Goal: Task Accomplishment & Management: Manage account settings

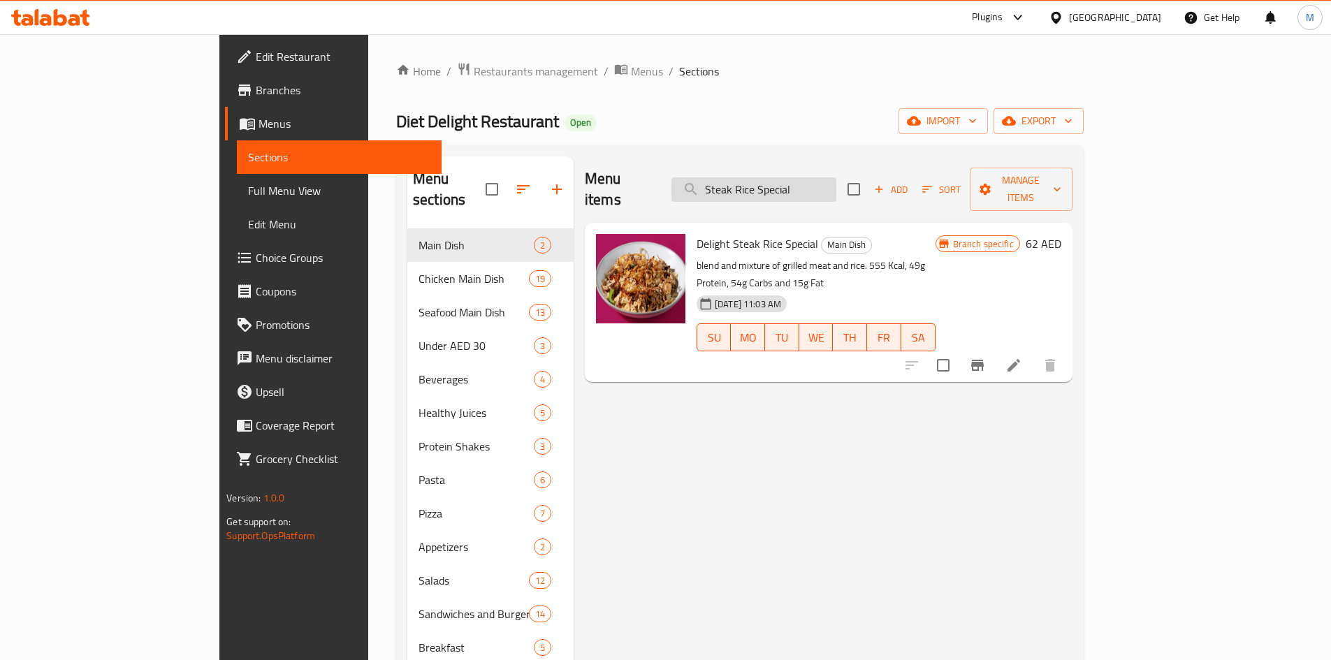
click at [829, 177] on input "Steak Rice Special" at bounding box center [753, 189] width 165 height 24
paste input "Grilled Steak"
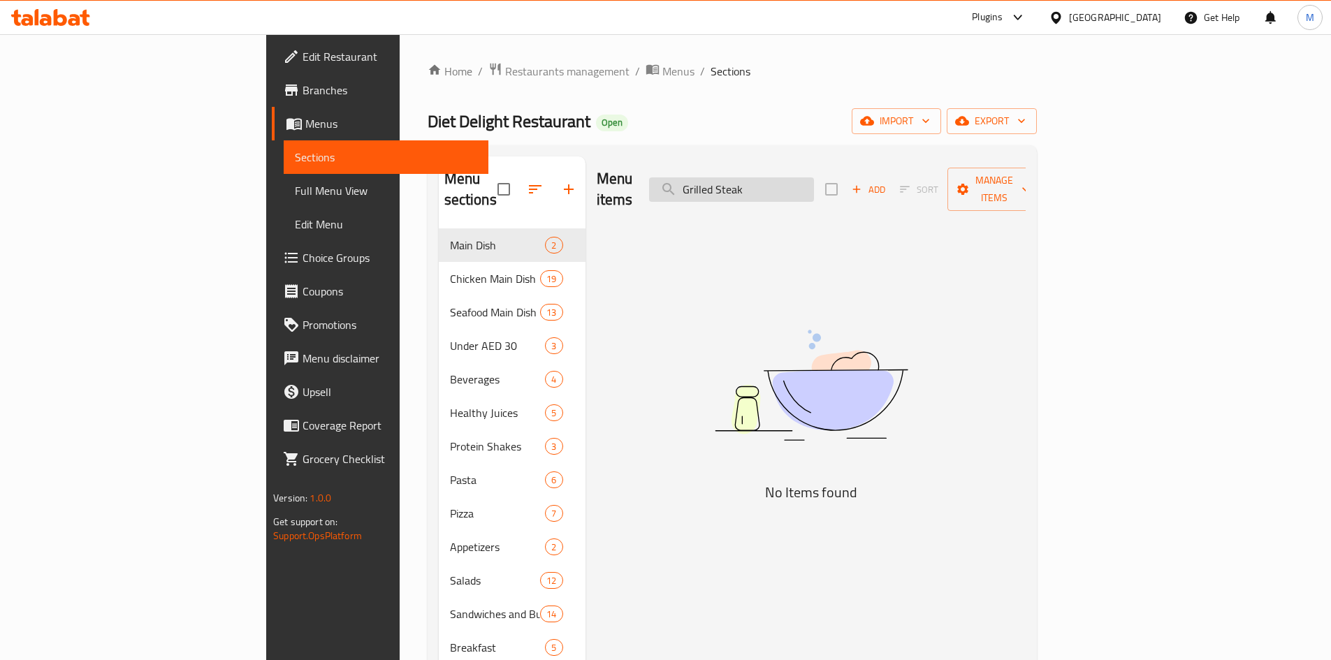
click at [814, 180] on input "Grilled Steak" at bounding box center [731, 189] width 165 height 24
click at [814, 188] on input "Grilled Steak" at bounding box center [731, 189] width 165 height 24
paste input "Steak Rice Special"
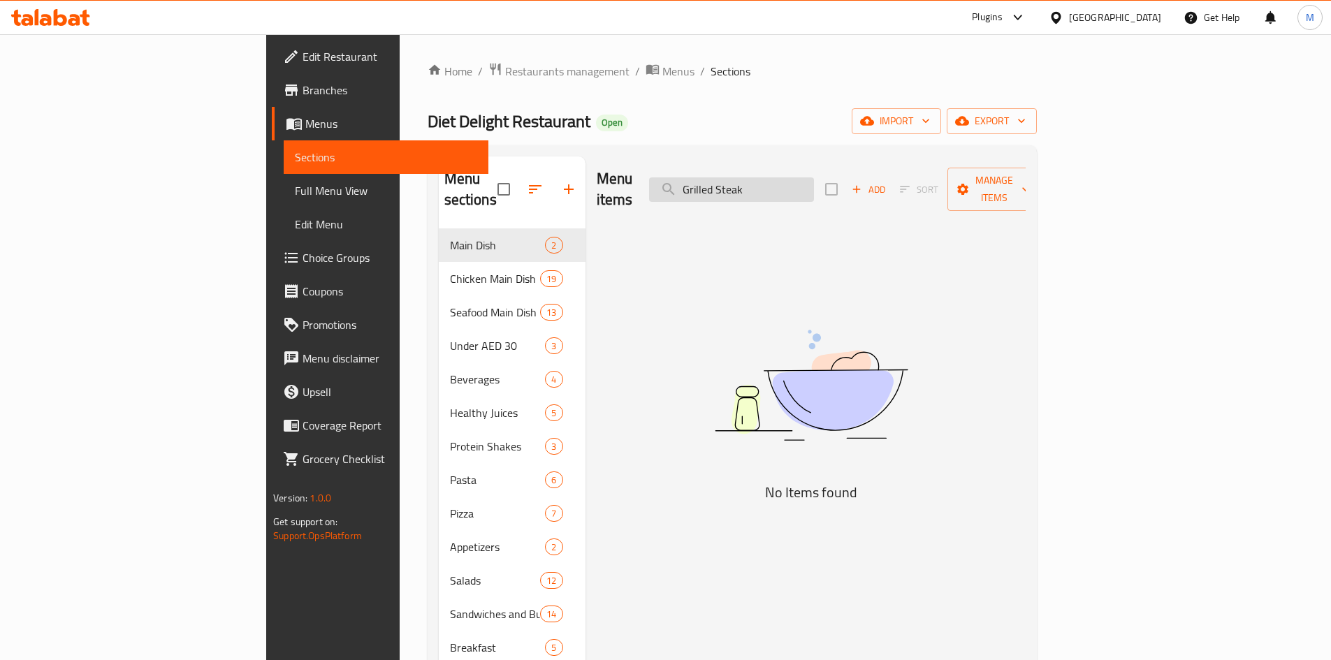
type input "Steak Rice Special"
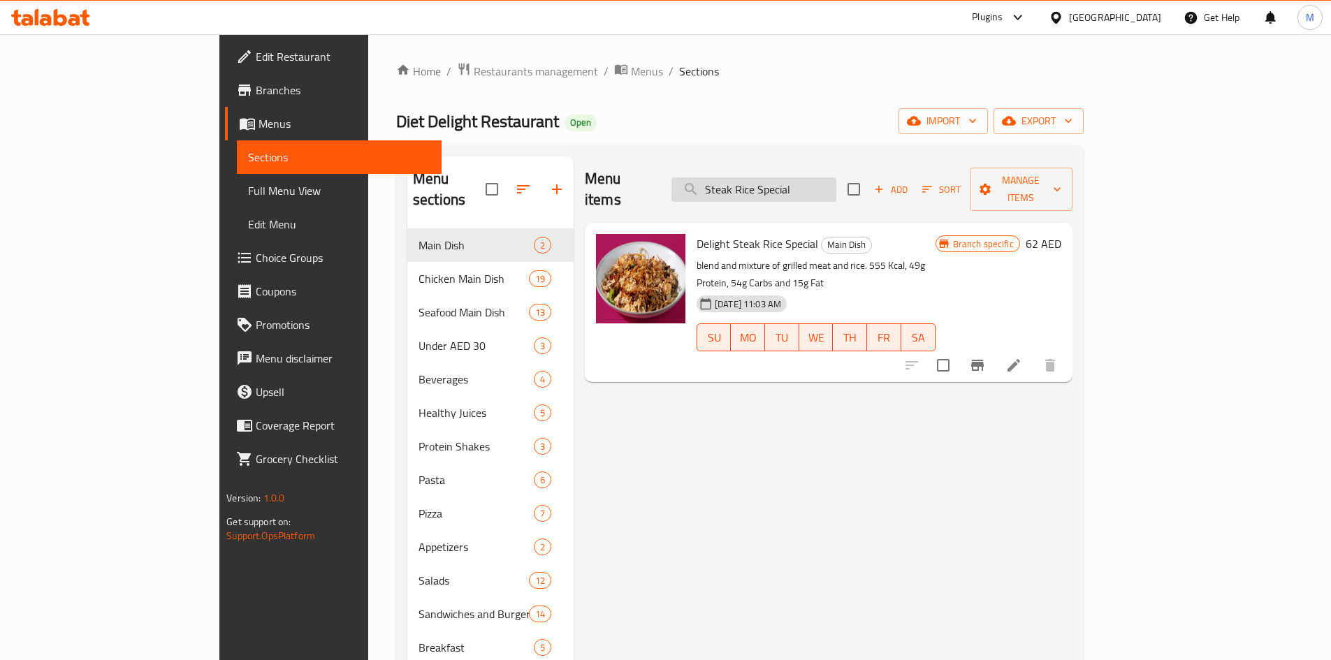
click at [836, 177] on input "Steak Rice Special" at bounding box center [753, 189] width 165 height 24
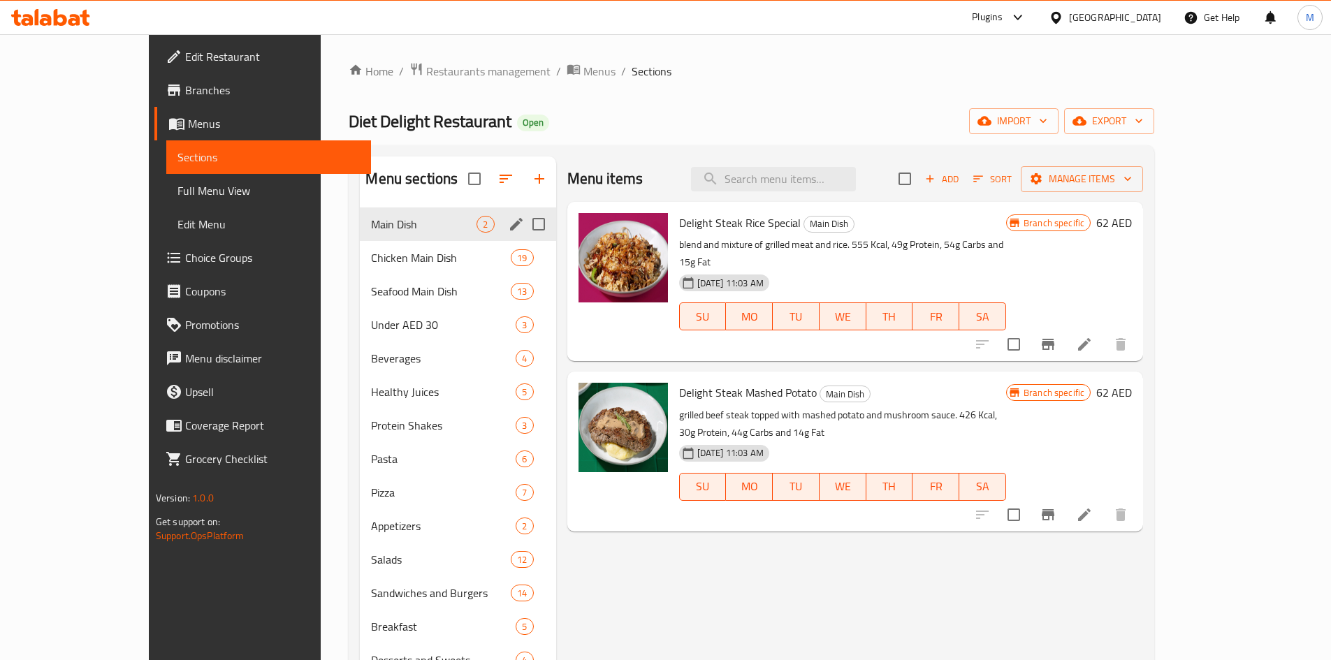
click at [360, 235] on div "Main Dish 2" at bounding box center [458, 225] width 196 height 34
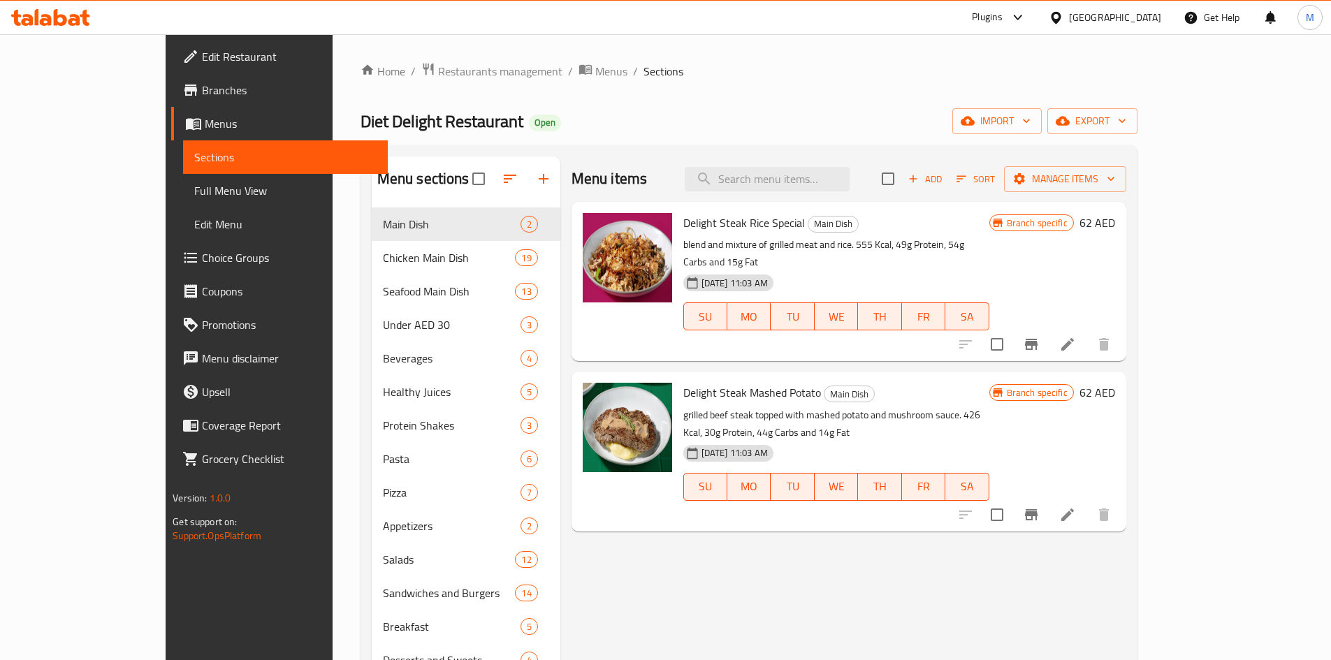
click at [947, 168] on button "Add" at bounding box center [925, 179] width 45 height 22
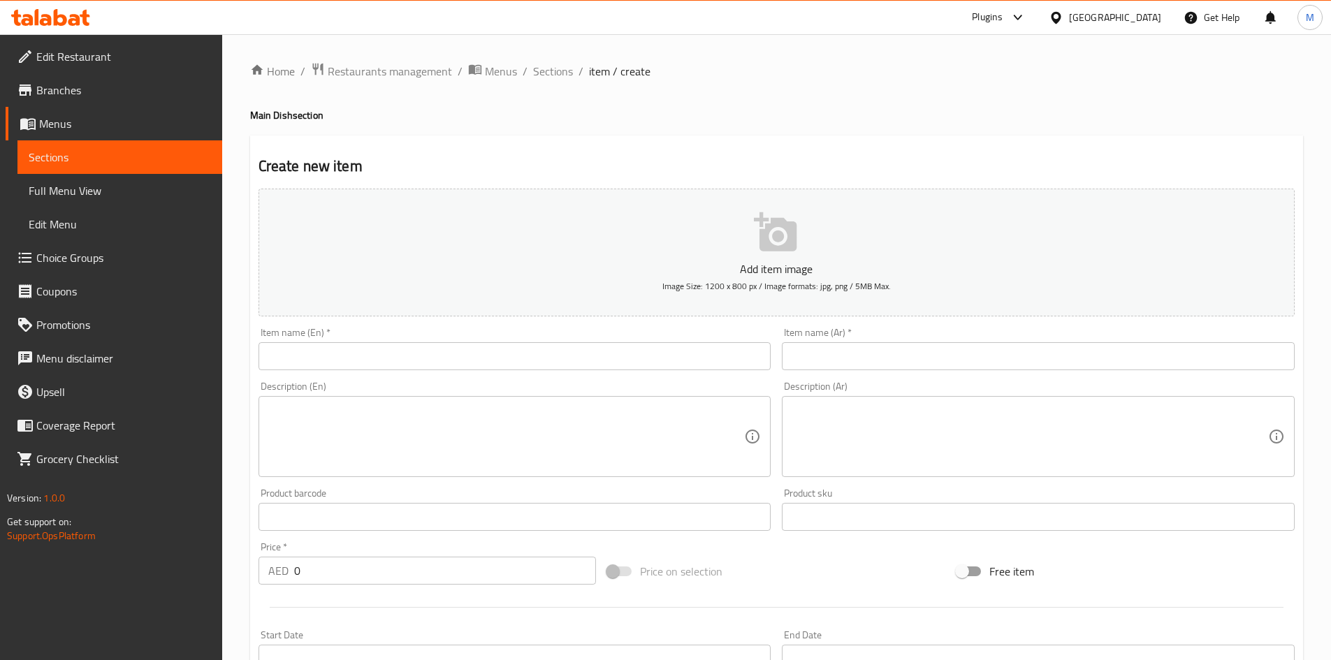
click at [546, 353] on input "text" at bounding box center [515, 356] width 513 height 28
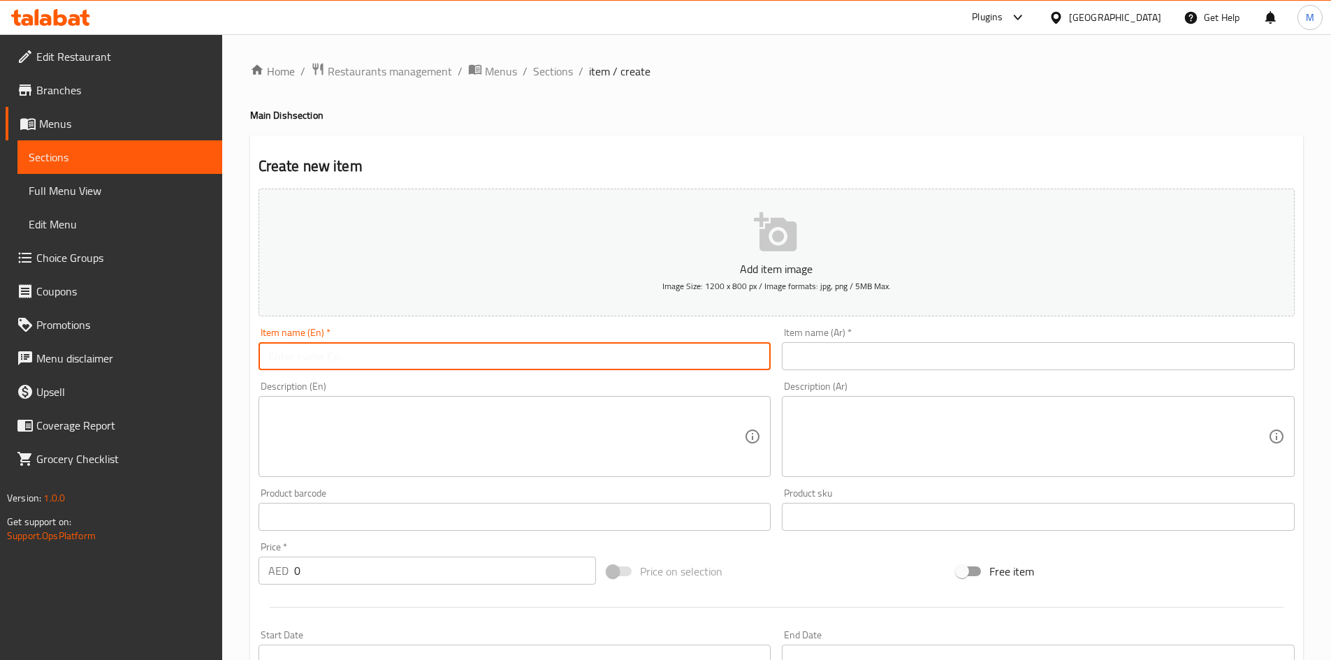
paste input "Grilled Steak"
type input "Grilled Steak"
click at [305, 359] on input "Grilled Steak" at bounding box center [515, 356] width 513 height 28
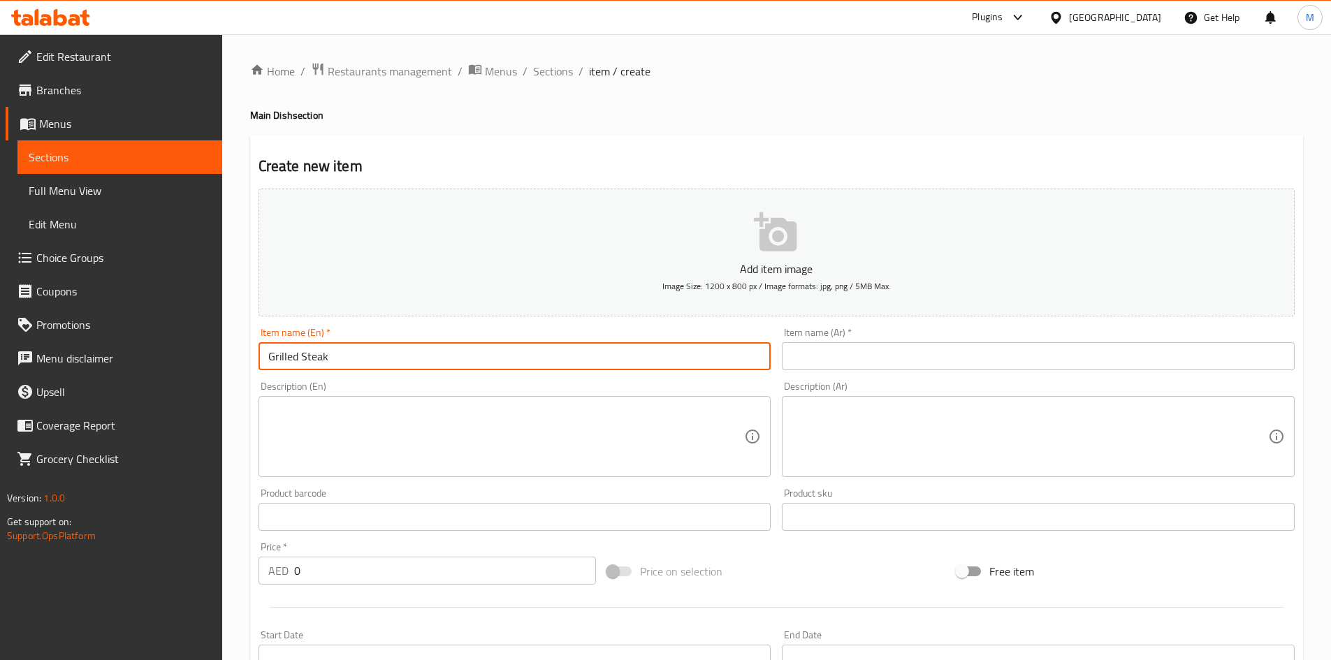
click at [348, 360] on input "Grilled Steak" at bounding box center [515, 356] width 513 height 28
click at [889, 352] on input "text" at bounding box center [1038, 356] width 513 height 28
paste input "شريحة لحم مشوية"
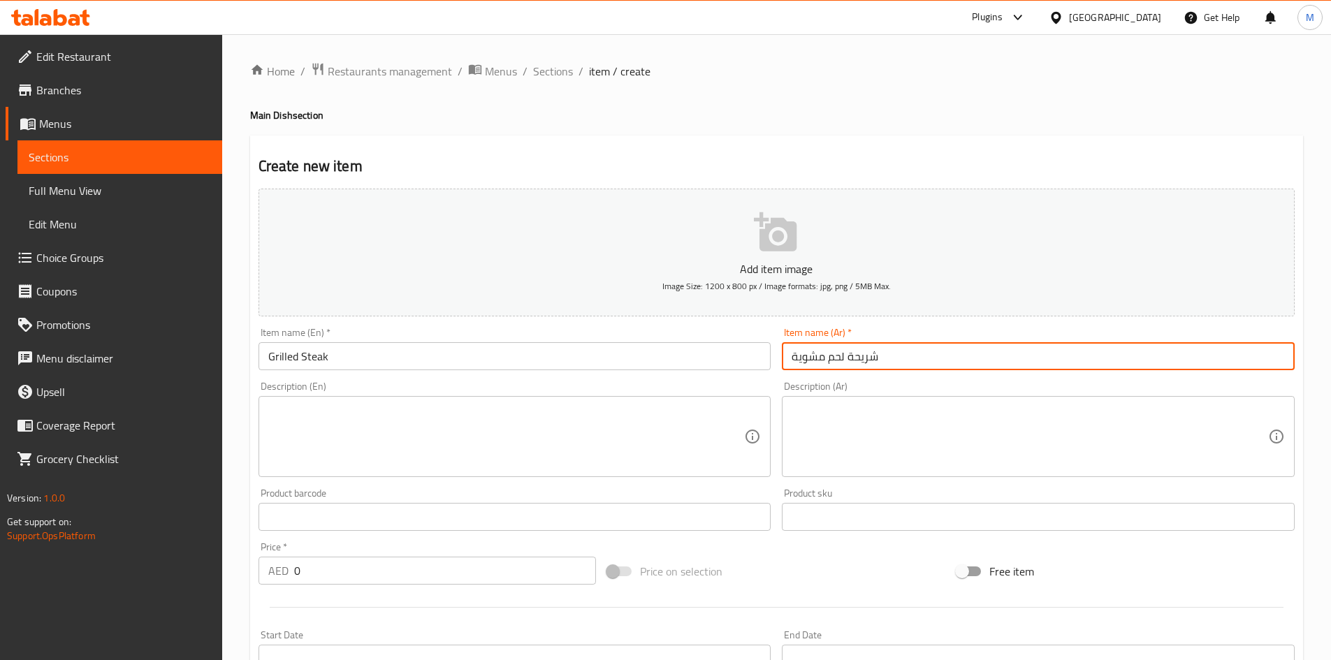
type input "شريحة لحم مشوية"
click at [435, 562] on input "0" at bounding box center [445, 571] width 303 height 28
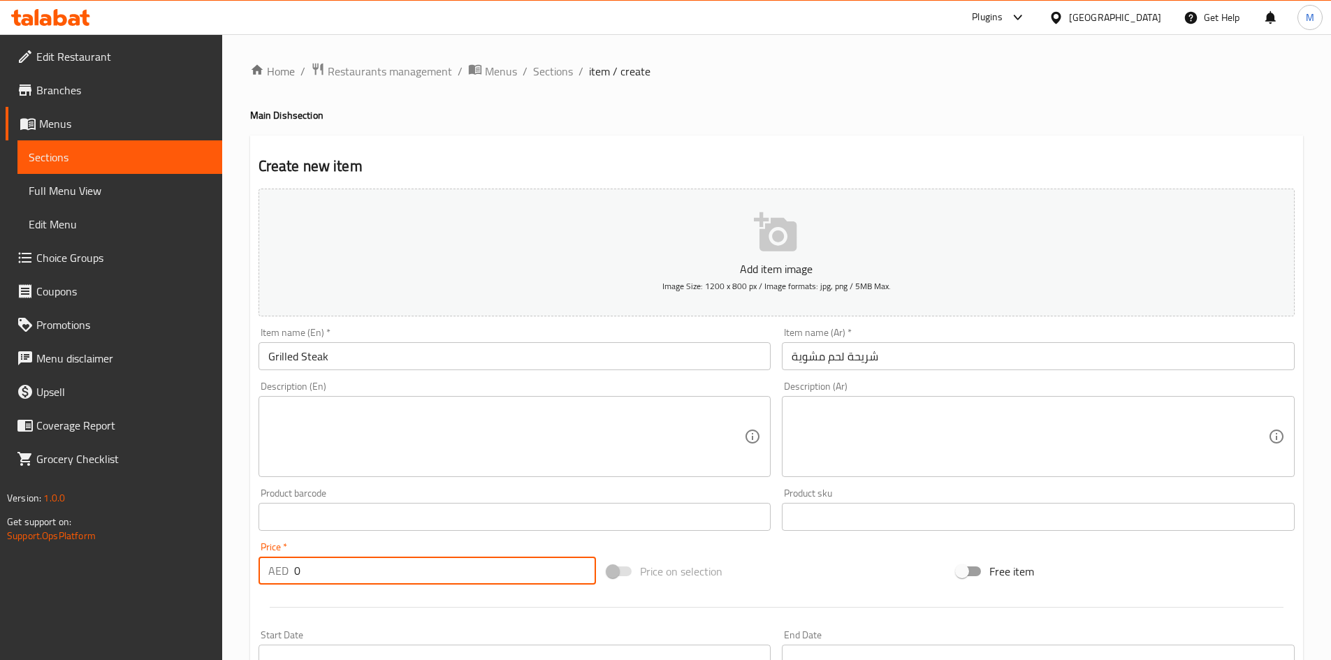
click at [435, 562] on input "0" at bounding box center [445, 571] width 303 height 28
paste input "57.5"
type input "57.5"
click at [433, 546] on div "Price   * AED 57.5 Price *" at bounding box center [428, 563] width 338 height 43
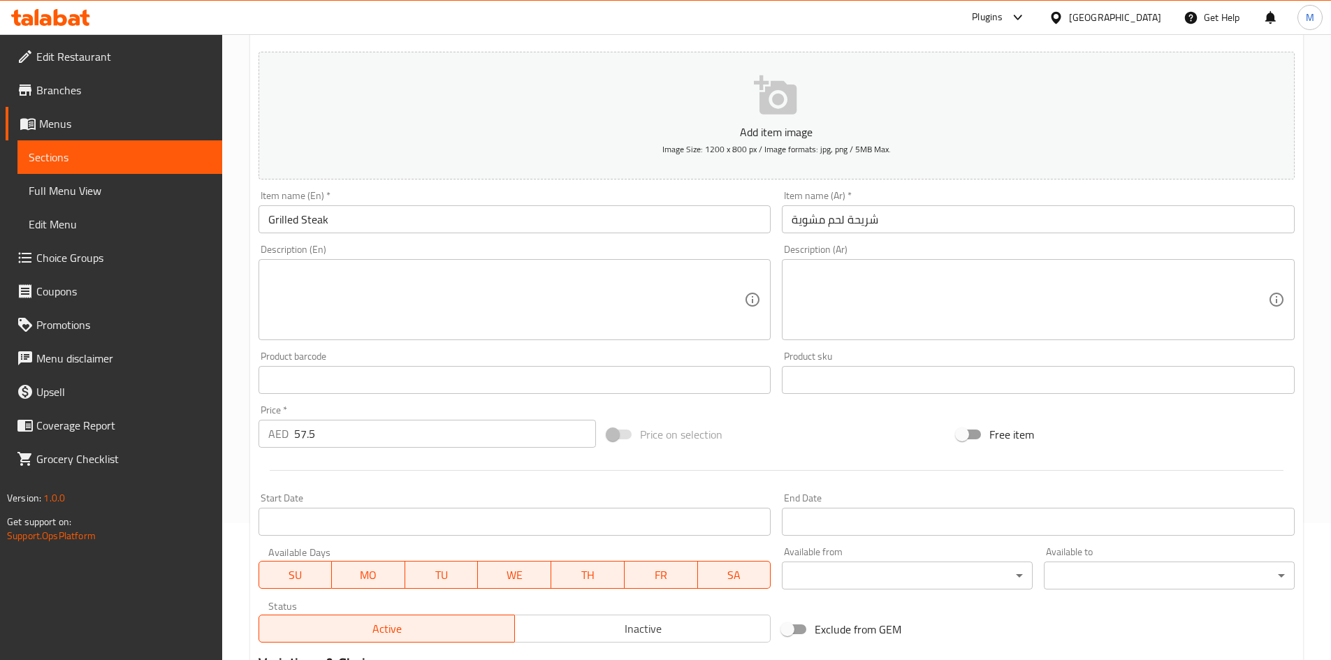
scroll to position [327, 0]
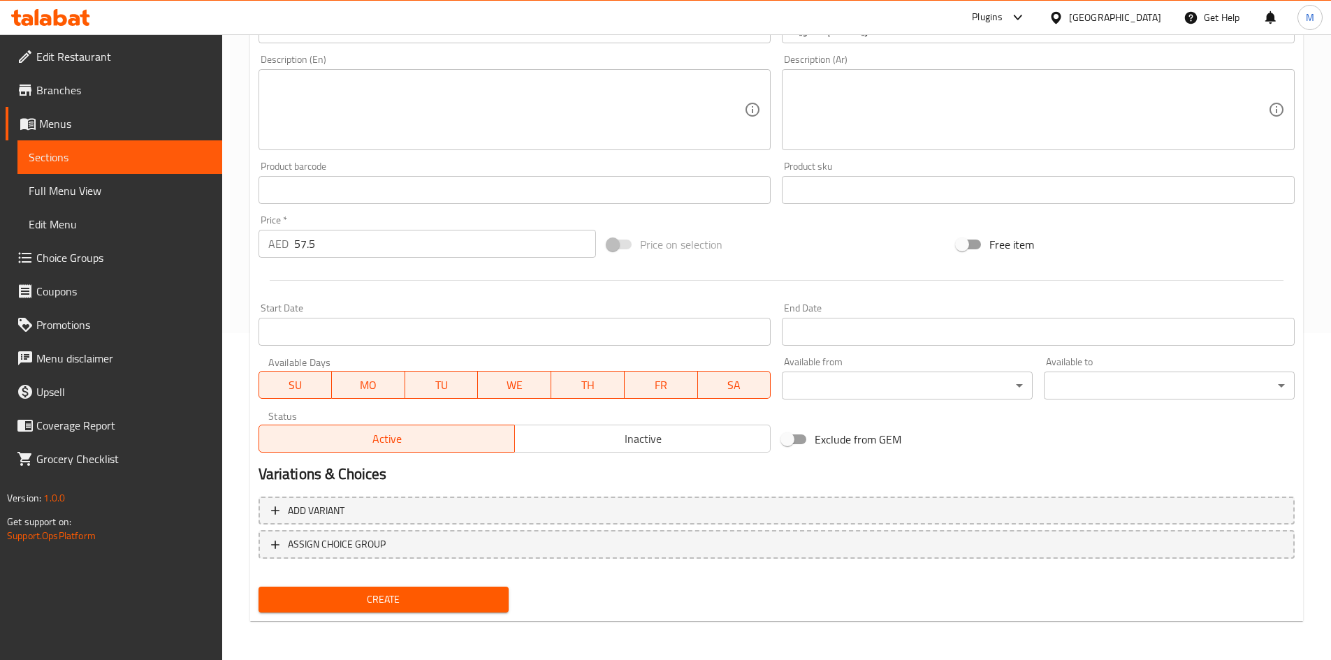
click at [450, 599] on span "Create" at bounding box center [384, 599] width 228 height 17
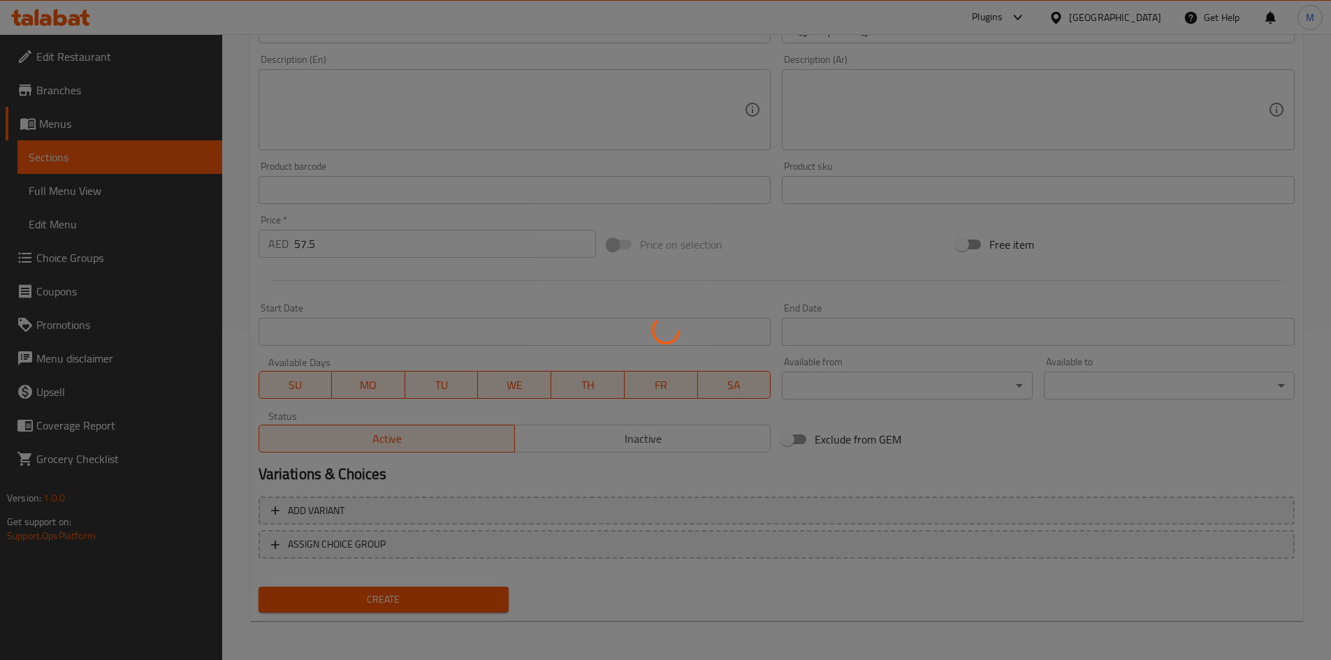
type input "0"
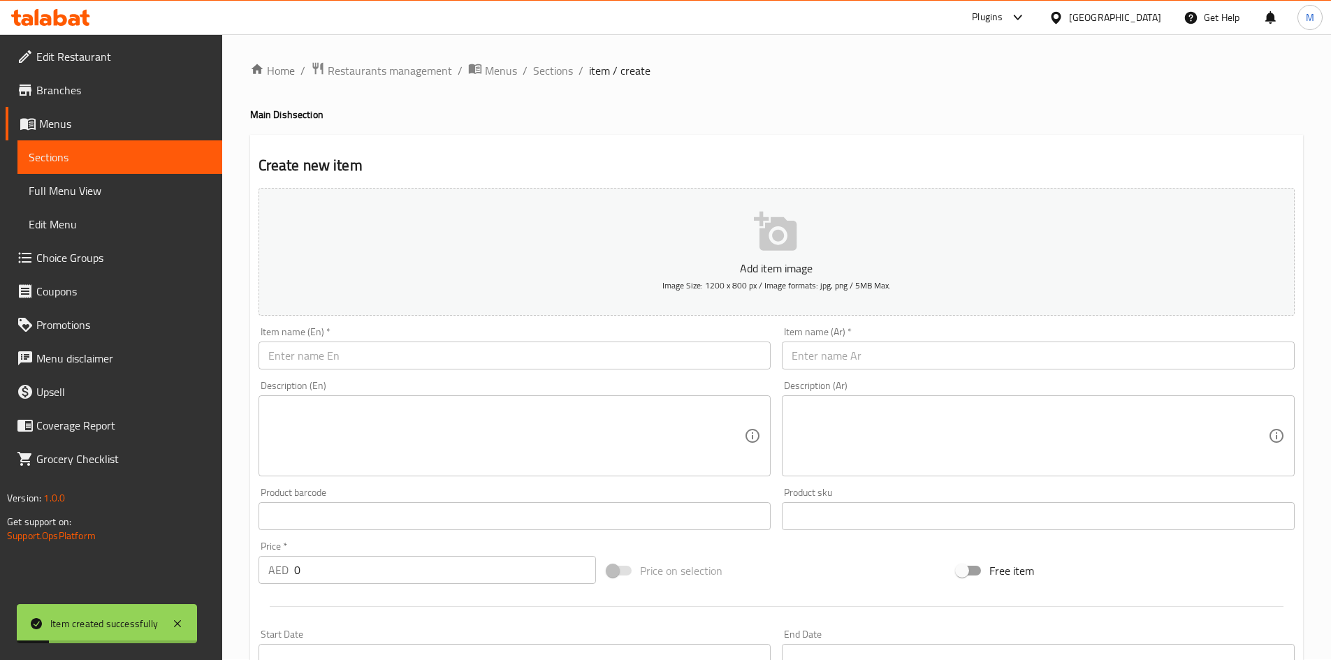
scroll to position [0, 0]
click at [546, 71] on span "Sections" at bounding box center [553, 71] width 40 height 17
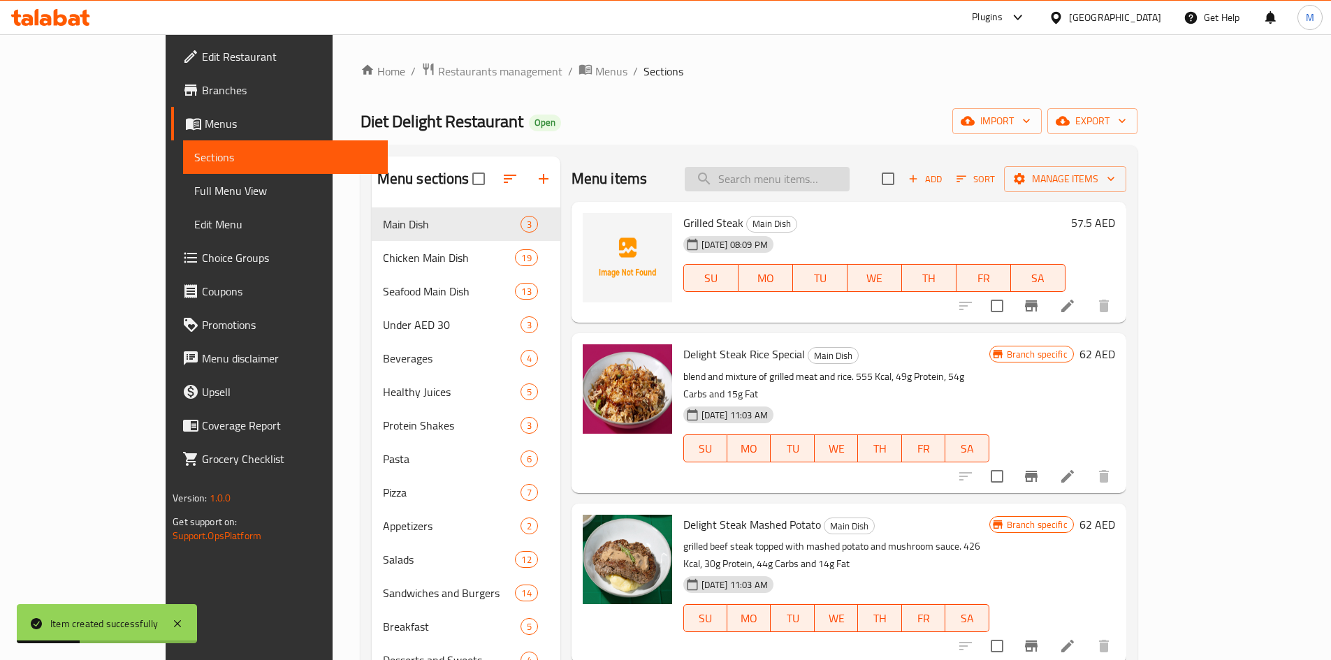
click at [794, 170] on input "search" at bounding box center [767, 179] width 165 height 24
paste input "Beef briyani"
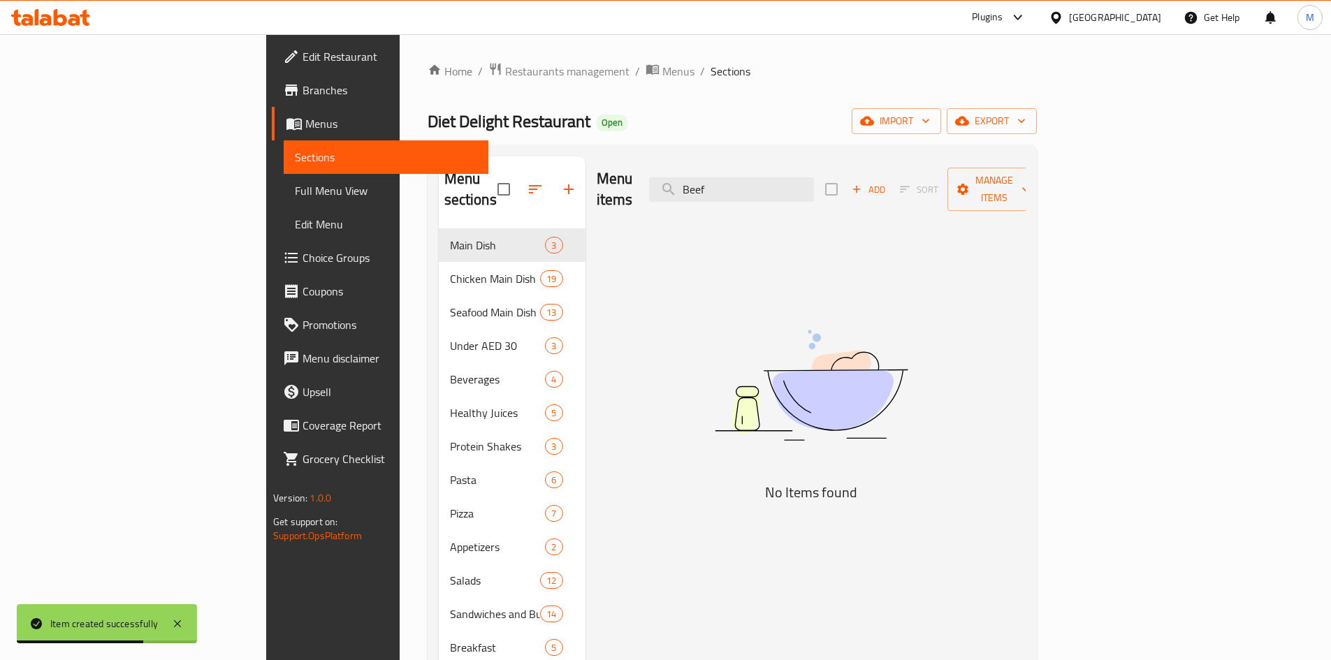
type input "Beef"
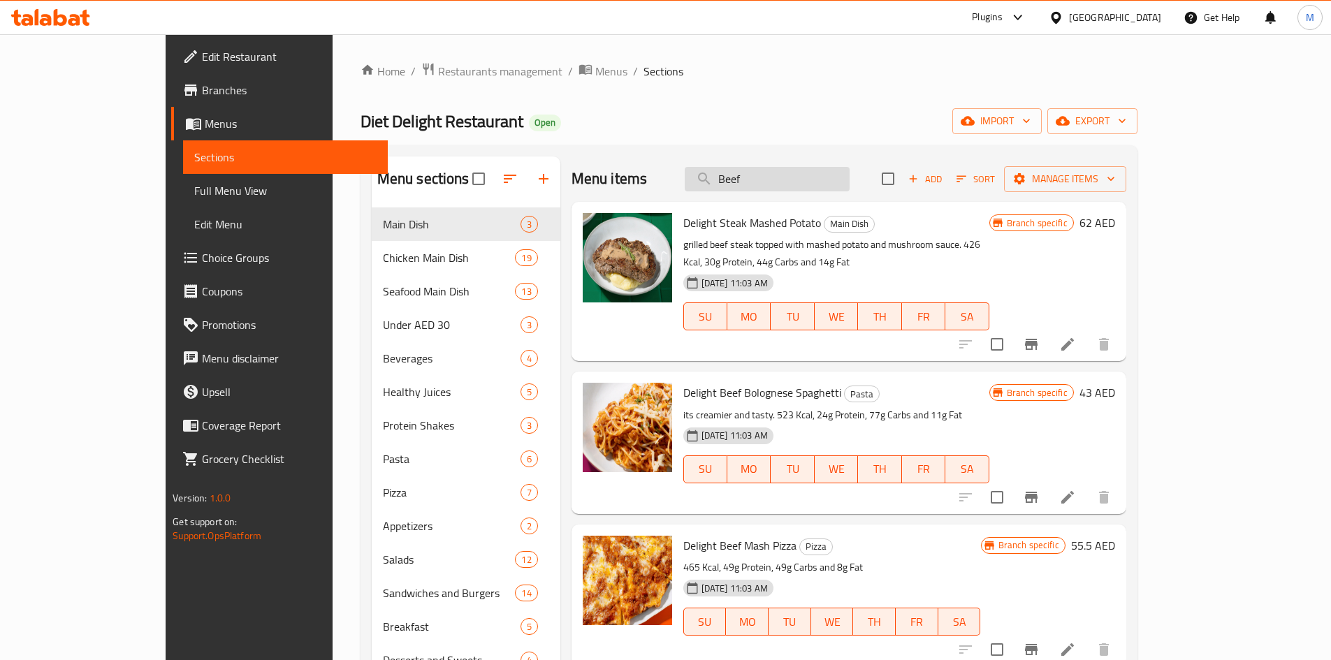
click at [806, 187] on input "Beef" at bounding box center [767, 179] width 165 height 24
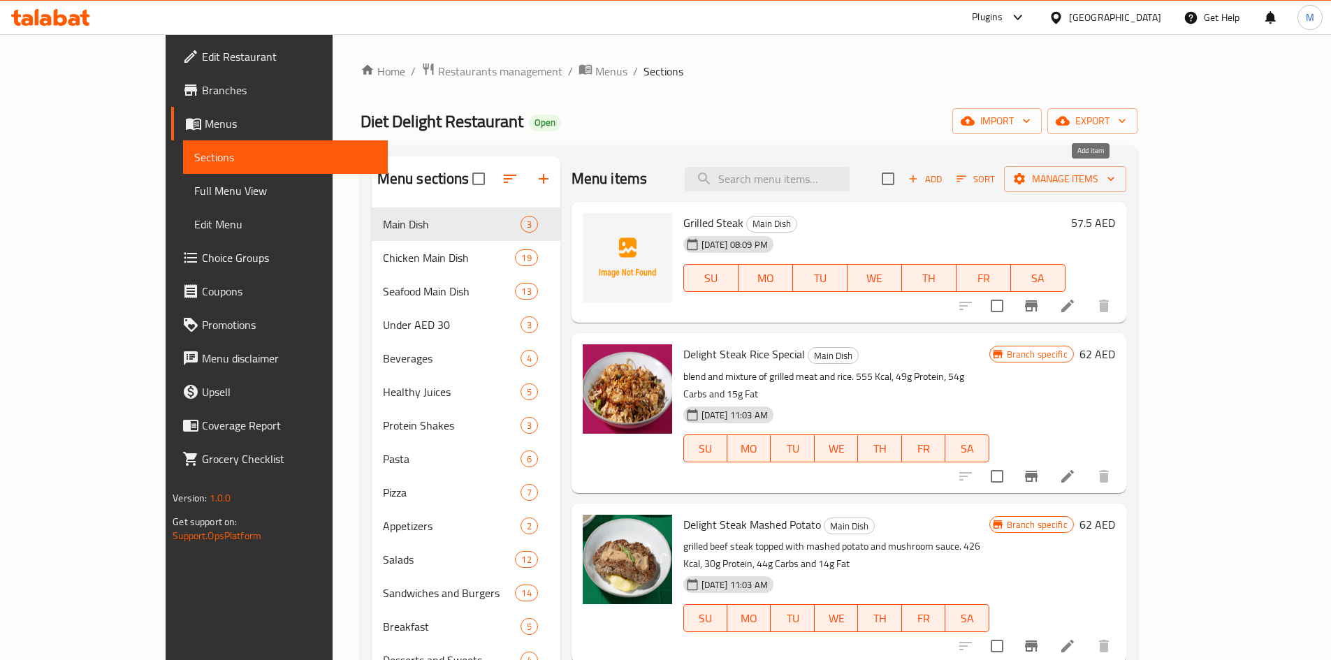
click at [944, 178] on span "Add" at bounding box center [925, 179] width 38 height 16
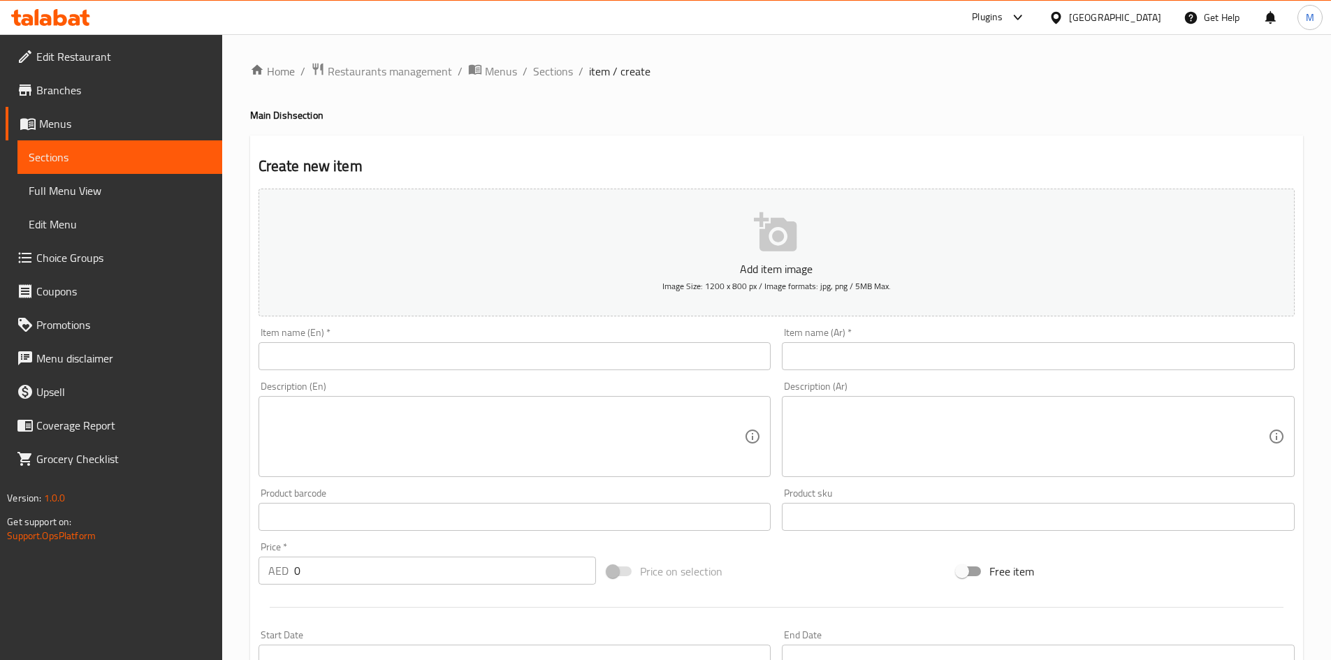
click at [511, 363] on input "text" at bounding box center [515, 356] width 513 height 28
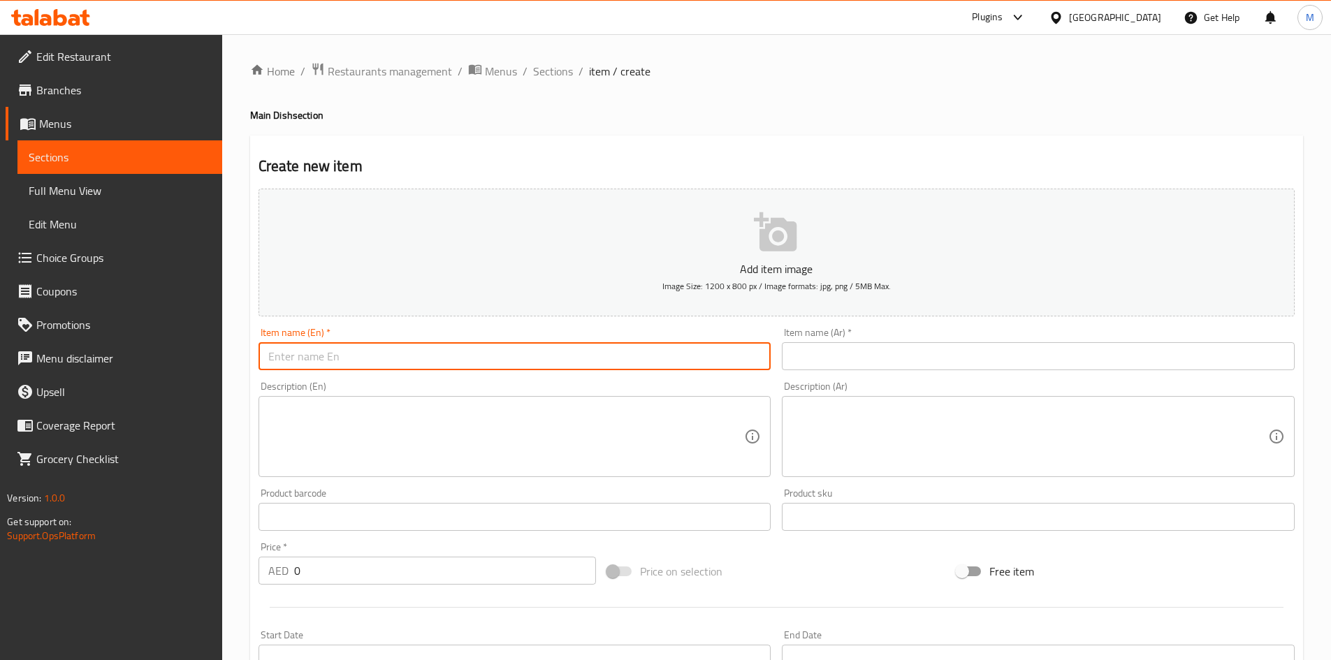
paste input "Beef briyani"
click at [310, 359] on input "Beef briyani" at bounding box center [515, 356] width 513 height 28
type input "Beef briyani"
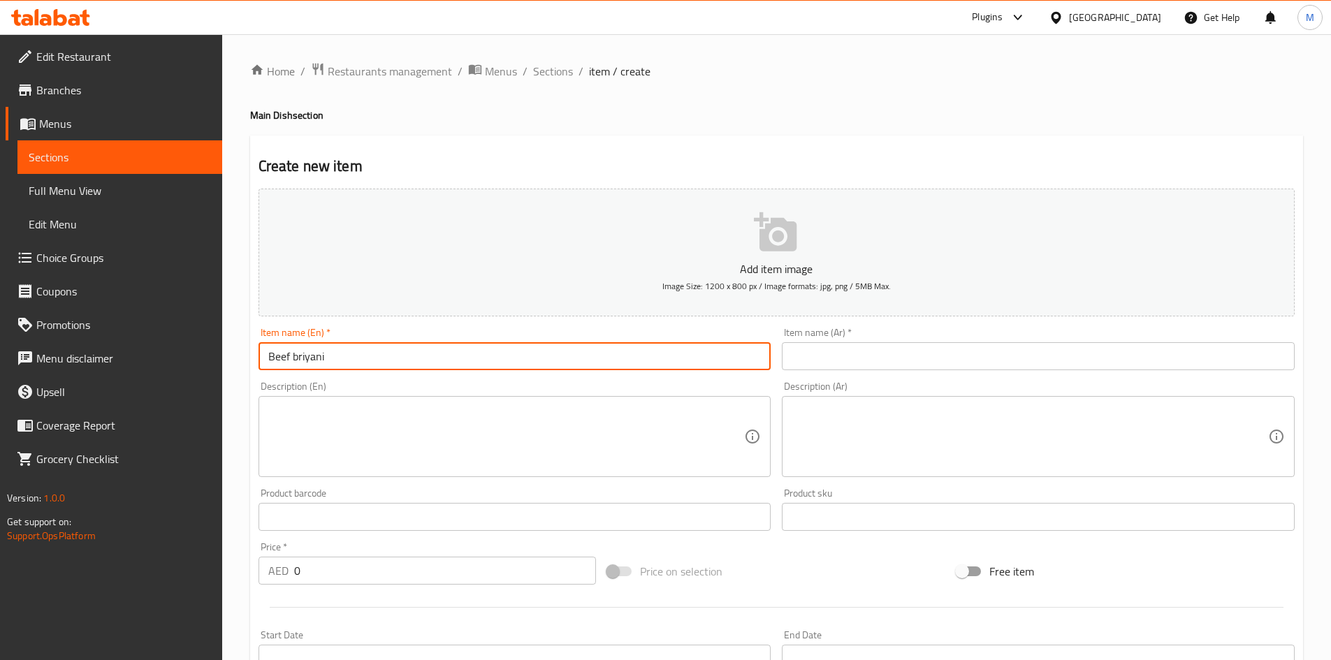
click at [845, 342] on input "text" at bounding box center [1038, 356] width 513 height 28
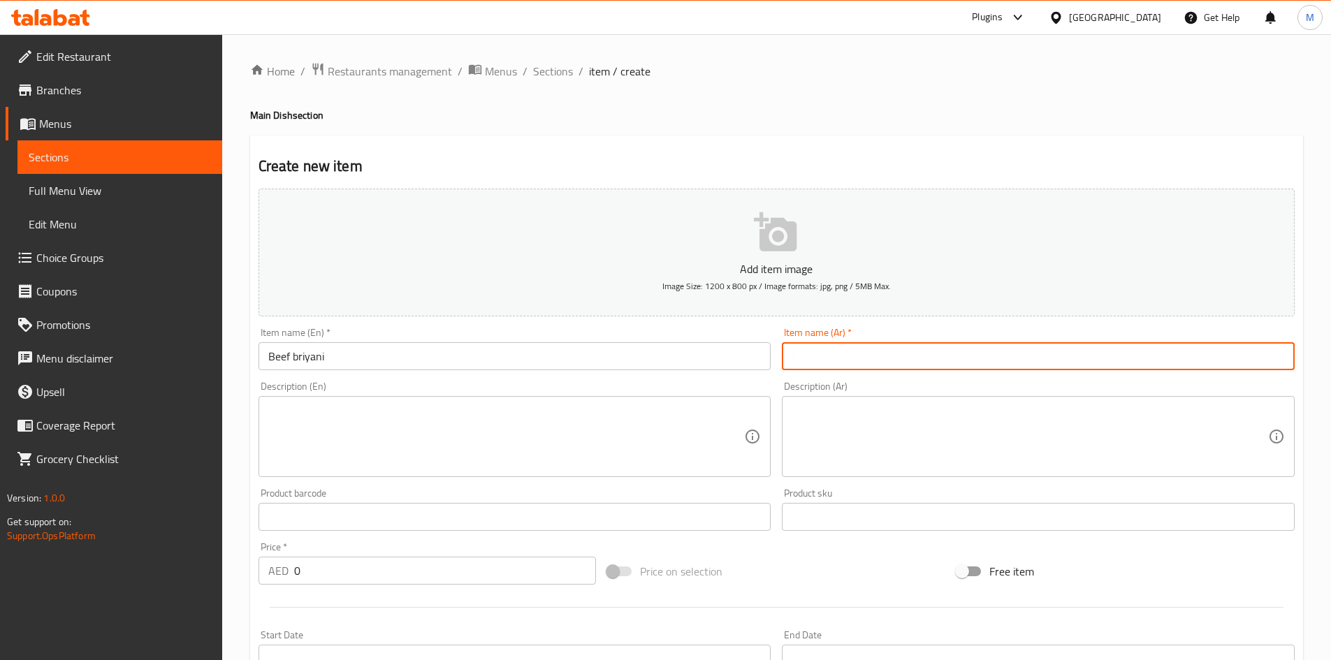
paste input "برياني لحم البقر"
type input "برياني لحم البقر"
click at [361, 556] on div "Price   * AED 0 Price *" at bounding box center [428, 563] width 338 height 43
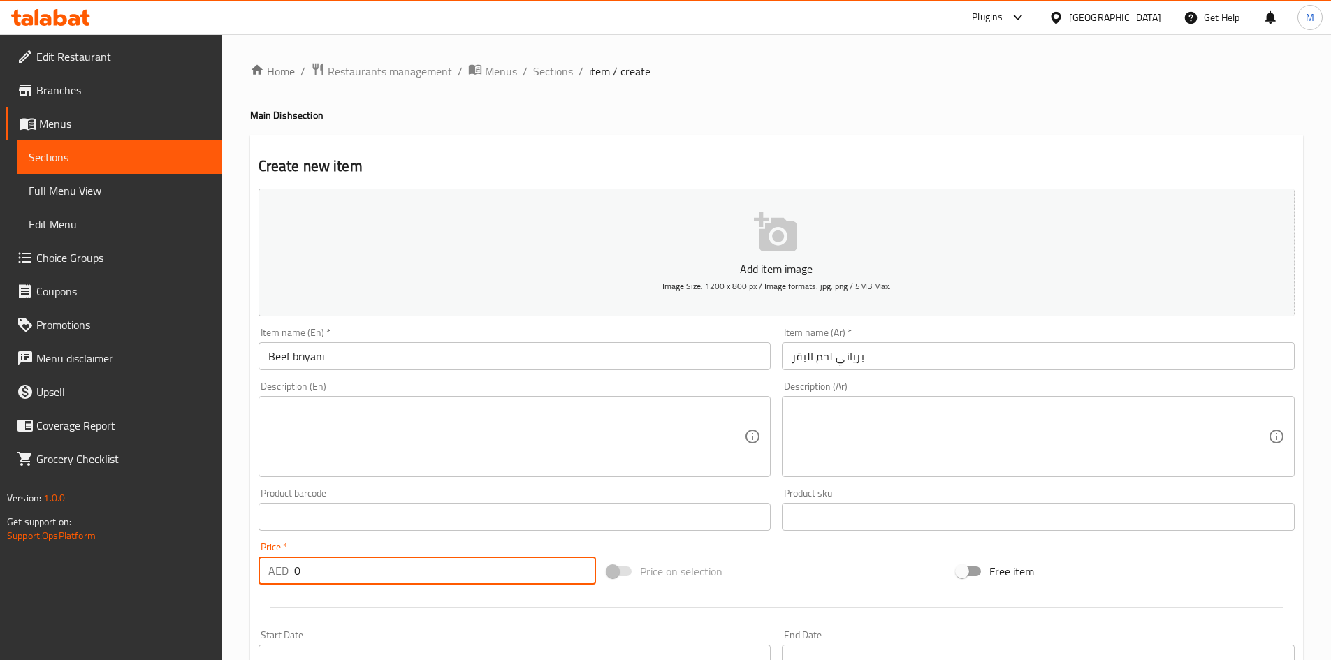
click at [355, 566] on input "0" at bounding box center [445, 571] width 303 height 28
paste input "57.5"
type input "57.5"
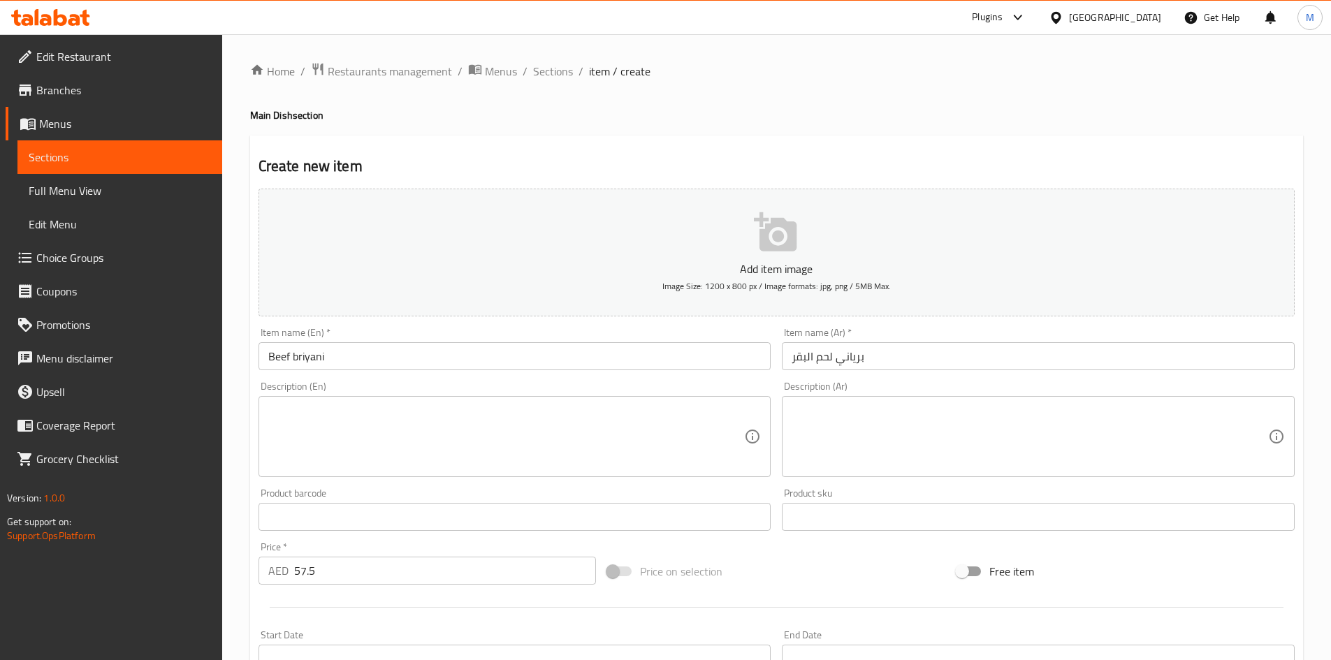
click at [355, 538] on div "Price   * AED 57.5 Price *" at bounding box center [427, 564] width 349 height 54
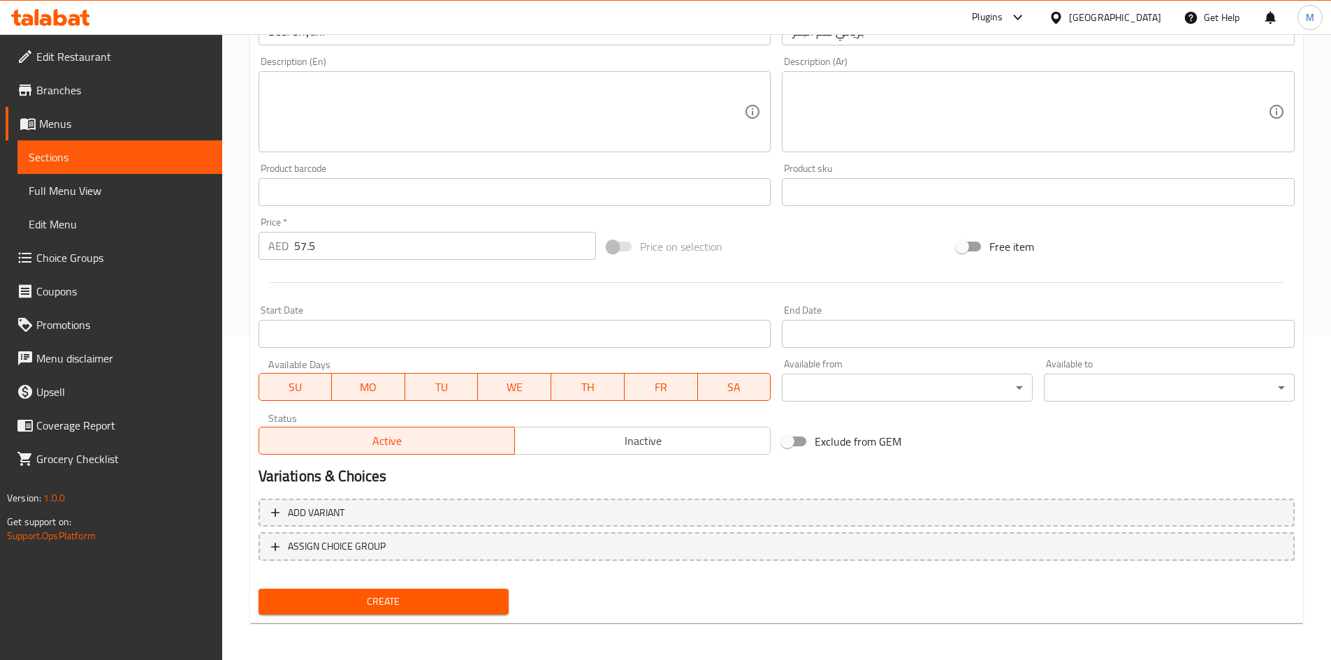
scroll to position [327, 0]
click at [371, 609] on span "Create" at bounding box center [384, 599] width 228 height 17
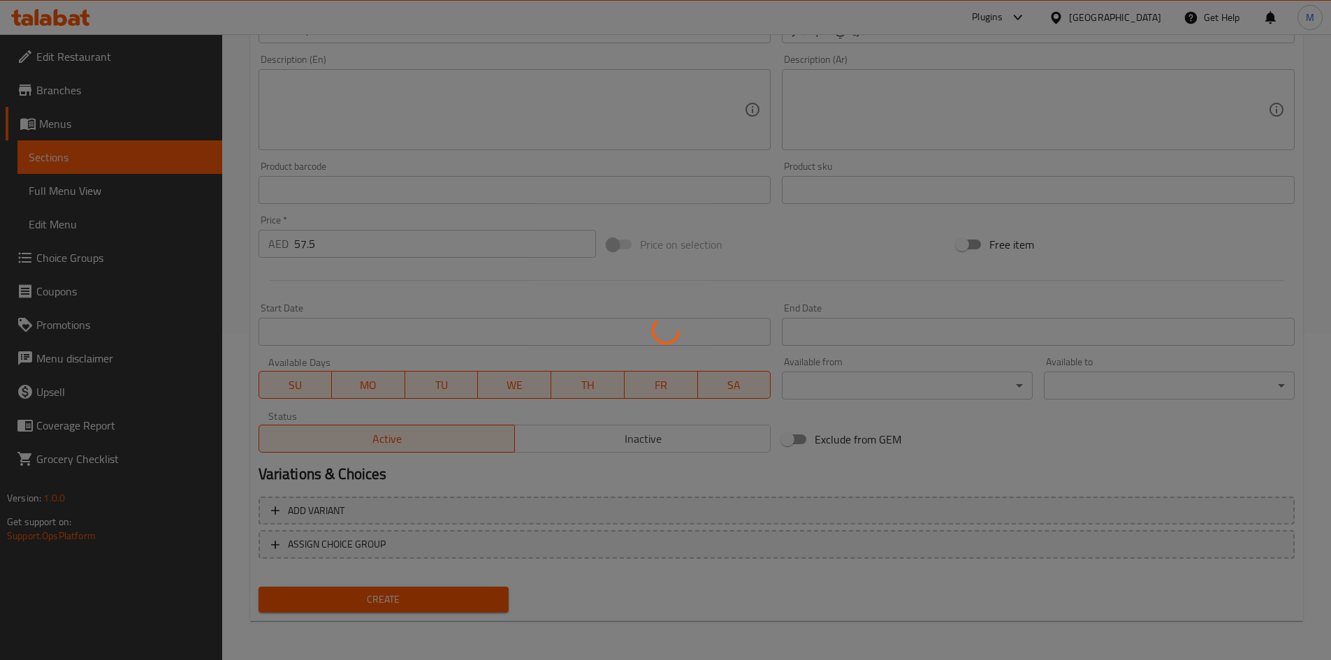
type input "0"
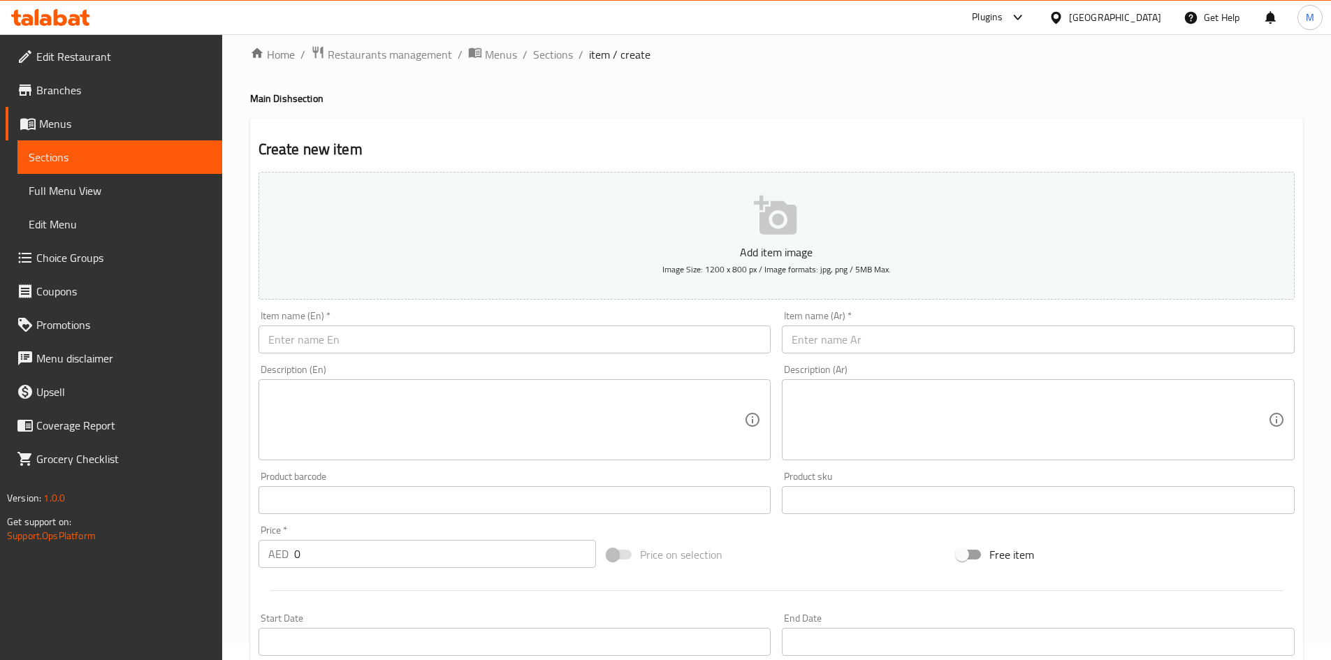
scroll to position [0, 0]
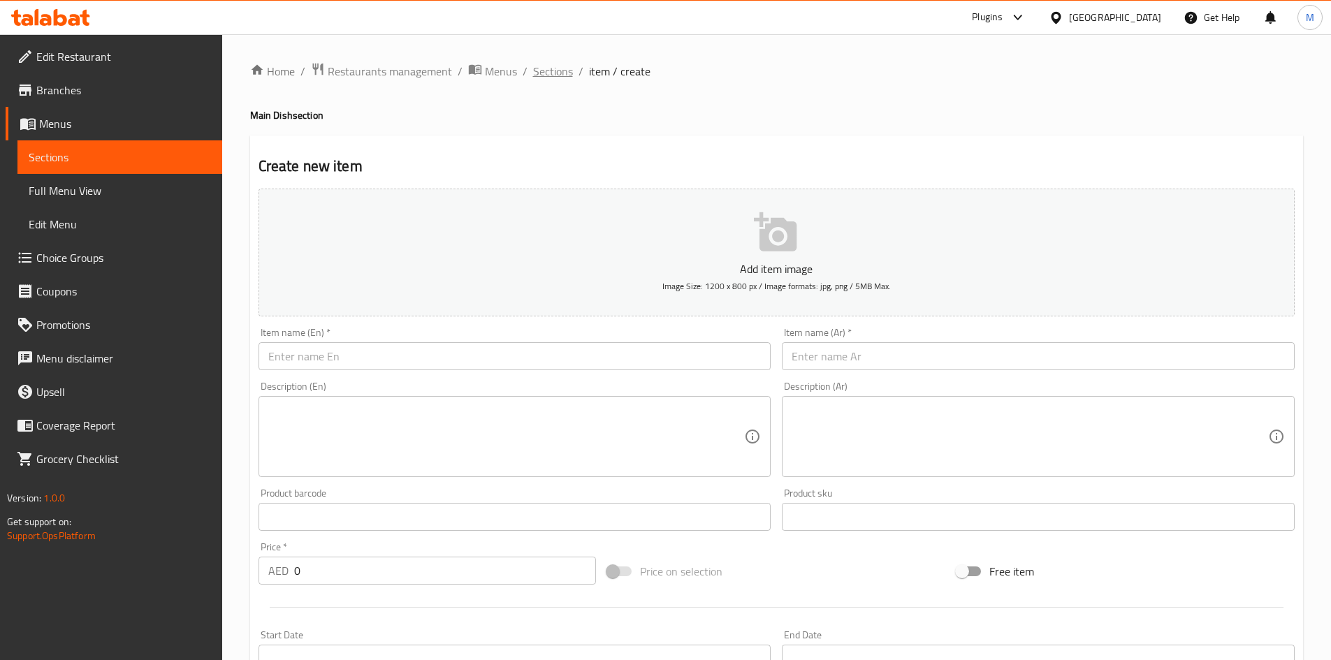
click at [557, 73] on span "Sections" at bounding box center [553, 71] width 40 height 17
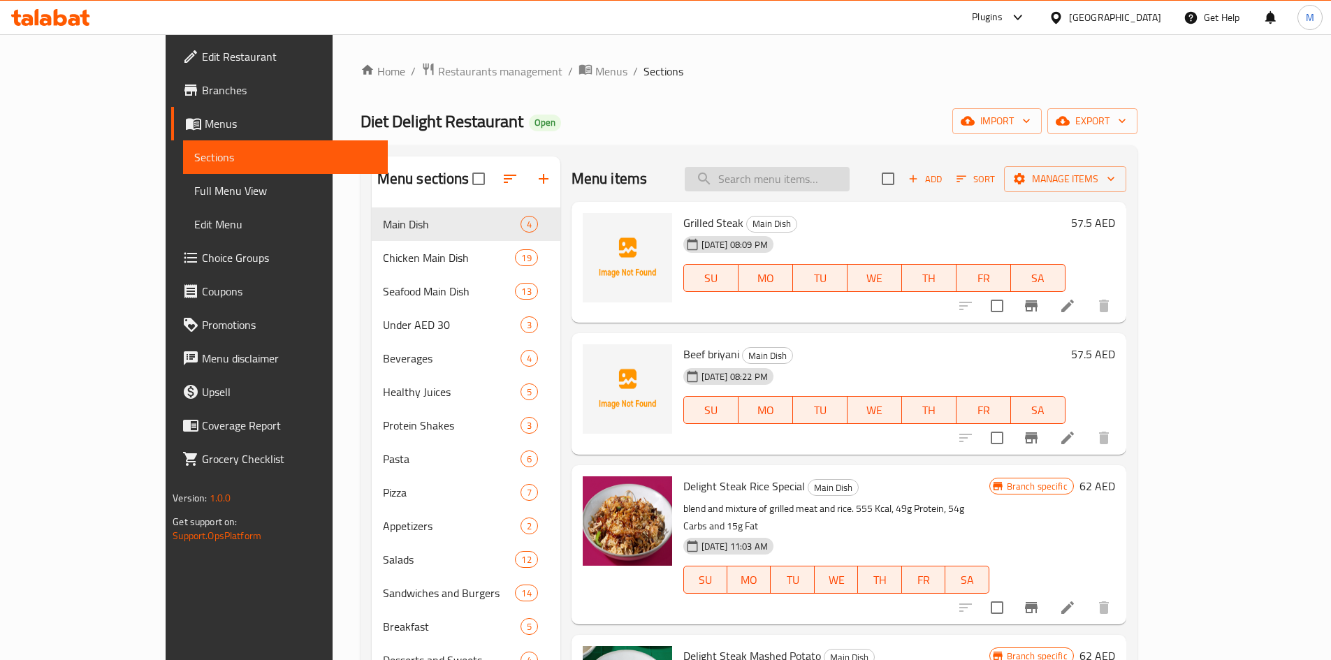
click at [773, 182] on input "search" at bounding box center [767, 179] width 165 height 24
paste input "Thai red beef"
type input "Thai red beef"
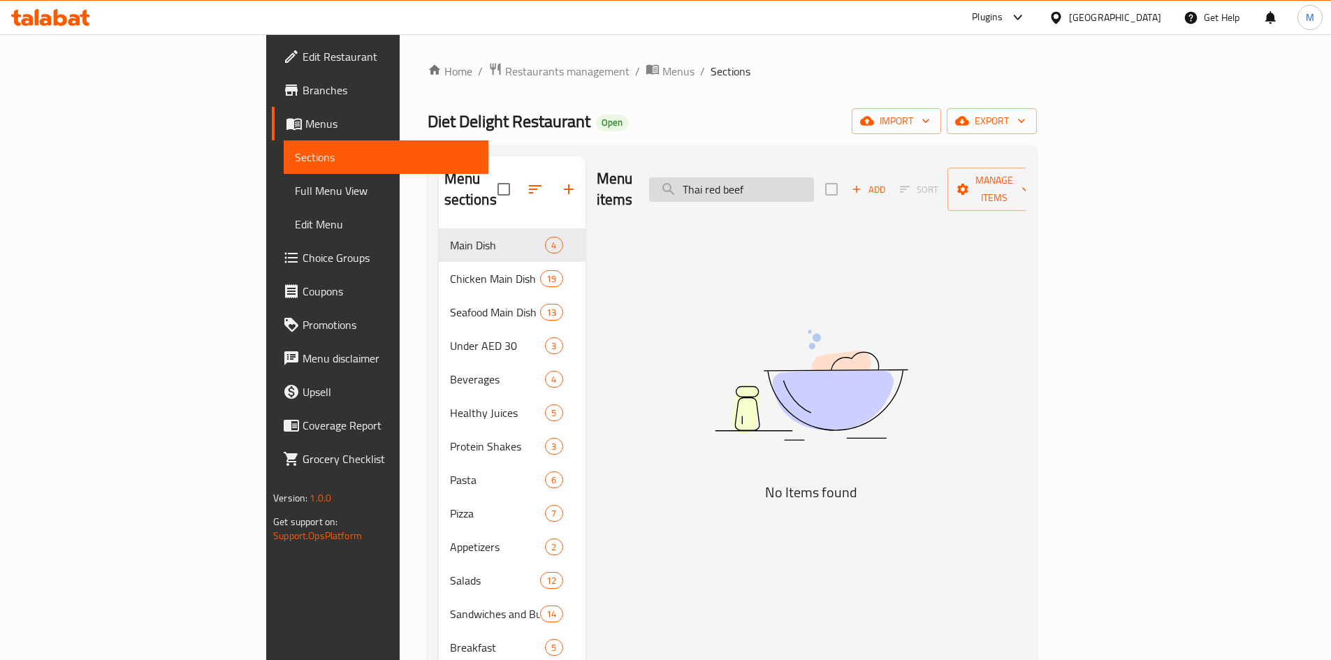
click at [814, 183] on input "Thai red beef" at bounding box center [731, 189] width 165 height 24
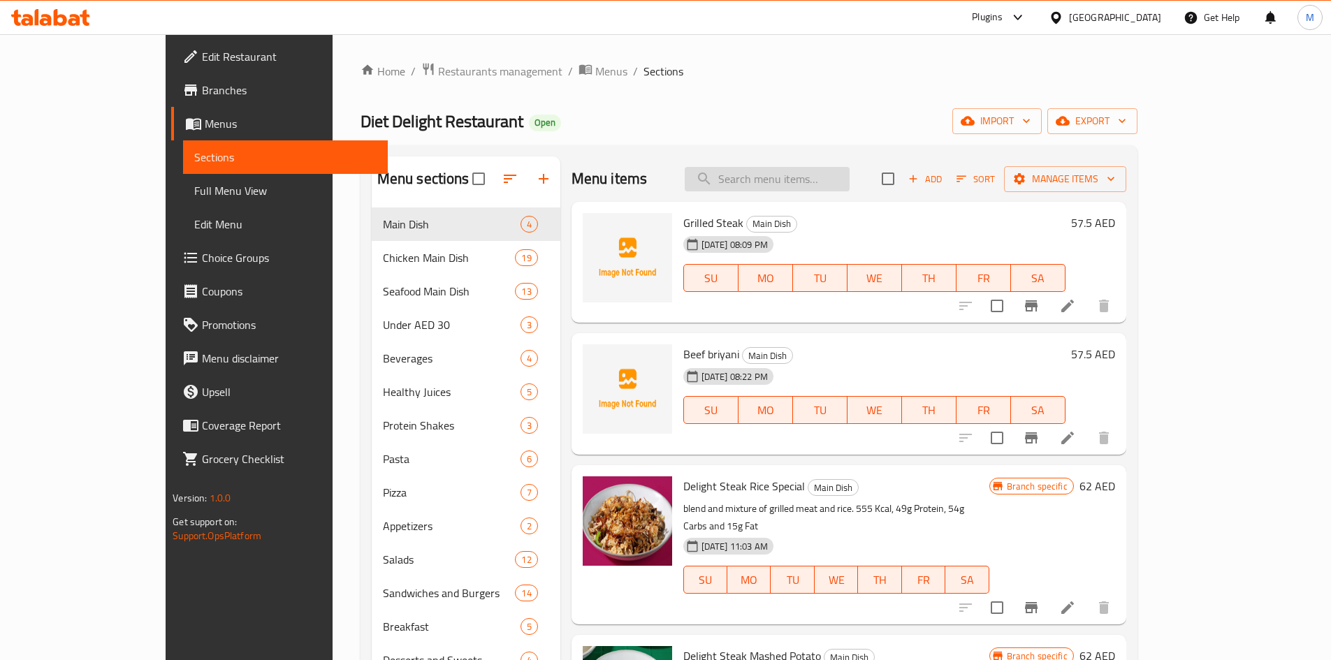
paste input "Thai red beef"
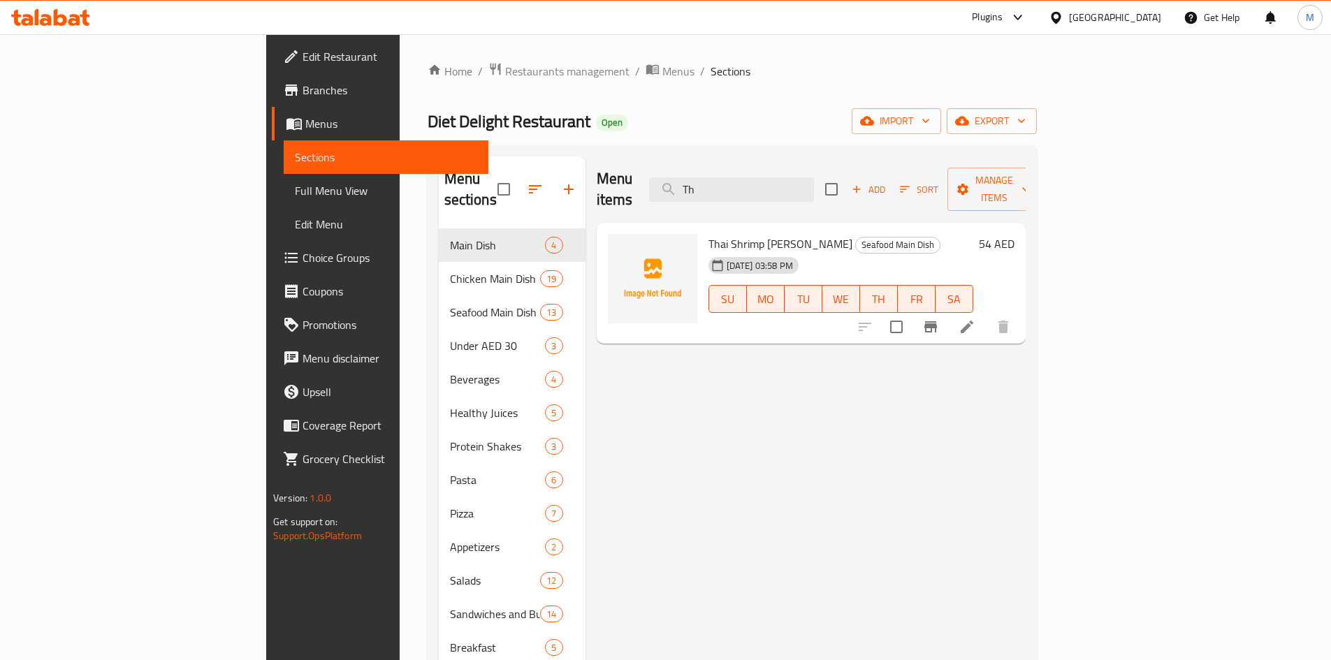
type input "T"
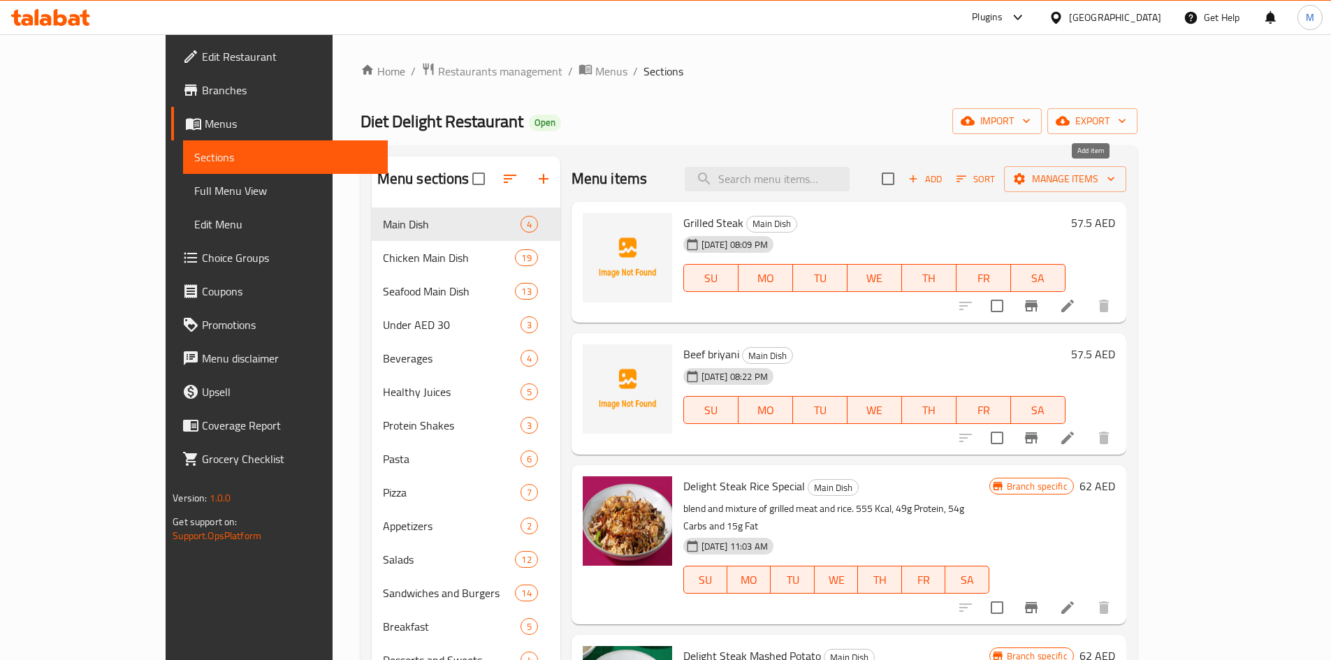
click at [944, 180] on span "Add" at bounding box center [925, 179] width 38 height 16
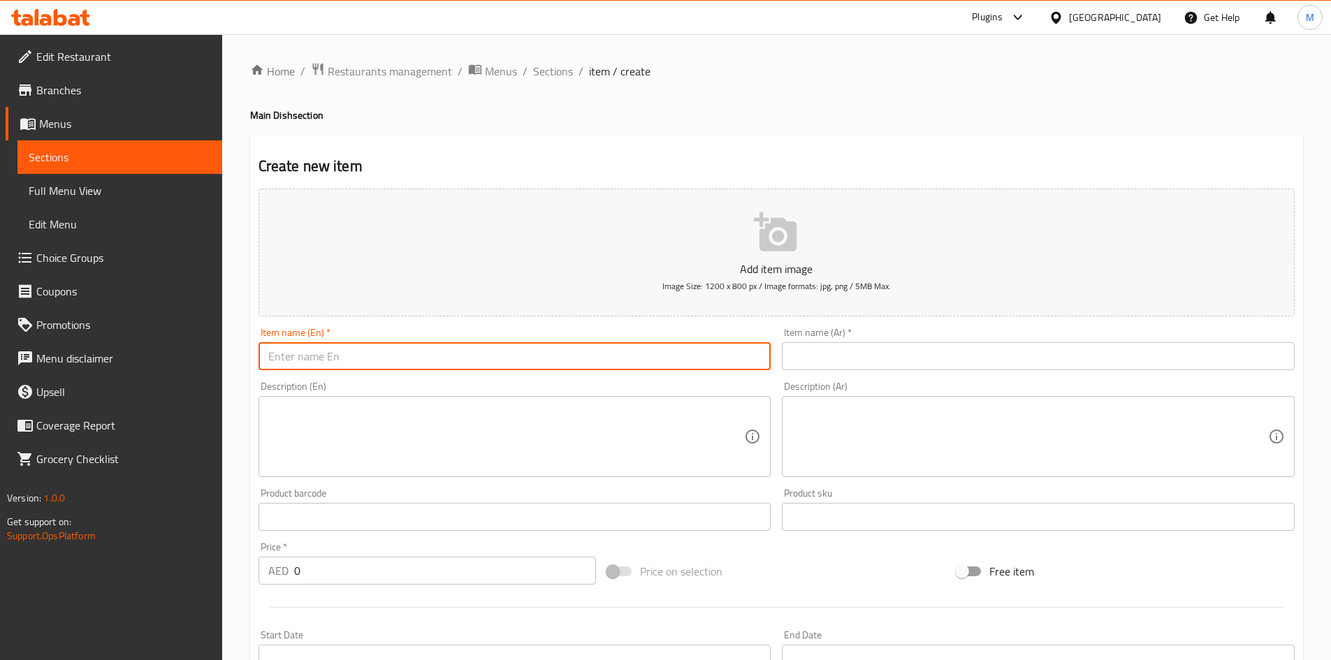
click at [438, 354] on input "text" at bounding box center [515, 356] width 513 height 28
paste input "Thai red beef"
type input "Thai red beef"
click at [929, 365] on input "text" at bounding box center [1038, 356] width 513 height 28
paste input "لحم البقر الأحمر التايلاندي"
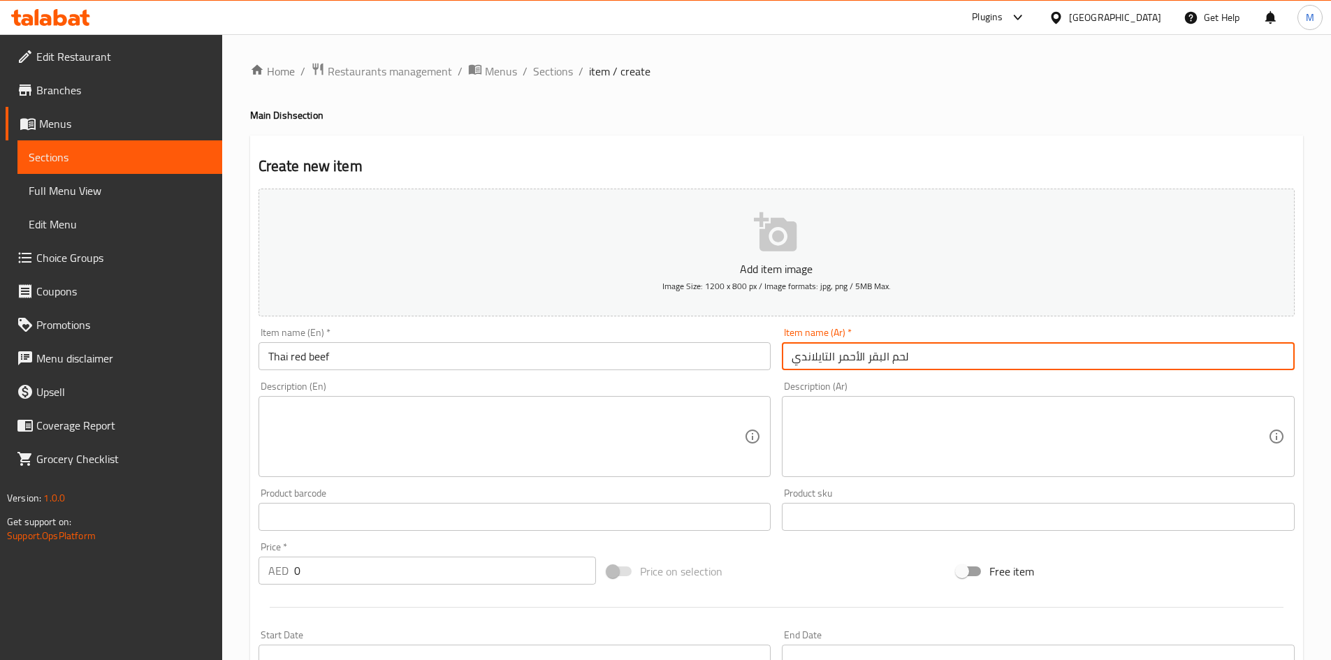
type input "لحم البقر الأحمر التايلاندي"
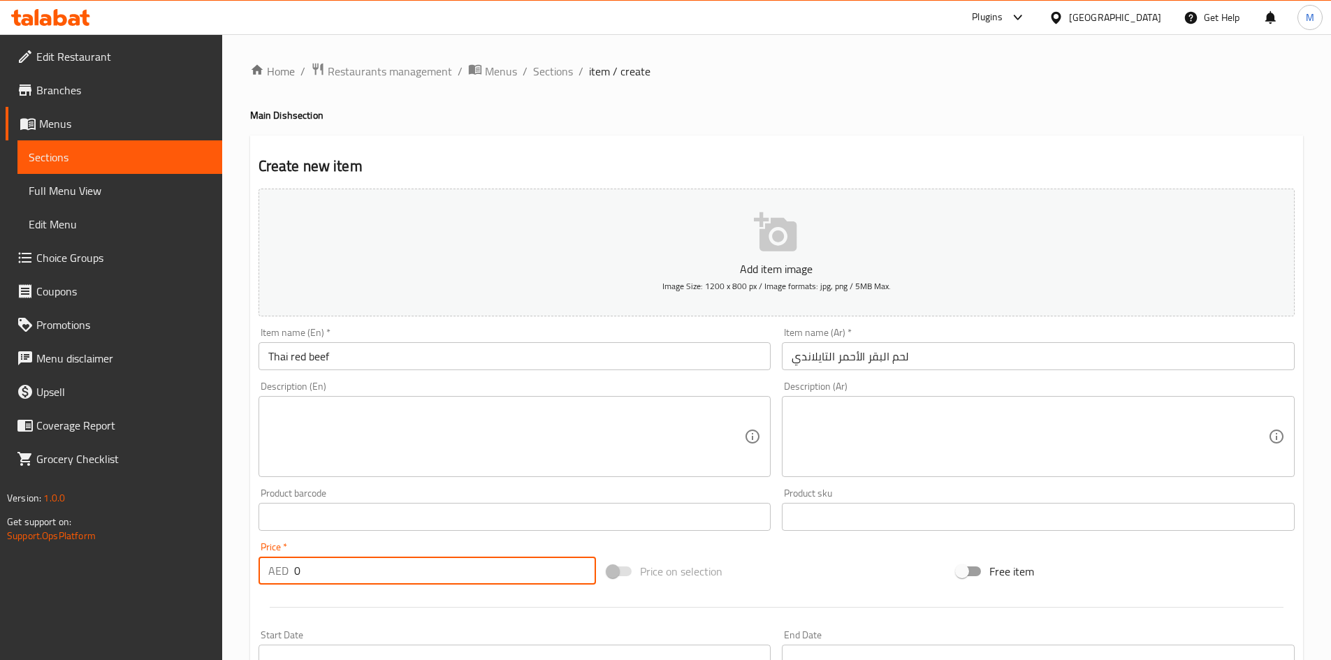
click at [415, 567] on input "0" at bounding box center [445, 571] width 303 height 28
paste input "57.5"
type input "57.5"
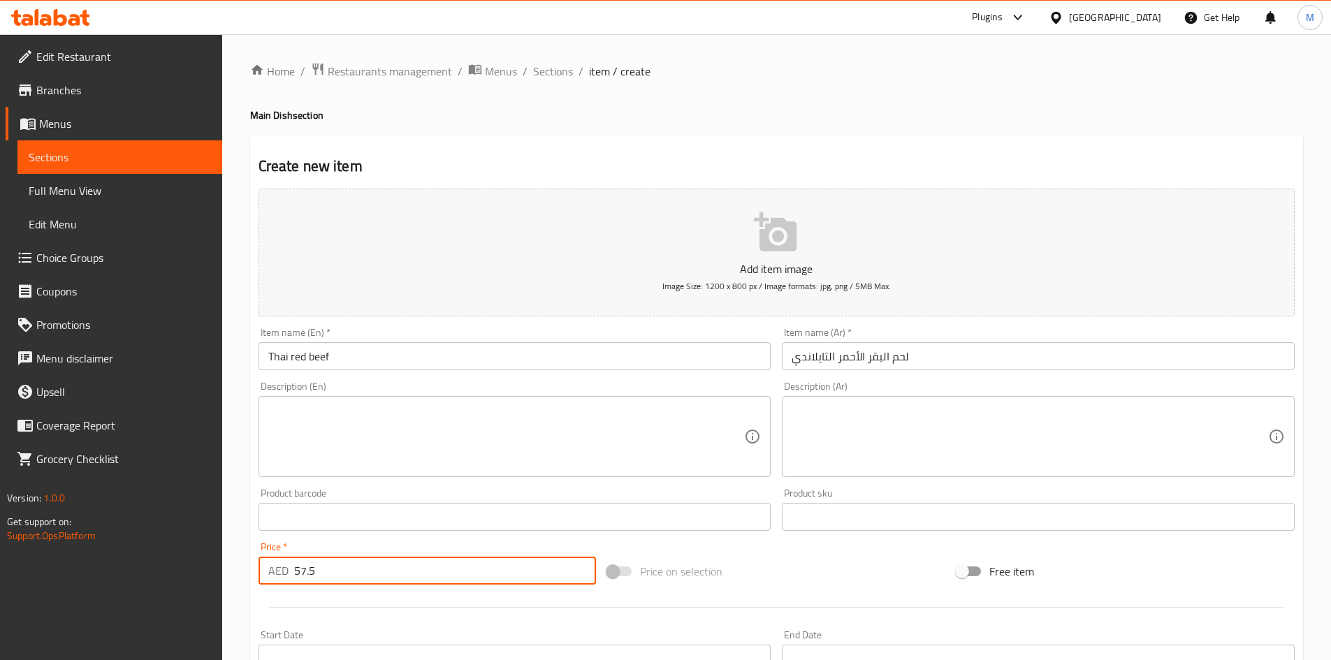
click at [405, 528] on input "text" at bounding box center [515, 517] width 513 height 28
click at [241, 516] on div "Home / Restaurants management / Menus / Sections / item / create Main Dish sect…" at bounding box center [776, 510] width 1109 height 953
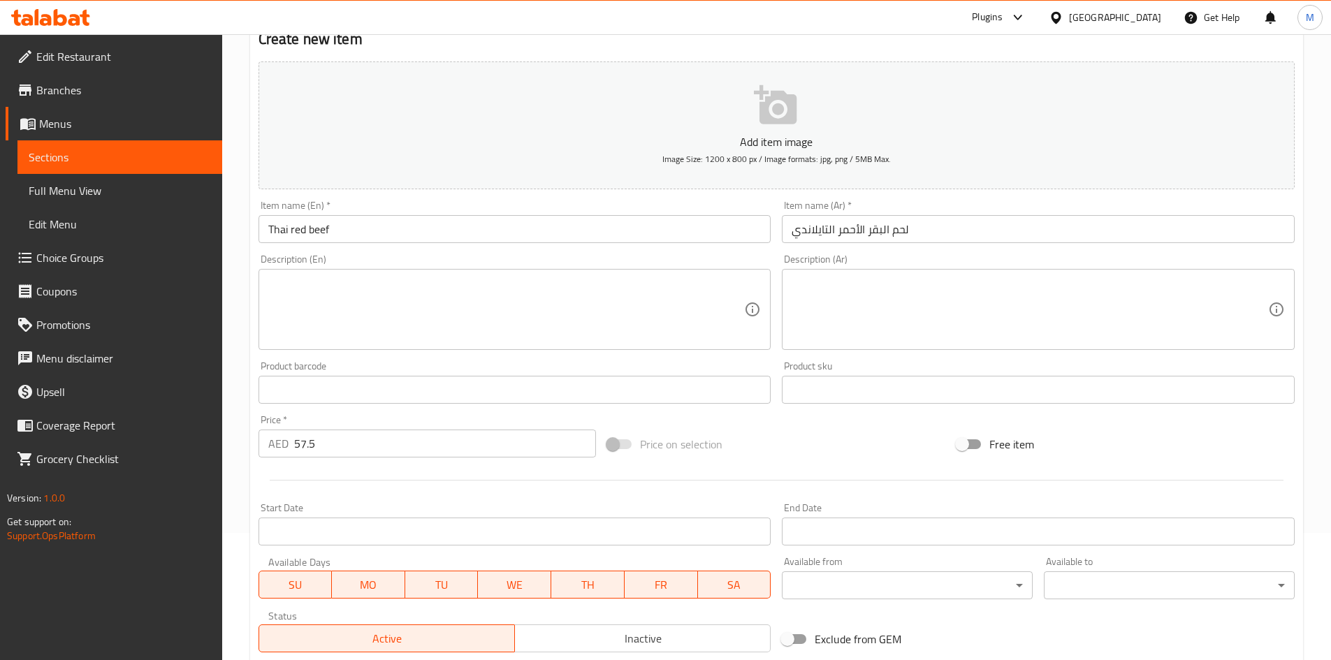
scroll to position [327, 0]
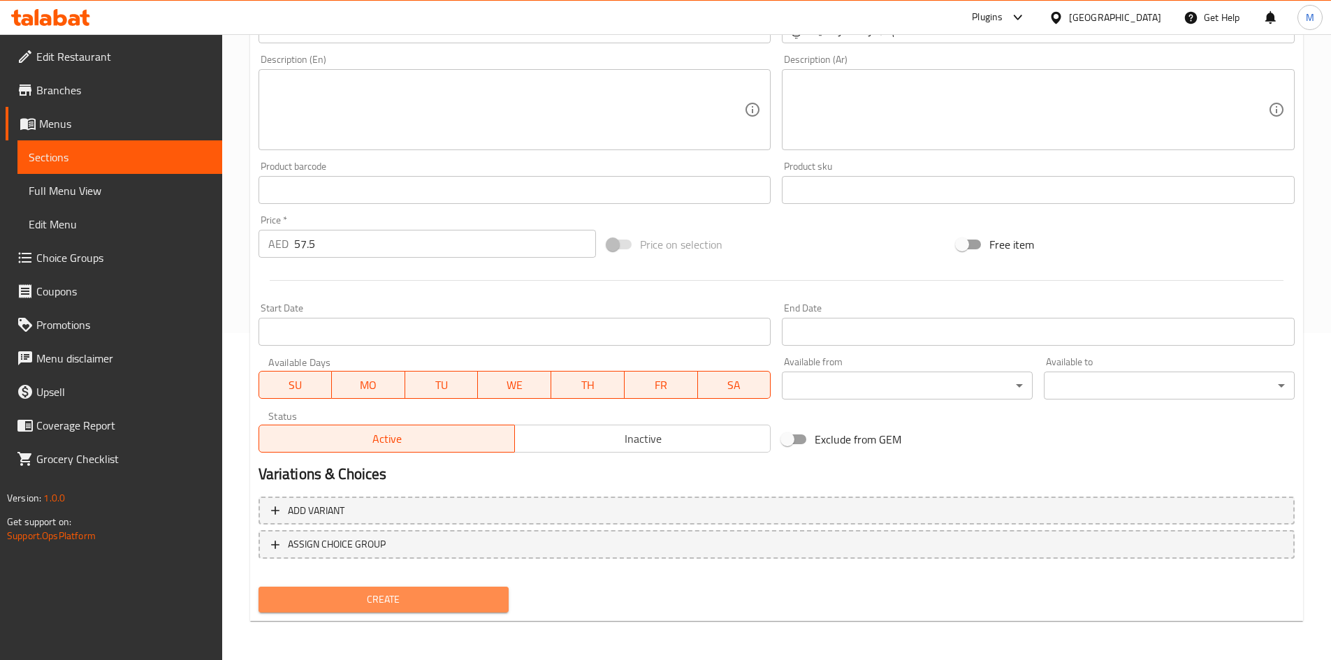
click at [370, 593] on span "Create" at bounding box center [384, 599] width 228 height 17
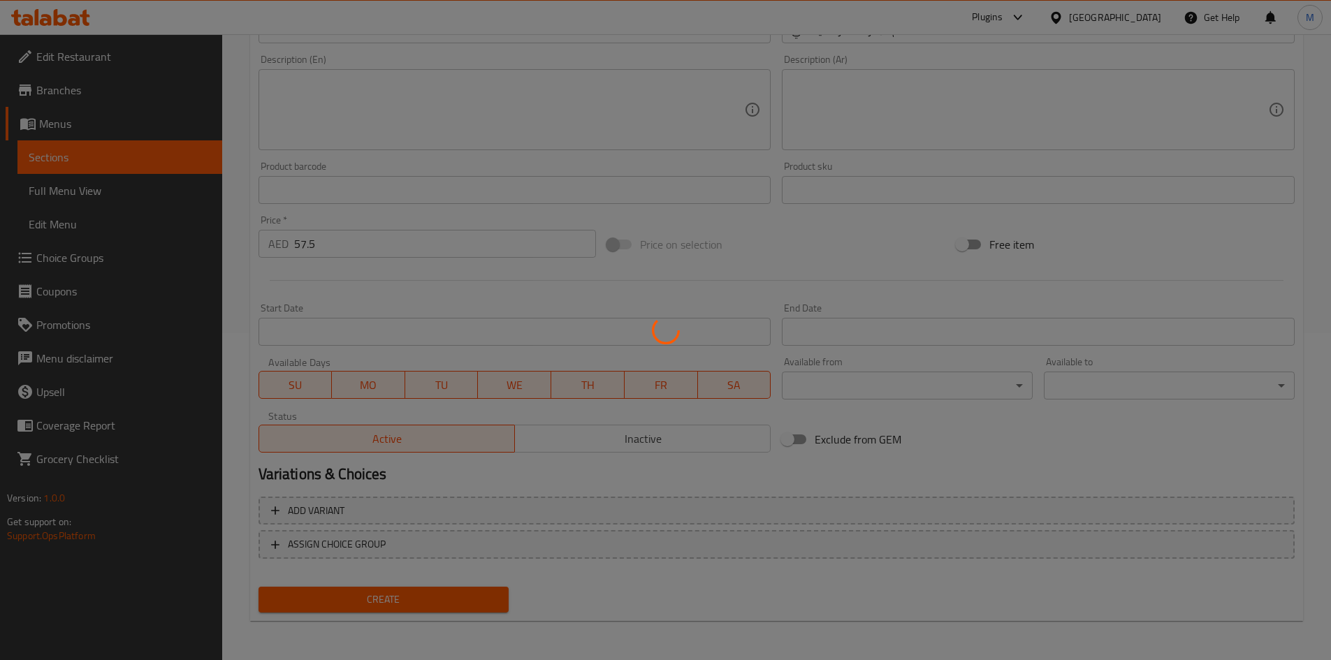
type input "0"
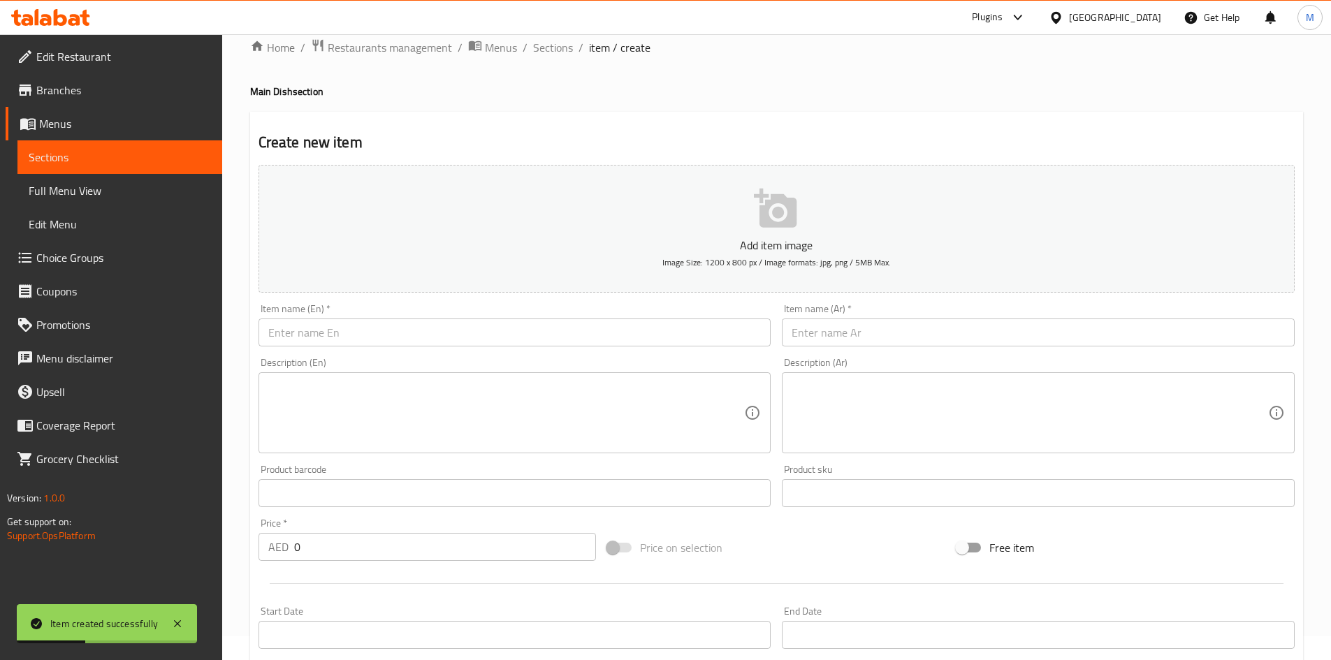
scroll to position [0, 0]
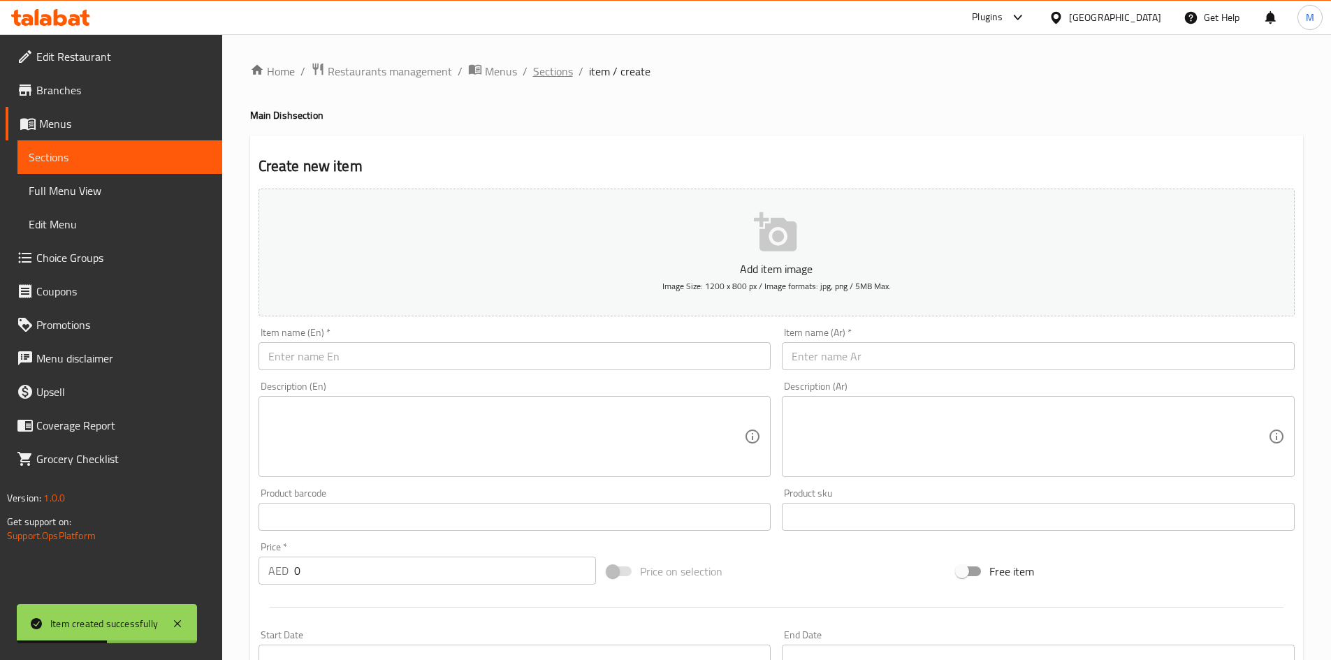
click at [542, 77] on span "Sections" at bounding box center [553, 71] width 40 height 17
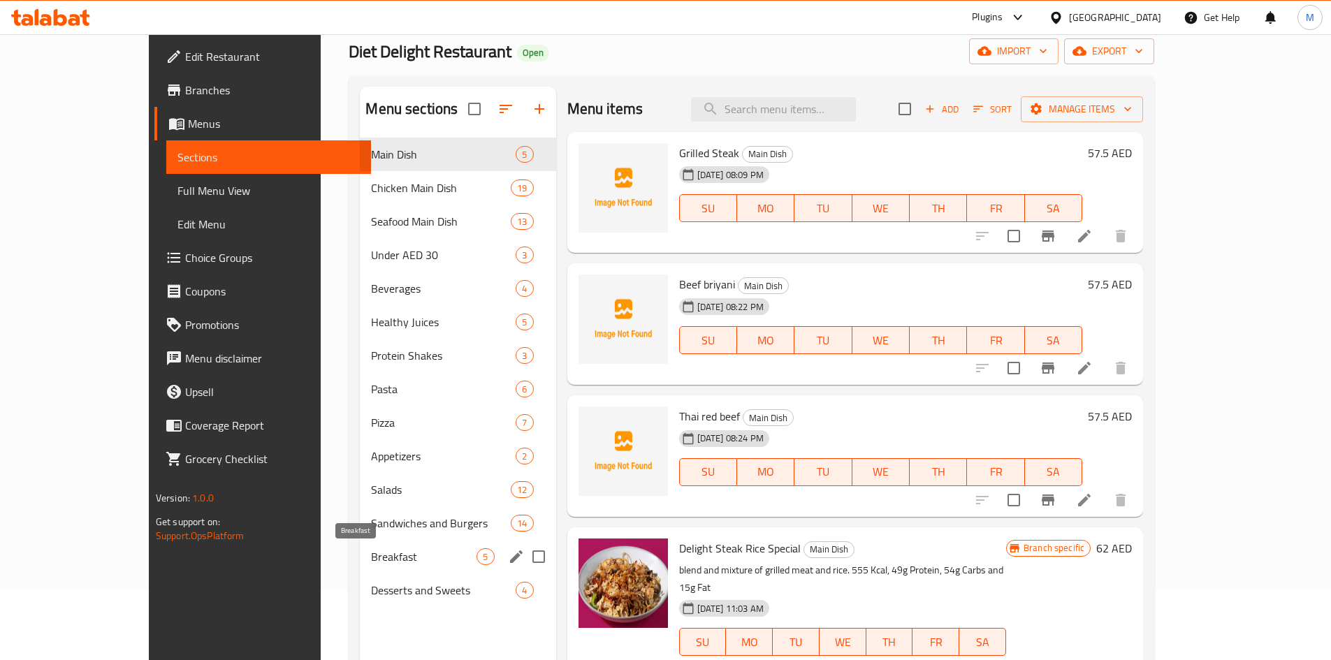
scroll to position [140, 0]
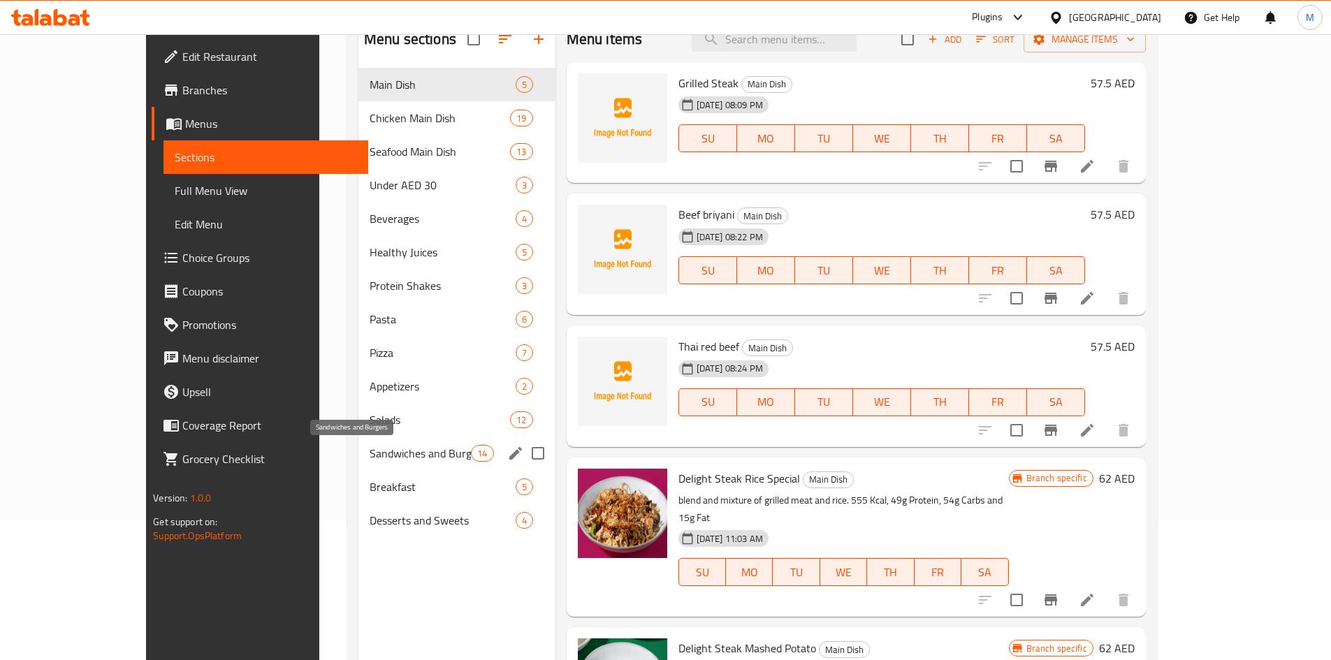
click at [370, 453] on span "Sandwiches and Burgers" at bounding box center [420, 453] width 101 height 17
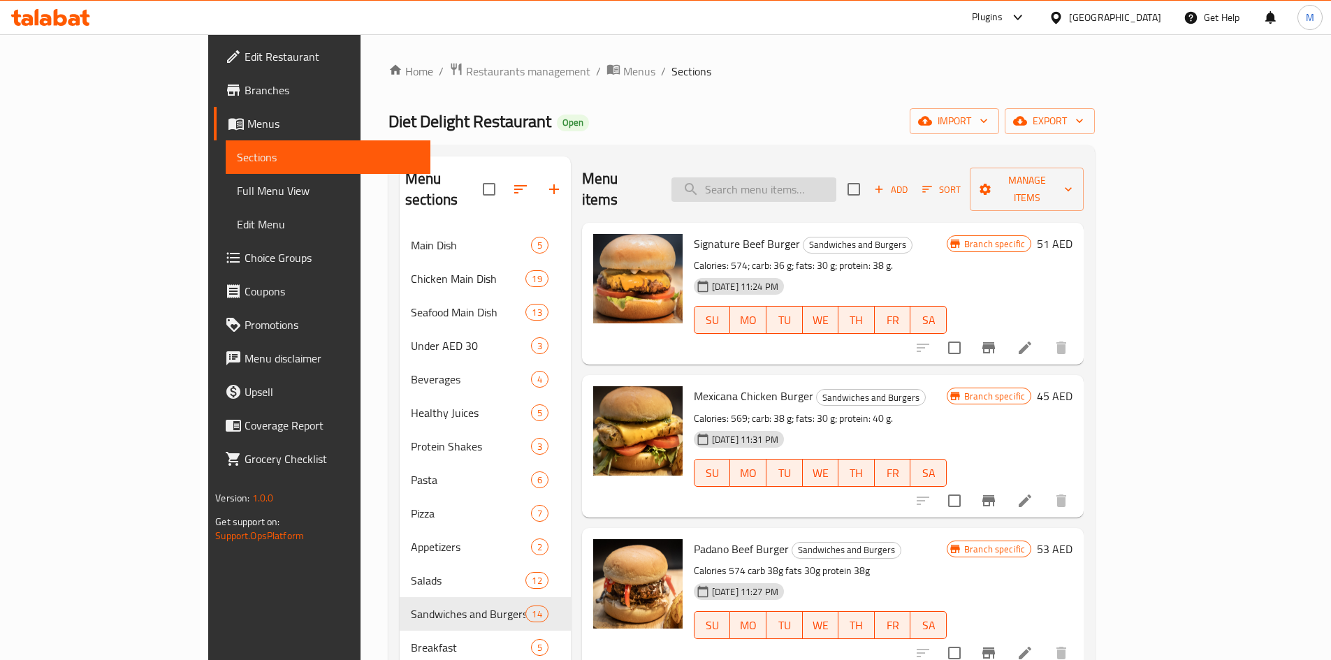
click at [822, 178] on input "search" at bounding box center [753, 189] width 165 height 24
paste input "Mexicana Chicken Burger"
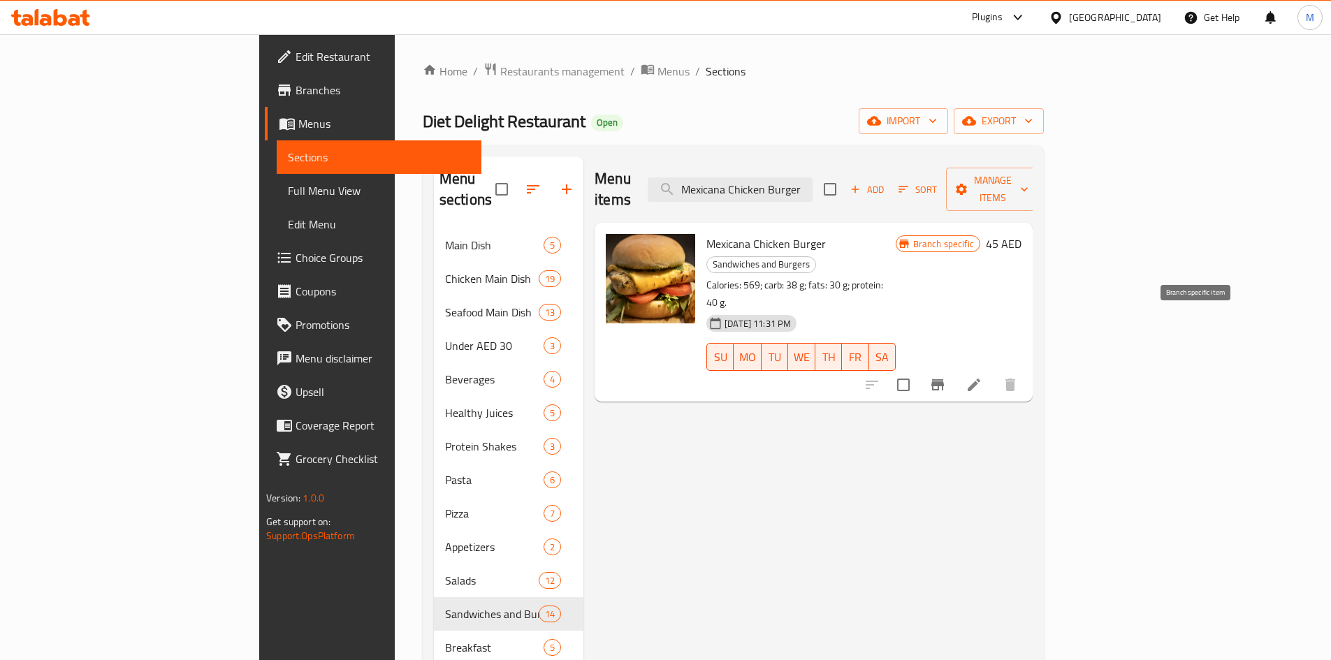
type input "Mexicana Chicken Burger"
click at [954, 368] on button "Branch-specific-item" at bounding box center [938, 385] width 34 height 34
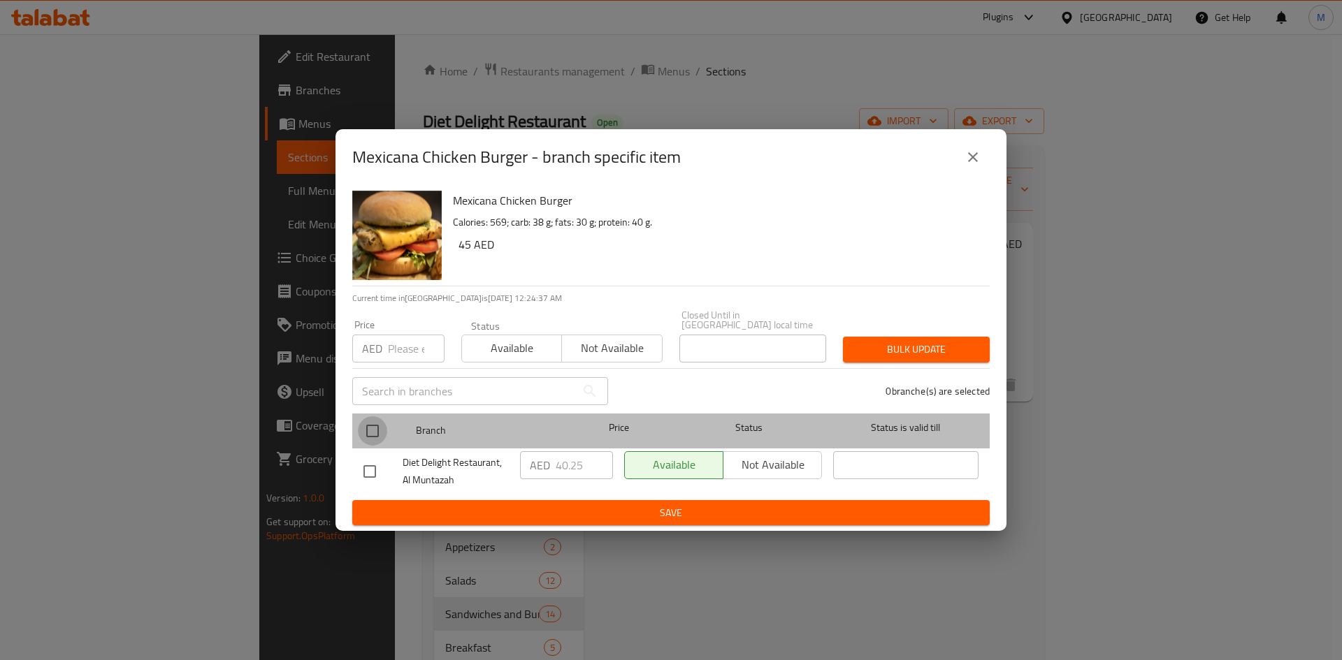
click at [373, 423] on input "checkbox" at bounding box center [372, 430] width 29 height 29
checkbox input "true"
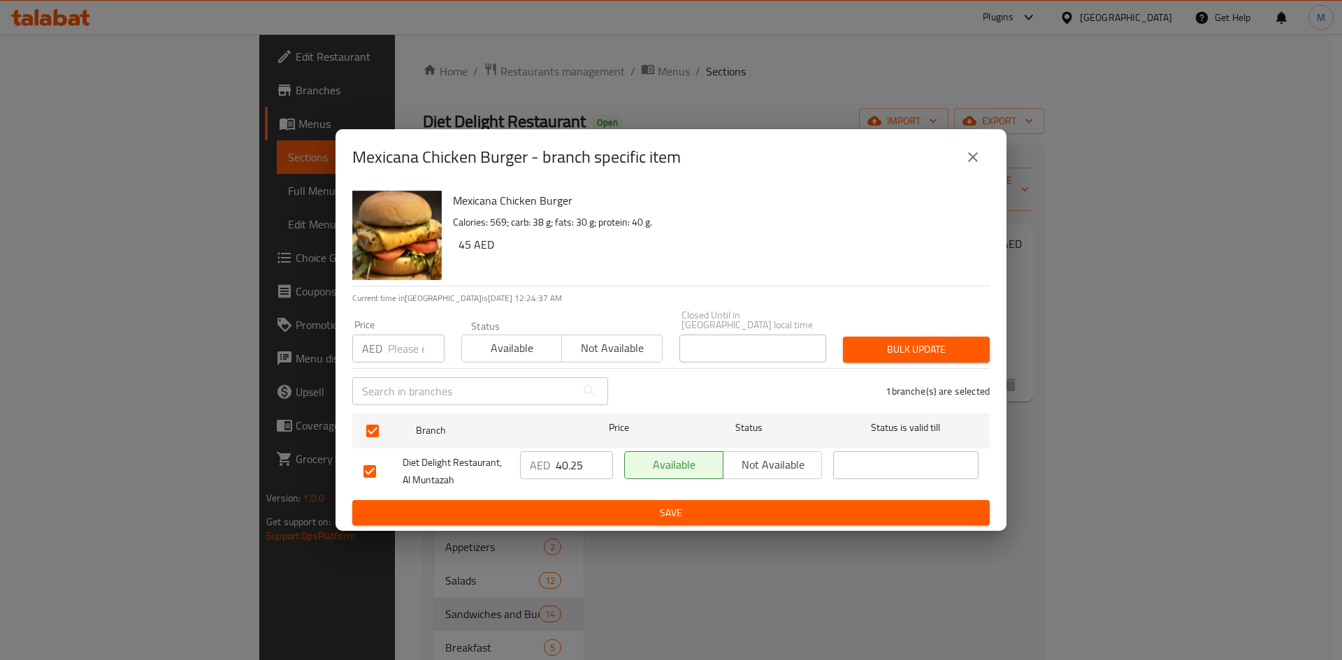
click at [388, 343] on input "number" at bounding box center [416, 349] width 57 height 28
paste input "42"
type input "42"
click at [876, 341] on span "Bulk update" at bounding box center [916, 349] width 124 height 17
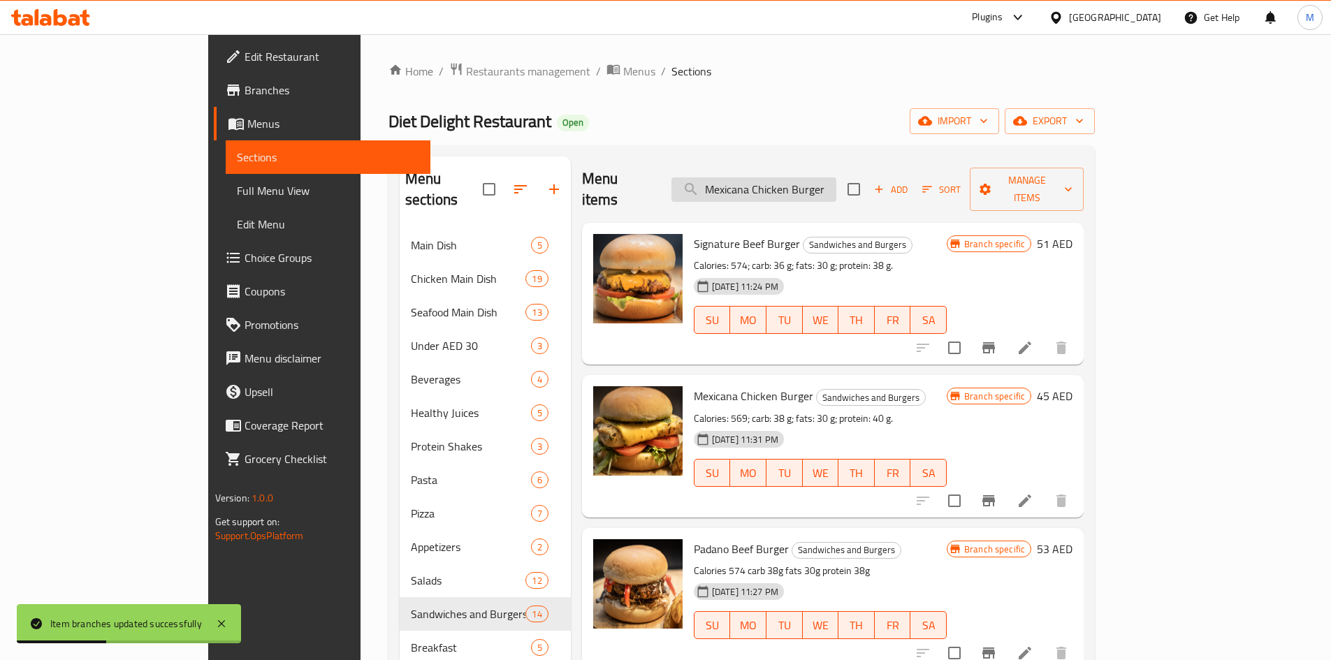
click at [836, 184] on input "Mexicana Chicken Burger" at bounding box center [753, 189] width 165 height 24
paste input "Chicken Zinger"
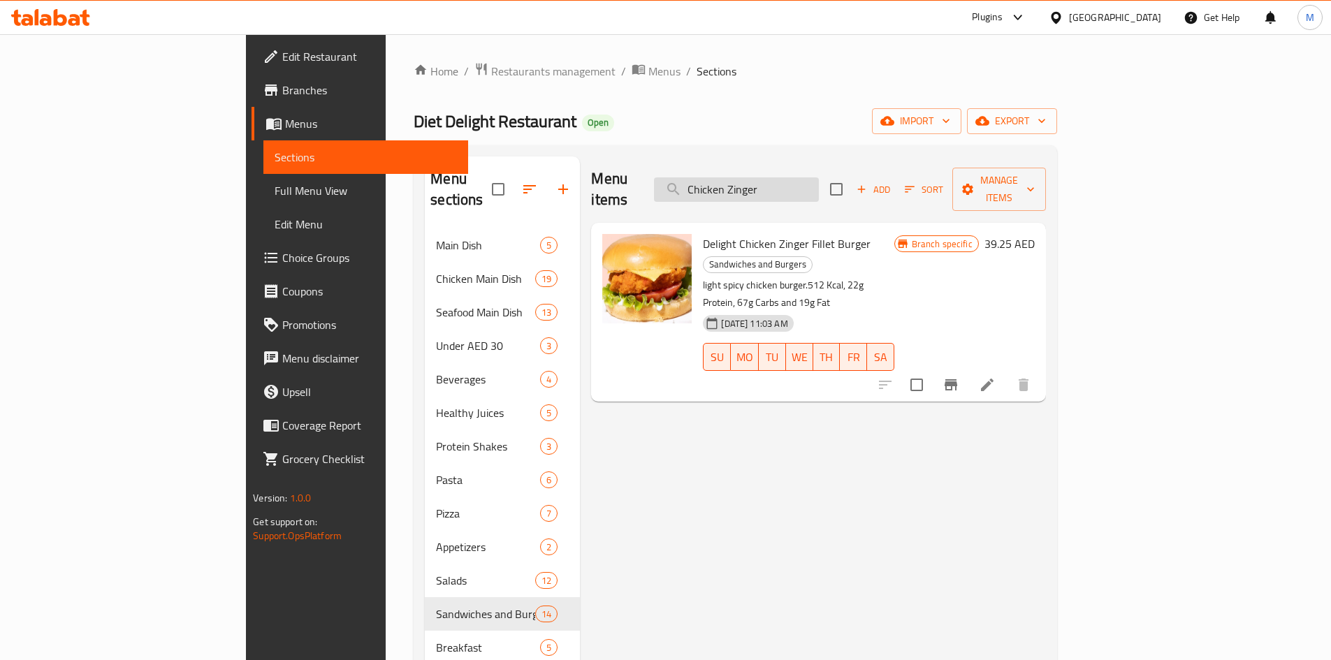
click at [819, 184] on input "Chicken Zinger" at bounding box center [736, 189] width 165 height 24
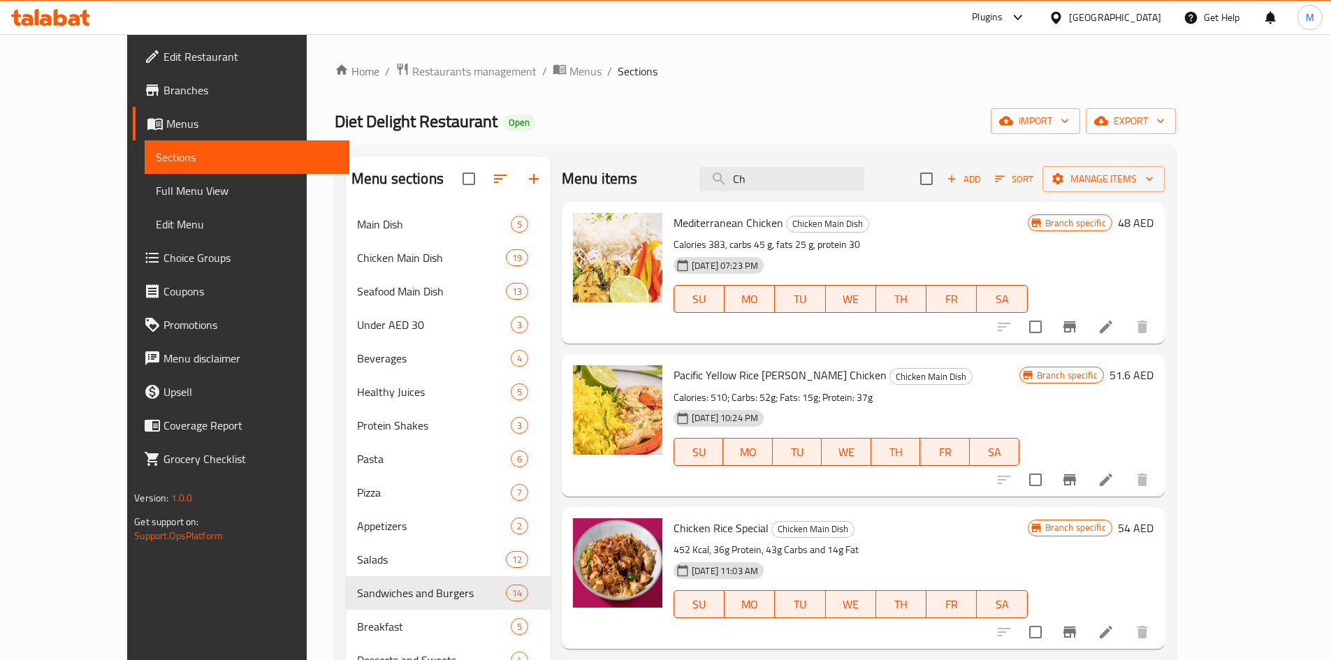
type input "C"
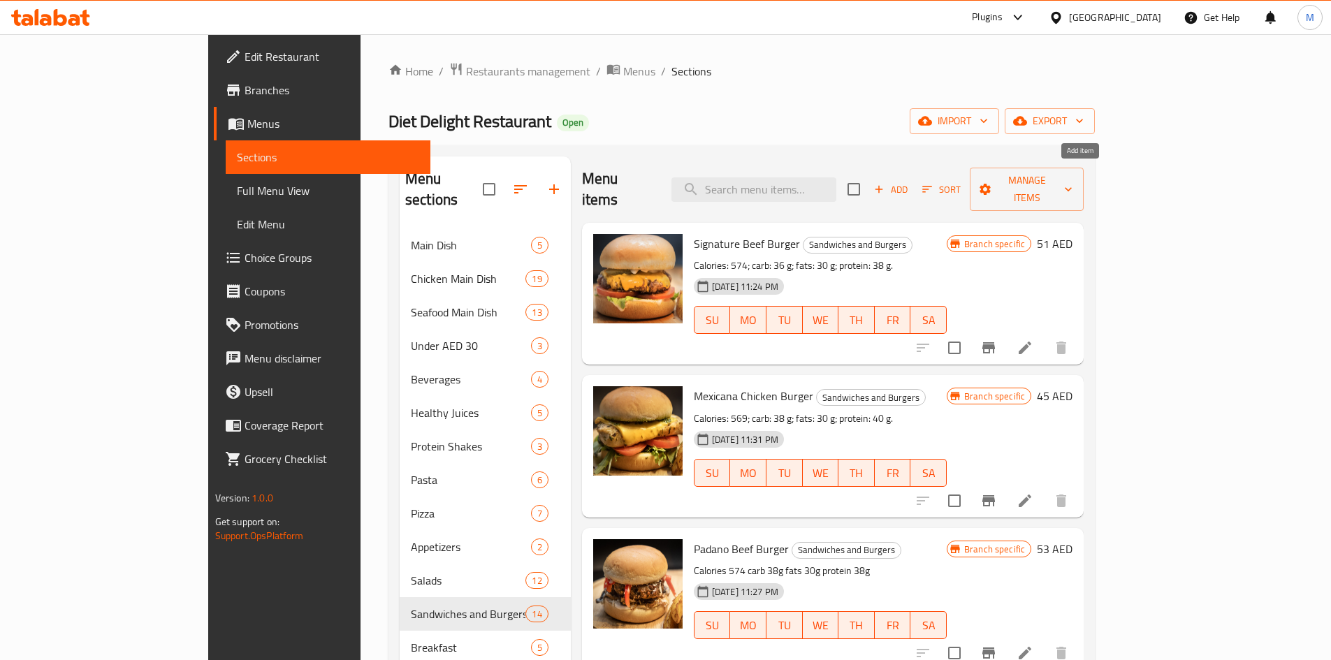
click at [910, 182] on span "Add" at bounding box center [891, 190] width 38 height 16
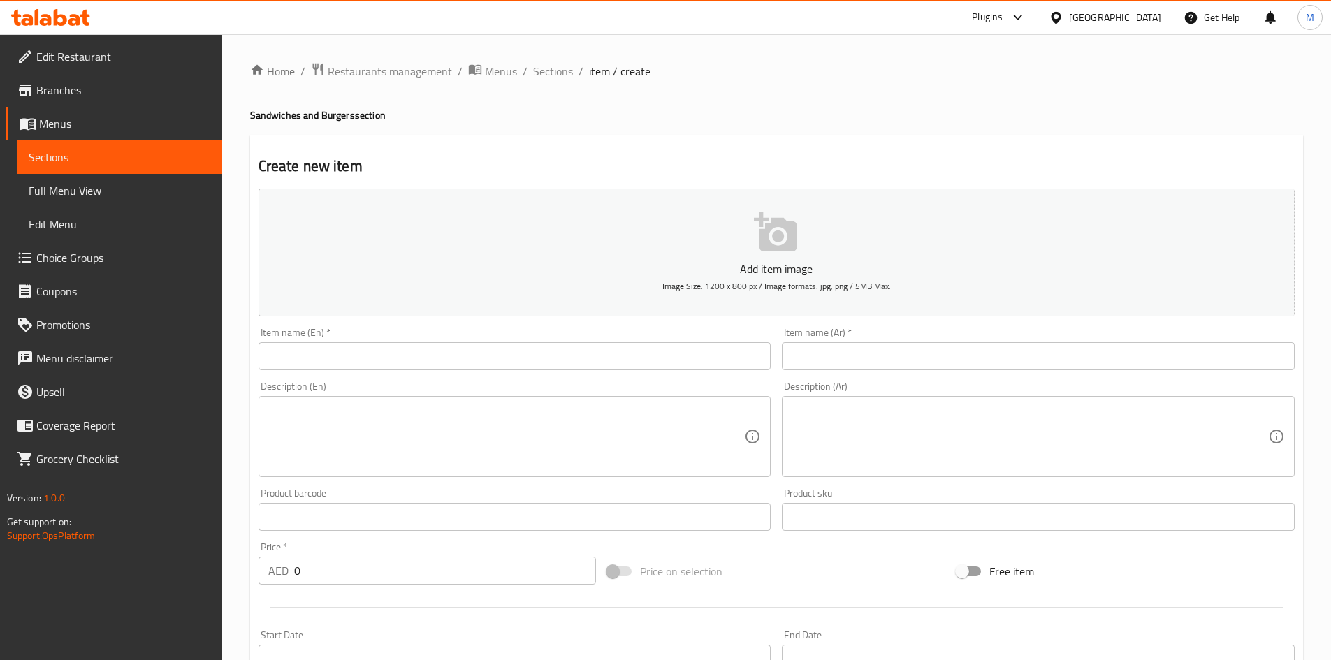
click at [428, 354] on input "text" at bounding box center [515, 356] width 513 height 28
paste input "Chicken Zinger Burger"
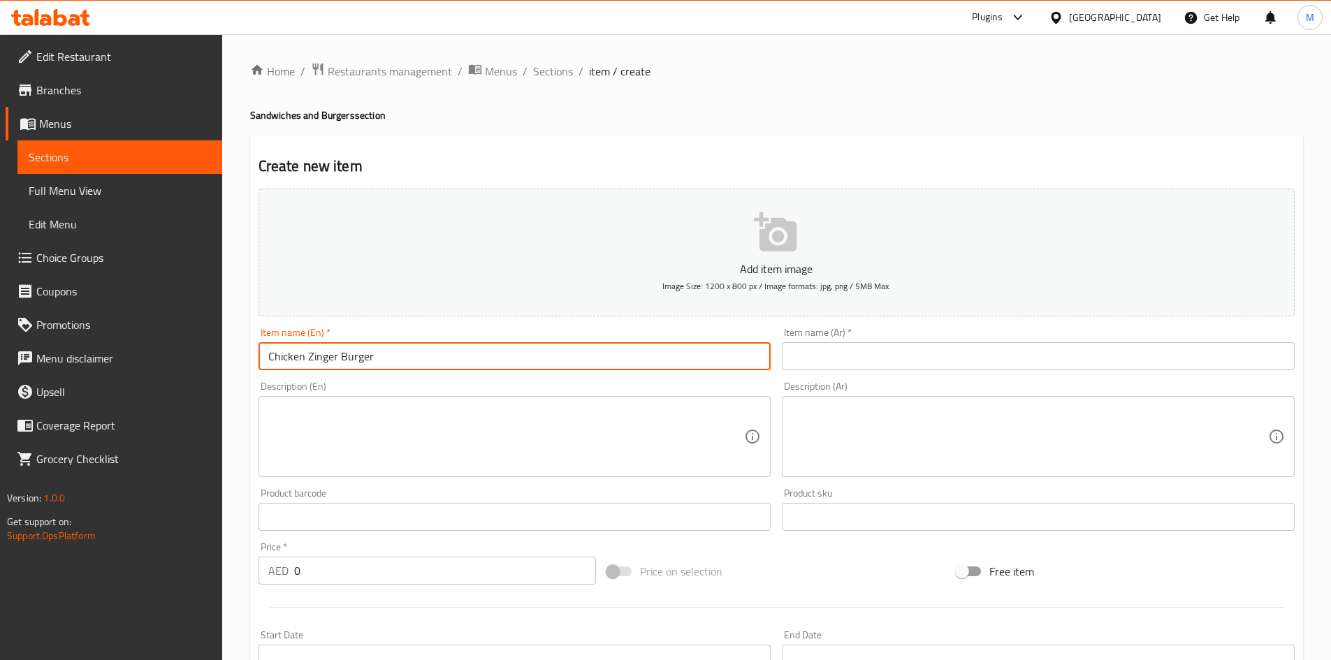
type input "Chicken Zinger Burger"
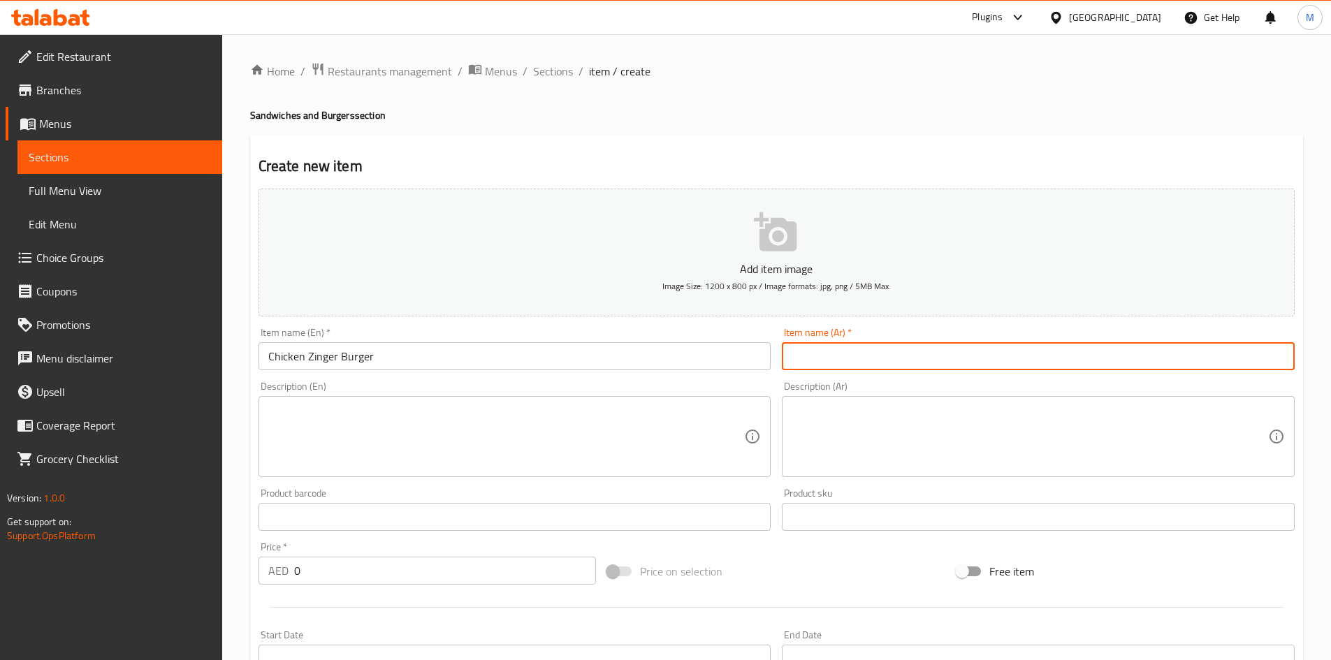
click at [918, 356] on input "text" at bounding box center [1038, 356] width 513 height 28
paste input "برجر دجاج زنجر"
type input "برجر دجاج زنجر"
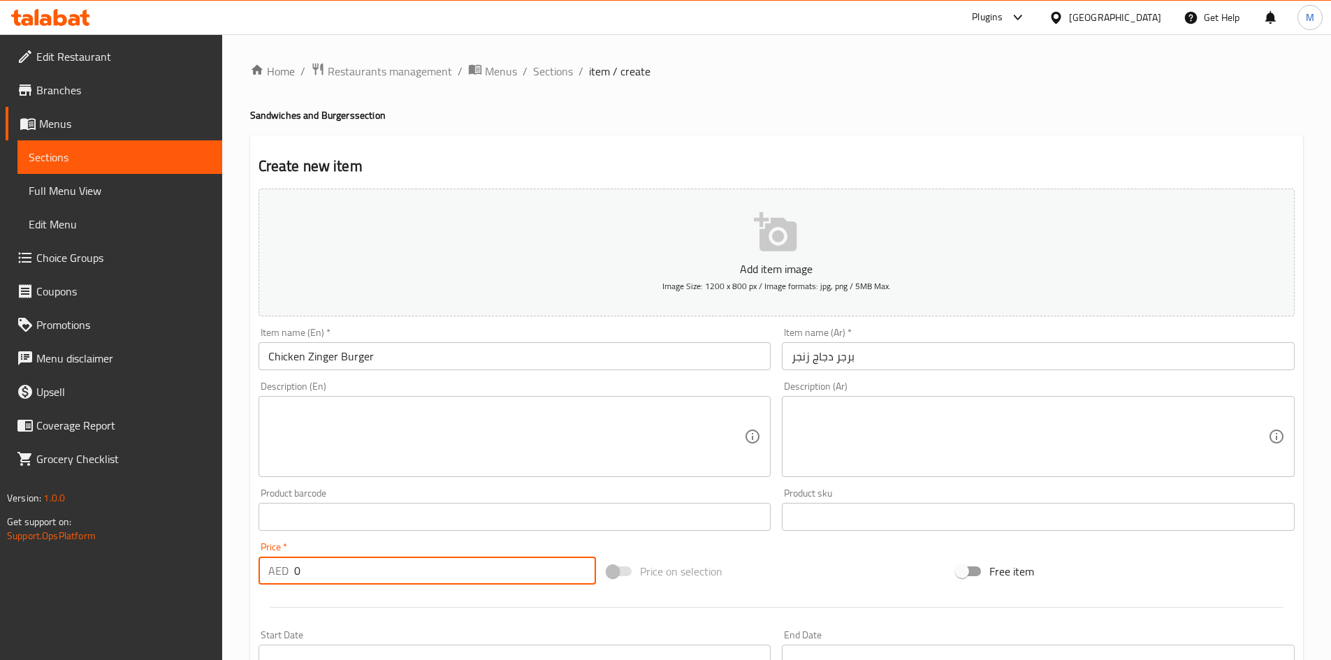
click at [347, 570] on input "0" at bounding box center [445, 571] width 303 height 28
click at [348, 570] on input "0" at bounding box center [445, 571] width 303 height 28
paste input "45.6"
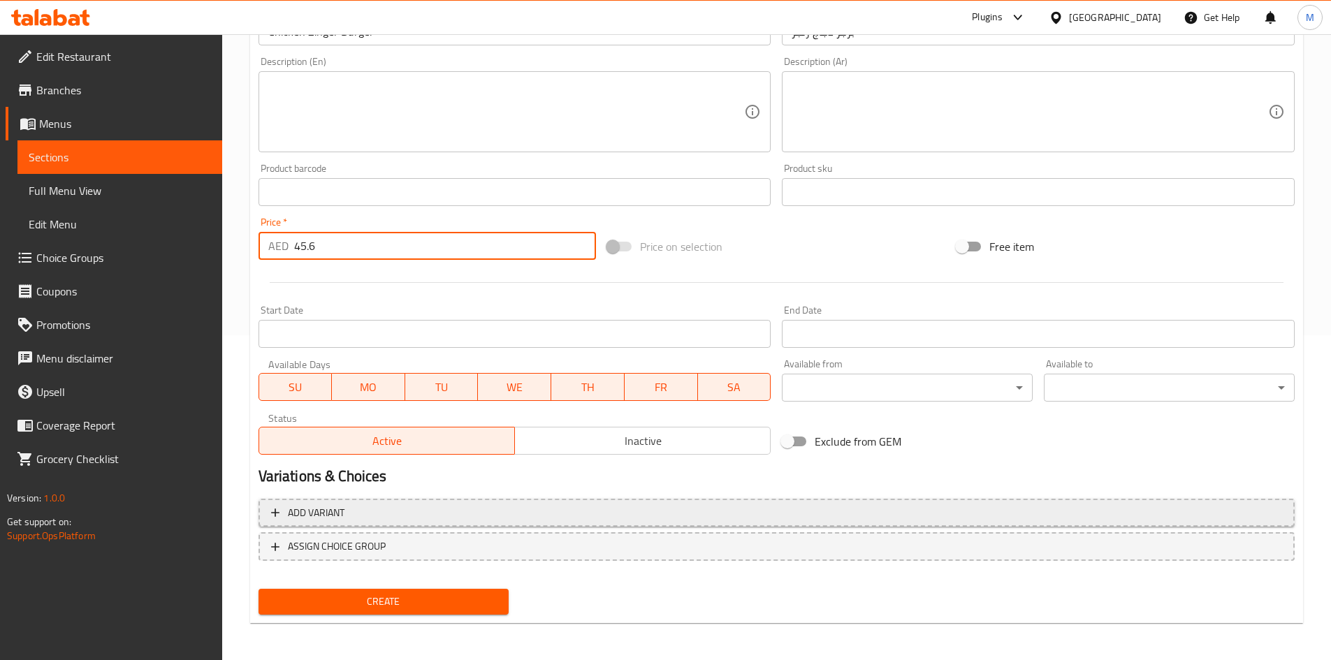
scroll to position [327, 0]
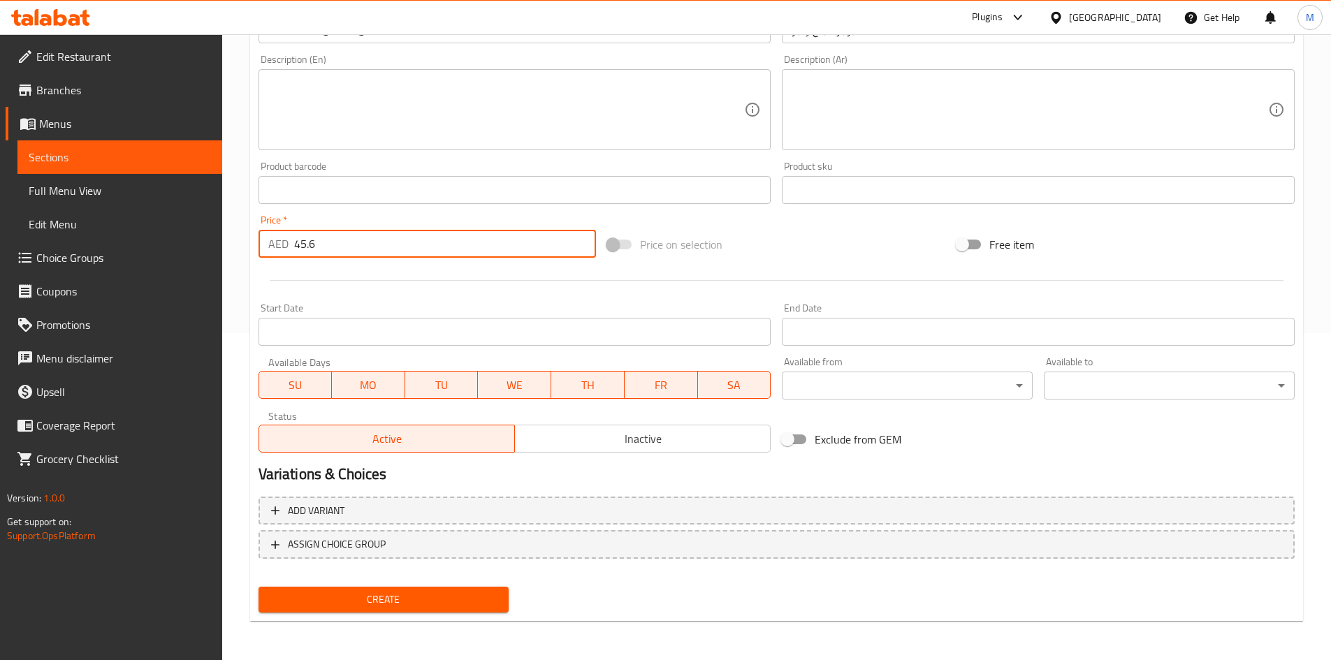
type input "45.6"
click at [359, 597] on span "Create" at bounding box center [384, 599] width 228 height 17
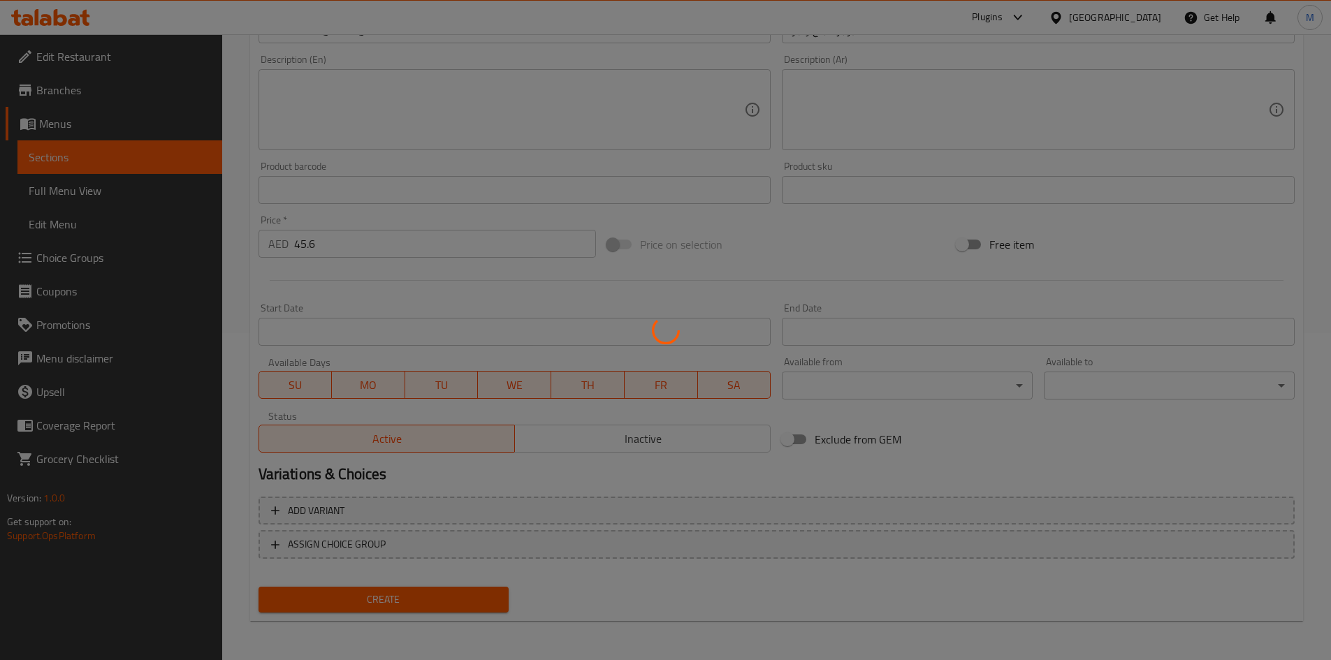
type input "0"
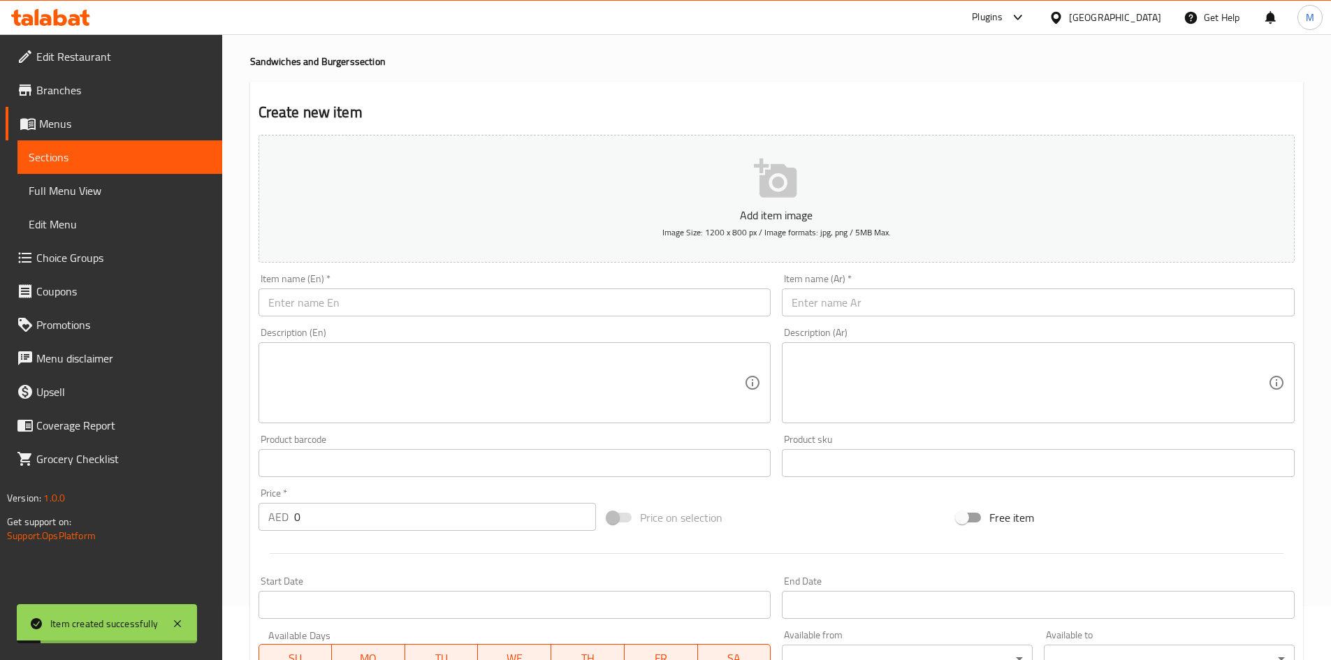
scroll to position [0, 0]
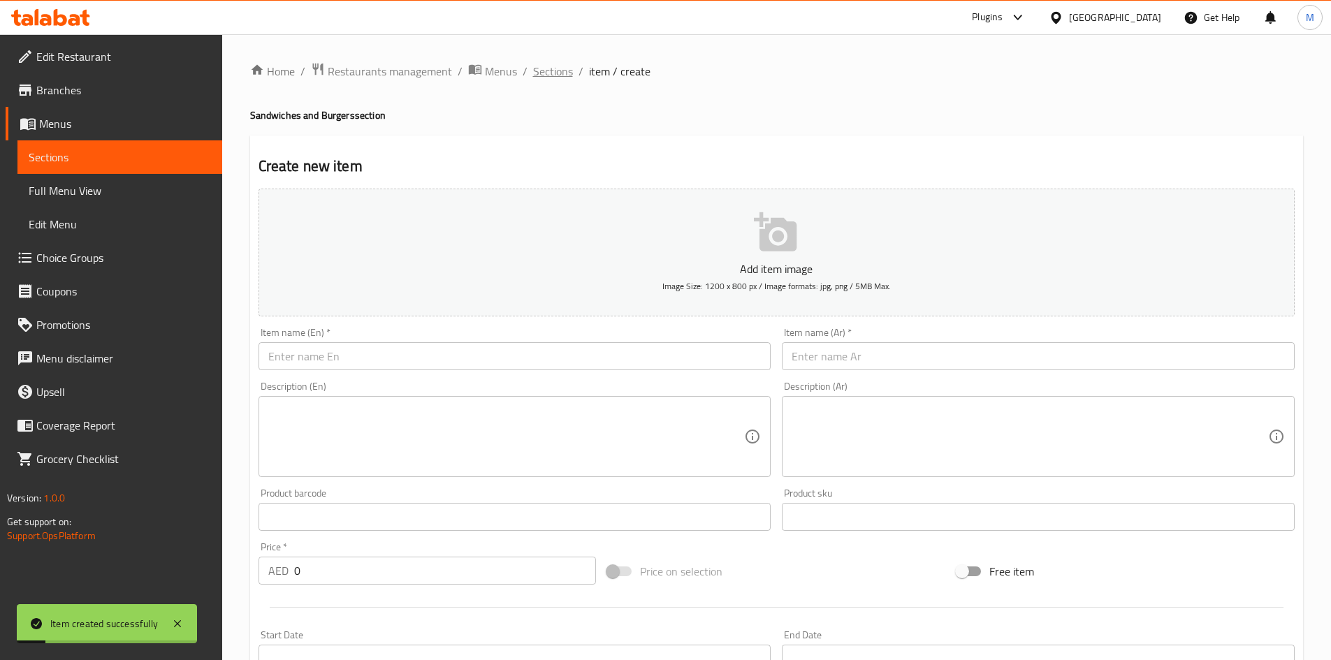
click at [551, 75] on span "Sections" at bounding box center [553, 71] width 40 height 17
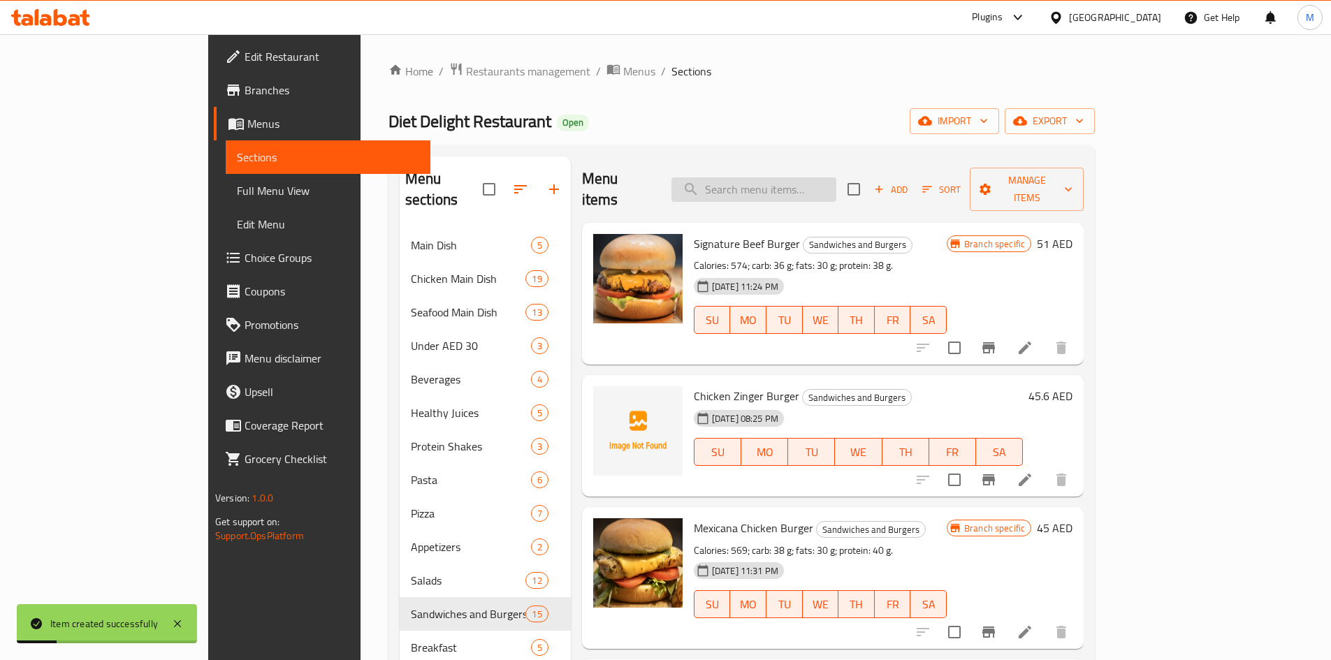
click at [778, 182] on input "search" at bounding box center [753, 189] width 165 height 24
paste input "Chicken Fillet Burger"
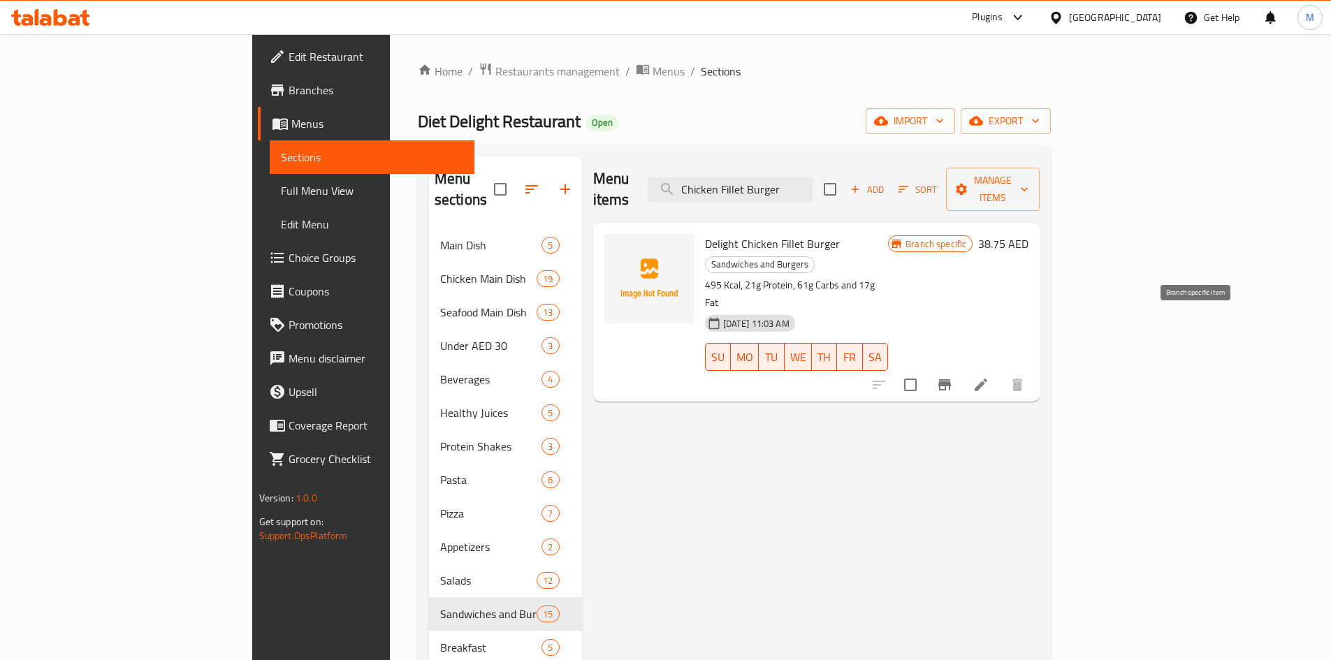
type input "Chicken Fillet Burger"
click at [953, 377] on icon "Branch-specific-item" at bounding box center [944, 385] width 17 height 17
click at [813, 183] on input "Chicken Fillet Burger" at bounding box center [730, 189] width 165 height 24
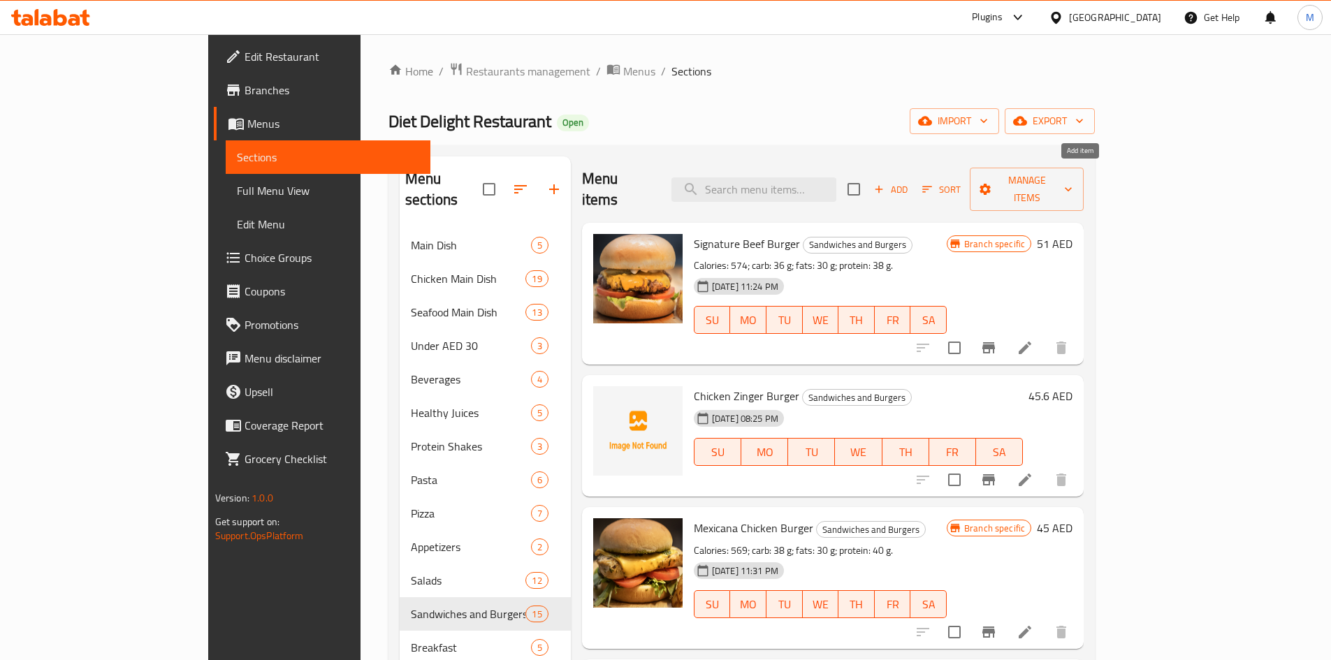
click at [910, 182] on span "Add" at bounding box center [891, 190] width 38 height 16
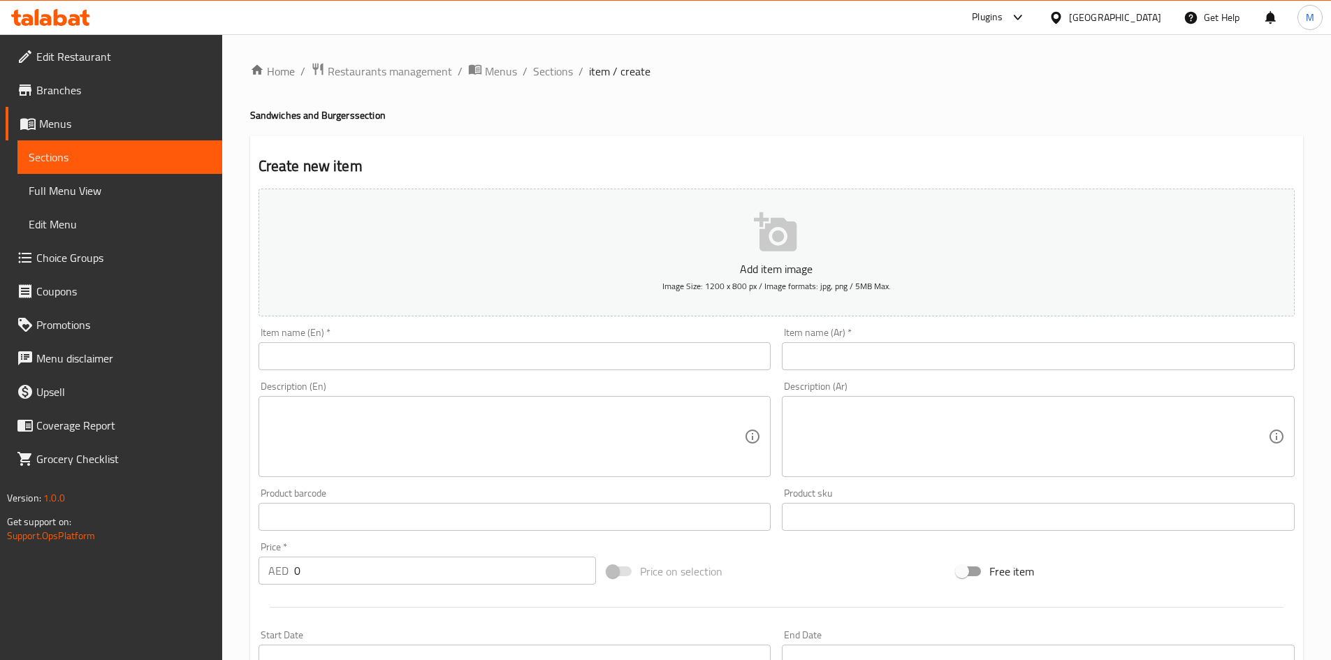
click at [495, 351] on input "text" at bounding box center [515, 356] width 513 height 28
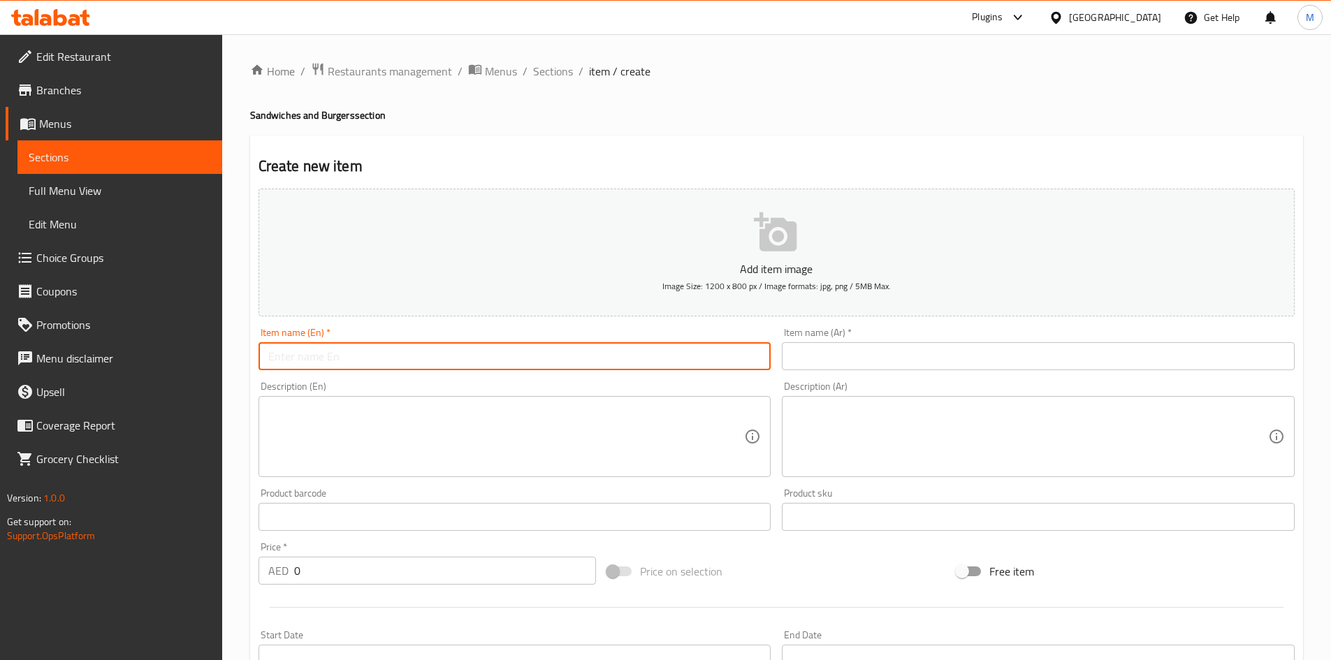
paste input "Chicken Fillet Burger"
type input "Chicken Fillet Burger"
click at [887, 348] on input "text" at bounding box center [1038, 356] width 513 height 28
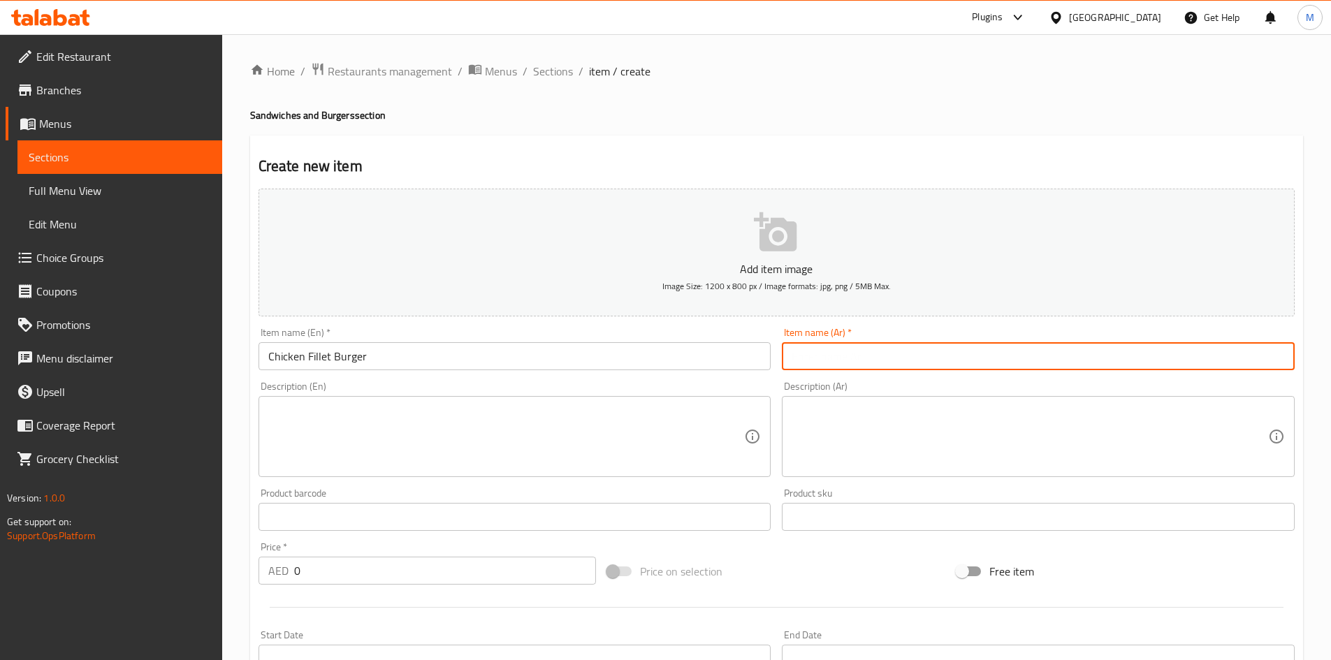
paste input "برجر فيليه الدجاج"
type input "برجر فيليه الدجاج"
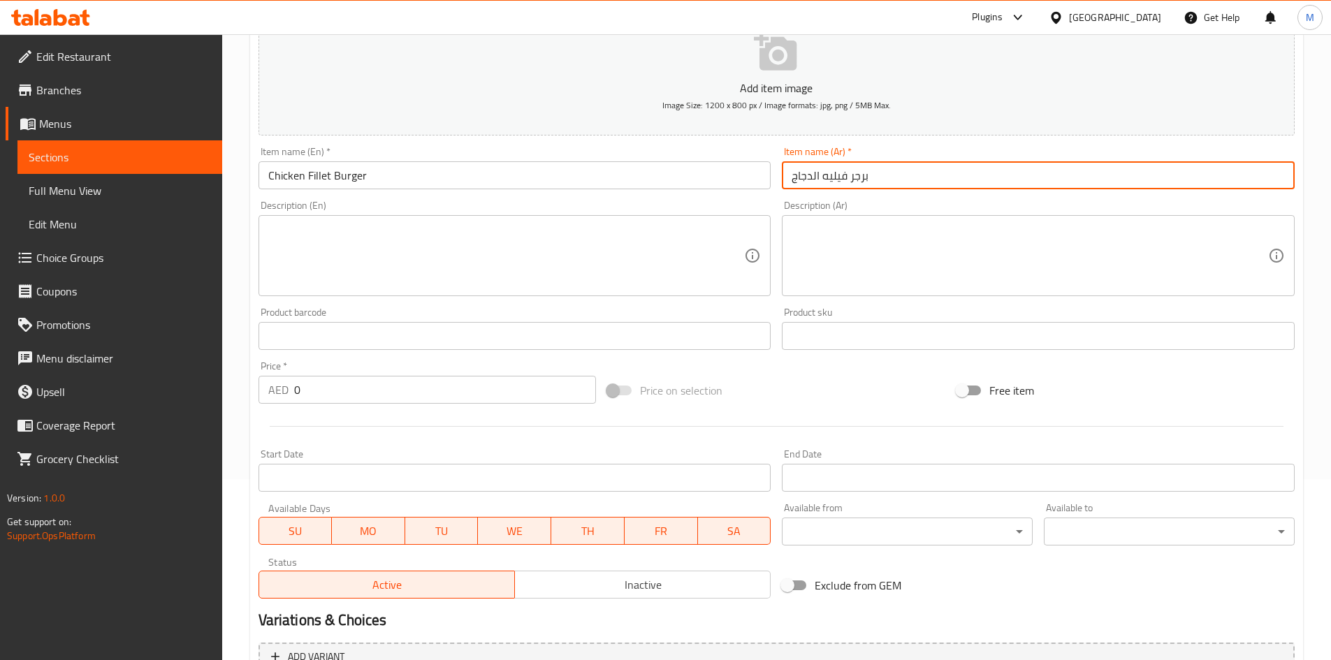
scroll to position [279, 0]
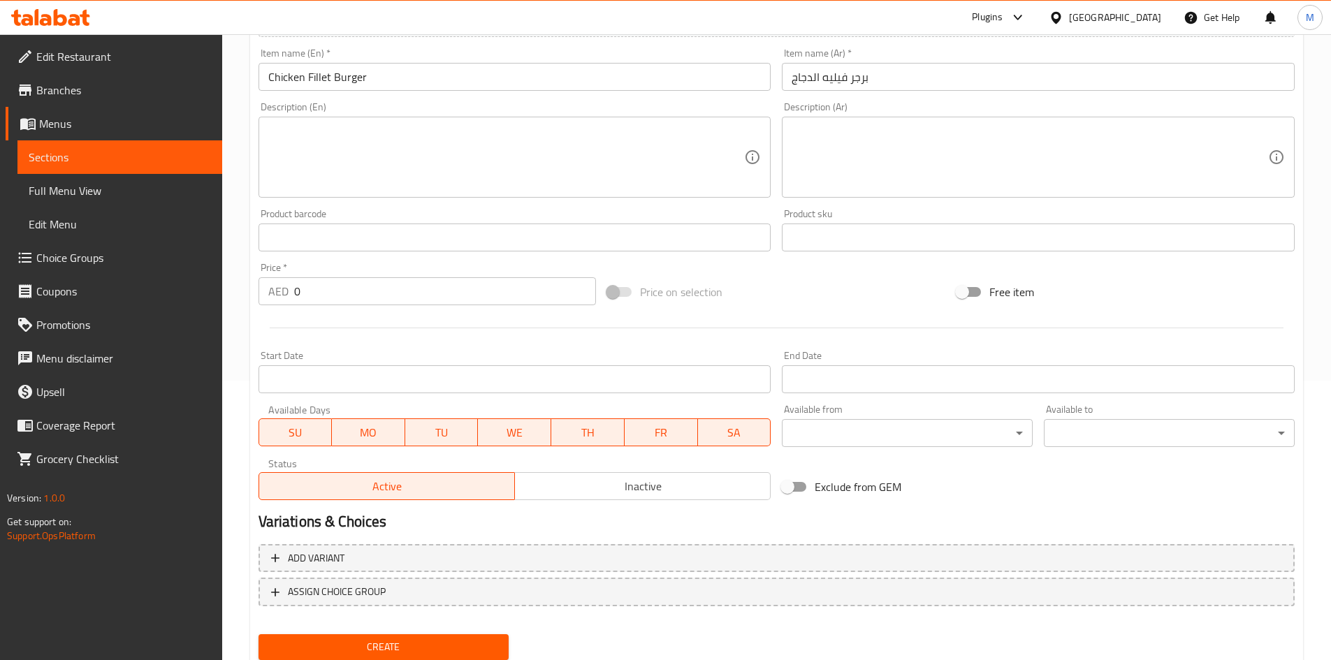
click at [356, 307] on div "Price   * AED 0 Price *" at bounding box center [427, 284] width 349 height 54
click at [360, 291] on input "0" at bounding box center [445, 291] width 303 height 28
paste input "45.6"
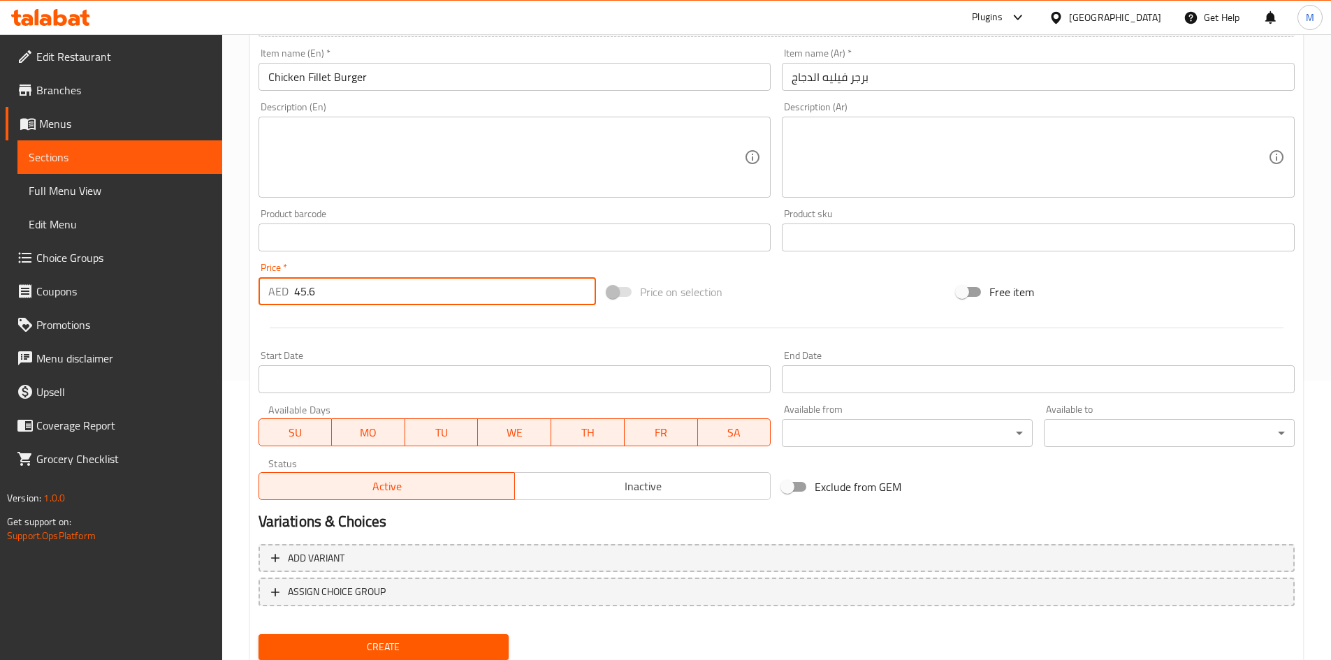
type input "45.6"
click at [402, 650] on span "Create" at bounding box center [384, 647] width 228 height 17
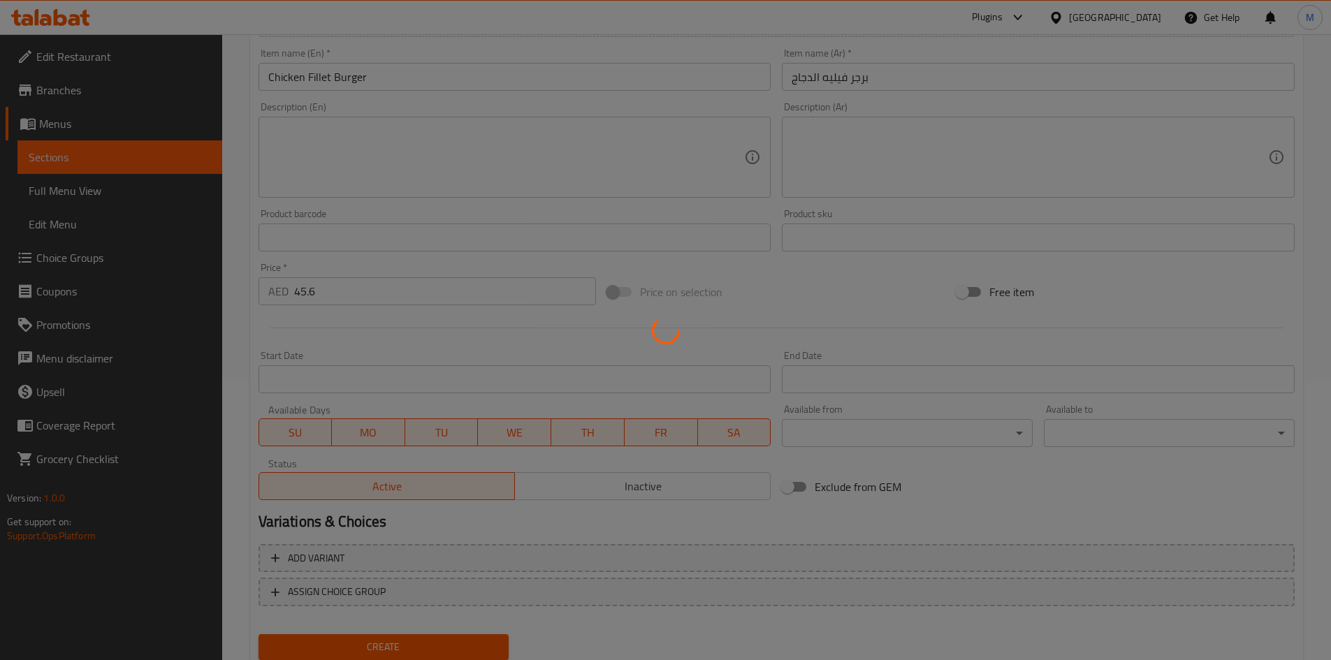
type input "0"
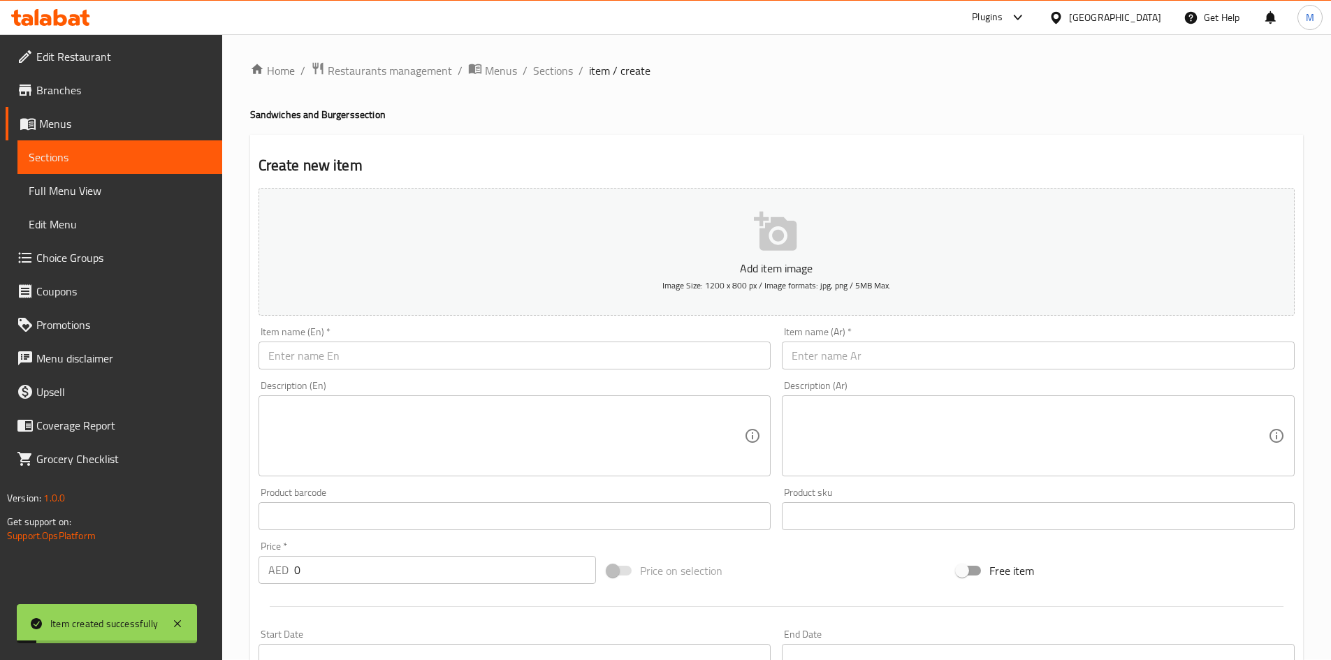
scroll to position [0, 0]
drag, startPoint x: 539, startPoint y: 48, endPoint x: 544, endPoint y: 61, distance: 13.3
click at [540, 48] on div "Home / Restaurants management / Menus / Sections / item / create Sandwiches and…" at bounding box center [776, 510] width 1109 height 953
drag, startPoint x: 546, startPoint y: 66, endPoint x: 613, endPoint y: 99, distance: 75.0
click at [547, 66] on span "Sections" at bounding box center [553, 71] width 40 height 17
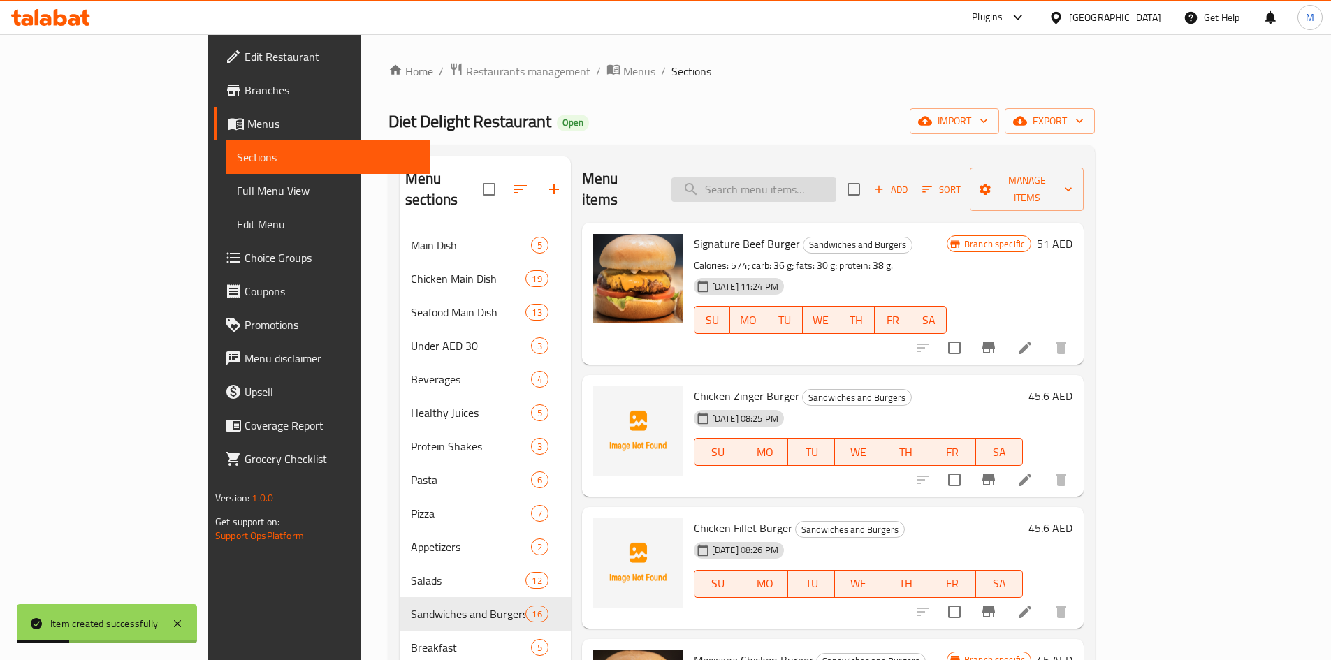
click at [780, 187] on input "search" at bounding box center [753, 189] width 165 height 24
paste input "Chicken burger"
type input "Chicken burger"
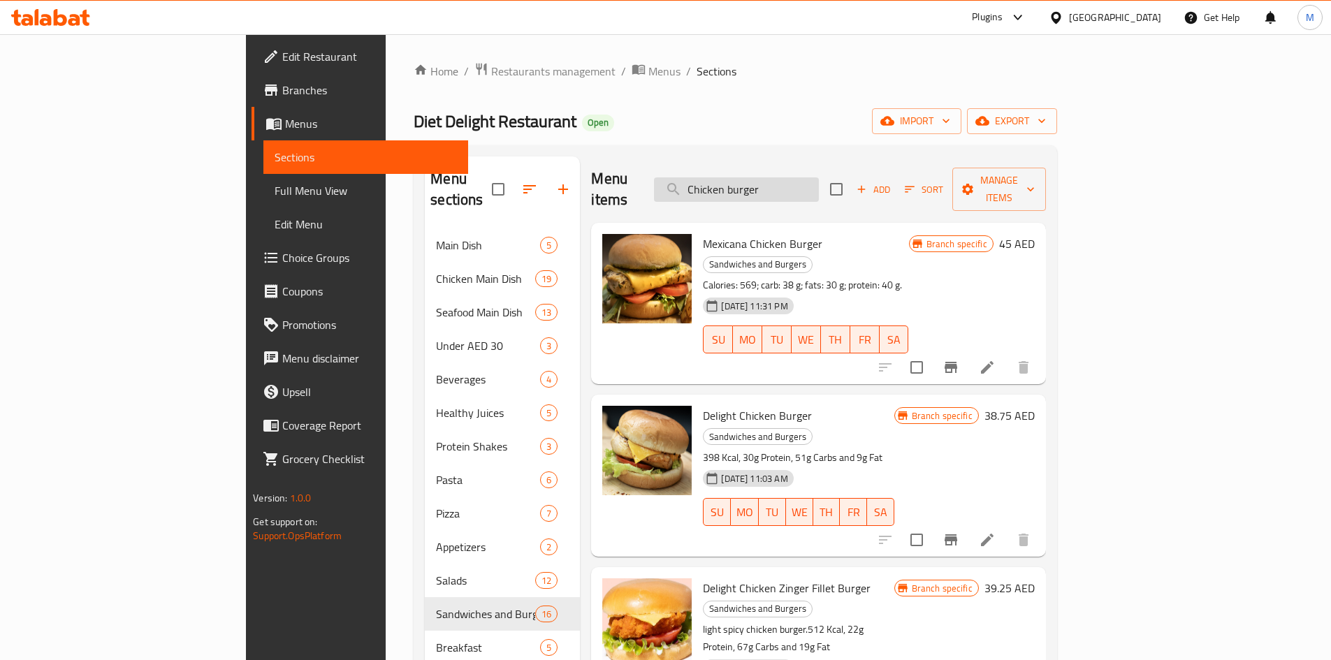
click at [819, 177] on input "Chicken burger" at bounding box center [736, 189] width 165 height 24
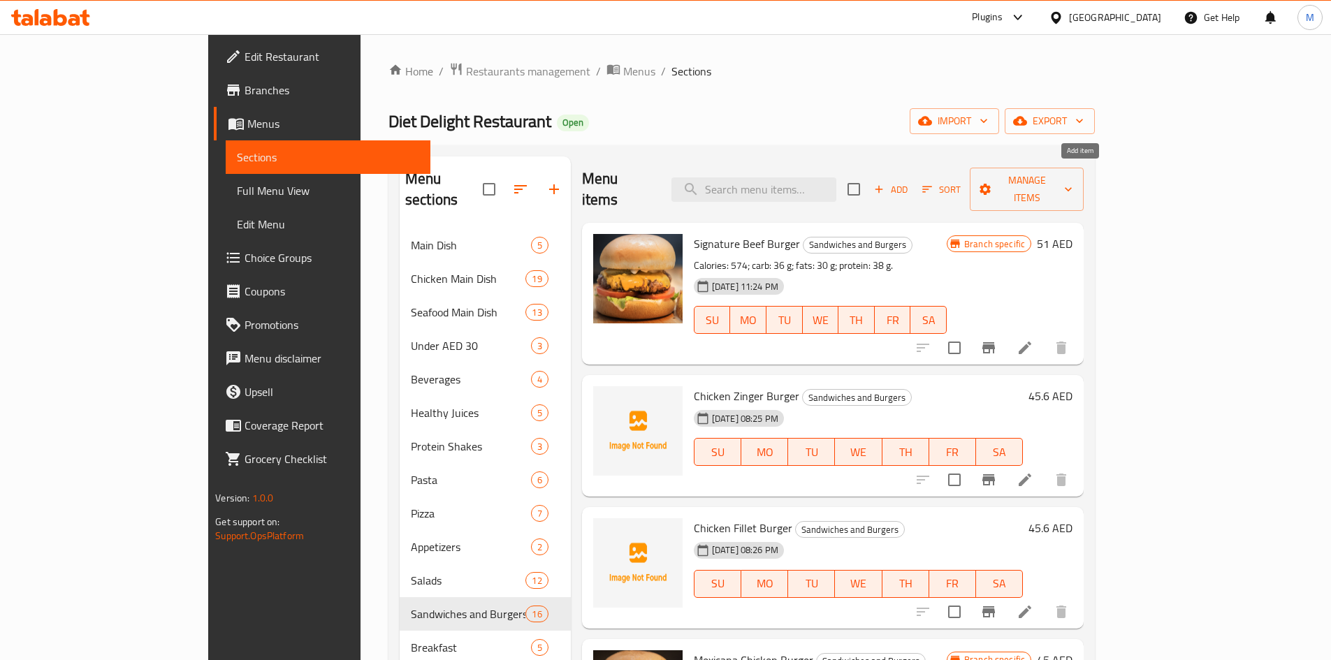
click at [910, 182] on span "Add" at bounding box center [891, 190] width 38 height 16
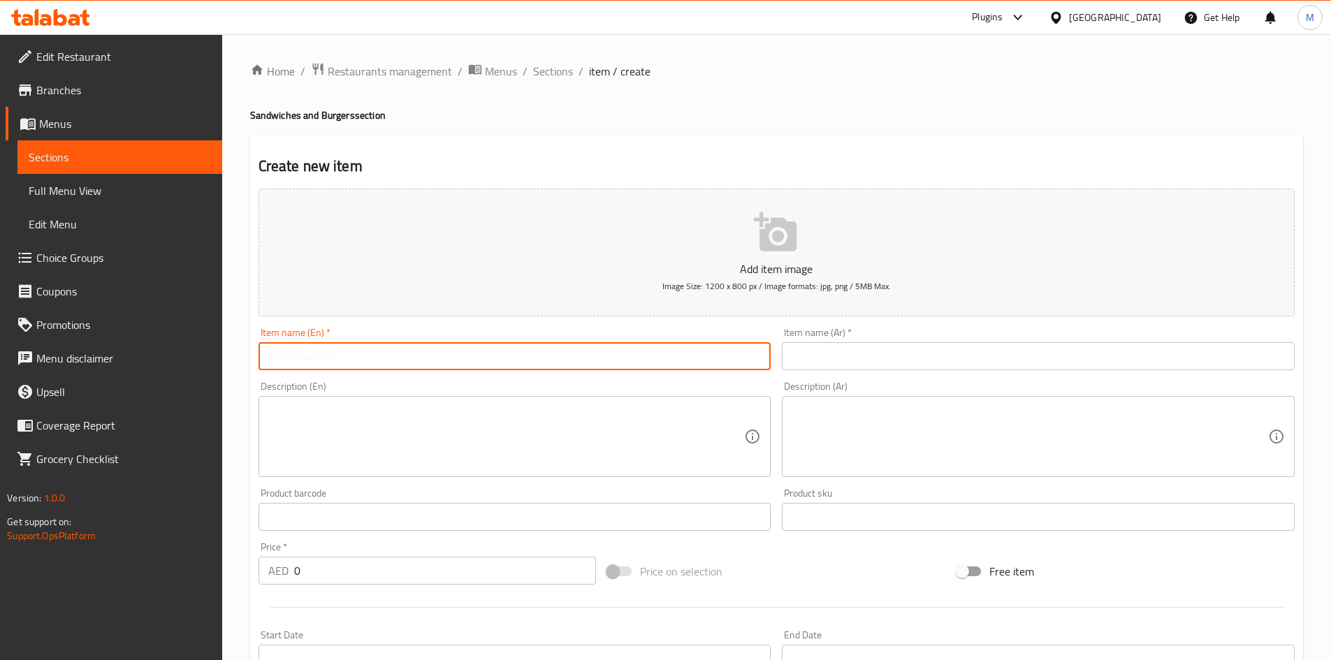
click at [396, 355] on input "text" at bounding box center [515, 356] width 513 height 28
paste input "Chicken burger"
type input "Chicken burger"
click at [925, 359] on input "text" at bounding box center [1038, 356] width 513 height 28
paste input "برجر دجاج"
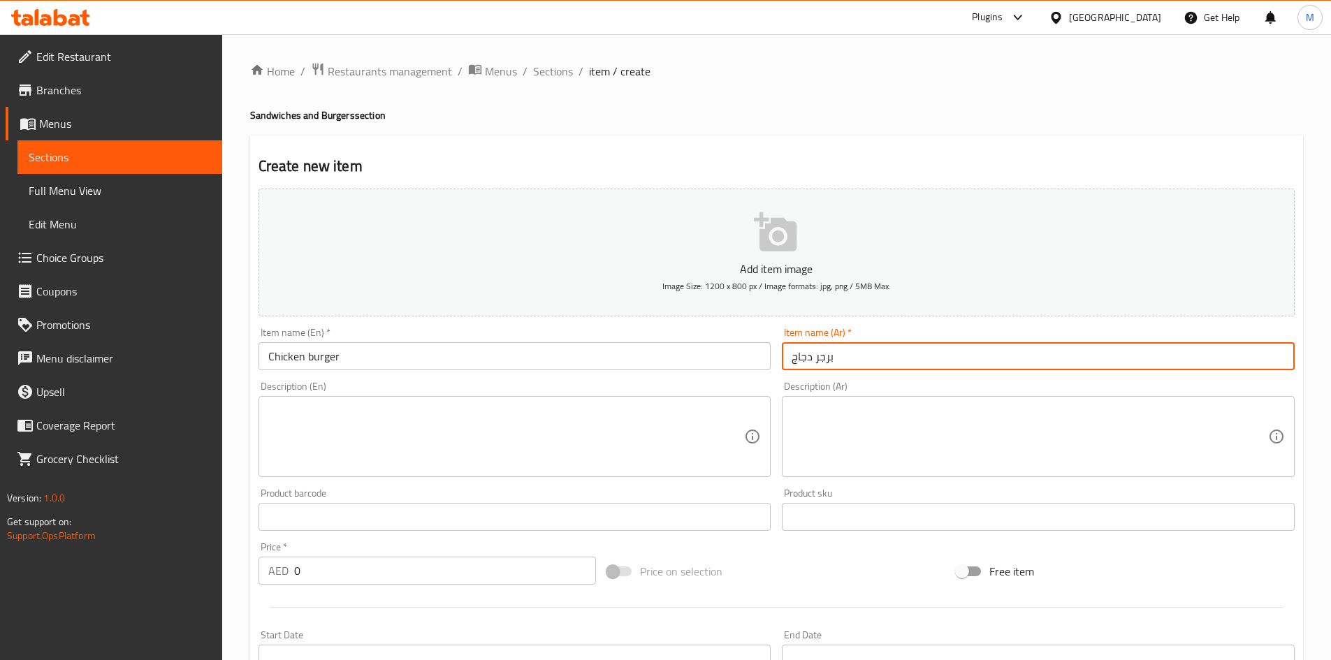
type input "برجر دجاج"
drag, startPoint x: 616, startPoint y: 330, endPoint x: 593, endPoint y: 319, distance: 25.6
click at [616, 330] on div "Item name (En)   * Chicken burger Item name (En) *" at bounding box center [515, 349] width 513 height 43
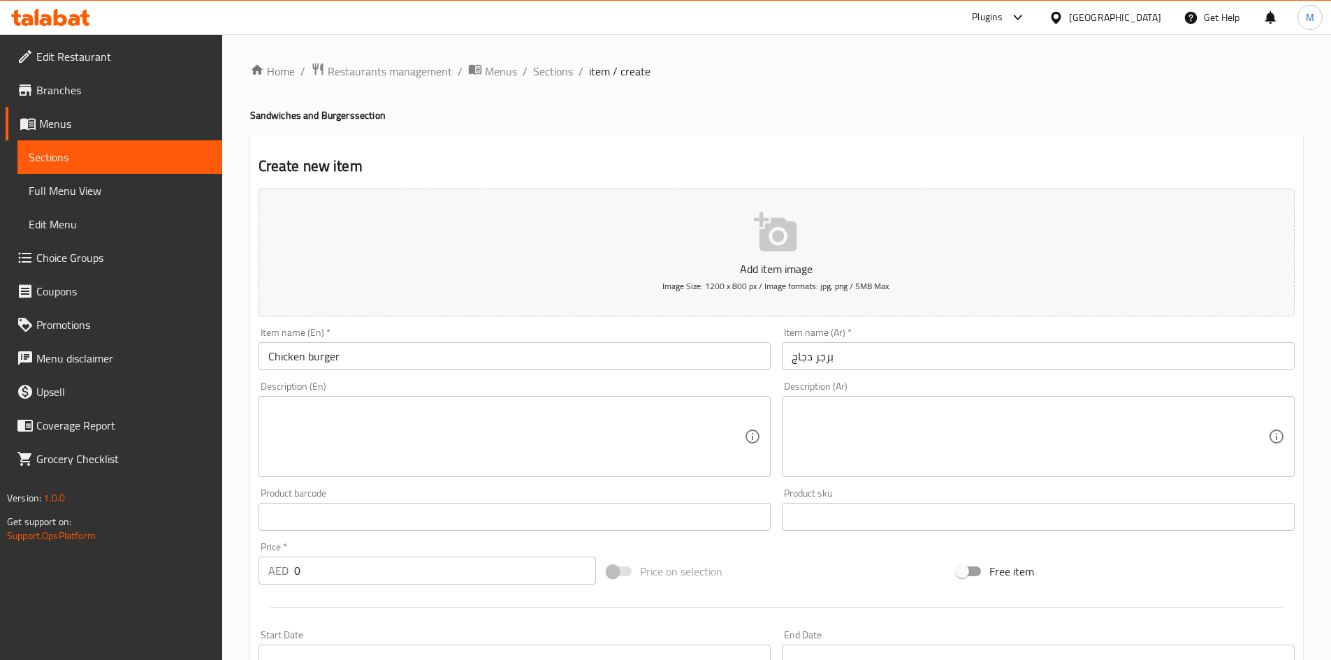
click at [349, 571] on input "0" at bounding box center [445, 571] width 303 height 28
click at [350, 570] on input "0" at bounding box center [445, 571] width 303 height 28
click at [350, 569] on input "0" at bounding box center [445, 571] width 303 height 28
paste input "45.6"
type input "45.6"
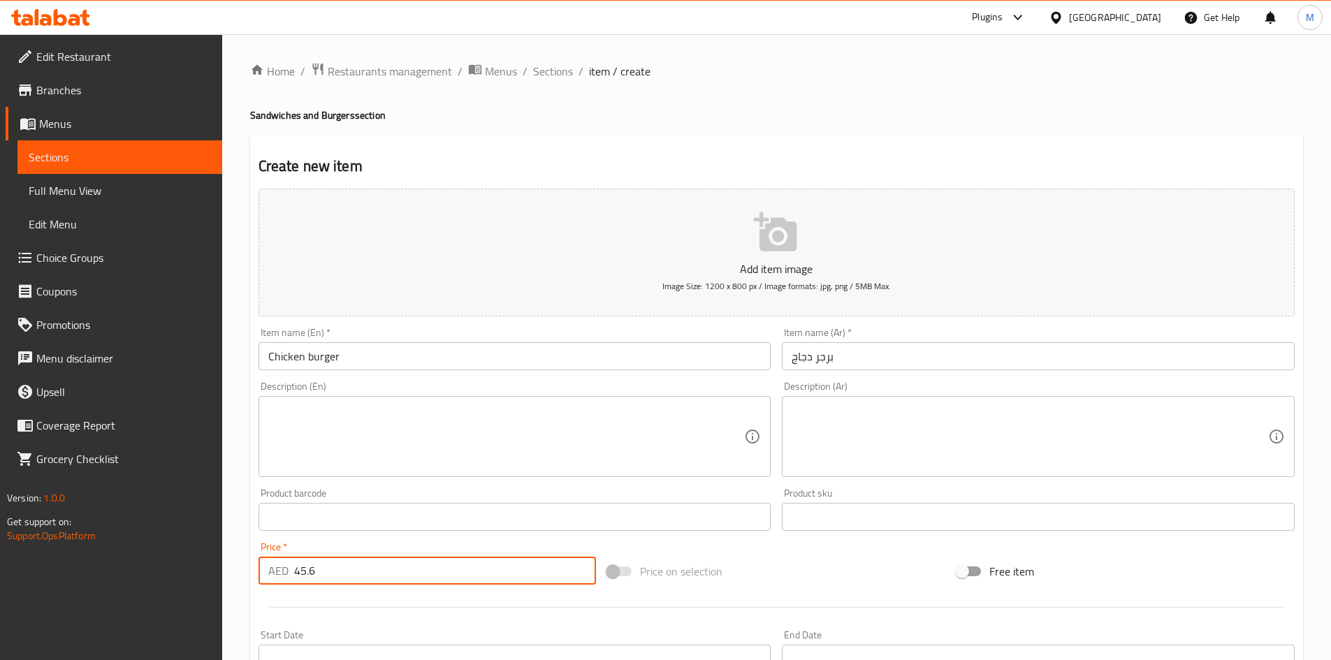
click at [352, 531] on input "text" at bounding box center [515, 517] width 513 height 28
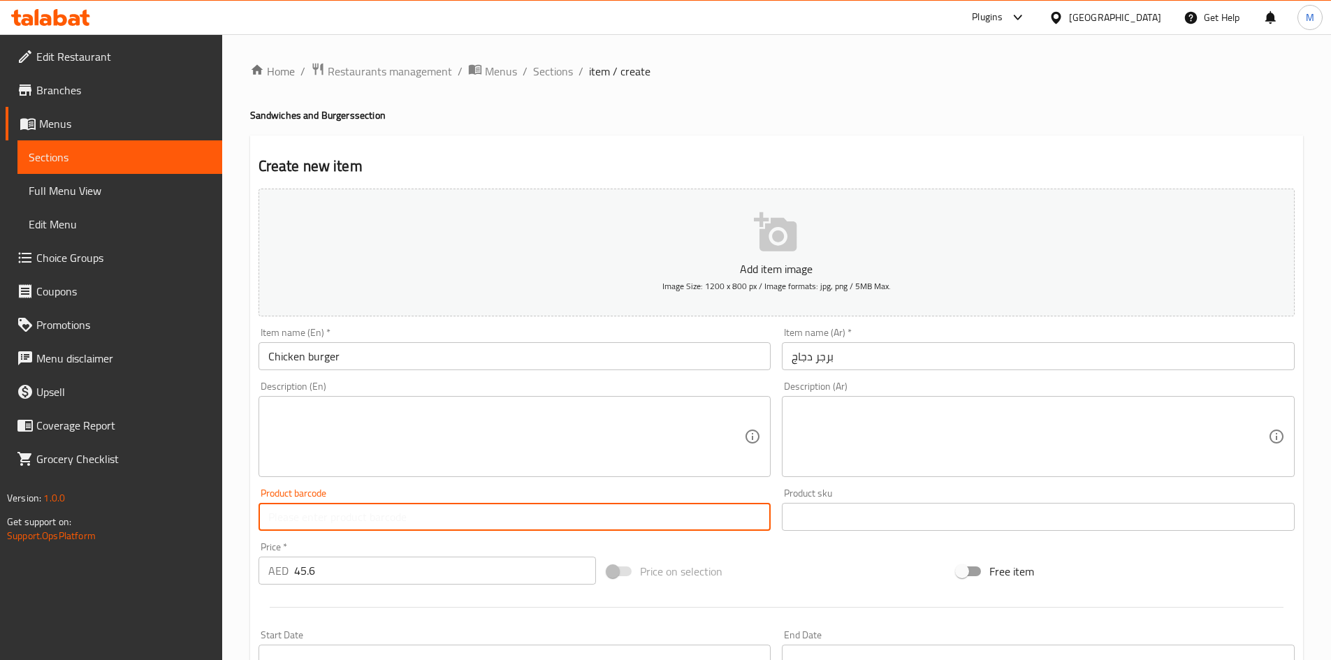
click at [245, 523] on div "Home / Restaurants management / Menus / Sections / item / create Sandwiches and…" at bounding box center [776, 510] width 1109 height 953
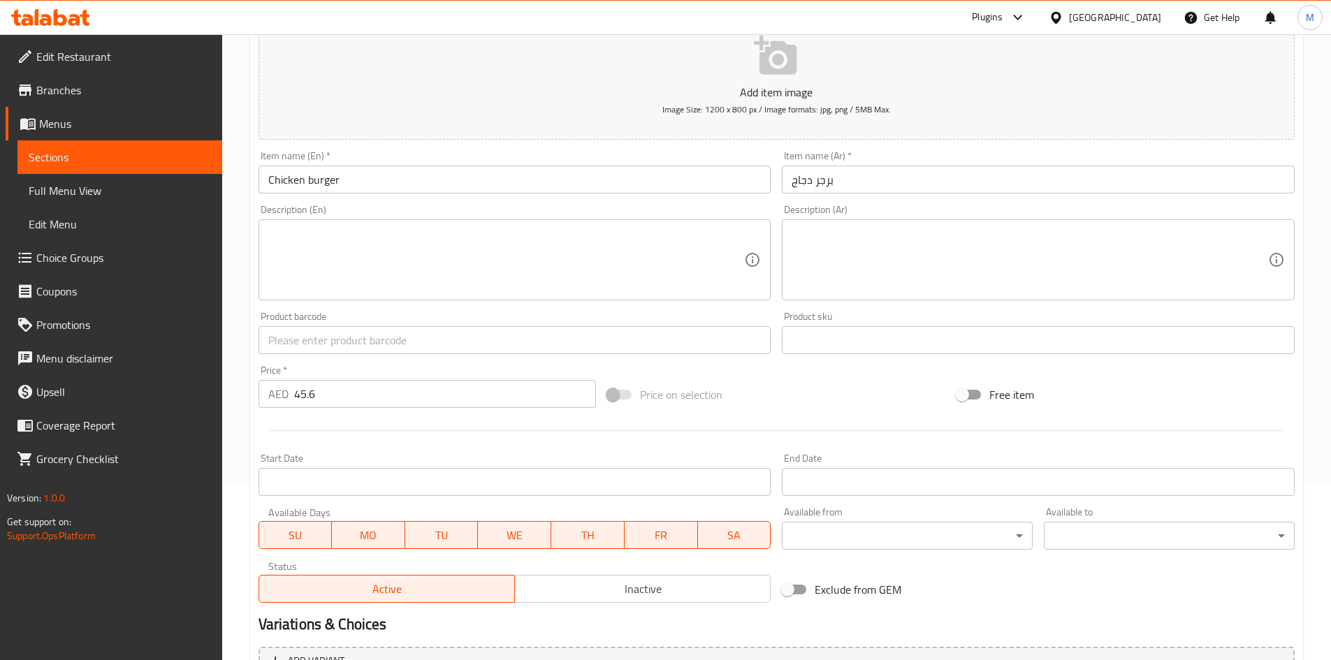
scroll to position [327, 0]
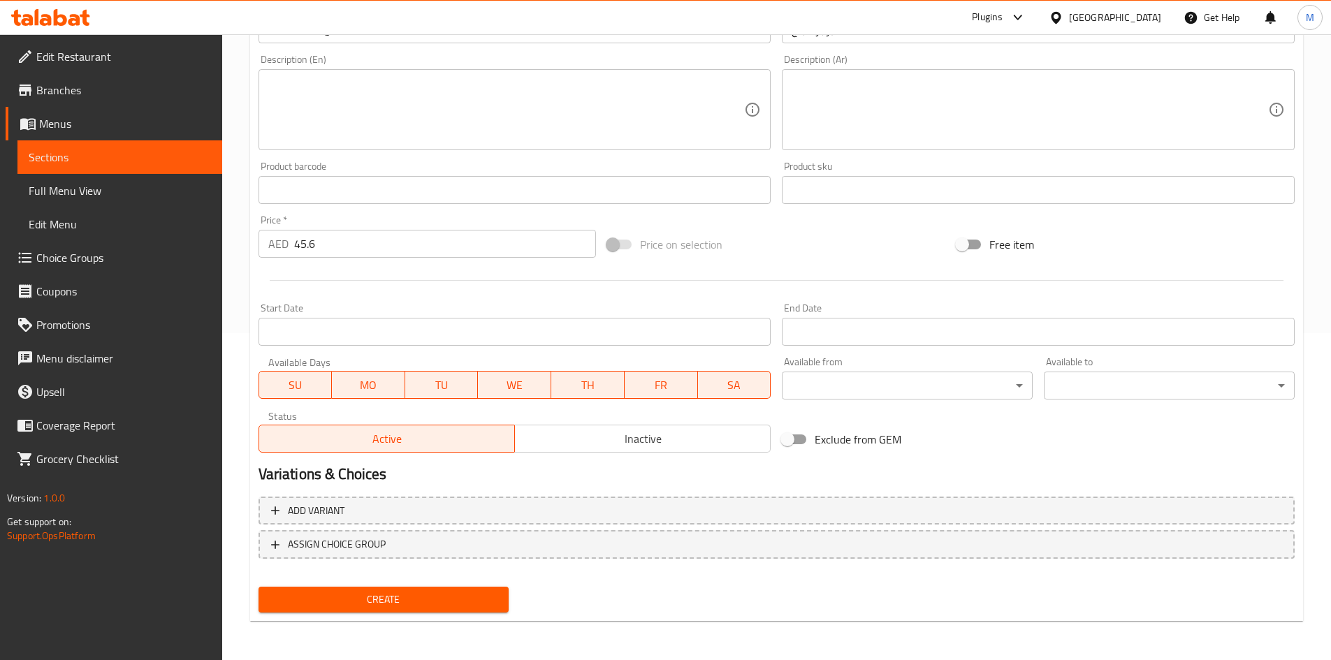
click at [355, 610] on button "Create" at bounding box center [384, 600] width 251 height 26
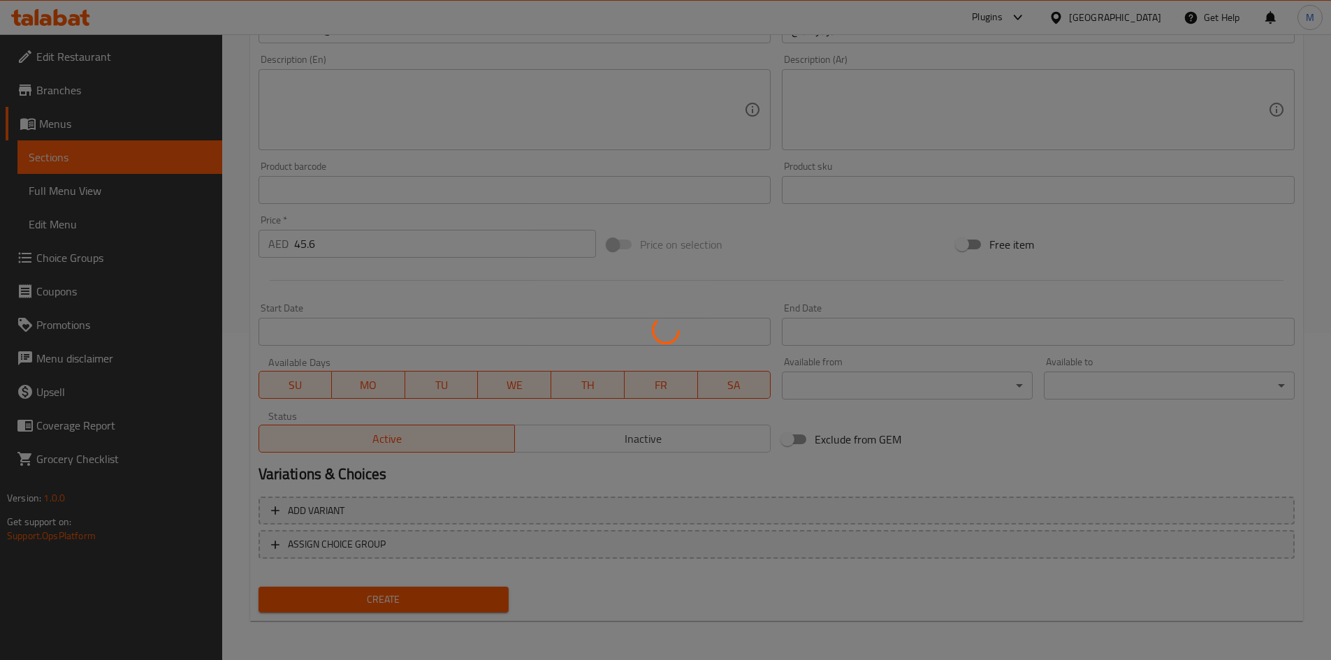
type input "0"
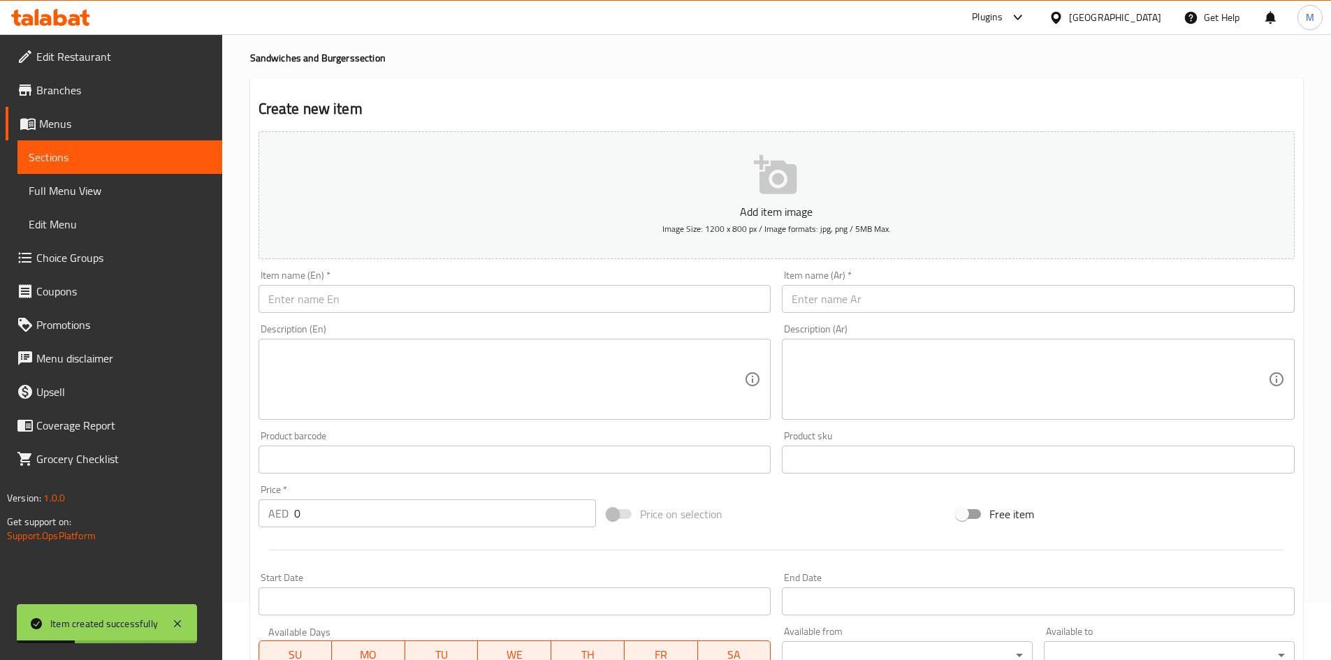
scroll to position [0, 0]
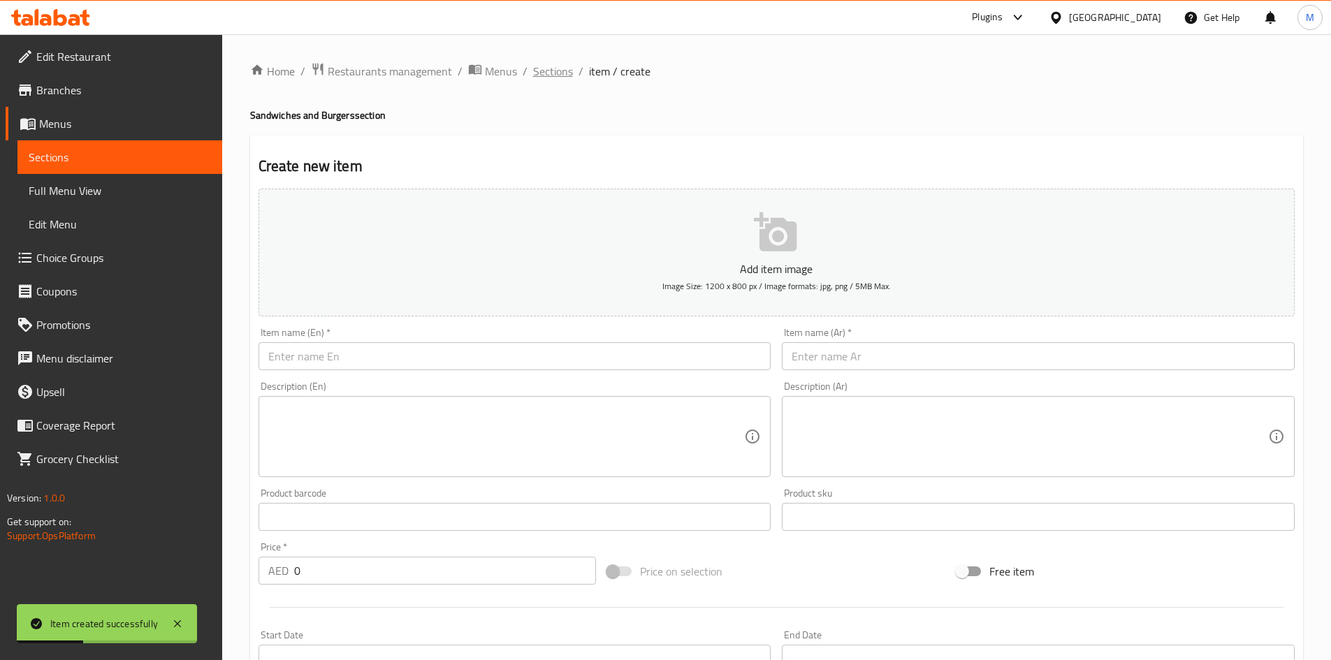
click at [559, 68] on span "Sections" at bounding box center [553, 71] width 40 height 17
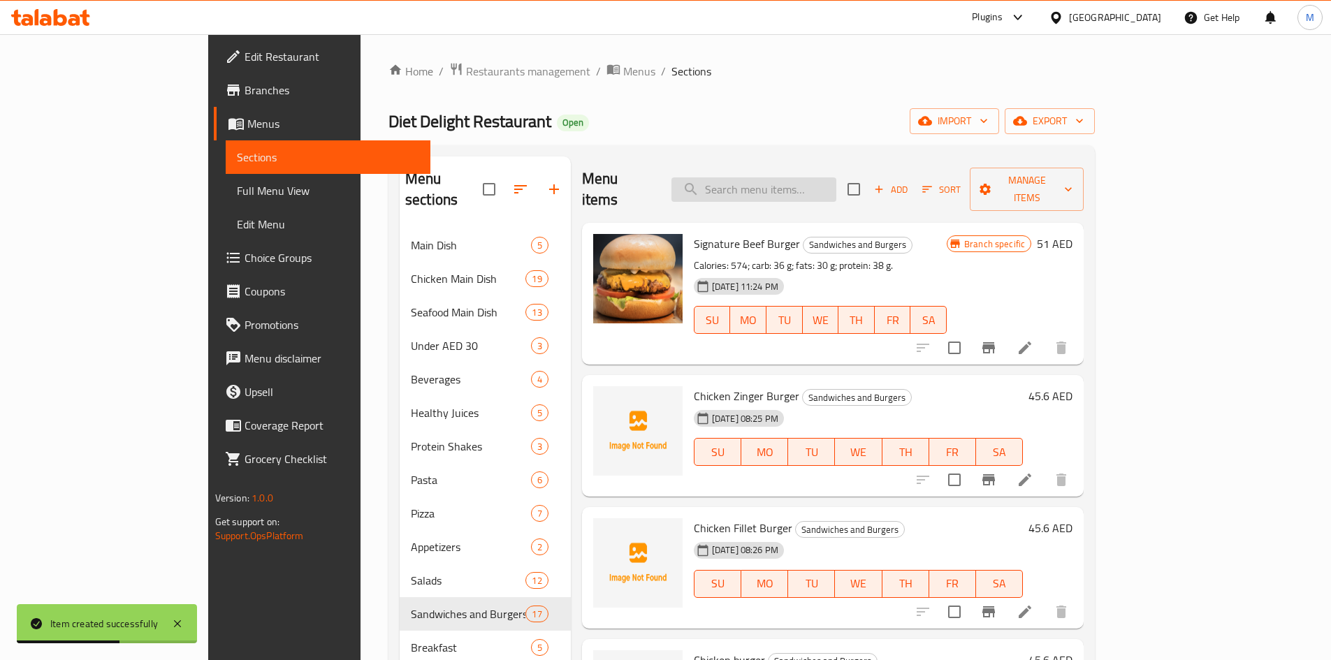
click at [808, 186] on input "search" at bounding box center [753, 189] width 165 height 24
paste input "Dynamite shrimp burger"
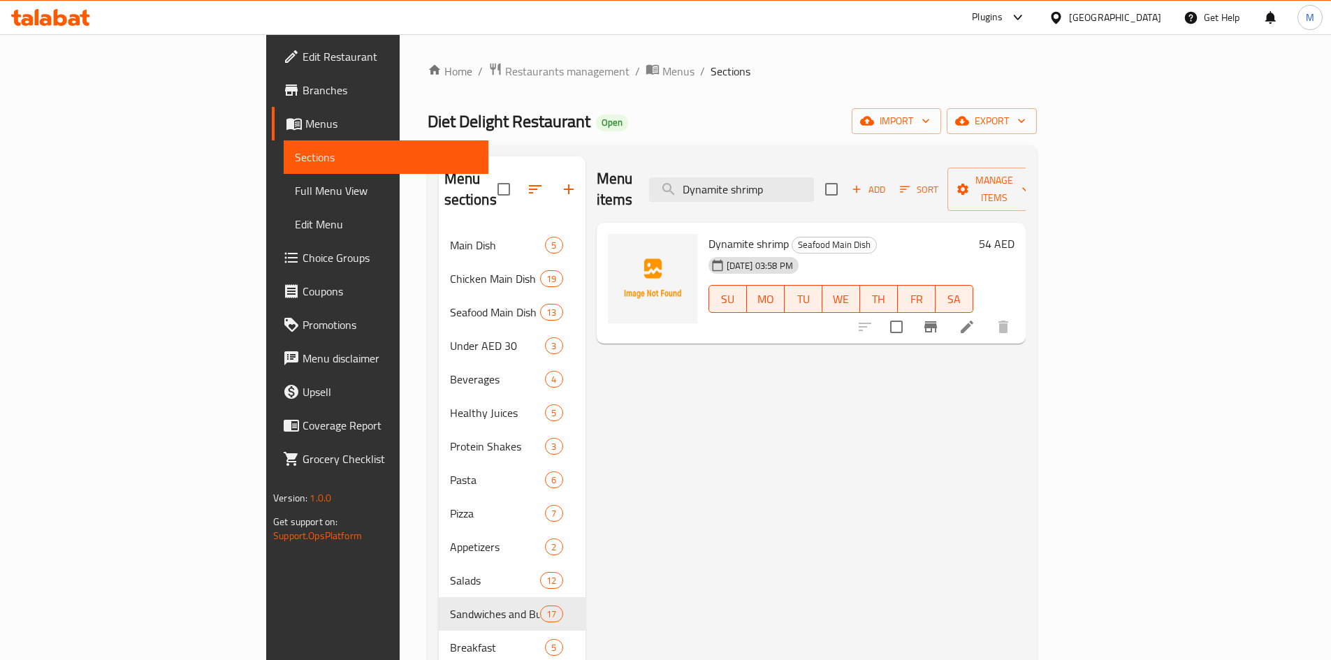
type input "Dynamite shrimp"
click at [814, 177] on input "Dynamite shrimp" at bounding box center [731, 189] width 165 height 24
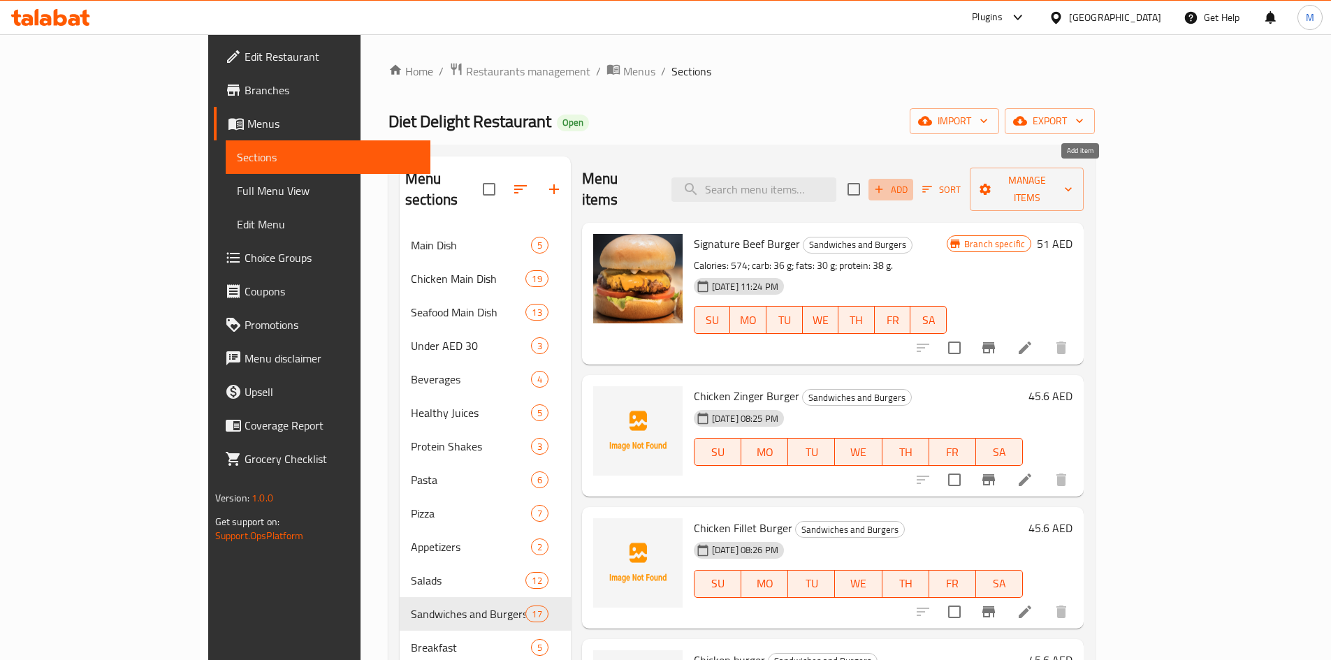
click at [910, 184] on span "Add" at bounding box center [891, 190] width 38 height 16
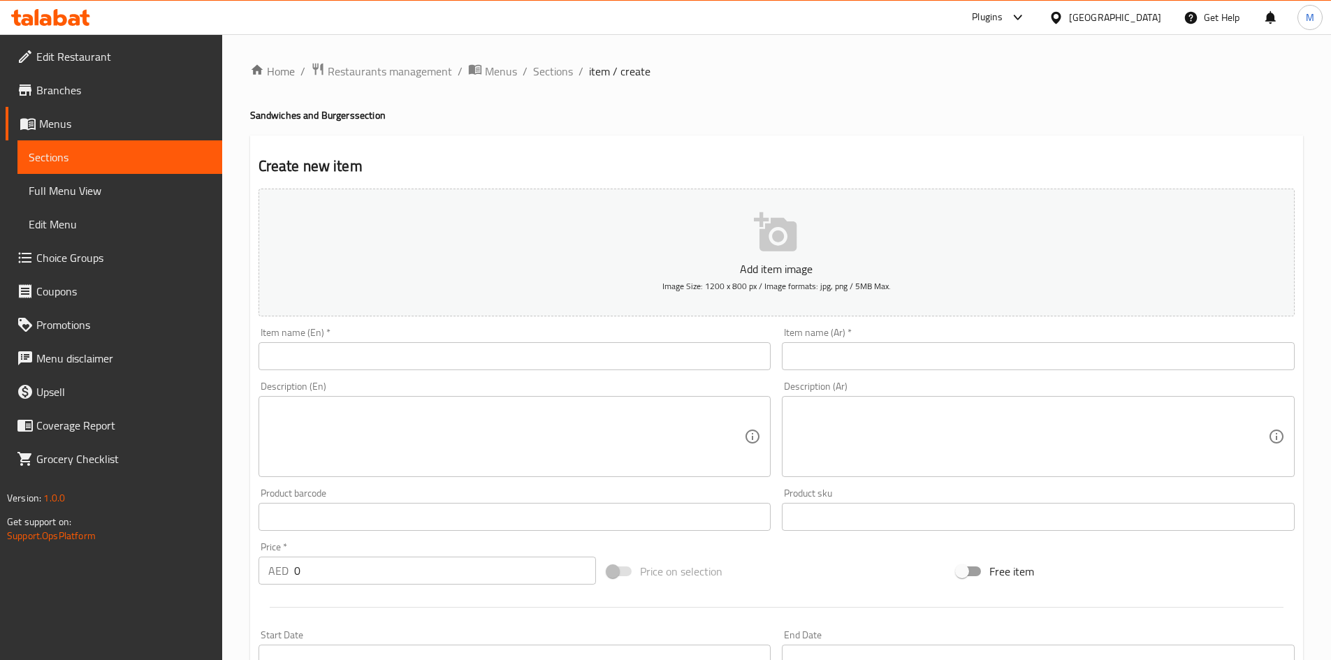
click at [464, 349] on input "text" at bounding box center [515, 356] width 513 height 28
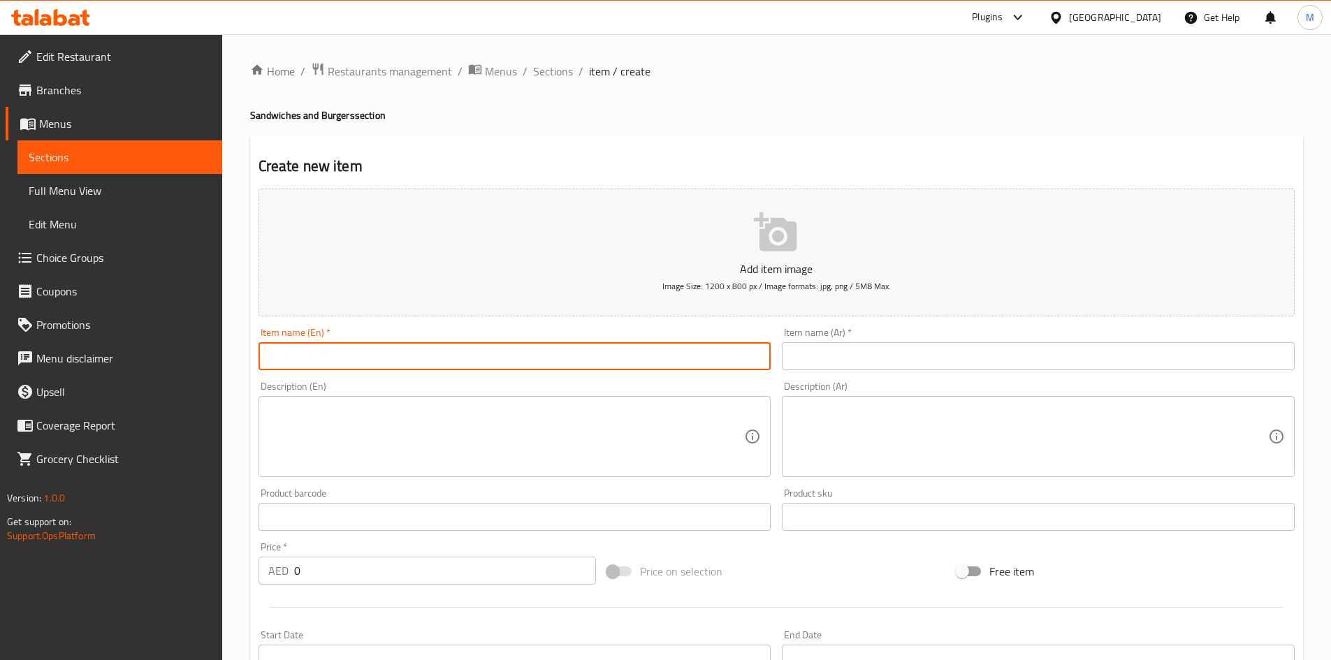
paste input "Dynamite shrimp burger"
type input "Dynamite shrimp burger"
click at [955, 360] on input "text" at bounding box center [1038, 356] width 513 height 28
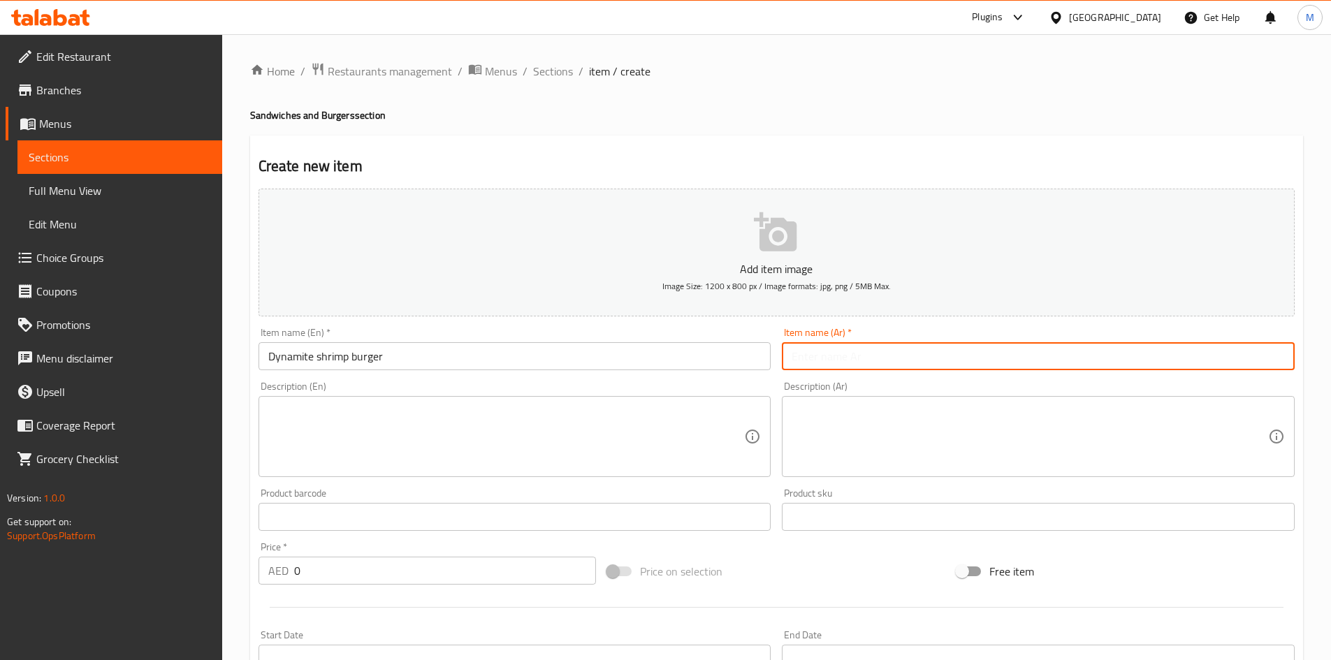
paste input "برجر الجمبري الديناميت"
click at [829, 356] on input "برجر الجمبري الديناميت" at bounding box center [1038, 356] width 513 height 28
click at [864, 357] on input "برجر الجمبري ديناميت" at bounding box center [1038, 356] width 513 height 28
click at [815, 357] on input "برجر جمبري ديناميت" at bounding box center [1038, 356] width 513 height 28
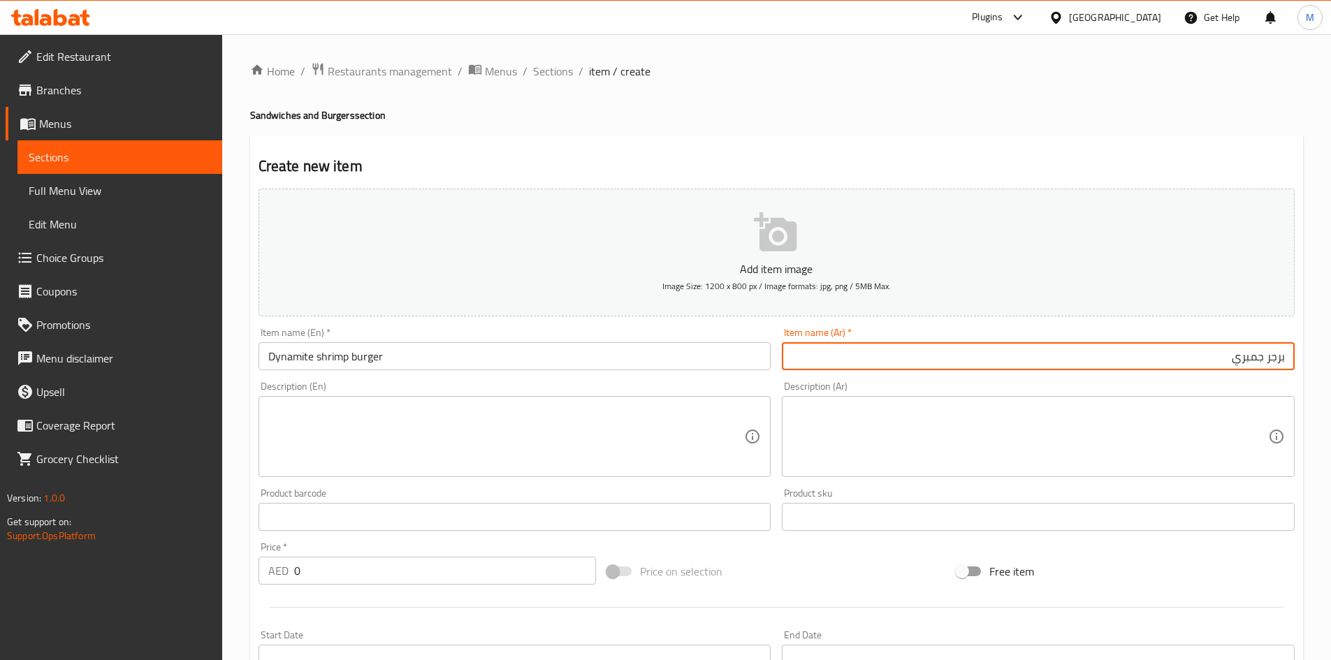
paste input "ديناميت"
click at [1215, 354] on input "برجر جمبري ديناميت" at bounding box center [1038, 356] width 513 height 28
paste input "ديناميت"
type input "ديناميت برجر جمبري"
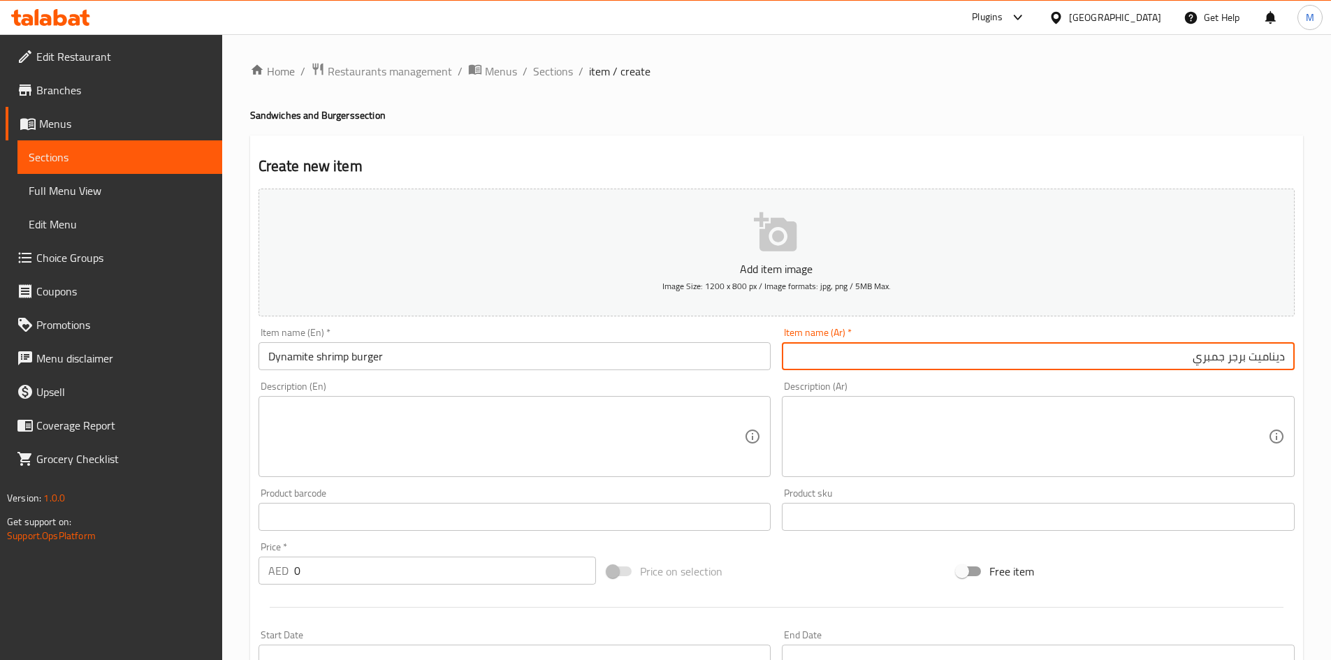
click at [364, 576] on input "0" at bounding box center [445, 571] width 303 height 28
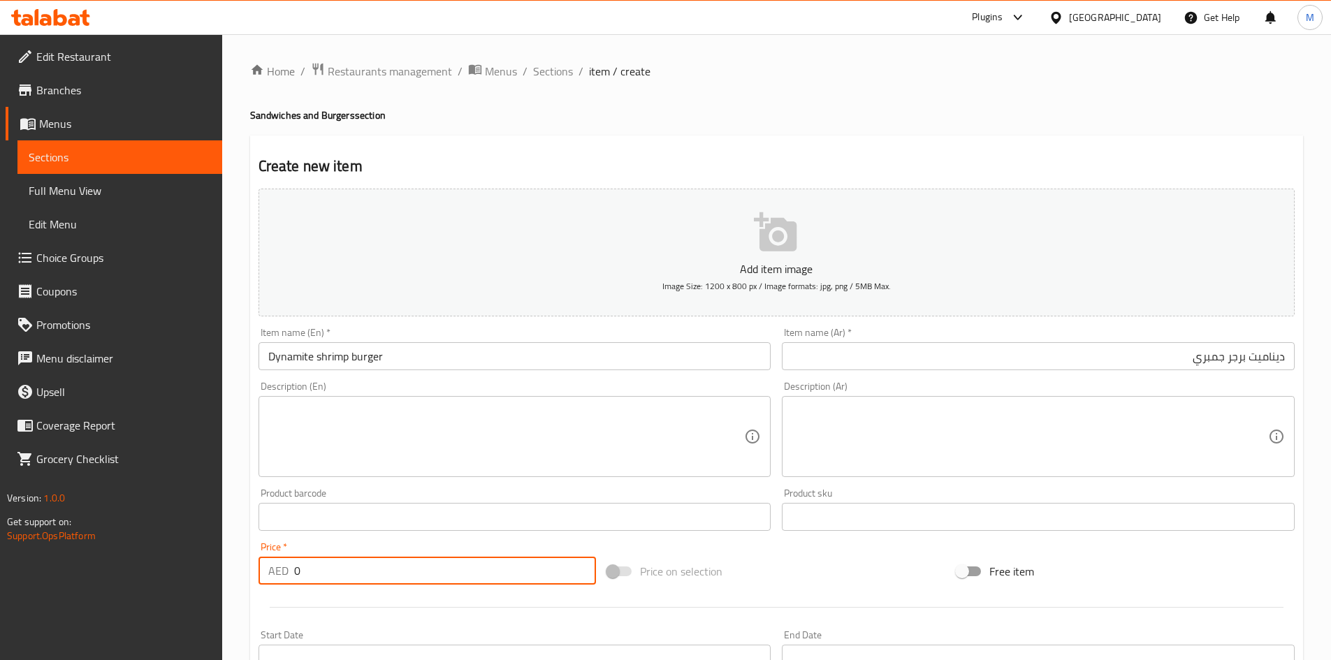
click at [364, 576] on input "0" at bounding box center [445, 571] width 303 height 28
paste input "54"
type input "54"
click at [360, 543] on div "Price   * AED 54 Price *" at bounding box center [428, 563] width 338 height 43
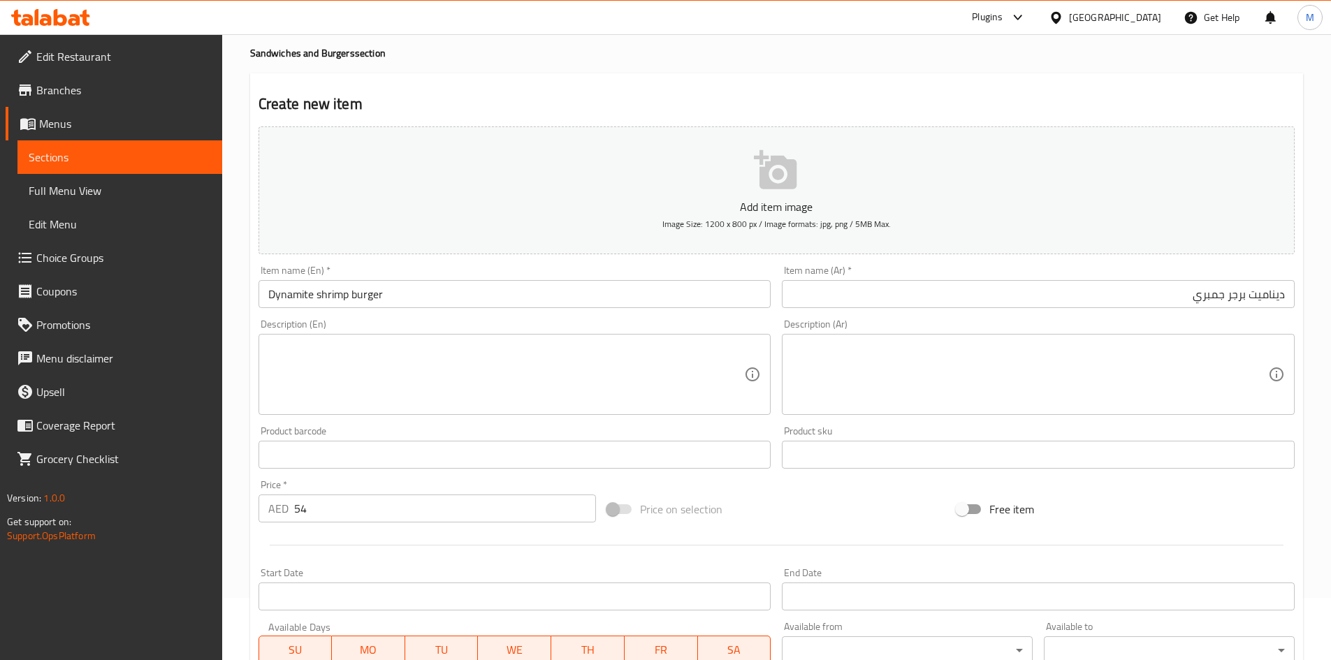
scroll to position [327, 0]
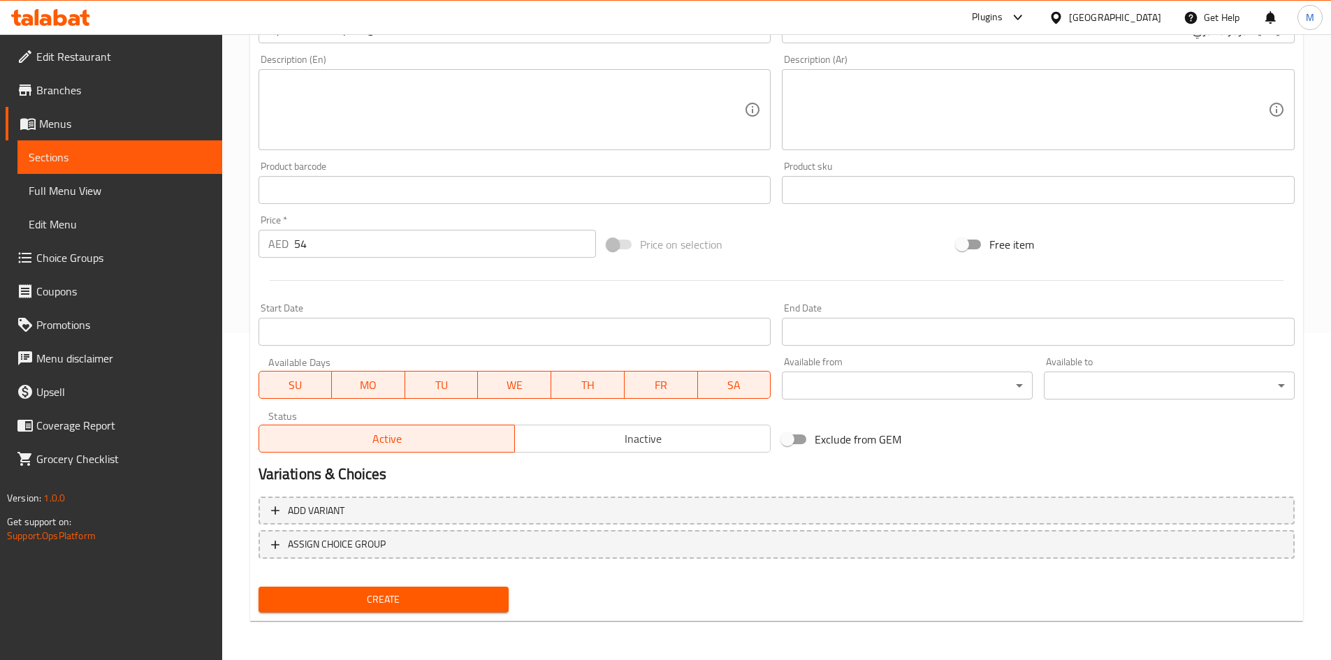
click at [356, 597] on span "Create" at bounding box center [384, 599] width 228 height 17
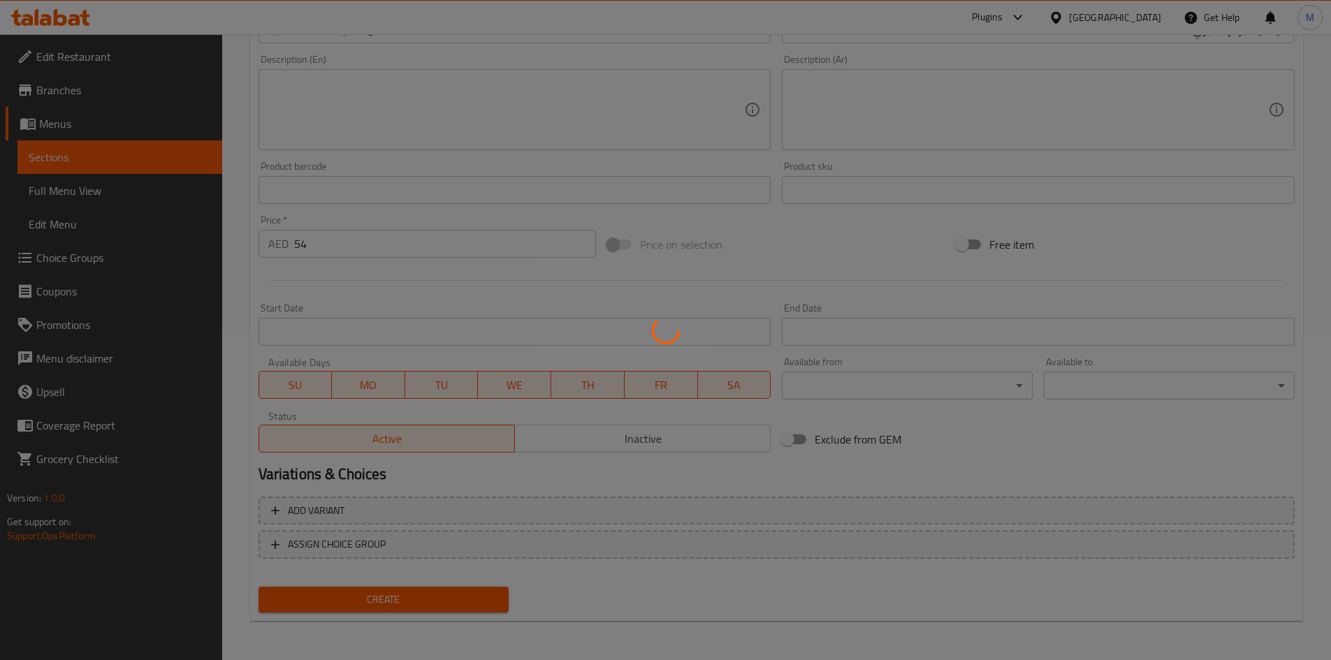
type input "0"
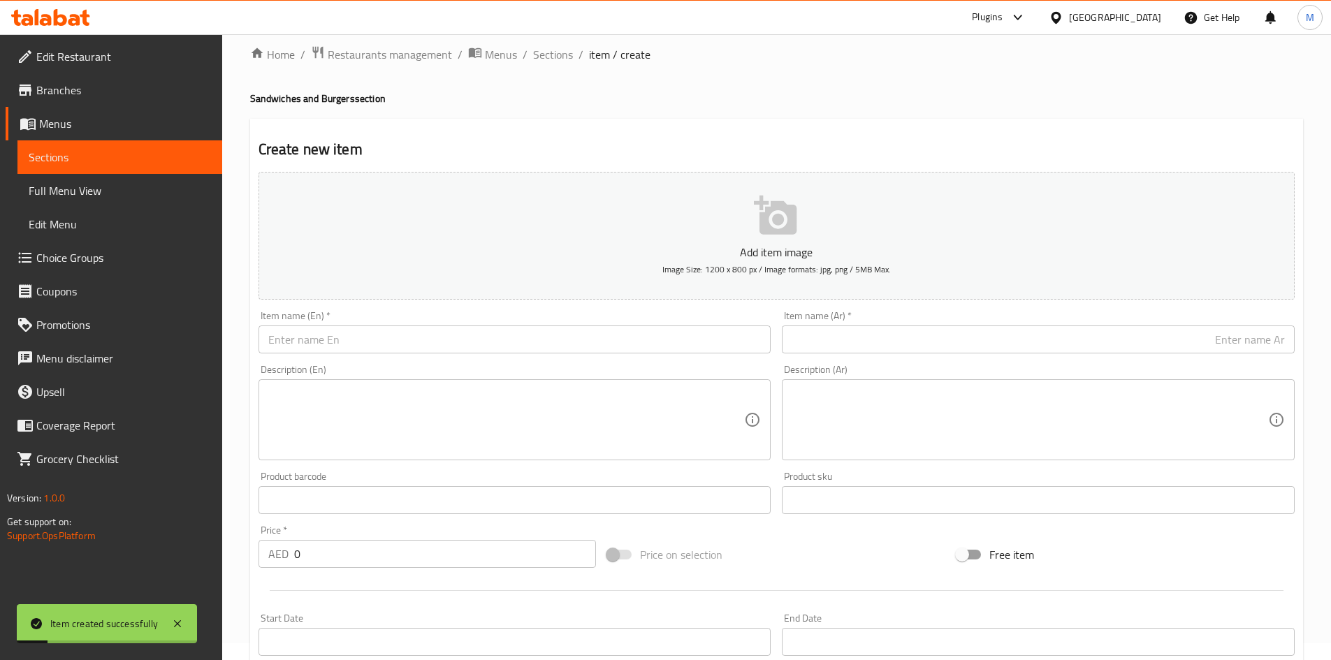
scroll to position [0, 0]
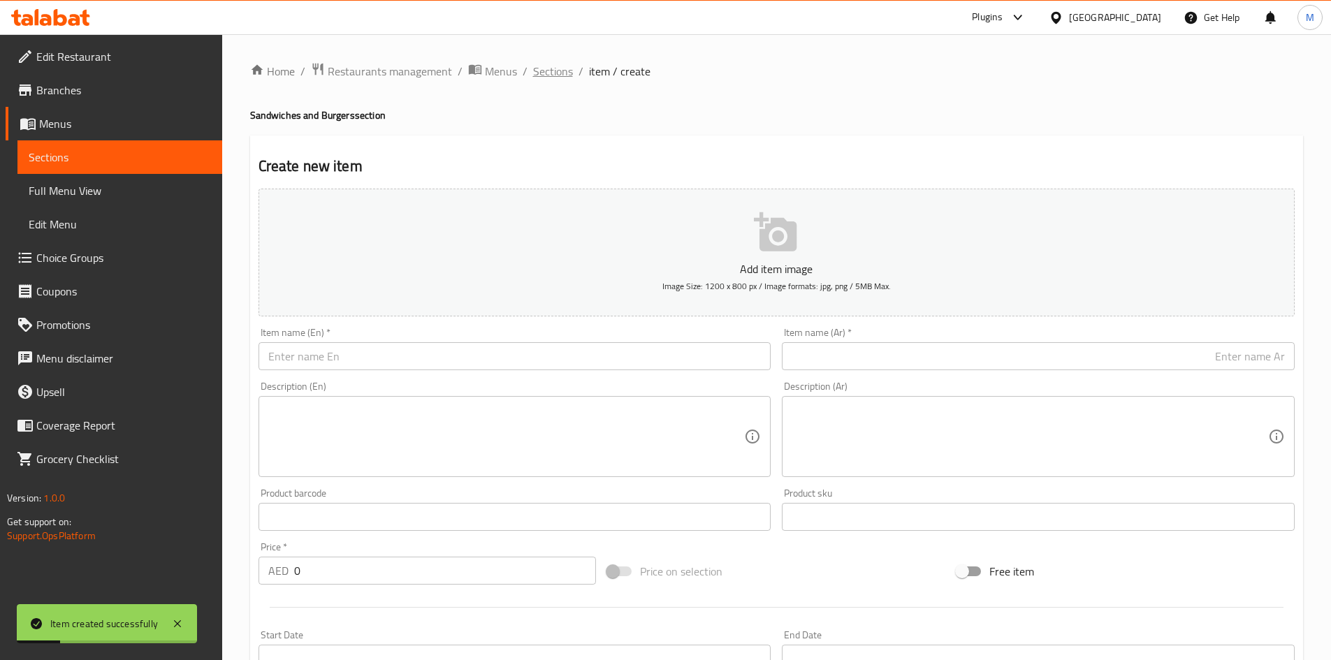
click at [549, 70] on span "Sections" at bounding box center [553, 71] width 40 height 17
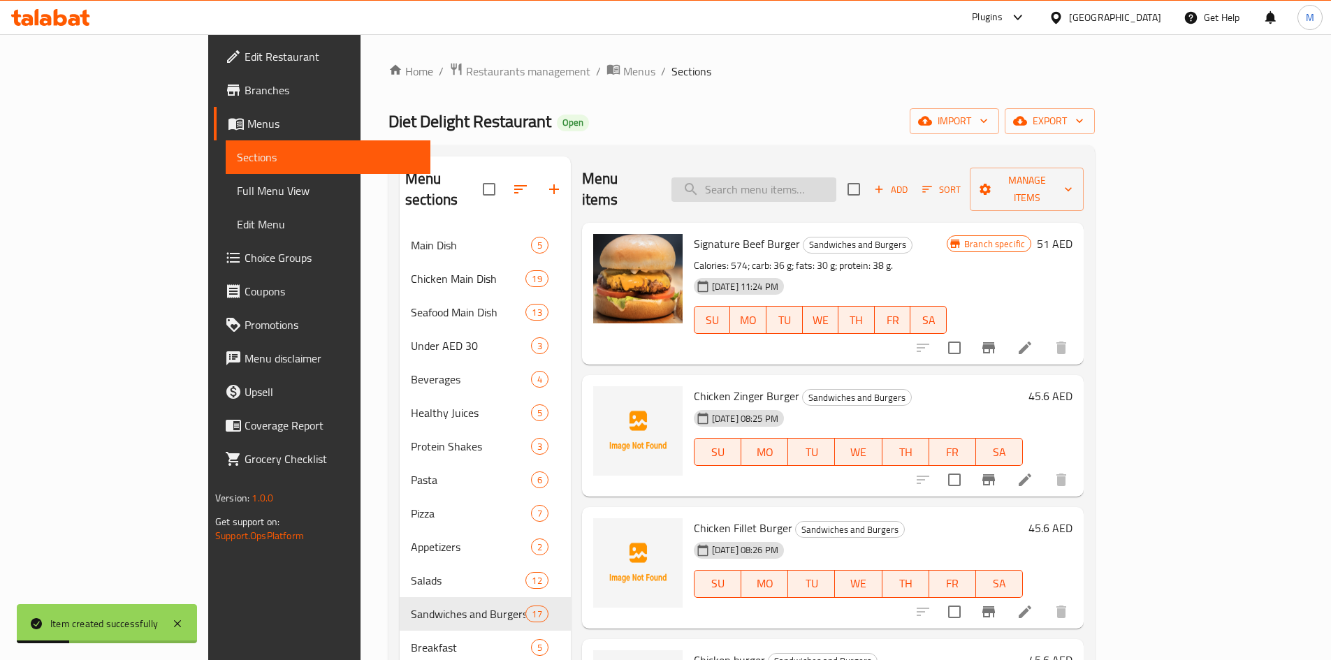
click at [792, 183] on input "search" at bounding box center [753, 189] width 165 height 24
paste input "Tuna burger"
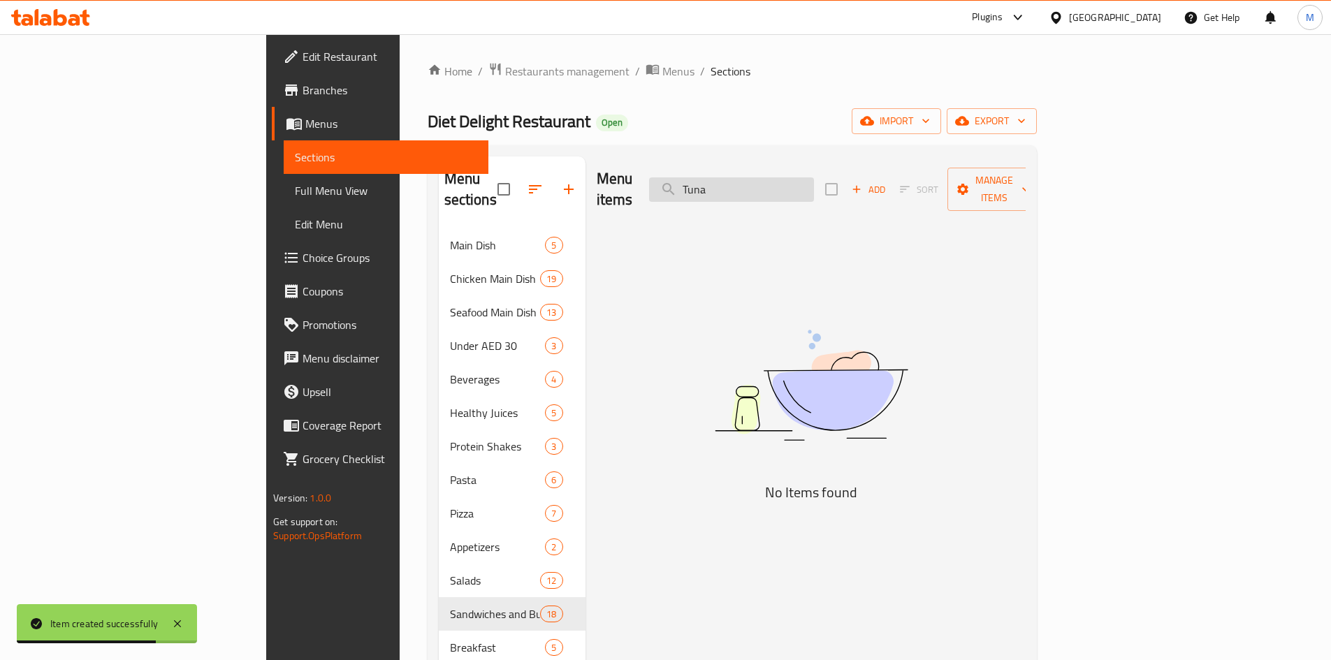
type input "Tuna"
click at [814, 180] on input "Tuna" at bounding box center [731, 189] width 165 height 24
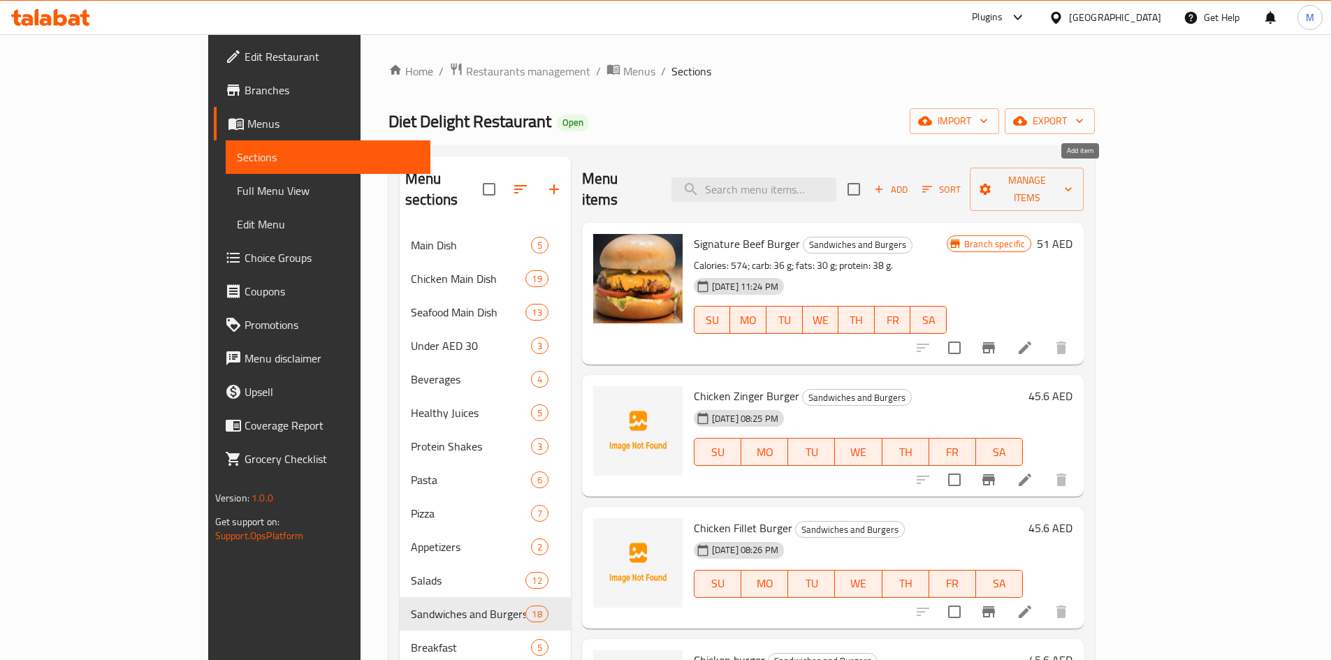
click at [910, 182] on span "Add" at bounding box center [891, 190] width 38 height 16
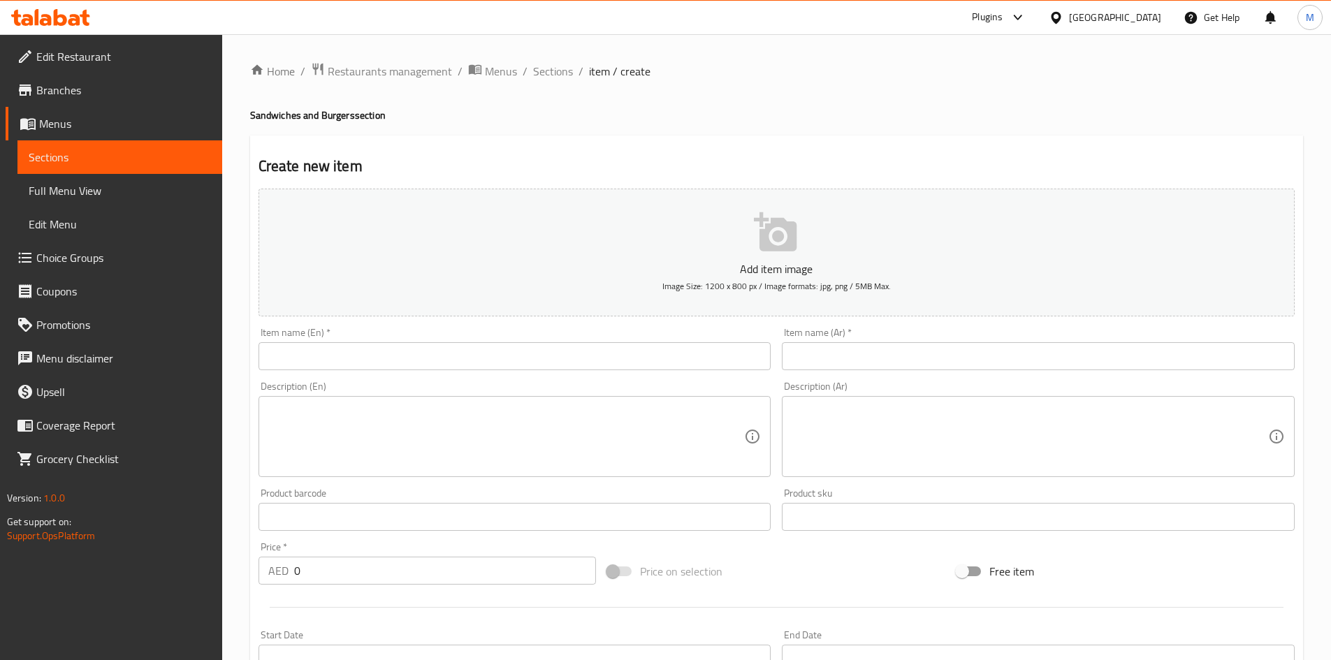
click at [342, 360] on input "text" at bounding box center [515, 356] width 513 height 28
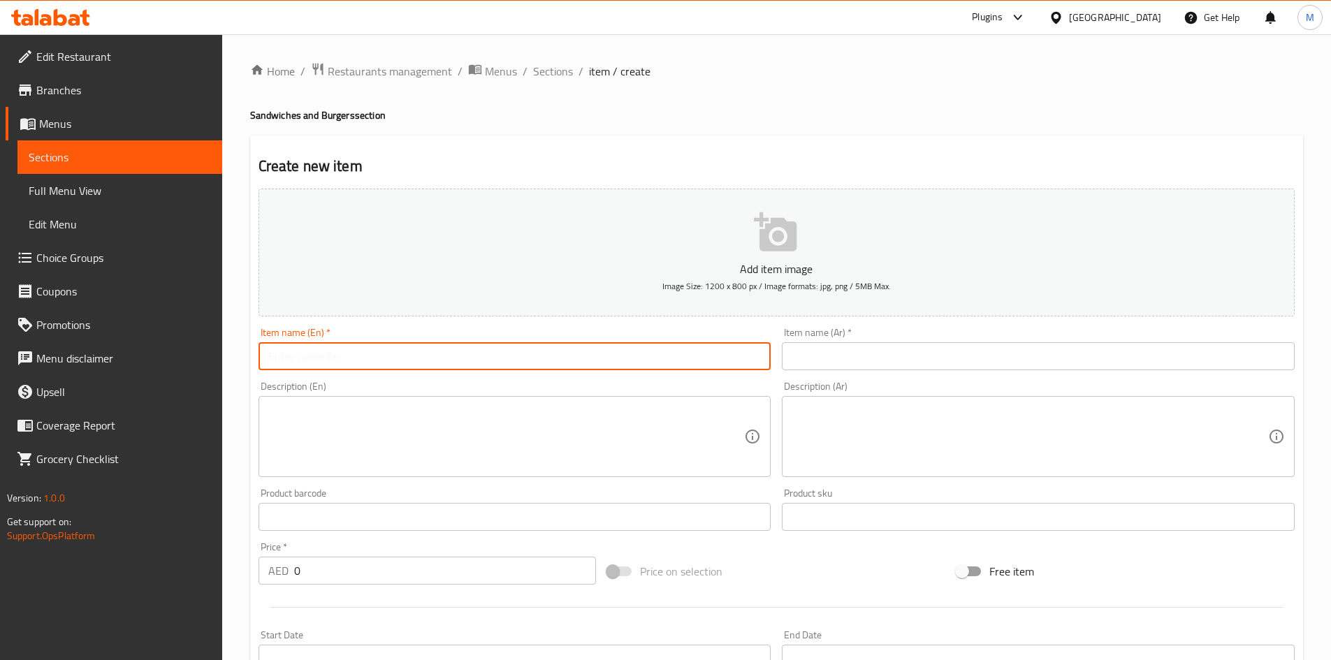
paste input "Tuna burger"
type input "Tuna burger"
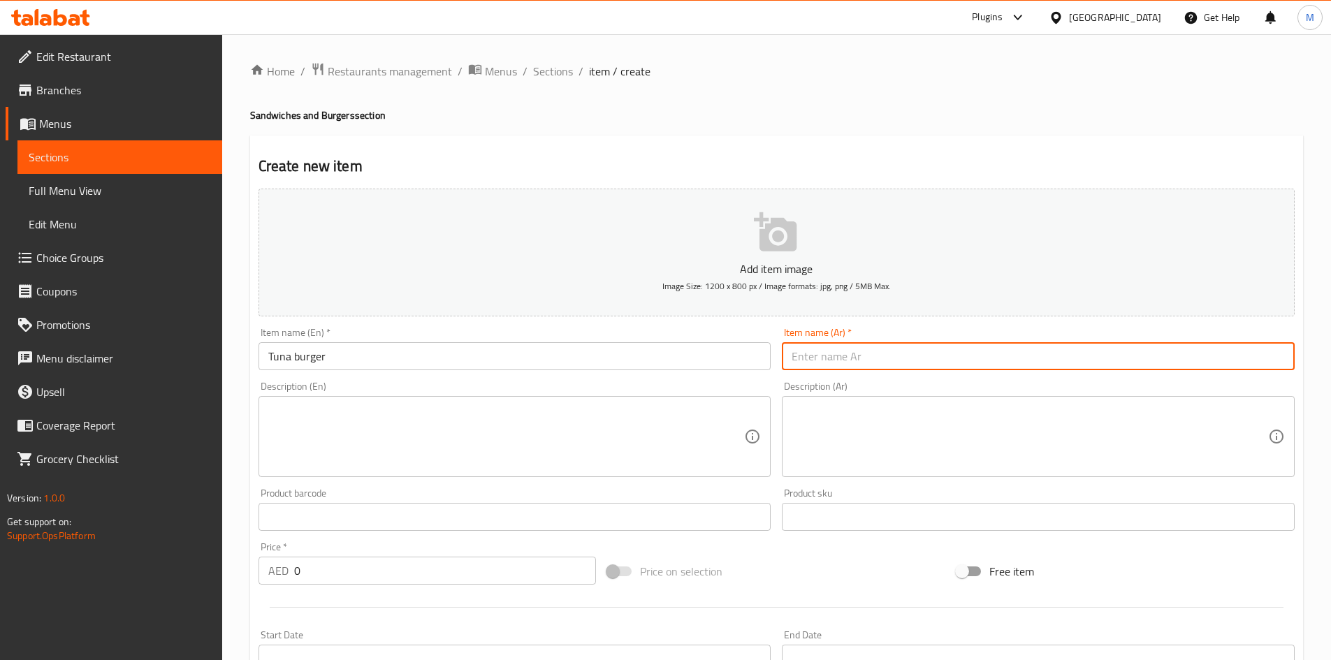
click at [924, 355] on input "text" at bounding box center [1038, 356] width 513 height 28
paste input "برجر التونة"
type input "برجر التونة"
click at [339, 565] on input "0" at bounding box center [445, 571] width 303 height 28
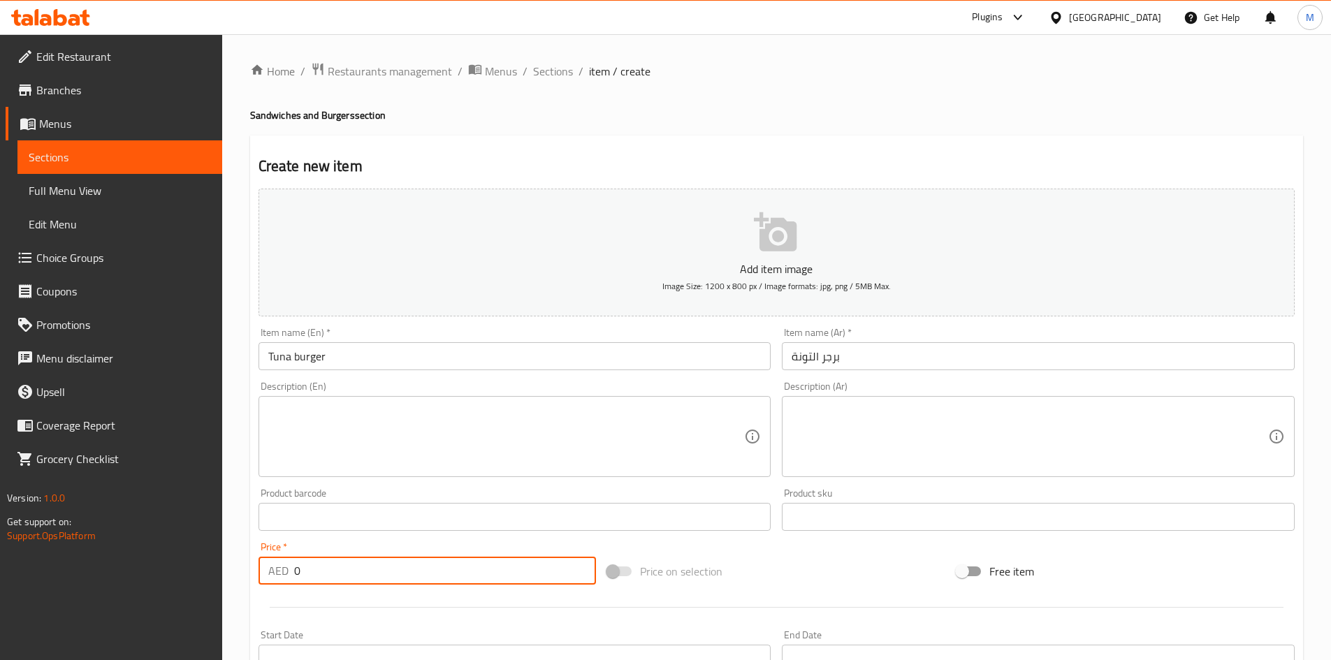
click at [339, 565] on input "0" at bounding box center [445, 571] width 303 height 28
paste input "54"
type input "54"
click at [334, 541] on div "Price   * AED 54 Price *" at bounding box center [427, 564] width 349 height 54
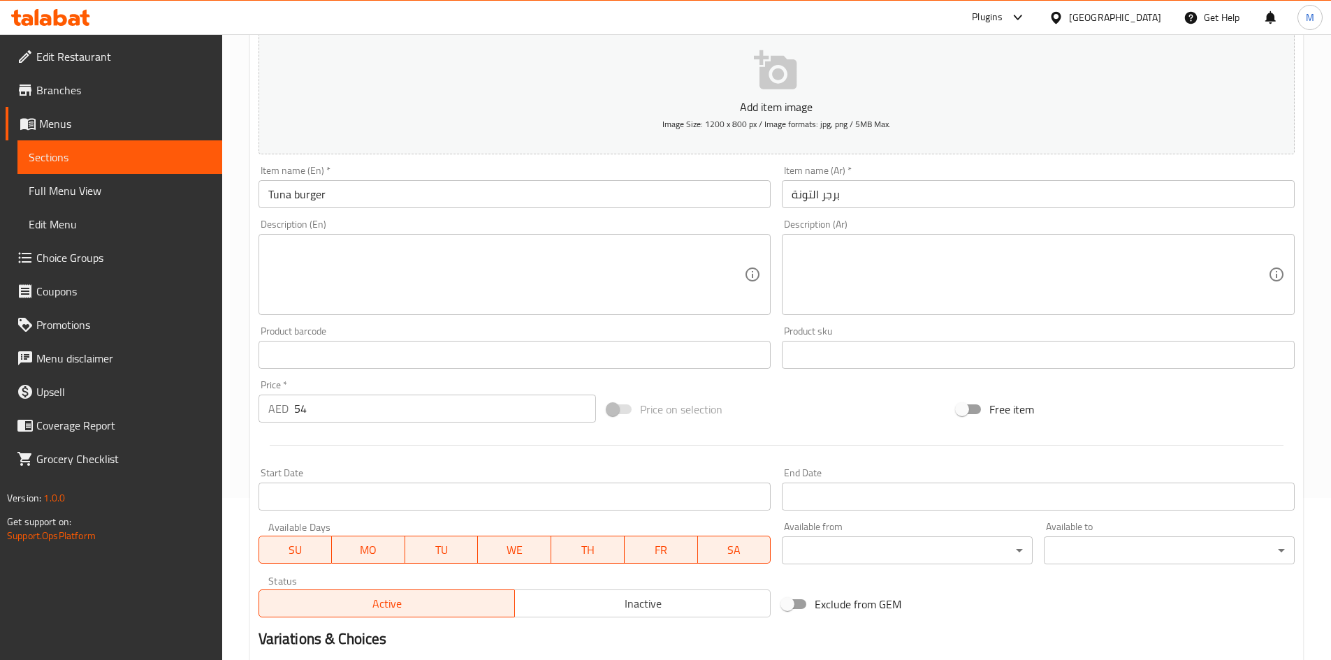
scroll to position [327, 0]
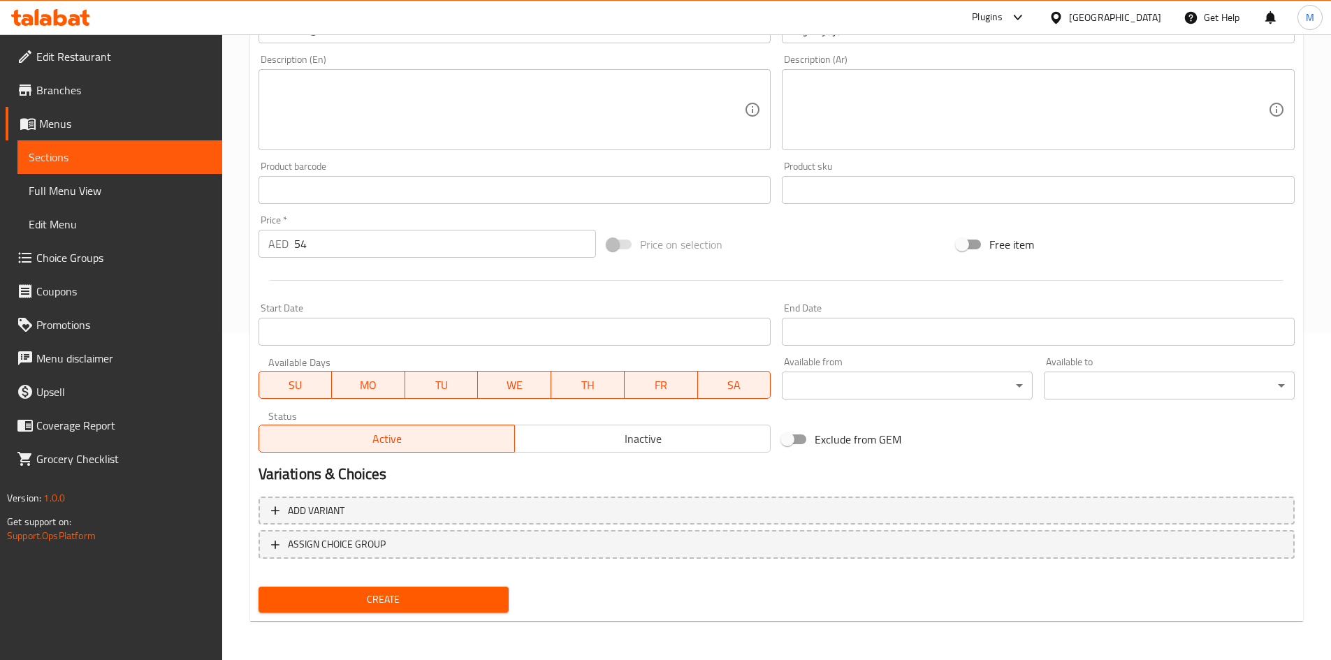
click at [415, 609] on button "Create" at bounding box center [384, 600] width 251 height 26
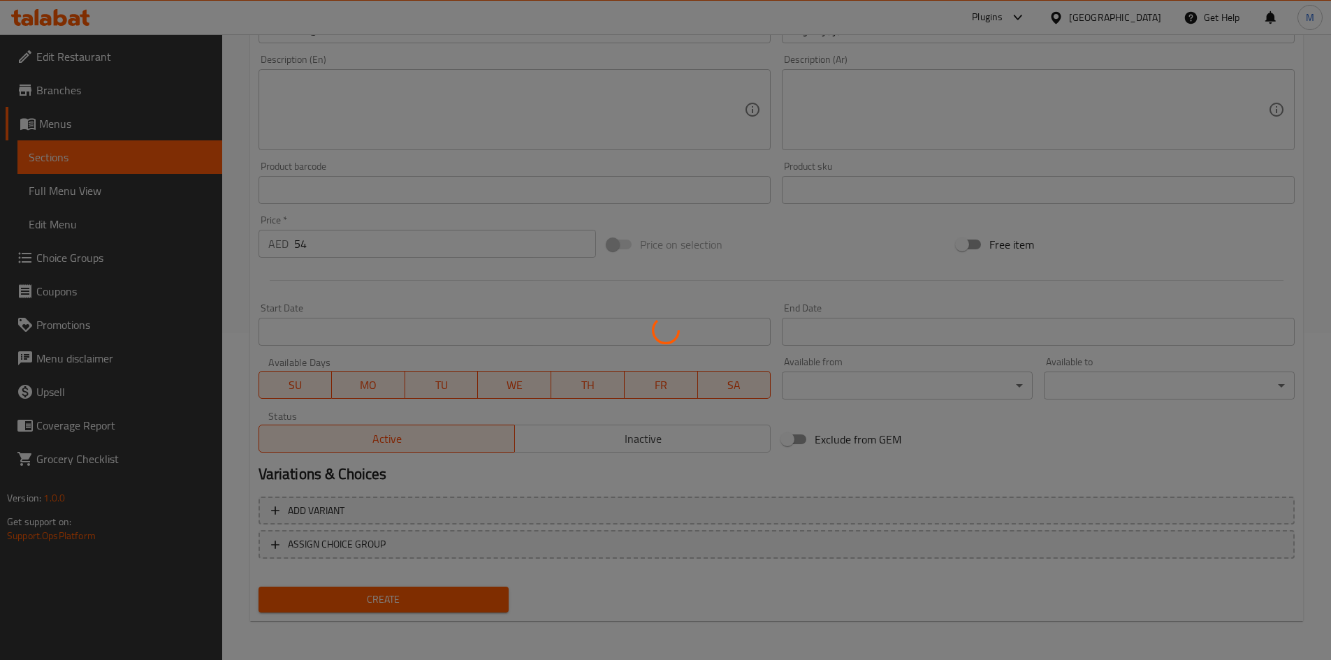
type input "0"
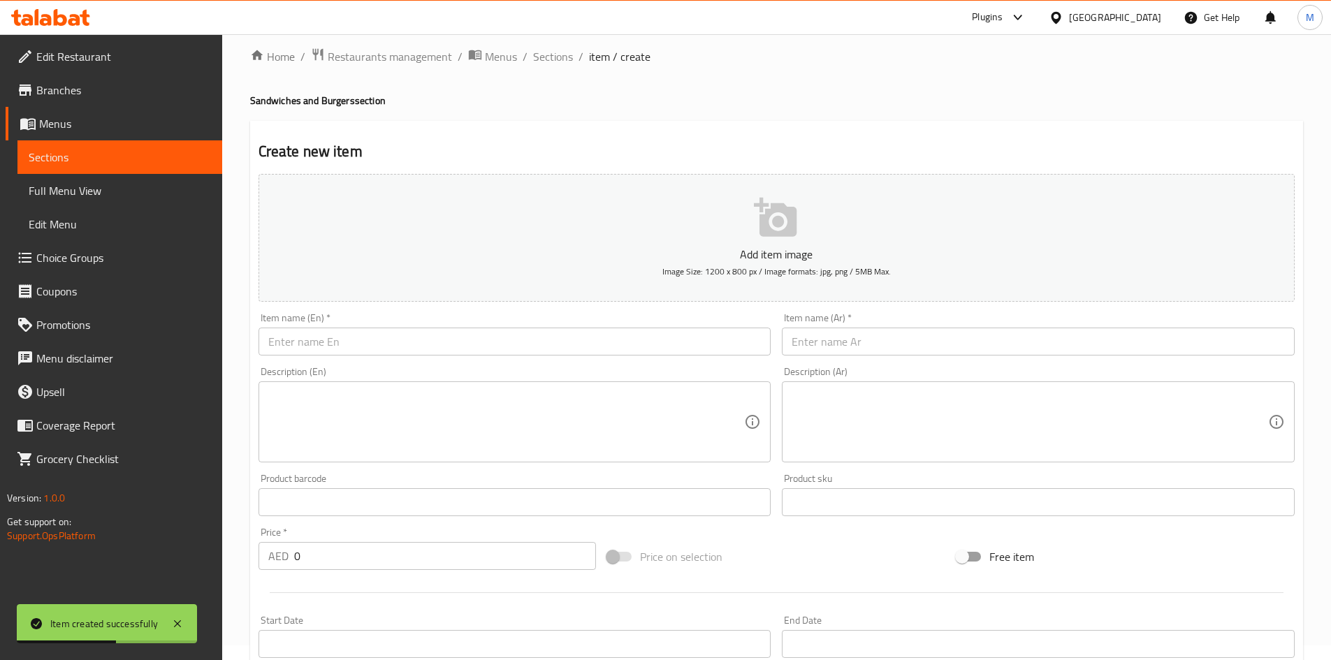
scroll to position [0, 0]
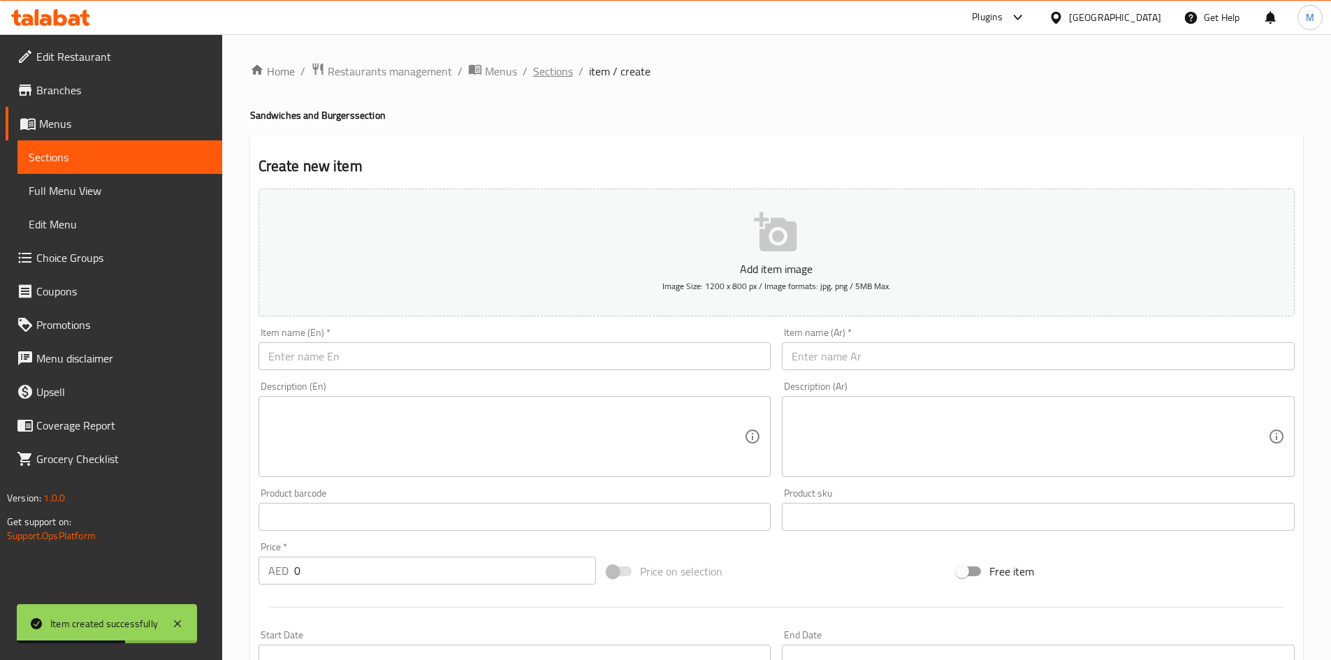
click at [554, 71] on span "Sections" at bounding box center [553, 71] width 40 height 17
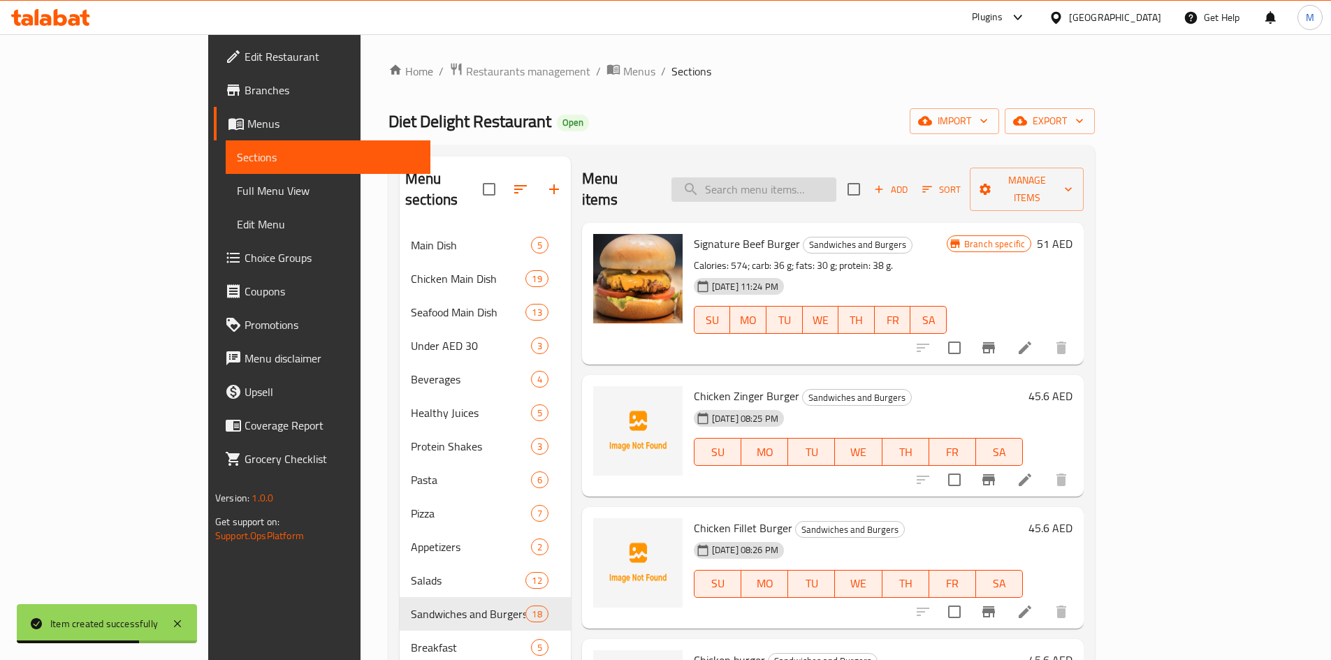
click at [789, 188] on input "search" at bounding box center [753, 189] width 165 height 24
paste input "Salmon burger"
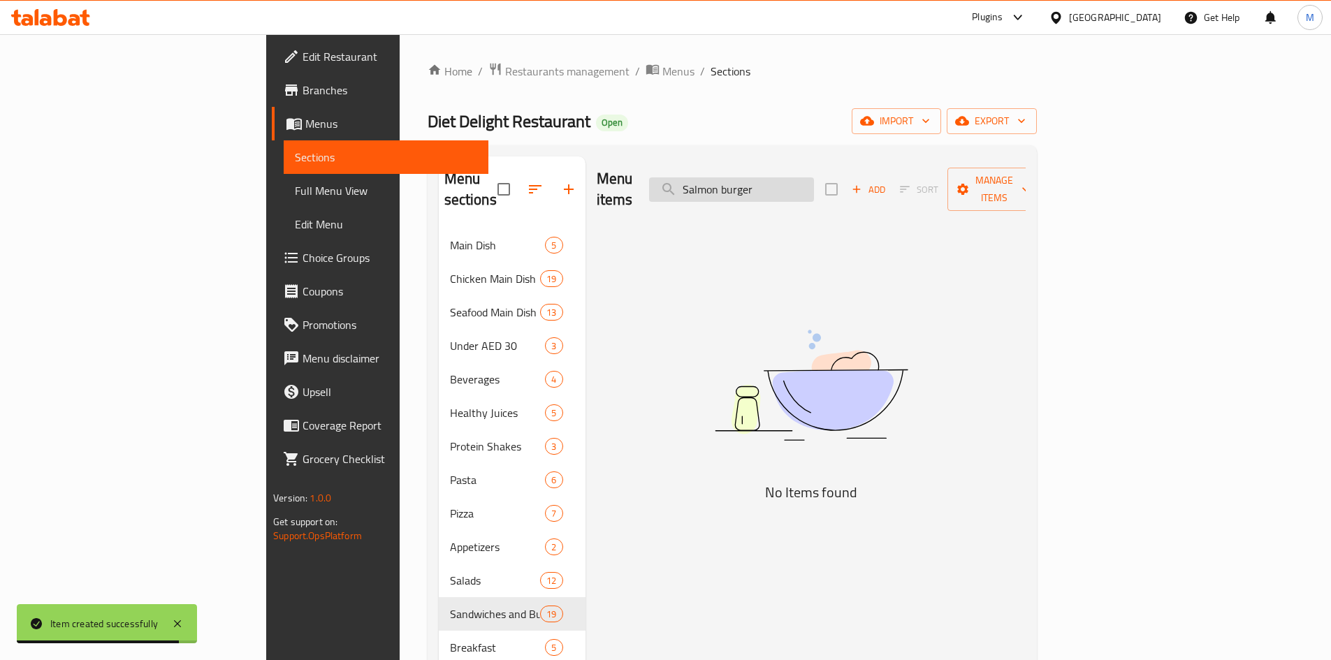
click at [814, 178] on input "Salmon burger" at bounding box center [731, 189] width 165 height 24
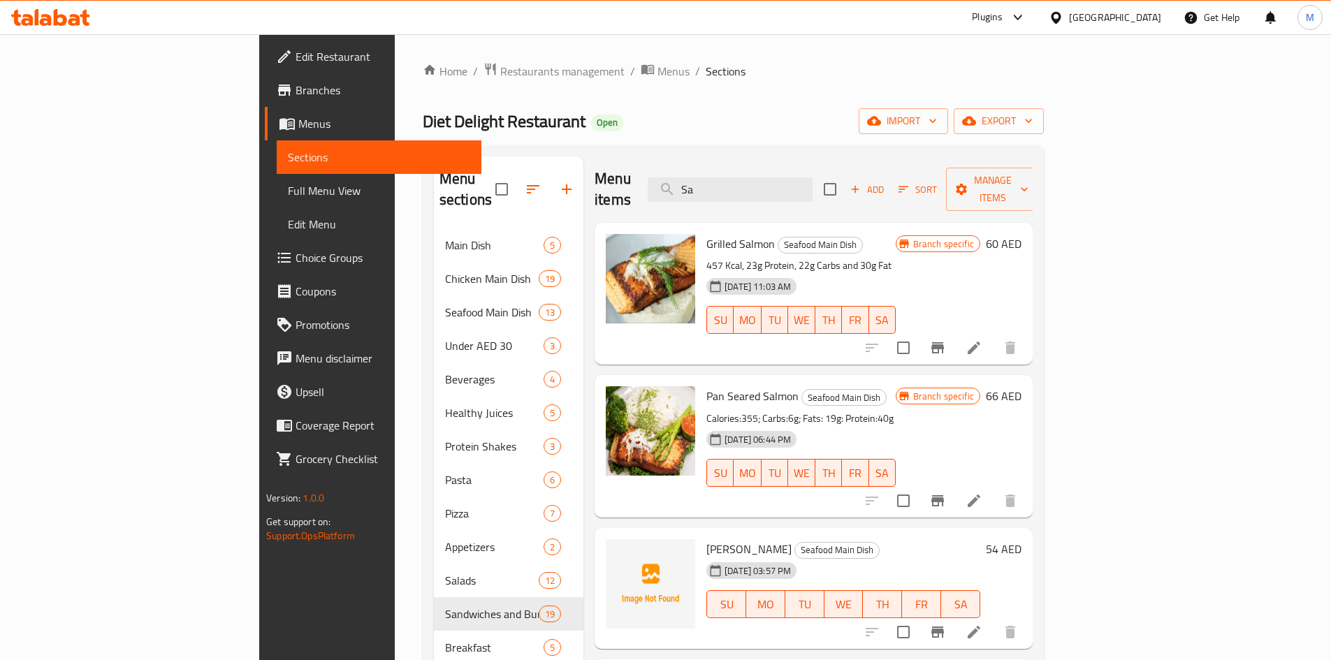
type input "S"
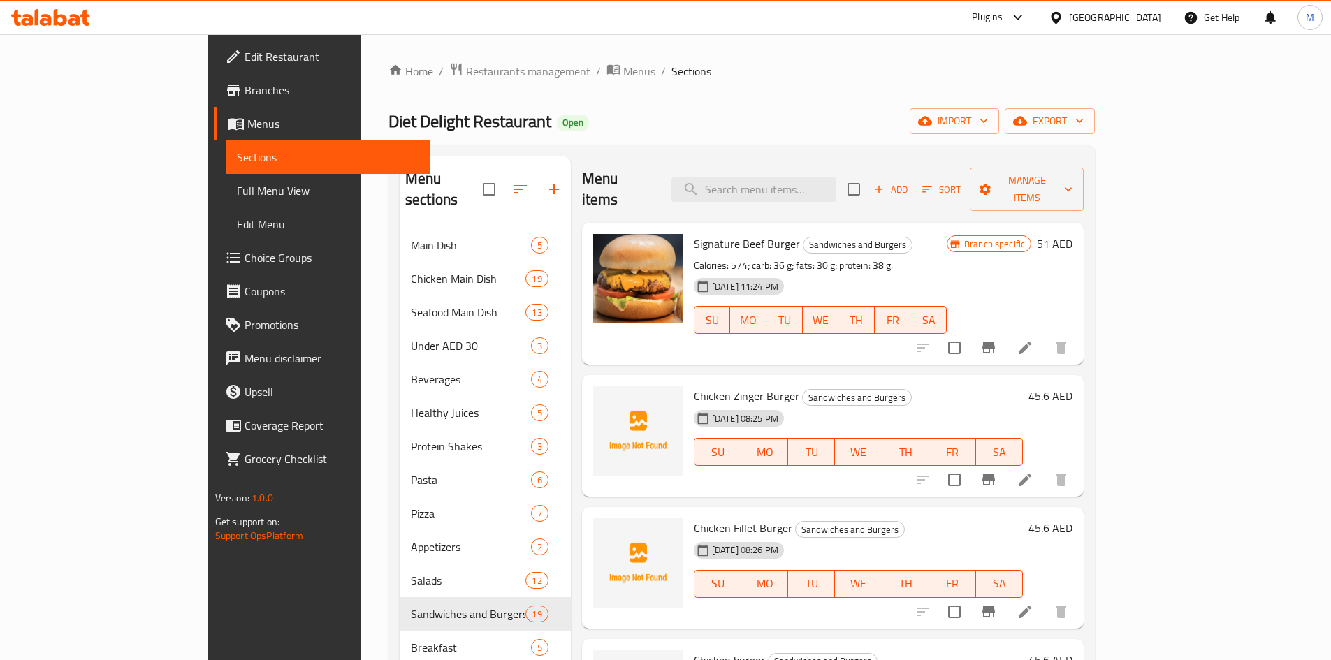
click at [913, 179] on button "Add" at bounding box center [891, 190] width 45 height 22
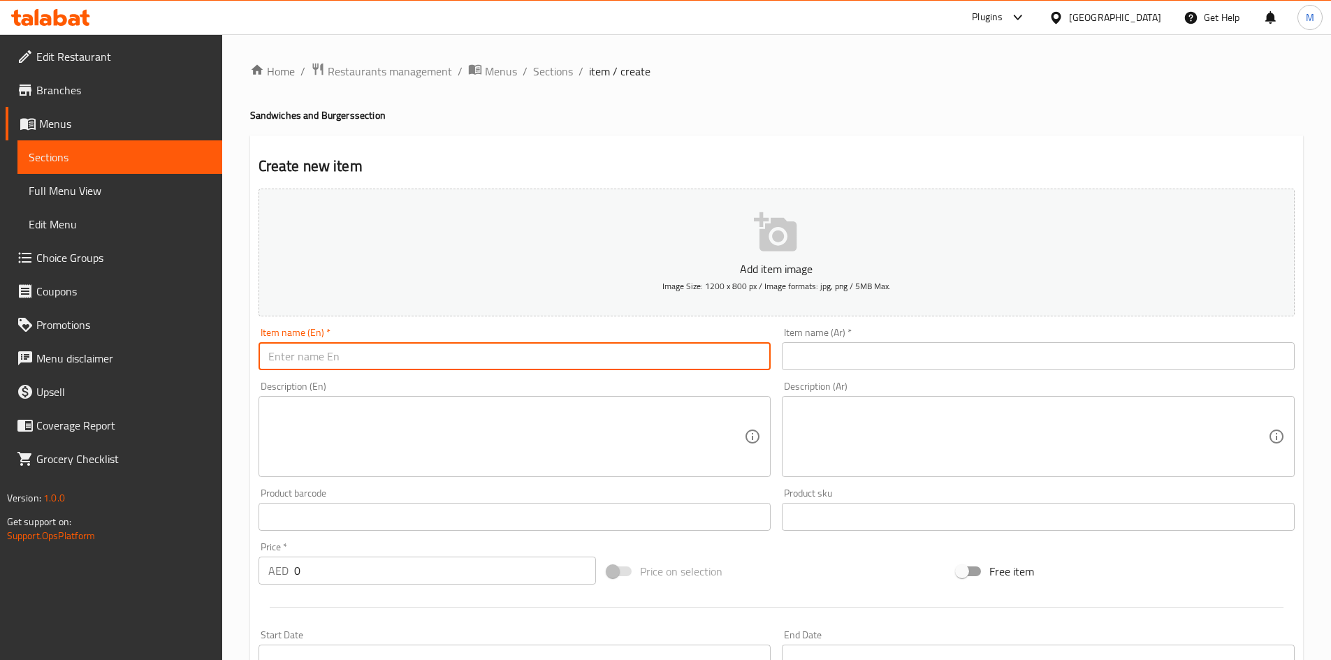
click at [453, 361] on input "text" at bounding box center [515, 356] width 513 height 28
paste input "Salmon burger"
type input "Salmon burger"
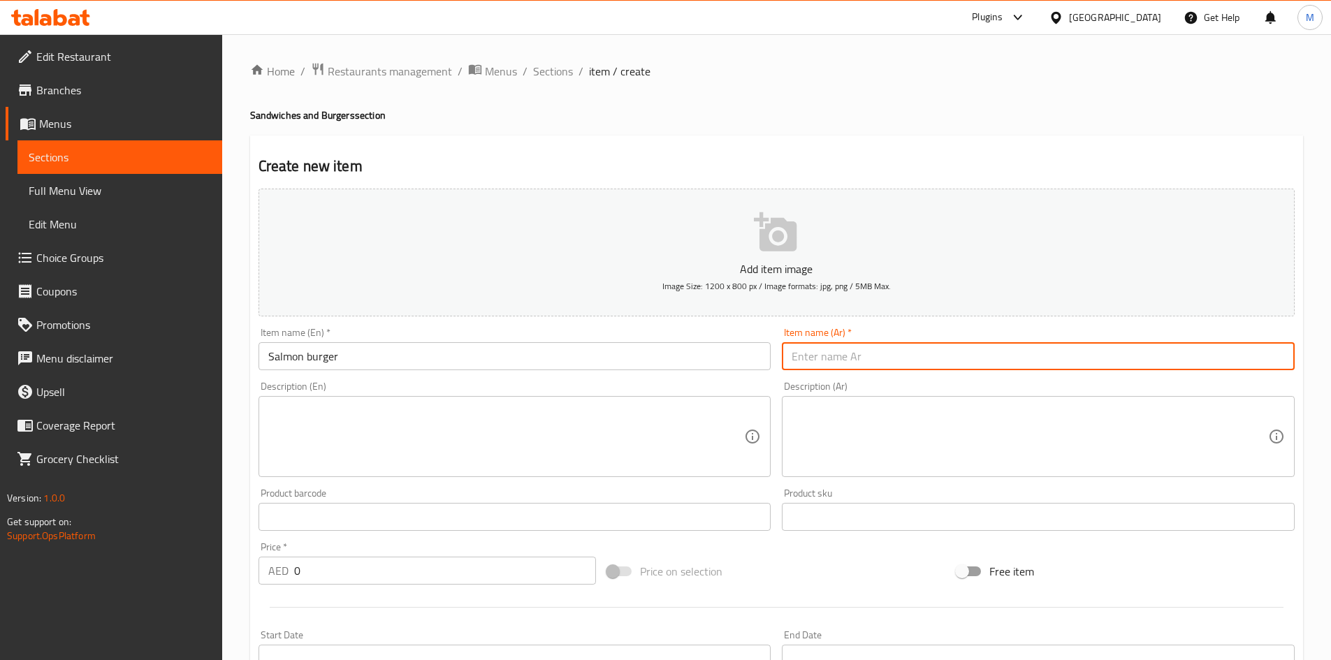
click at [896, 367] on input "text" at bounding box center [1038, 356] width 513 height 28
paste input "برجر السلمون"
type input "برجر السلمون"
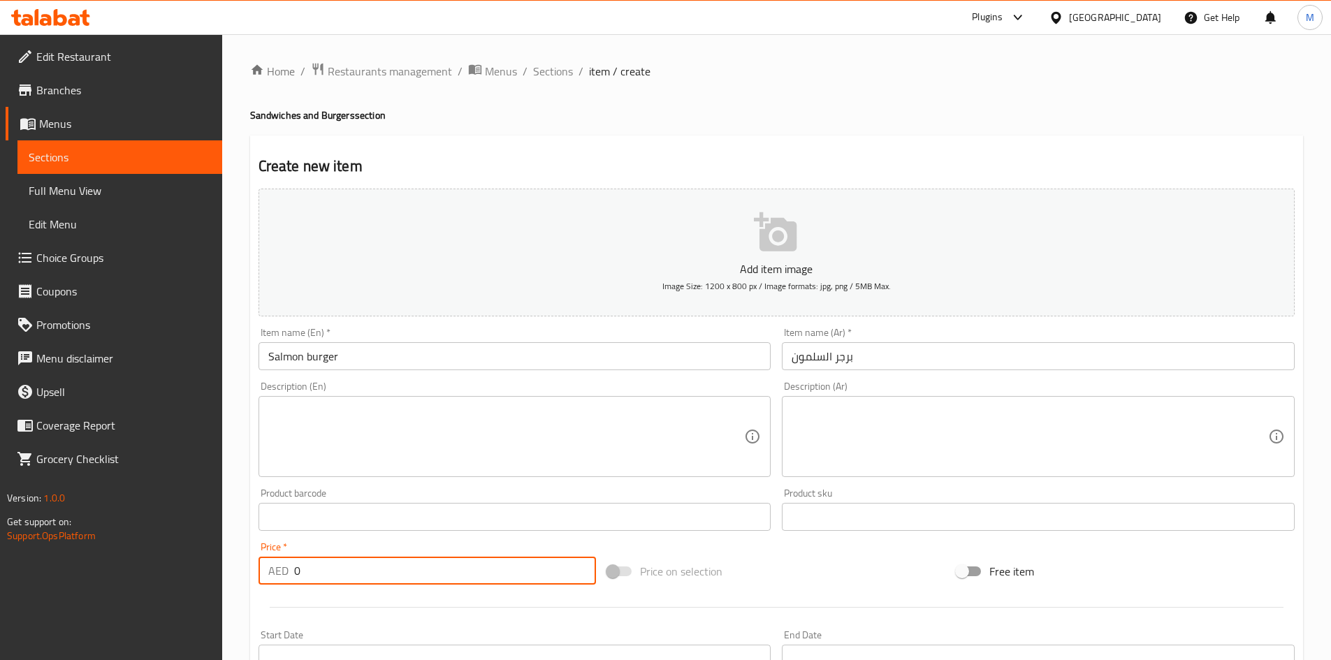
click at [384, 569] on input "0" at bounding box center [445, 571] width 303 height 28
click at [386, 569] on input "0" at bounding box center [445, 571] width 303 height 28
paste input "number"
paste input "54"
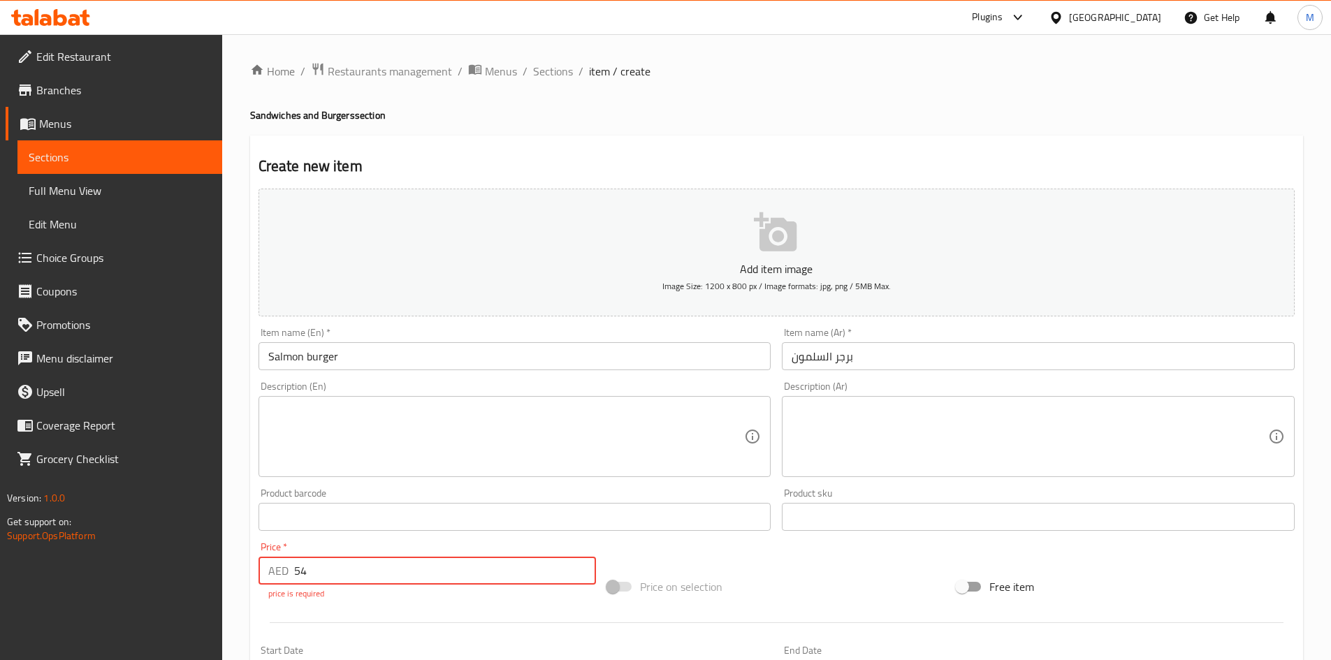
type input "54"
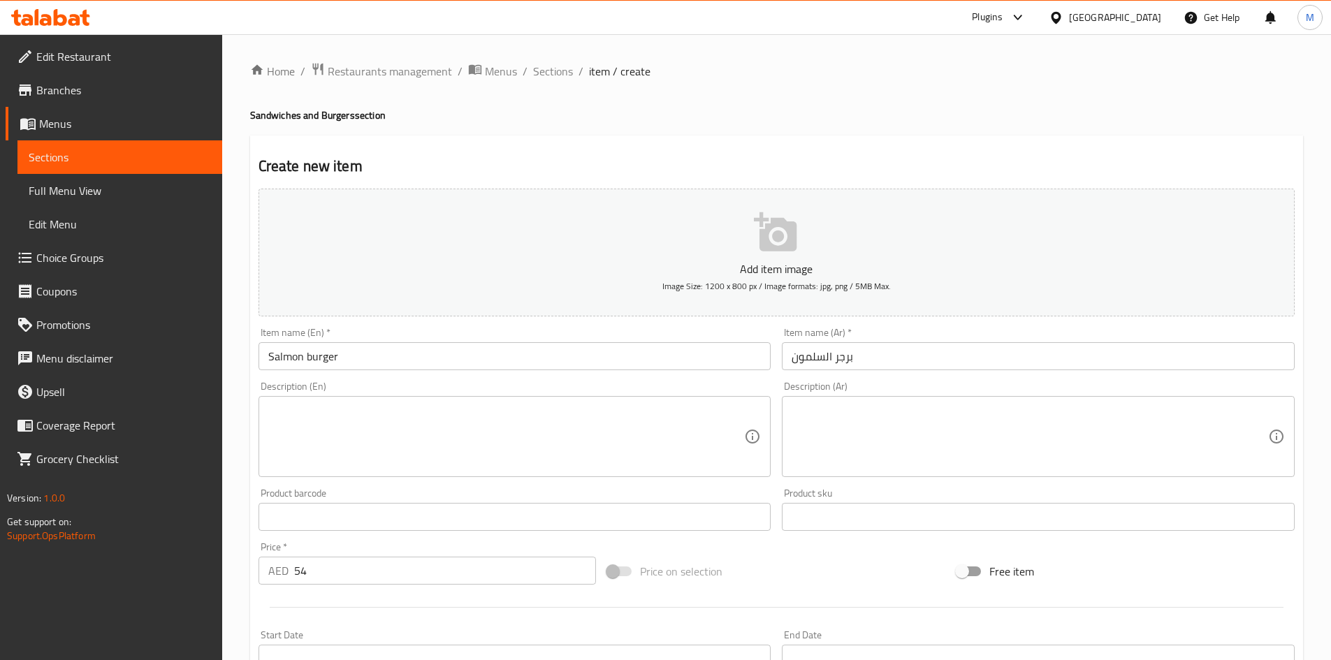
click at [383, 543] on div "Price   * AED 54 Price *" at bounding box center [428, 563] width 338 height 43
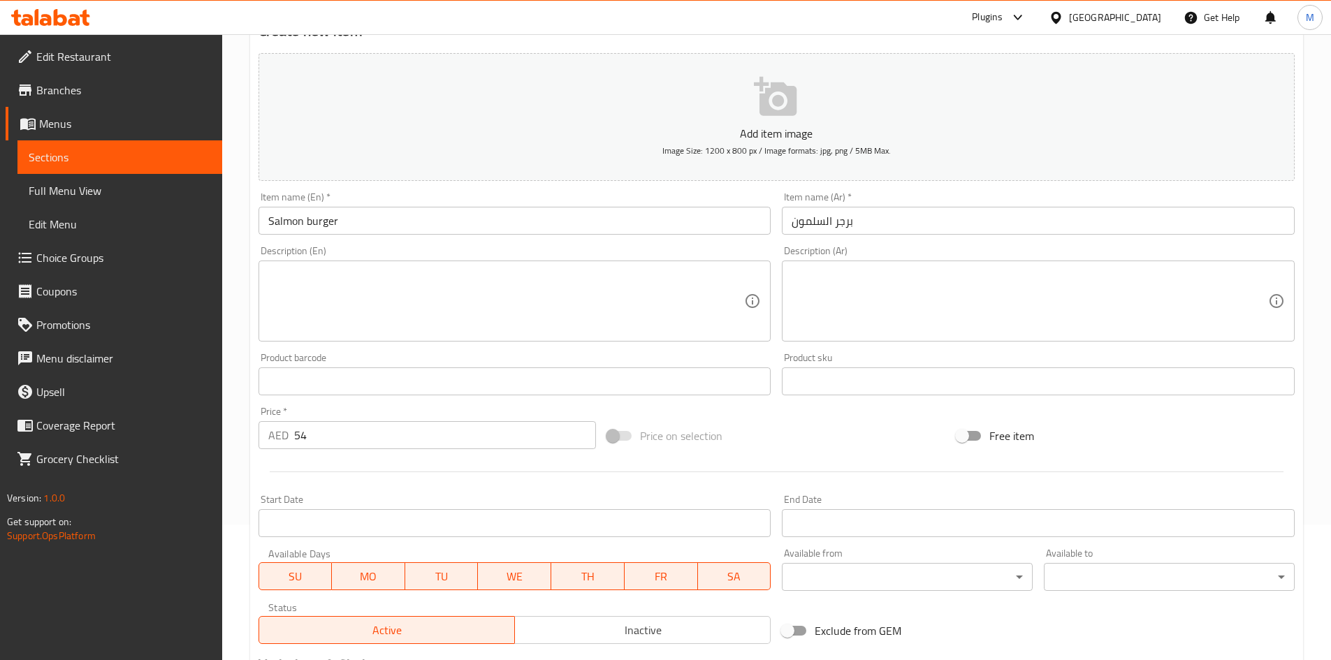
scroll to position [327, 0]
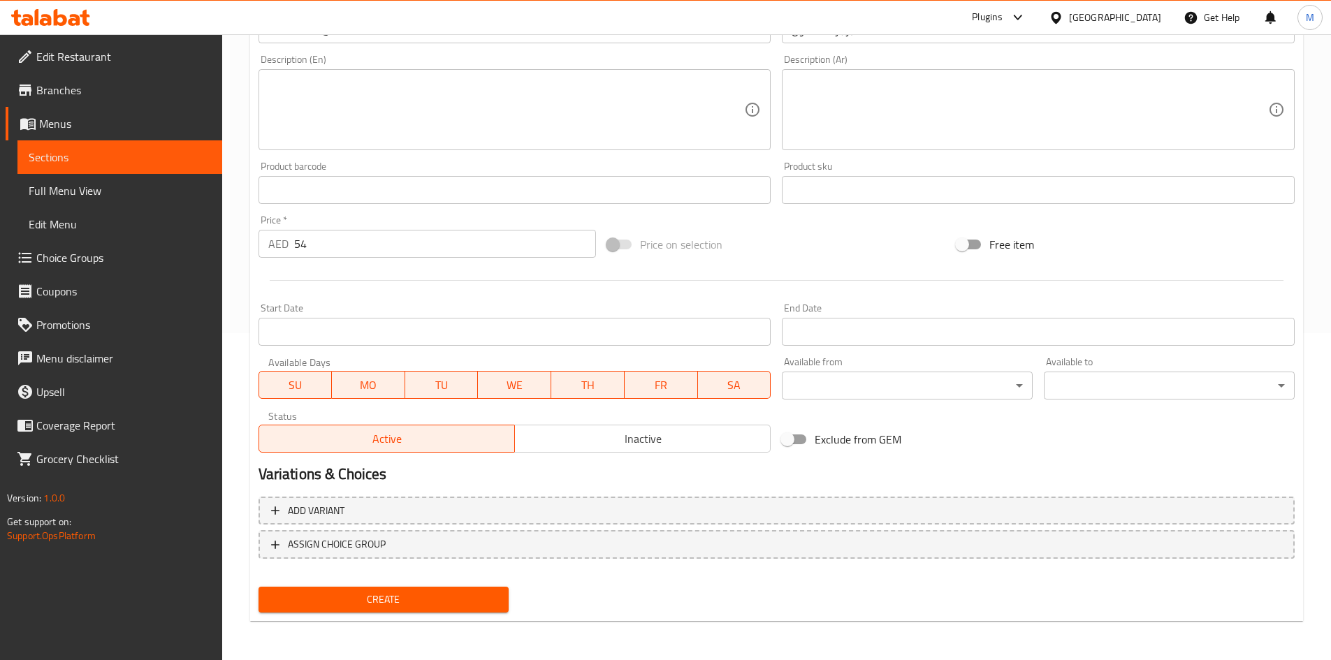
click at [332, 597] on span "Create" at bounding box center [384, 599] width 228 height 17
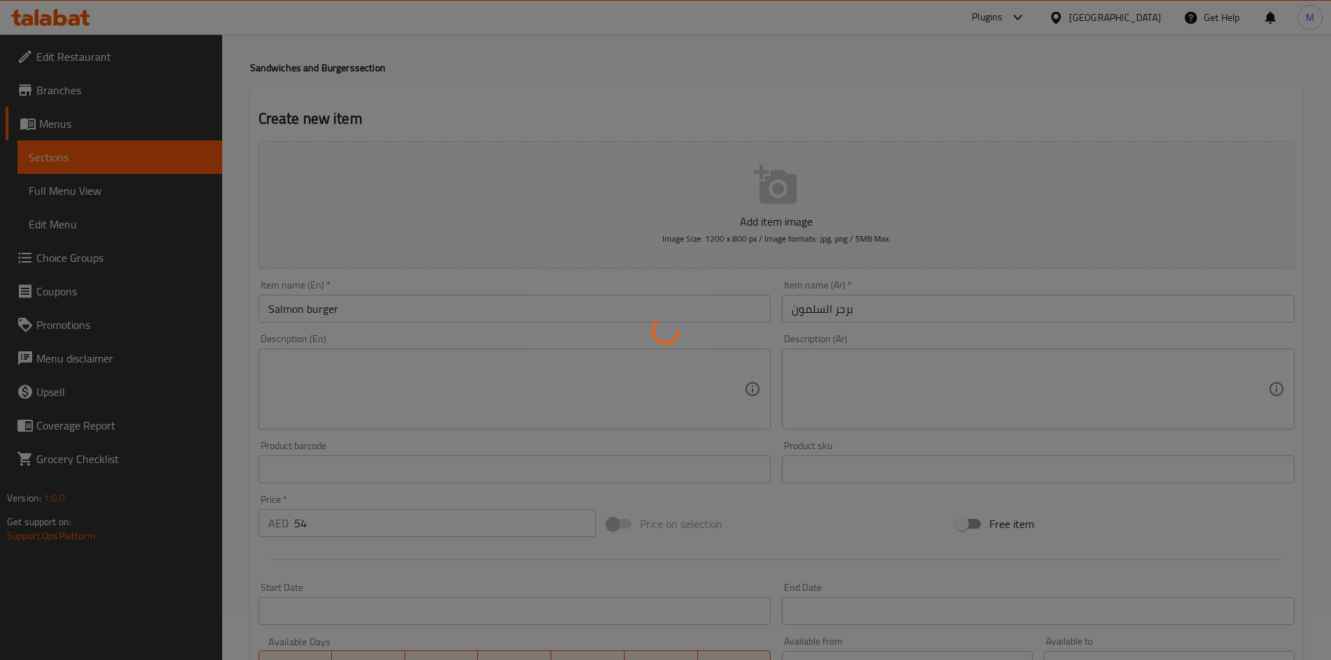
scroll to position [0, 0]
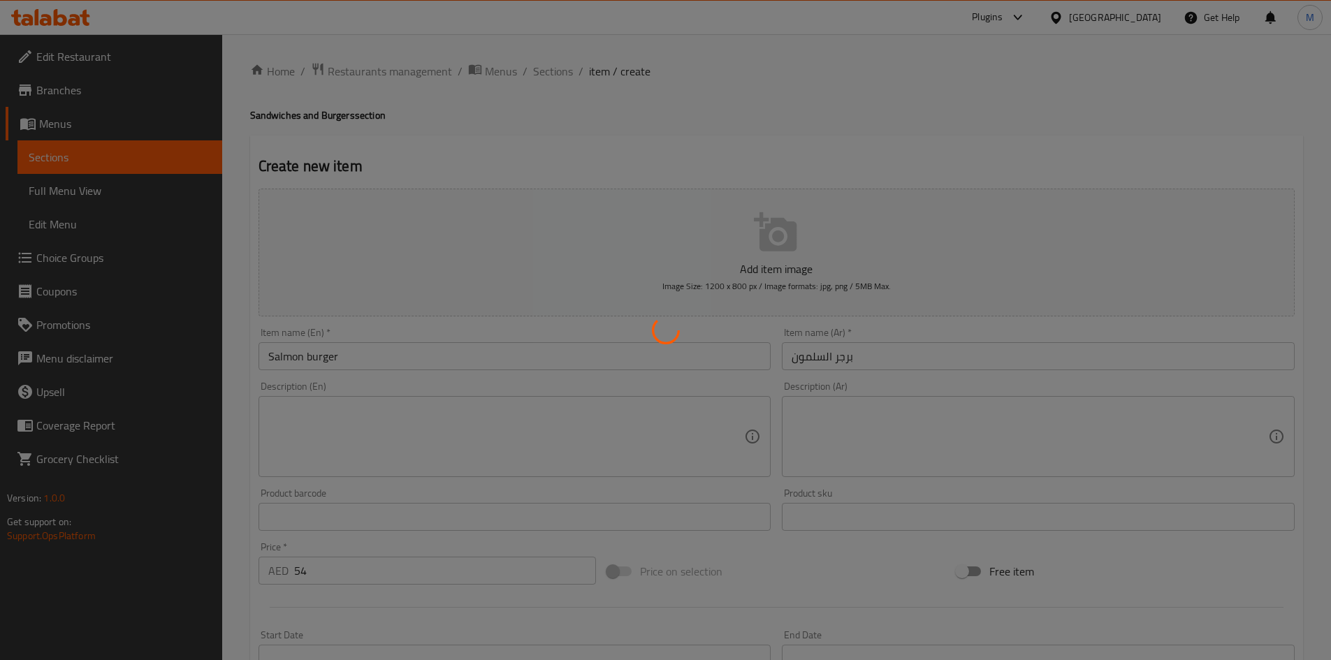
type input "0"
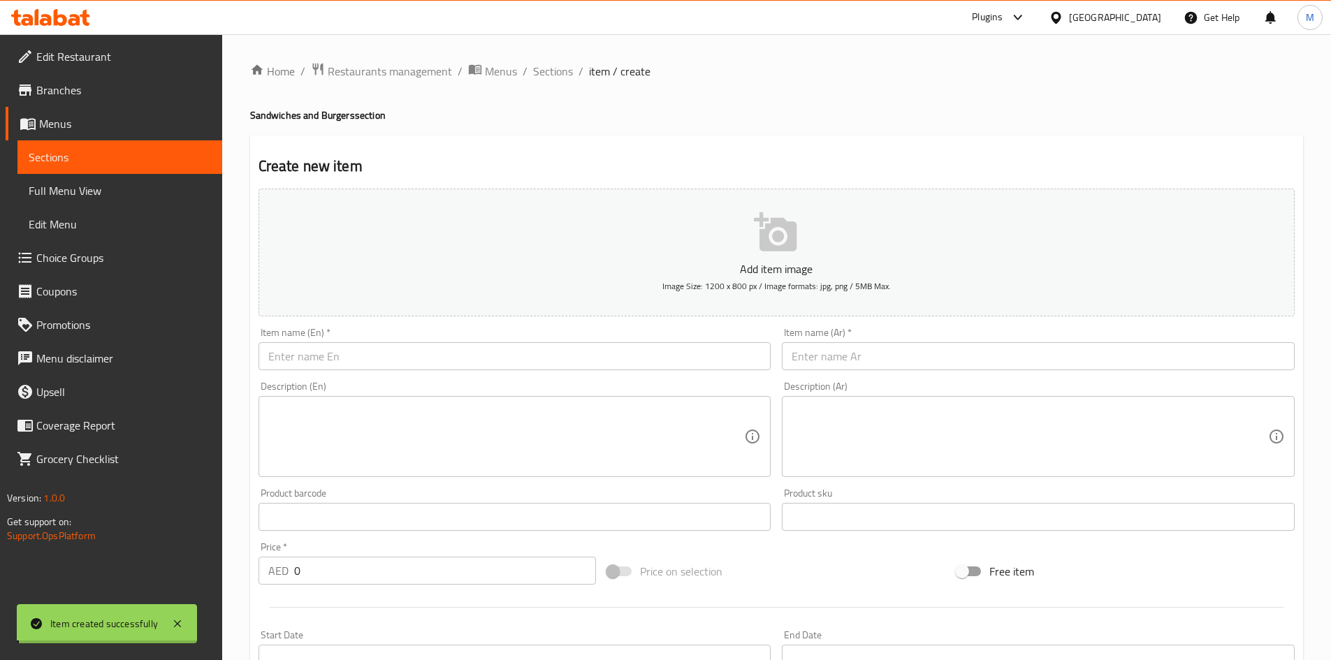
drag, startPoint x: 552, startPoint y: 74, endPoint x: 563, endPoint y: 103, distance: 30.8
click at [552, 74] on span "Sections" at bounding box center [553, 71] width 40 height 17
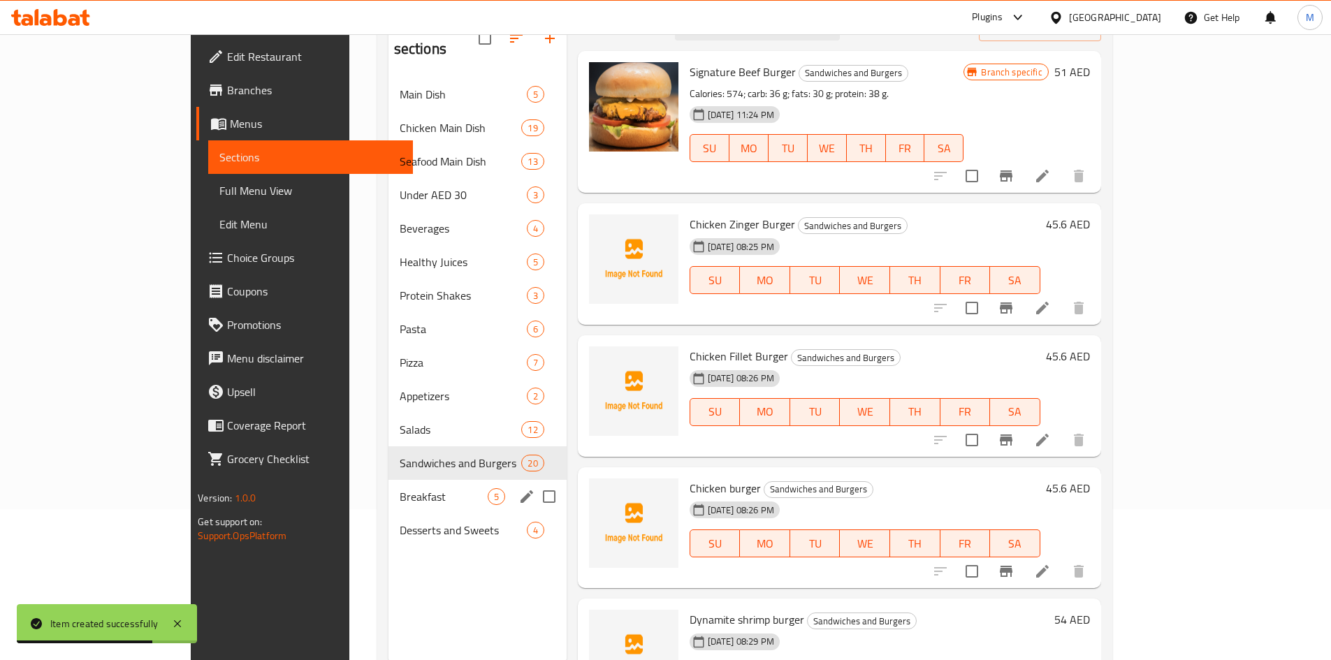
scroll to position [126, 0]
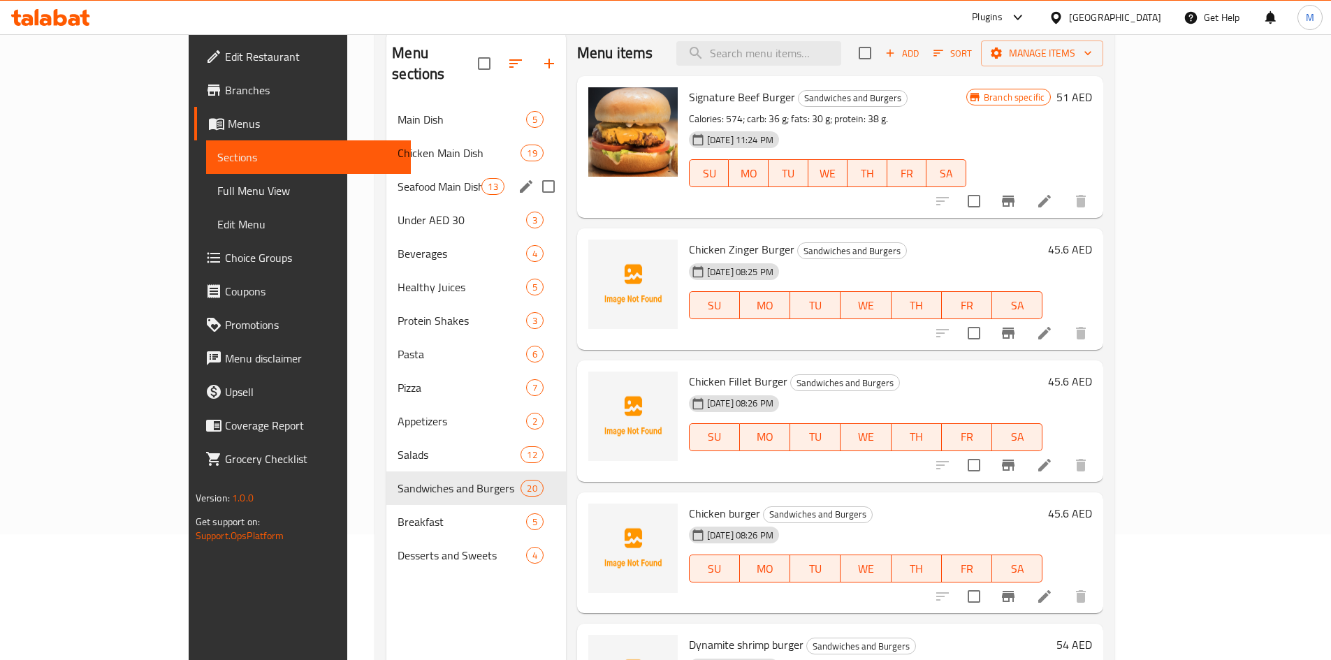
click at [398, 178] on span "Seafood Main Dish" at bounding box center [440, 186] width 84 height 17
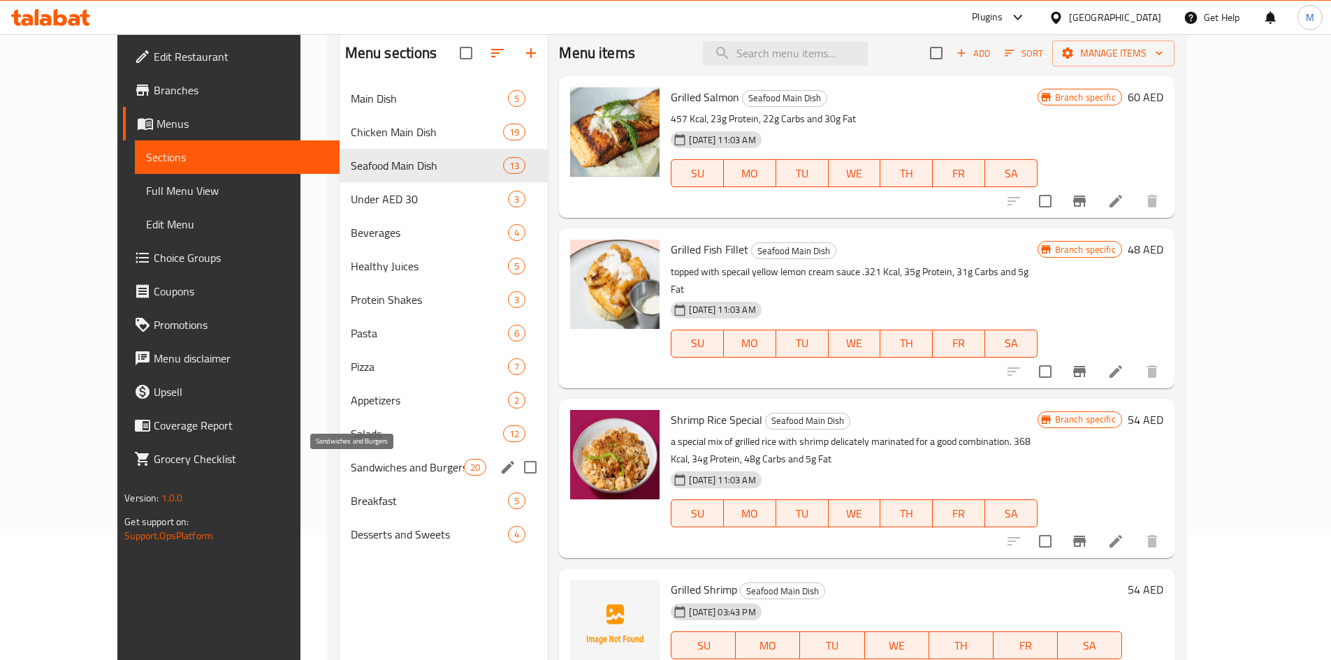
click at [351, 465] on span "Sandwiches and Burgers" at bounding box center [407, 467] width 113 height 17
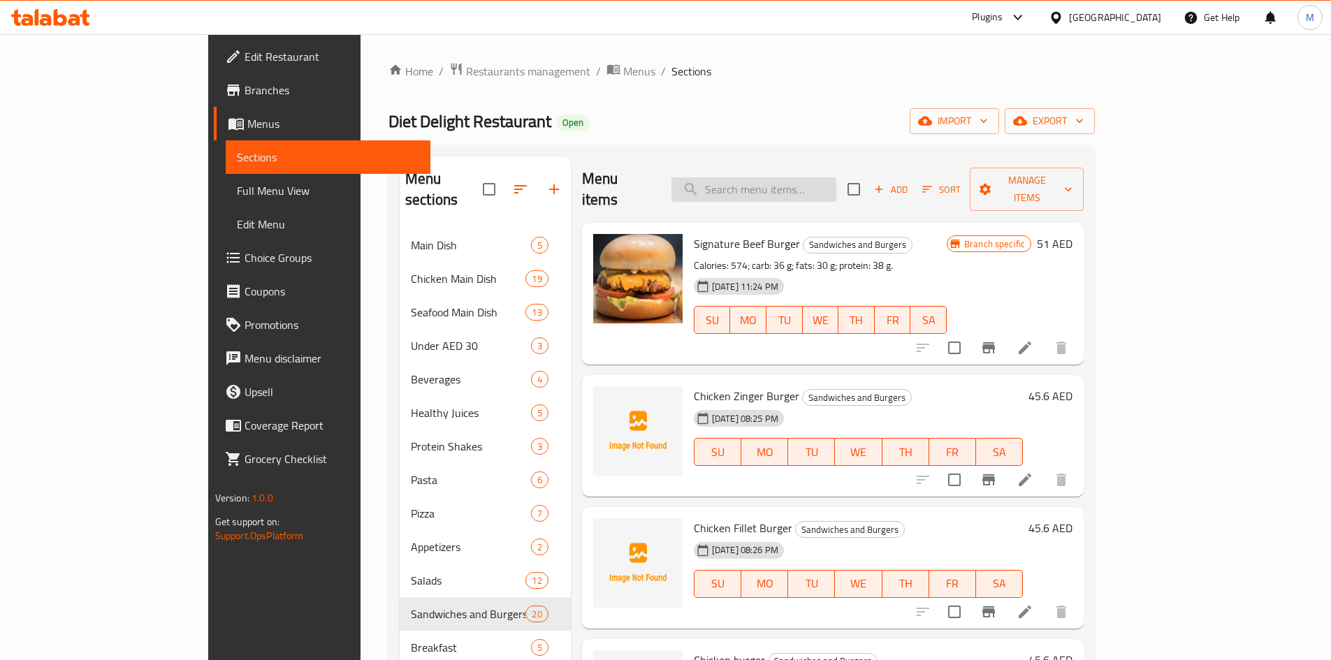
click at [821, 177] on input "search" at bounding box center [753, 189] width 165 height 24
paste input "Padano Beef Burger"
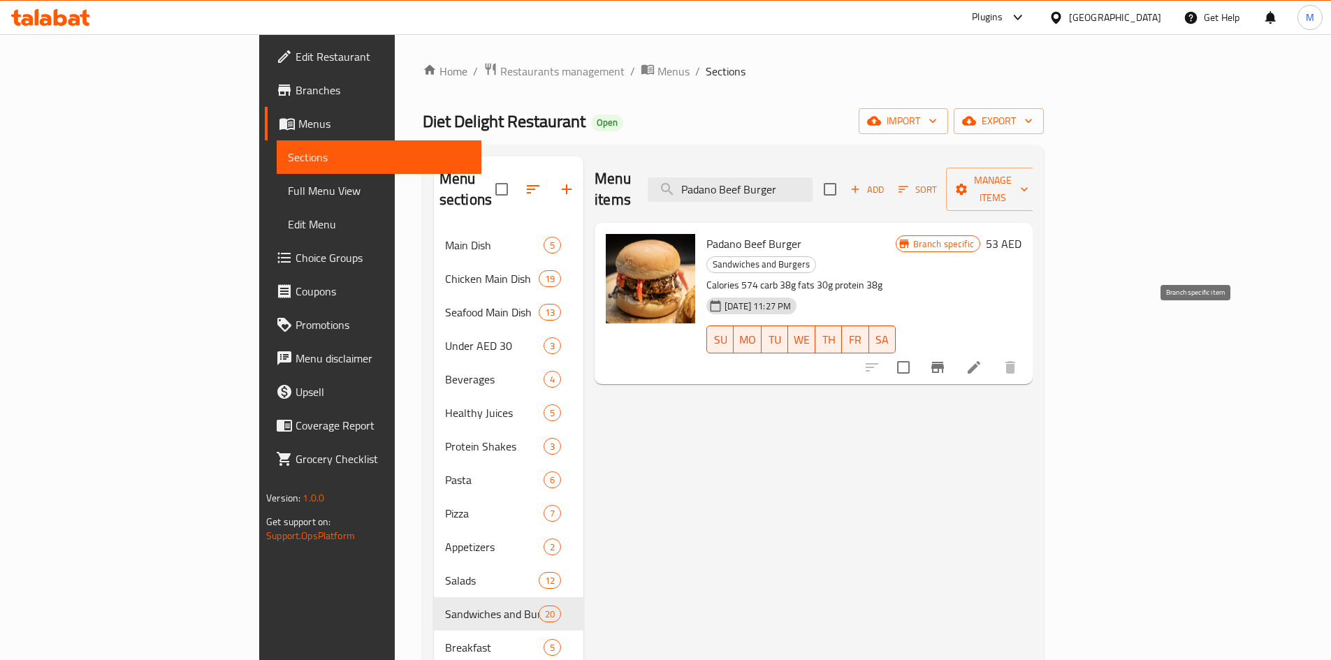
type input "Padano Beef Burger"
click at [946, 359] on icon "Branch-specific-item" at bounding box center [937, 367] width 17 height 17
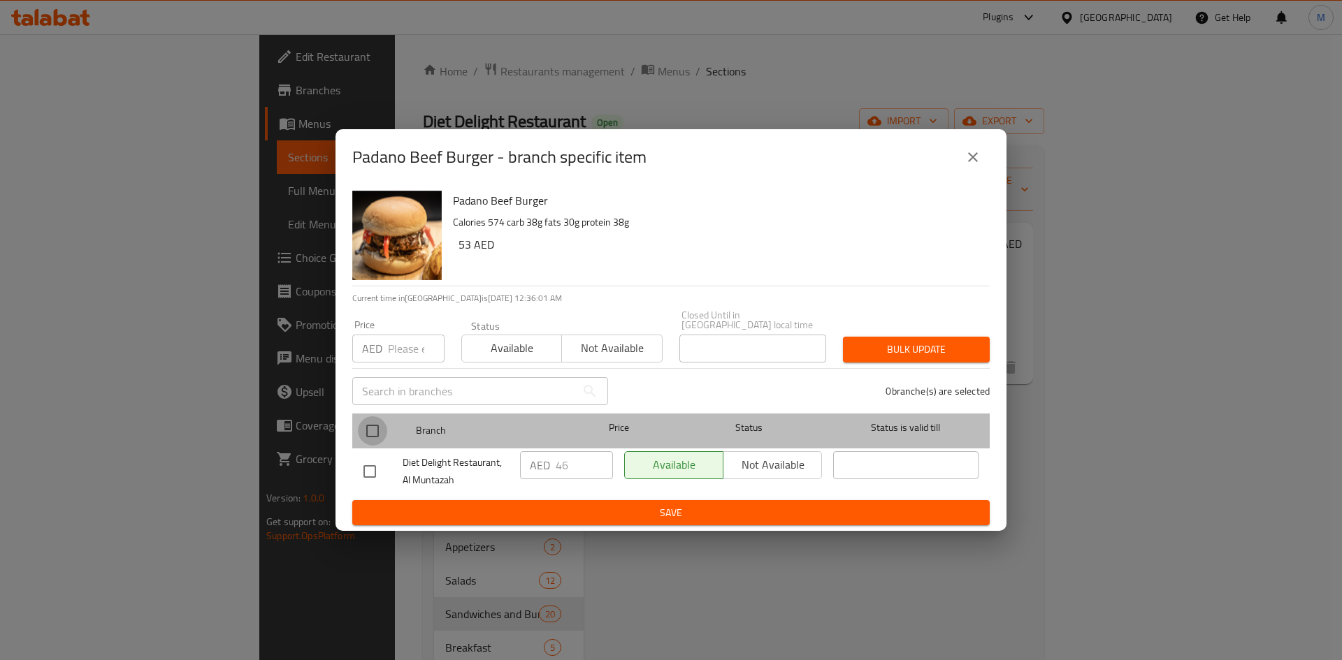
drag, startPoint x: 377, startPoint y: 430, endPoint x: 399, endPoint y: 354, distance: 80.0
click at [377, 430] on input "checkbox" at bounding box center [372, 430] width 29 height 29
checkbox input "true"
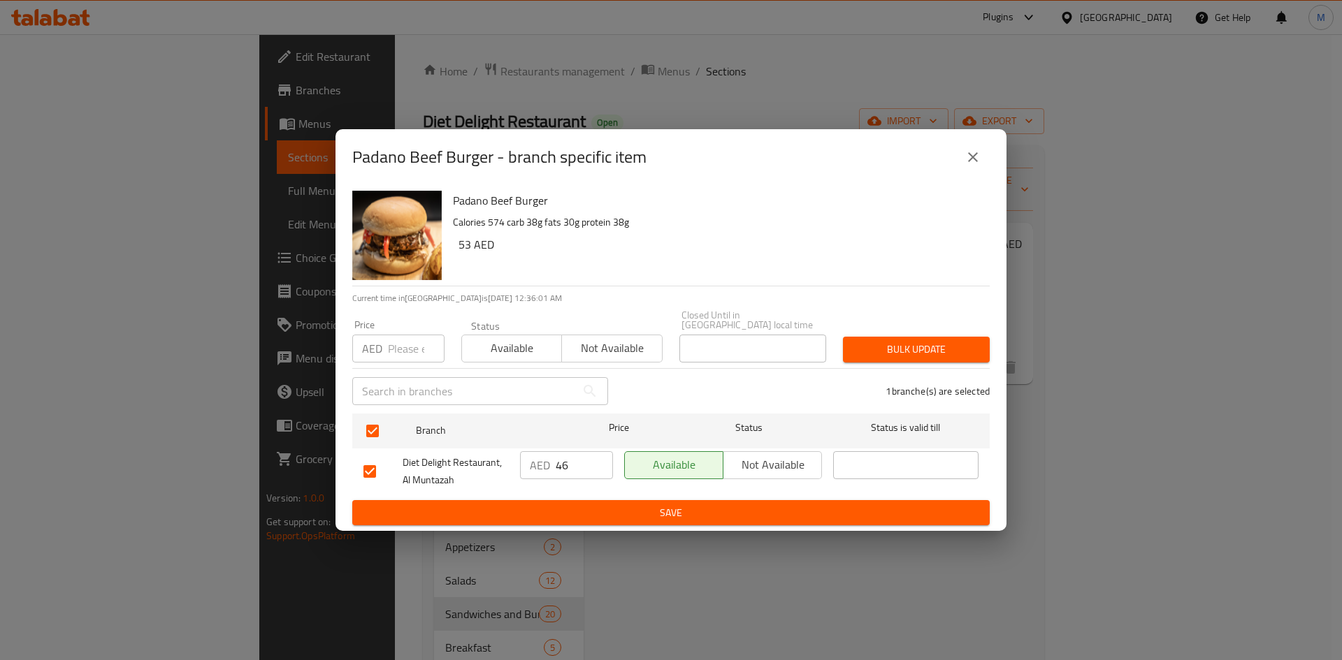
click at [400, 349] on input "number" at bounding box center [416, 349] width 57 height 28
paste input "48"
type input "48"
click at [916, 349] on span "Bulk update" at bounding box center [916, 349] width 124 height 17
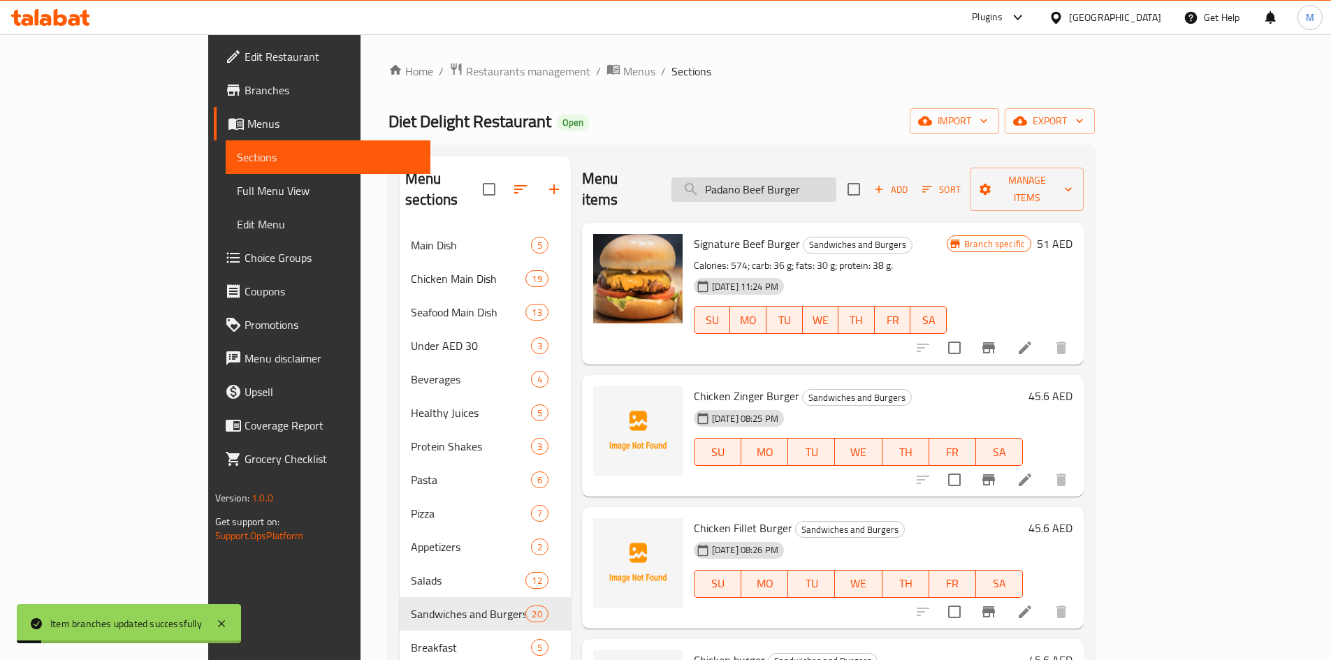
click at [836, 187] on input "Padano Beef Burger" at bounding box center [753, 189] width 165 height 24
paste input "Mushroom b"
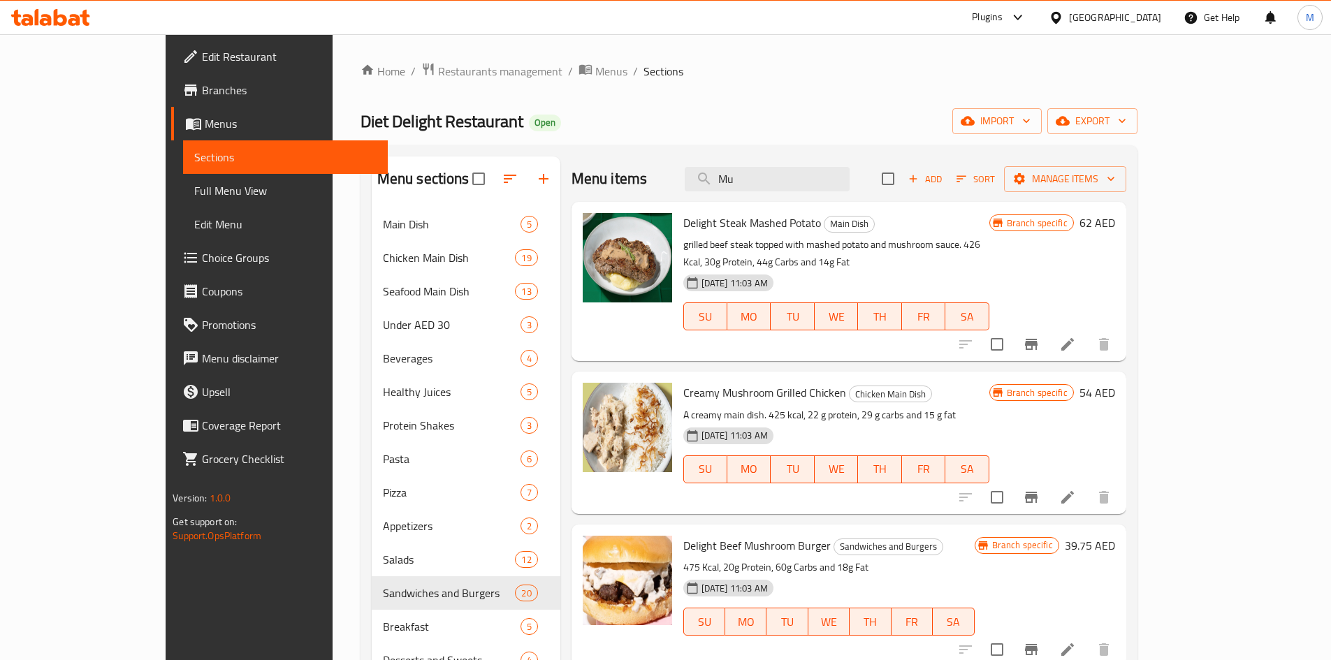
type input "M"
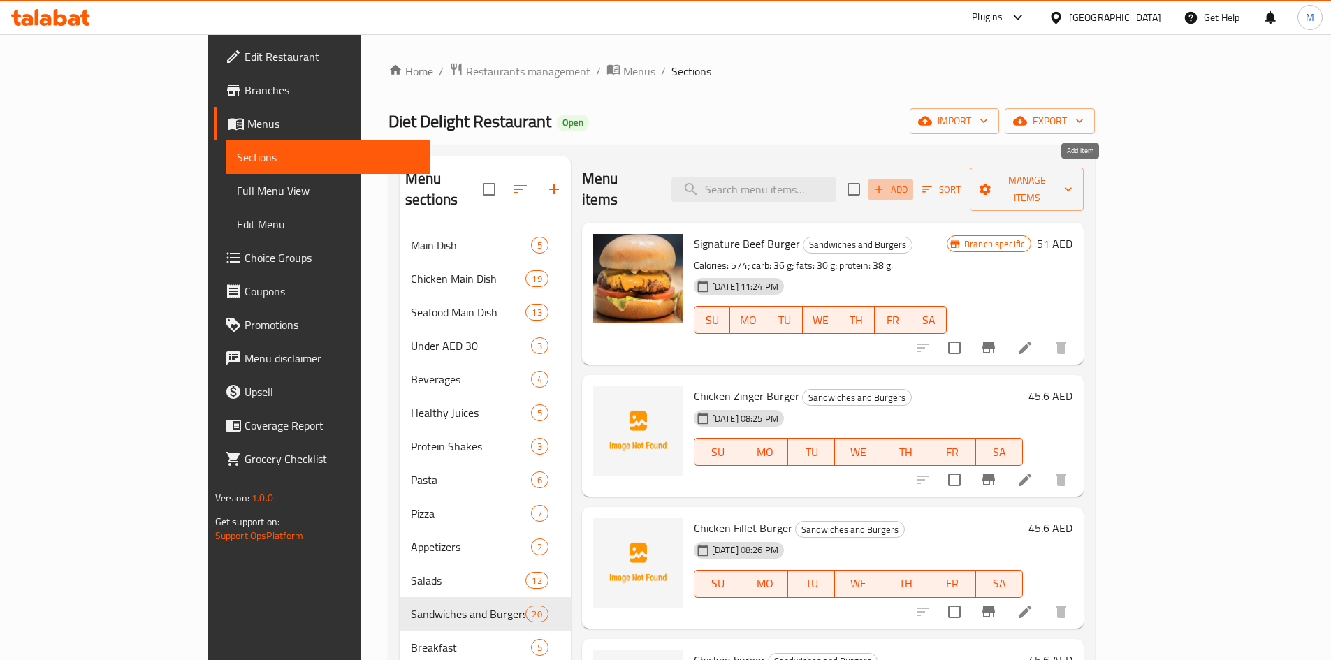
click at [910, 182] on span "Add" at bounding box center [891, 190] width 38 height 16
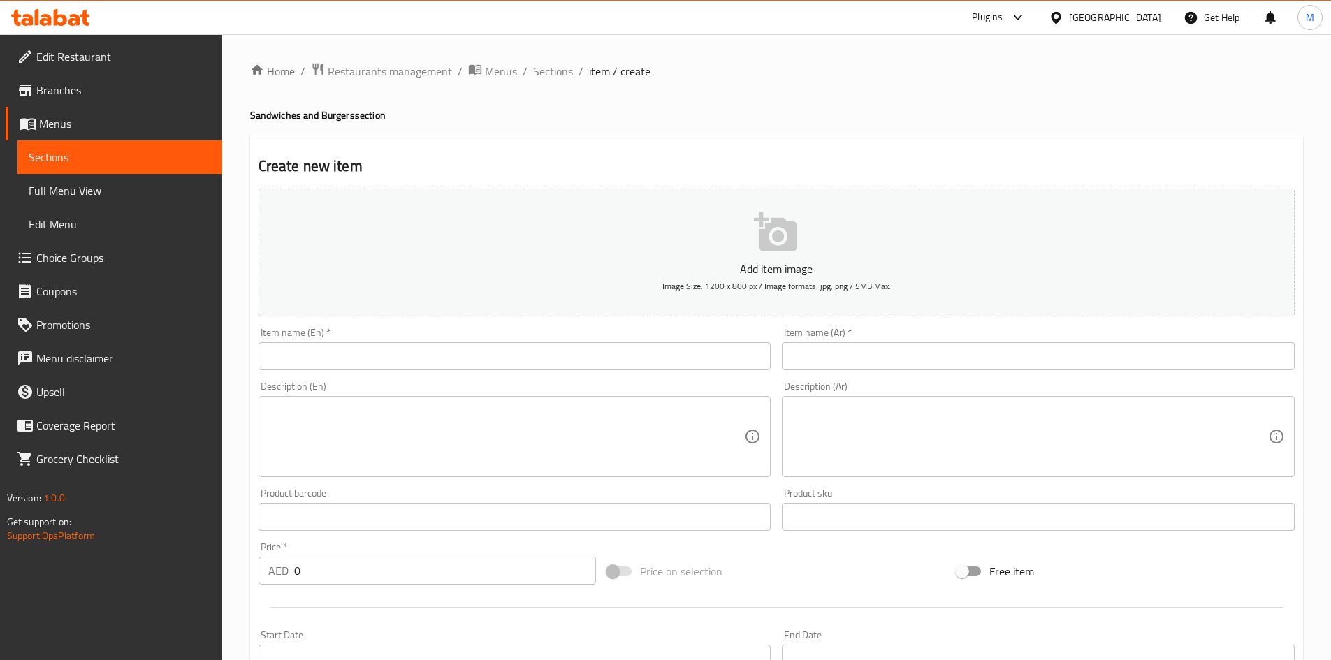
click at [537, 342] on input "text" at bounding box center [515, 356] width 513 height 28
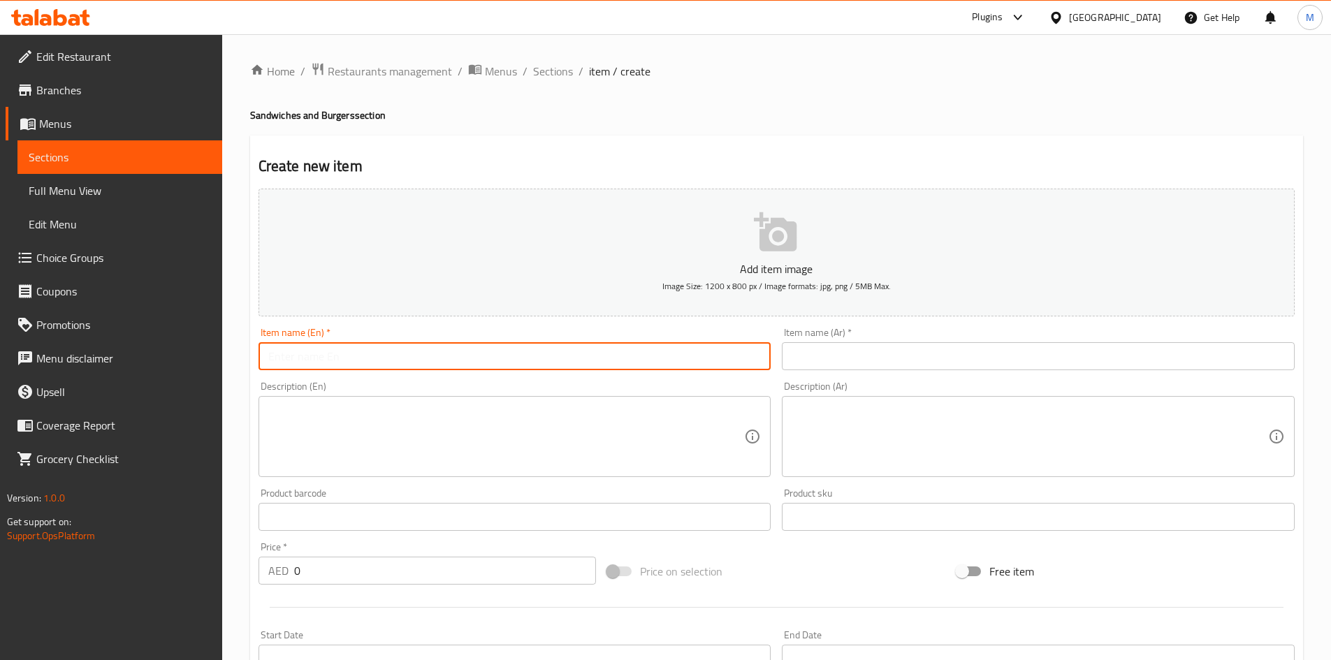
paste input "Mushroom beef Burger"
type input "Mushroom beef Burger"
click at [861, 372] on div "Item name (Ar)   * Item name (Ar) *" at bounding box center [1038, 349] width 524 height 54
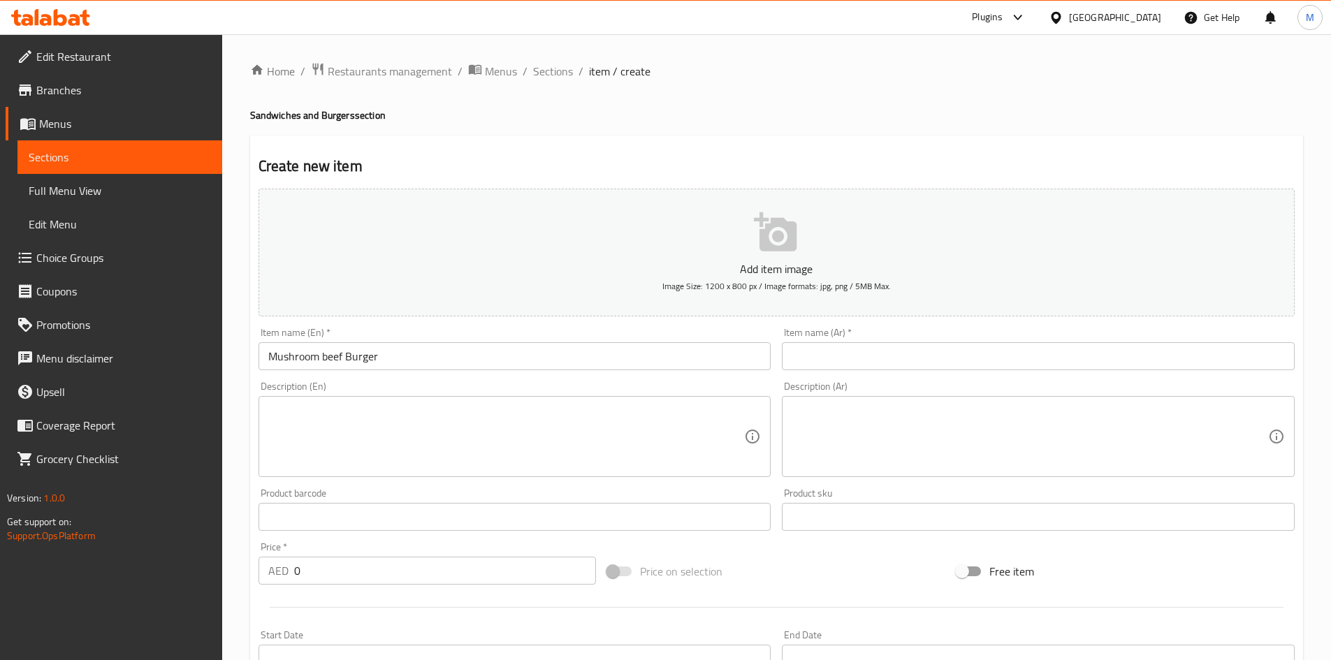
click at [863, 361] on input "text" at bounding box center [1038, 356] width 513 height 28
paste input "برجر لحم البقر بالفطر"
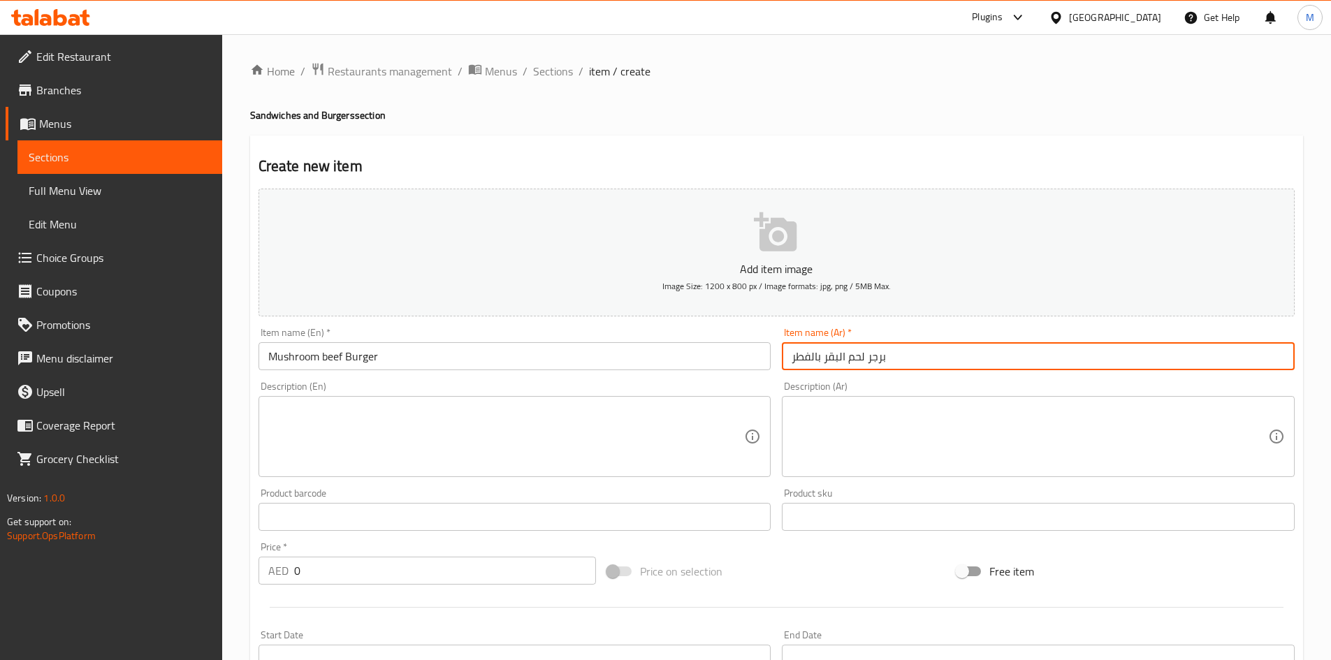
click at [812, 358] on input "برجر لحم البقر بالفطر" at bounding box center [1038, 356] width 513 height 28
click at [828, 357] on input "برجر لحم البقر فطر" at bounding box center [1038, 356] width 513 height 28
type input "برجر لحم بقر فطر"
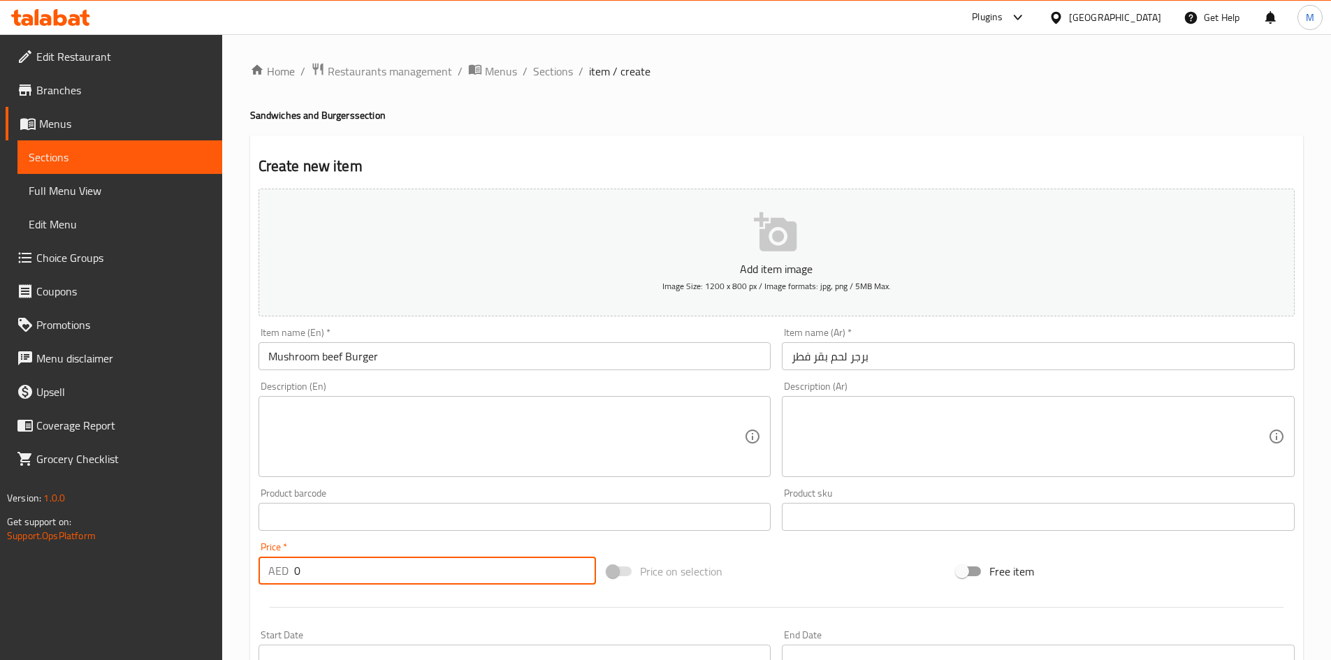
click at [416, 560] on input "0" at bounding box center [445, 571] width 303 height 28
paste input "45.6"
type input "45.6"
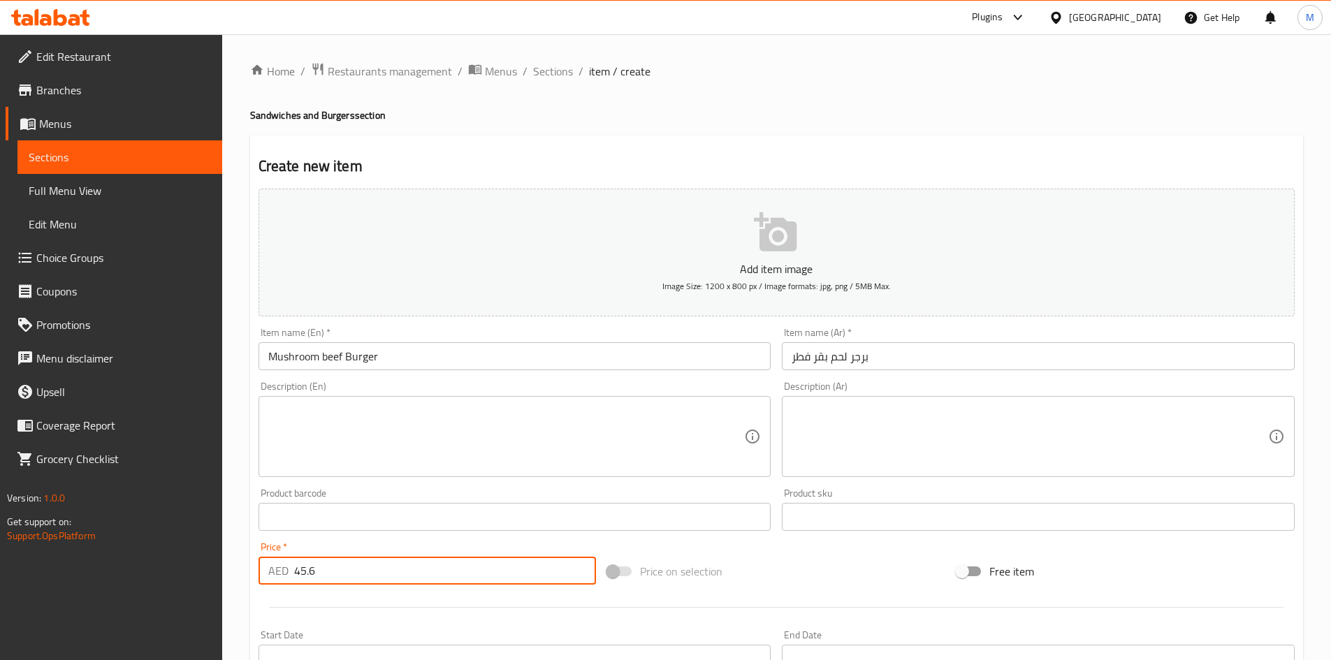
click at [412, 541] on div "Price   * AED 45.6 Price *" at bounding box center [427, 564] width 349 height 54
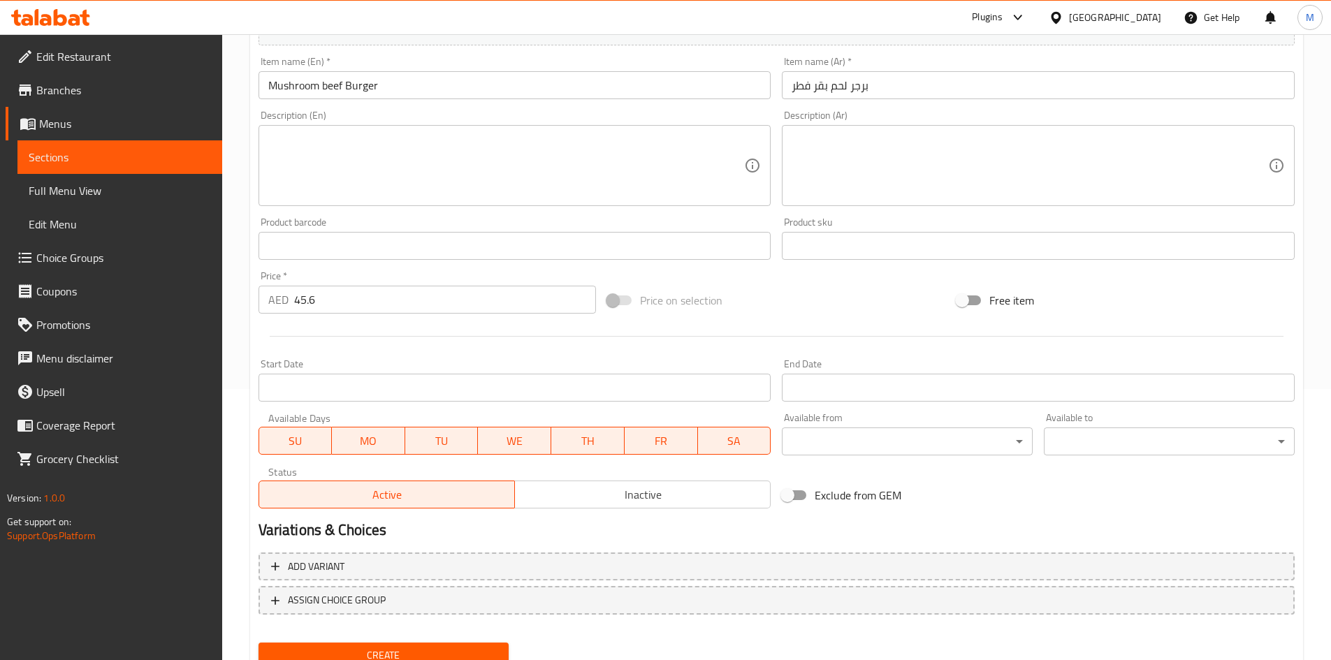
scroll to position [327, 0]
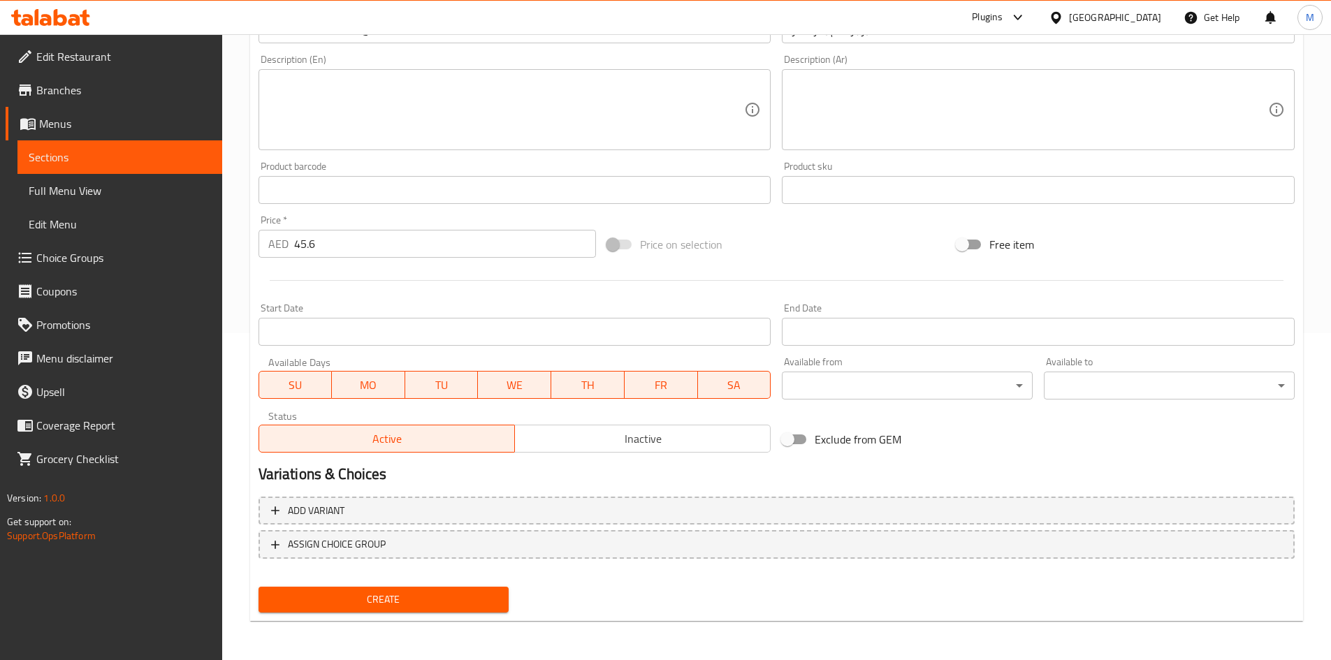
click at [360, 612] on button "Create" at bounding box center [384, 600] width 251 height 26
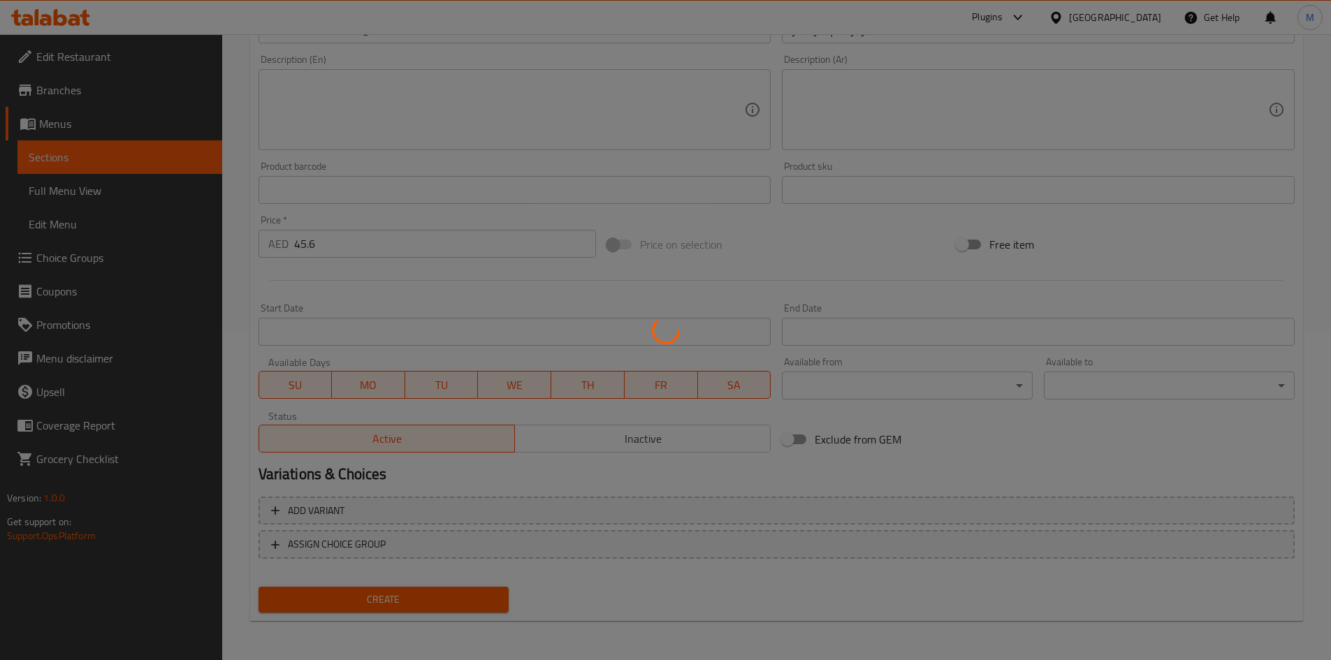
click at [363, 602] on div at bounding box center [665, 330] width 1331 height 660
type input "0"
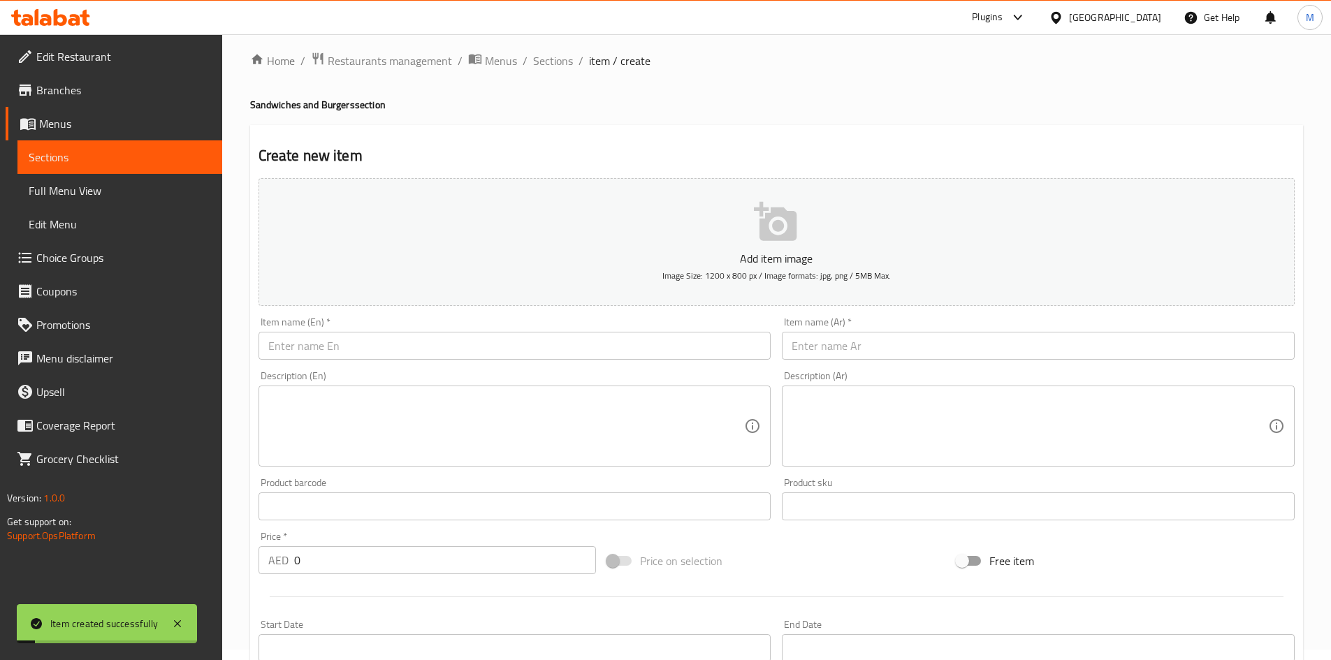
scroll to position [0, 0]
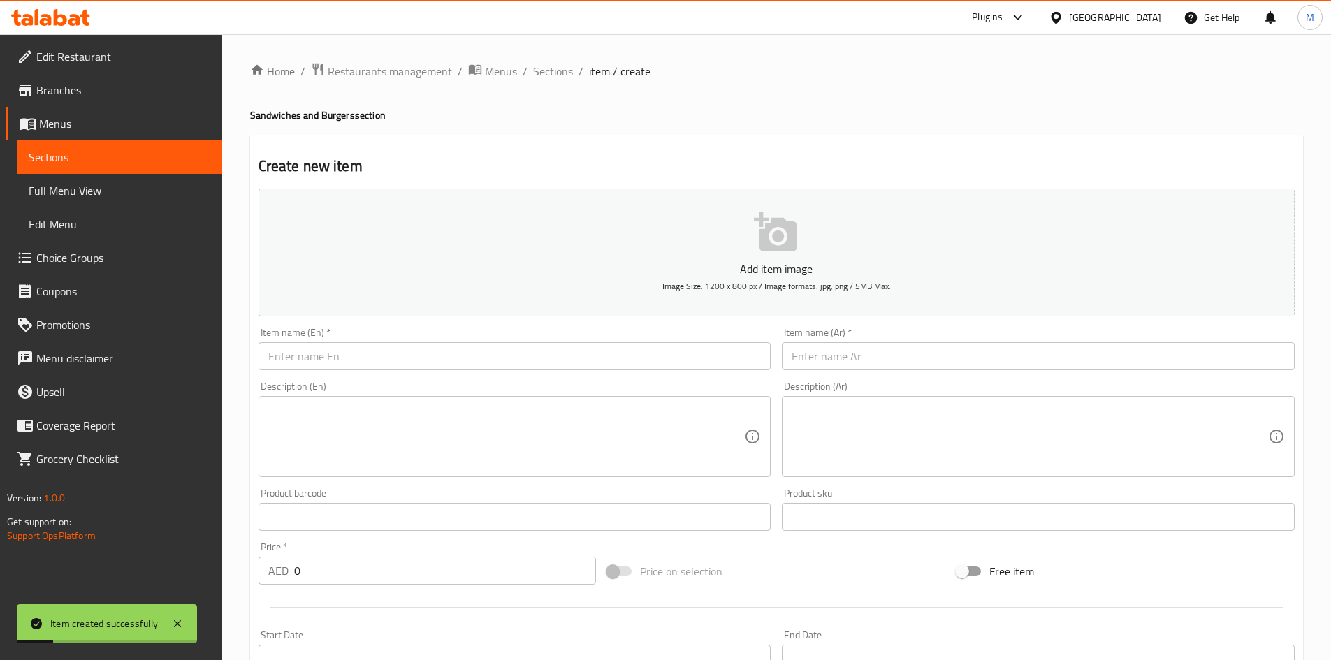
drag, startPoint x: 542, startPoint y: 78, endPoint x: 504, endPoint y: 38, distance: 54.4
click at [542, 78] on span "Sections" at bounding box center [553, 71] width 40 height 17
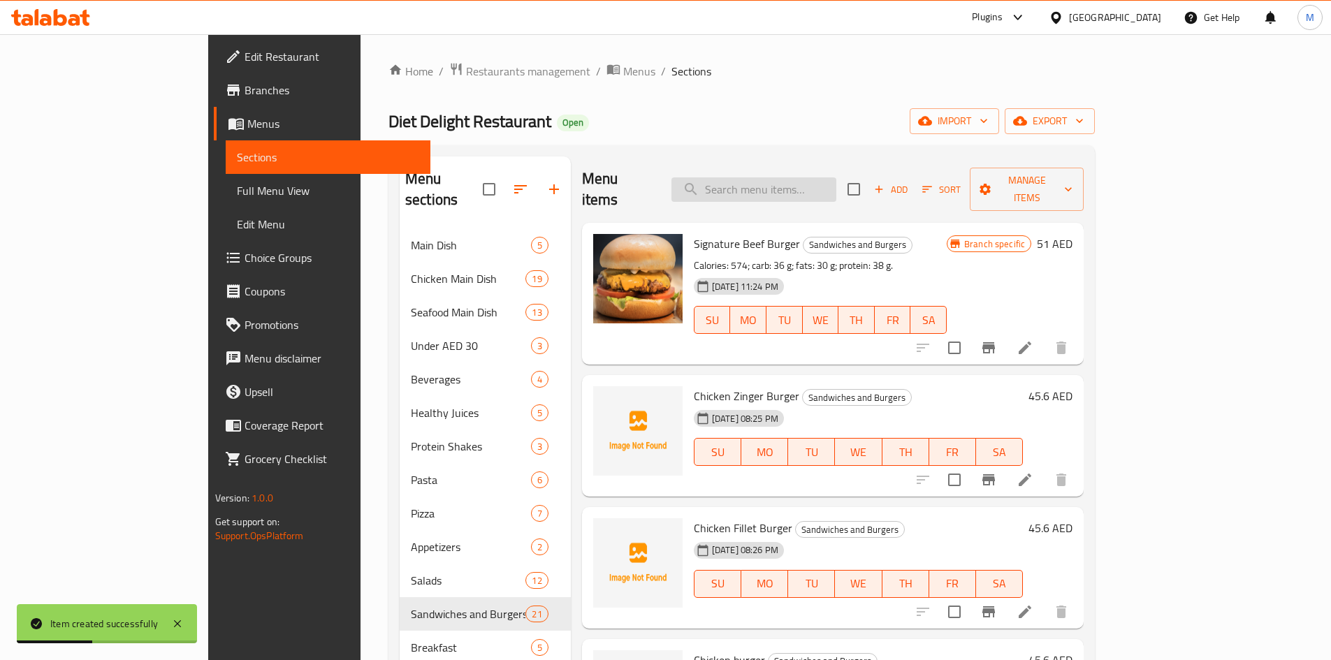
click at [806, 182] on input "search" at bounding box center [753, 189] width 165 height 24
paste input "Delight Supreme beef Burger"
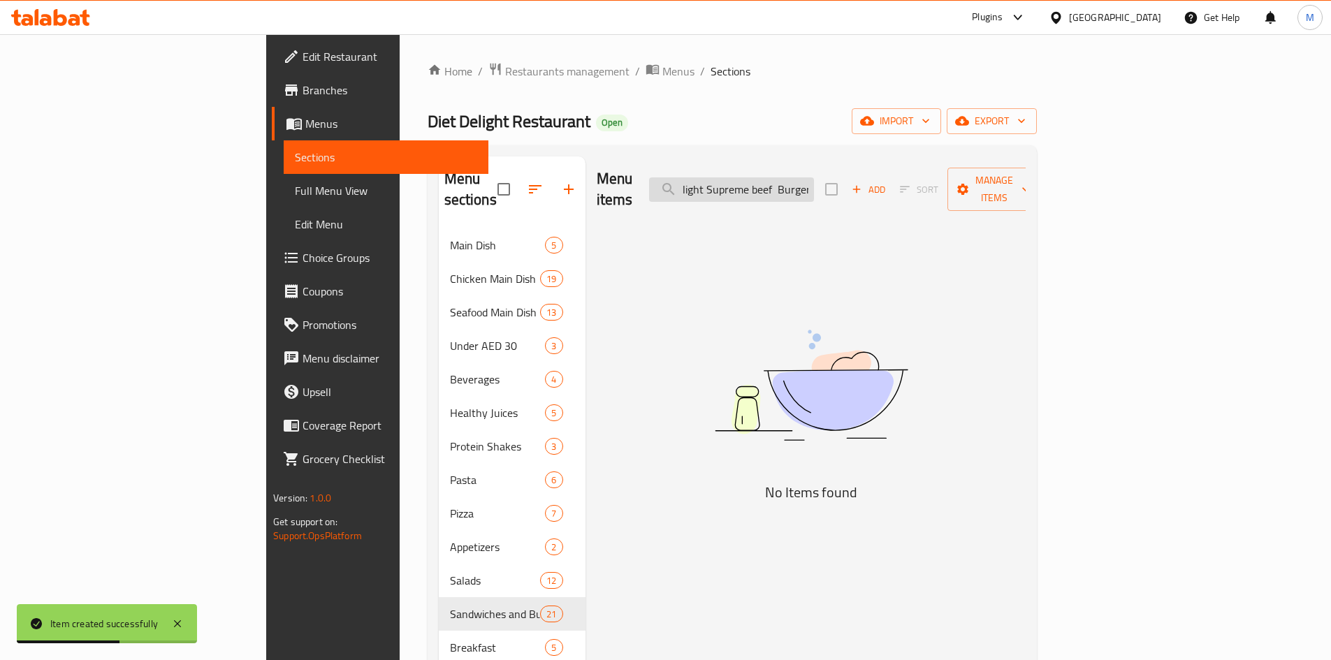
click at [814, 177] on input "Delight Supreme beef Burger" at bounding box center [731, 189] width 165 height 24
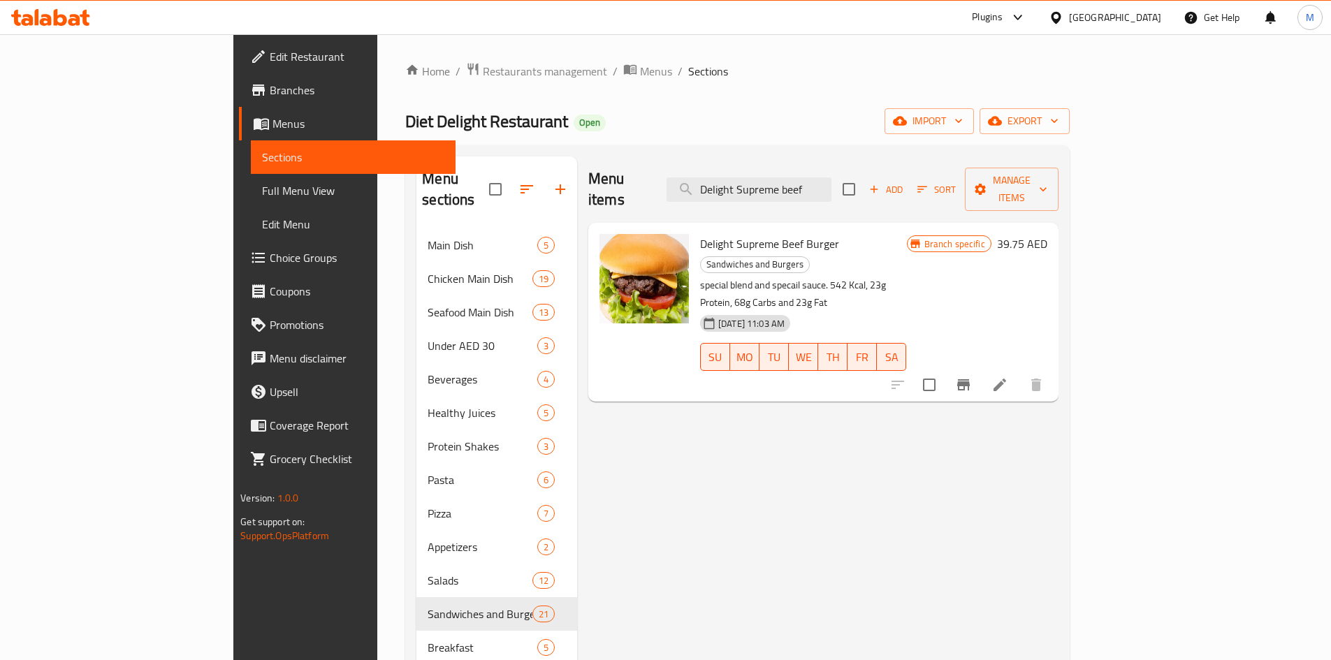
type input "Delight Supreme beef"
click at [972, 377] on icon "Branch-specific-item" at bounding box center [963, 385] width 17 height 17
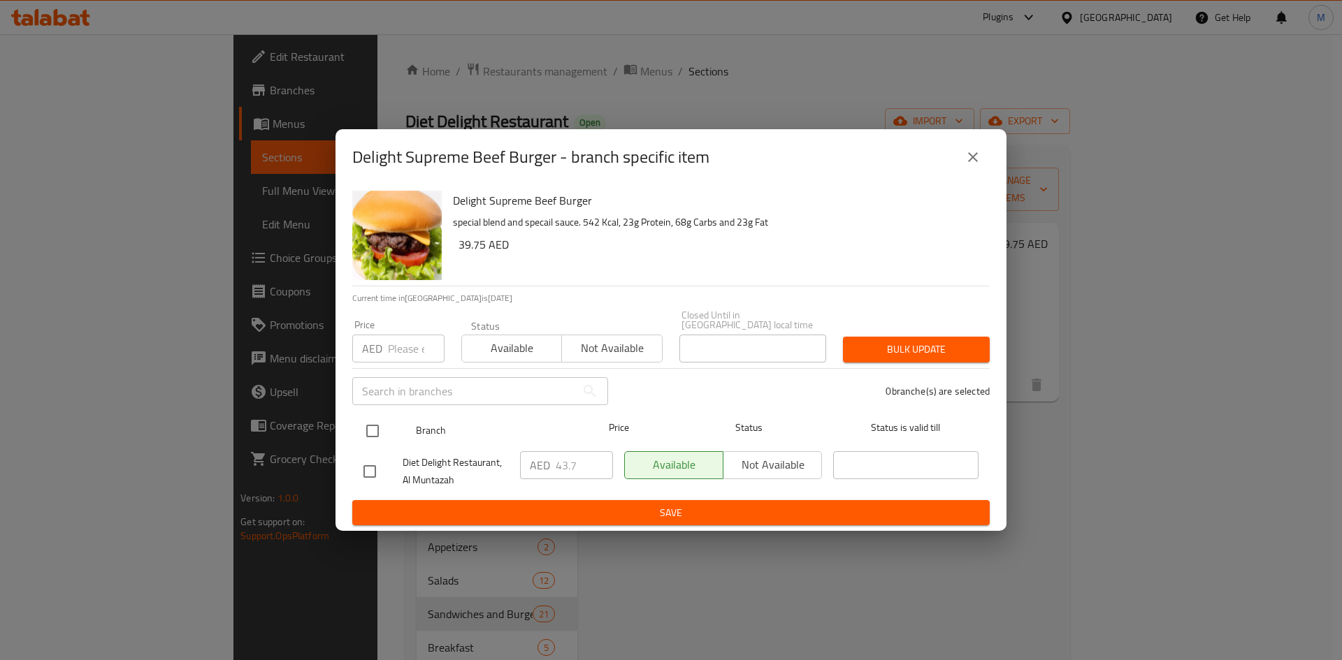
click at [373, 433] on input "checkbox" at bounding box center [372, 430] width 29 height 29
checkbox input "true"
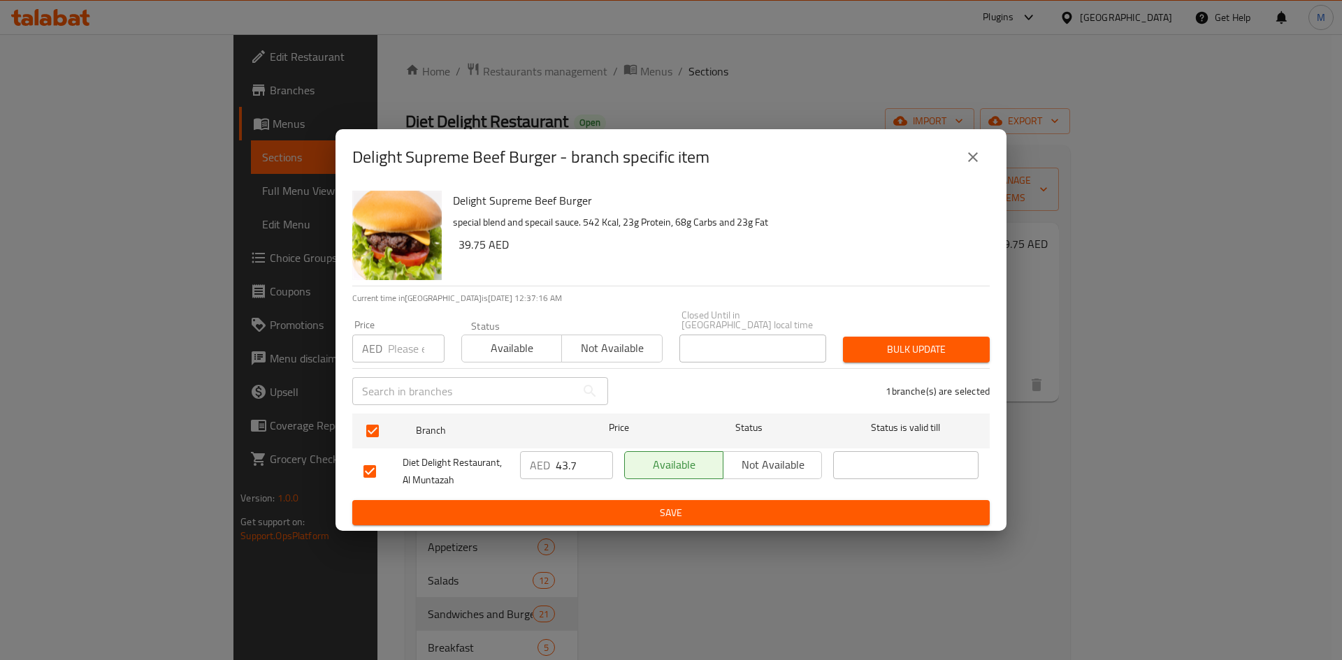
click at [403, 346] on input "number" at bounding box center [416, 349] width 57 height 28
paste input "45.6"
type input "45.6"
click at [866, 342] on span "Bulk update" at bounding box center [916, 349] width 124 height 17
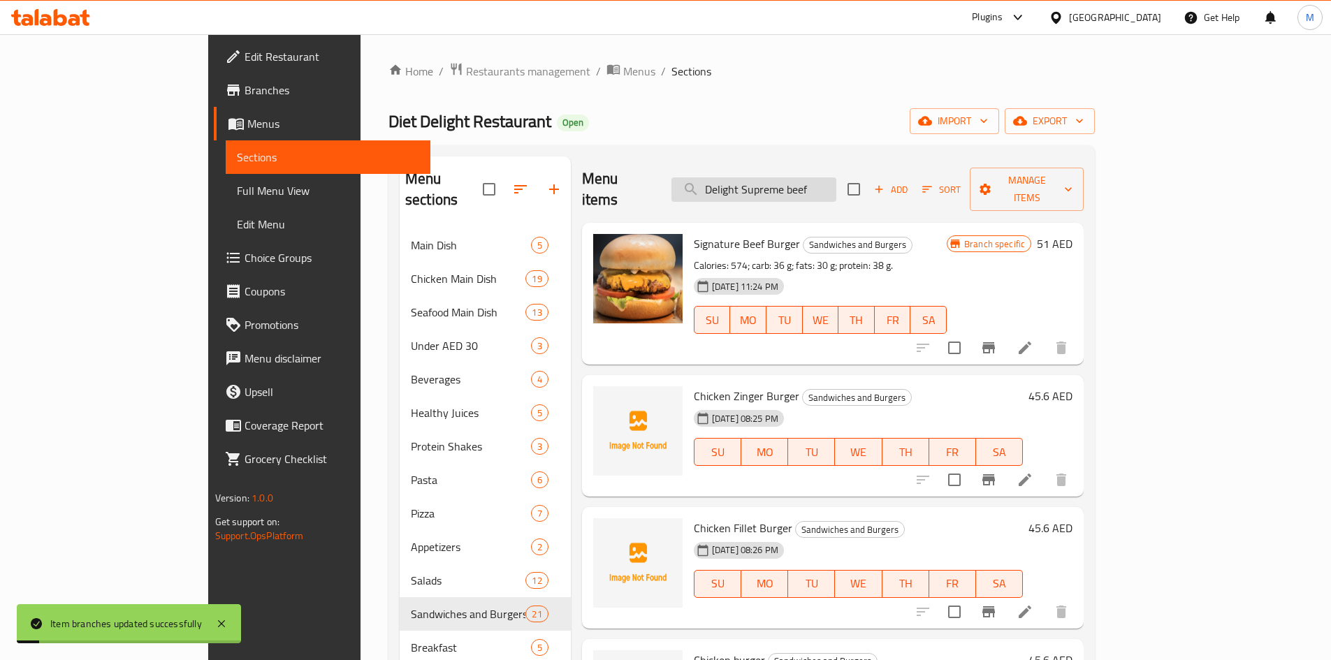
click at [836, 177] on input "Delight Supreme beef" at bounding box center [753, 189] width 165 height 24
paste input "Signature Beef Burger"
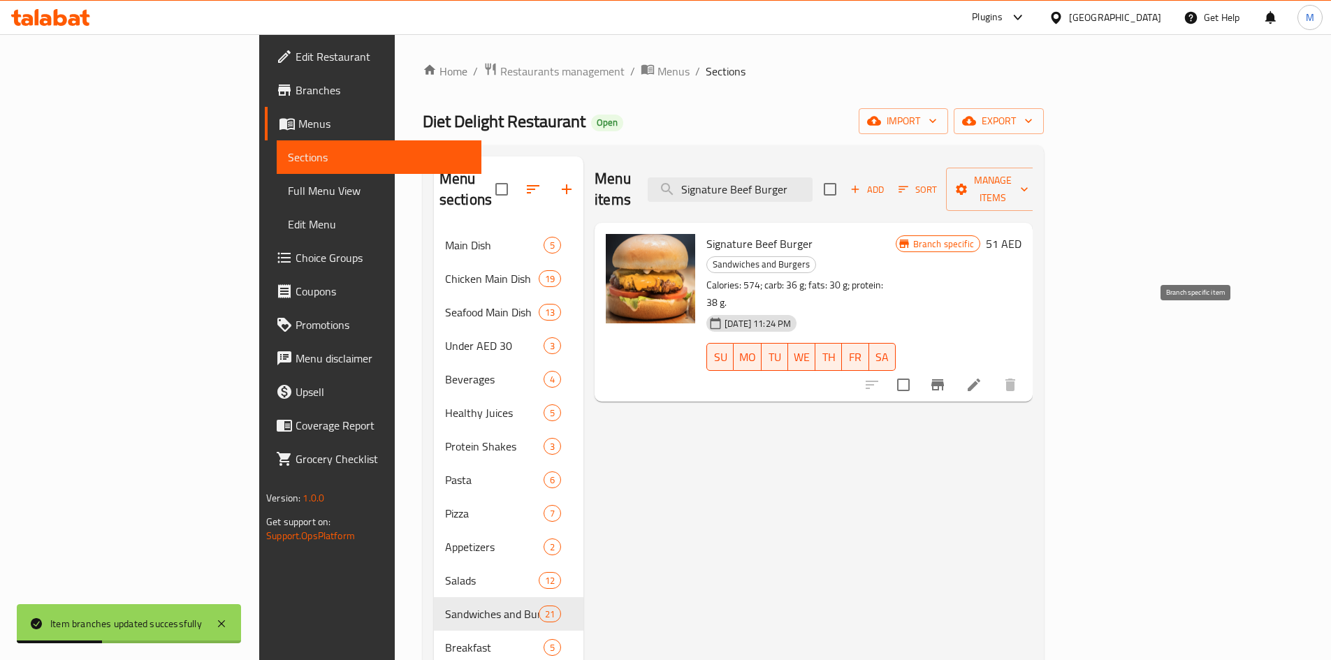
type input "Signature Beef Burger"
click at [946, 377] on icon "Branch-specific-item" at bounding box center [937, 385] width 17 height 17
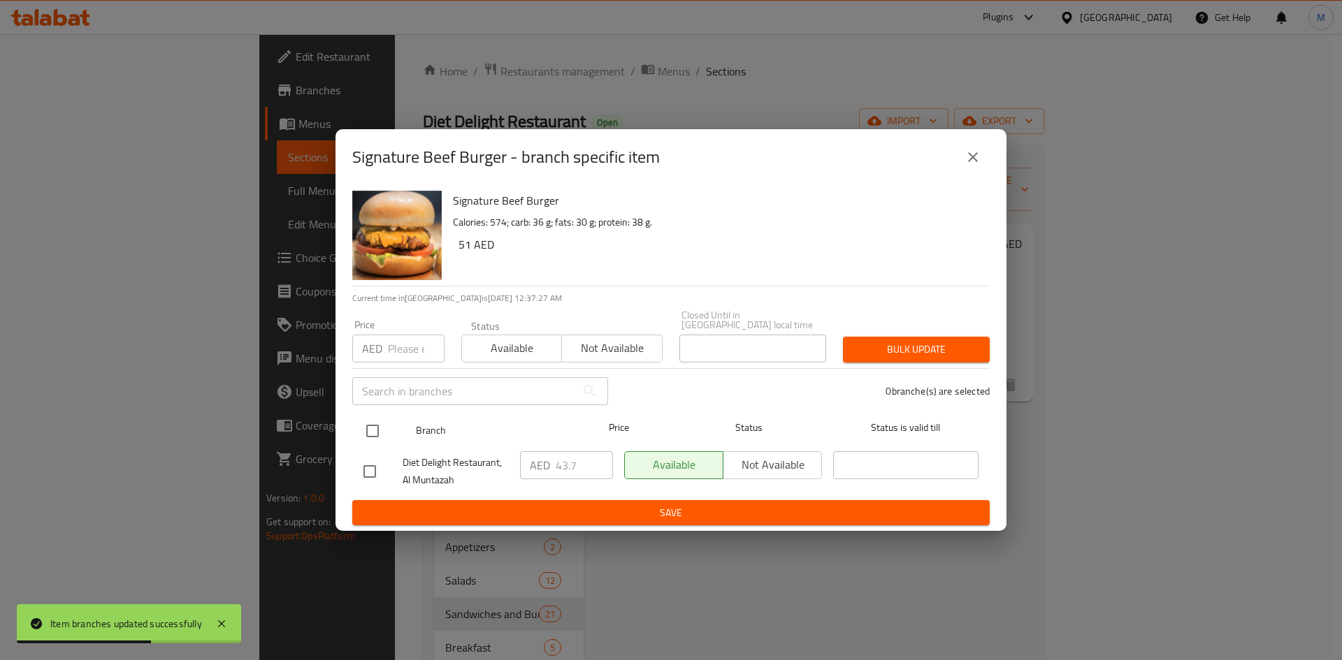
click at [376, 431] on input "checkbox" at bounding box center [372, 430] width 29 height 29
checkbox input "true"
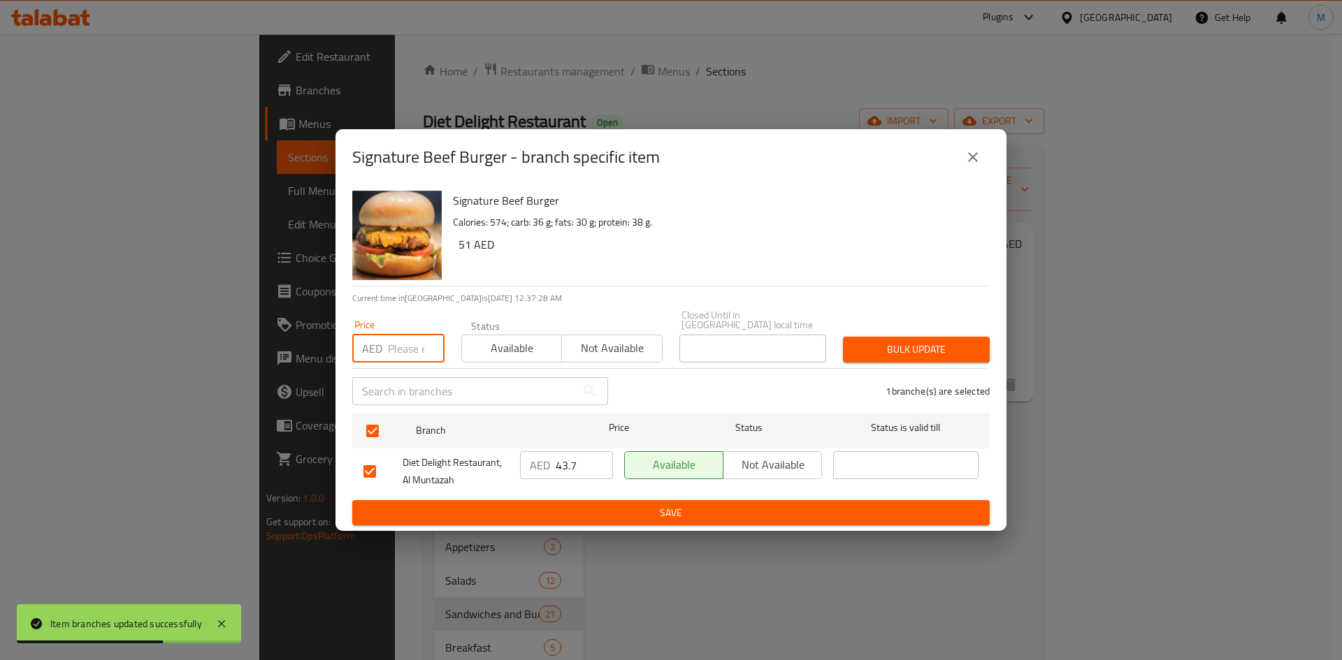
click at [406, 335] on input "number" at bounding box center [416, 349] width 57 height 28
paste input "45.6"
type input "45.6"
click at [882, 349] on span "Bulk update" at bounding box center [916, 349] width 124 height 17
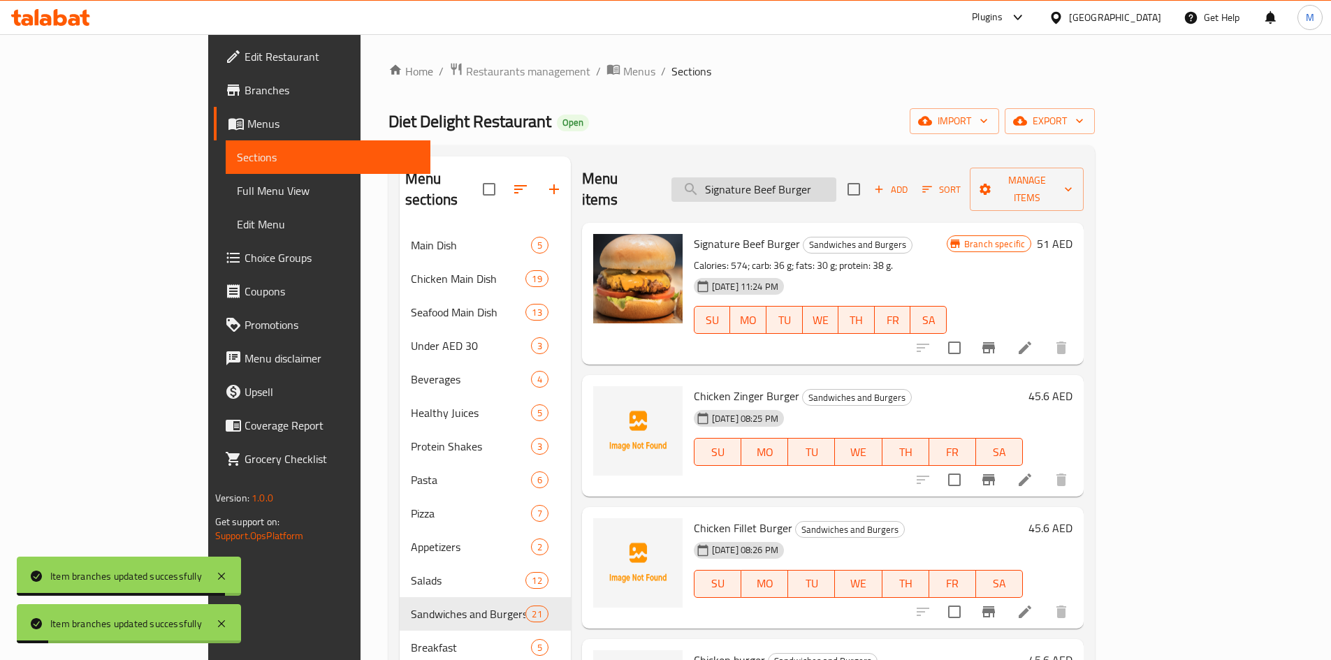
click at [836, 179] on input "Signature Beef Burger" at bounding box center [753, 189] width 165 height 24
paste input "Chicken Caesar Sandwich"
type input "Chicken Caesar Sandwich"
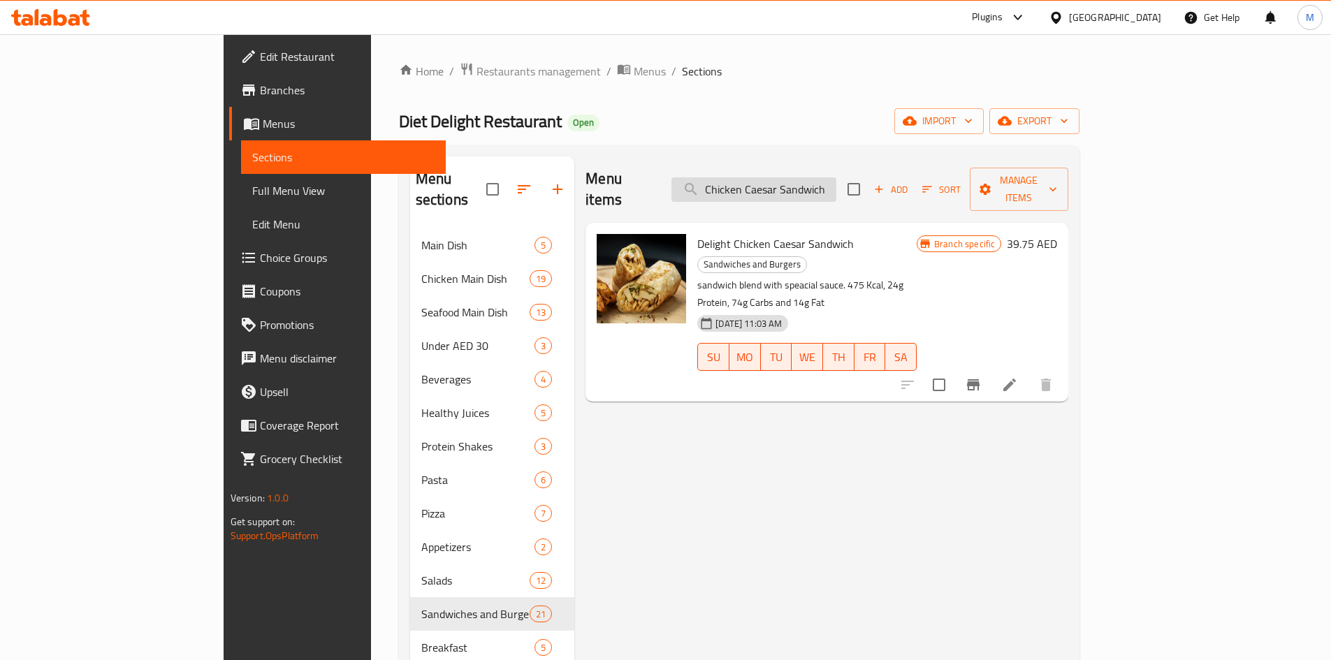
click at [836, 177] on input "Chicken Caesar Sandwich" at bounding box center [753, 189] width 165 height 24
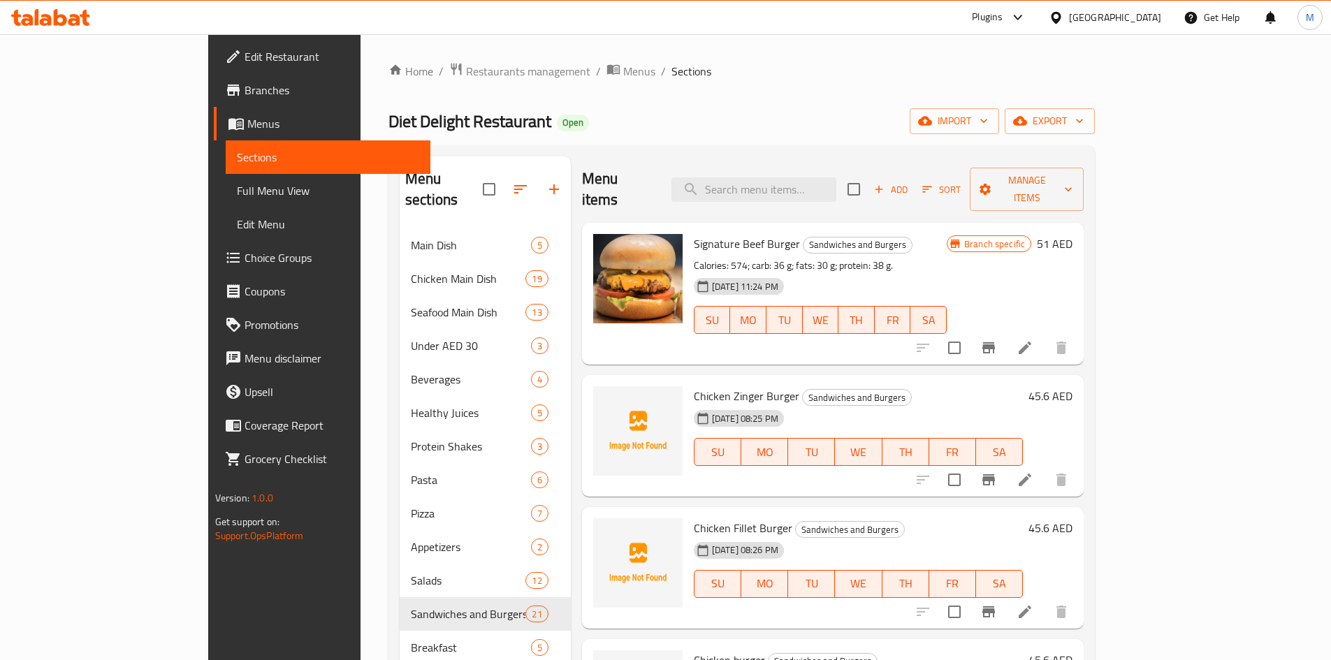
click at [910, 182] on span "Add" at bounding box center [891, 190] width 38 height 16
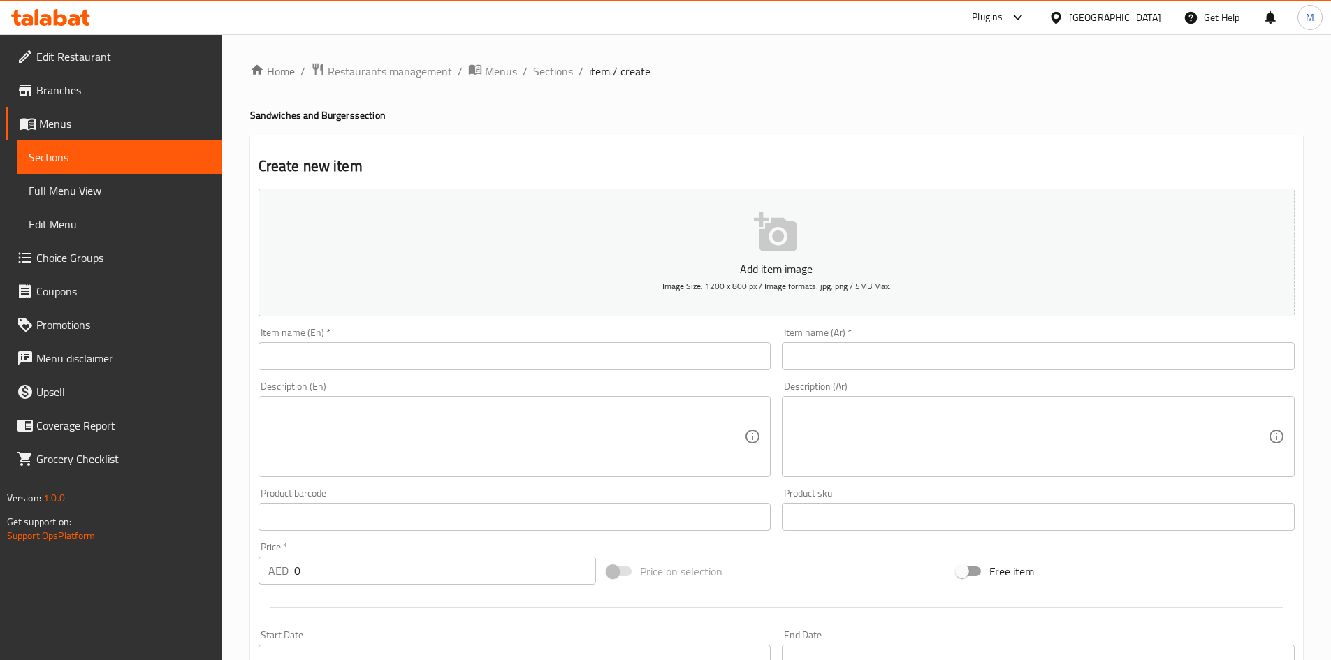
click at [416, 361] on input "text" at bounding box center [515, 356] width 513 height 28
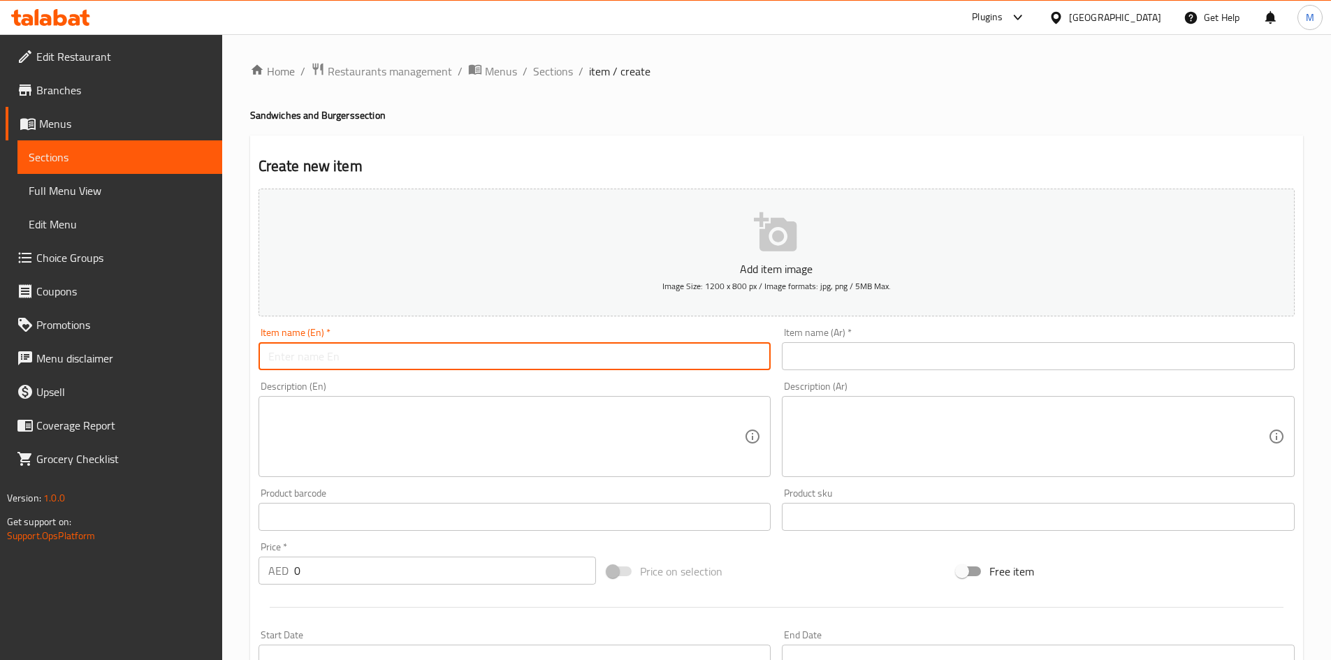
paste input "Chicken Caesar Sandwich"
type input "Chicken Caesar Sandwich"
click at [848, 344] on input "text" at bounding box center [1038, 356] width 513 height 28
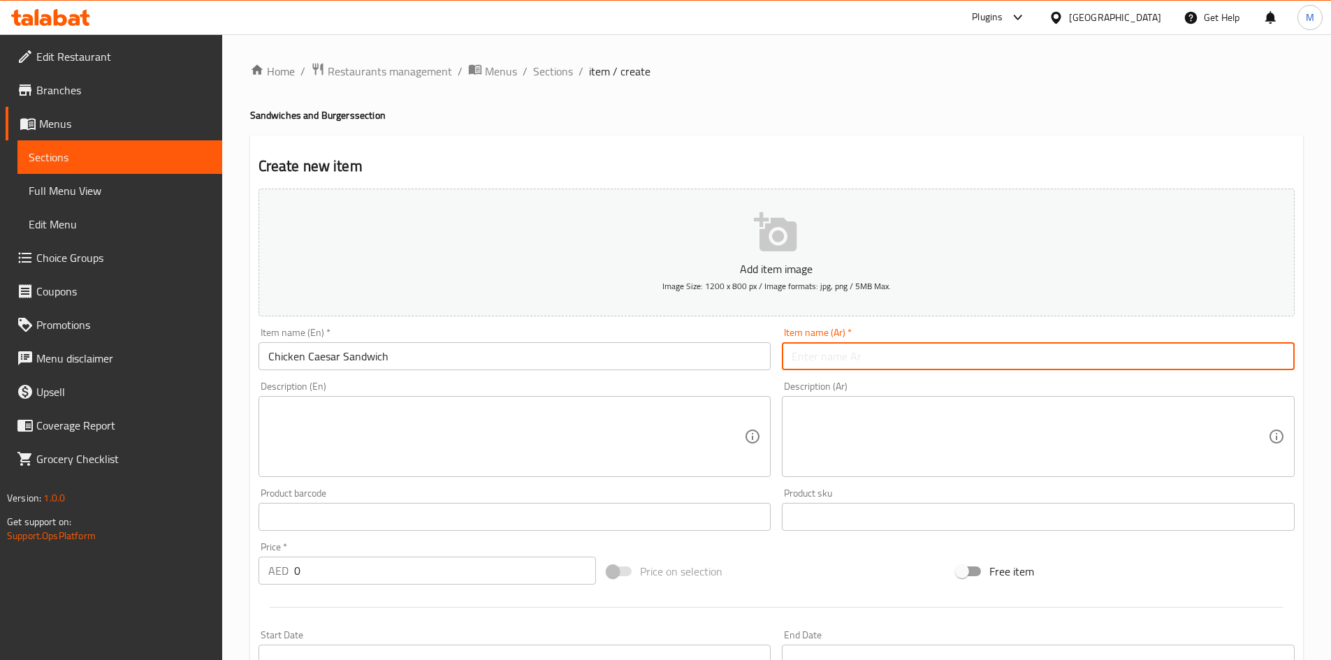
paste input "ساندويتش سيزر بالدجاج"
type input "ساندويتش سيزر بالدجاج"
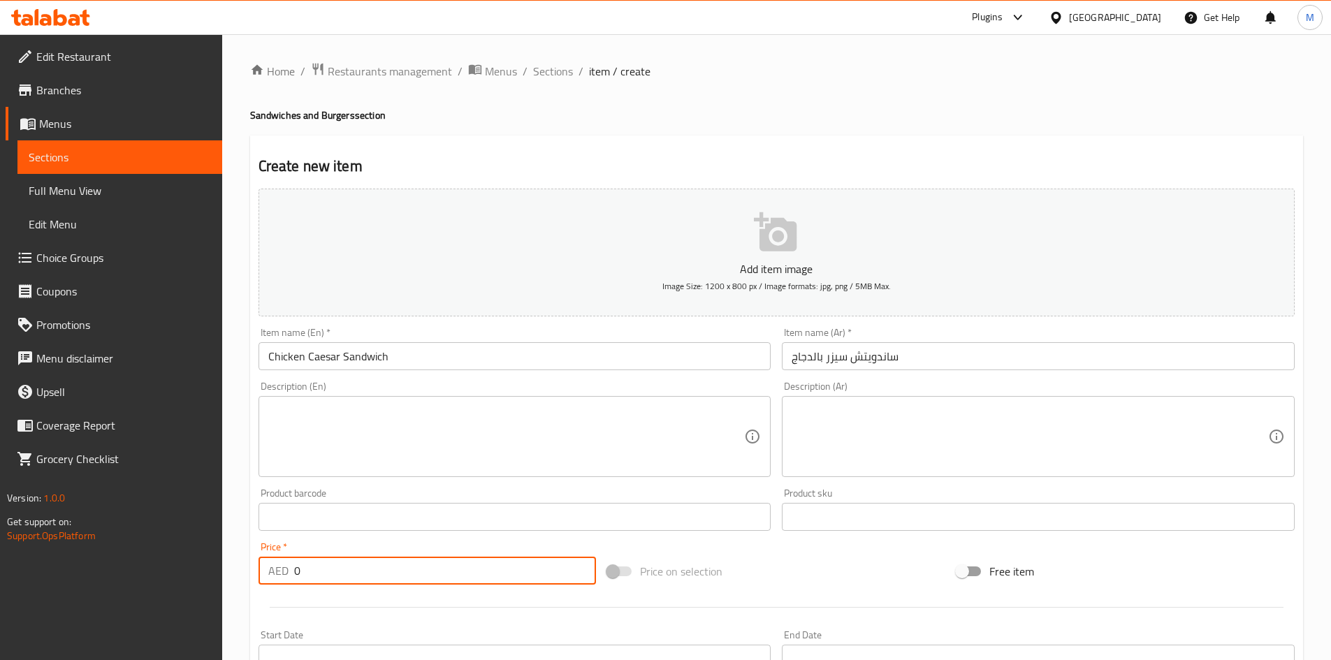
click at [362, 566] on input "0" at bounding box center [445, 571] width 303 height 28
click at [363, 566] on input "0" at bounding box center [445, 571] width 303 height 28
paste input "48"
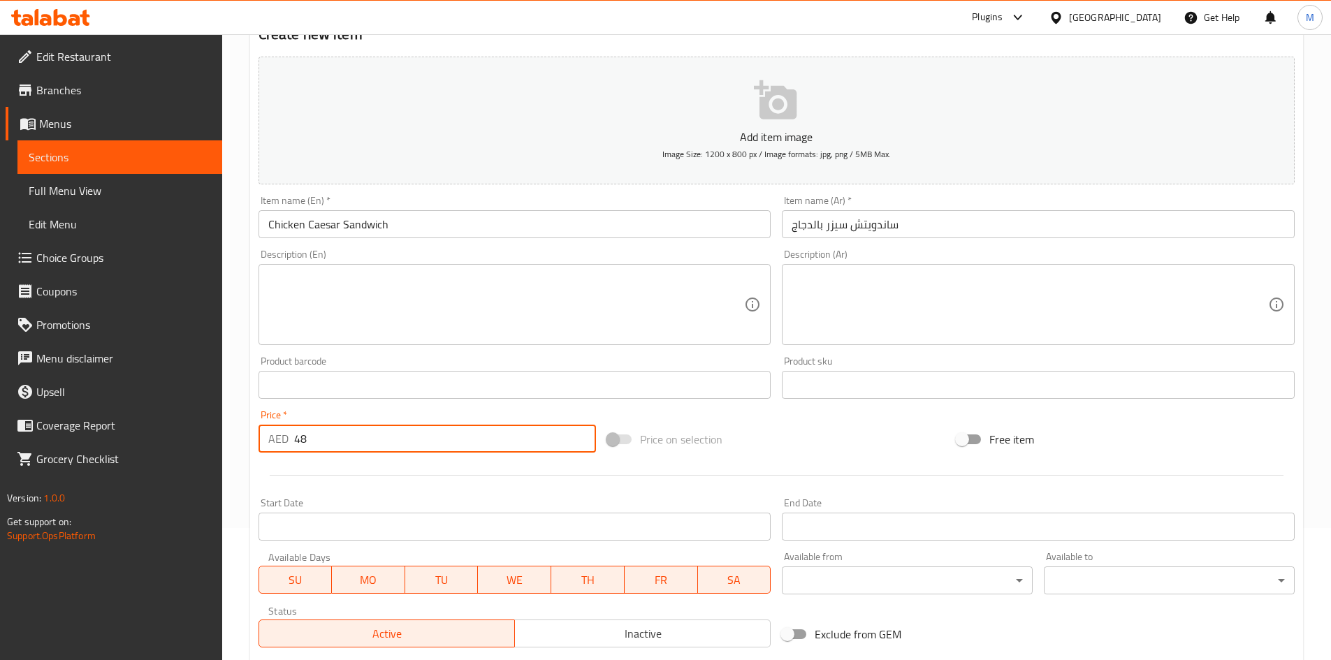
scroll to position [279, 0]
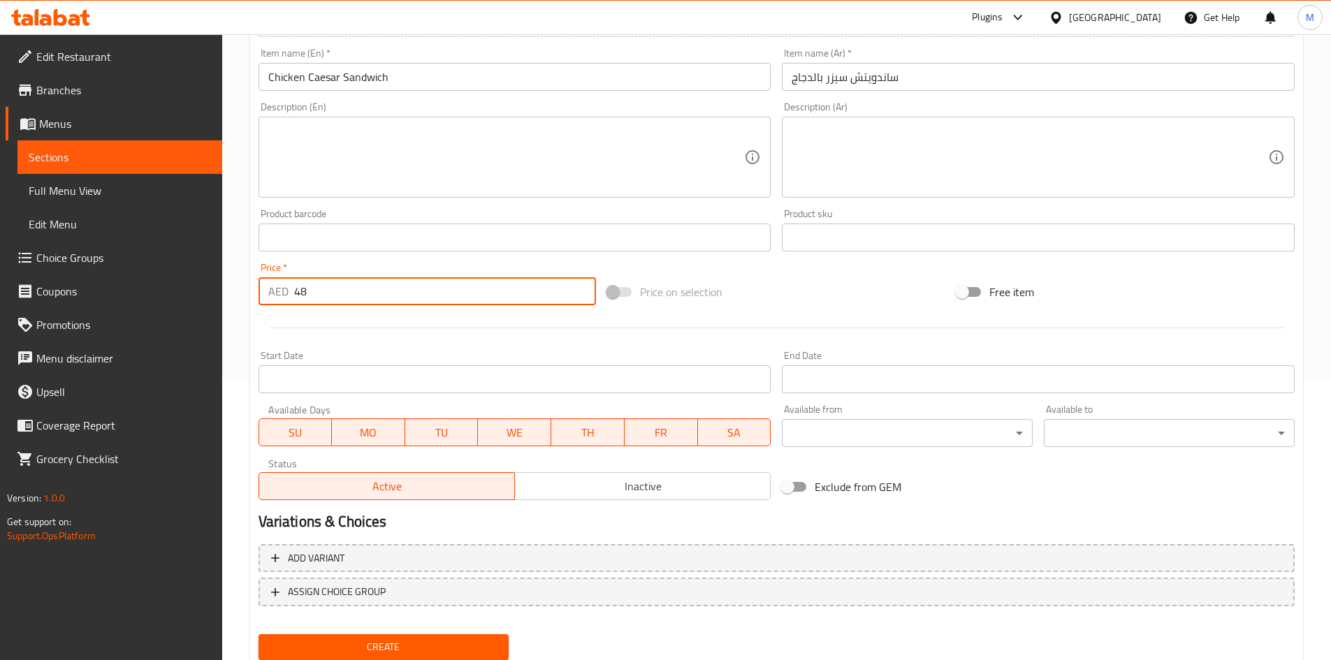
type input "48"
click at [349, 636] on button "Create" at bounding box center [384, 647] width 251 height 26
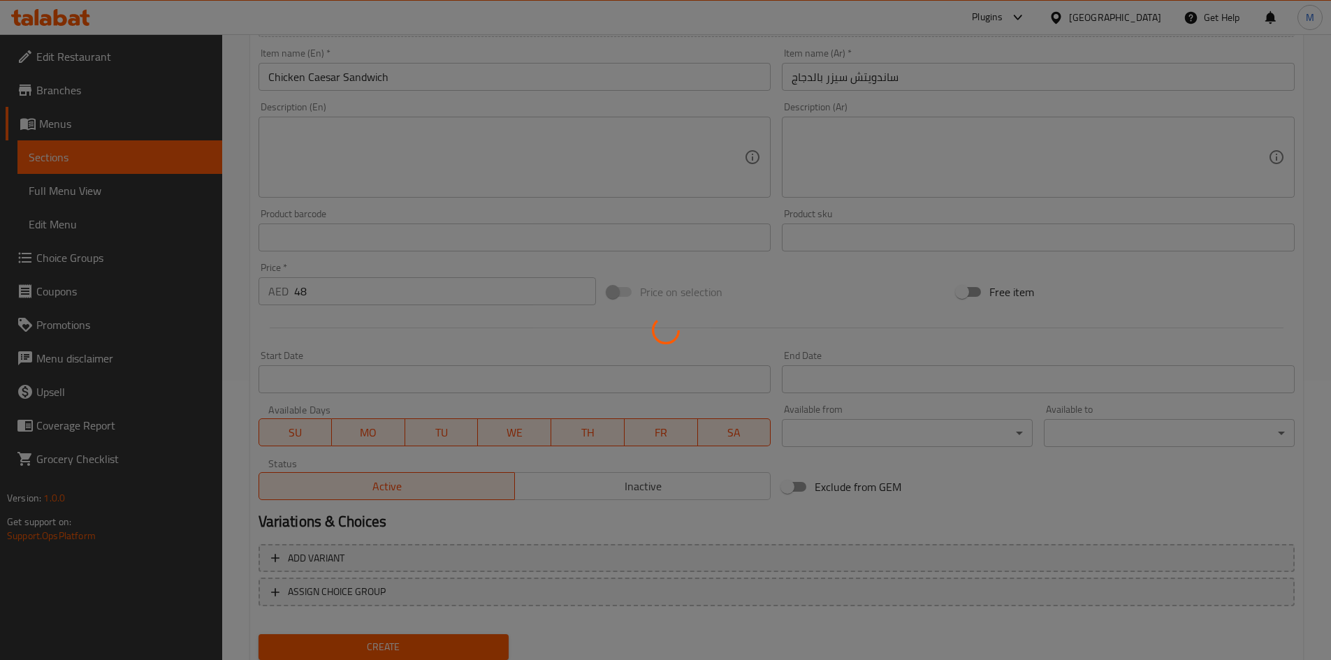
type input "0"
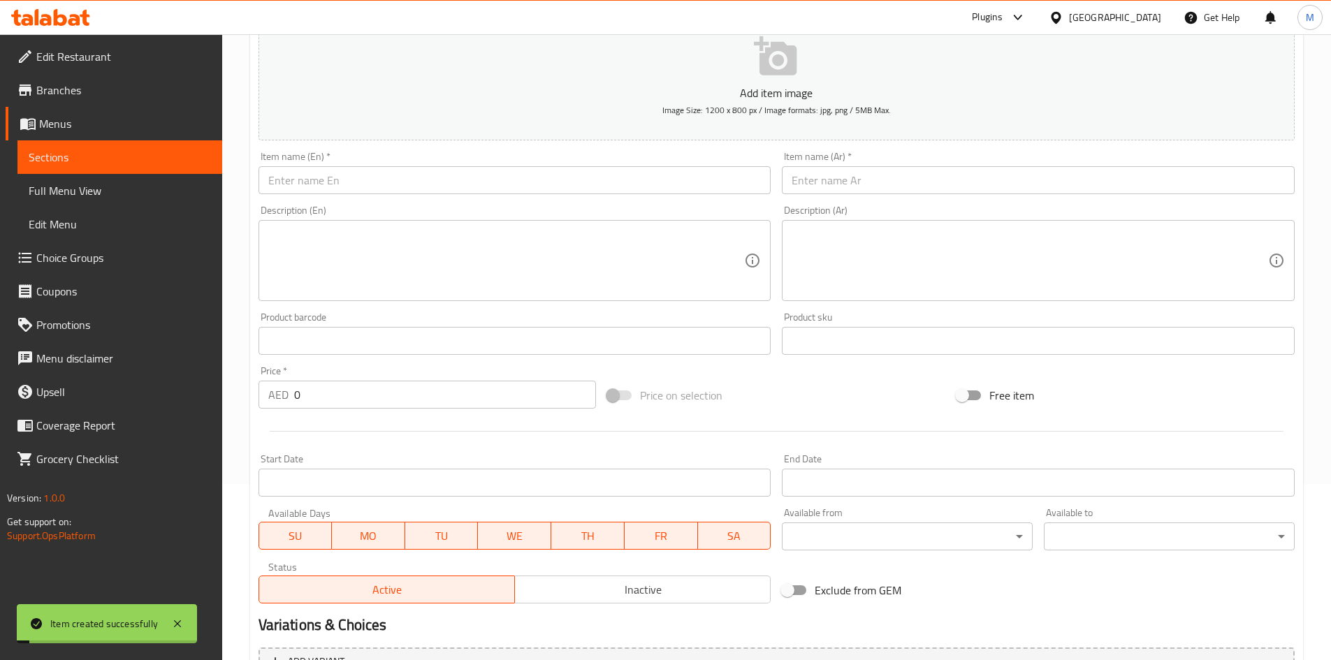
scroll to position [70, 0]
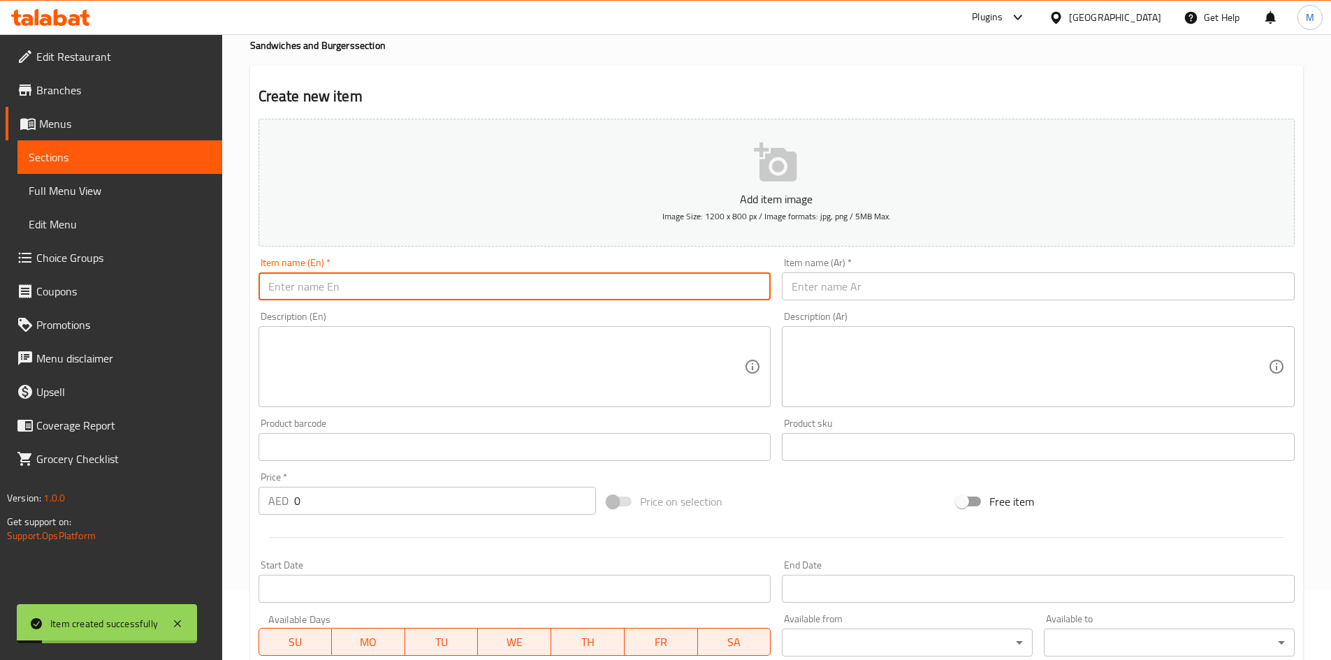
click at [367, 288] on input "text" at bounding box center [515, 287] width 513 height 28
paste input "Chicken Tender Wrap Sandwich"
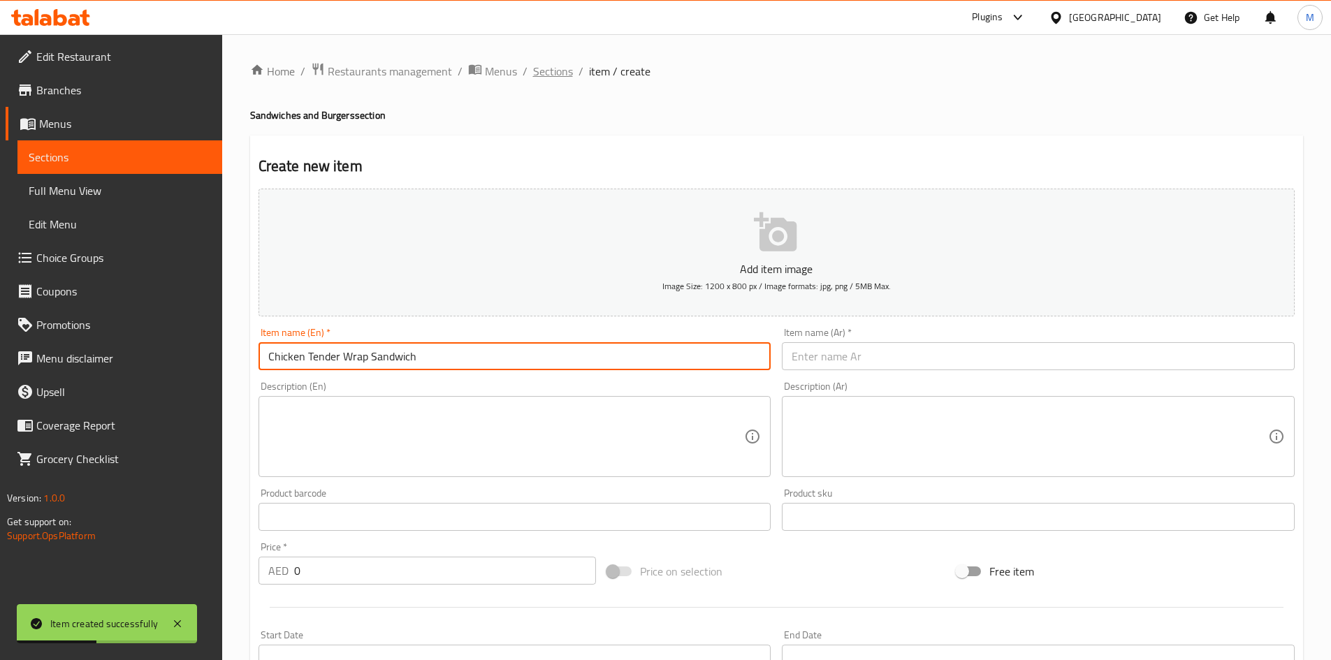
type input "Chicken Tender Wrap Sandwich"
click at [544, 68] on span "Sections" at bounding box center [553, 71] width 40 height 17
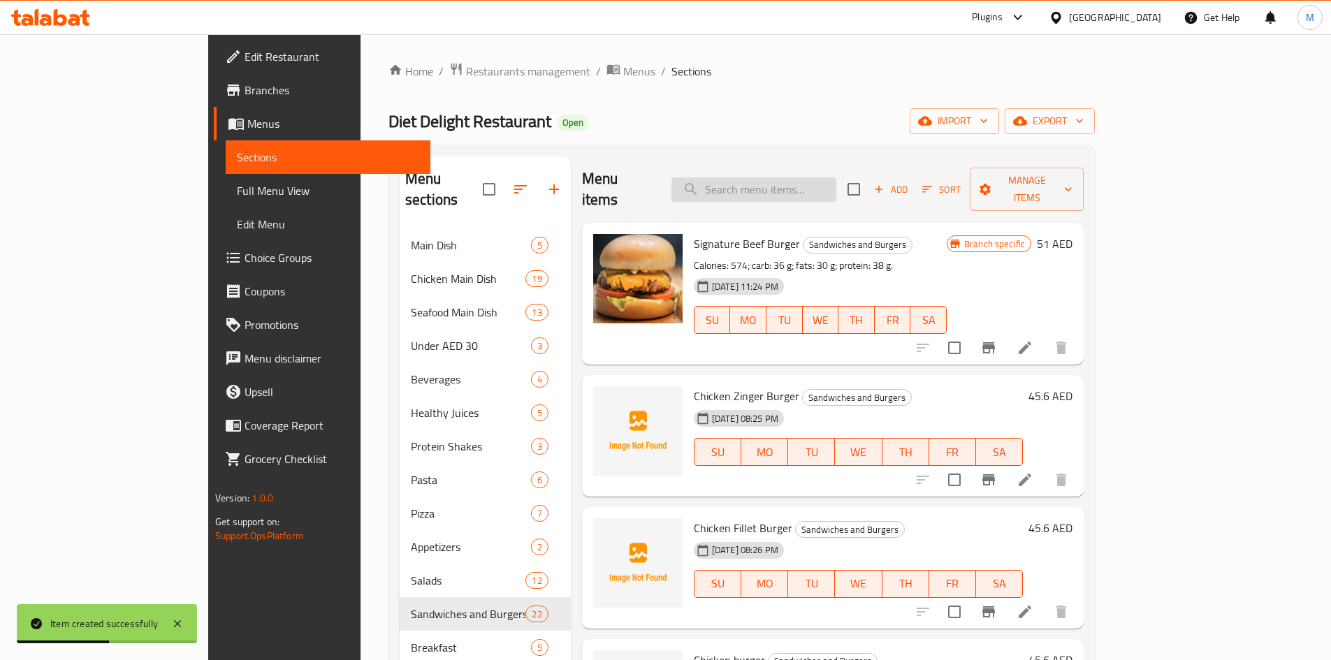
click at [836, 177] on input "search" at bounding box center [753, 189] width 165 height 24
paste input "Chicken Tender Wrap Sandwich"
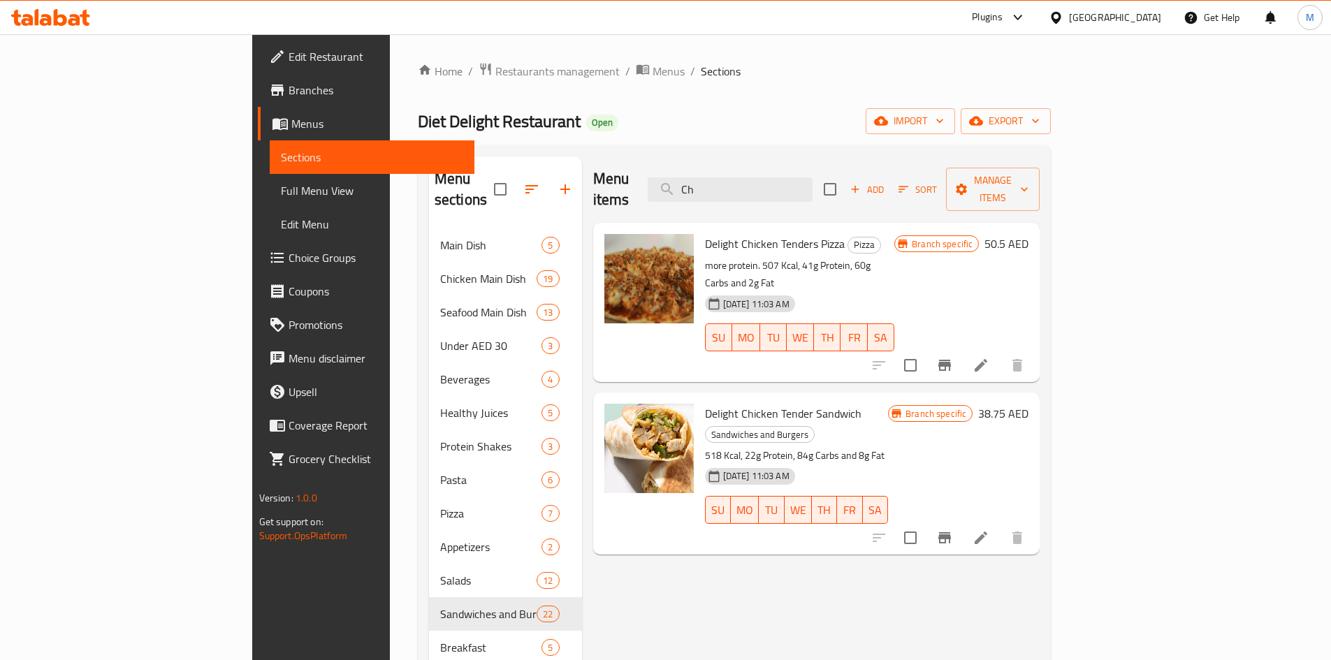
type input "C"
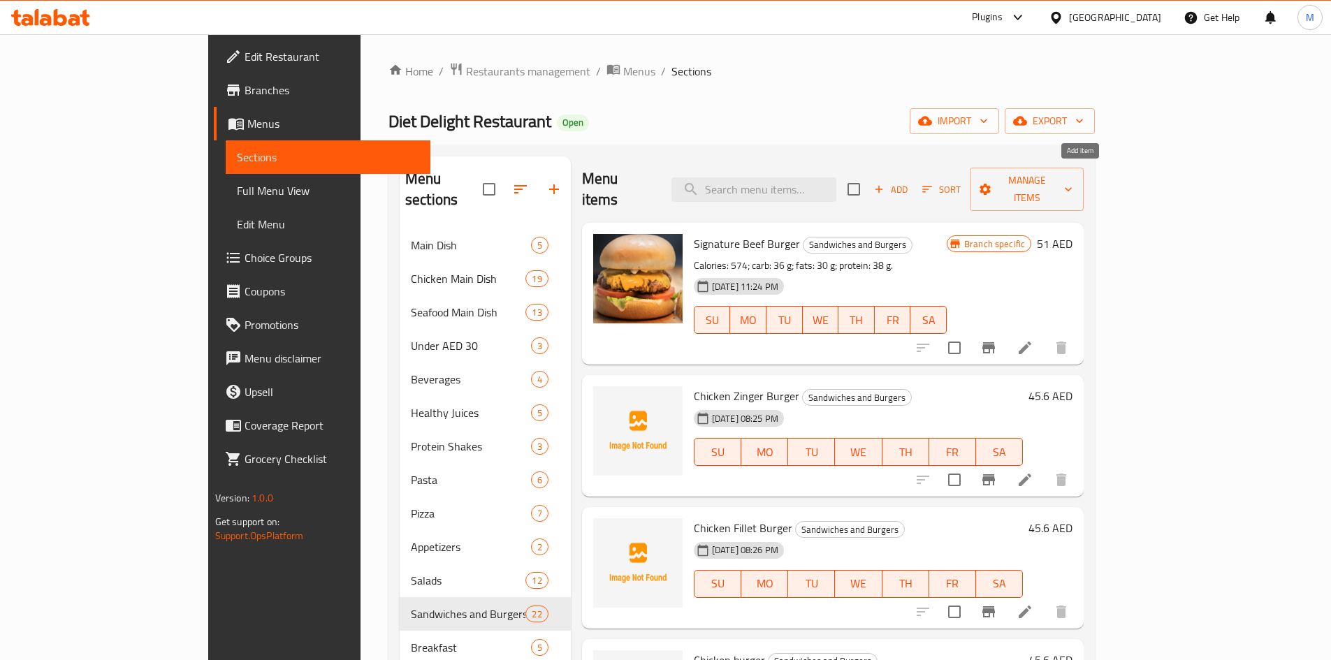
click at [910, 182] on span "Add" at bounding box center [891, 190] width 38 height 16
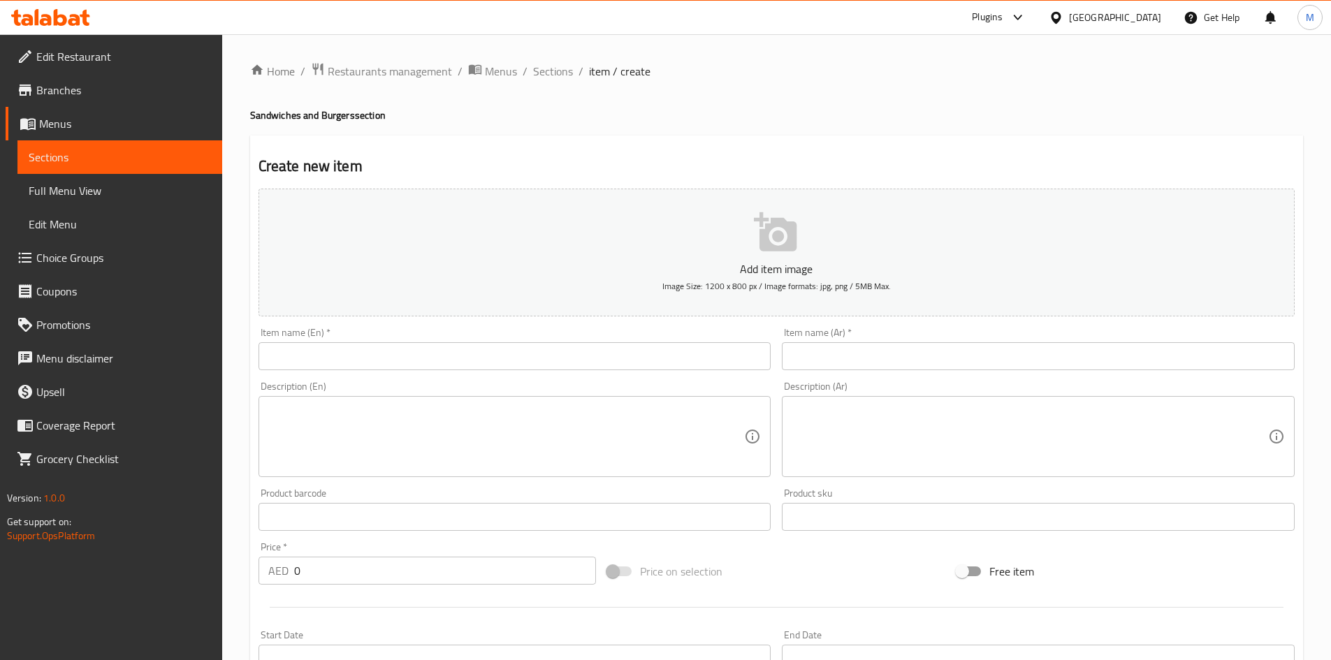
click at [482, 340] on div "Item name (En)   * Item name (En) *" at bounding box center [515, 349] width 513 height 43
click at [477, 356] on input "text" at bounding box center [515, 356] width 513 height 28
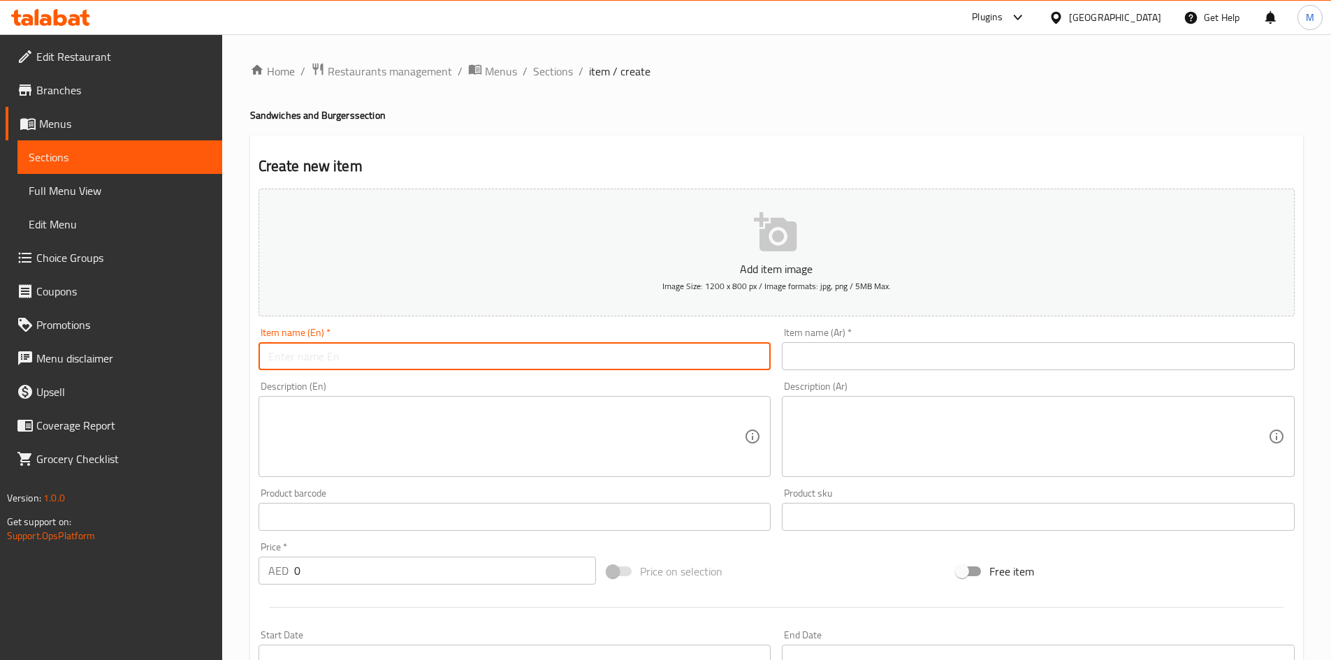
paste input "Chicken Tender Wrap Sandwich"
type input "Chicken Tender Wrap Sandwich"
click at [885, 356] on input "text" at bounding box center [1038, 356] width 513 height 28
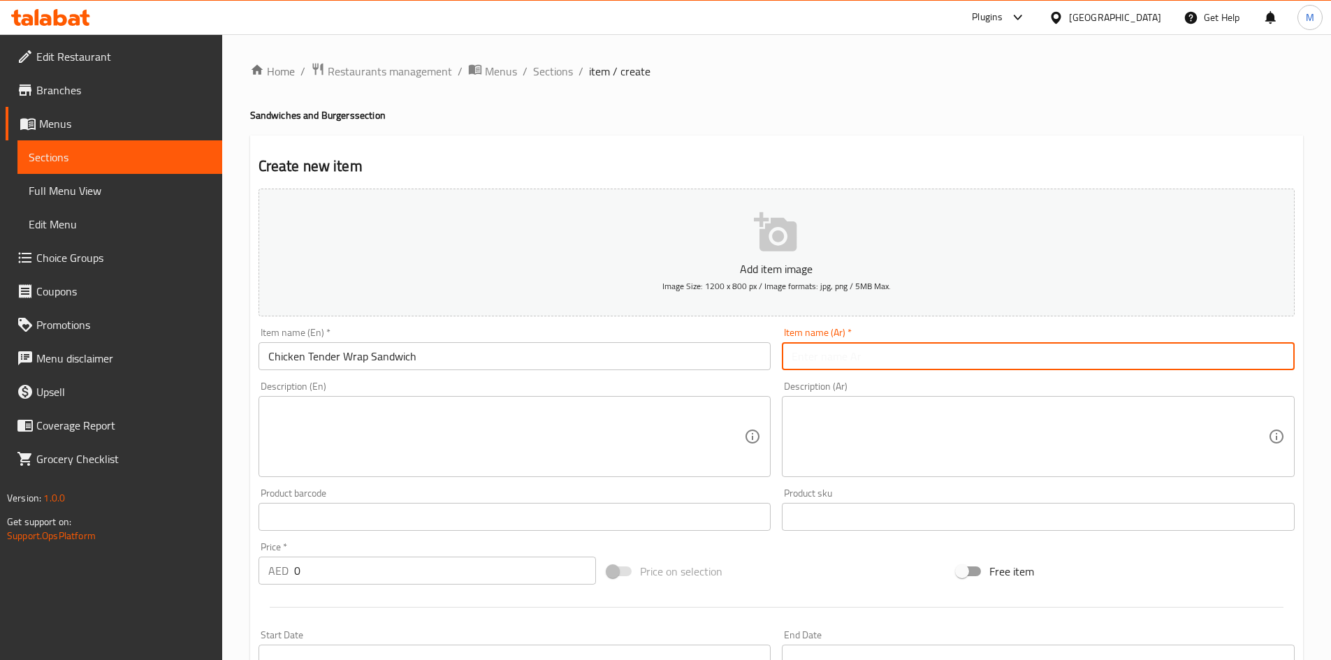
paste input "ساندويتش راب دجاج تندر"
type input "ساندويتش راب دجاج تندر"
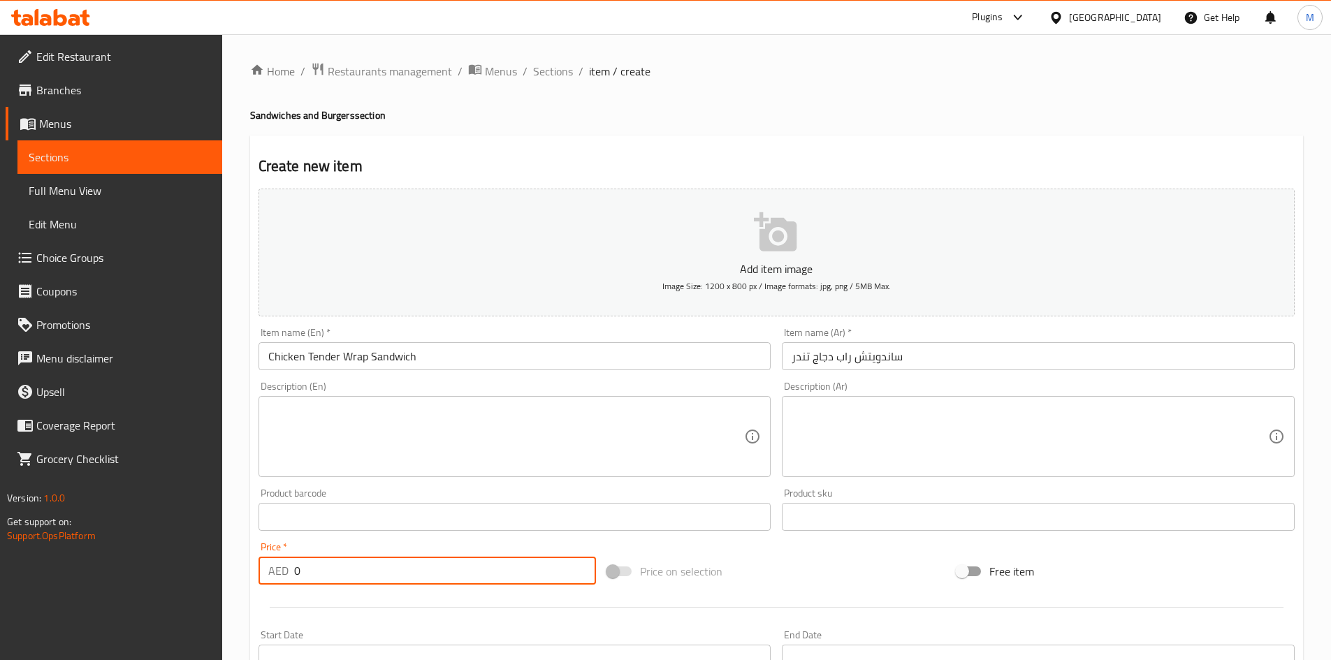
click at [384, 565] on input "0" at bounding box center [445, 571] width 303 height 28
paste input "48"
click at [370, 563] on input "048" at bounding box center [445, 571] width 303 height 28
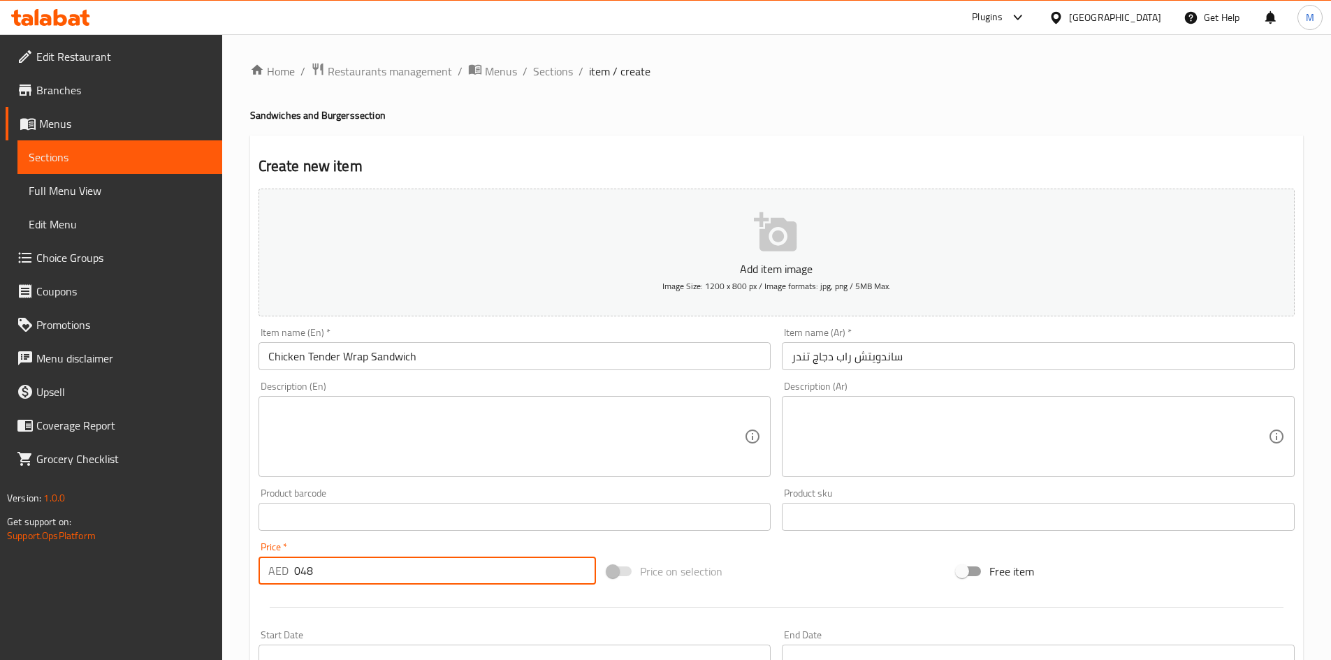
click at [372, 563] on input "048" at bounding box center [445, 571] width 303 height 28
click at [368, 573] on input "048" at bounding box center [445, 571] width 303 height 28
paste input "number"
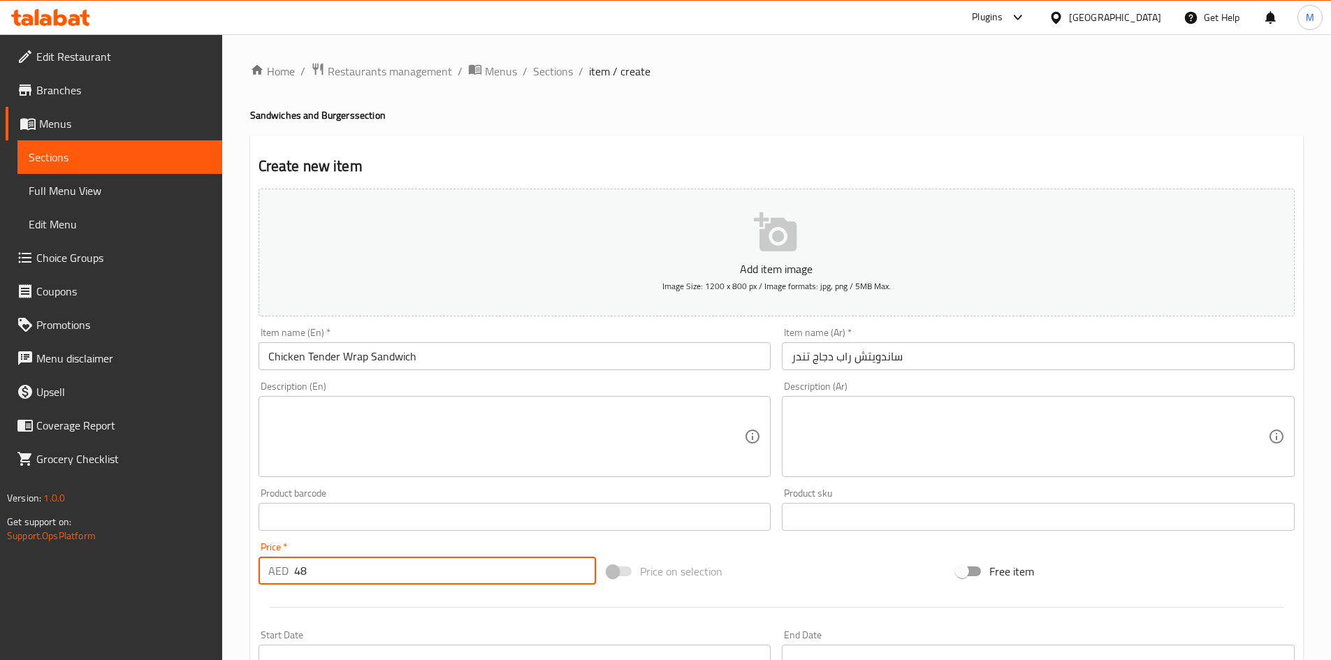
scroll to position [279, 0]
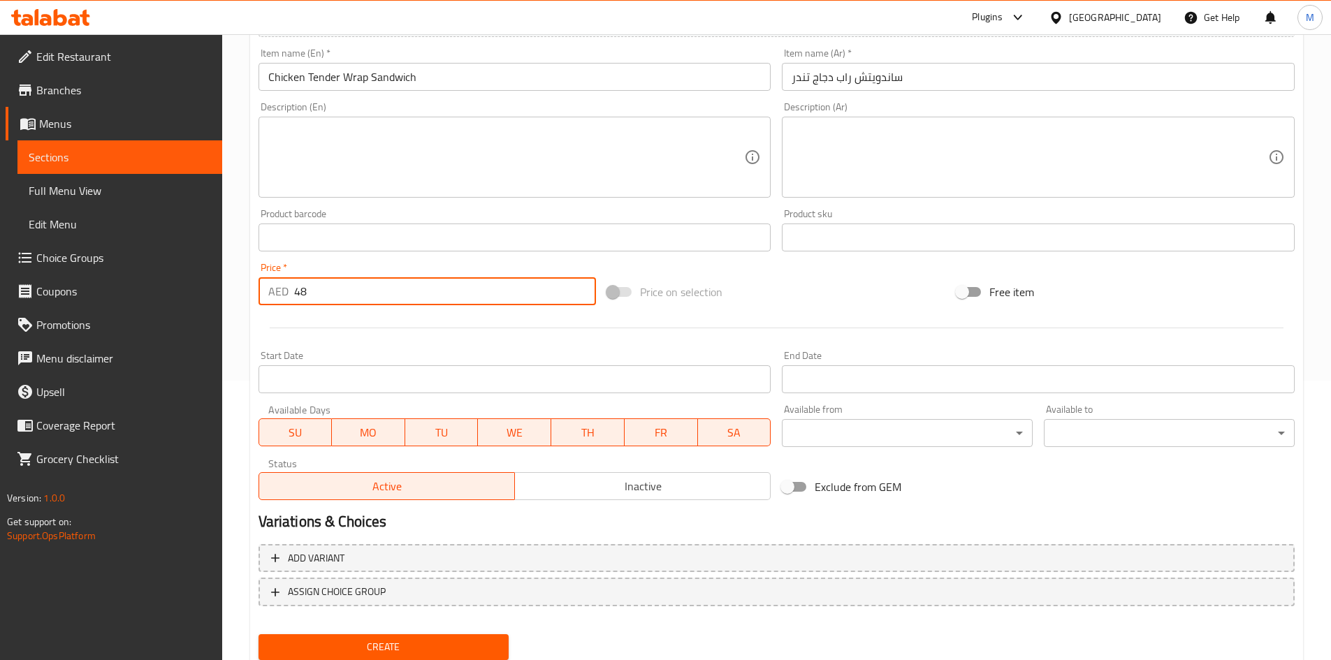
type input "48"
click at [368, 643] on span "Create" at bounding box center [384, 647] width 228 height 17
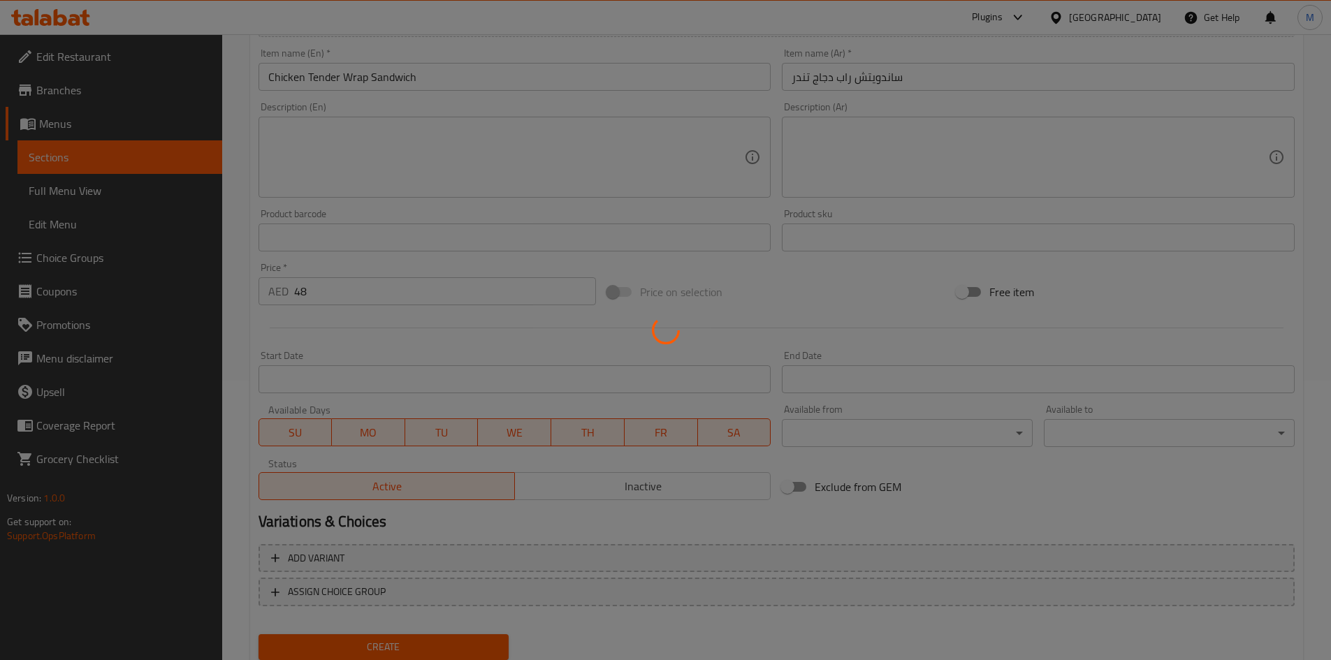
type input "0"
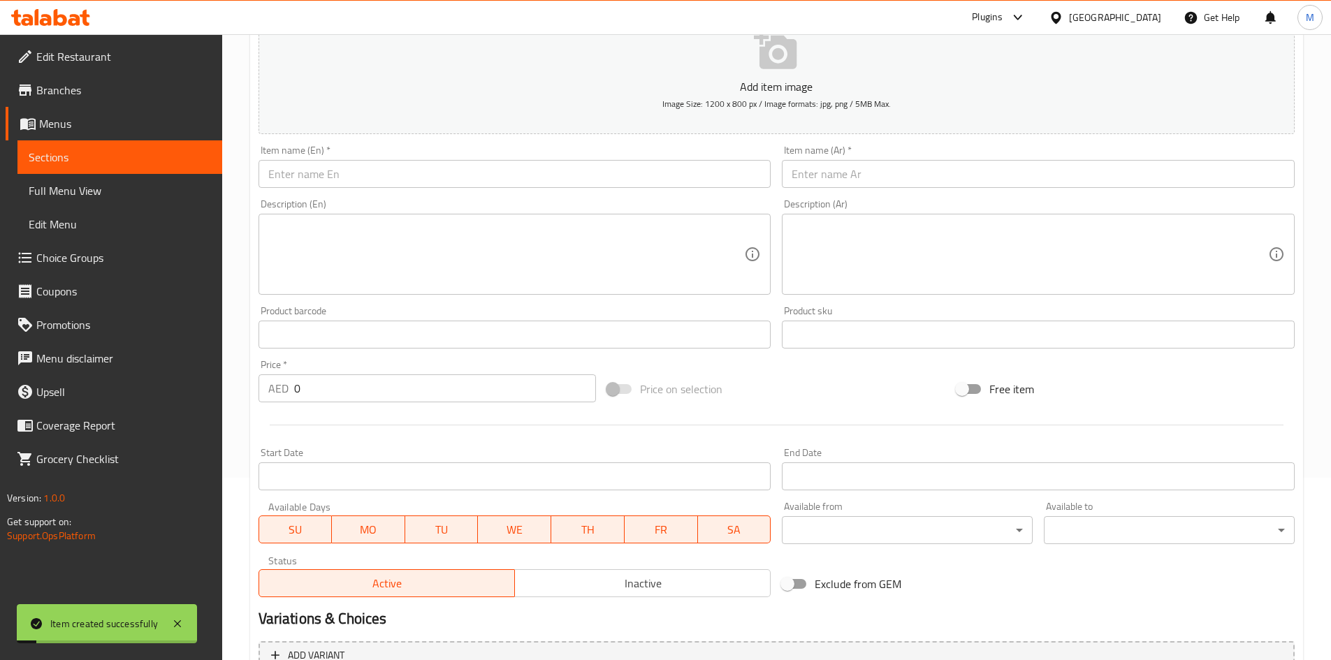
scroll to position [70, 0]
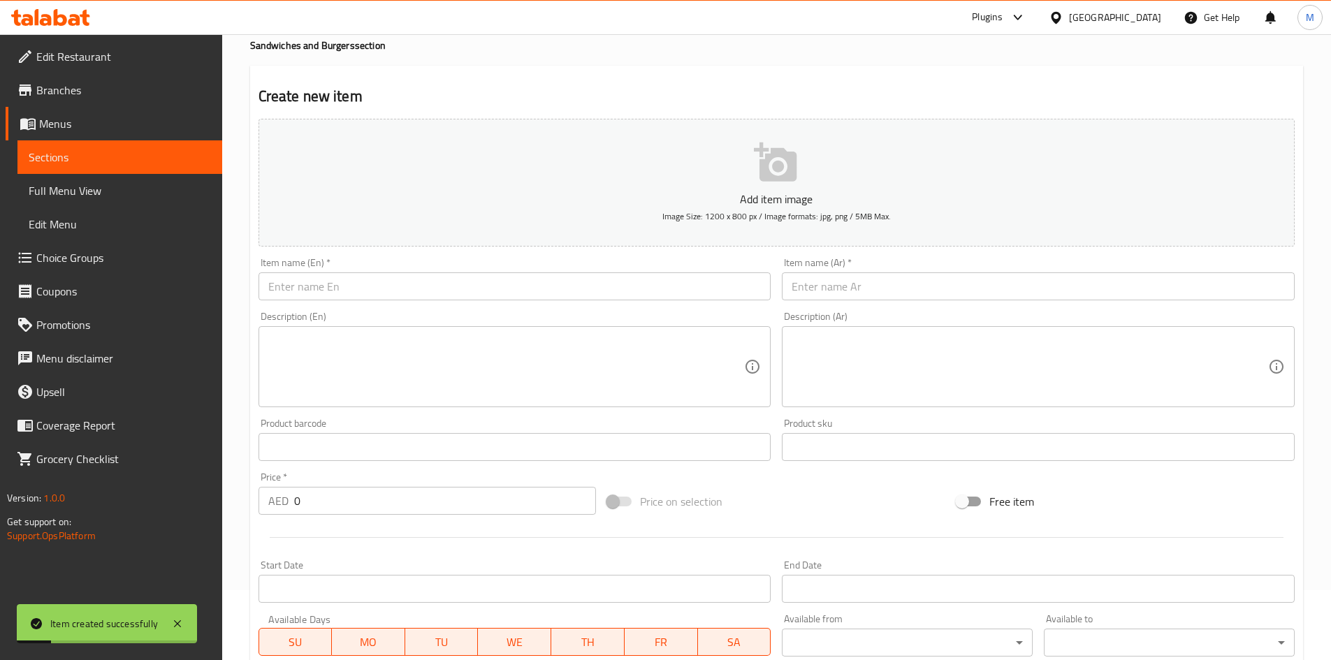
click at [344, 284] on input "text" at bounding box center [515, 287] width 513 height 28
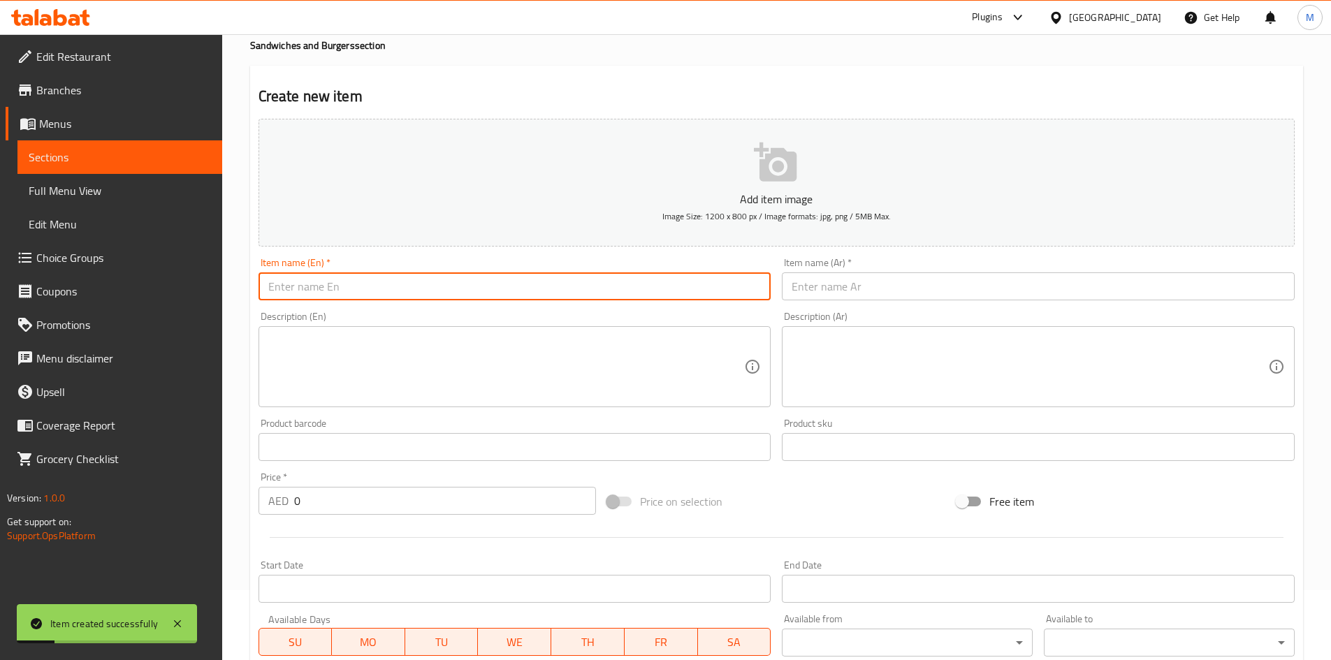
paste input "Chicken Sandwich"
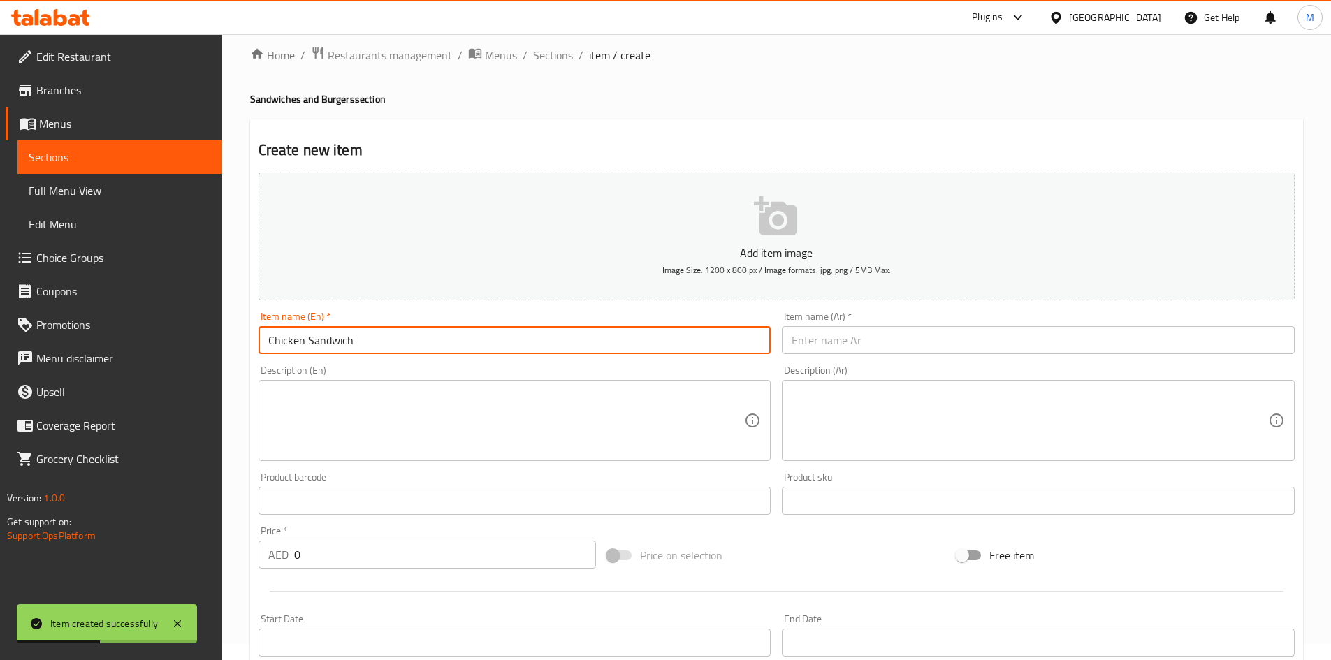
scroll to position [0, 0]
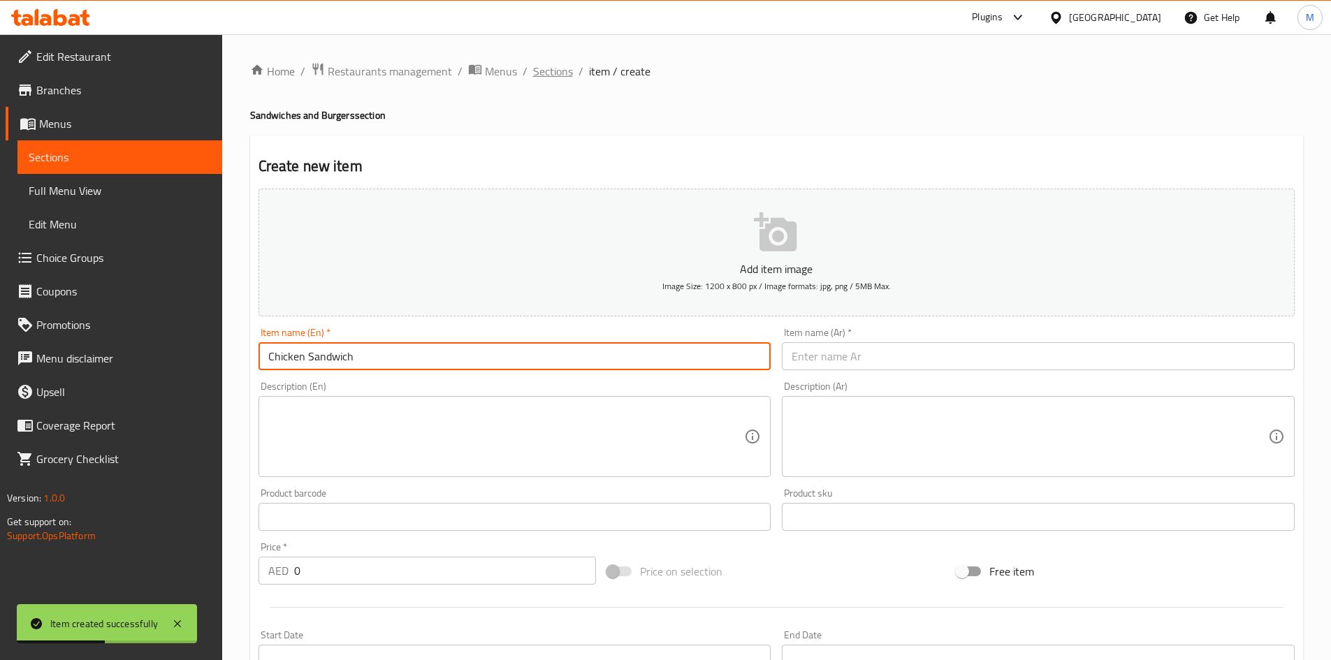
type input "Chicken Sandwich"
drag, startPoint x: 549, startPoint y: 71, endPoint x: 639, endPoint y: 140, distance: 112.6
click at [549, 71] on span "Sections" at bounding box center [553, 71] width 40 height 17
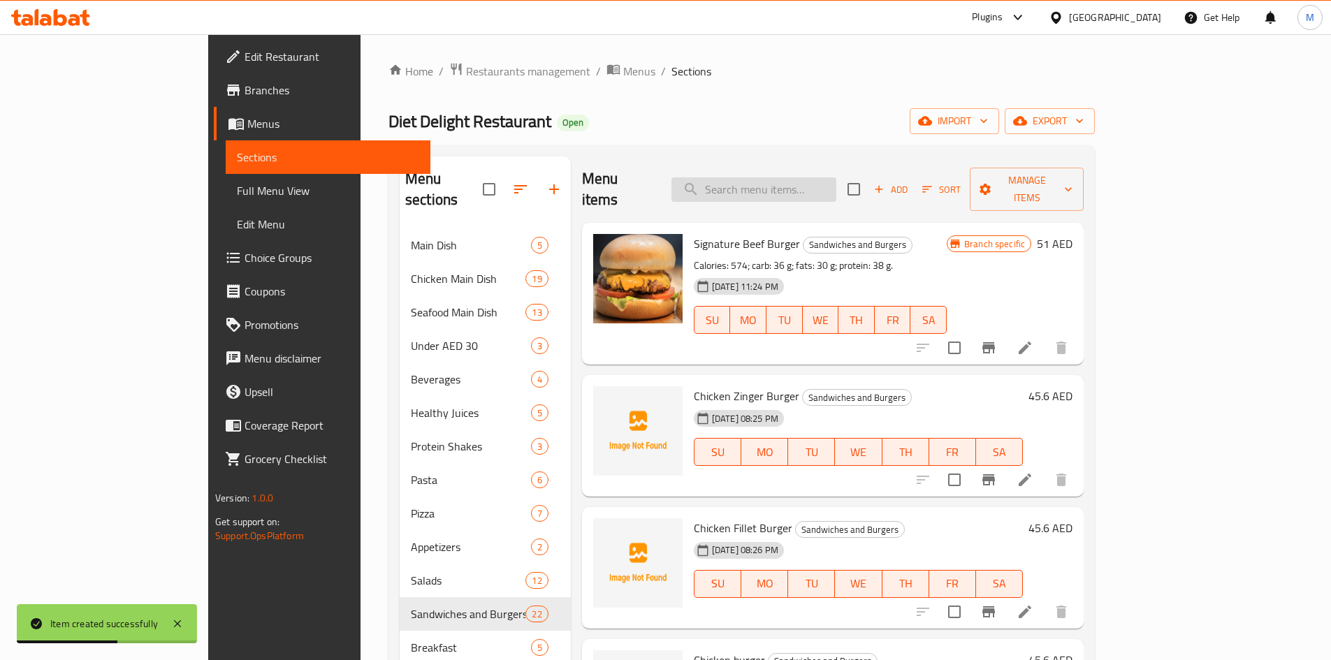
click at [836, 184] on input "search" at bounding box center [753, 189] width 165 height 24
paste input "Chicken Sandwich"
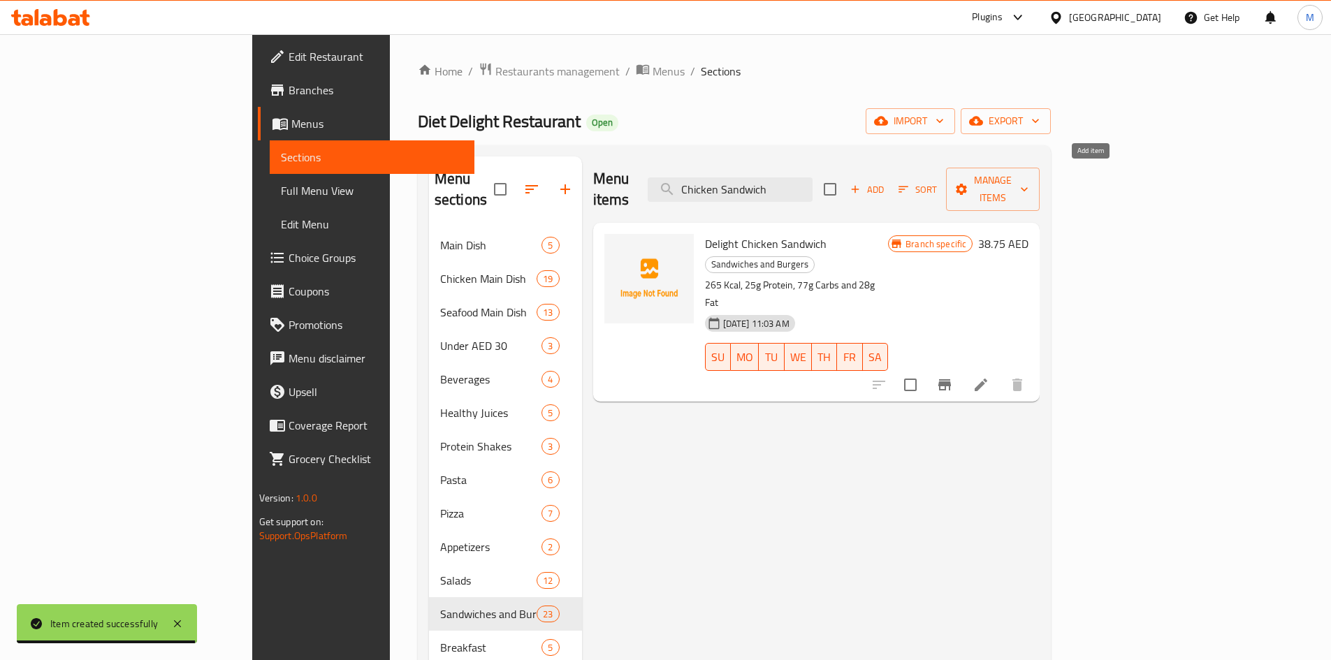
type input "Chicken Sandwich"
click at [886, 182] on span "Add" at bounding box center [867, 190] width 38 height 16
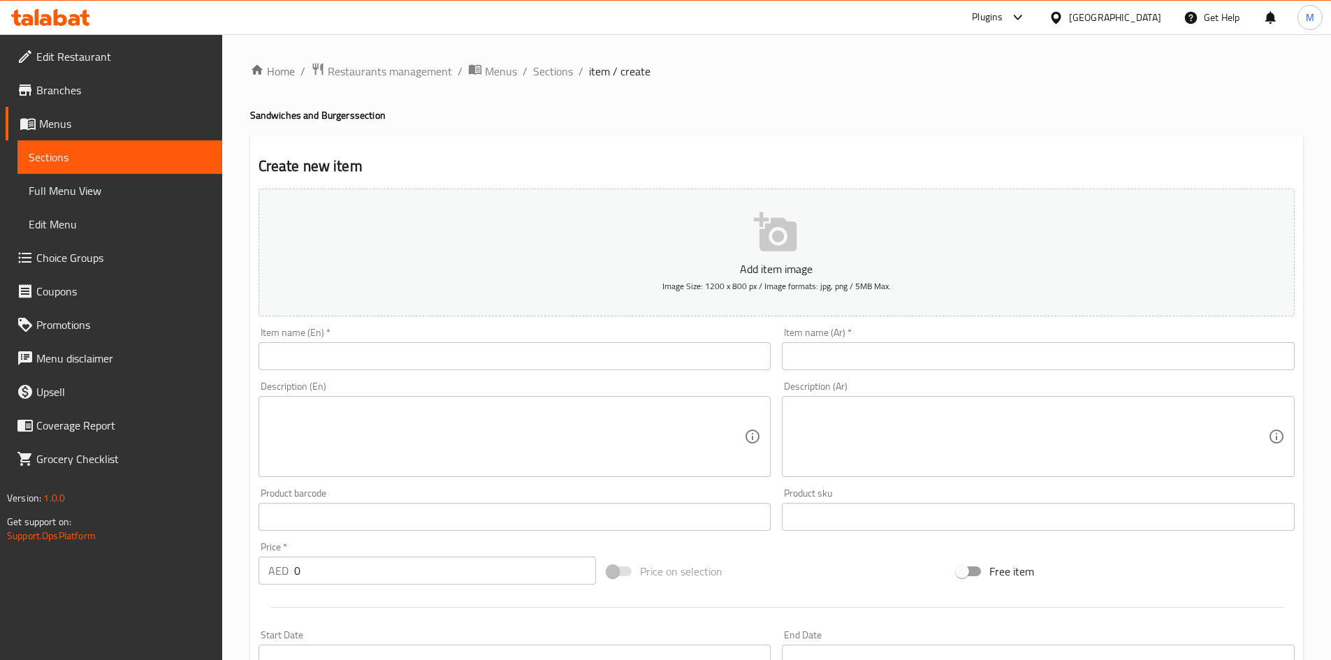
click at [481, 353] on input "text" at bounding box center [515, 356] width 513 height 28
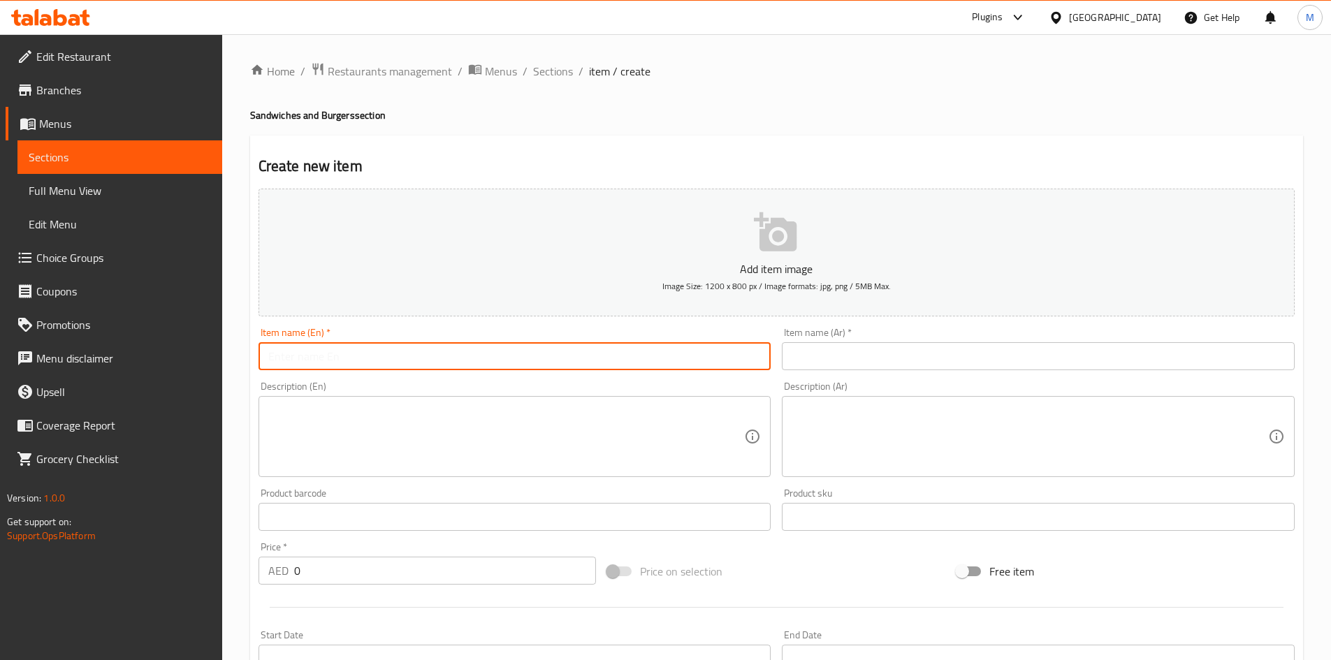
paste input "Chicken Sandwich"
type input "Chicken Sandwich"
click at [853, 357] on input "text" at bounding box center [1038, 356] width 513 height 28
paste input "ساندويتش دجاج"
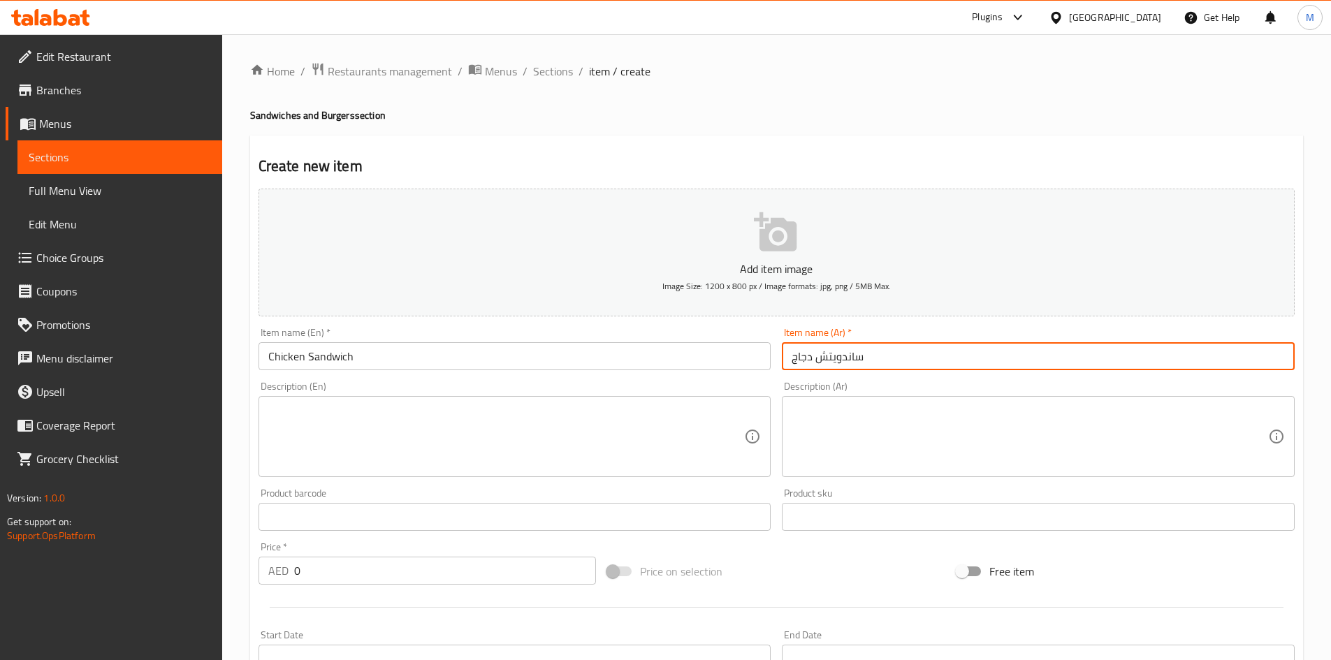
type input "ساندويتش دجاج"
click at [376, 576] on input "0" at bounding box center [445, 571] width 303 height 28
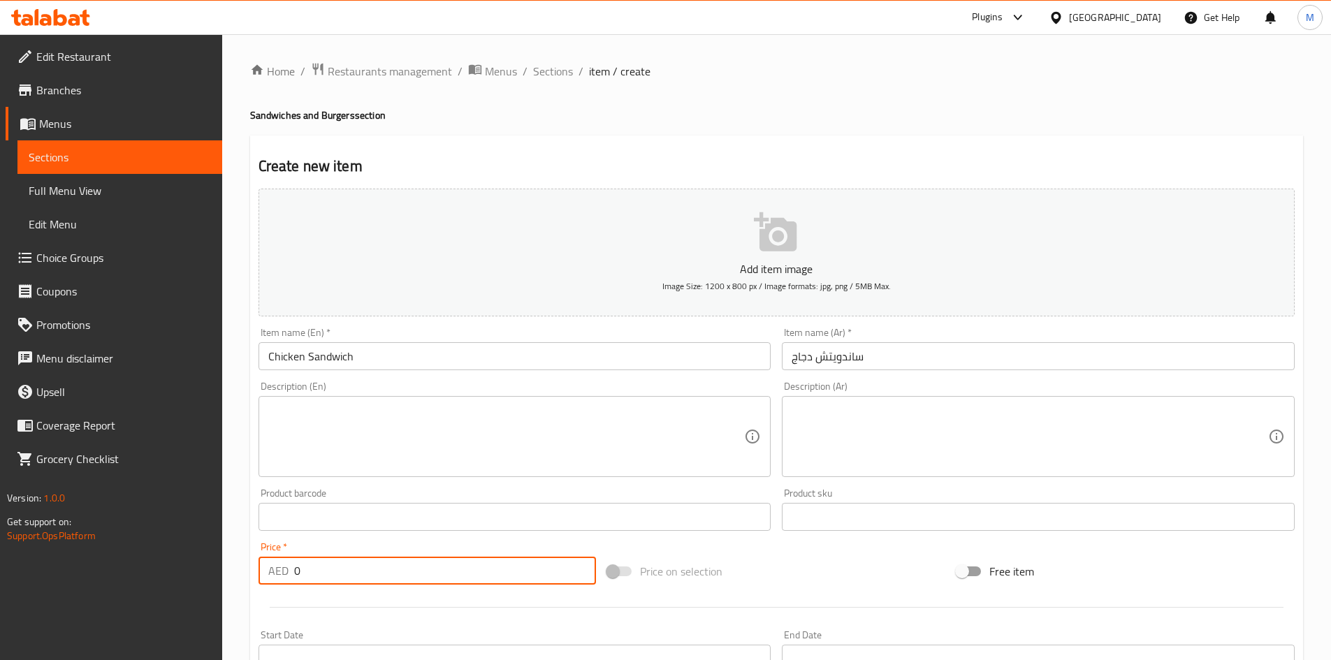
click at [376, 576] on input "0" at bounding box center [445, 571] width 303 height 28
paste input "42"
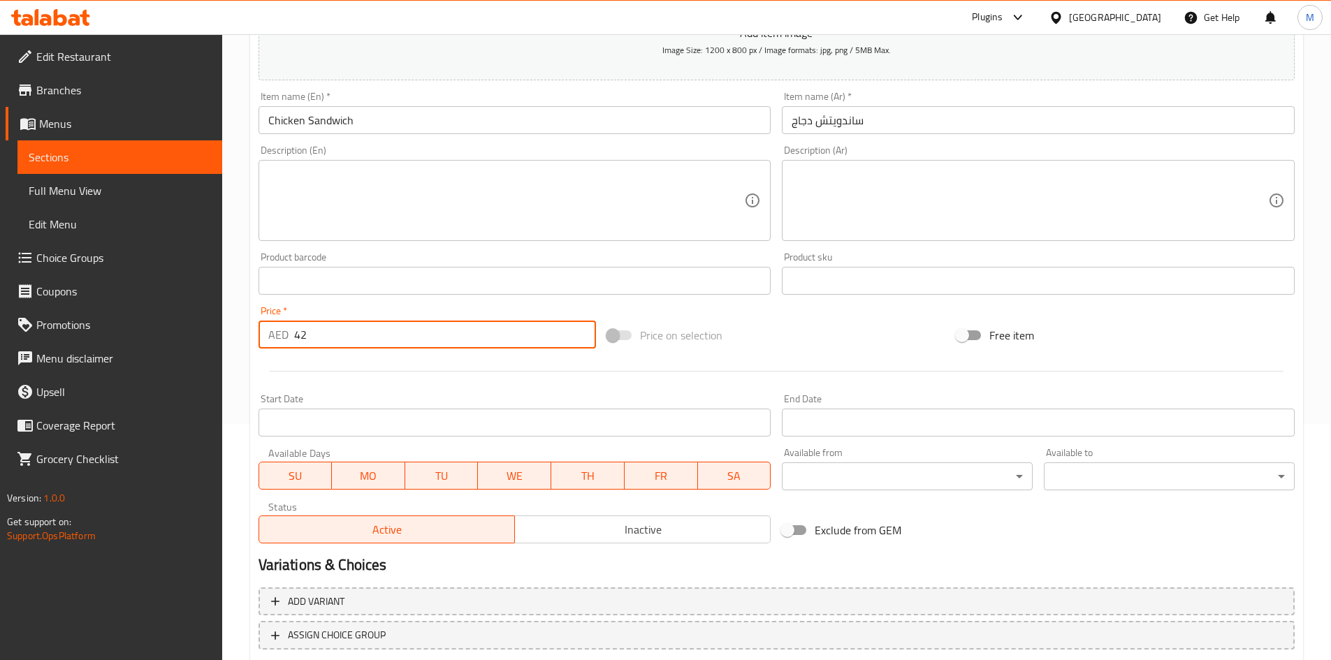
scroll to position [327, 0]
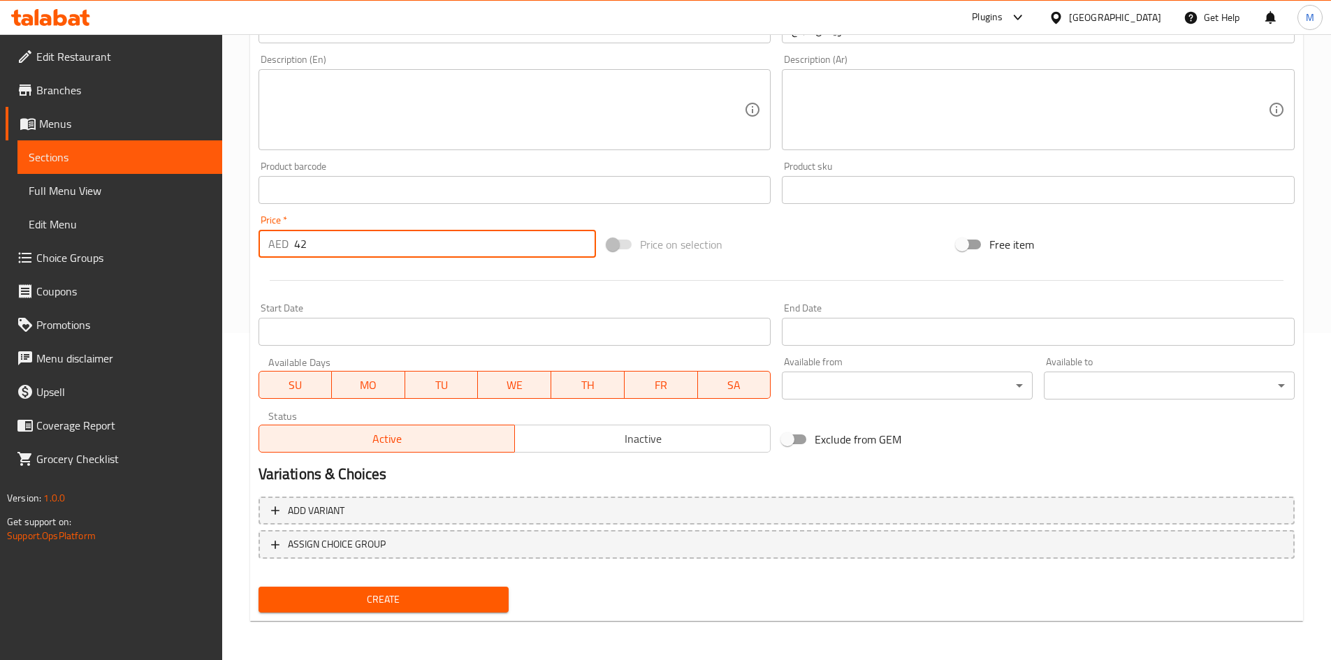
type input "42"
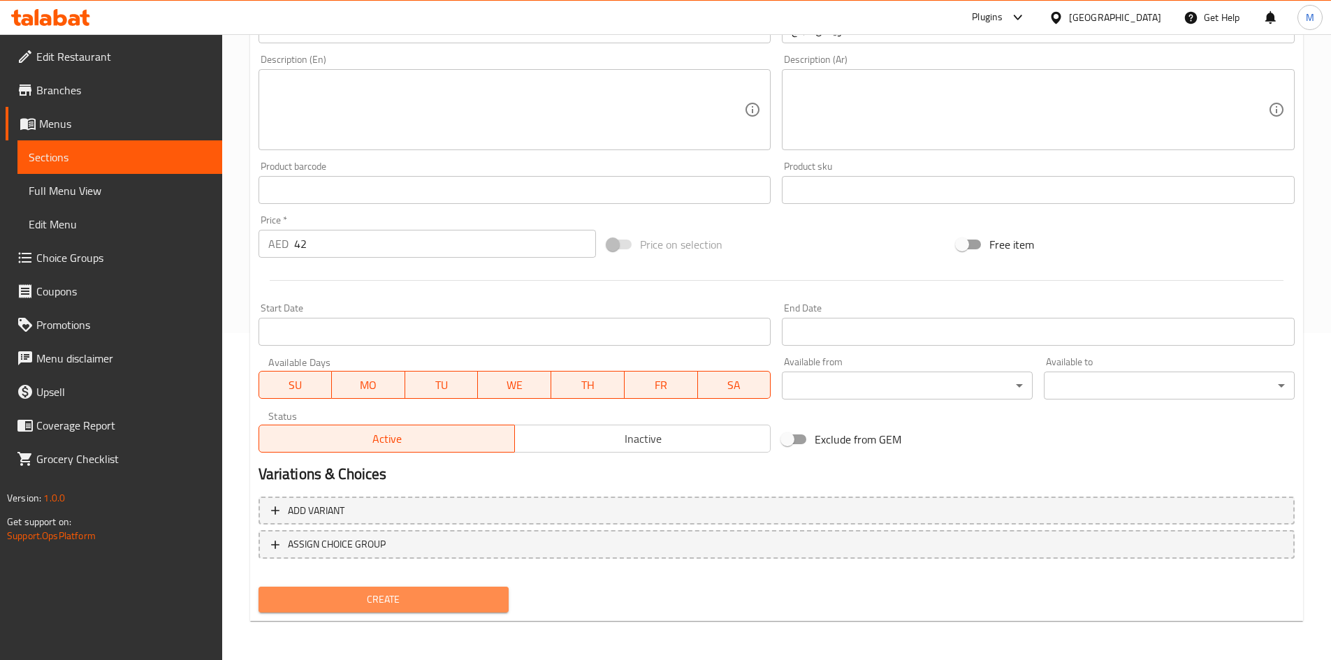
click at [370, 600] on span "Create" at bounding box center [384, 599] width 228 height 17
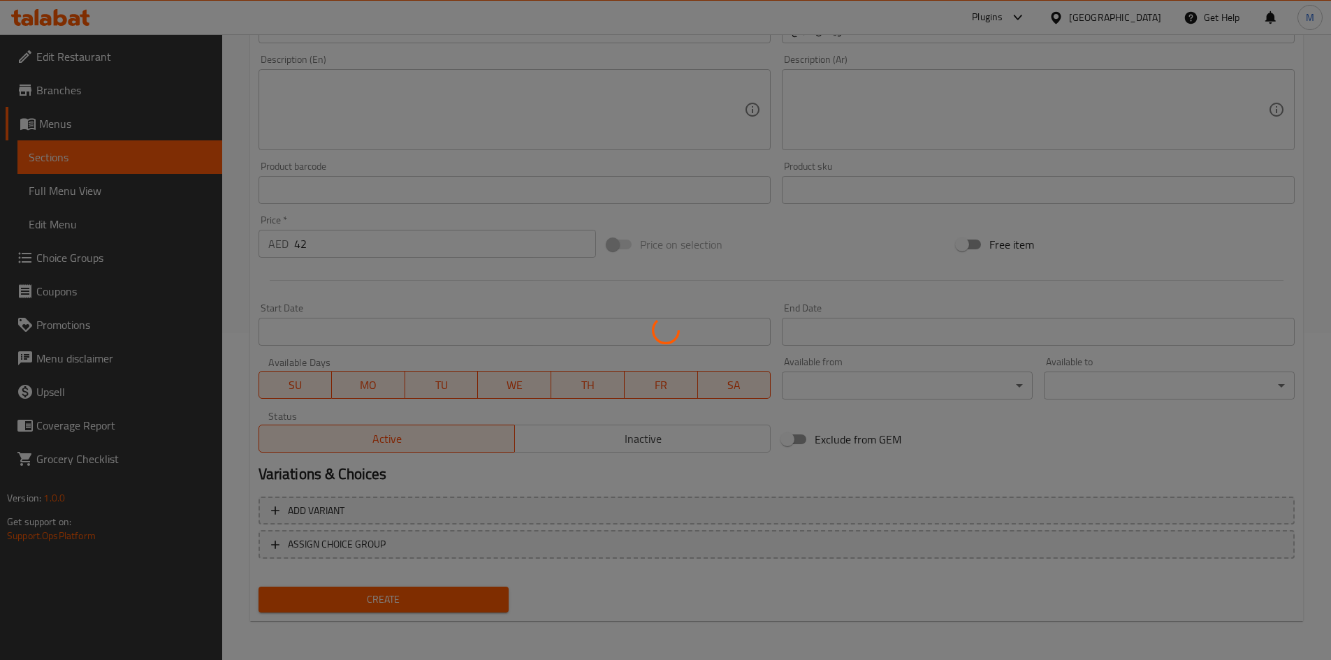
type input "0"
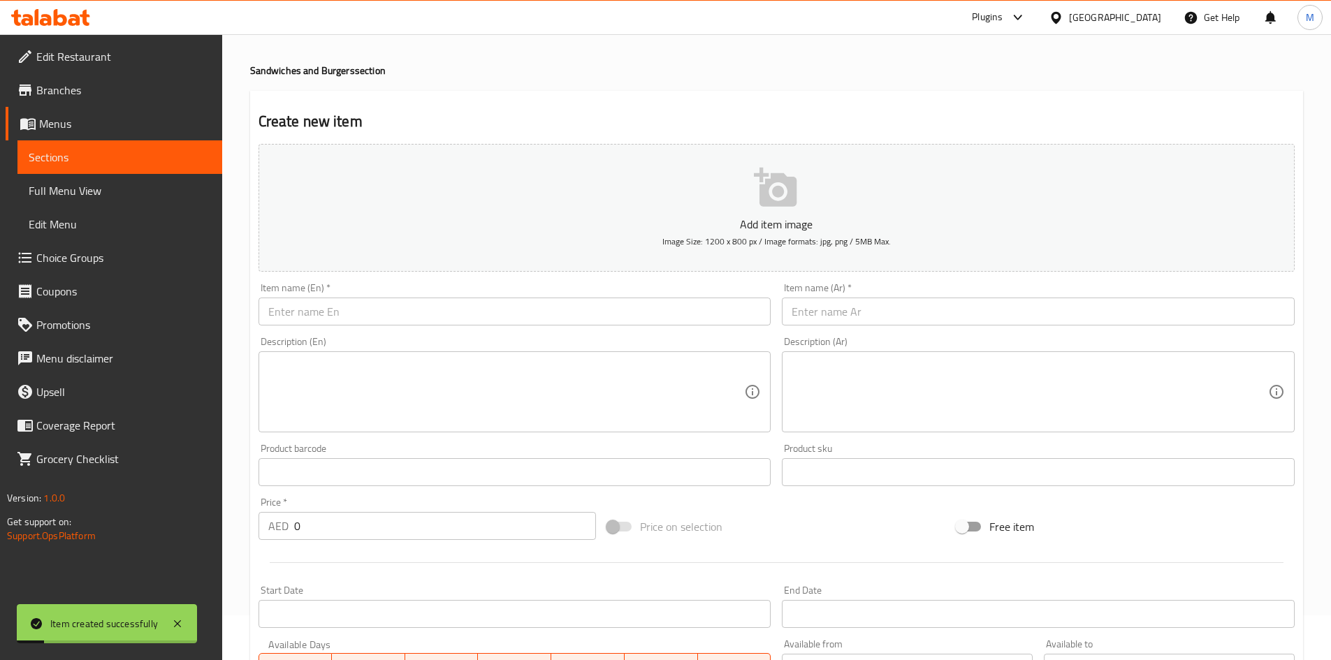
scroll to position [0, 0]
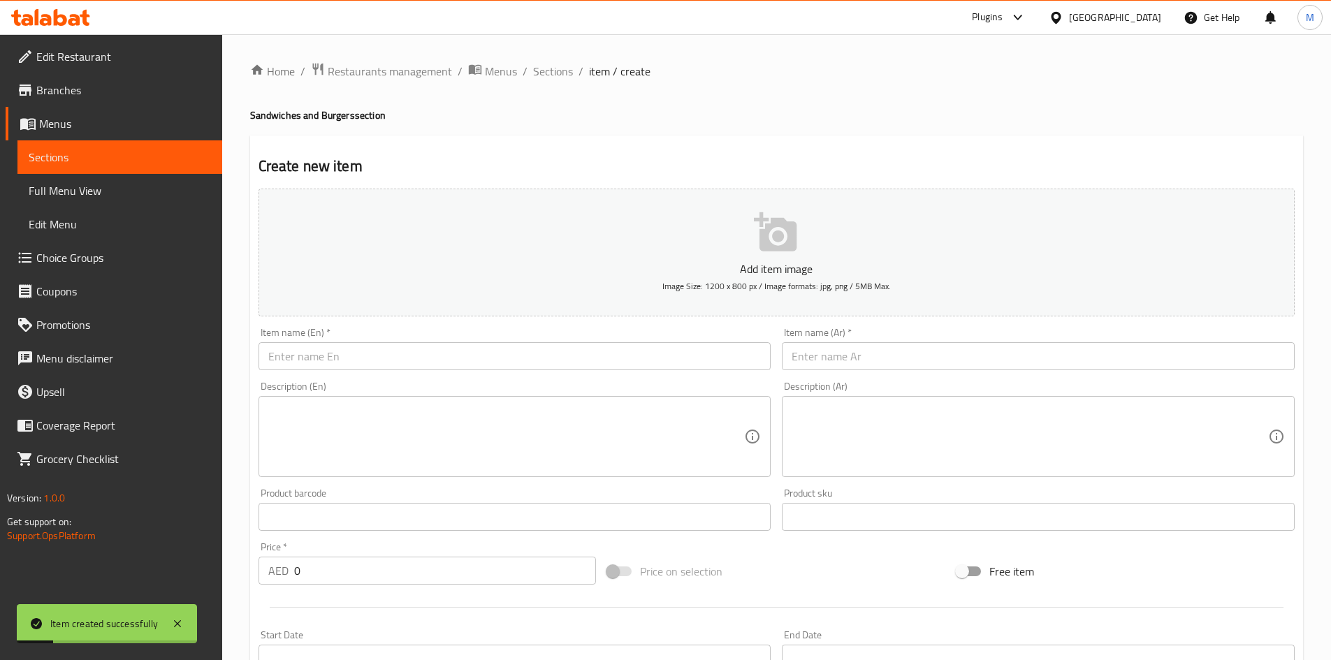
drag, startPoint x: 539, startPoint y: 73, endPoint x: 604, endPoint y: 104, distance: 72.5
click at [539, 73] on span "Sections" at bounding box center [553, 71] width 40 height 17
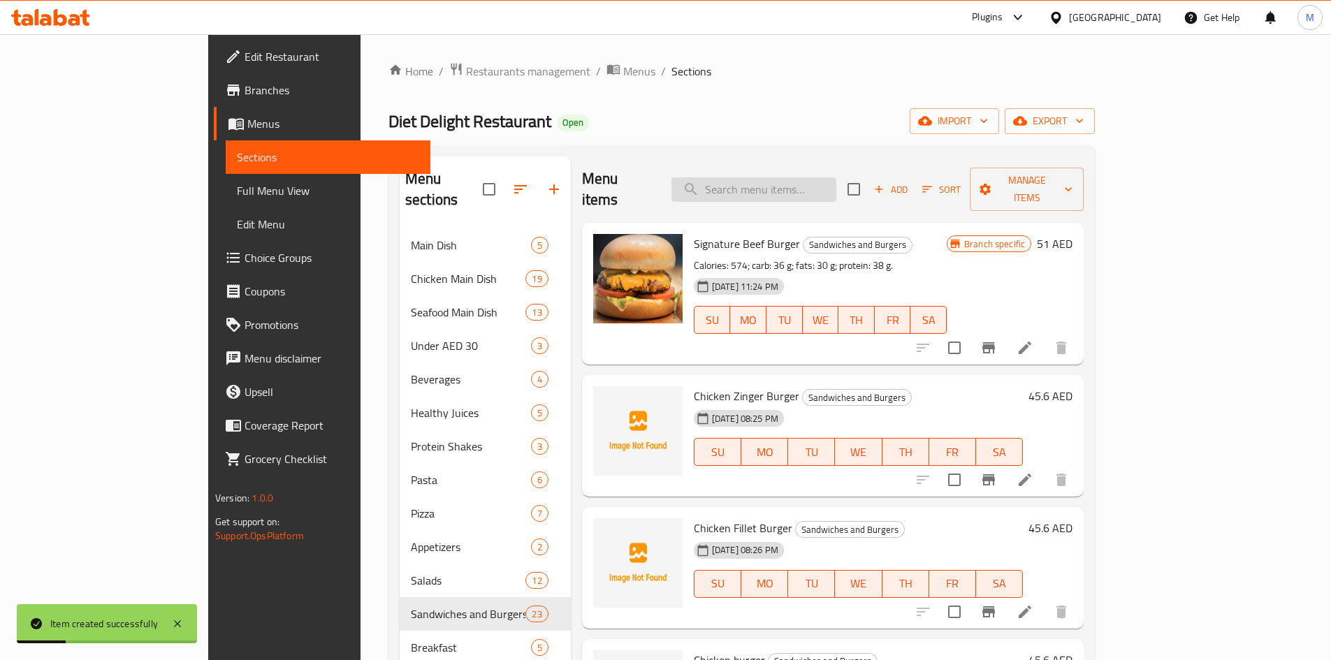
click at [791, 177] on input "search" at bounding box center [753, 189] width 165 height 24
paste input "zinger wrap"
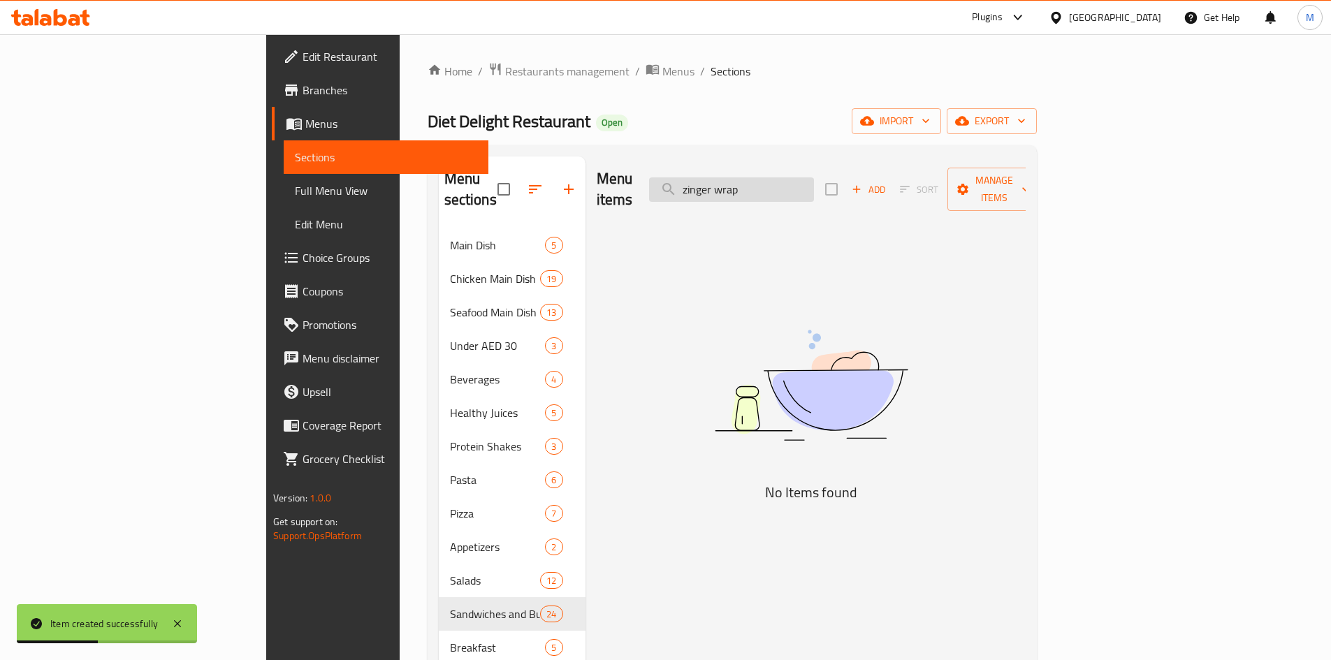
click at [814, 177] on input "zinger wrap" at bounding box center [731, 189] width 165 height 24
click at [814, 178] on input "zinger wrap" at bounding box center [731, 189] width 165 height 24
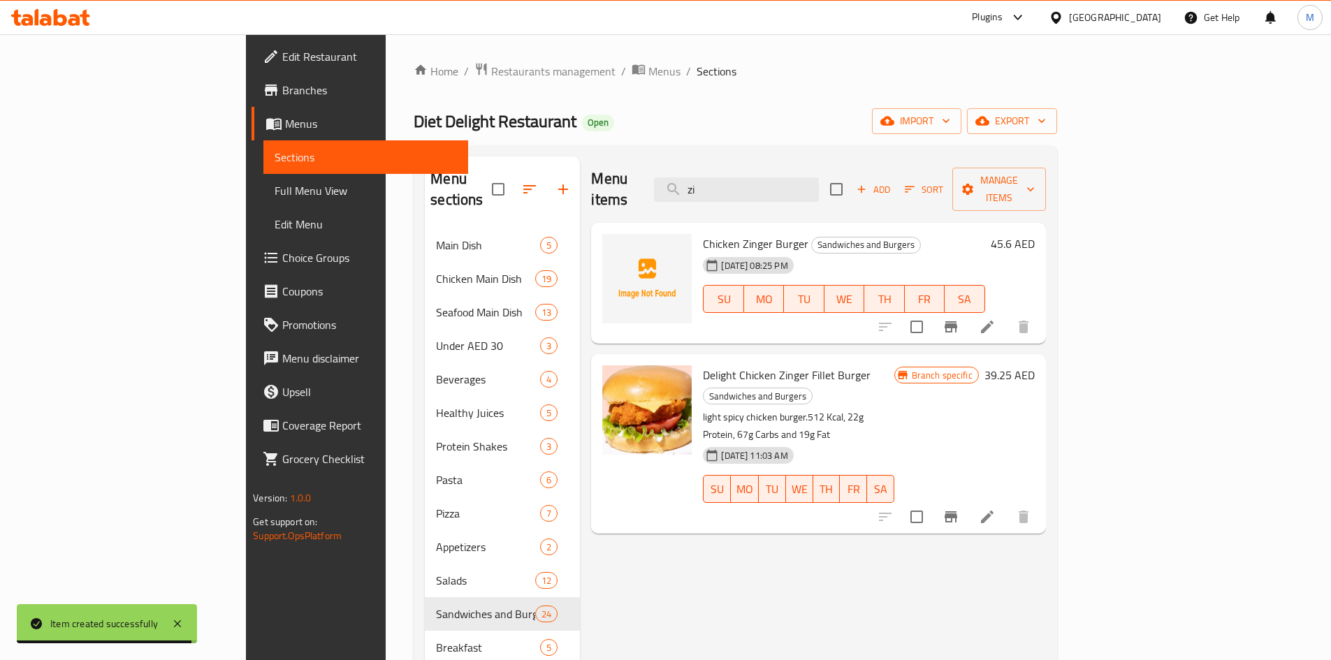
type input "z"
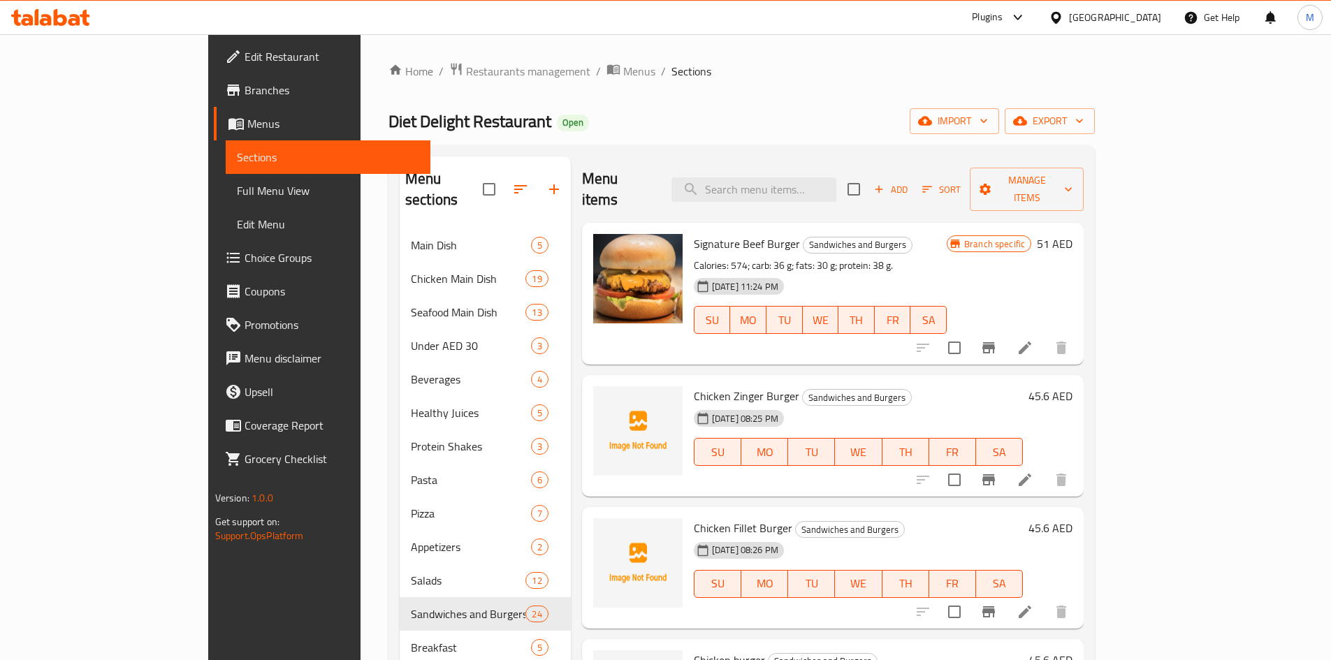
click at [910, 183] on span "Add" at bounding box center [891, 190] width 38 height 16
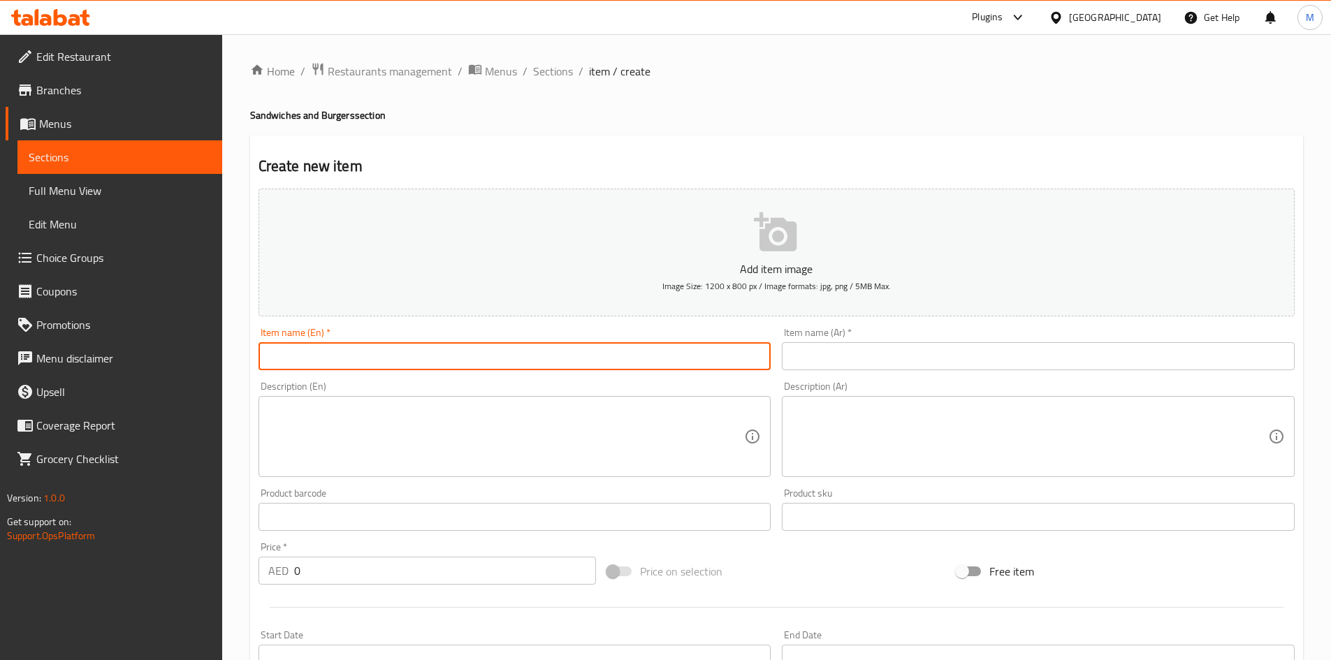
click at [628, 362] on input "text" at bounding box center [515, 356] width 513 height 28
paste input "zinger wrap"
type input "zinger wrap"
click at [899, 354] on input "text" at bounding box center [1038, 356] width 513 height 28
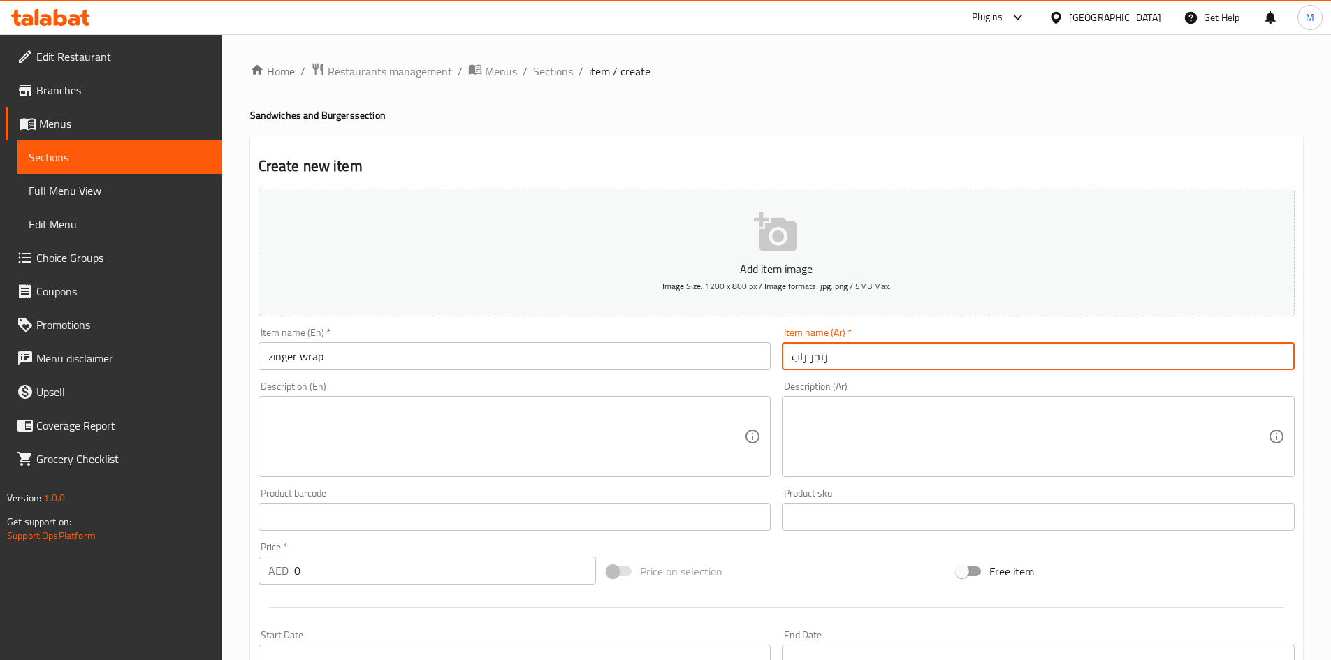
type input "زنجر راب"
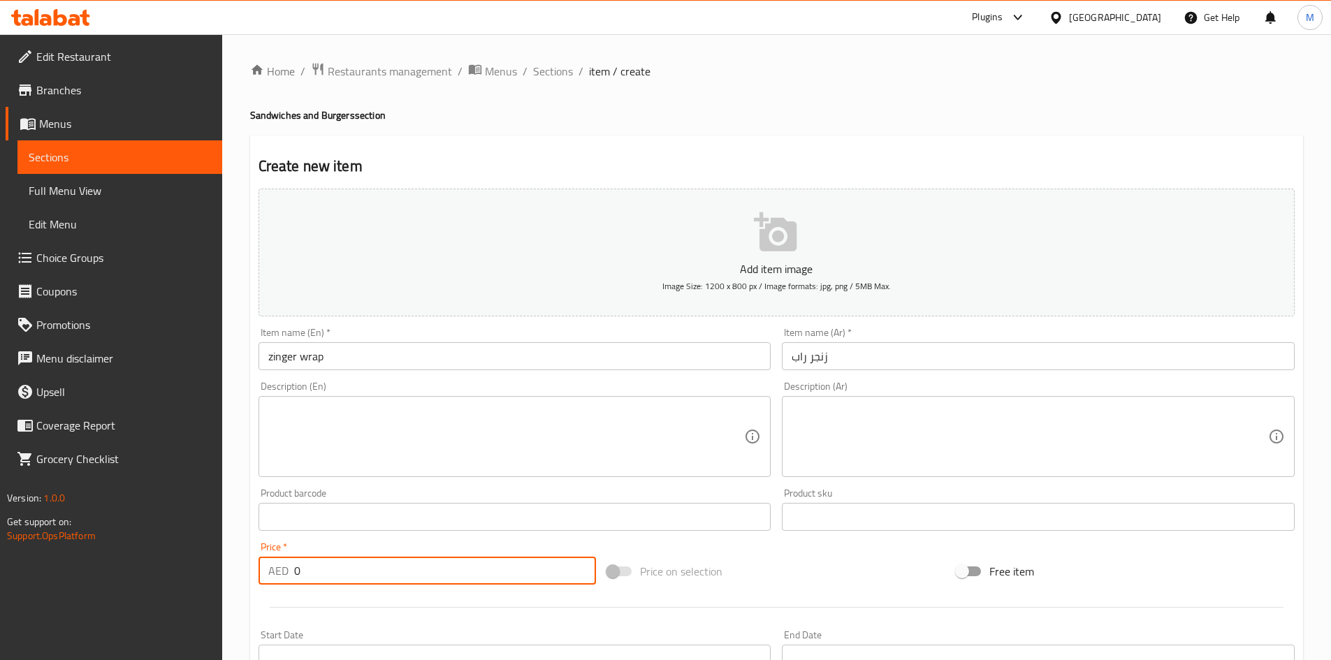
click at [358, 565] on input "0" at bounding box center [445, 571] width 303 height 28
paste input "42"
type input "42"
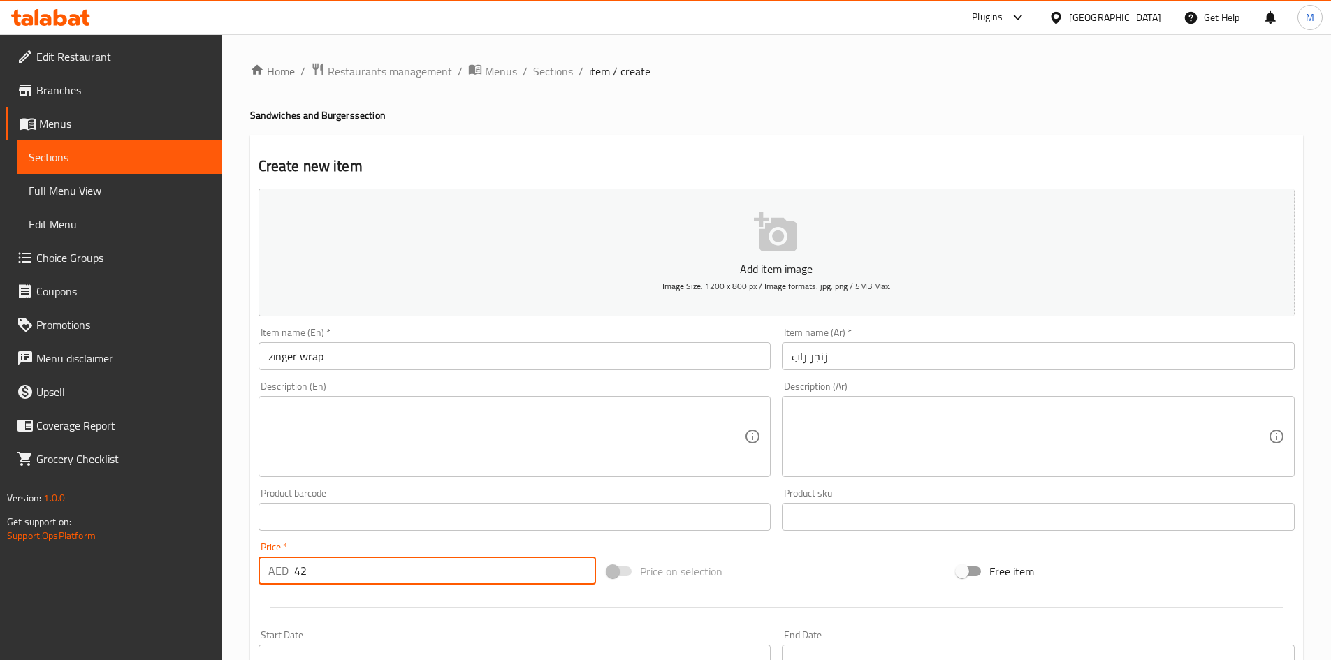
click at [360, 539] on div "Price   * AED 42 Price *" at bounding box center [427, 564] width 349 height 54
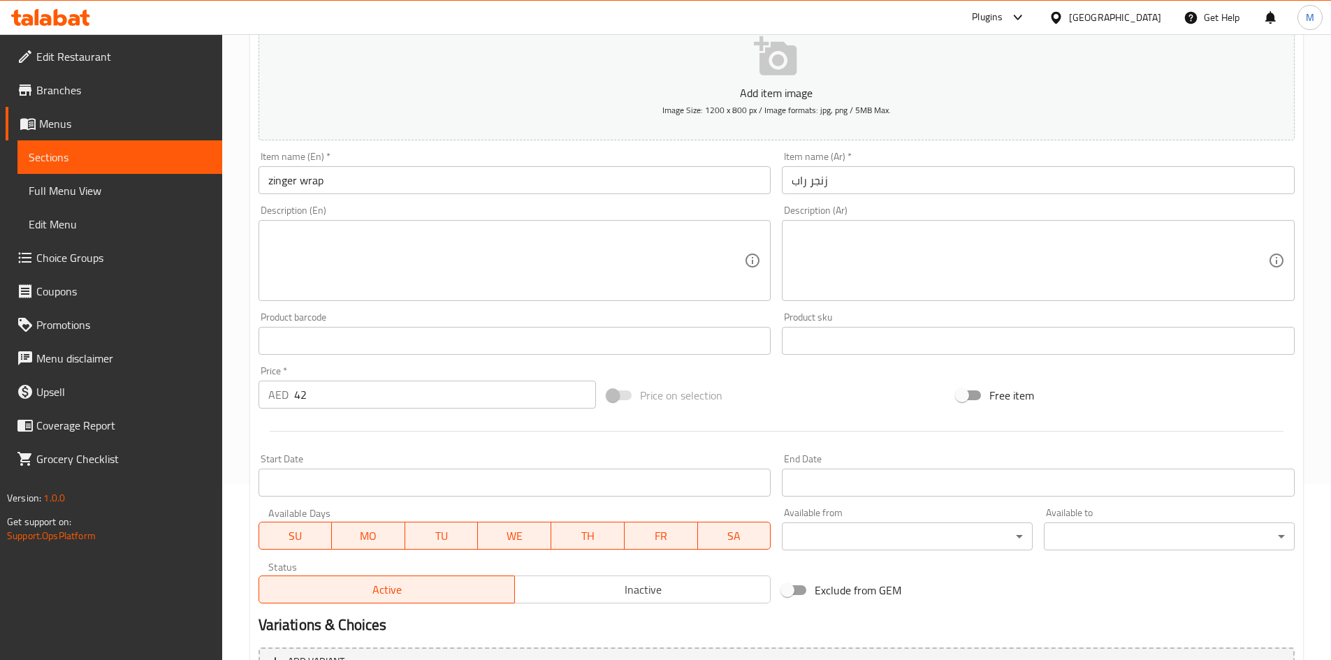
scroll to position [327, 0]
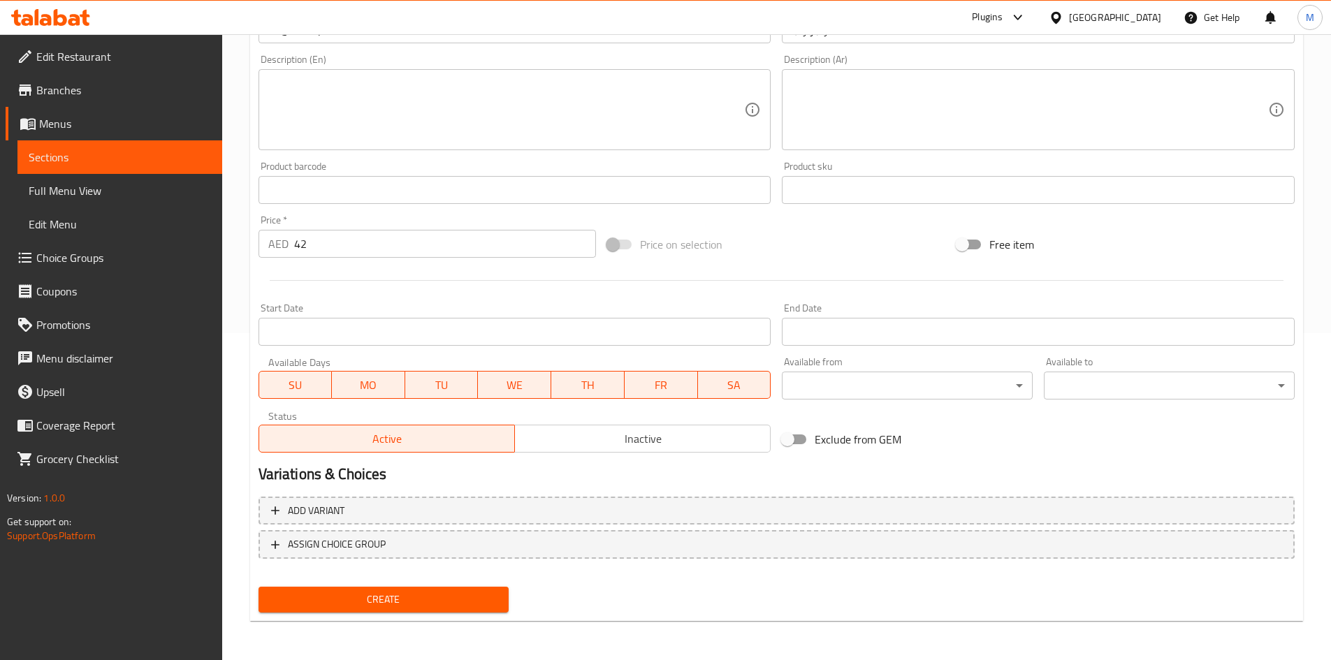
click at [384, 596] on span "Create" at bounding box center [384, 599] width 228 height 17
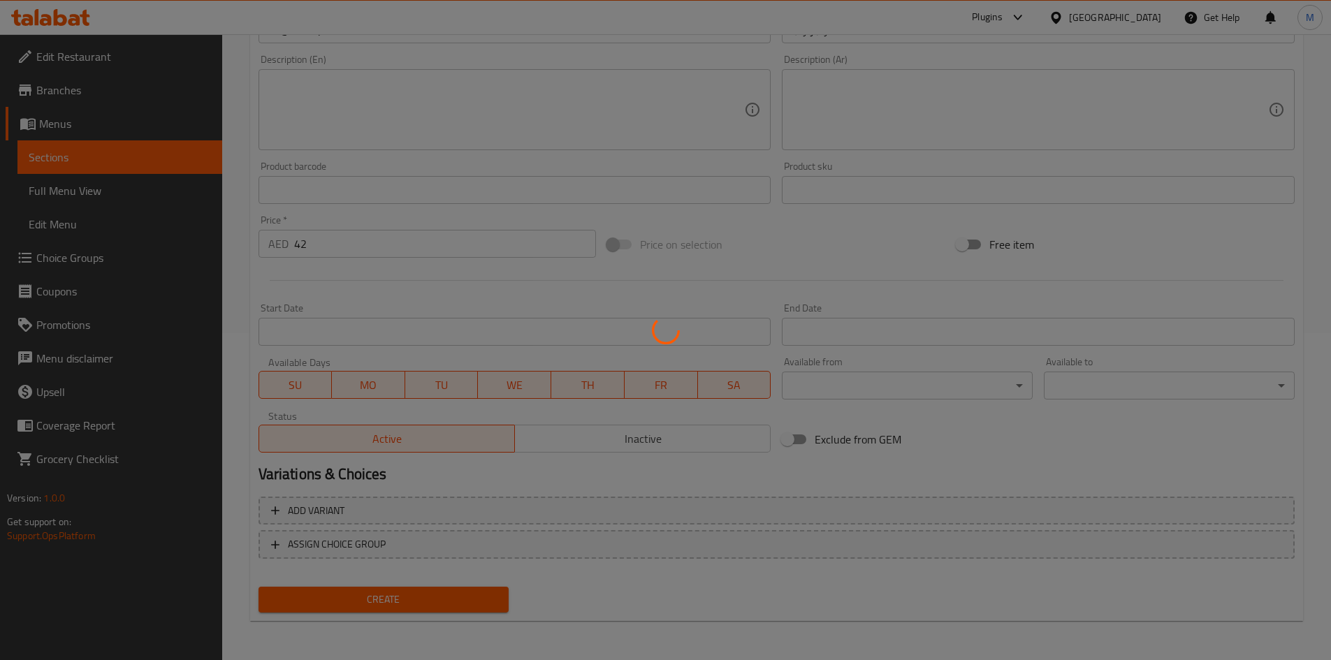
type input "0"
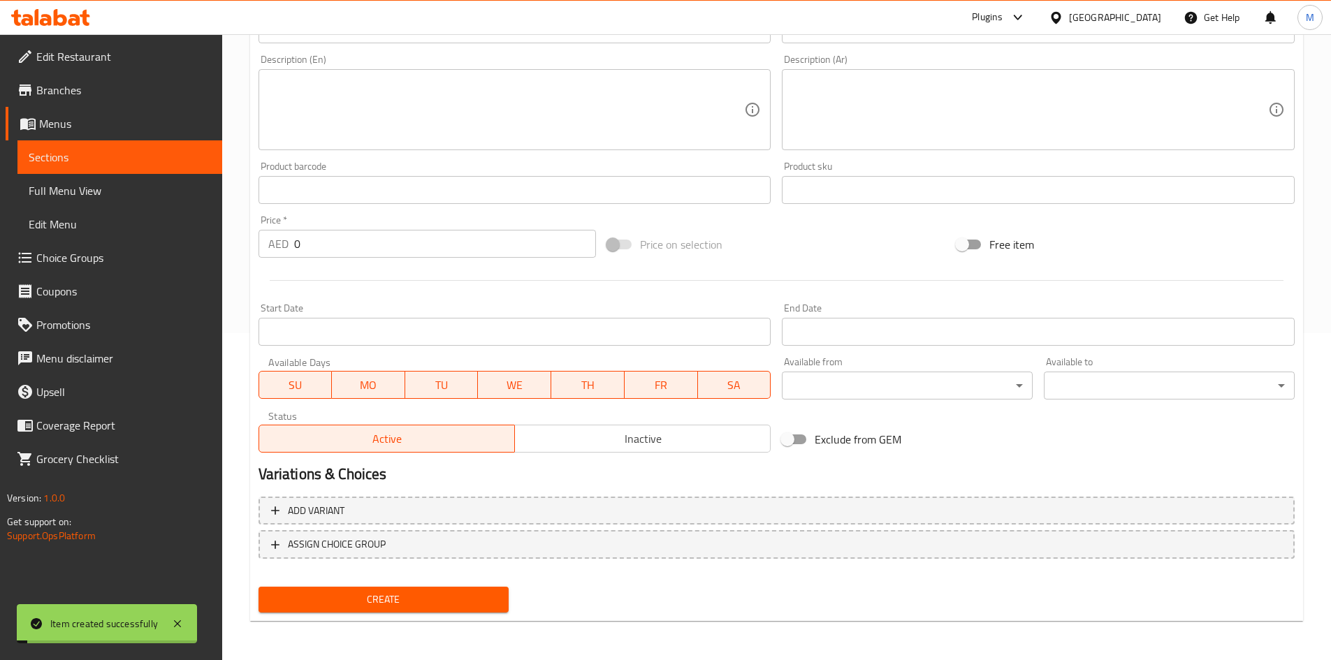
scroll to position [0, 0]
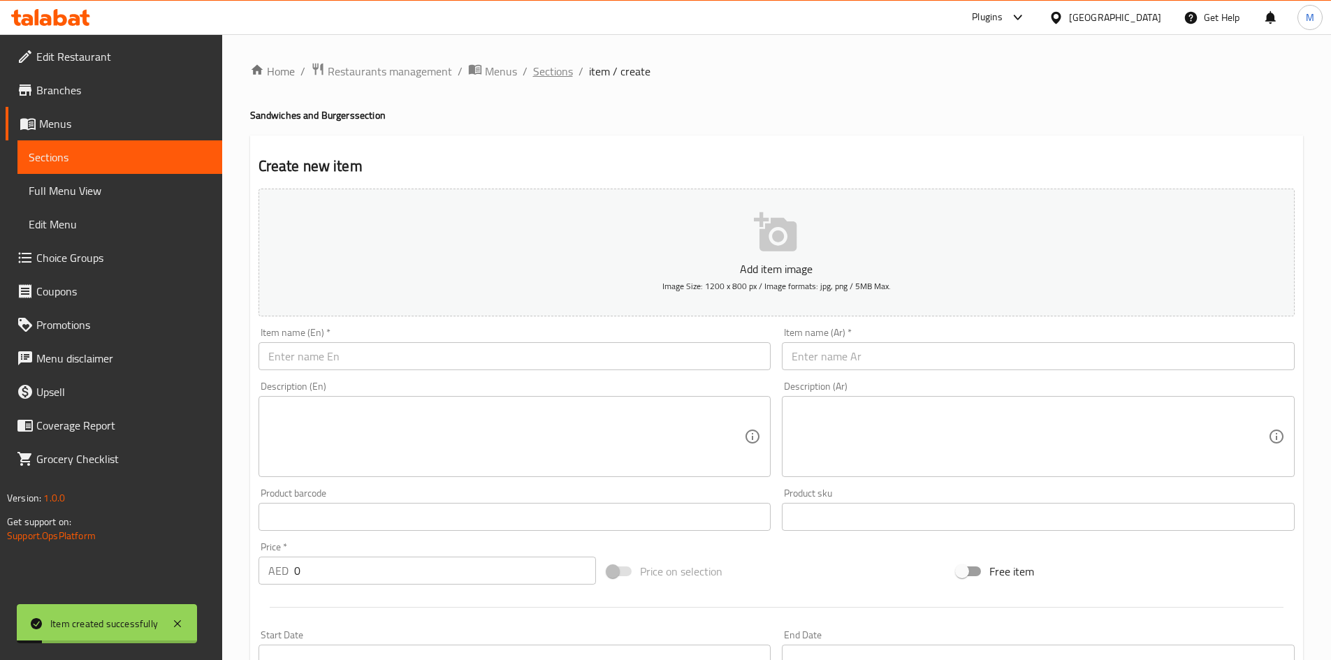
click at [551, 67] on span "Sections" at bounding box center [553, 71] width 40 height 17
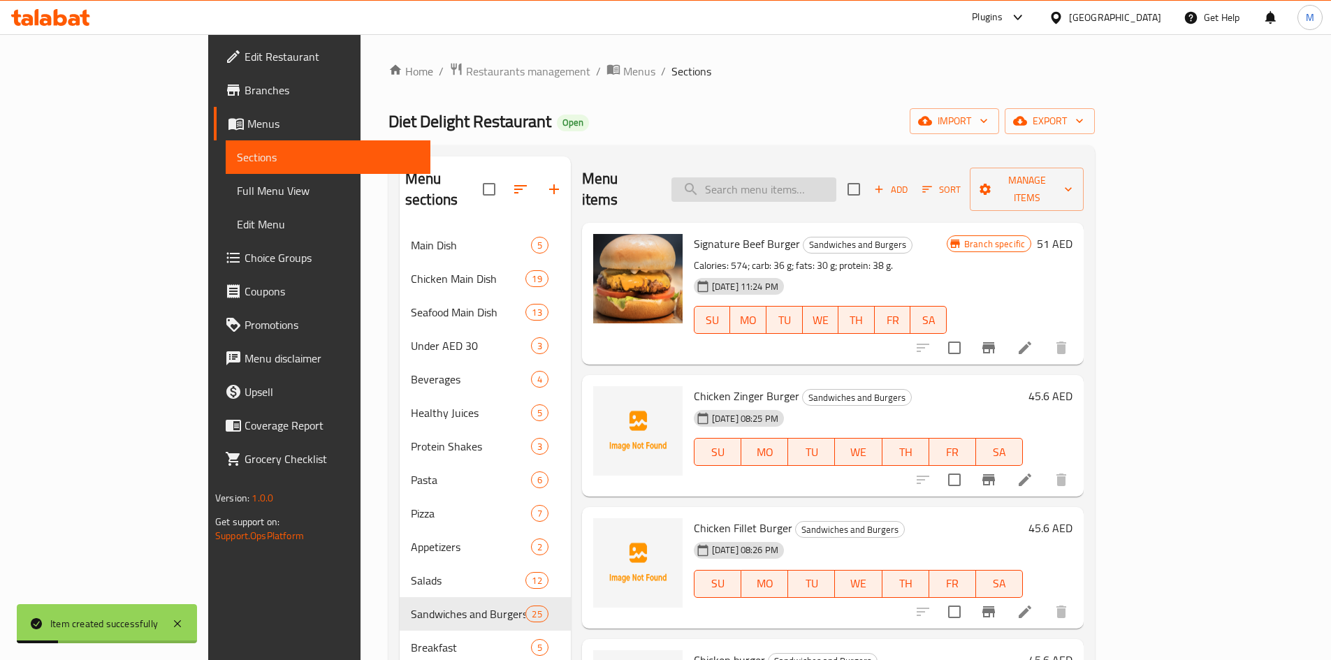
drag, startPoint x: 762, startPoint y: 187, endPoint x: 837, endPoint y: 191, distance: 75.6
click at [764, 187] on input "search" at bounding box center [753, 189] width 165 height 24
click at [837, 191] on div "Menu items Add Sort Manage items" at bounding box center [833, 190] width 502 height 66
click at [836, 178] on input "search" at bounding box center [753, 189] width 165 height 24
paste input "Tandoori wrap"
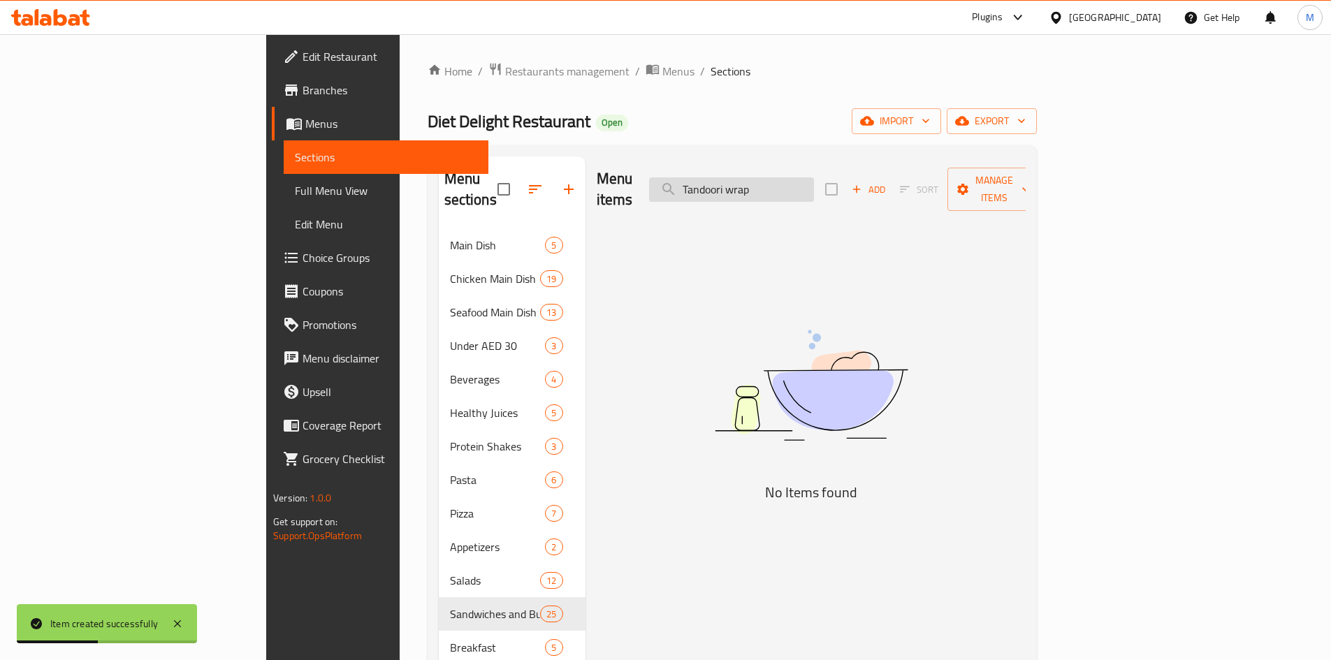
click at [814, 182] on input "Tandoori wrap" at bounding box center [731, 189] width 165 height 24
type input "Tandoori"
click at [814, 184] on input "Tandoori" at bounding box center [731, 189] width 165 height 24
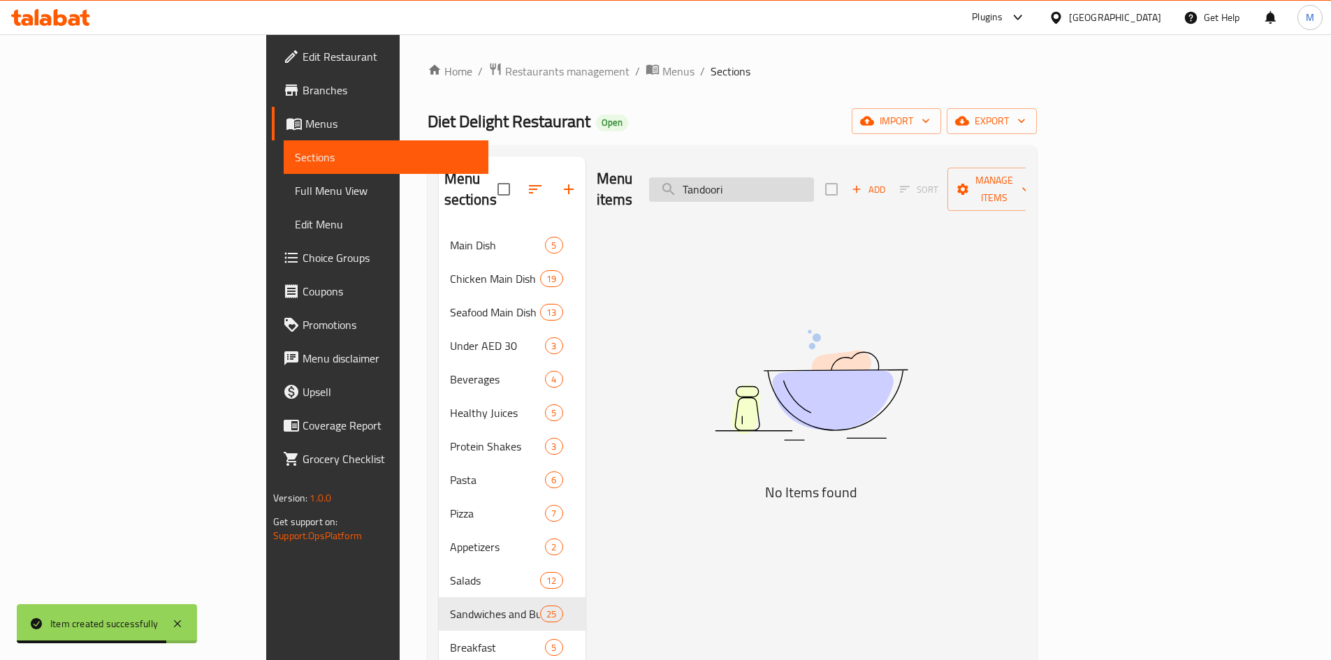
click at [814, 184] on input "Tandoori" at bounding box center [731, 189] width 165 height 24
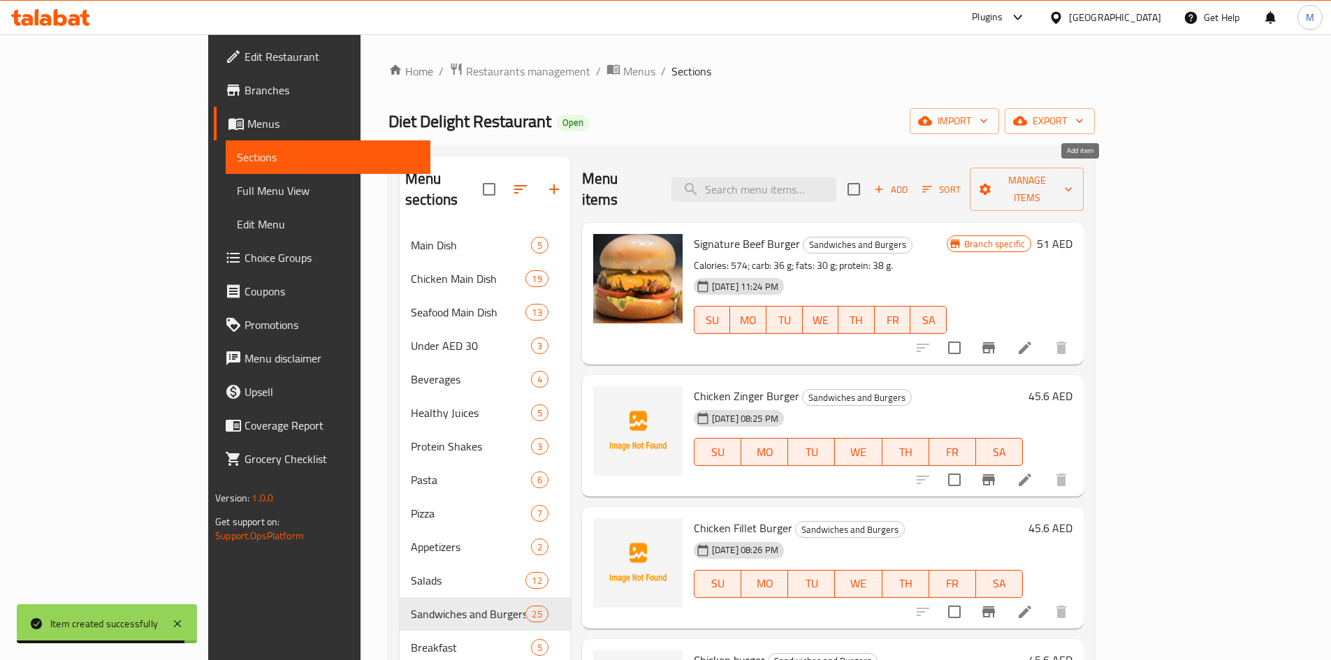
click at [910, 182] on span "Add" at bounding box center [891, 190] width 38 height 16
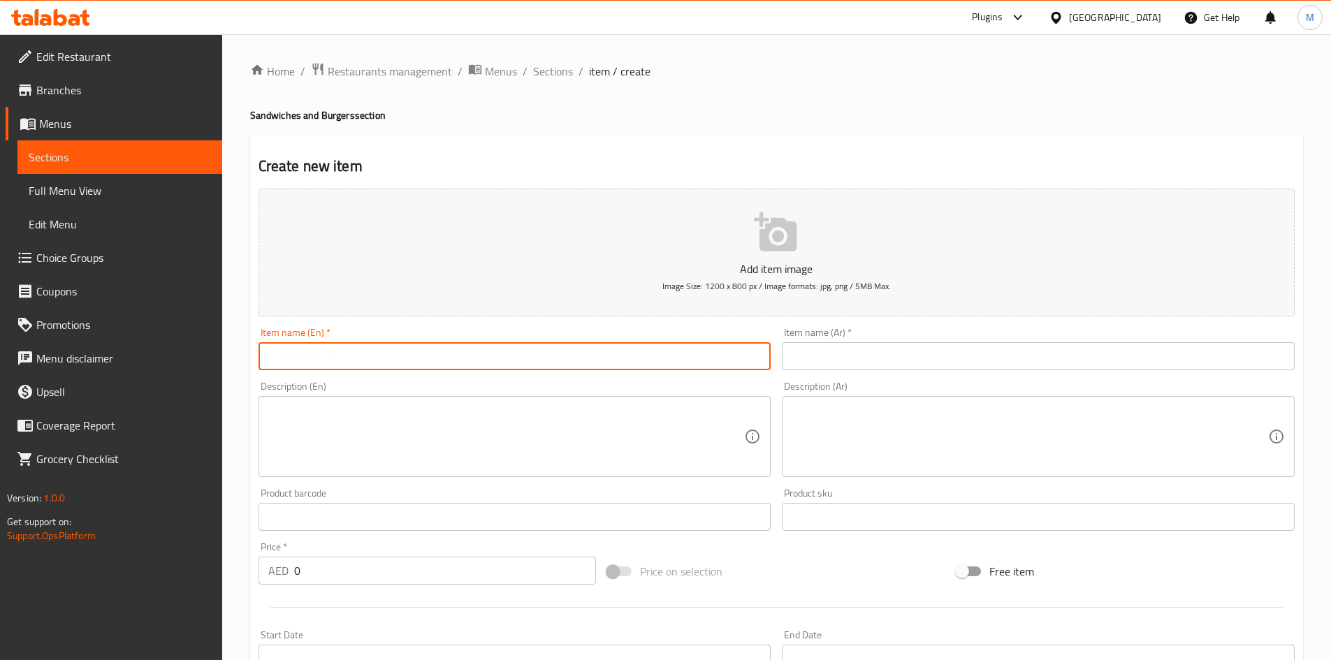
click at [572, 361] on input "text" at bounding box center [515, 356] width 513 height 28
paste input "Tandoori wrap"
type input "Tandoori wrap"
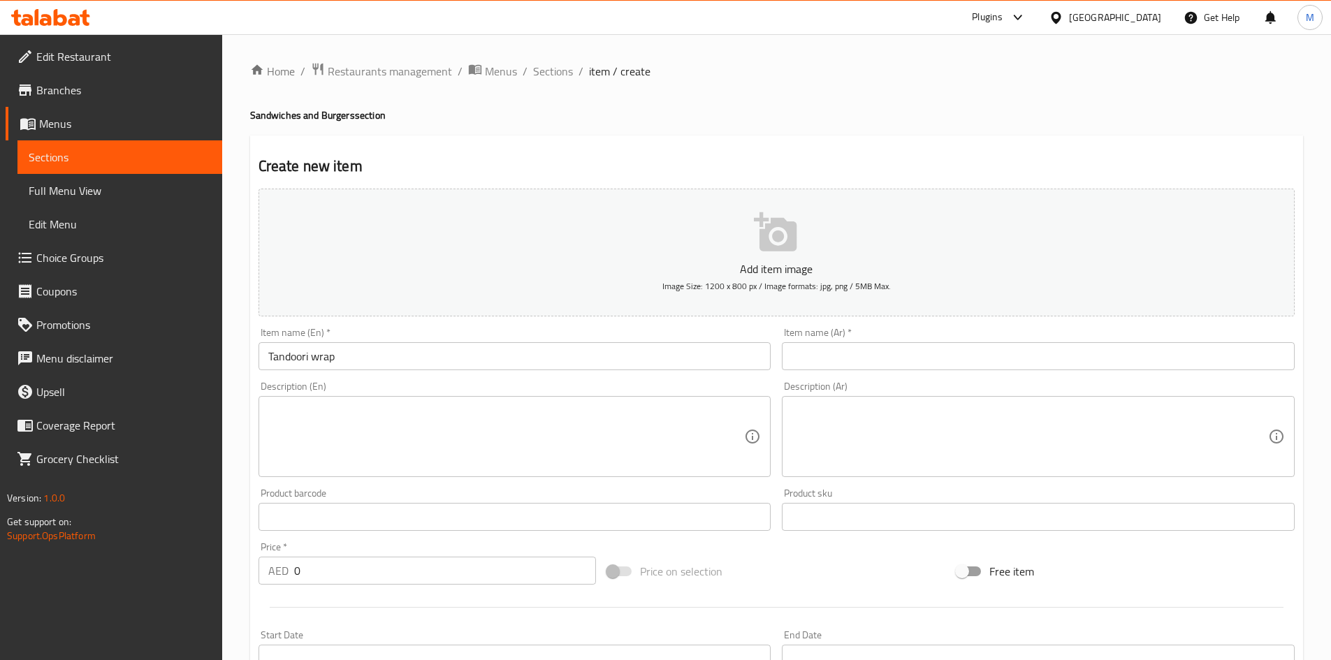
click at [871, 342] on div "Item name (Ar)   * Item name (Ar) *" at bounding box center [1038, 349] width 513 height 43
click at [874, 353] on input "text" at bounding box center [1038, 356] width 513 height 28
paste input "42"
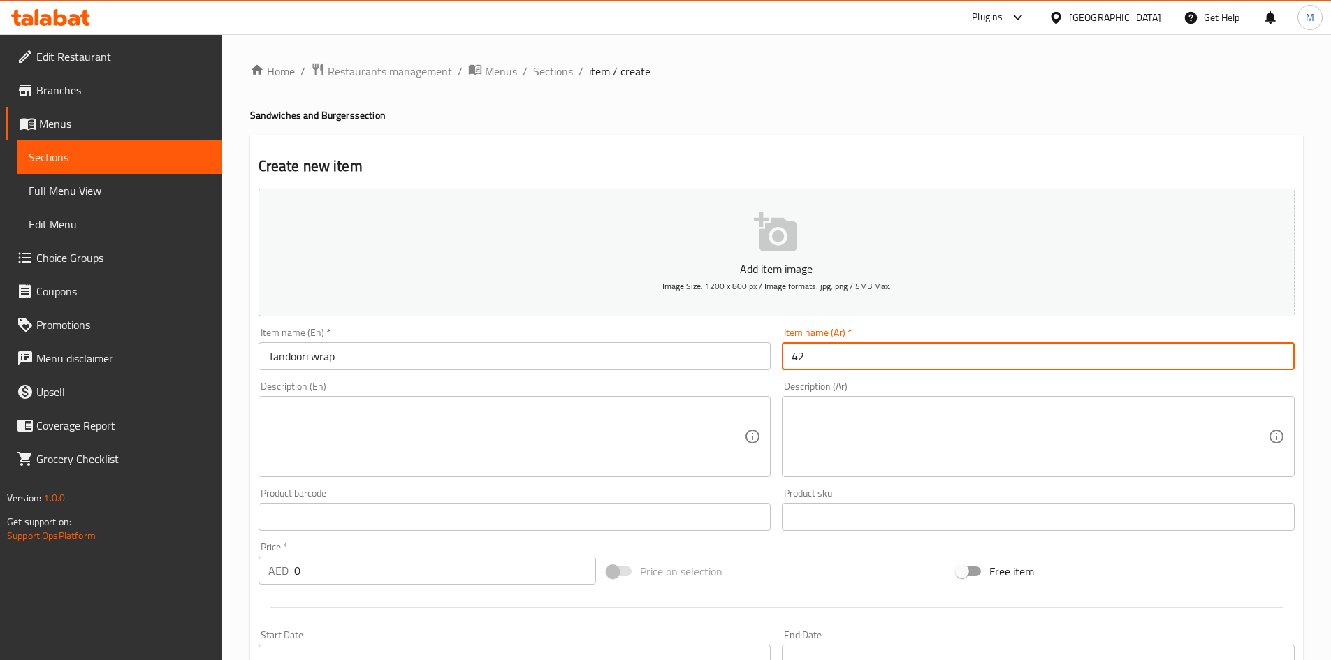
type input "42"
click at [322, 573] on input "0" at bounding box center [445, 571] width 303 height 28
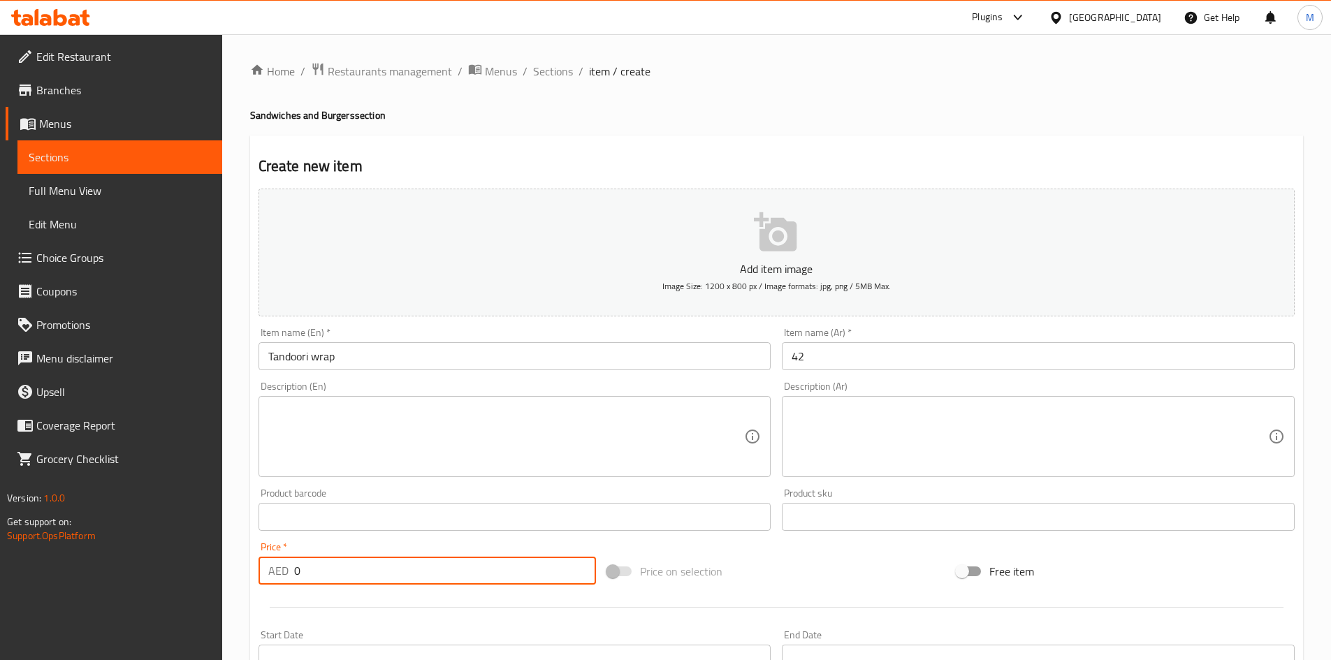
click at [322, 573] on input "0" at bounding box center [445, 571] width 303 height 28
paste input "42"
type input "42"
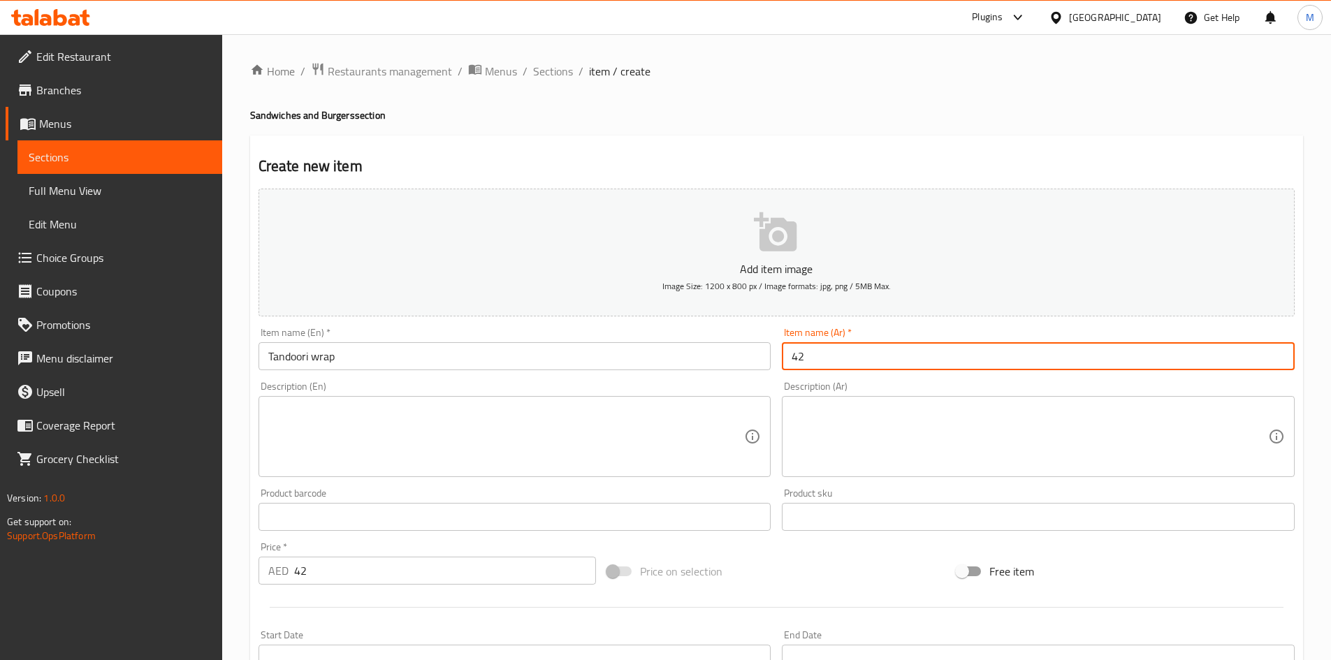
click at [864, 356] on input "42" at bounding box center [1038, 356] width 513 height 28
click at [865, 356] on input "42" at bounding box center [1038, 356] width 513 height 28
paste input "لفائف تندوري"
click at [850, 354] on input "لفائف تندوري" at bounding box center [1038, 356] width 513 height 28
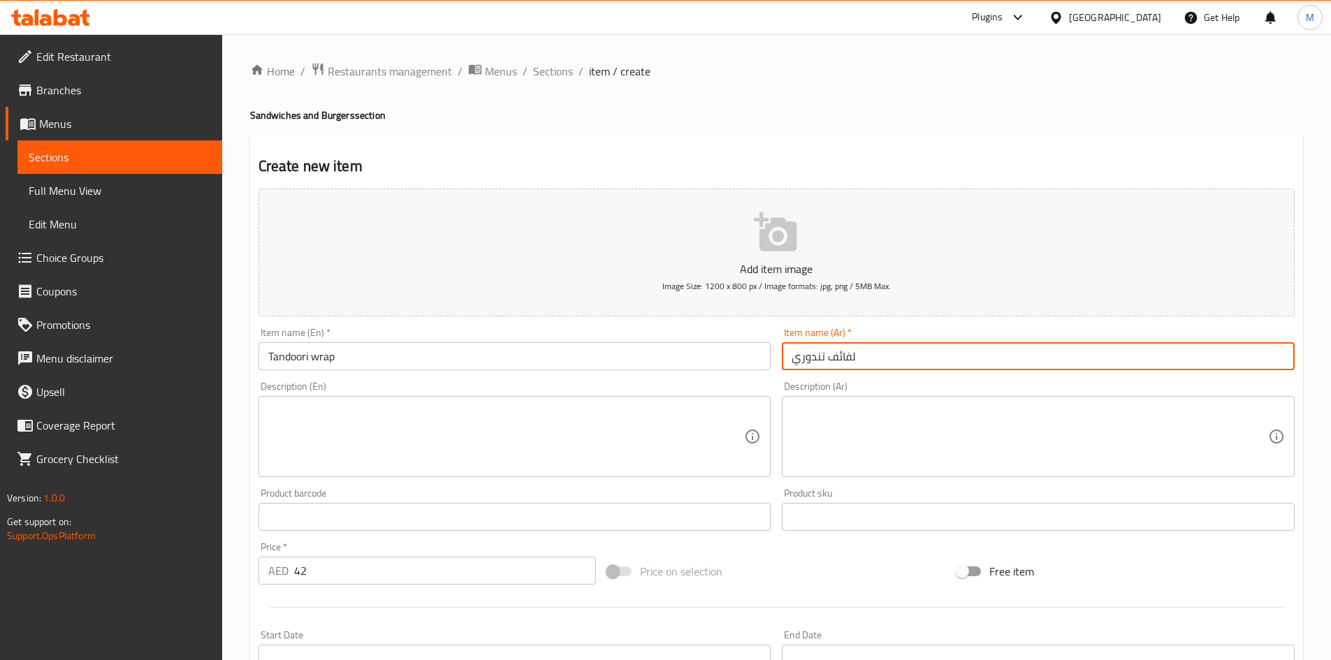
click at [850, 354] on input "لفائف تندوري" at bounding box center [1038, 356] width 513 height 28
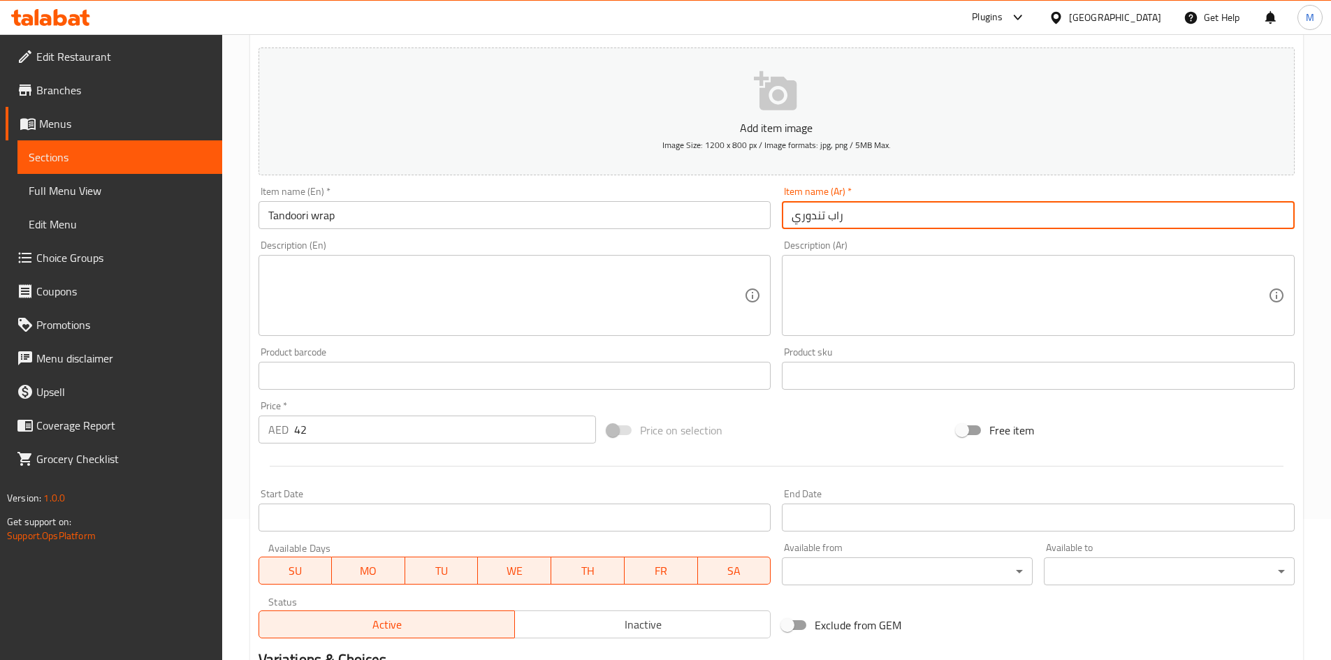
scroll to position [327, 0]
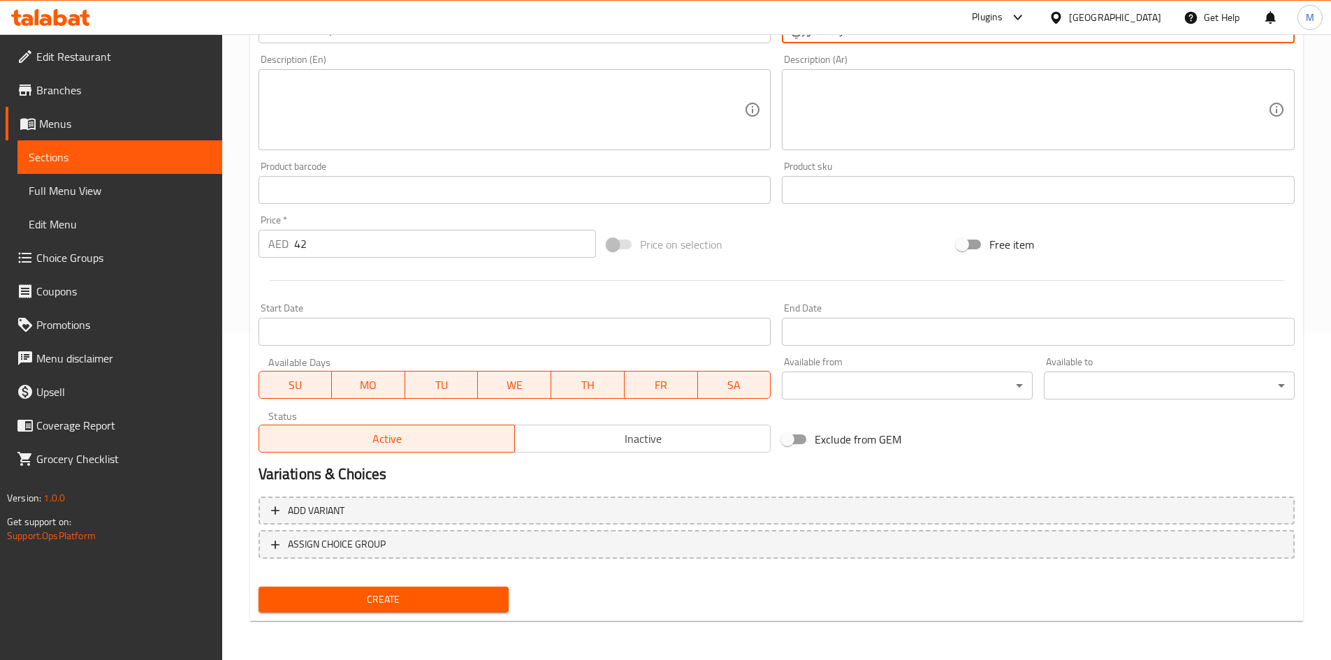
type input "راب تندوري"
click at [378, 591] on span "Create" at bounding box center [384, 599] width 228 height 17
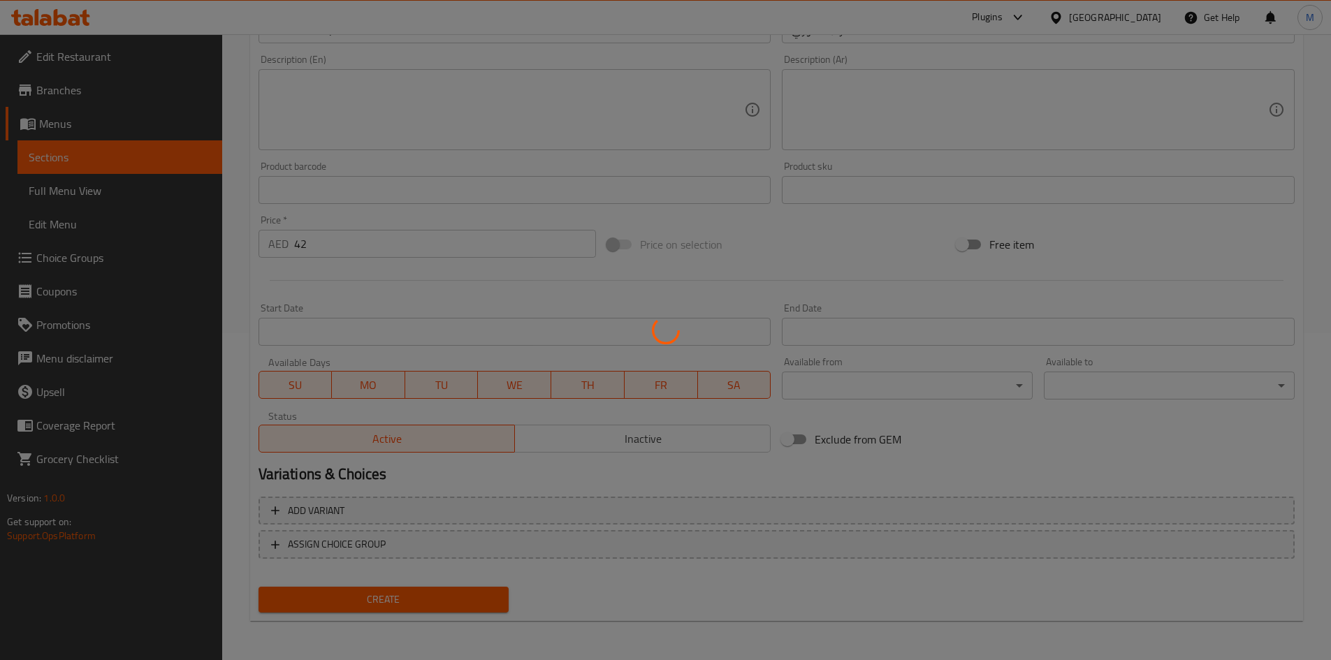
type input "0"
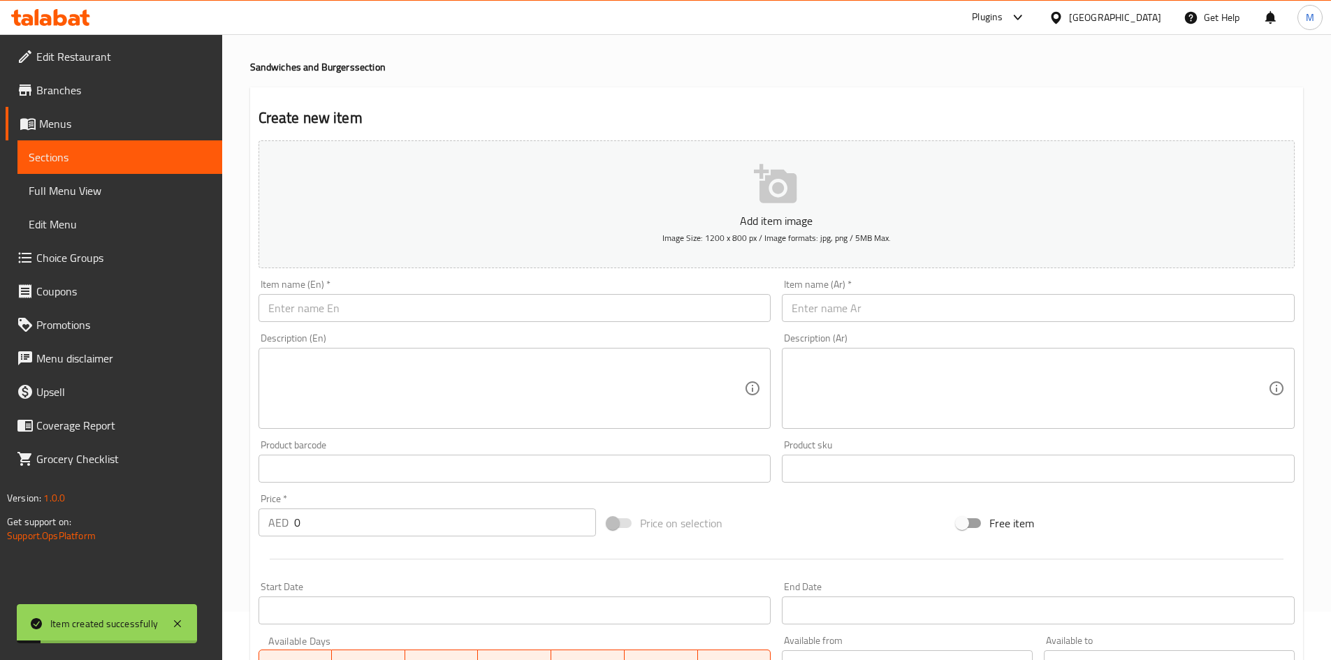
scroll to position [0, 0]
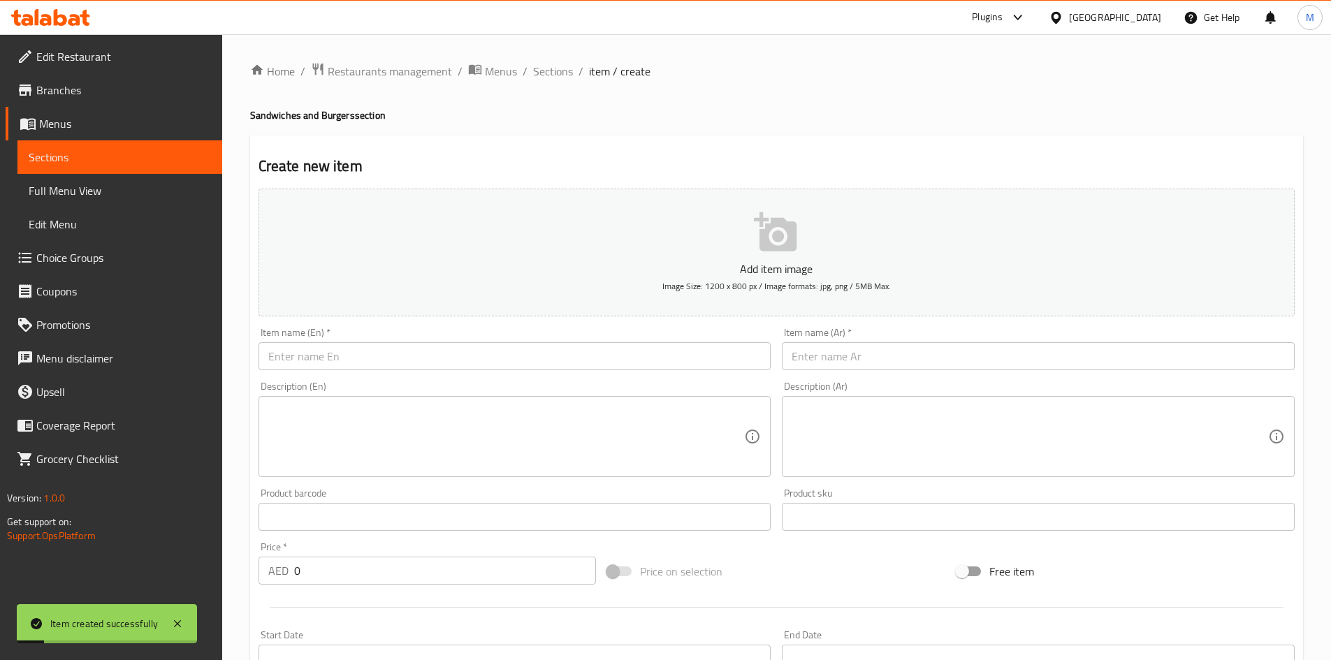
click at [559, 66] on span "Sections" at bounding box center [553, 71] width 40 height 17
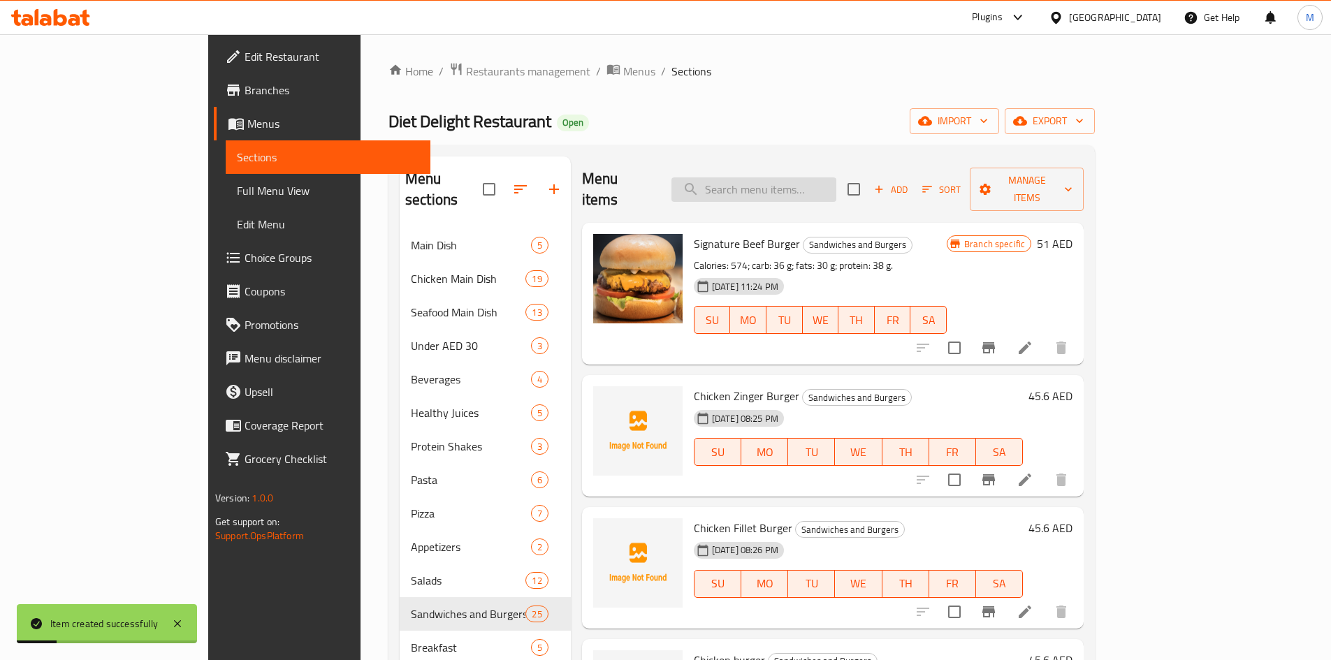
click at [836, 177] on input "search" at bounding box center [753, 189] width 165 height 24
paste input "spicy buffalo chicken wrap"
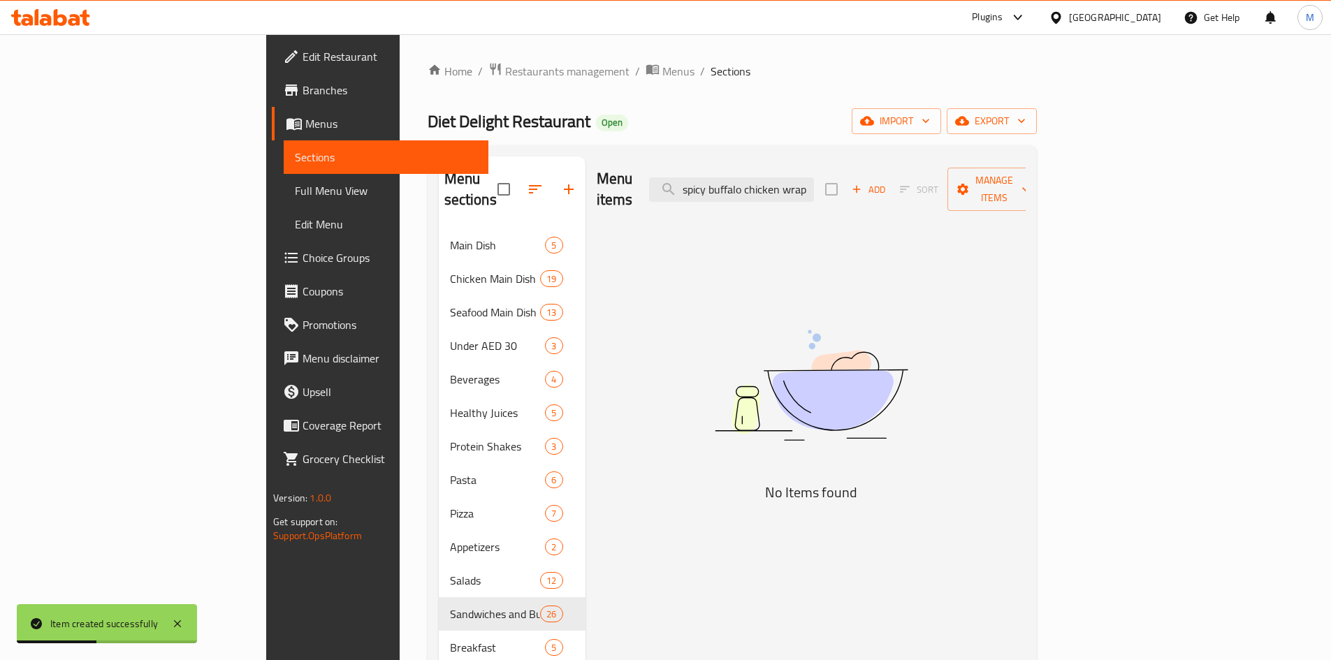
type input "spicy buffalo chicken wrap"
click at [887, 182] on span "Add" at bounding box center [869, 190] width 38 height 16
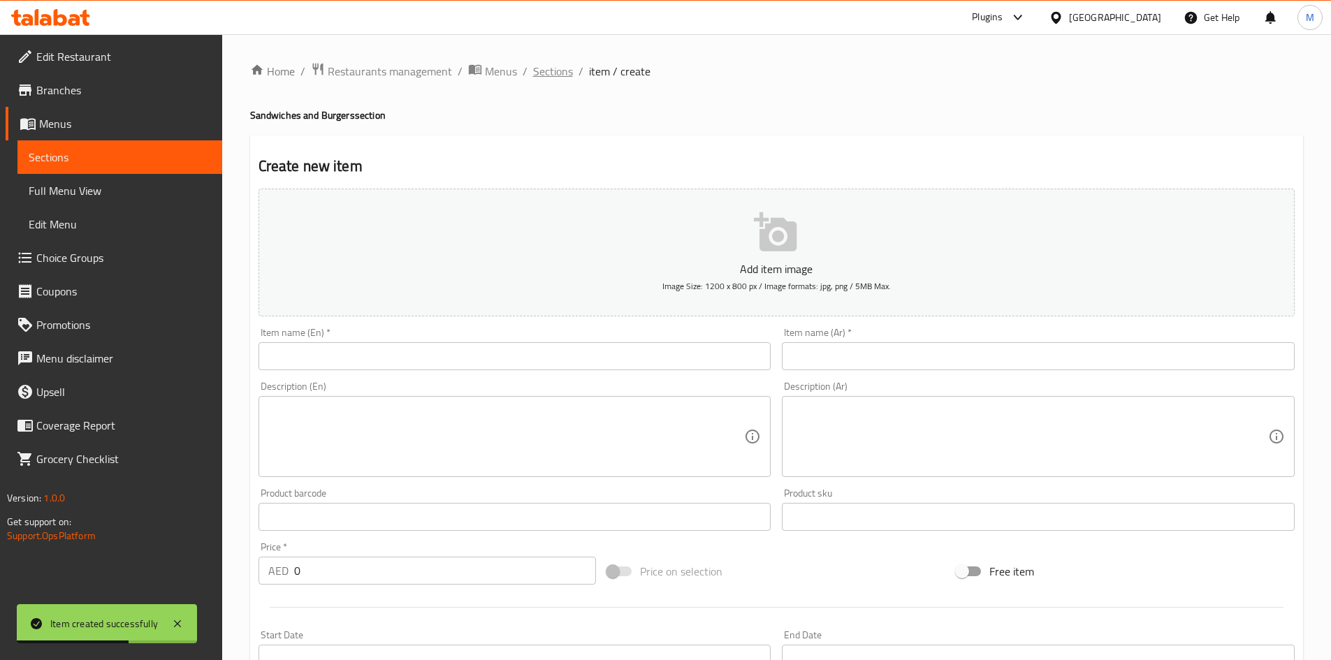
click at [552, 76] on span "Sections" at bounding box center [553, 71] width 40 height 17
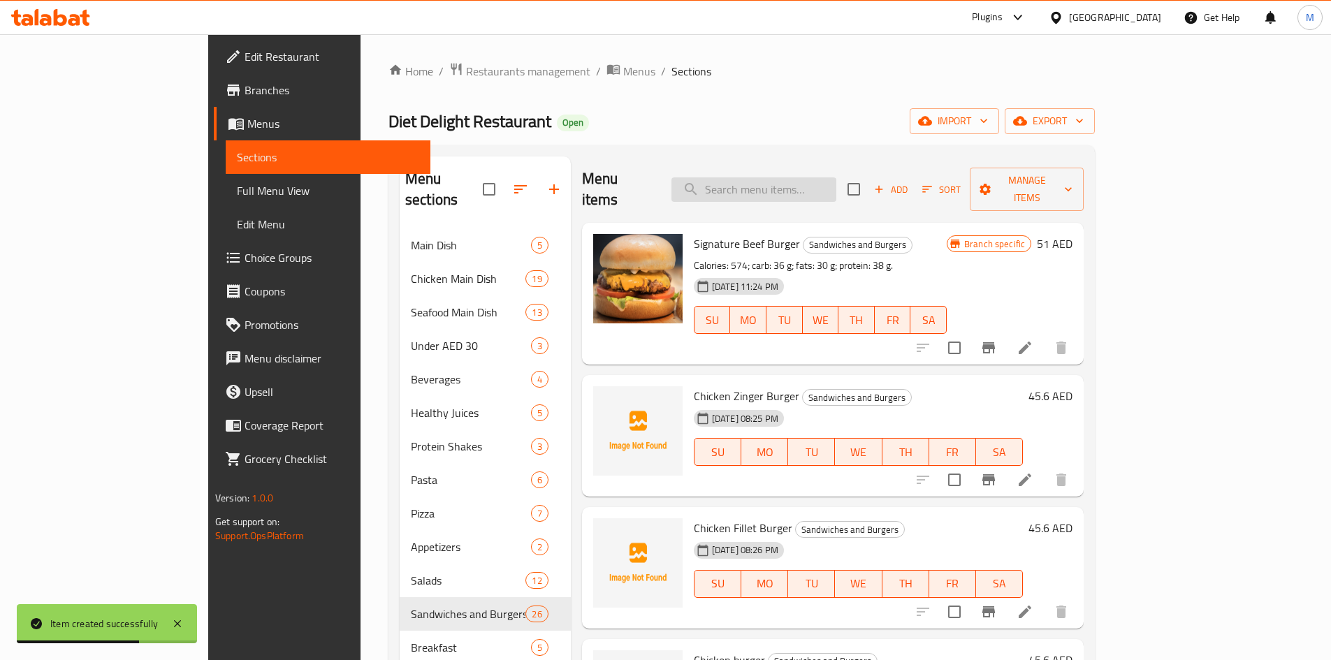
click at [820, 177] on input "search" at bounding box center [753, 189] width 165 height 24
paste input "spicy buffalo chicken wrap"
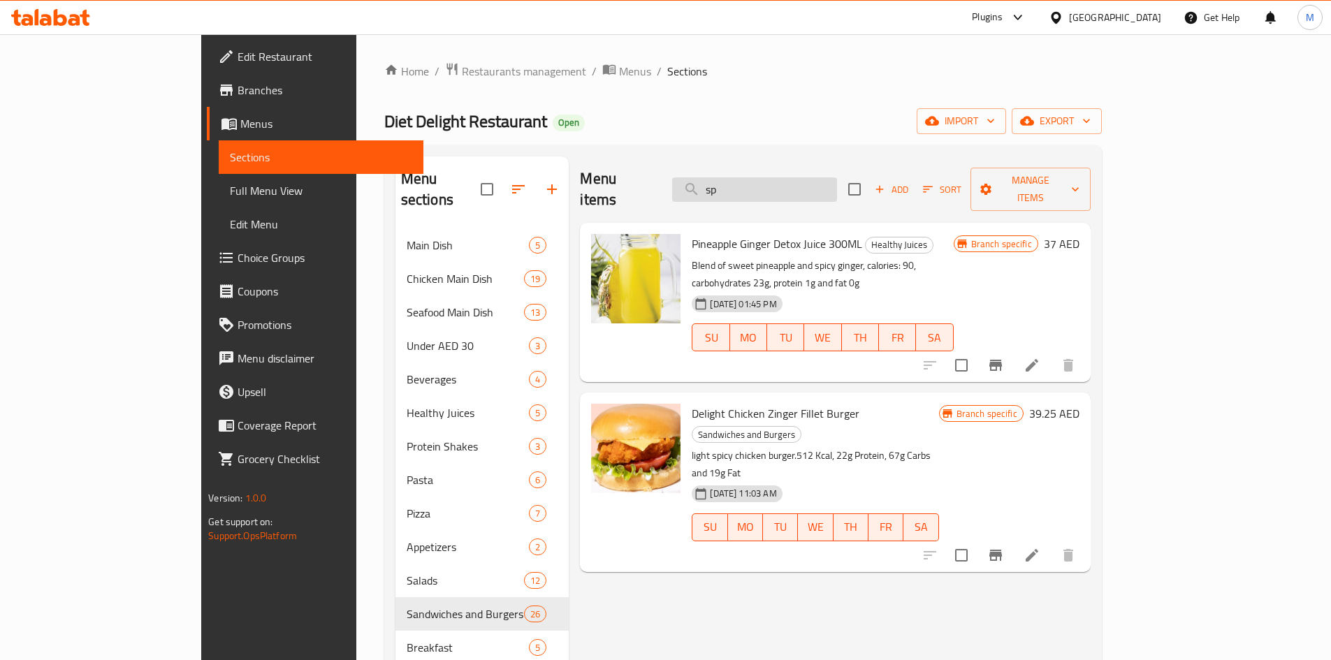
type input "s"
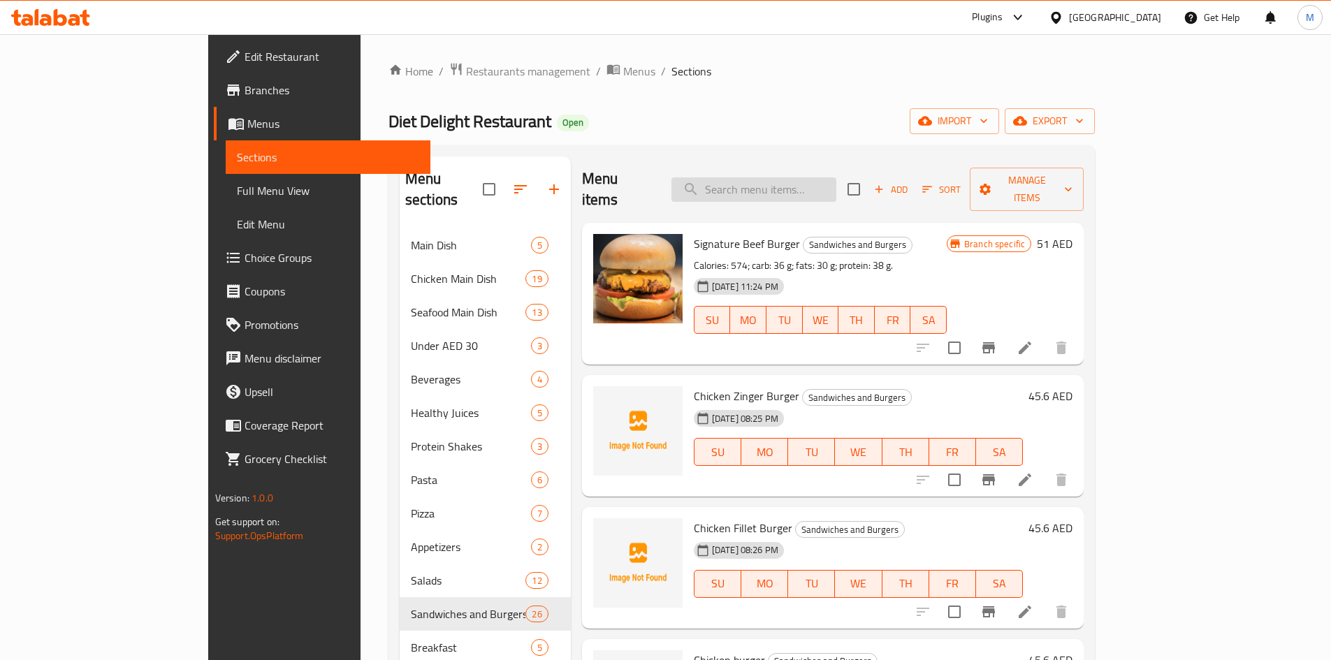
paste input "spicy buffalo chicken wrap"
type input "spicy buffalo chicken wrap"
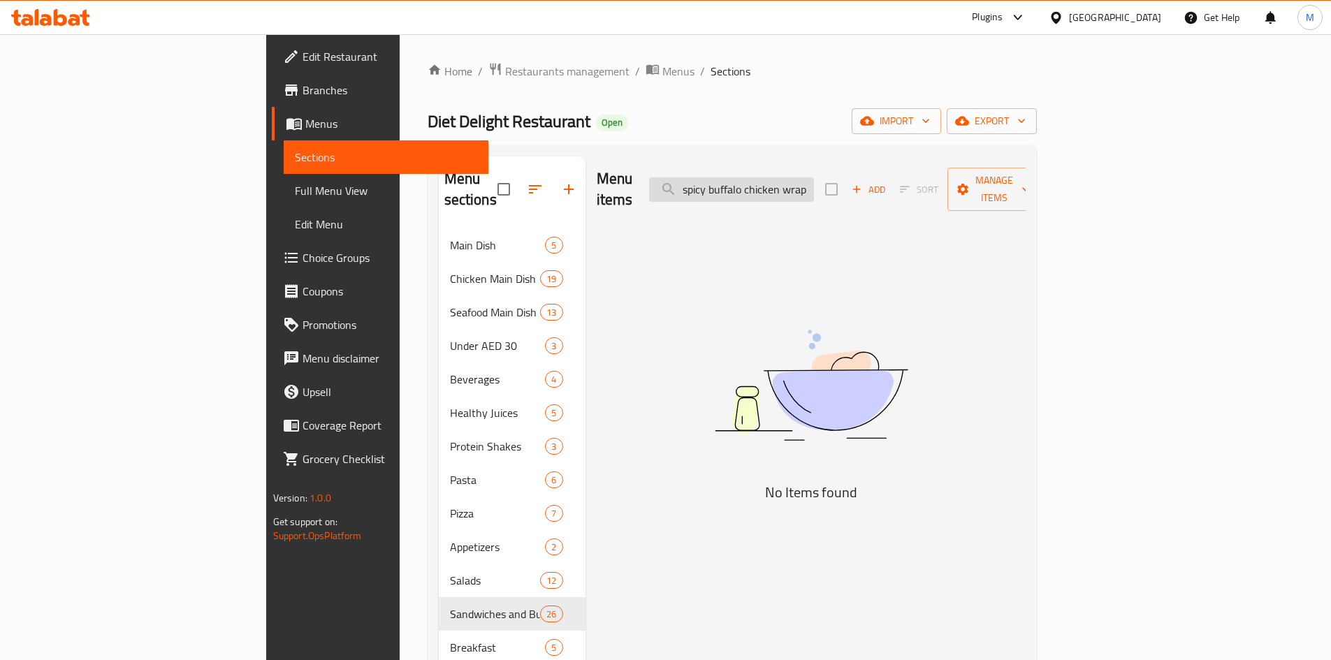
click at [814, 178] on input "spicy buffalo chicken wrap" at bounding box center [731, 189] width 165 height 24
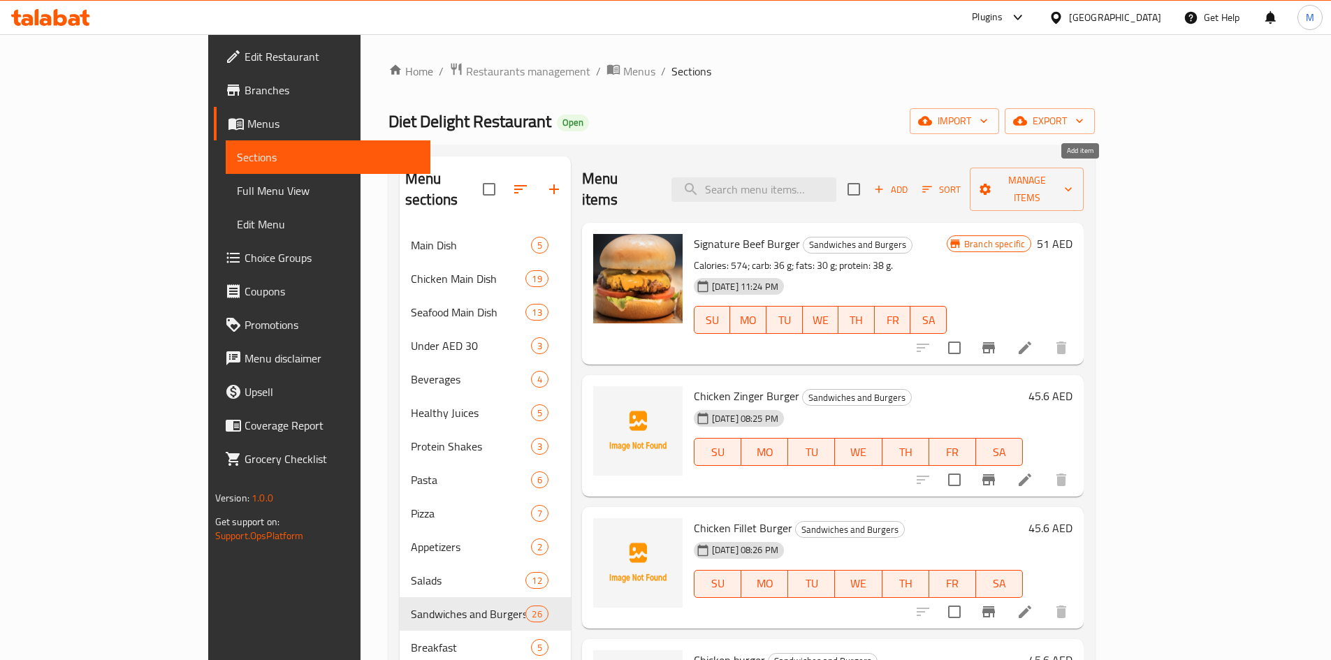
click at [910, 182] on span "Add" at bounding box center [891, 190] width 38 height 16
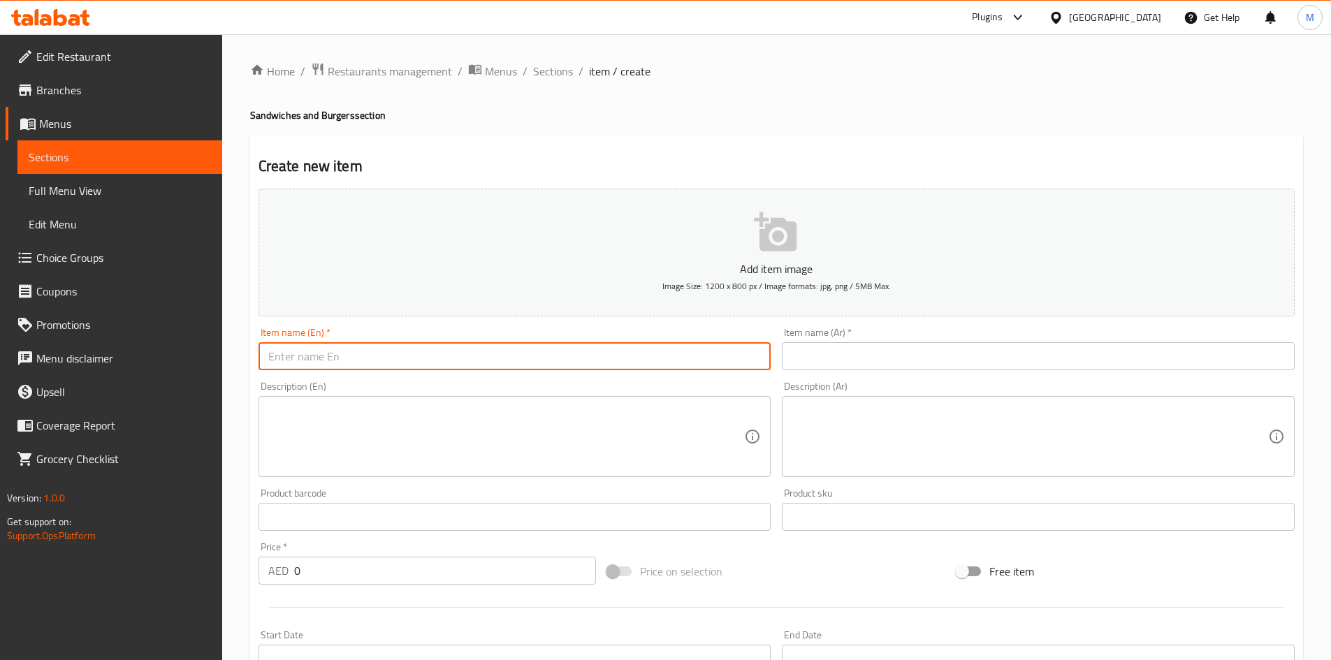
click at [573, 354] on input "text" at bounding box center [515, 356] width 513 height 28
paste input "spicy buffalo chicken wrap"
type input "spicy buffalo chicken wrap"
click at [887, 344] on input "text" at bounding box center [1038, 356] width 513 height 28
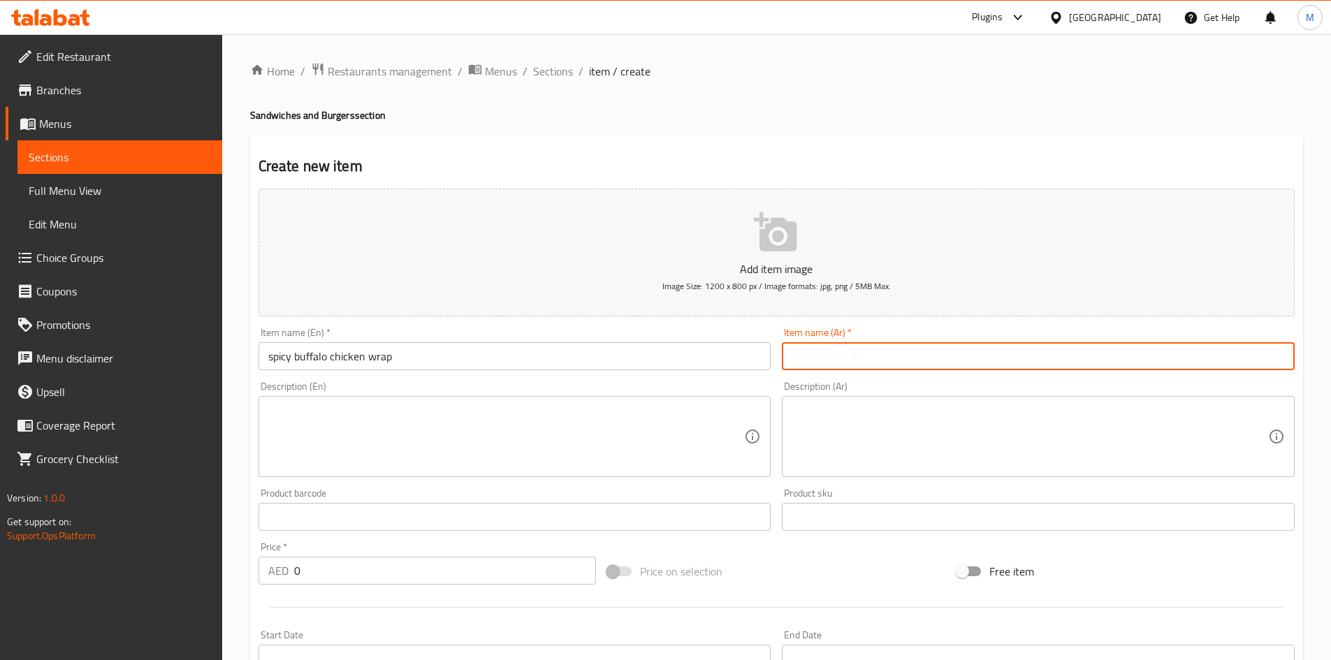
paste input "لفائف دجاج الجاموس الحارة"
click at [902, 362] on input "لفائف دجاج الجاموس الحارة" at bounding box center [1038, 356] width 513 height 28
click at [902, 361] on input "لفائف دجاج الجاموس الحارة" at bounding box center [1038, 356] width 513 height 28
click at [905, 360] on input "لفائف دجاج الجاموس الحارة" at bounding box center [1038, 356] width 513 height 28
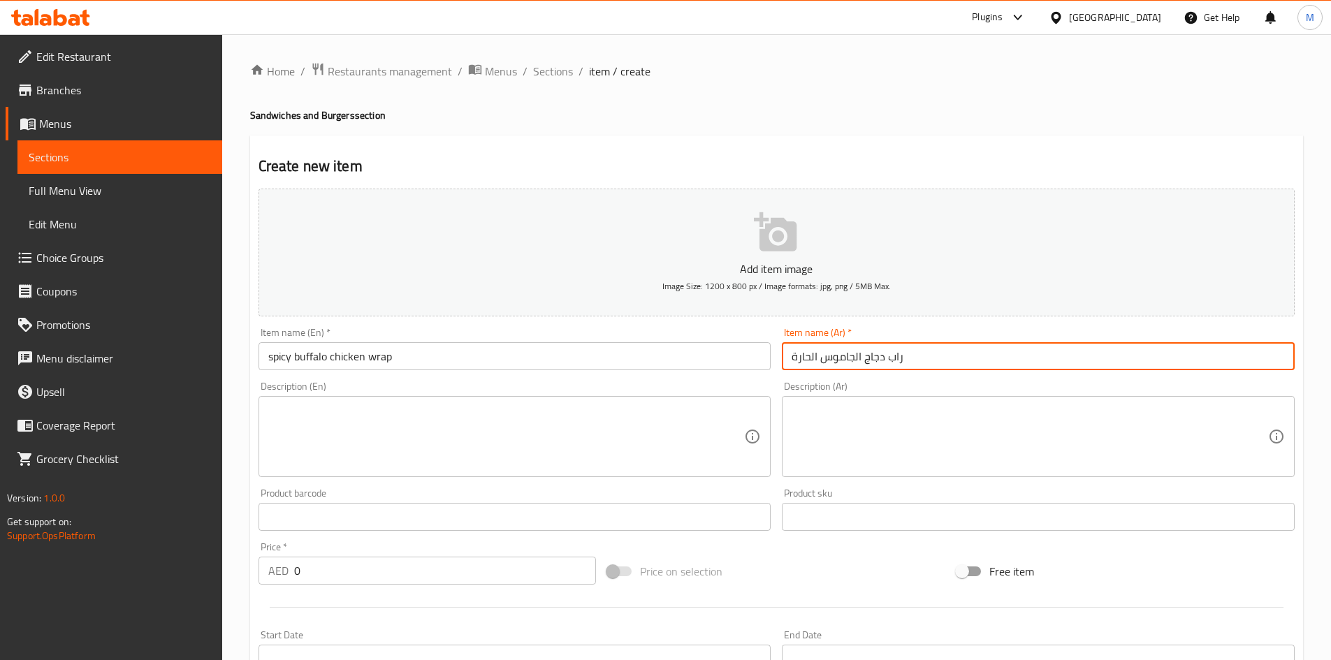
click at [853, 356] on input "راب دجاج الجاموس الحارة" at bounding box center [1038, 356] width 513 height 28
click at [853, 355] on input "راب دجاج الجاموس الحارة" at bounding box center [1038, 356] width 513 height 28
click at [810, 356] on input "راب دجاج بافلو الحارة" at bounding box center [1038, 356] width 513 height 28
click at [792, 358] on input "راب دجاج بافلو حارة" at bounding box center [1038, 356] width 513 height 28
click at [797, 354] on input "راب دجاج بافلو حارة" at bounding box center [1038, 356] width 513 height 28
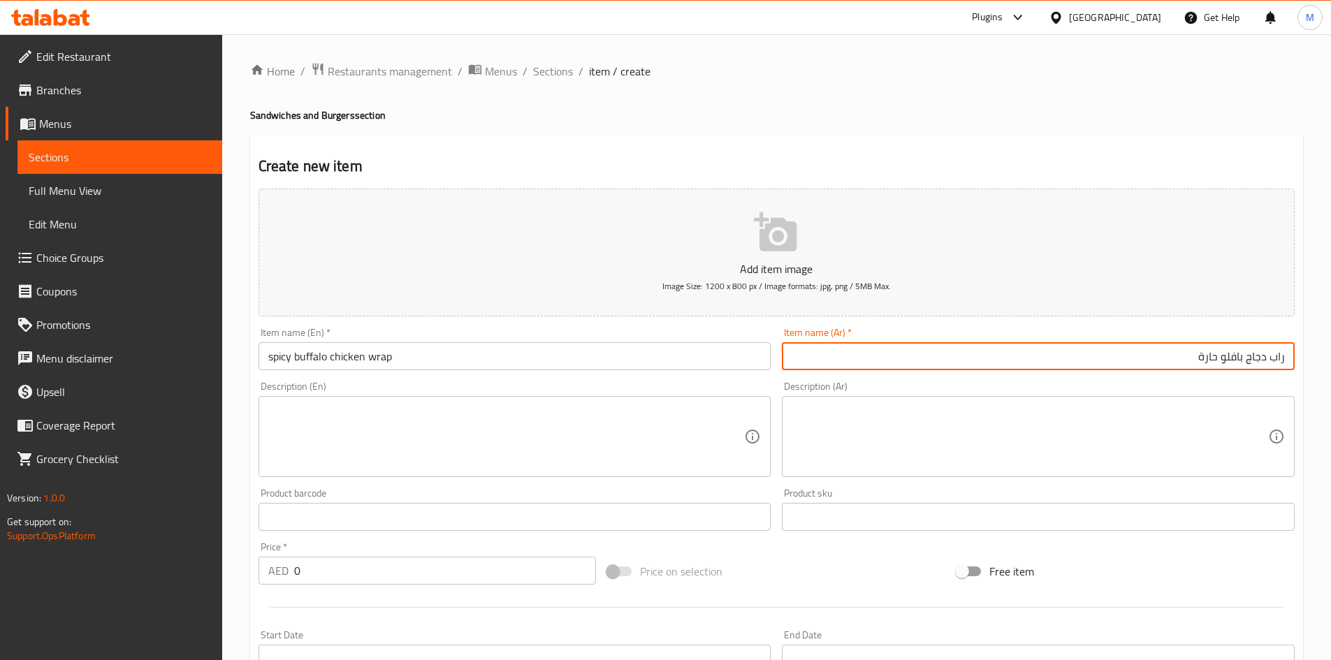
drag, startPoint x: 1017, startPoint y: 349, endPoint x: 1041, endPoint y: 370, distance: 32.1
click at [1017, 349] on input "راب دجاج بافلو حارة" at bounding box center [1038, 356] width 513 height 28
type input "راب دجاج بافلو حار"
click at [368, 573] on input "0" at bounding box center [445, 571] width 303 height 28
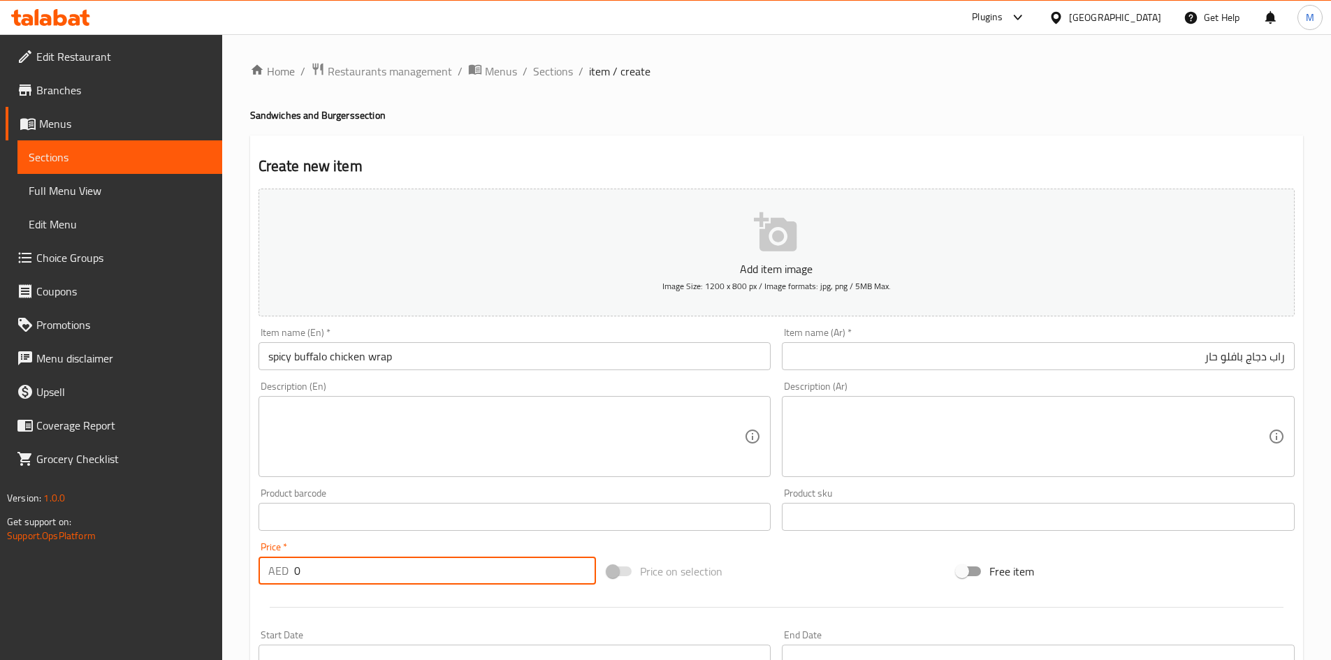
click at [368, 573] on input "0" at bounding box center [445, 571] width 303 height 28
paste input "42"
type input "42"
click at [365, 539] on div "Price   * AED 42 Price *" at bounding box center [427, 564] width 349 height 54
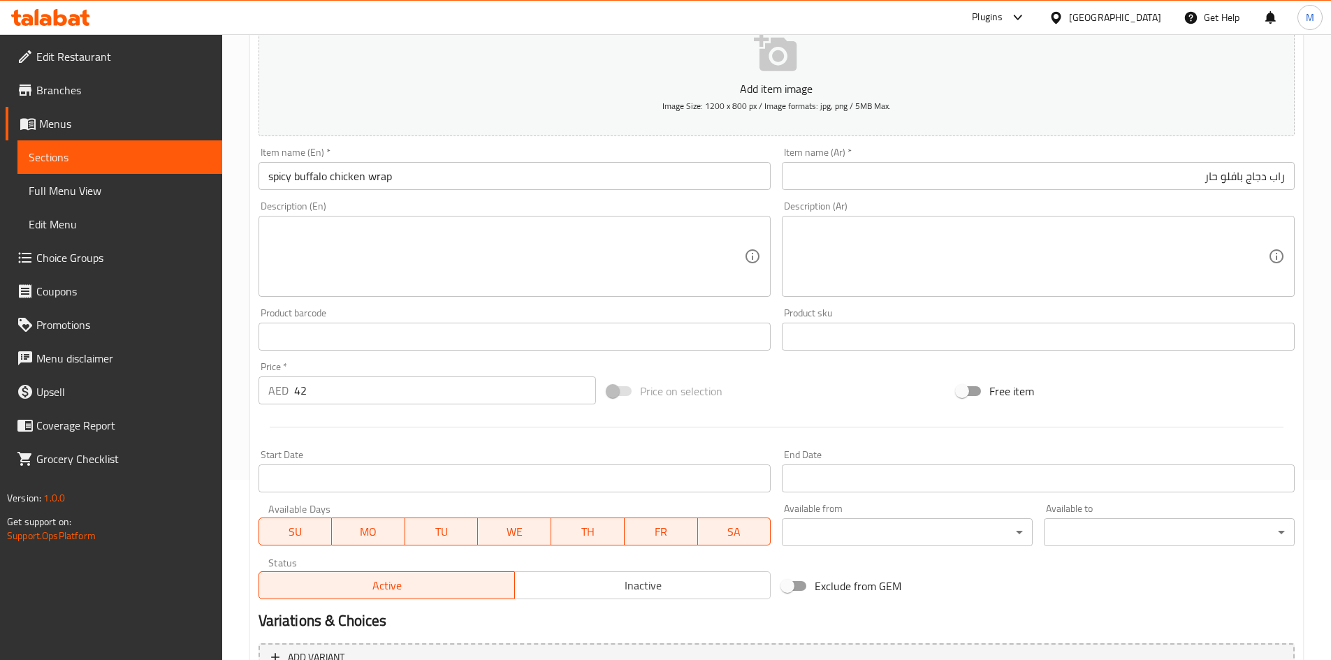
scroll to position [327, 0]
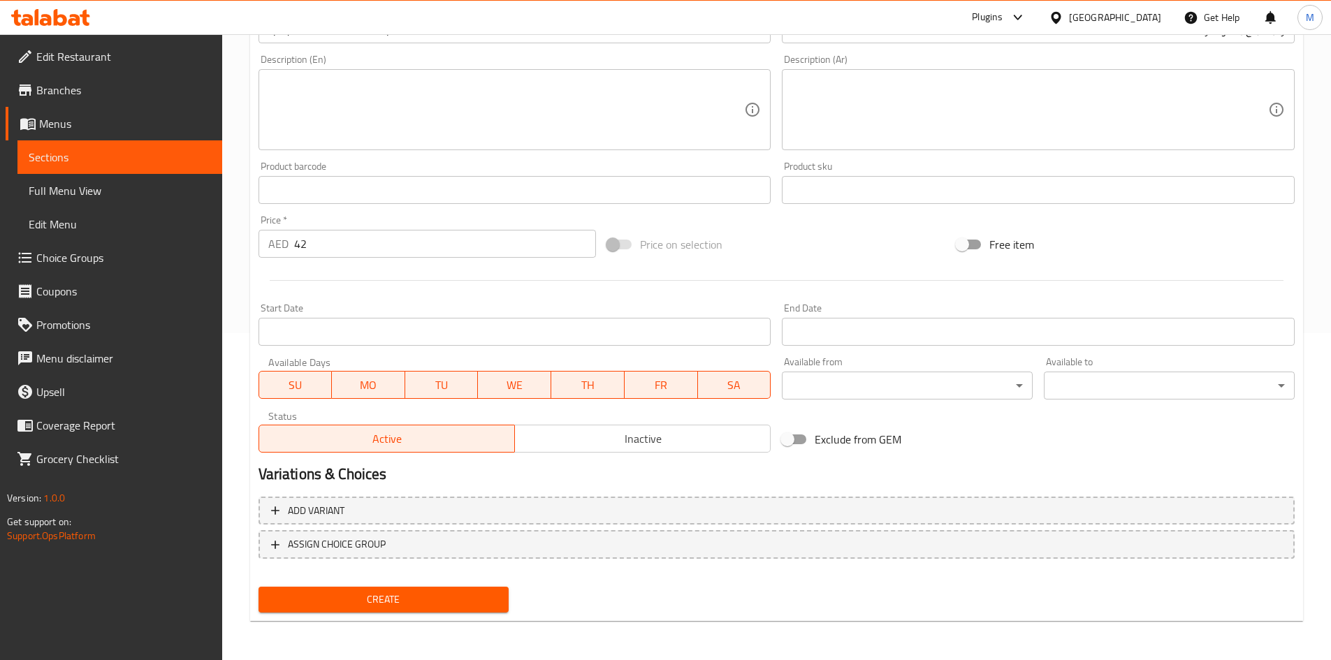
click at [385, 598] on span "Create" at bounding box center [384, 599] width 228 height 17
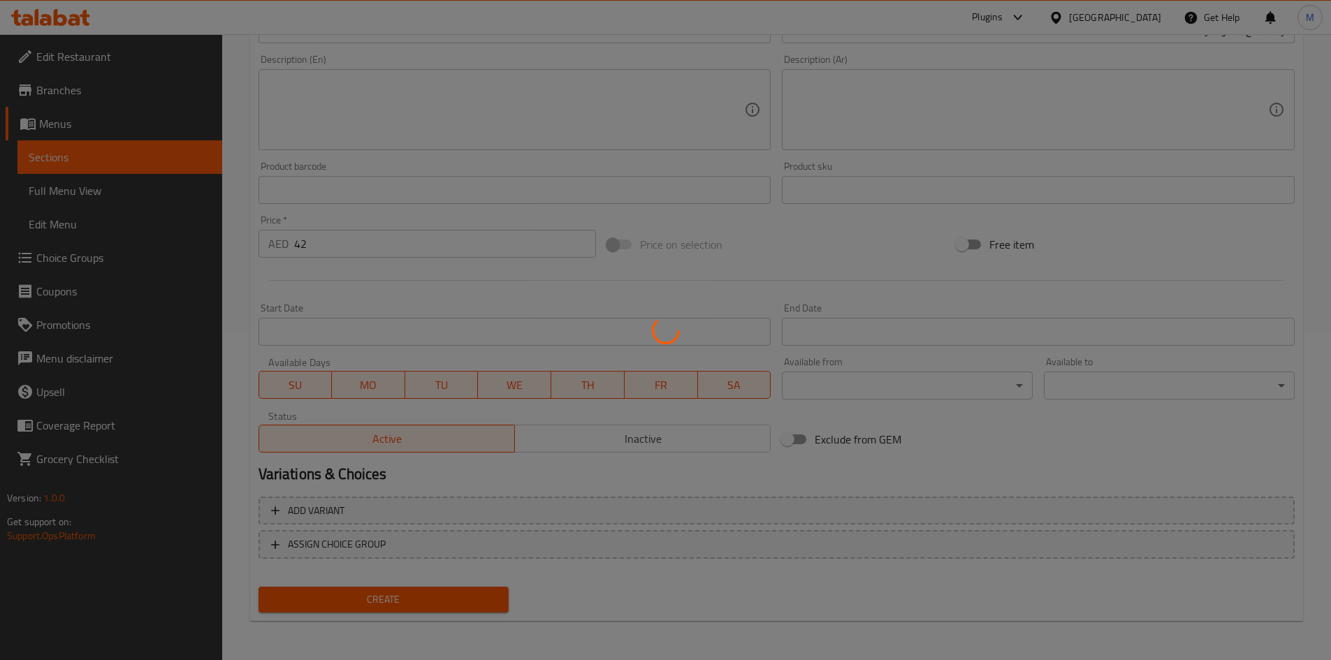
type input "0"
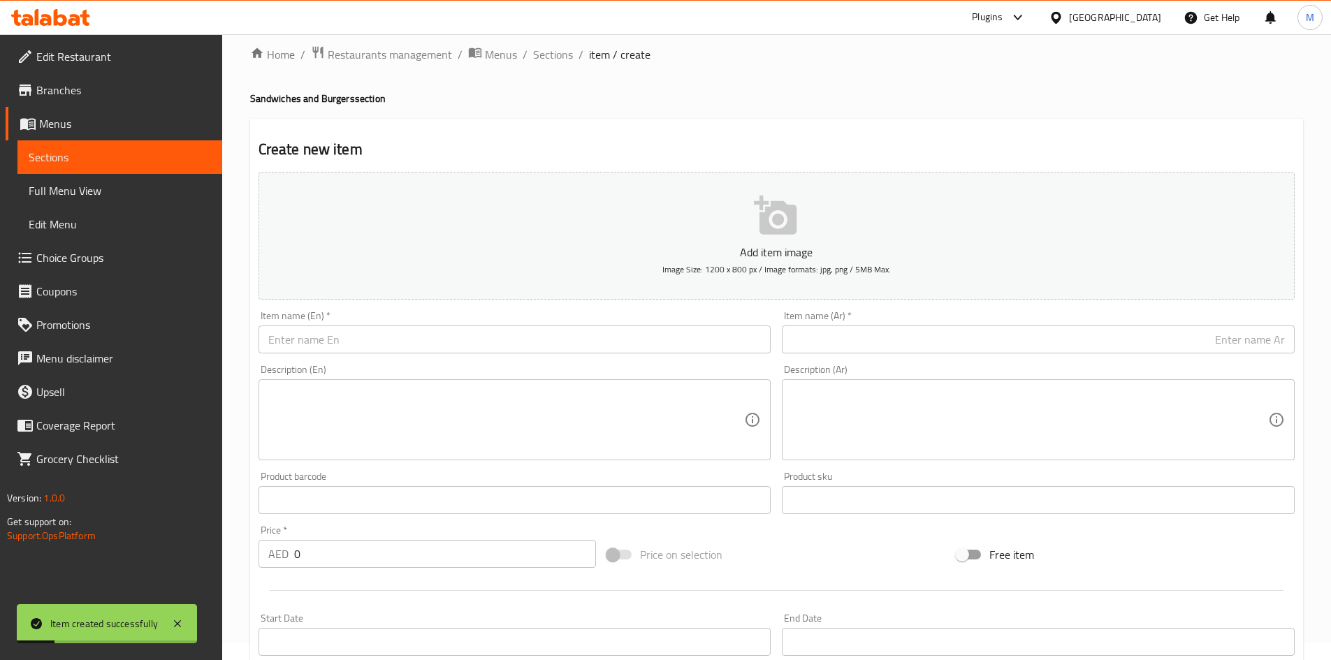
scroll to position [0, 0]
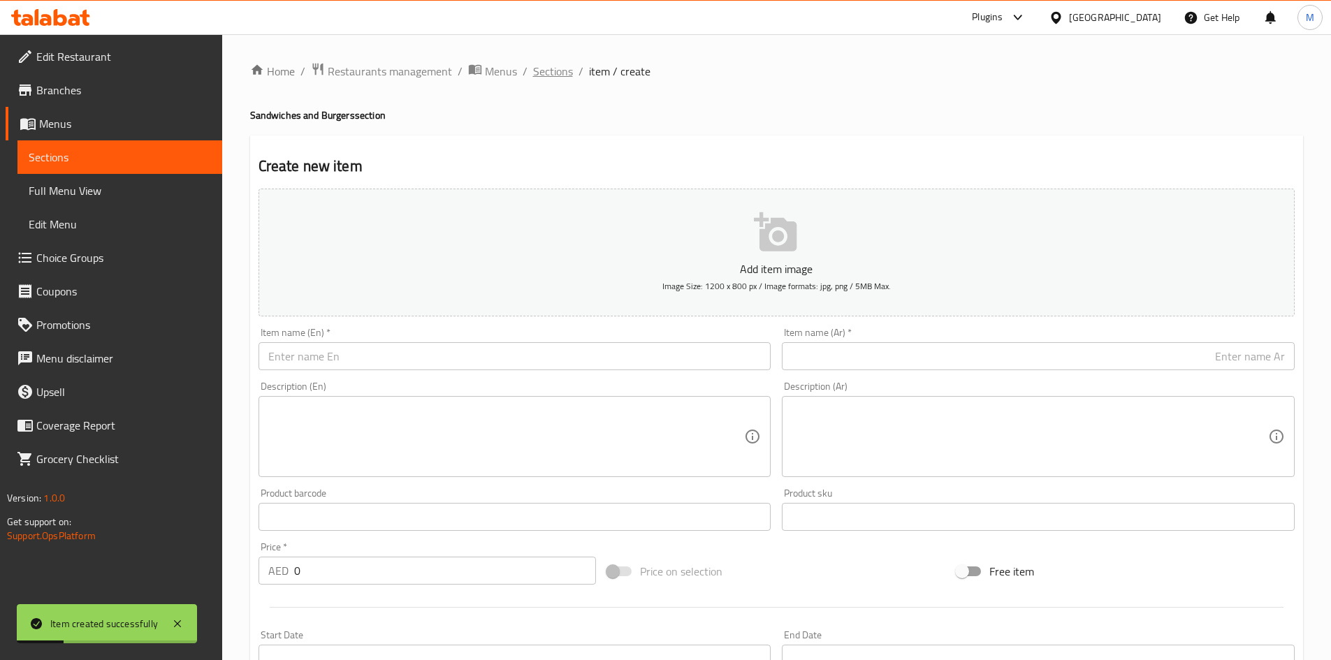
click at [551, 75] on span "Sections" at bounding box center [553, 71] width 40 height 17
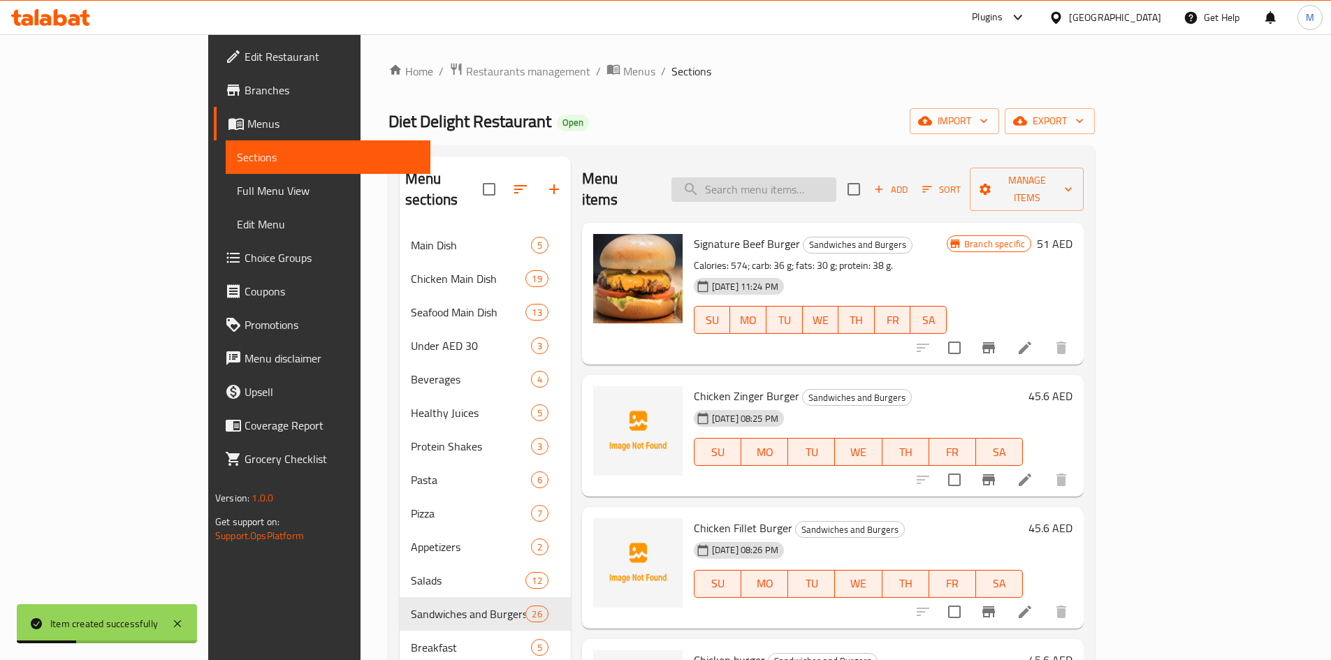
click at [806, 177] on input "search" at bounding box center [753, 189] width 165 height 24
paste input "chicken wrap"
click at [781, 181] on input "chicken wrap" at bounding box center [753, 189] width 165 height 24
click at [774, 180] on input "chicken wrap" at bounding box center [753, 189] width 165 height 24
click at [779, 180] on input "chicken wrap" at bounding box center [753, 189] width 165 height 24
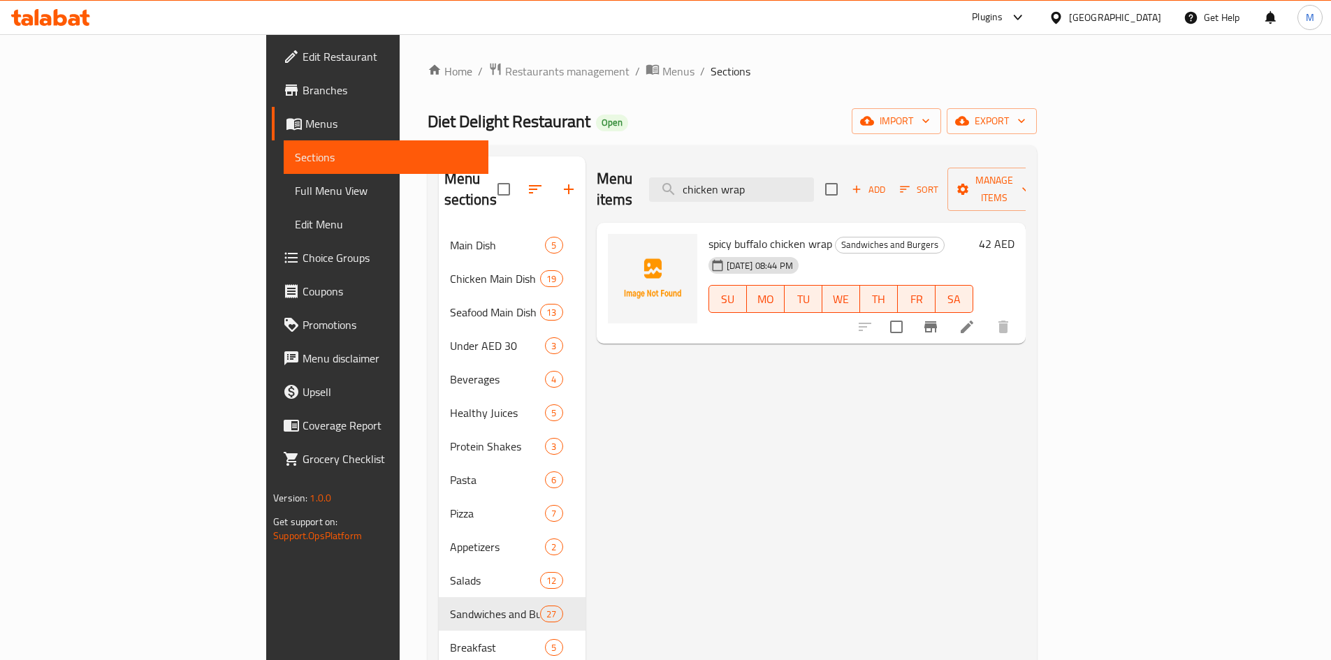
type input "chicken wrap"
click at [887, 182] on span "Add" at bounding box center [869, 190] width 38 height 16
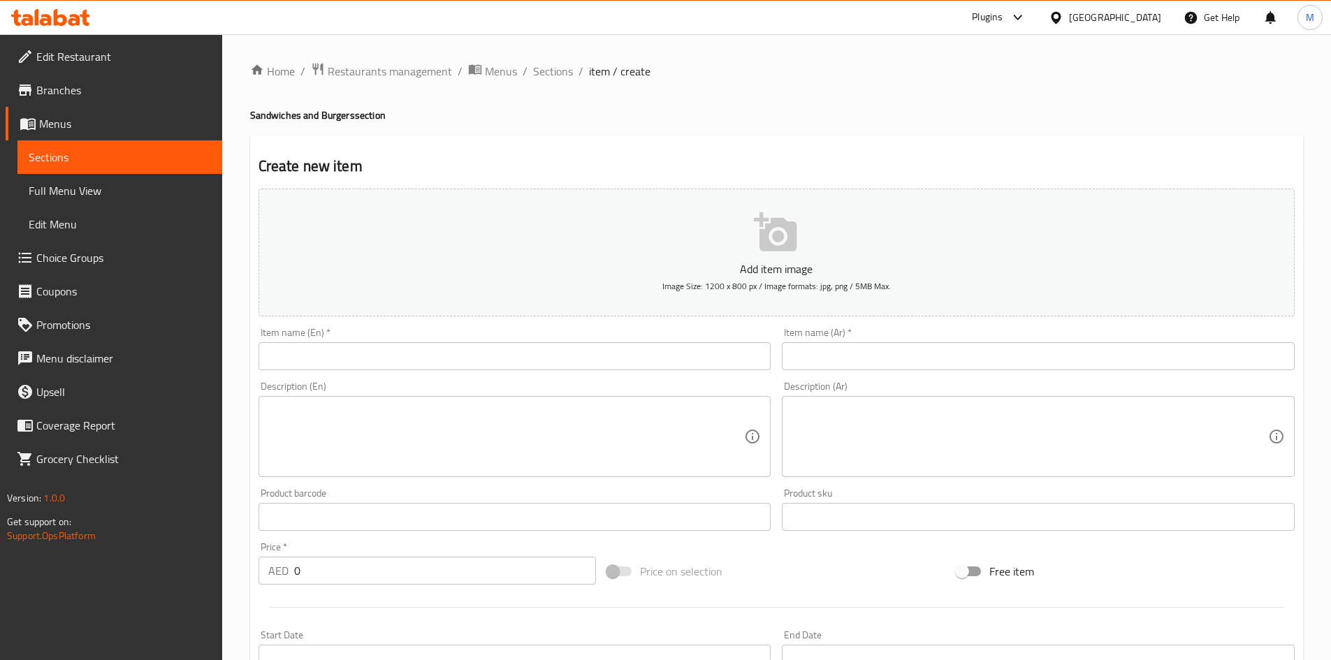
click at [354, 368] on input "text" at bounding box center [515, 356] width 513 height 28
paste input "chicken wrap"
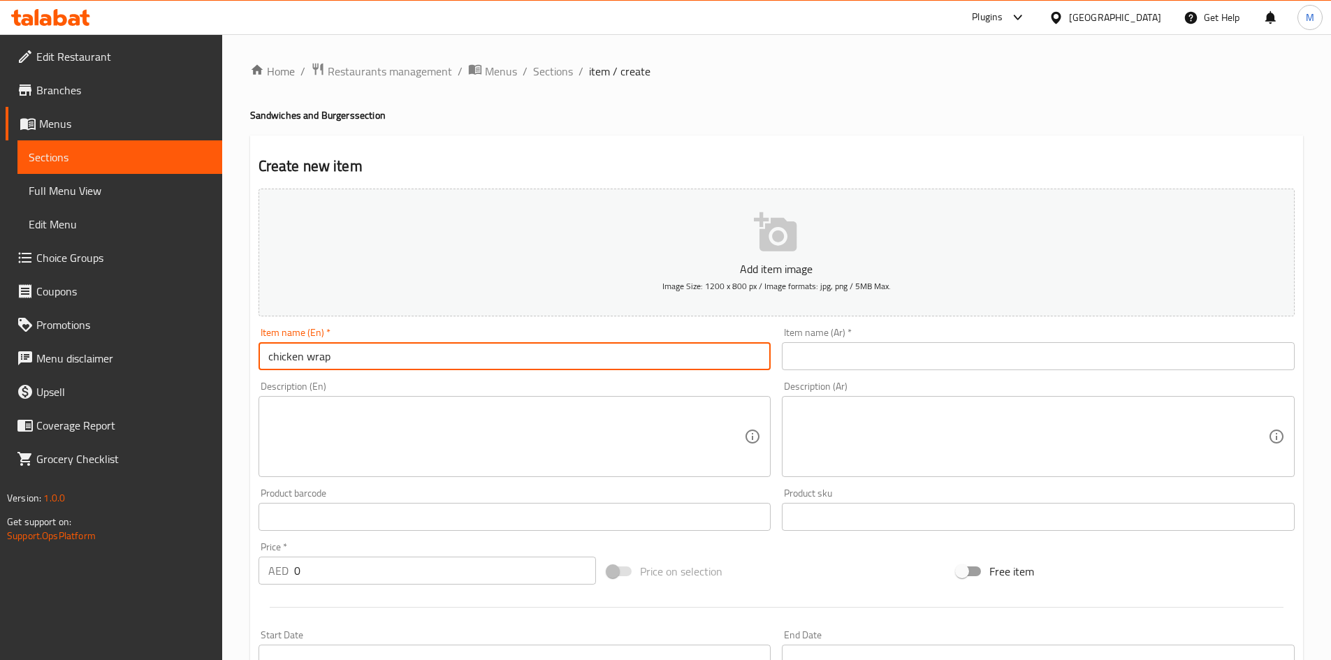
click at [273, 358] on input "chicken wrap" at bounding box center [515, 356] width 513 height 28
click at [317, 352] on input "chicken wrap" at bounding box center [515, 356] width 513 height 28
click at [345, 357] on input "Chicken Wrap" at bounding box center [515, 356] width 513 height 28
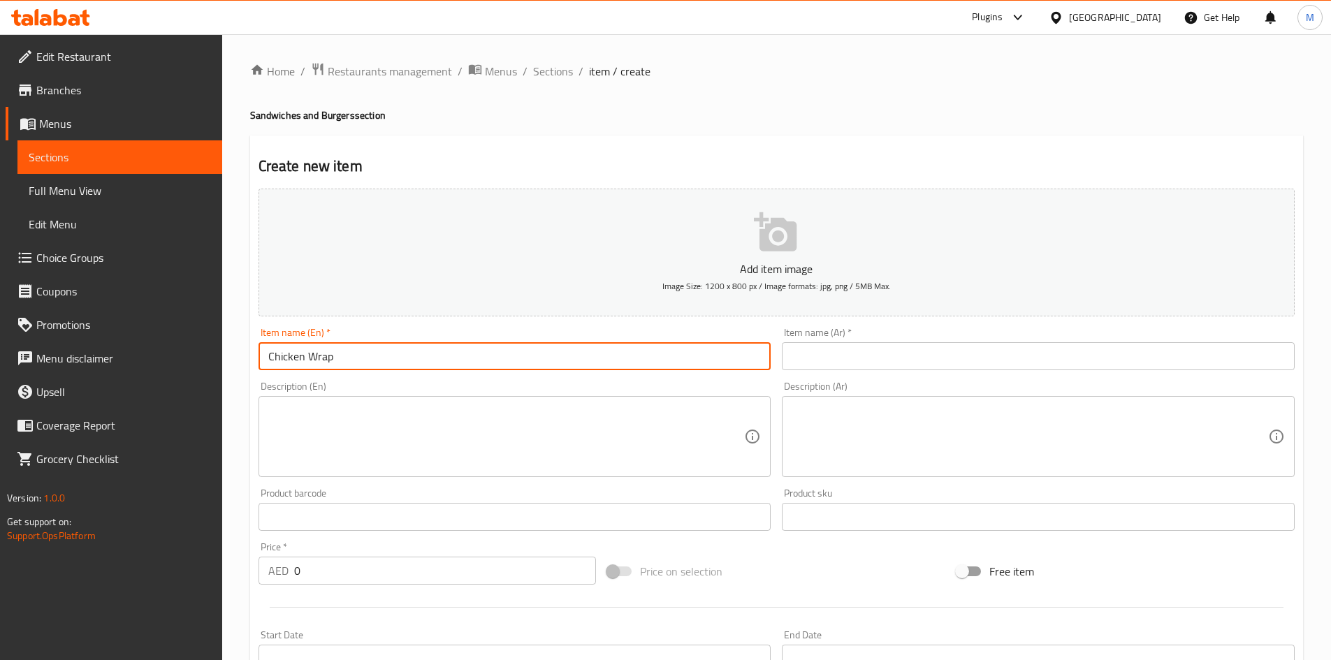
type input "Chicken Wrap"
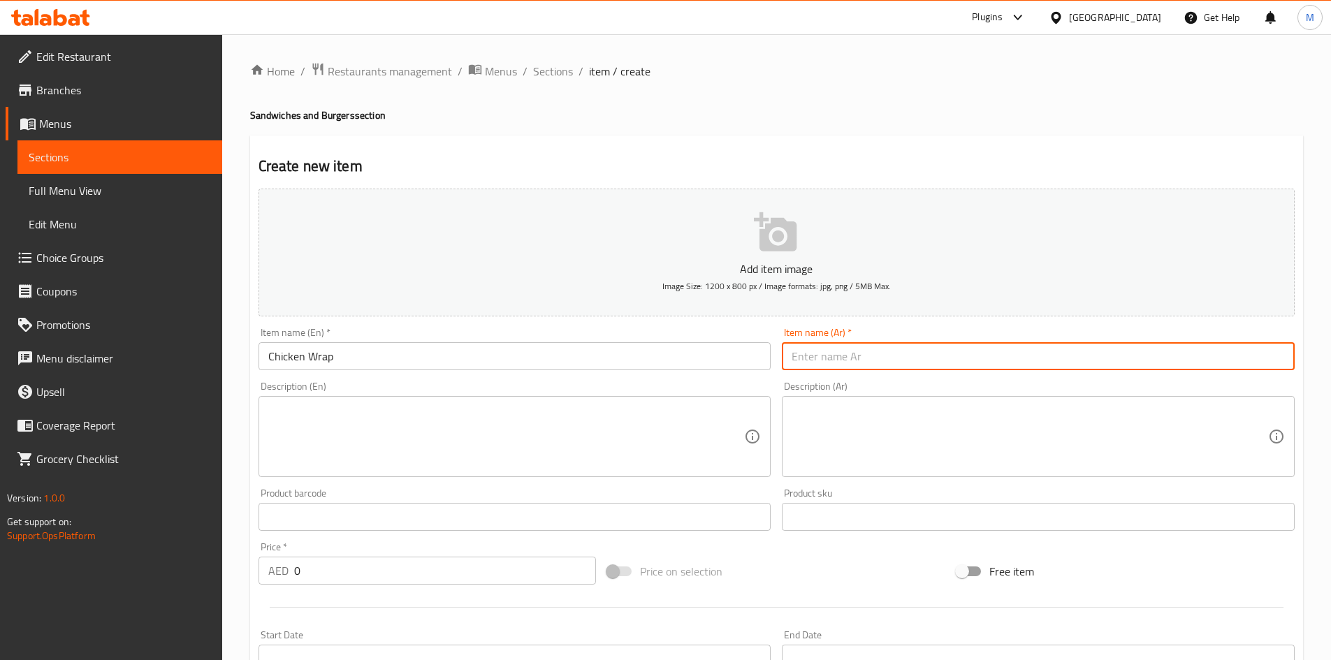
click at [871, 353] on input "text" at bounding box center [1038, 356] width 513 height 28
paste input "لفائف الدجاج"
click at [841, 354] on input "لفائف الدجاج" at bounding box center [1038, 356] width 513 height 28
click at [813, 360] on input "راب الدجاج" at bounding box center [1038, 356] width 513 height 28
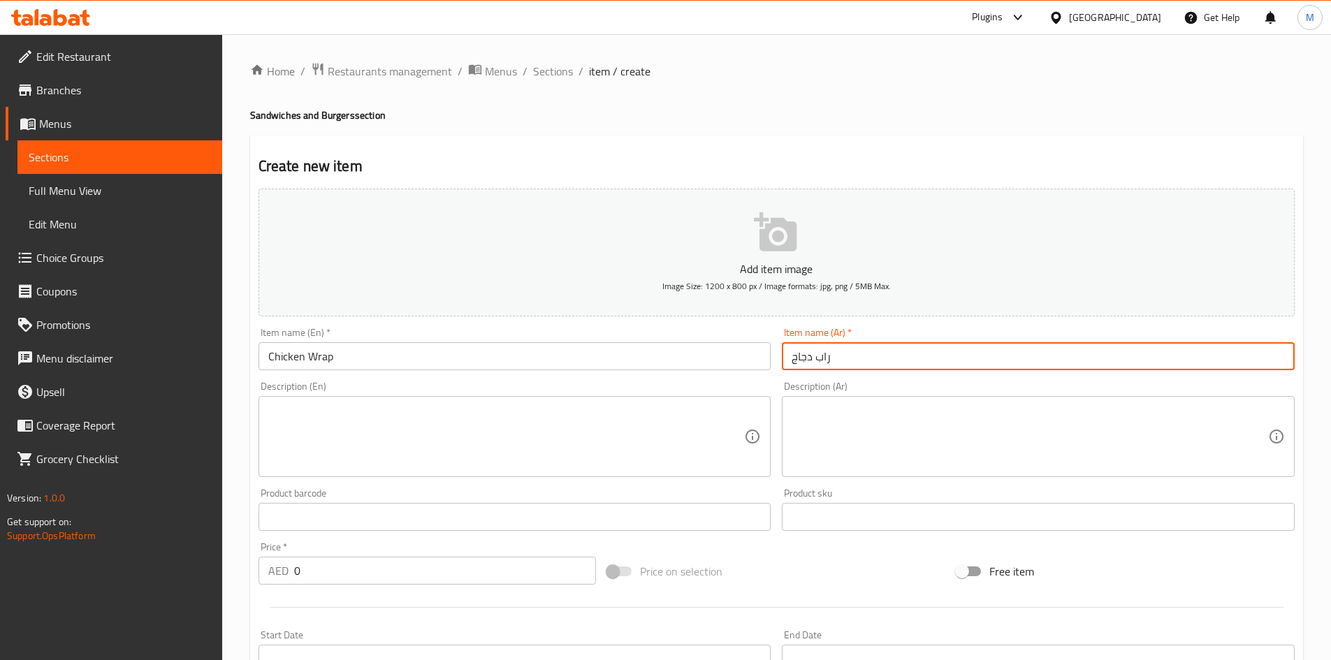
type input "راب دجاج"
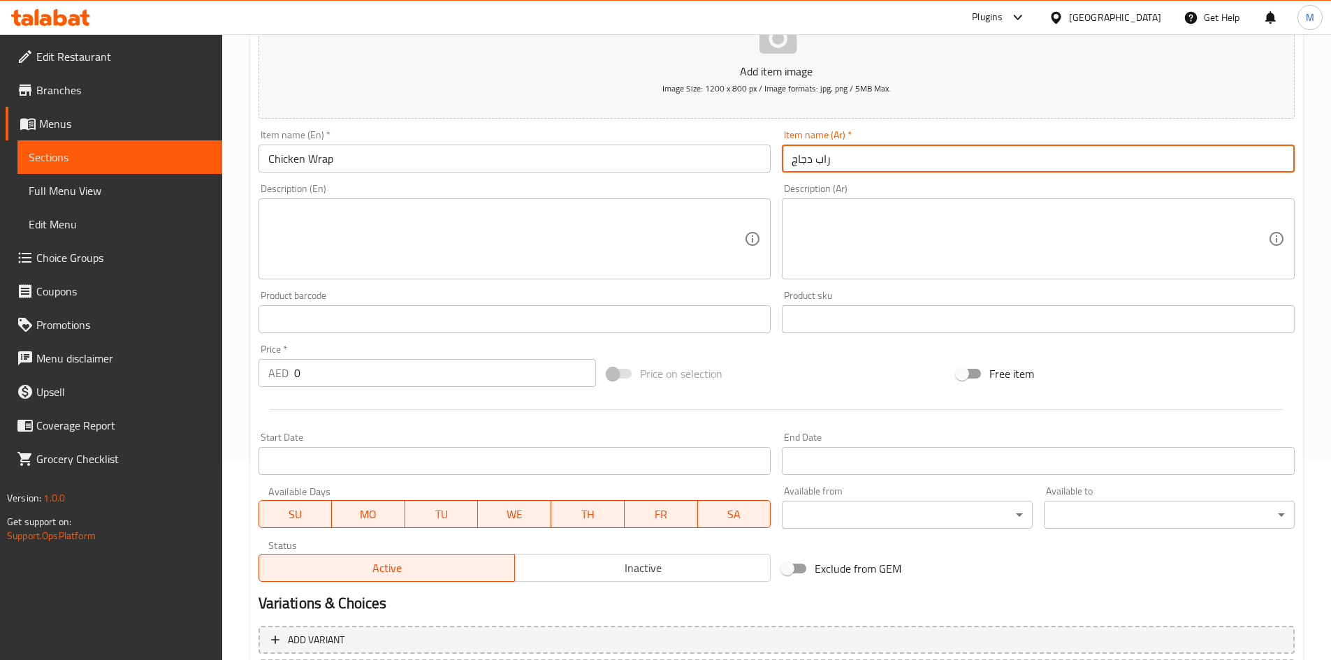
scroll to position [210, 0]
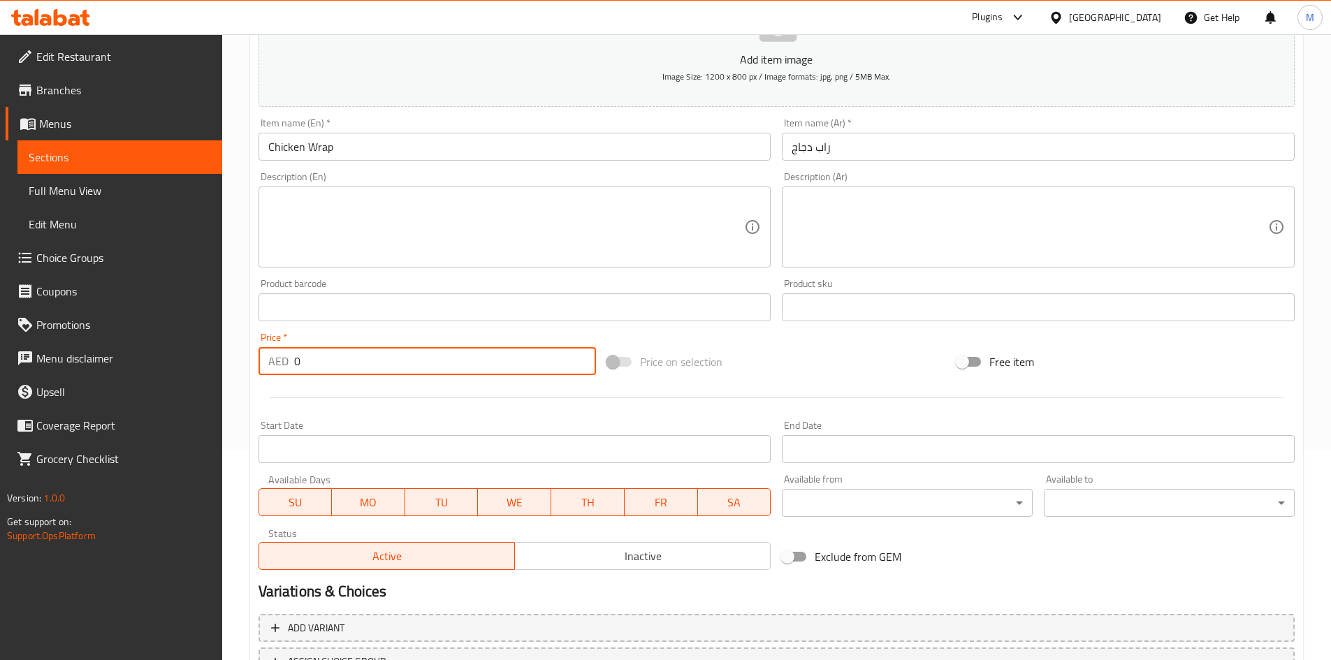
click at [349, 361] on input "0" at bounding box center [445, 361] width 303 height 28
paste input "42"
type input "42"
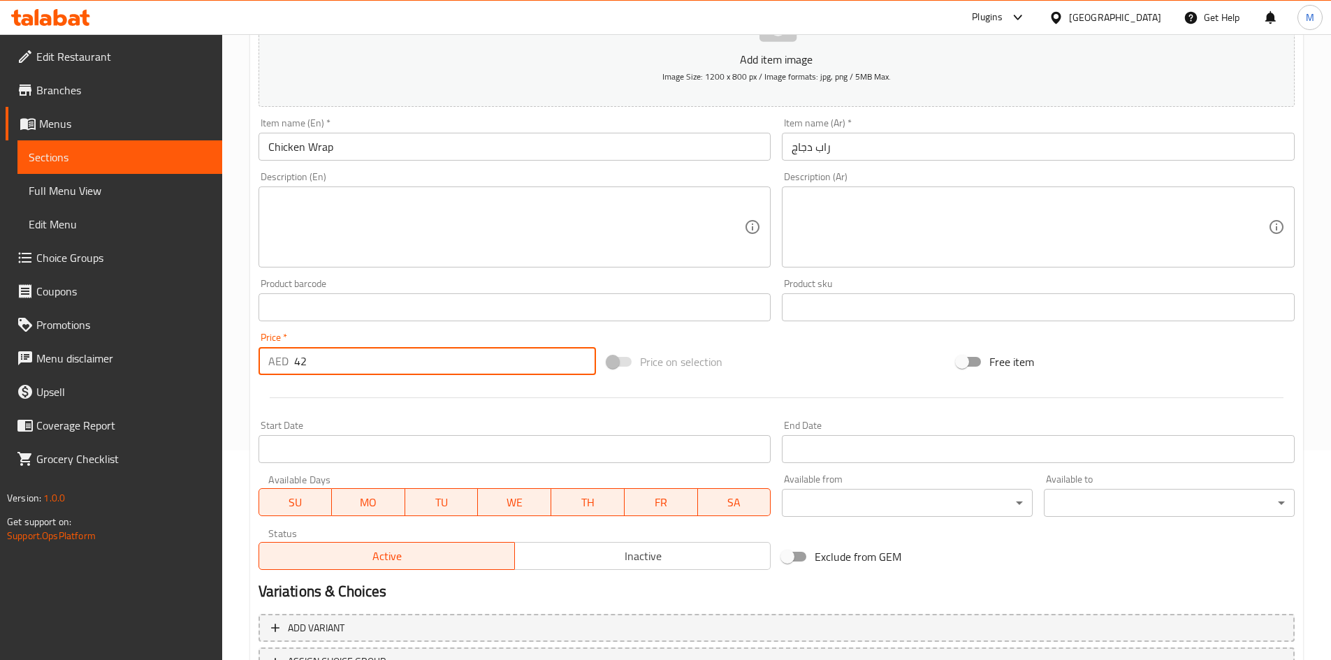
click at [348, 331] on div "Price   * AED 42 Price *" at bounding box center [427, 354] width 349 height 54
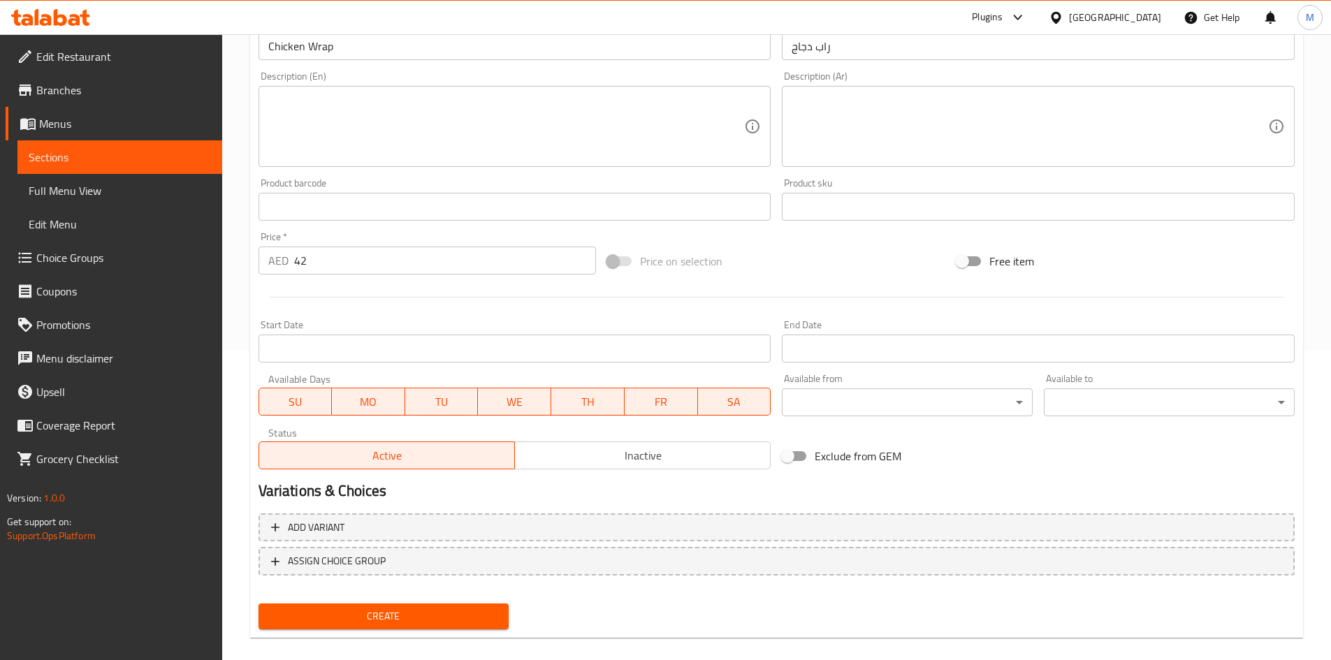
scroll to position [327, 0]
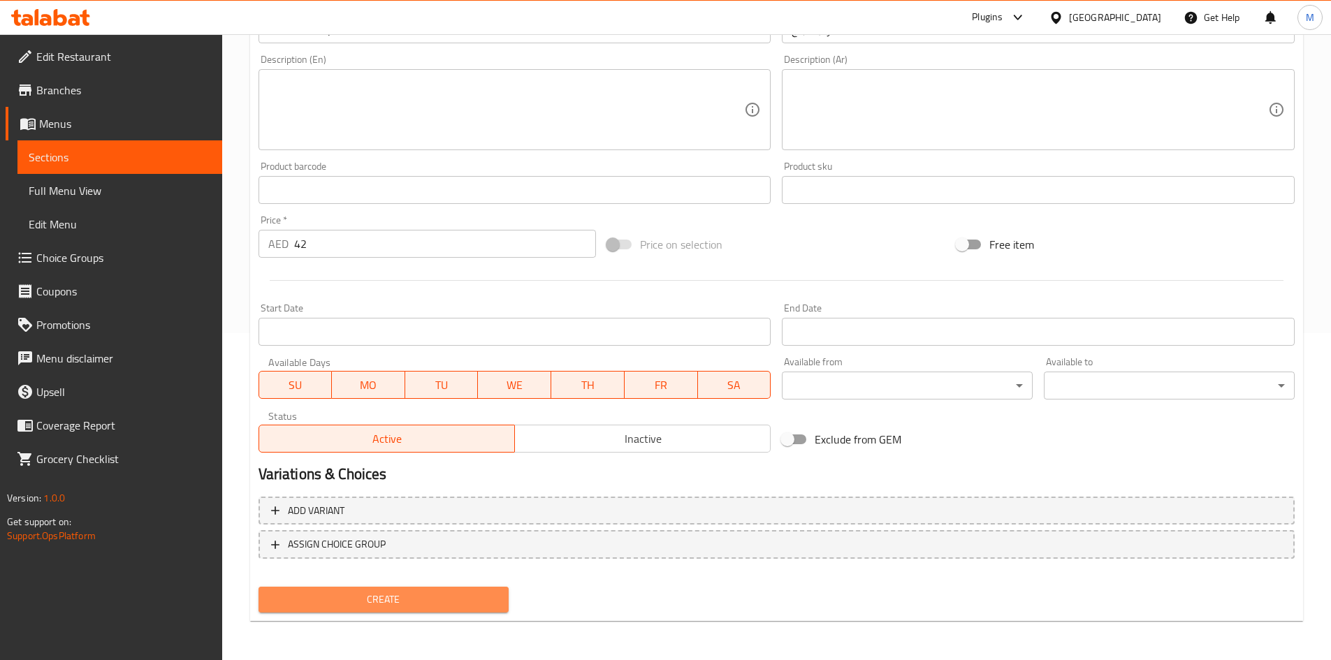
click at [391, 594] on span "Create" at bounding box center [384, 599] width 228 height 17
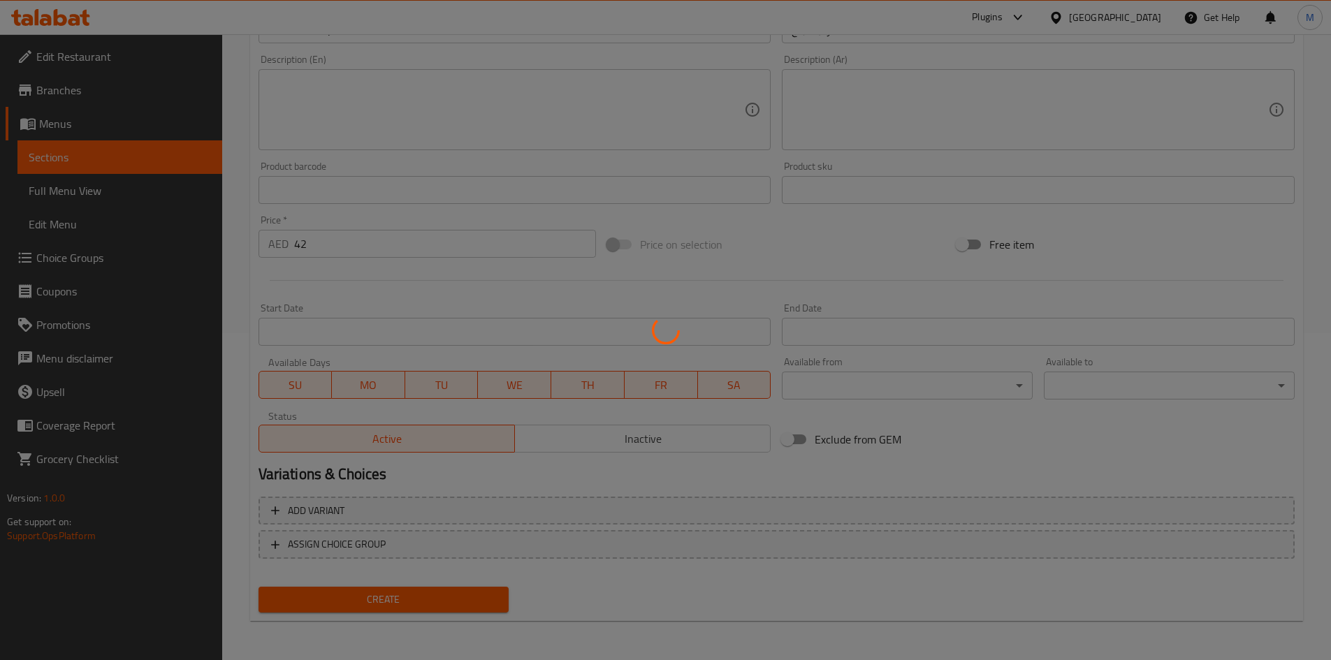
type input "0"
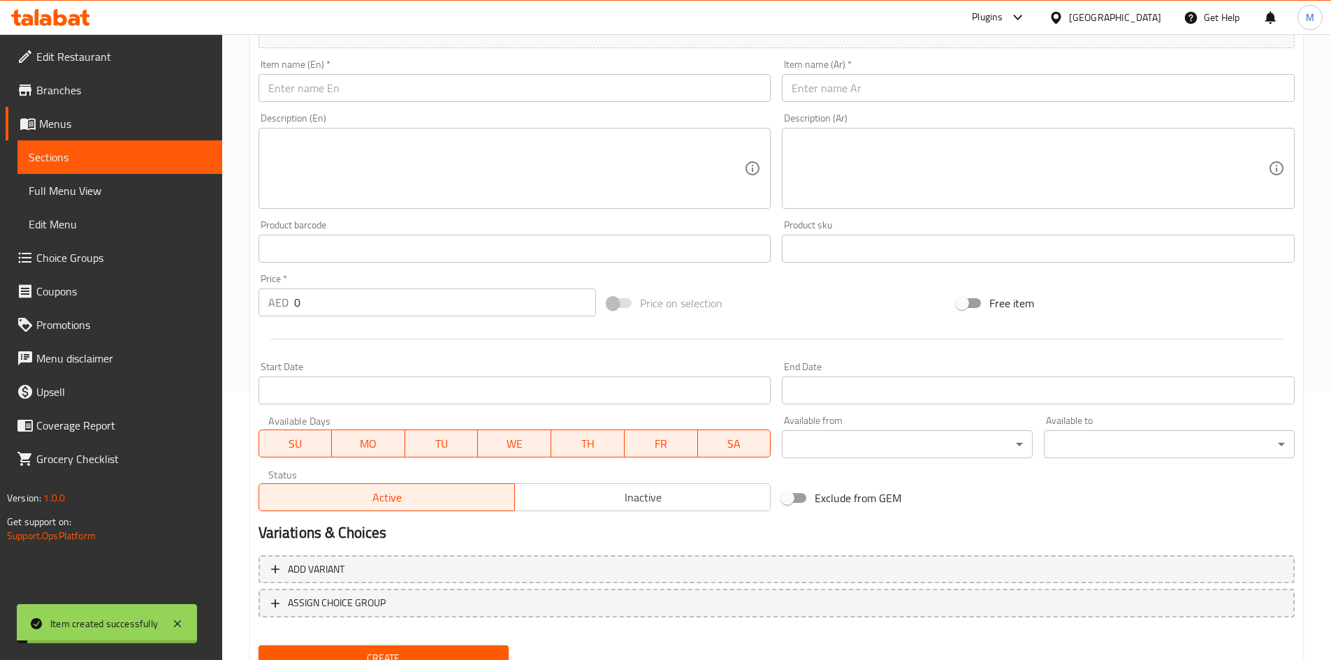
scroll to position [187, 0]
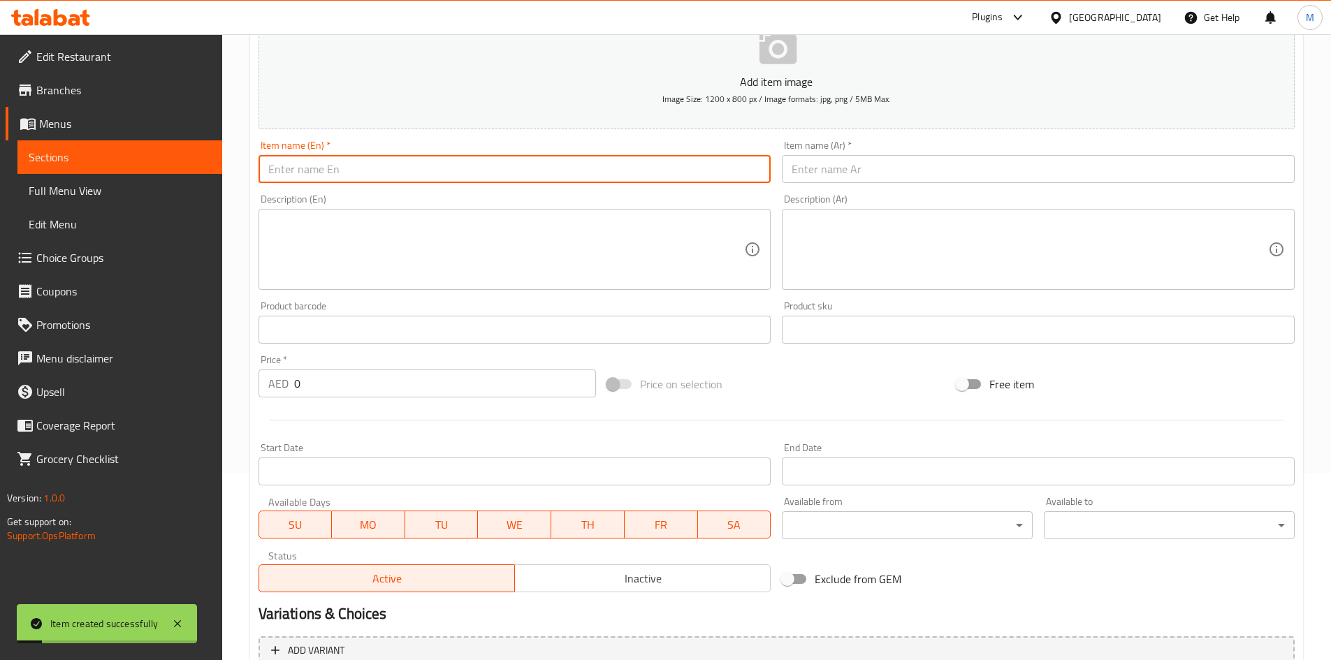
click at [344, 168] on input "text" at bounding box center [515, 169] width 513 height 28
paste input "POLO chicken wrap"
click at [342, 169] on input "POLO chicken wrap" at bounding box center [515, 169] width 513 height 28
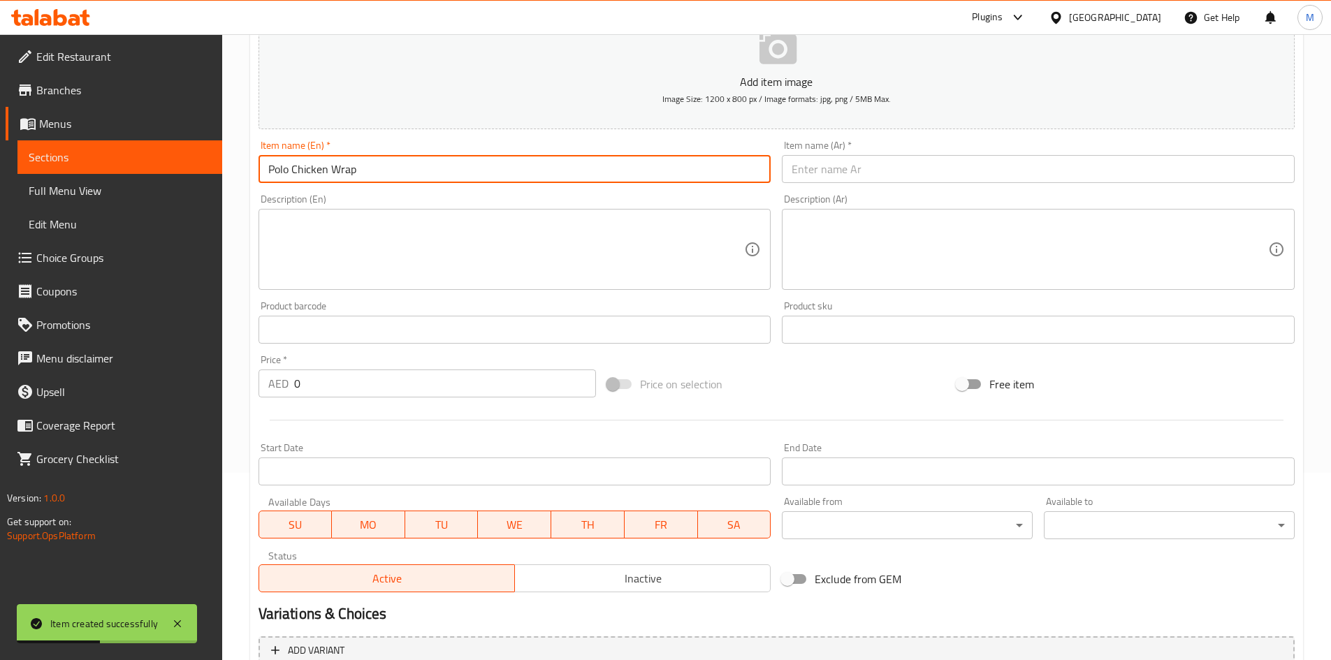
click at [387, 165] on input "Polo Chicken Wrap" at bounding box center [515, 169] width 513 height 28
type input "Polo Chicken Wrap"
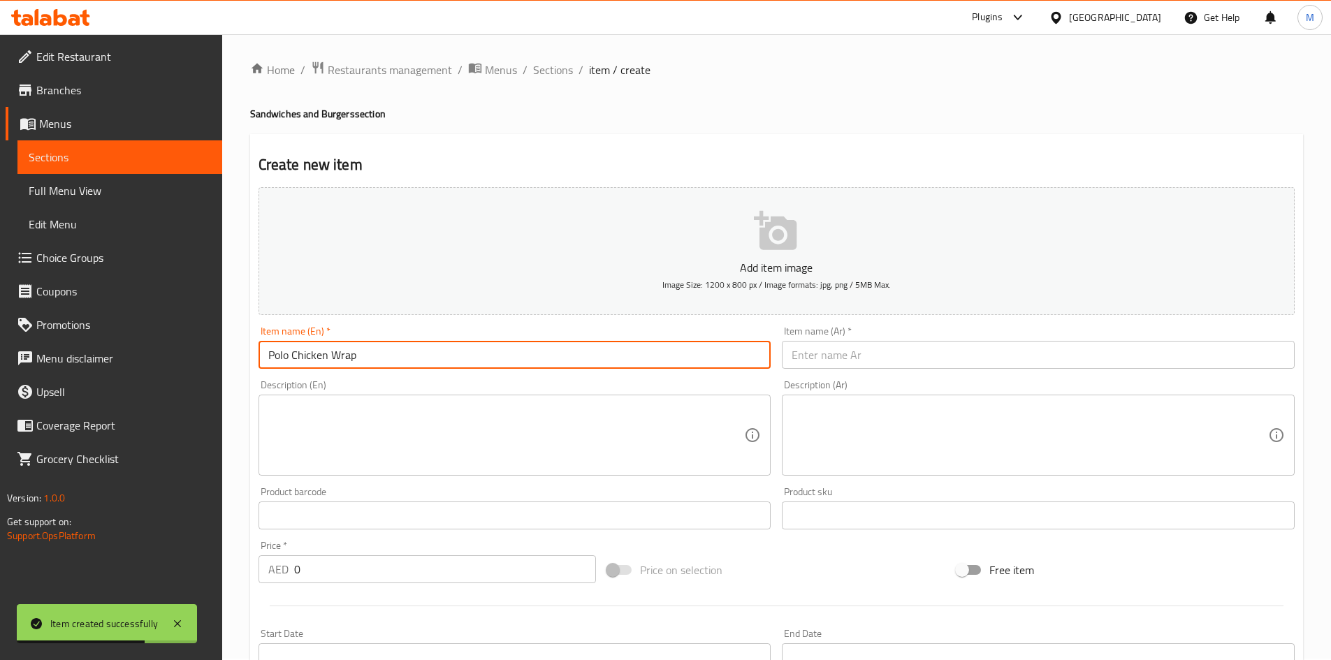
scroll to position [0, 0]
click at [555, 68] on span "Sections" at bounding box center [553, 71] width 40 height 17
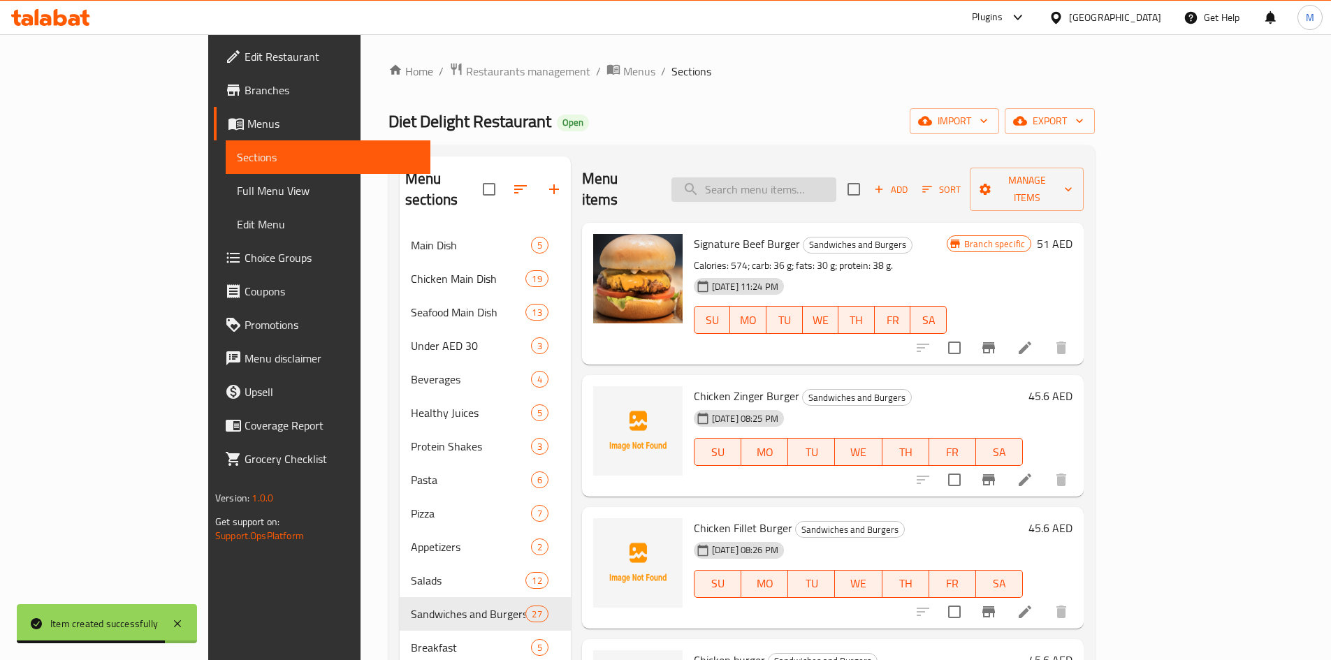
click at [797, 179] on input "search" at bounding box center [753, 189] width 165 height 24
paste input "POLO chicken wrap"
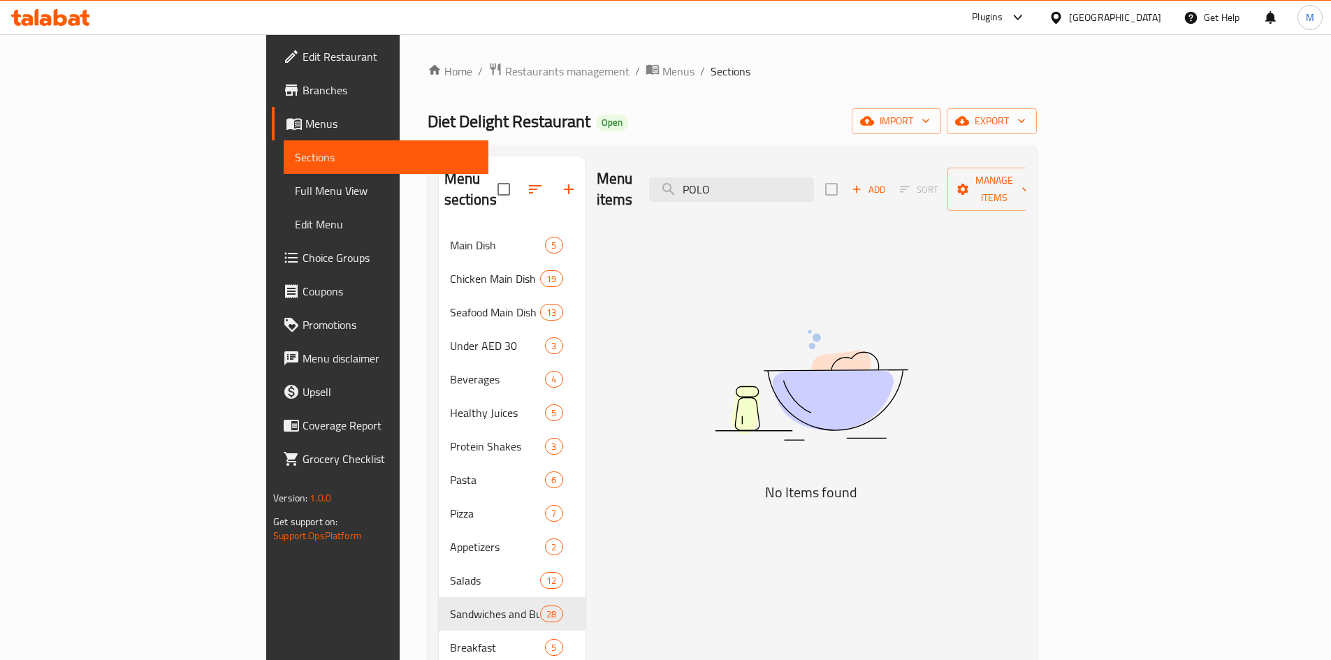
type input "POLO"
click at [792, 181] on input "POLO" at bounding box center [731, 189] width 165 height 24
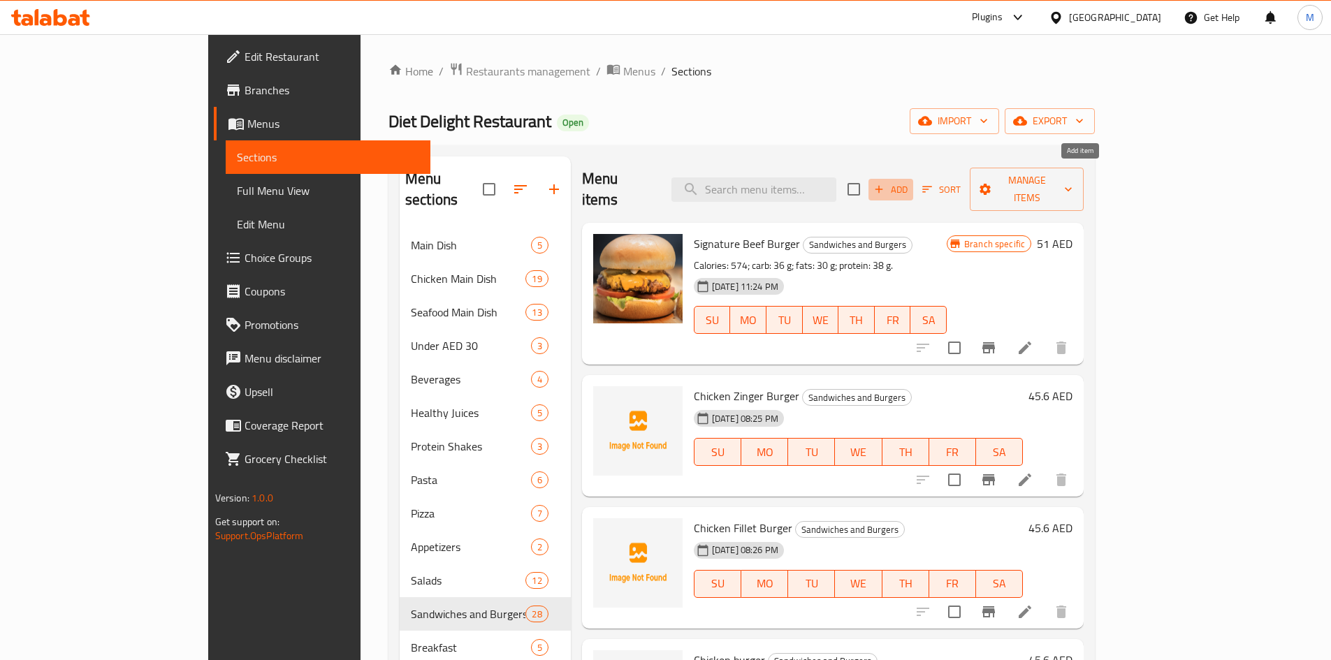
click at [910, 182] on span "Add" at bounding box center [891, 190] width 38 height 16
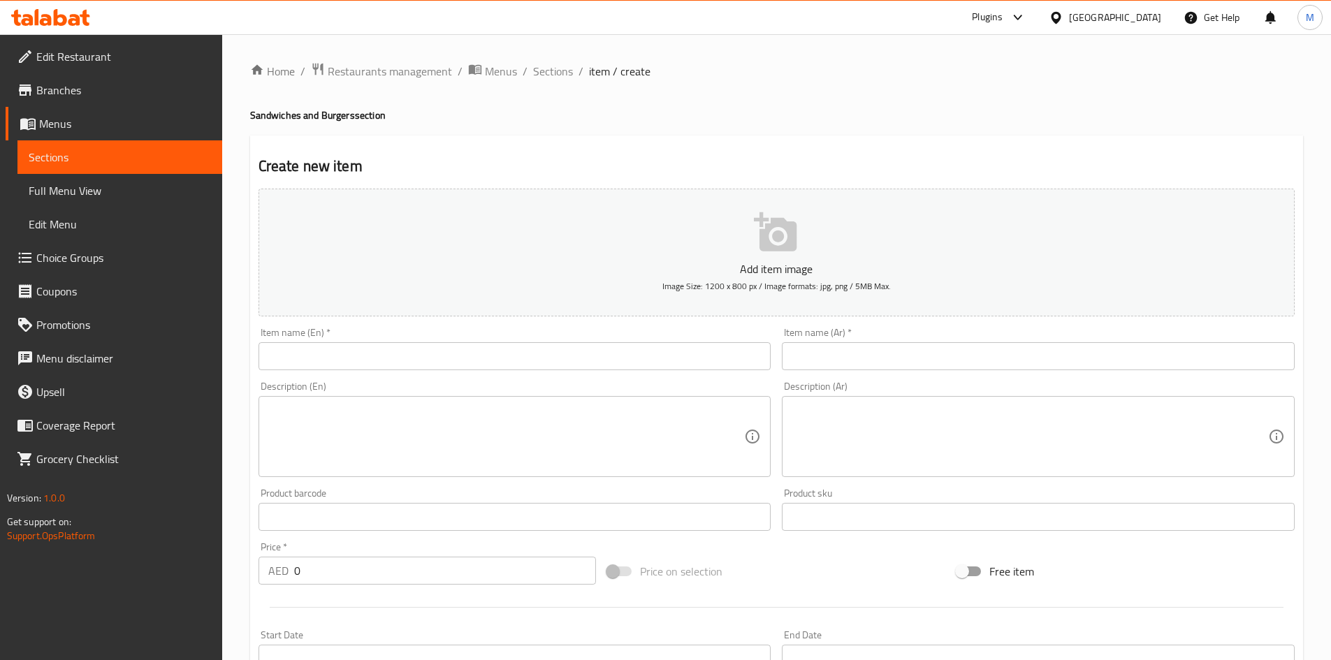
click at [411, 358] on input "text" at bounding box center [515, 356] width 513 height 28
paste input "POLO chicken wrap"
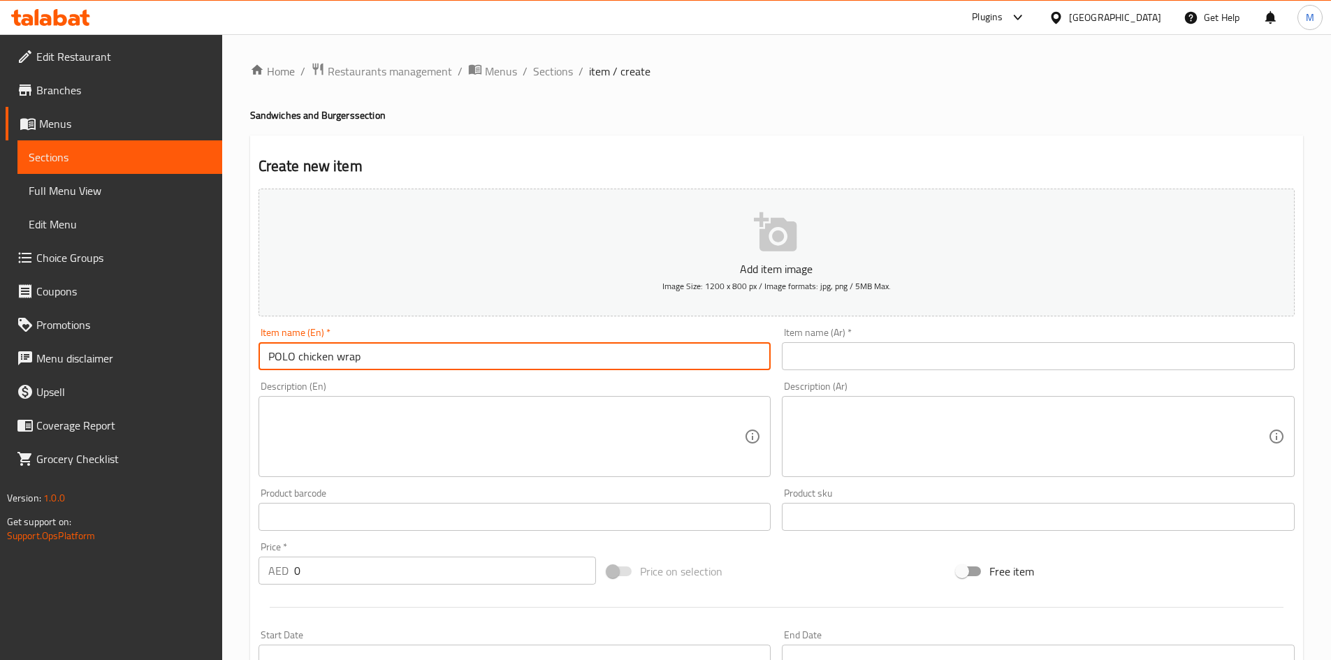
click at [397, 358] on input "POLO chicken wrap" at bounding box center [515, 356] width 513 height 28
type input "Polo Chicken Wrap"
click at [906, 361] on input "text" at bounding box center [1038, 356] width 513 height 28
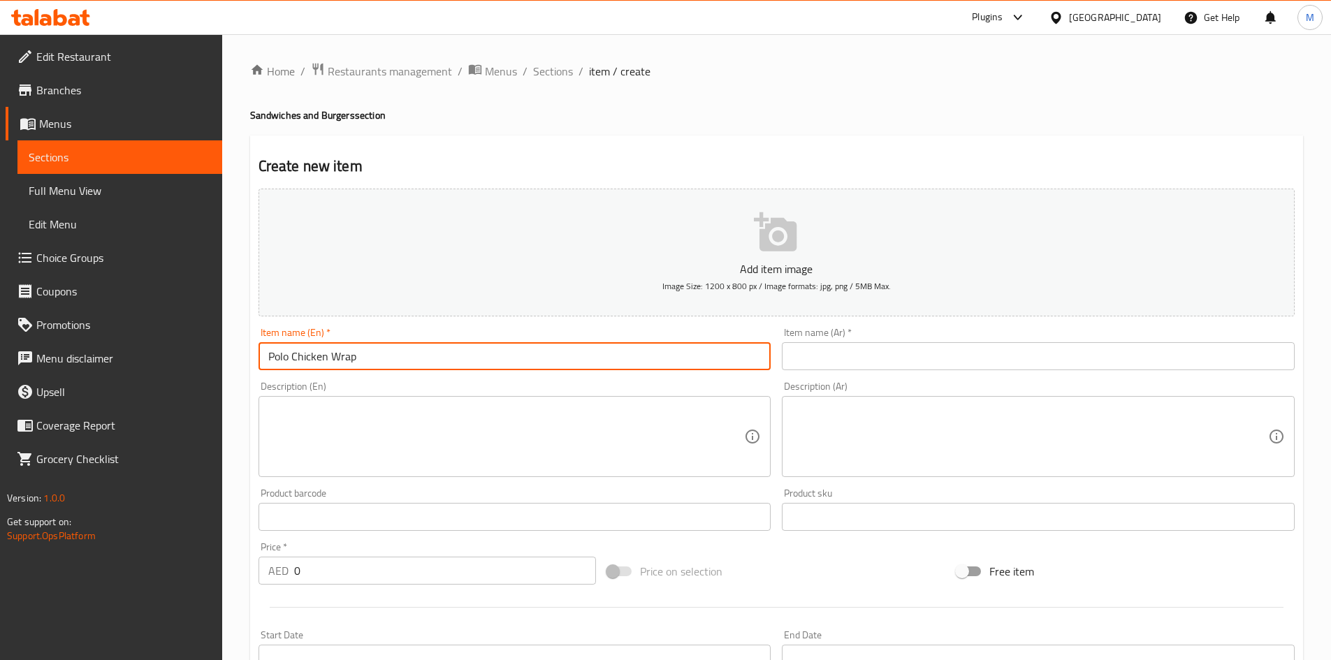
paste input "لفائف دجاج بولو"
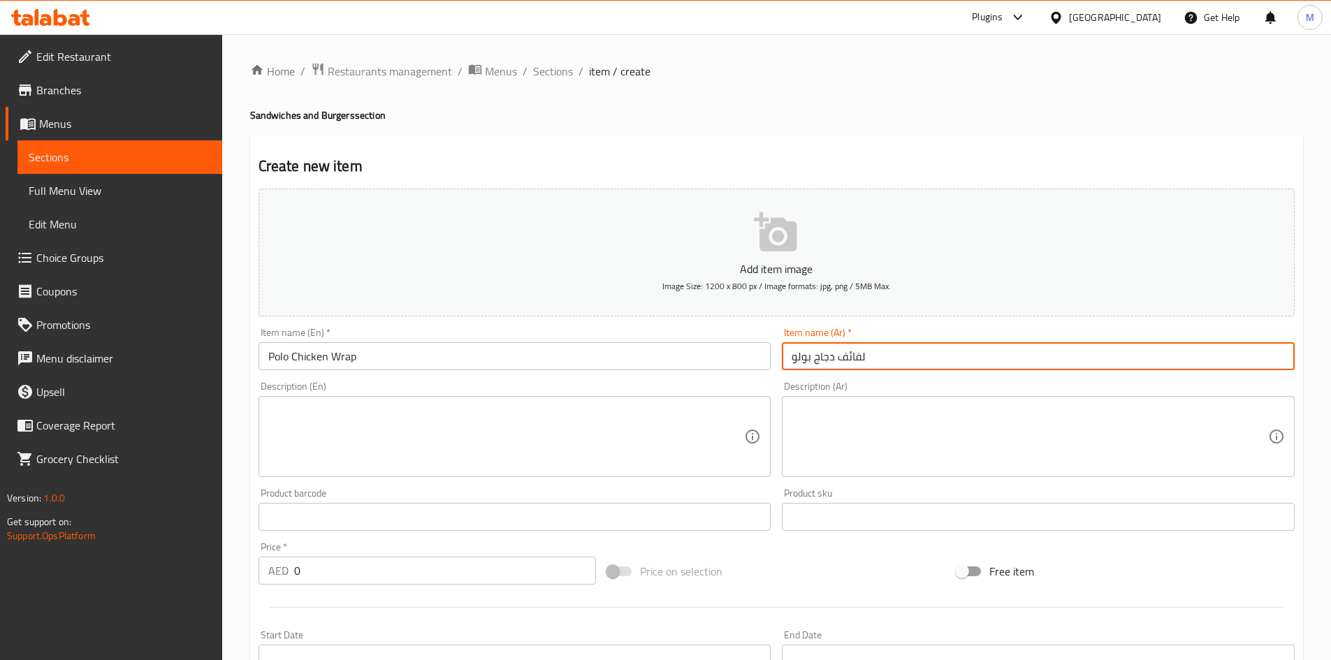
click at [861, 354] on input "لفائف دجاج بولو" at bounding box center [1038, 356] width 513 height 28
click at [862, 354] on input "لفائف دجاج بولو" at bounding box center [1038, 356] width 513 height 28
type input "راب دجاج بولو"
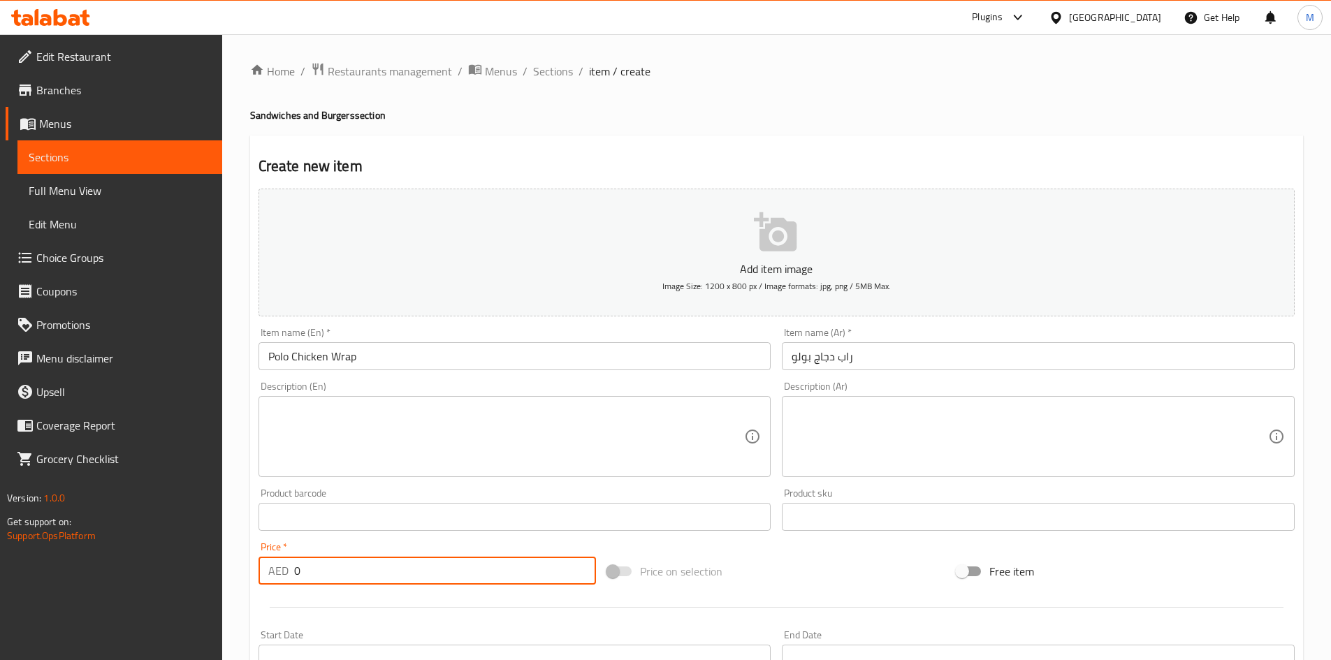
click at [374, 561] on input "0" at bounding box center [445, 571] width 303 height 28
paste input "42"
type input "42"
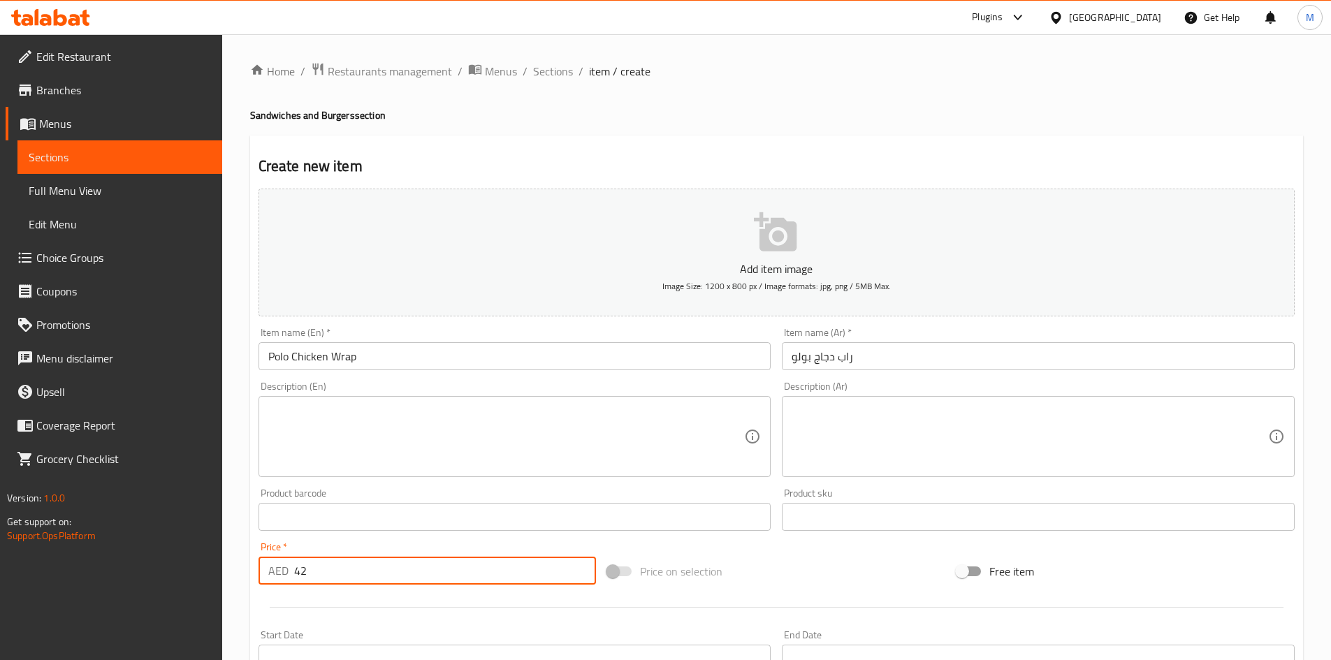
drag, startPoint x: 365, startPoint y: 539, endPoint x: 356, endPoint y: 539, distance: 9.1
click at [365, 539] on div "Price   * AED 42 Price *" at bounding box center [427, 564] width 349 height 54
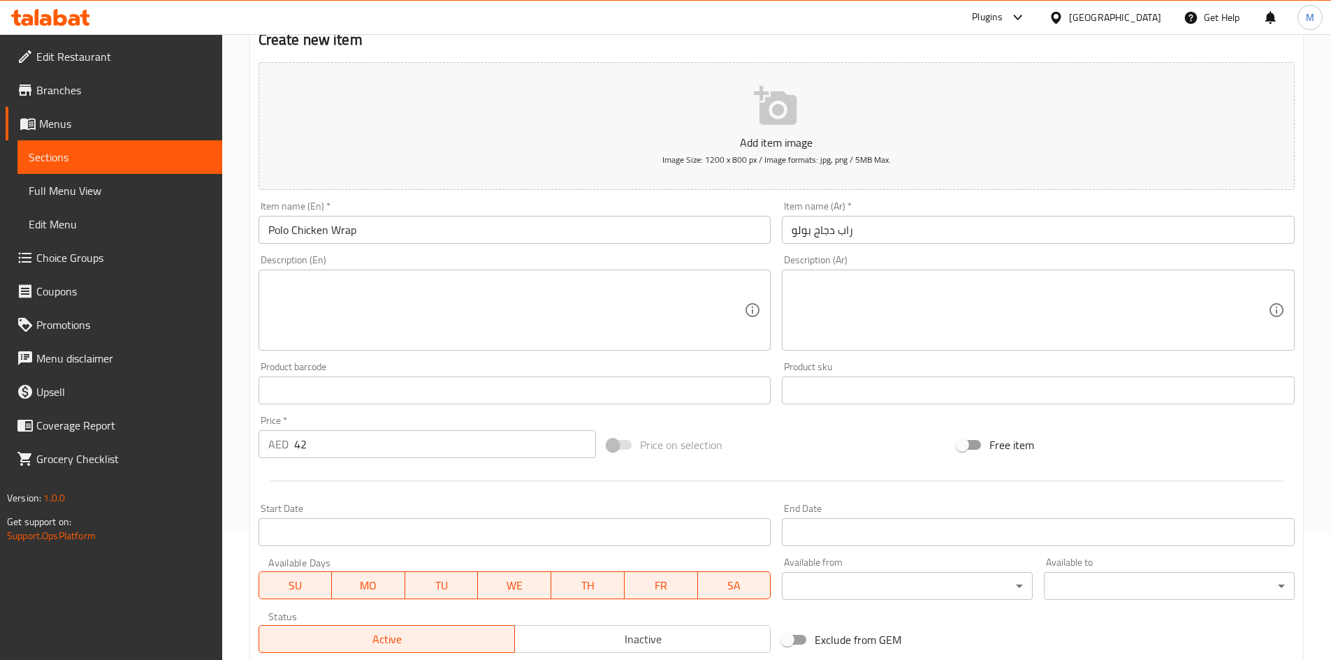
scroll to position [279, 0]
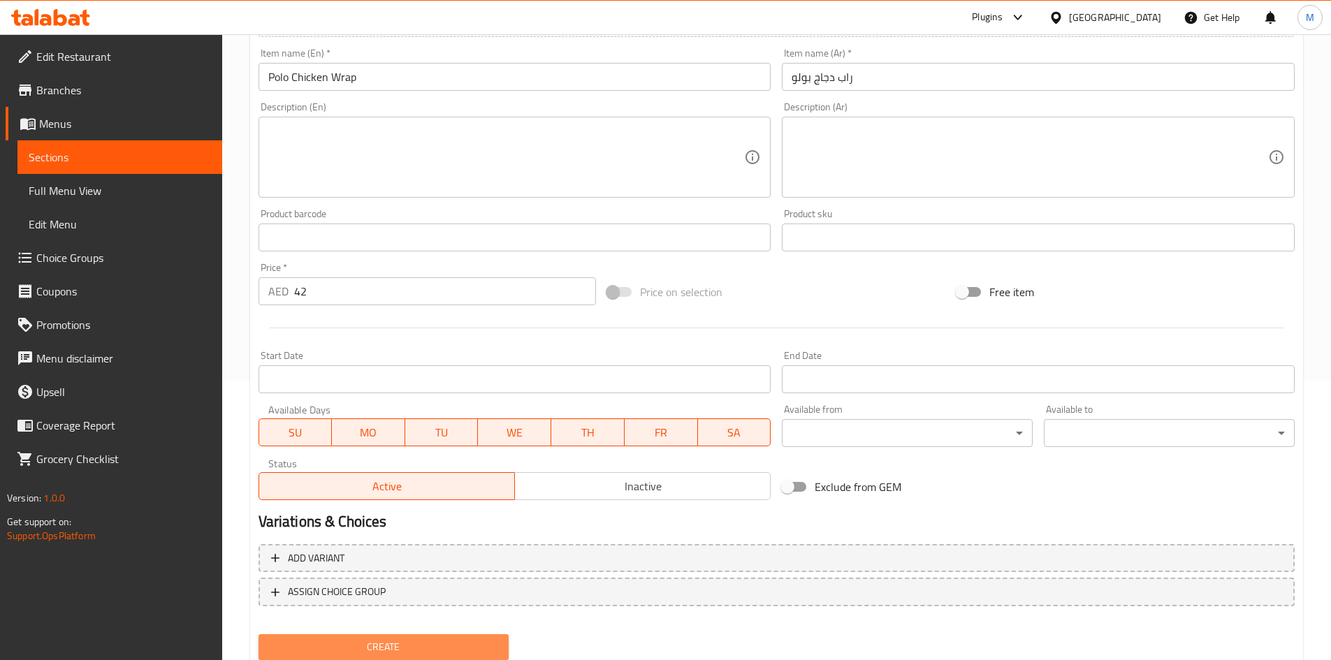
click at [347, 651] on span "Create" at bounding box center [384, 647] width 228 height 17
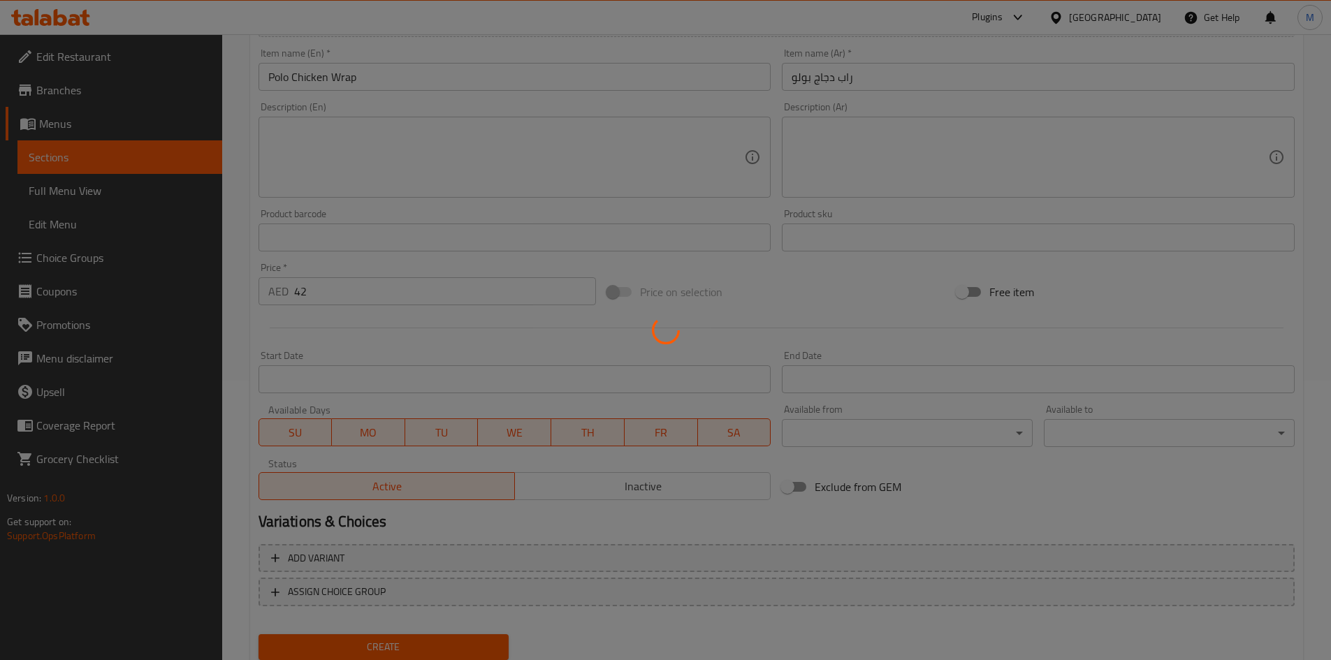
type input "0"
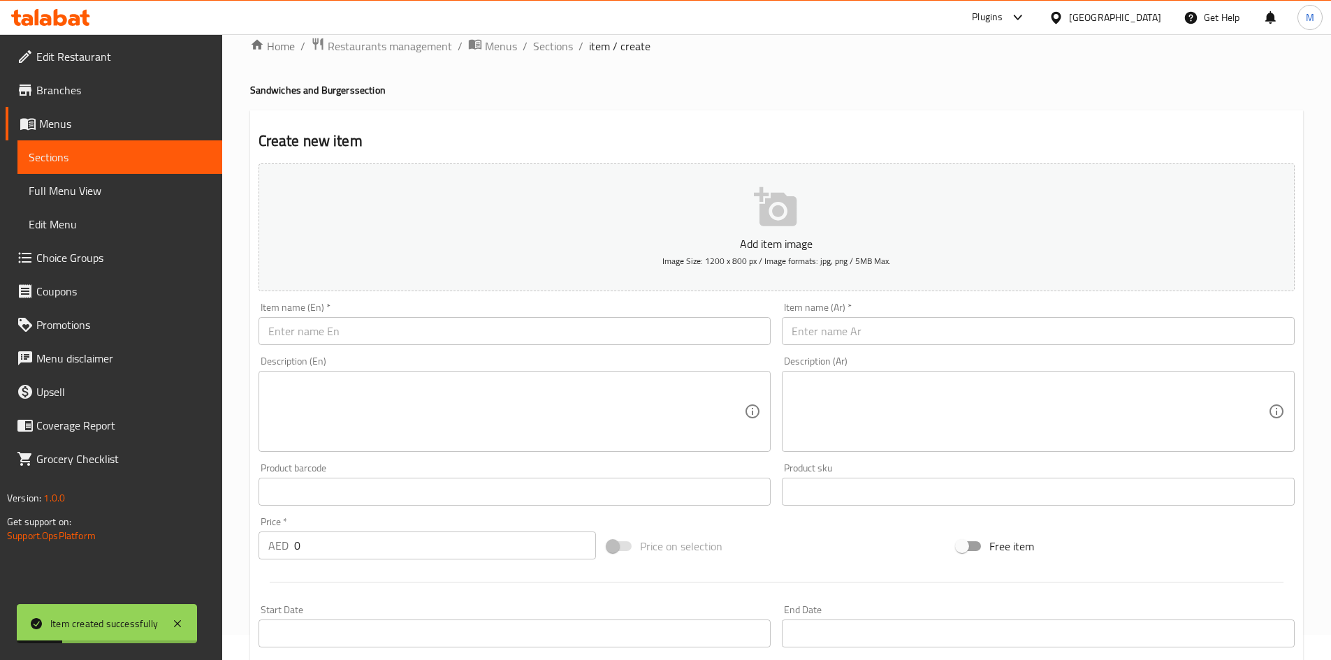
scroll to position [0, 0]
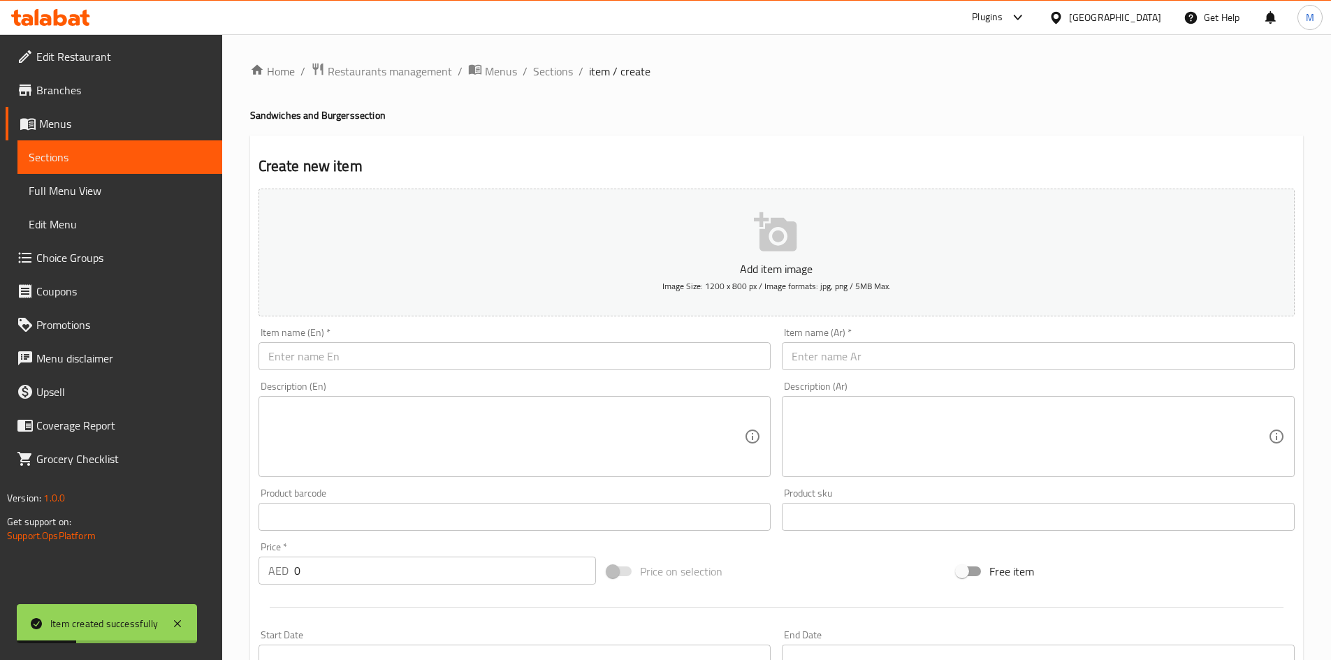
drag, startPoint x: 548, startPoint y: 71, endPoint x: 558, endPoint y: 101, distance: 30.9
click at [548, 71] on span "Sections" at bounding box center [553, 71] width 40 height 17
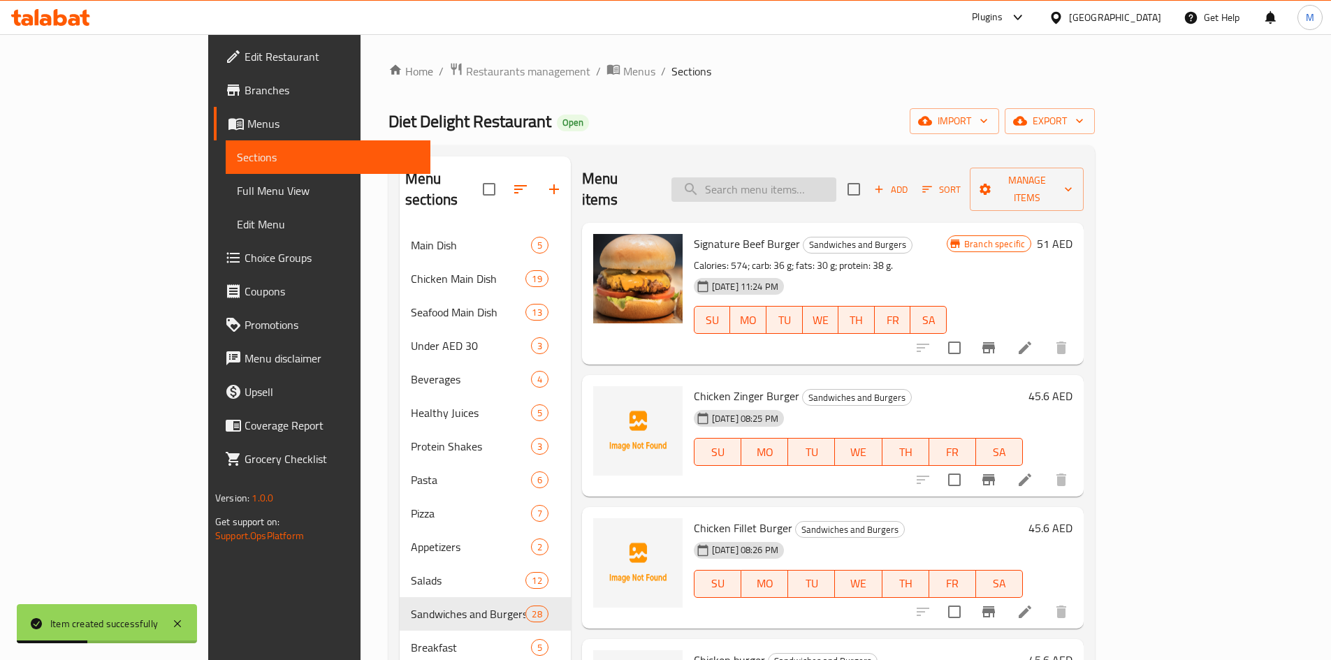
click at [786, 186] on input "search" at bounding box center [753, 189] width 165 height 24
paste input "chicken fajita wrap"
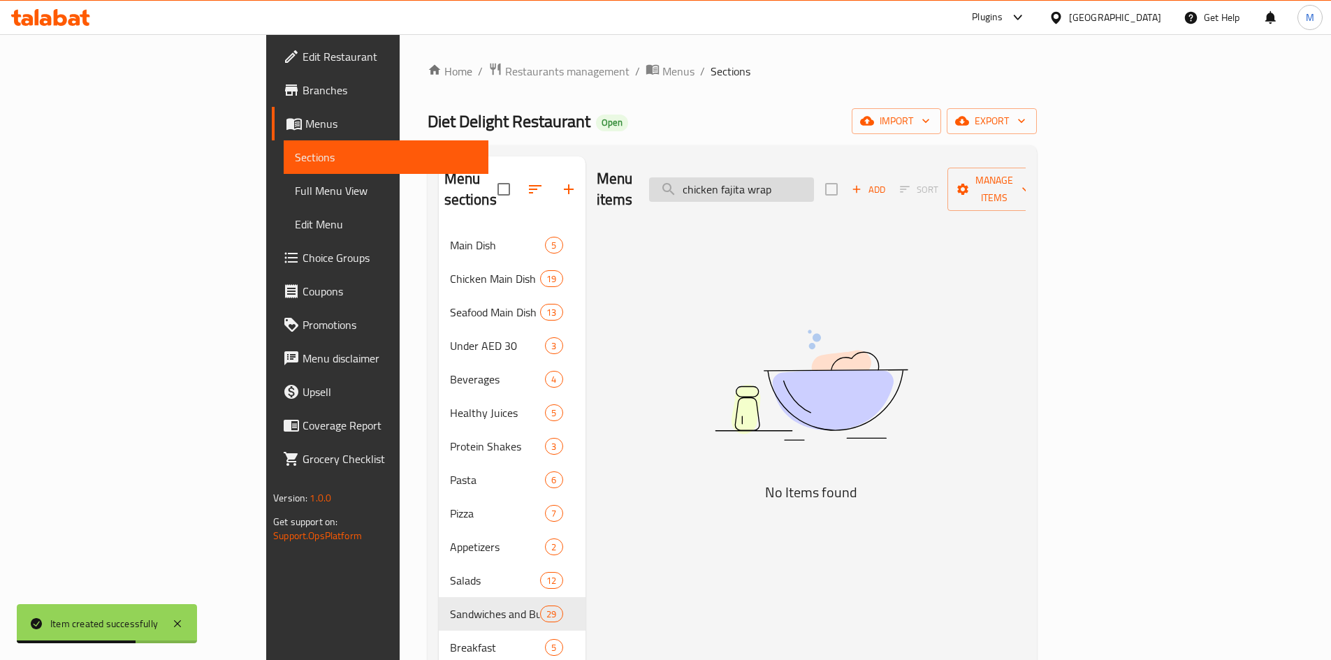
click at [784, 177] on input "chicken fajita wrap" at bounding box center [731, 189] width 165 height 24
click at [780, 183] on input "chicken fajita wrap" at bounding box center [731, 189] width 165 height 24
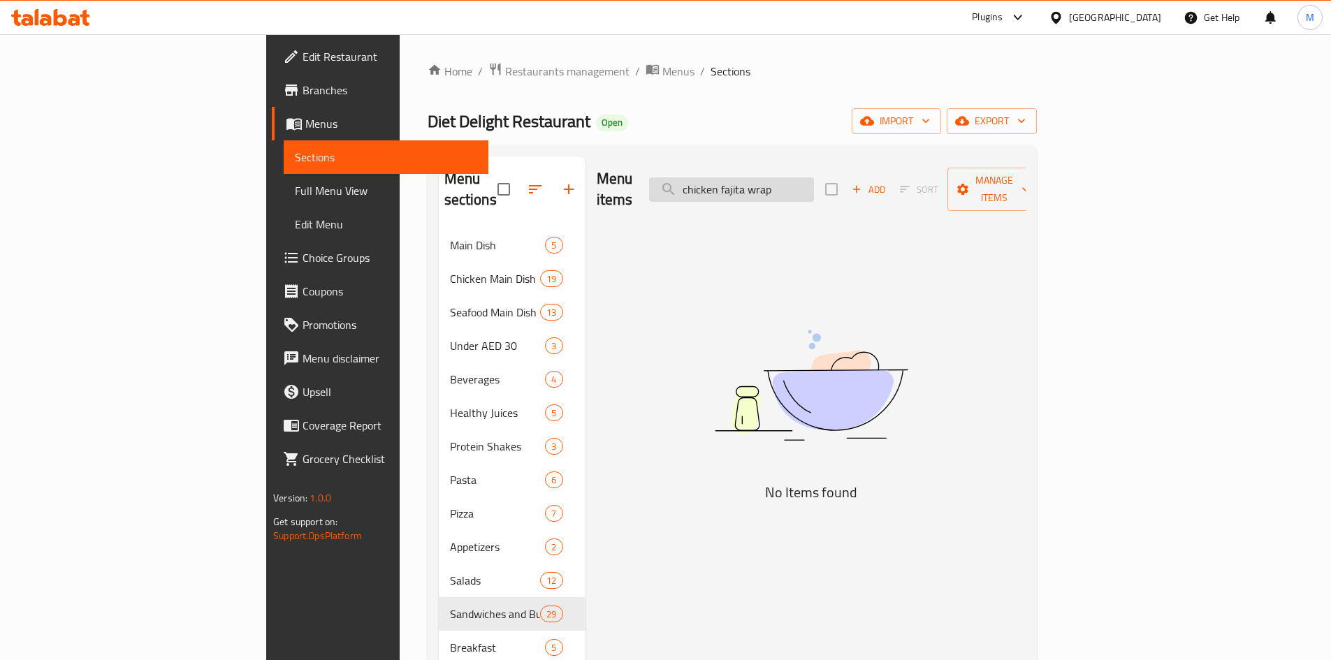
click at [814, 181] on input "chicken fajita wrap" at bounding box center [731, 189] width 165 height 24
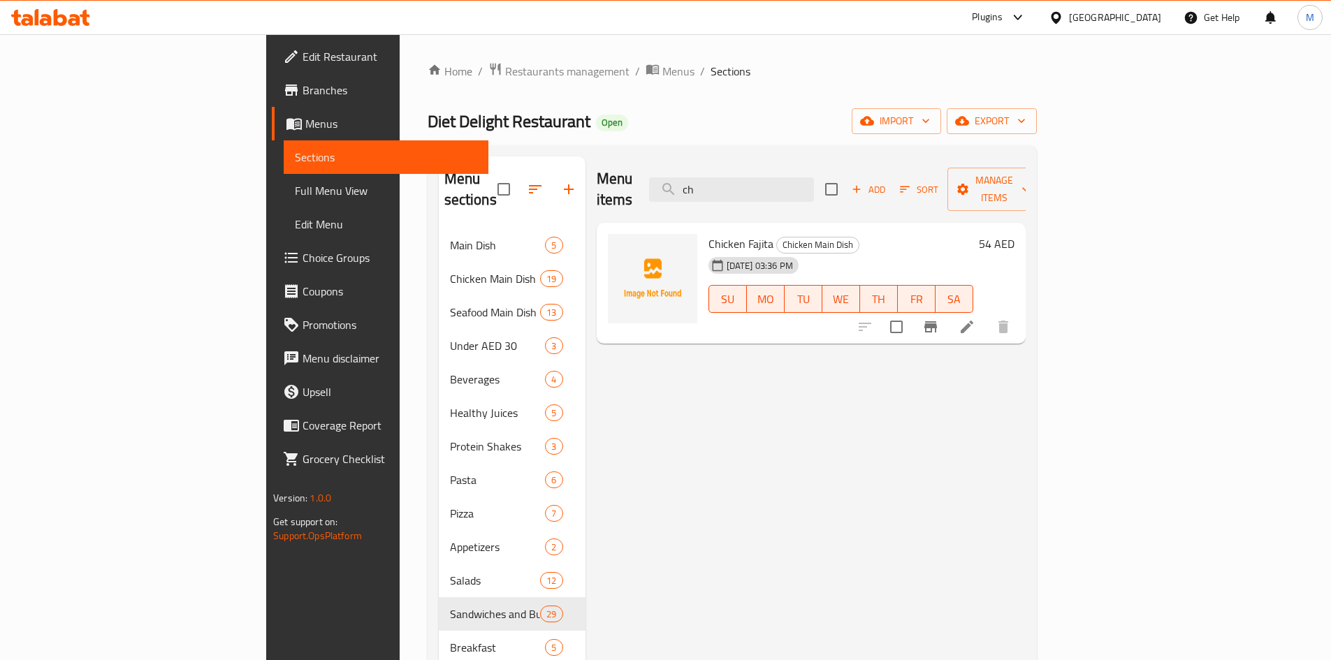
type input "c"
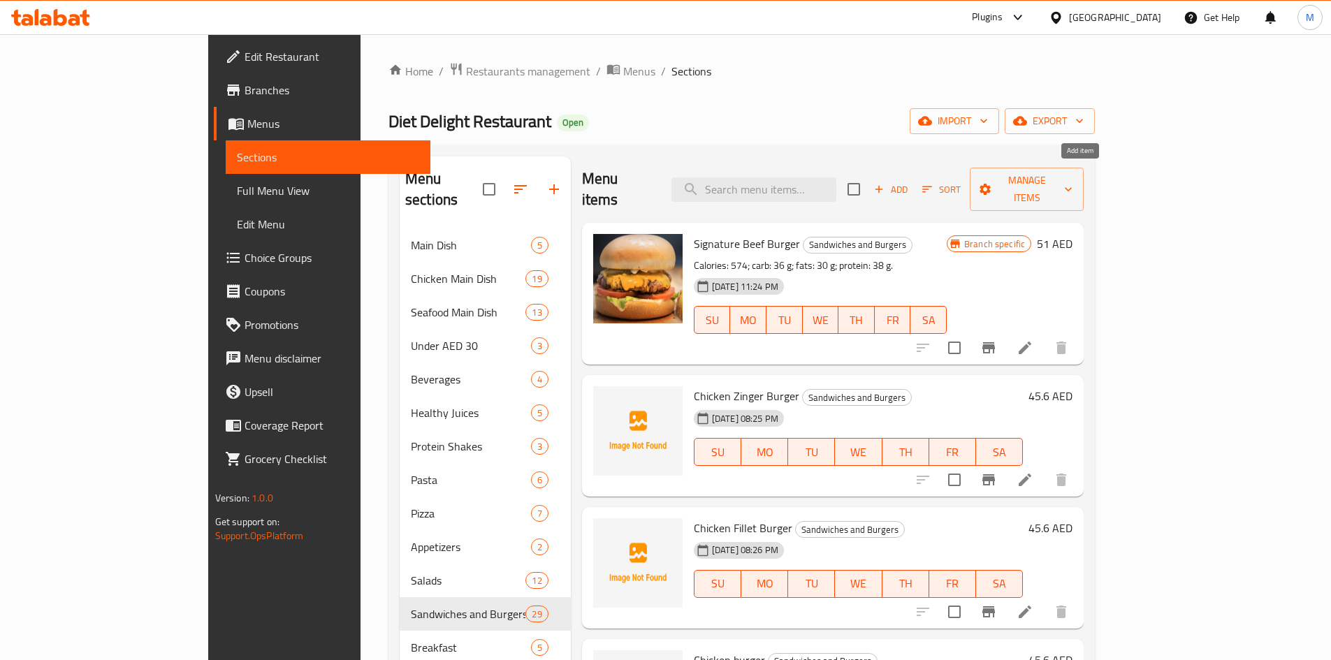
click at [910, 184] on span "Add" at bounding box center [891, 190] width 38 height 16
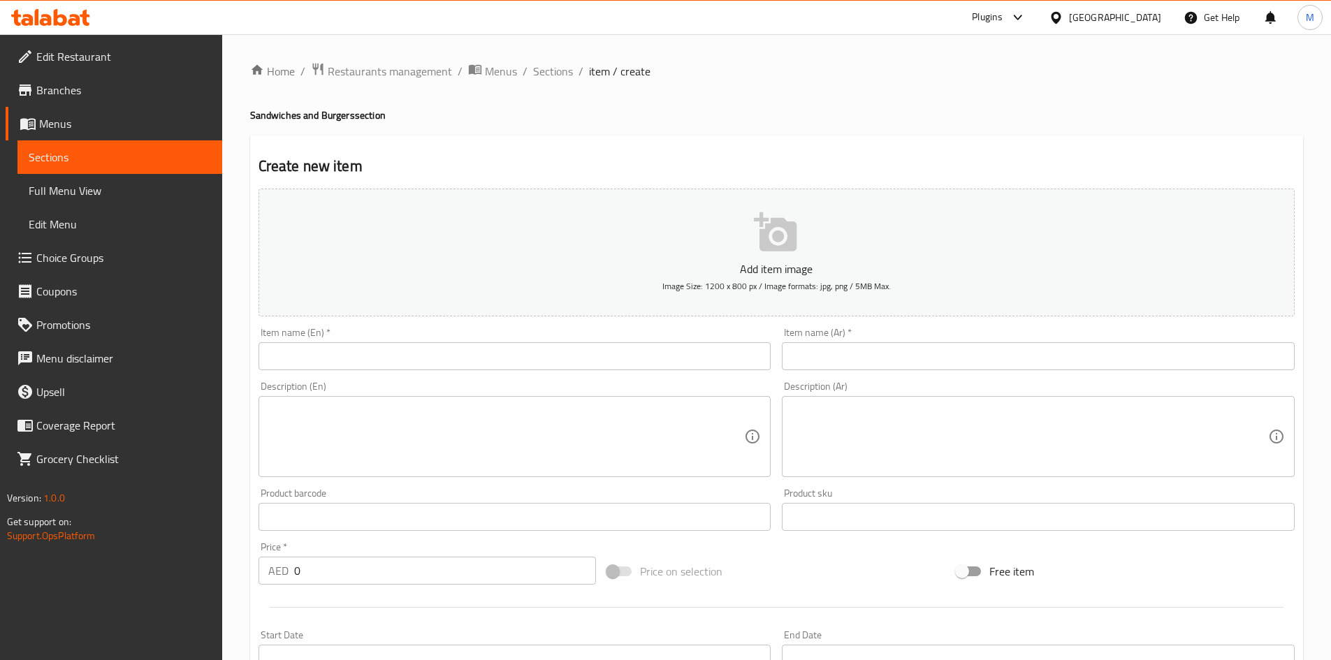
click at [554, 351] on input "text" at bounding box center [515, 356] width 513 height 28
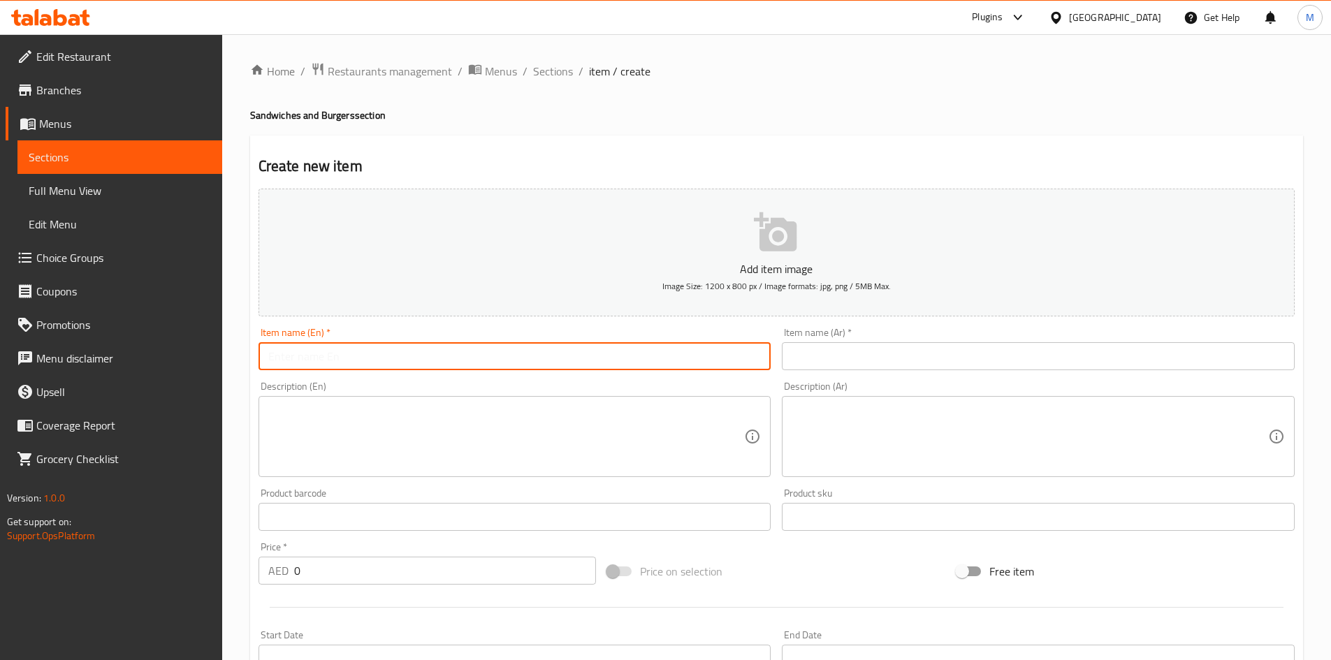
paste input "chicken fajita wrap"
click at [344, 358] on input "chicken fajita wrap" at bounding box center [515, 356] width 513 height 28
type input "Chicken Fajita Wrap"
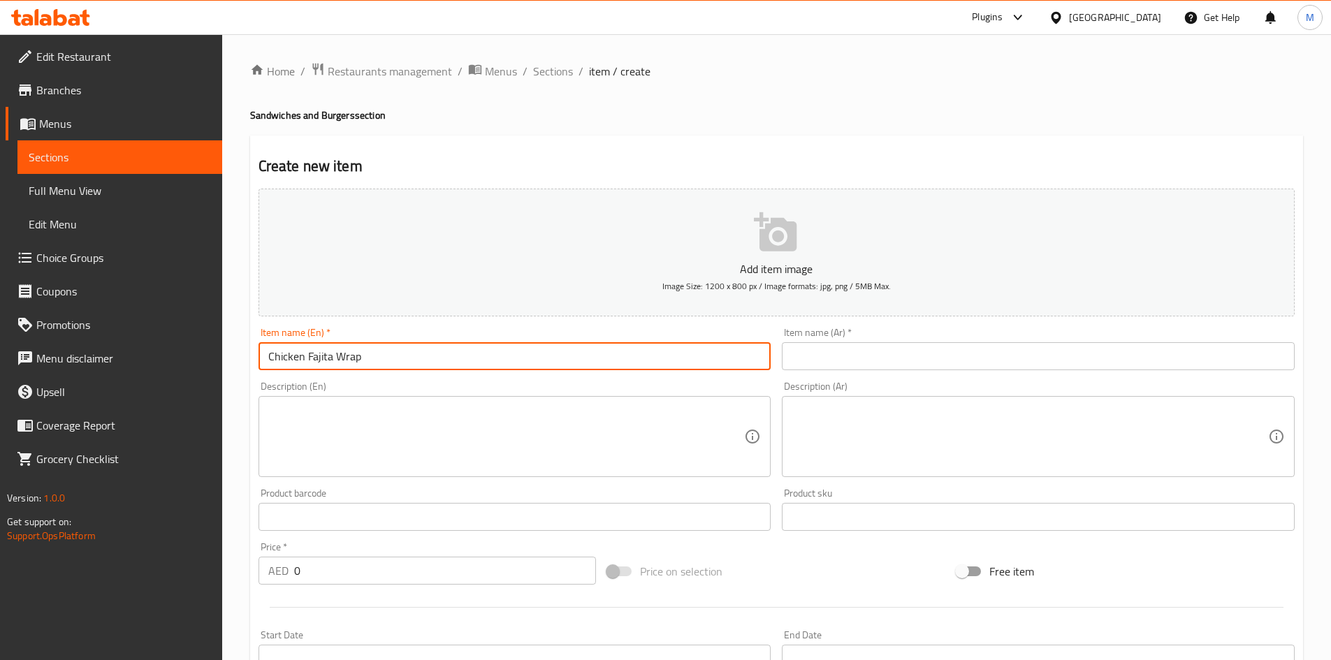
click at [864, 368] on input "text" at bounding box center [1038, 356] width 513 height 28
paste input "لفائف فاهيتا الدجاج"
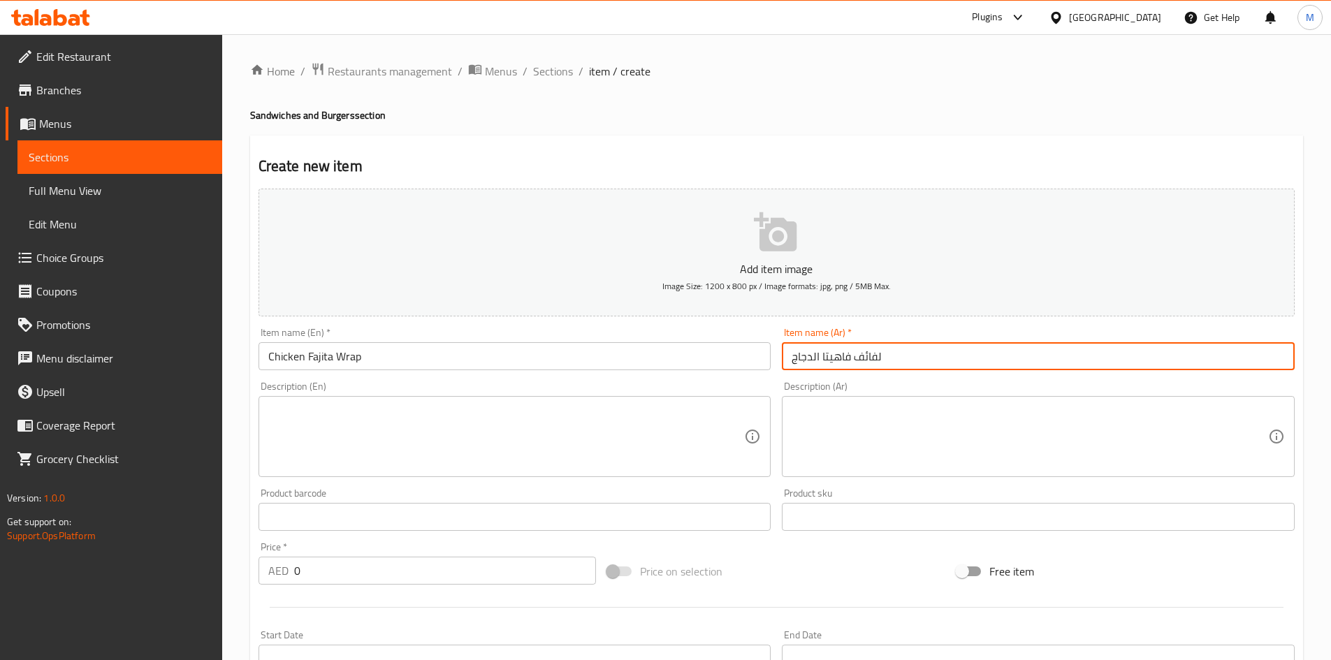
click at [864, 350] on input "لفائف فاهيتا الدجاج" at bounding box center [1038, 356] width 513 height 28
type input "راب فاهيتا الدجاج"
click at [340, 572] on input "0" at bounding box center [445, 571] width 303 height 28
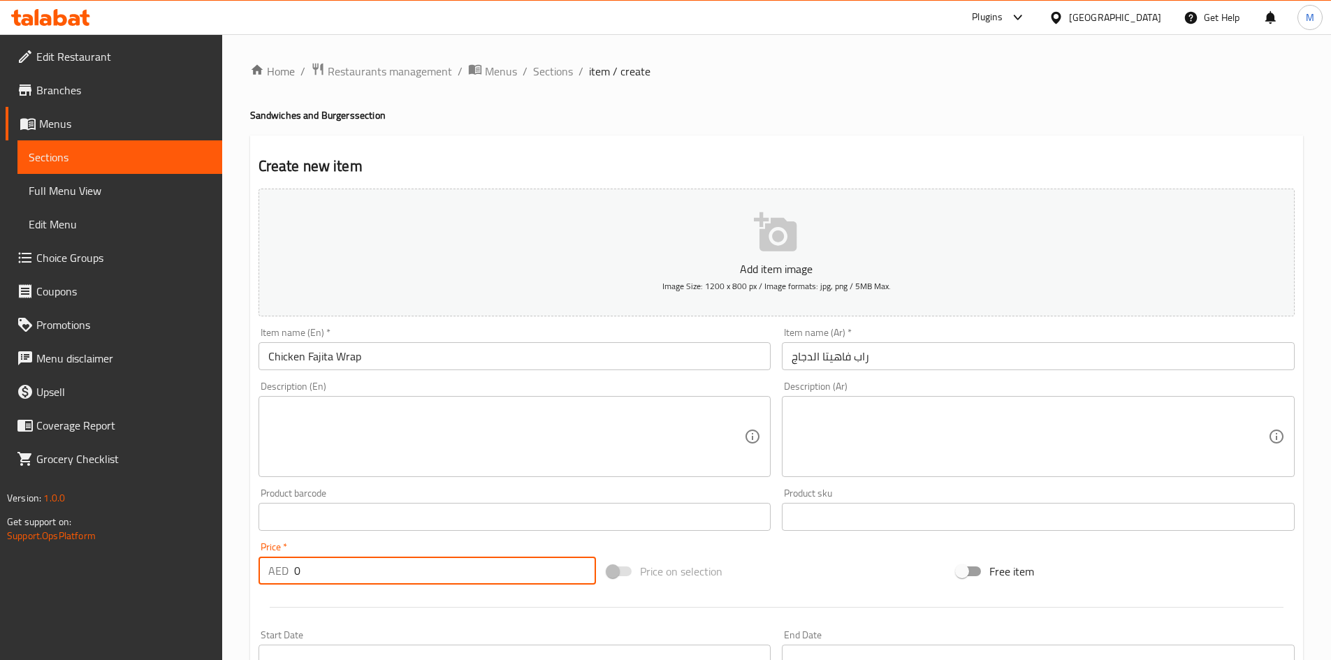
click at [341, 572] on input "0" at bounding box center [445, 571] width 303 height 28
paste input "42"
type input "42"
click at [246, 560] on div "Home / Restaurants management / Menus / Sections / item / create Sandwiches and…" at bounding box center [776, 510] width 1109 height 953
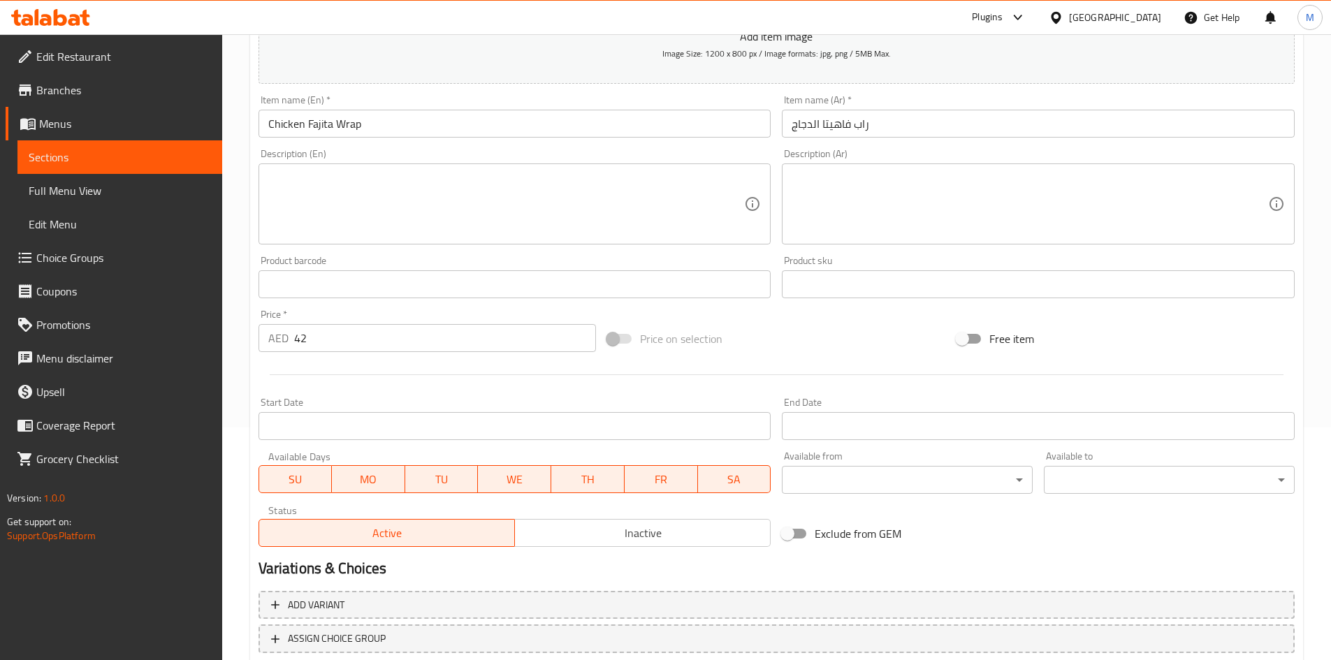
scroll to position [327, 0]
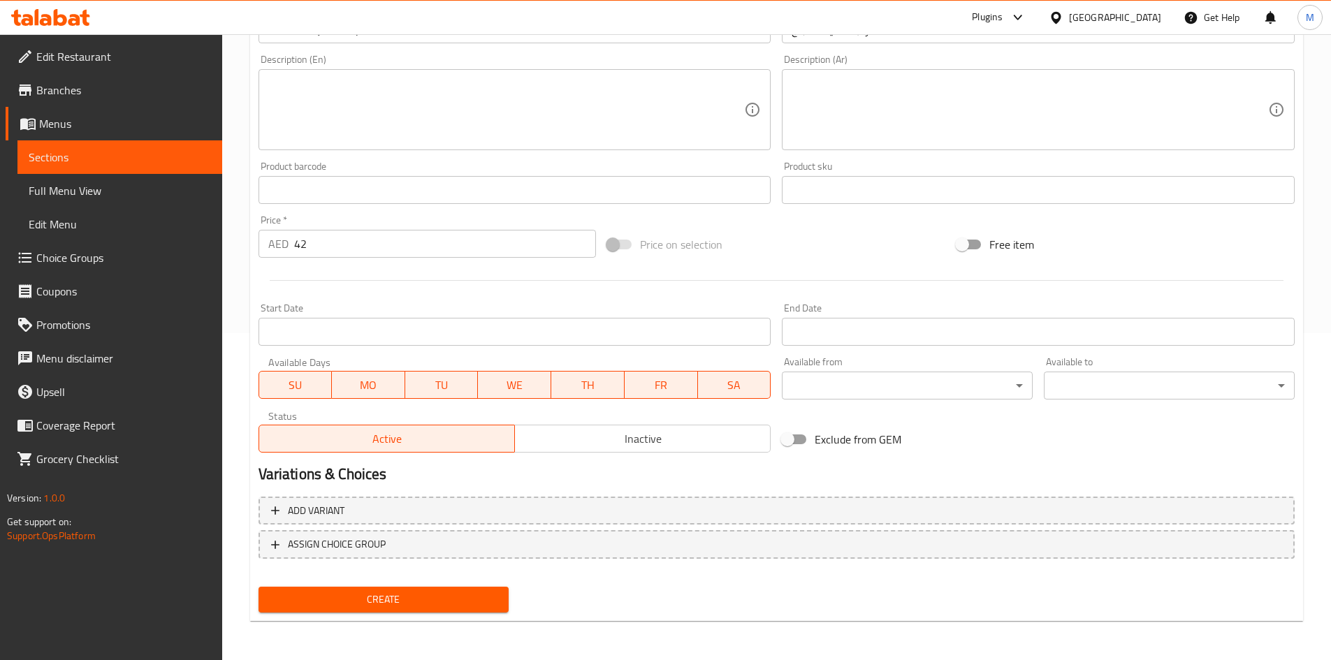
click at [335, 595] on span "Create" at bounding box center [384, 599] width 228 height 17
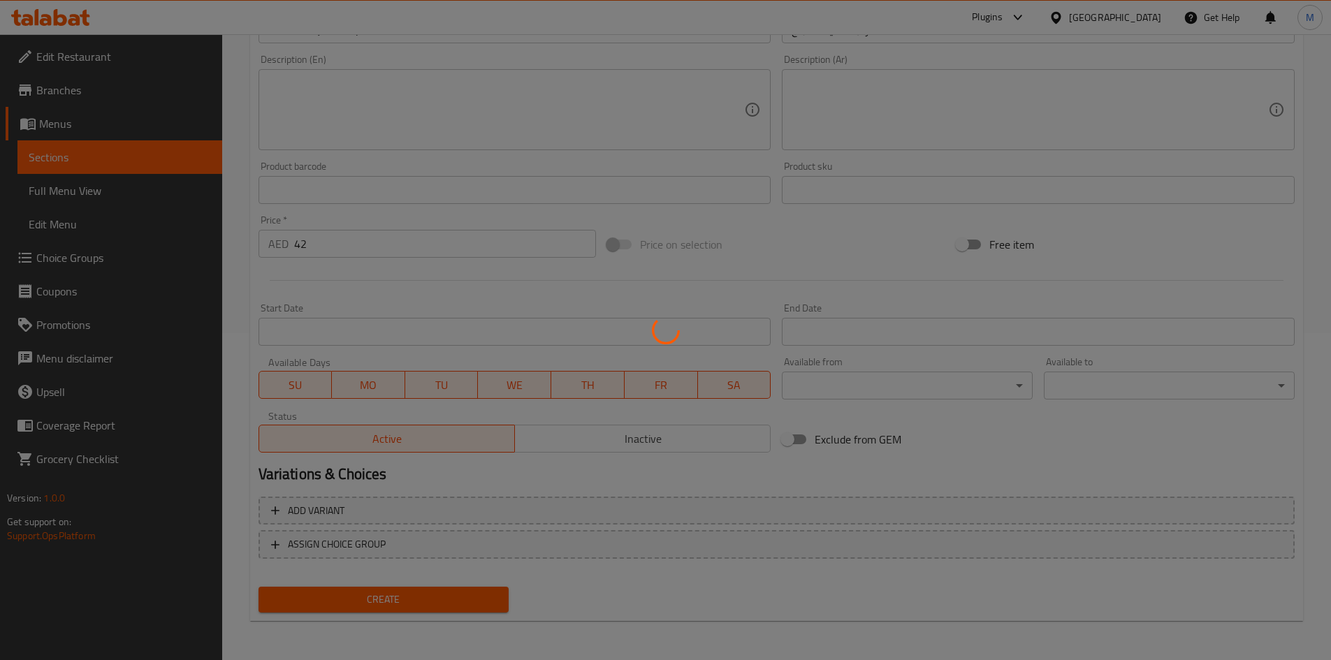
type input "0"
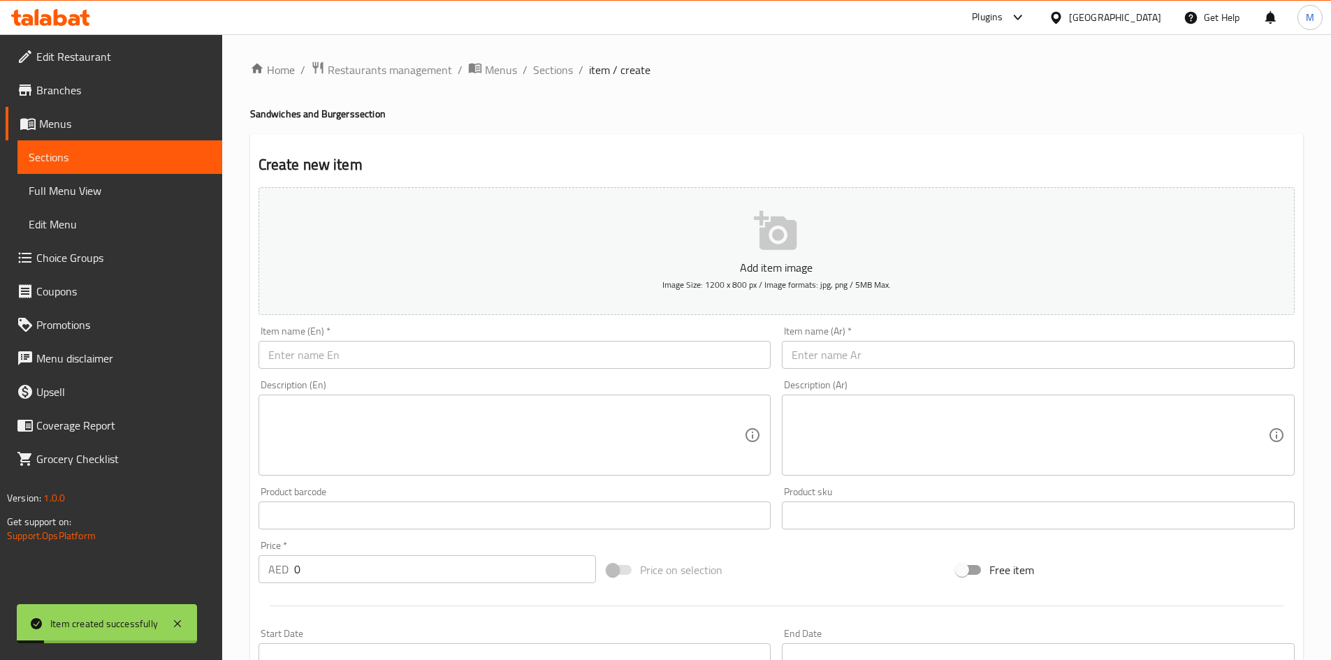
scroll to position [0, 0]
click at [440, 342] on div "Item name (En)   * Item name (En) *" at bounding box center [515, 349] width 513 height 43
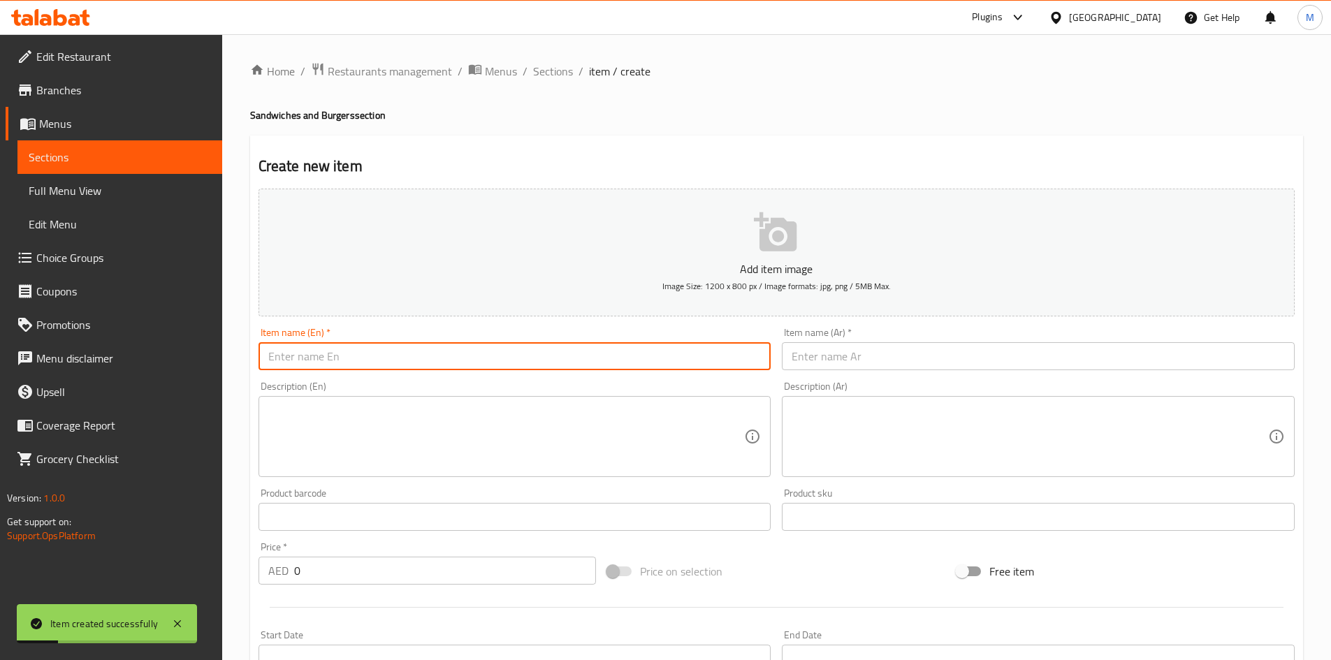
click at [431, 358] on input "text" at bounding box center [515, 356] width 513 height 28
paste input "chicken burrito"
click at [317, 356] on input "chicken burrito" at bounding box center [515, 356] width 513 height 28
click at [318, 356] on input "chicken burrito" at bounding box center [515, 356] width 513 height 28
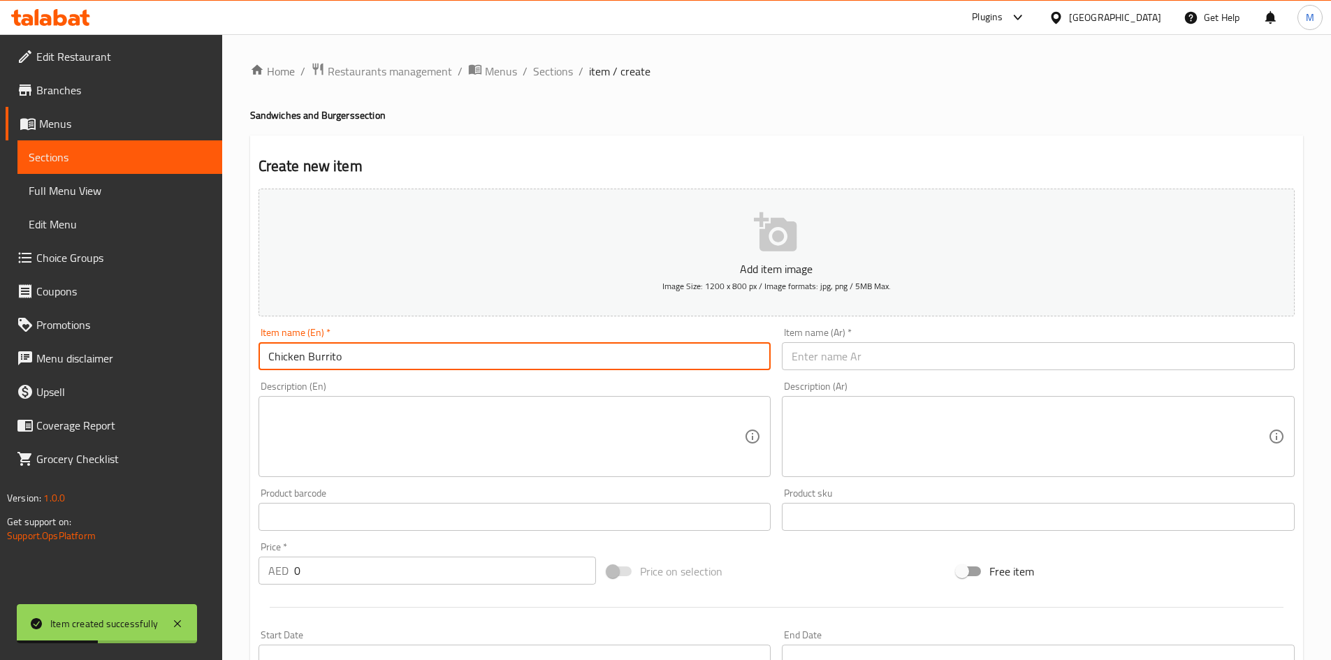
click at [364, 358] on input "Chicken Burrito" at bounding box center [515, 356] width 513 height 28
type input "Chicken Burrito"
click at [958, 348] on input "text" at bounding box center [1038, 356] width 513 height 28
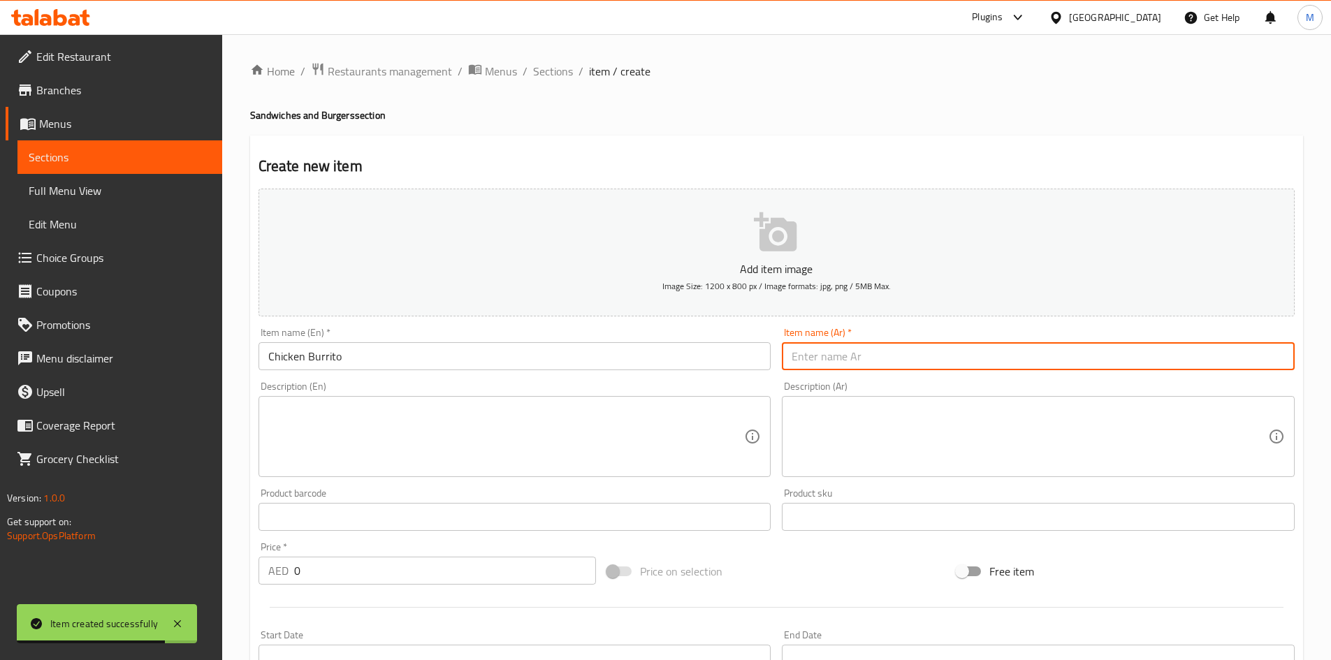
paste input "بوريتو الدجاج"
type input "بوريتو الدجاج"
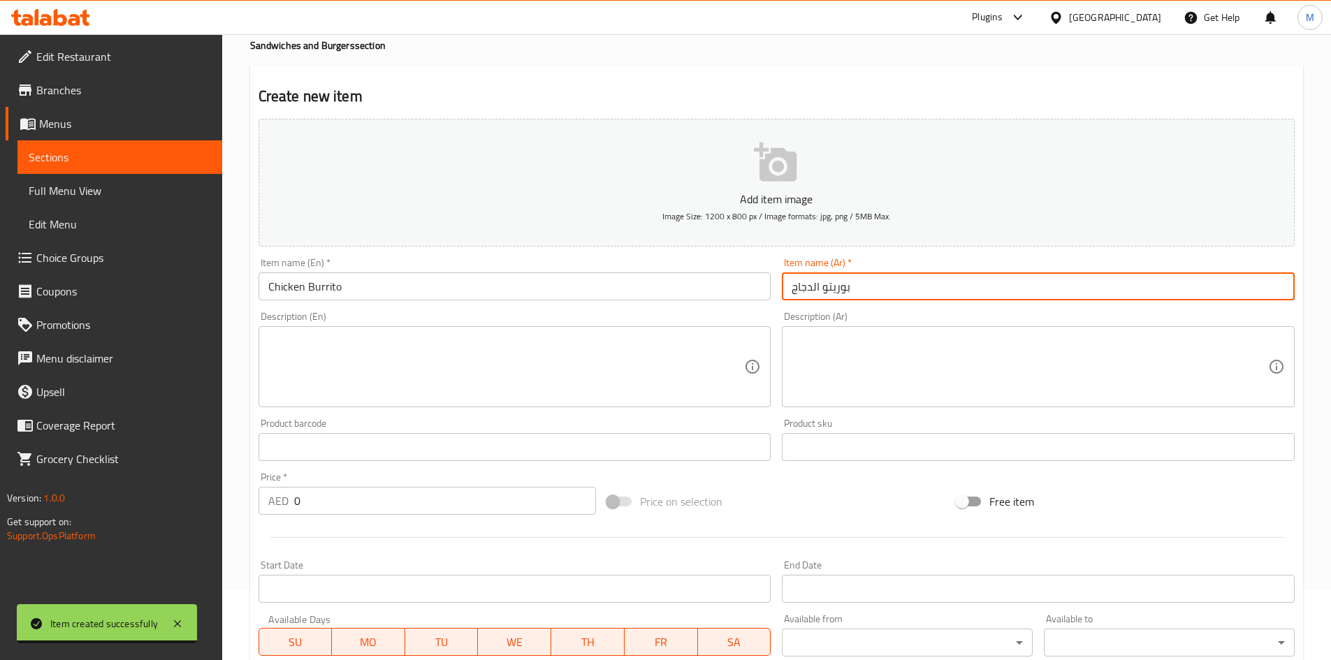
click at [335, 506] on input "0" at bounding box center [445, 501] width 303 height 28
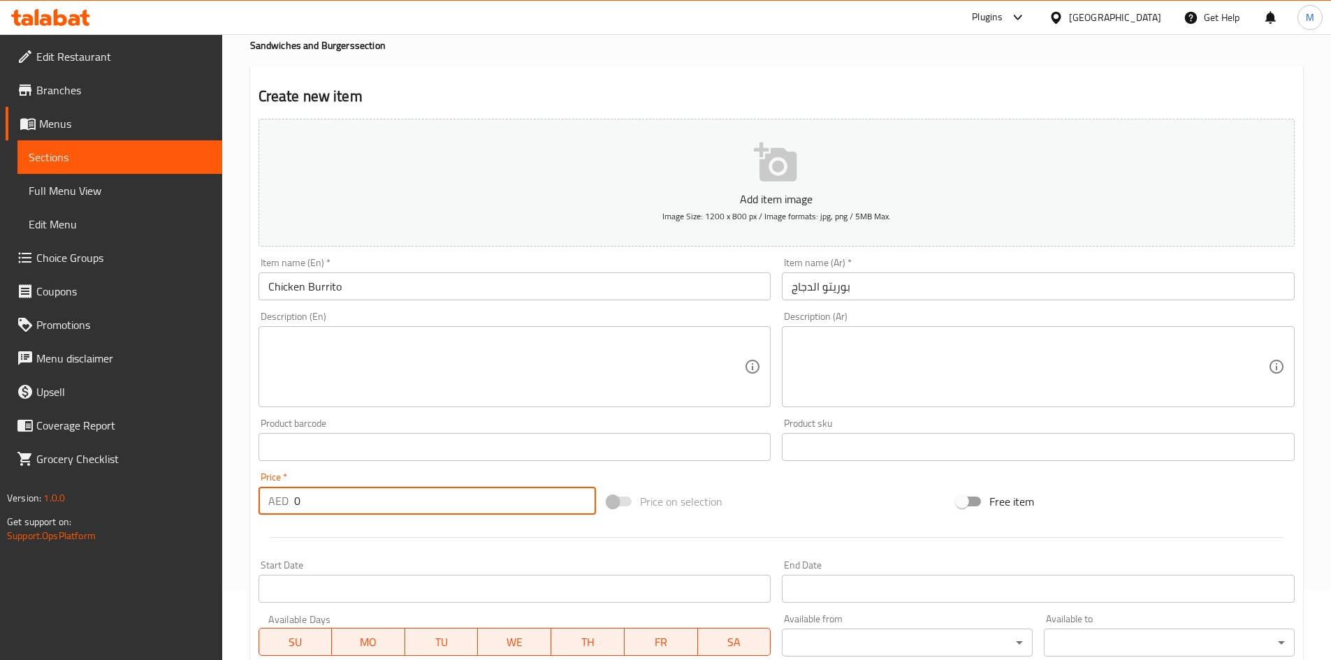
click at [335, 506] on input "0" at bounding box center [445, 501] width 303 height 28
paste input "42"
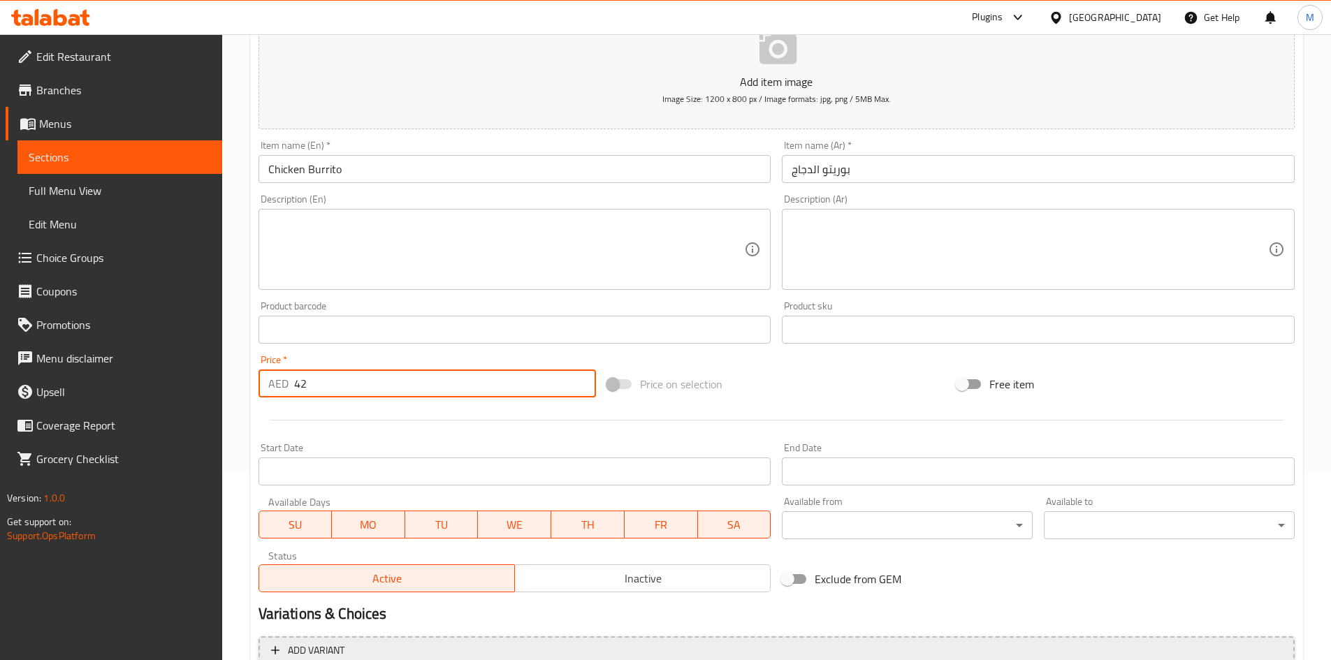
scroll to position [279, 0]
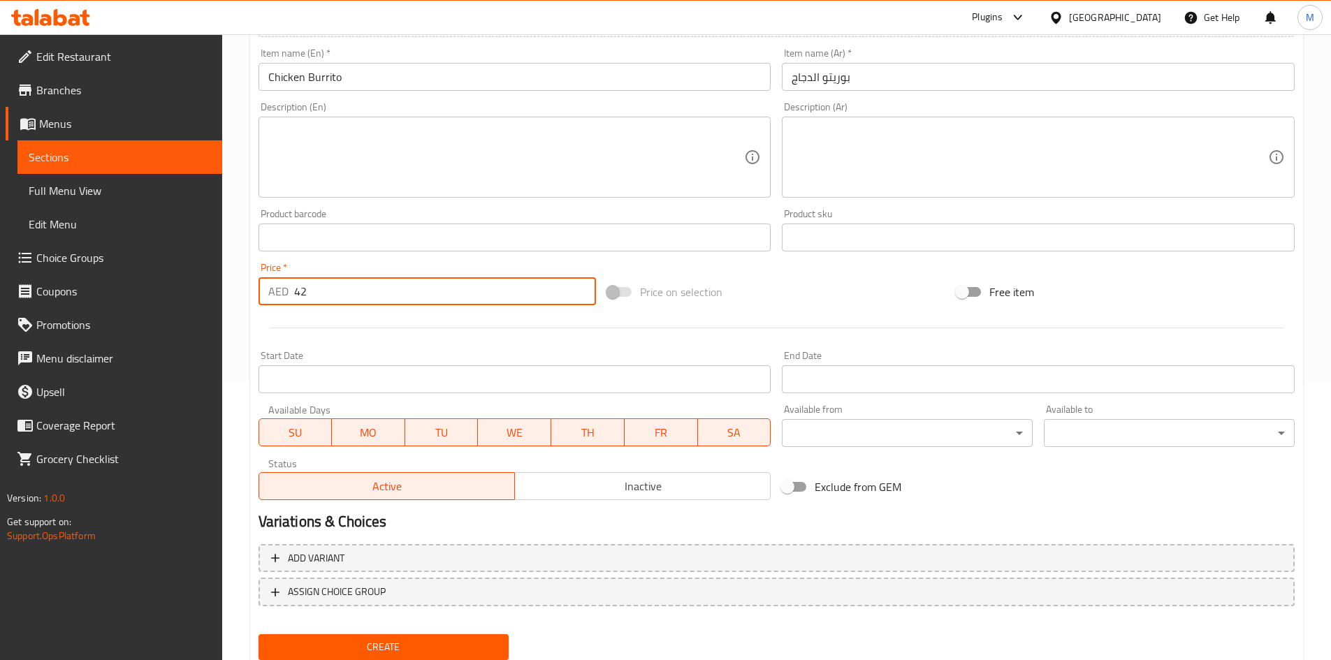
type input "42"
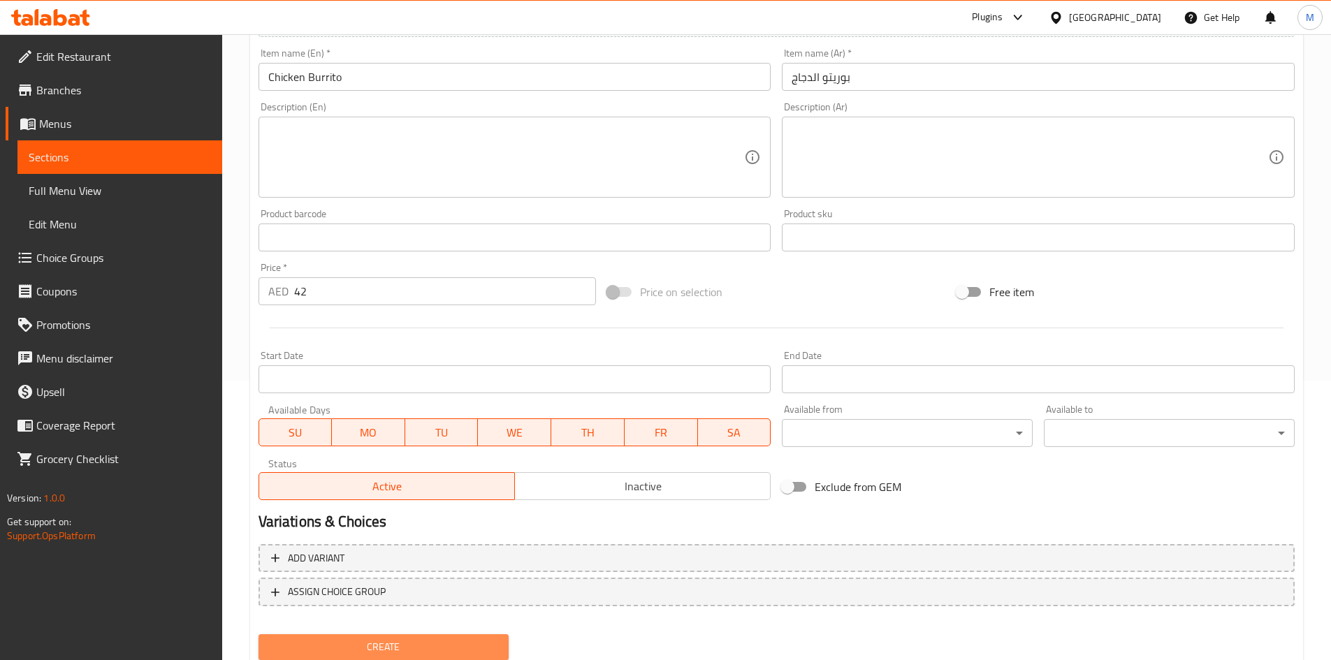
click at [389, 653] on span "Create" at bounding box center [384, 647] width 228 height 17
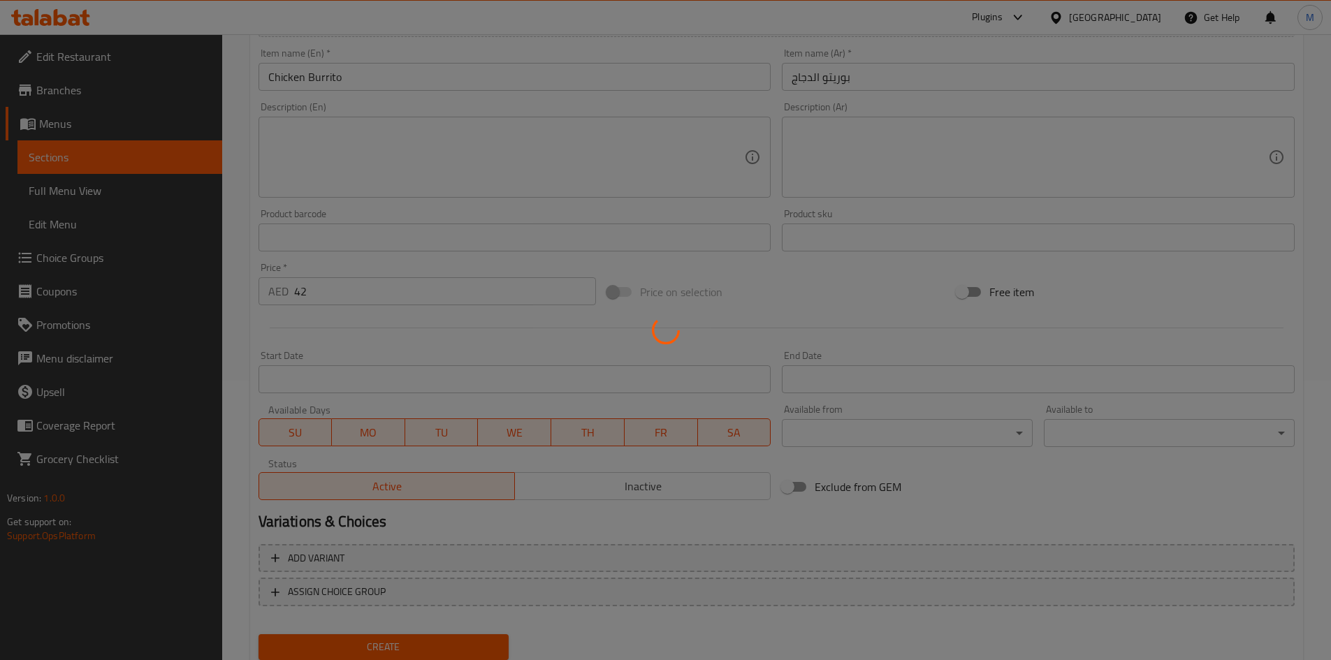
type input "0"
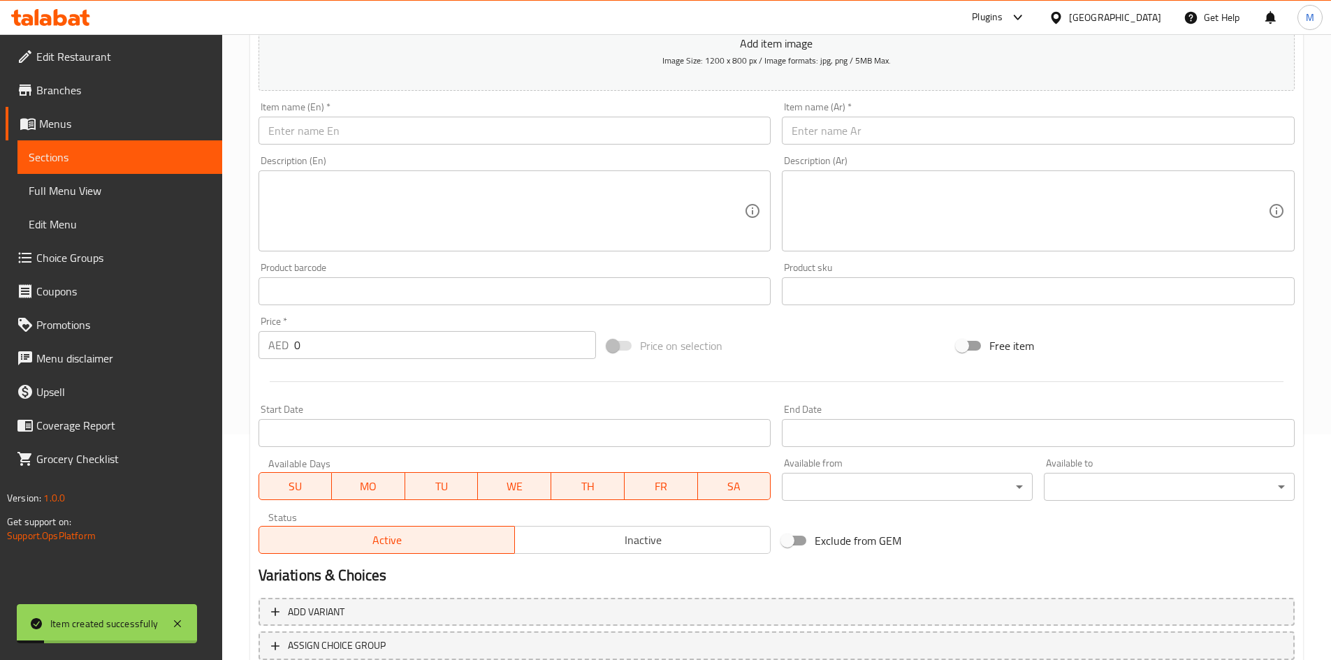
scroll to position [117, 0]
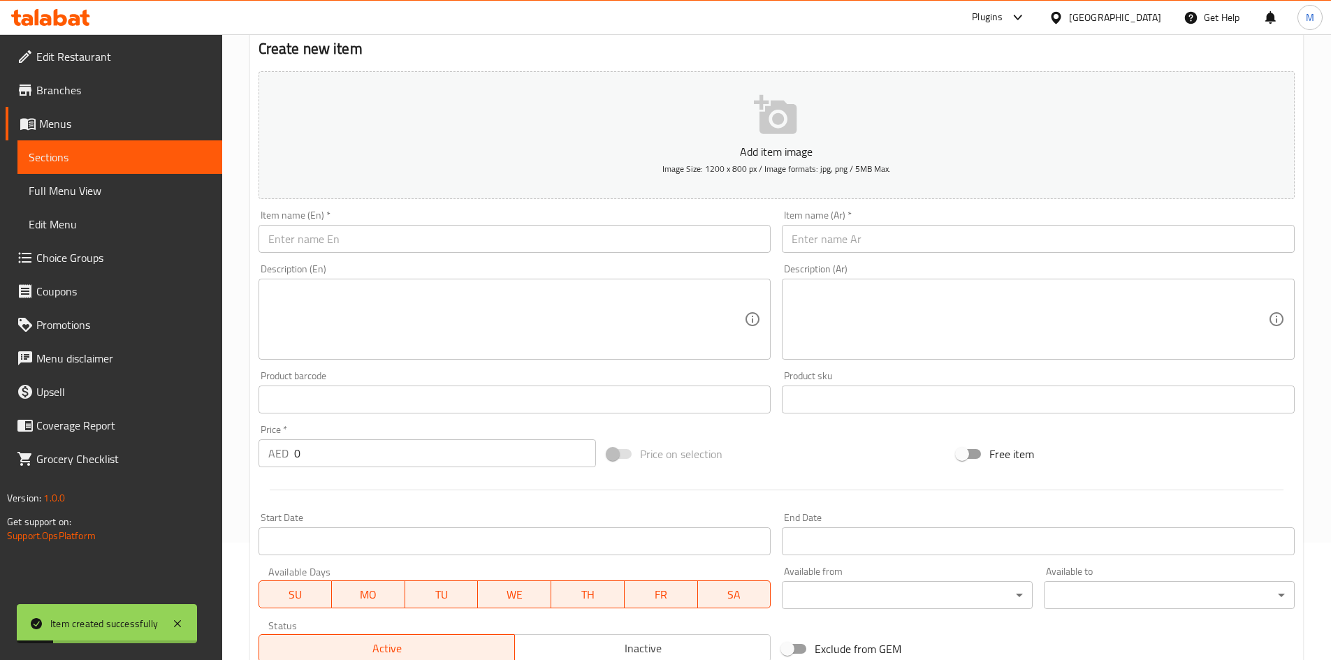
click at [394, 238] on input "text" at bounding box center [515, 239] width 513 height 28
paste input "chicken kebab wrap"
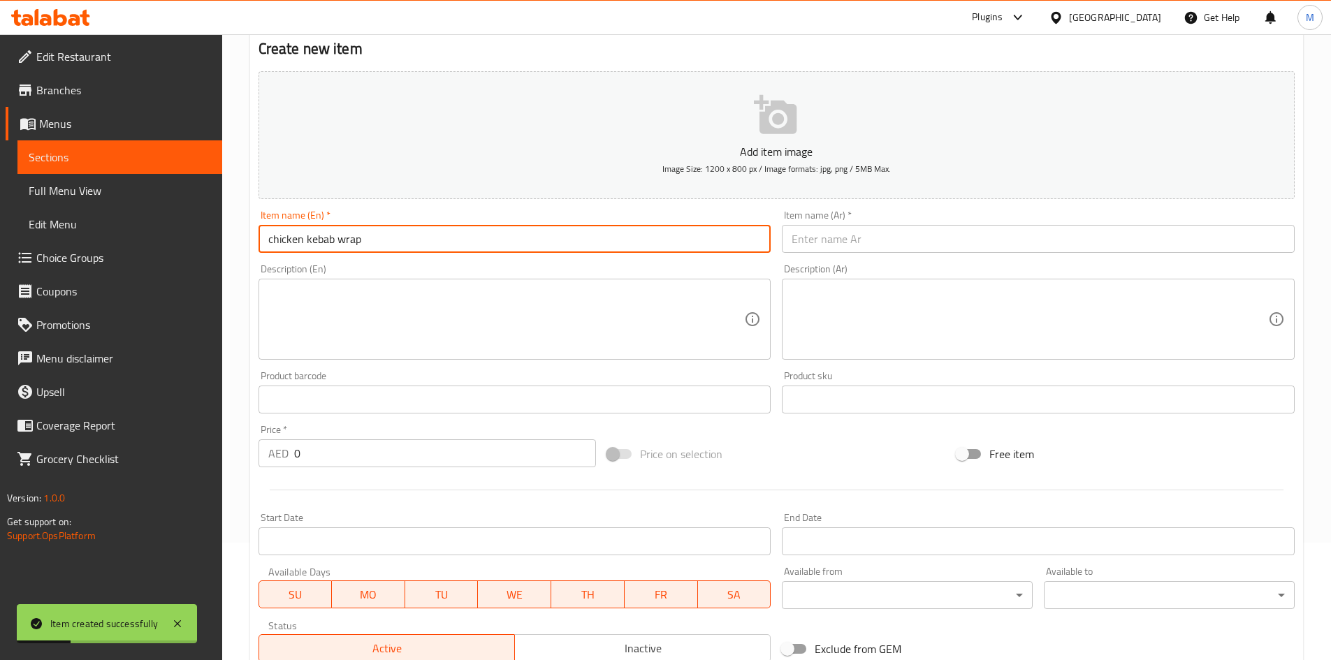
click at [353, 238] on input "chicken kebab wrap" at bounding box center [515, 239] width 513 height 28
click at [354, 238] on input "chicken kebab wrap" at bounding box center [515, 239] width 513 height 28
click at [407, 240] on input "Chicken Kebab Wrap" at bounding box center [515, 239] width 513 height 28
click at [414, 240] on input "Chicken Kebab Wrap" at bounding box center [515, 239] width 513 height 28
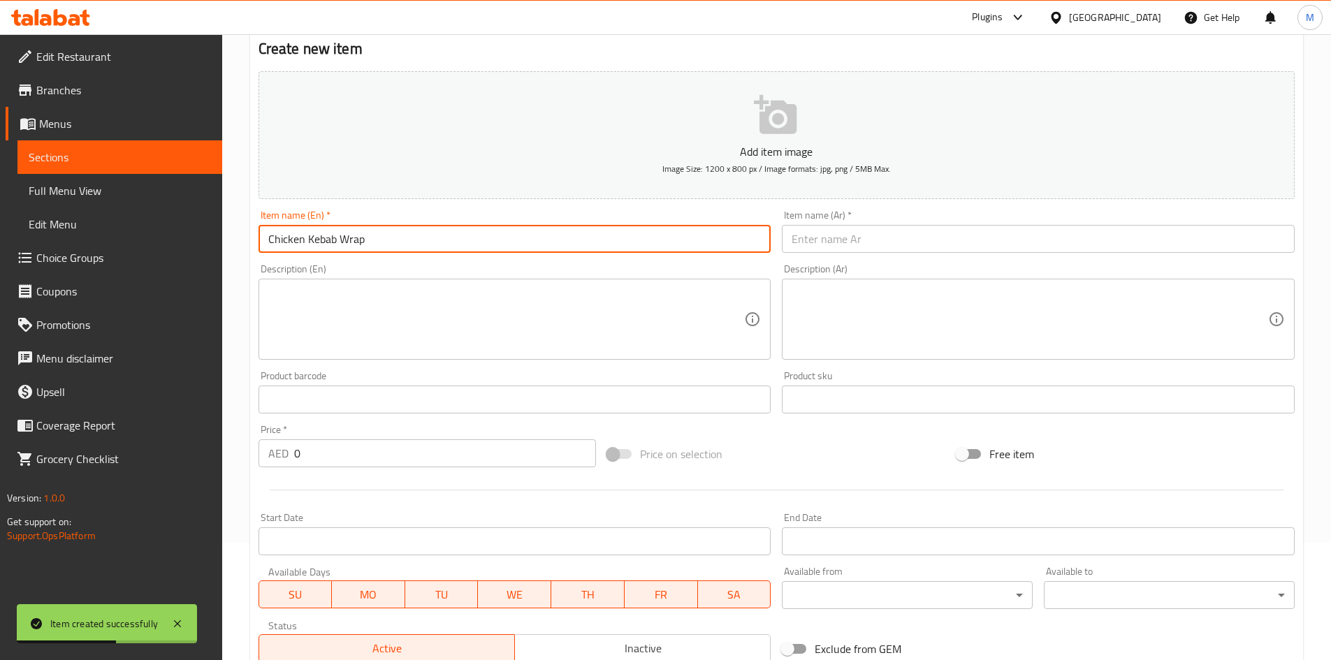
type input "Chicken Kebab Wrap"
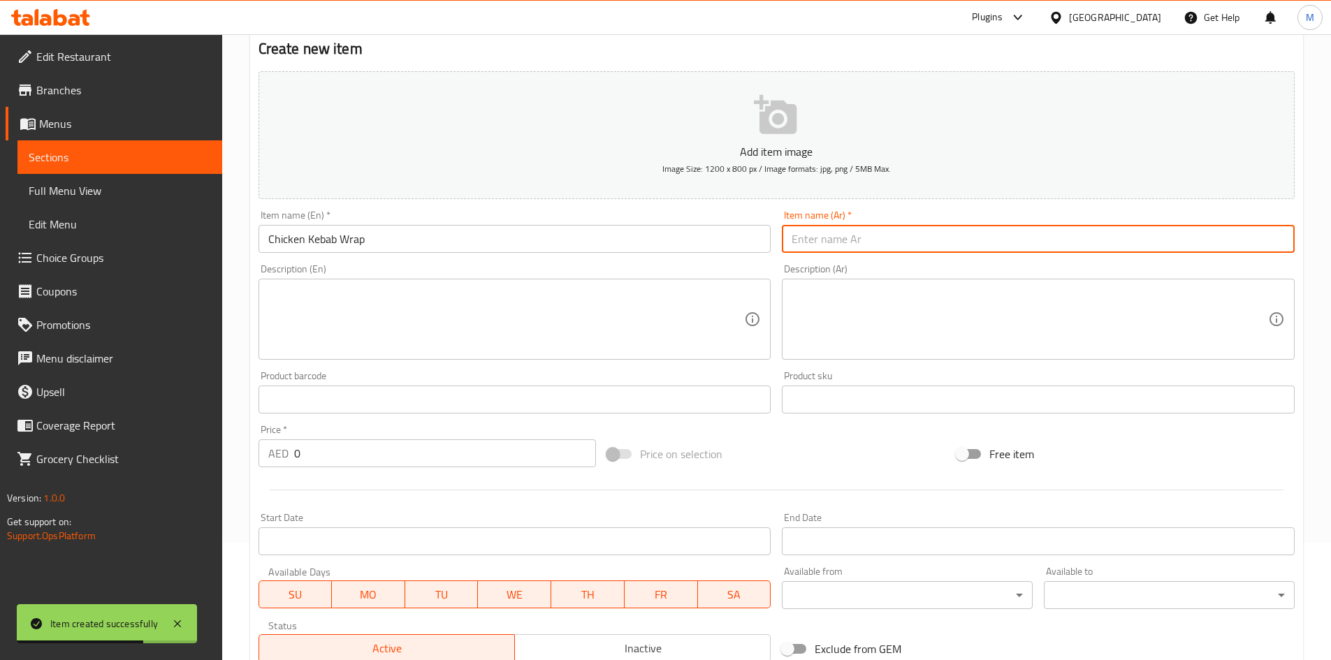
click at [906, 226] on input "text" at bounding box center [1038, 239] width 513 height 28
paste input "لفائف كباب الدجاج"
click at [864, 238] on input "لفائف كباب الدجاج" at bounding box center [1038, 239] width 513 height 28
drag, startPoint x: 864, startPoint y: 238, endPoint x: 891, endPoint y: 303, distance: 70.2
click at [865, 238] on input "لفائف كباب الدجاج" at bounding box center [1038, 239] width 513 height 28
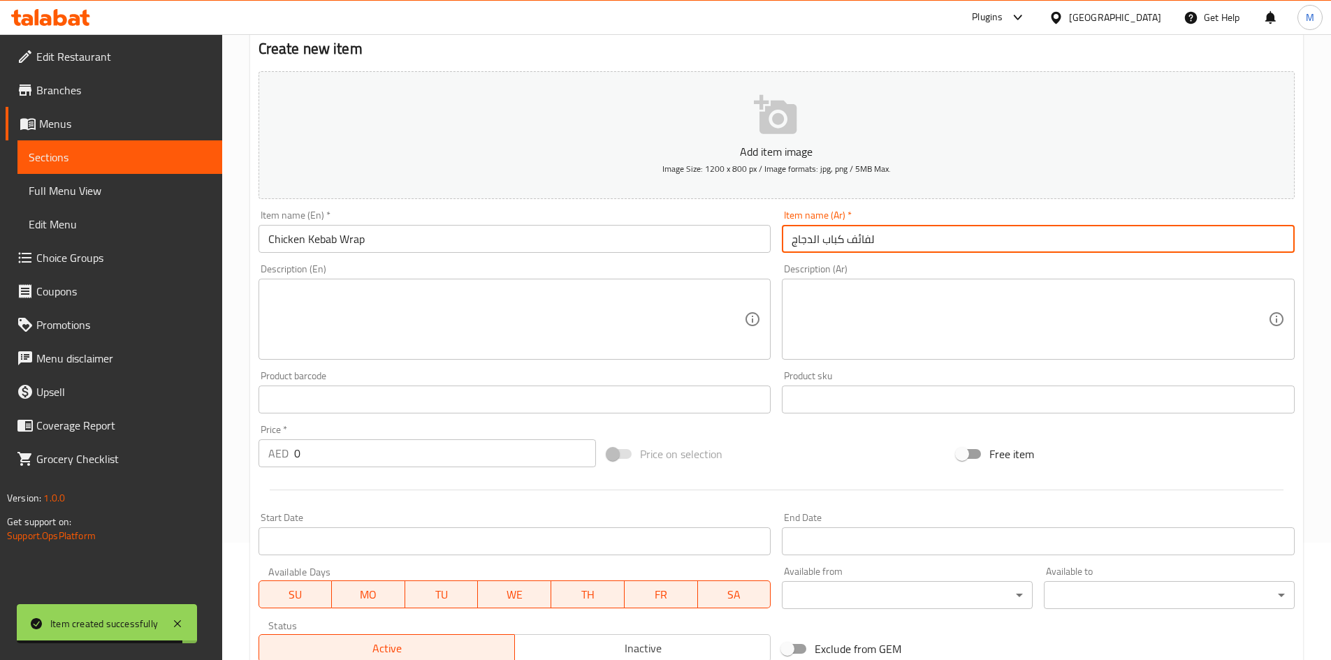
click at [867, 242] on input "لفائف كباب الدجاج" at bounding box center [1038, 239] width 513 height 28
type input "راب كباب الدجاج"
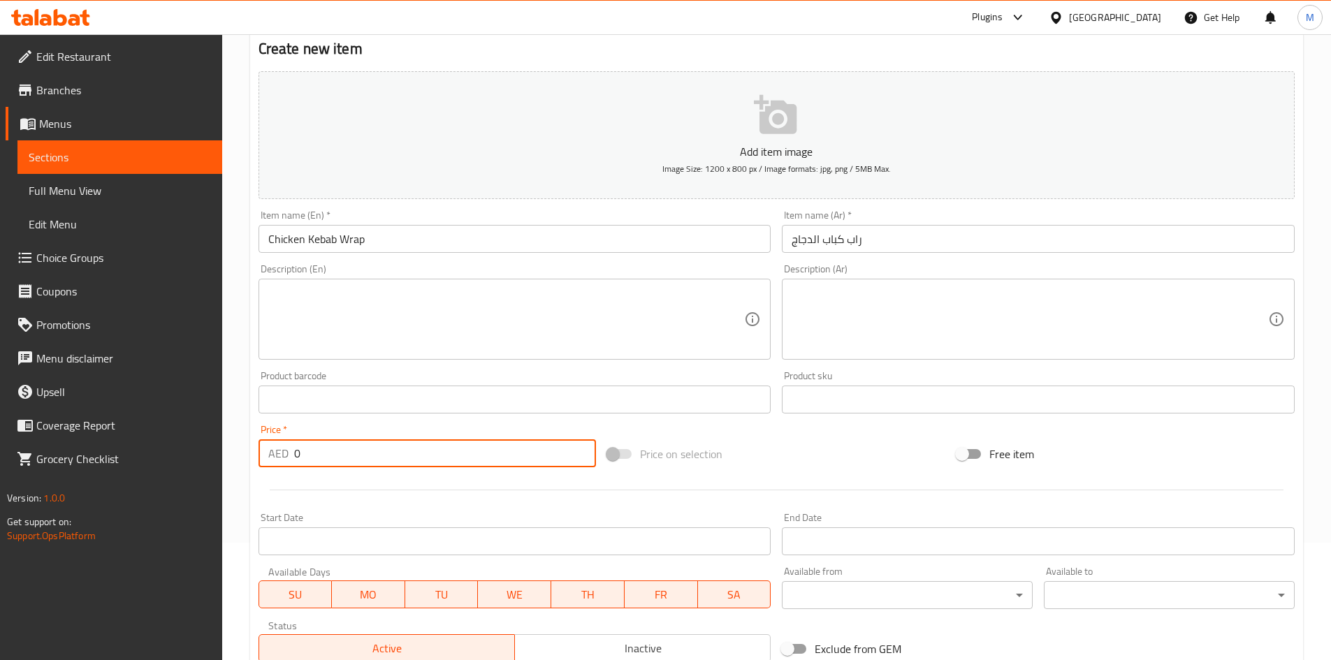
click at [338, 452] on input "0" at bounding box center [445, 454] width 303 height 28
paste
type input "42"
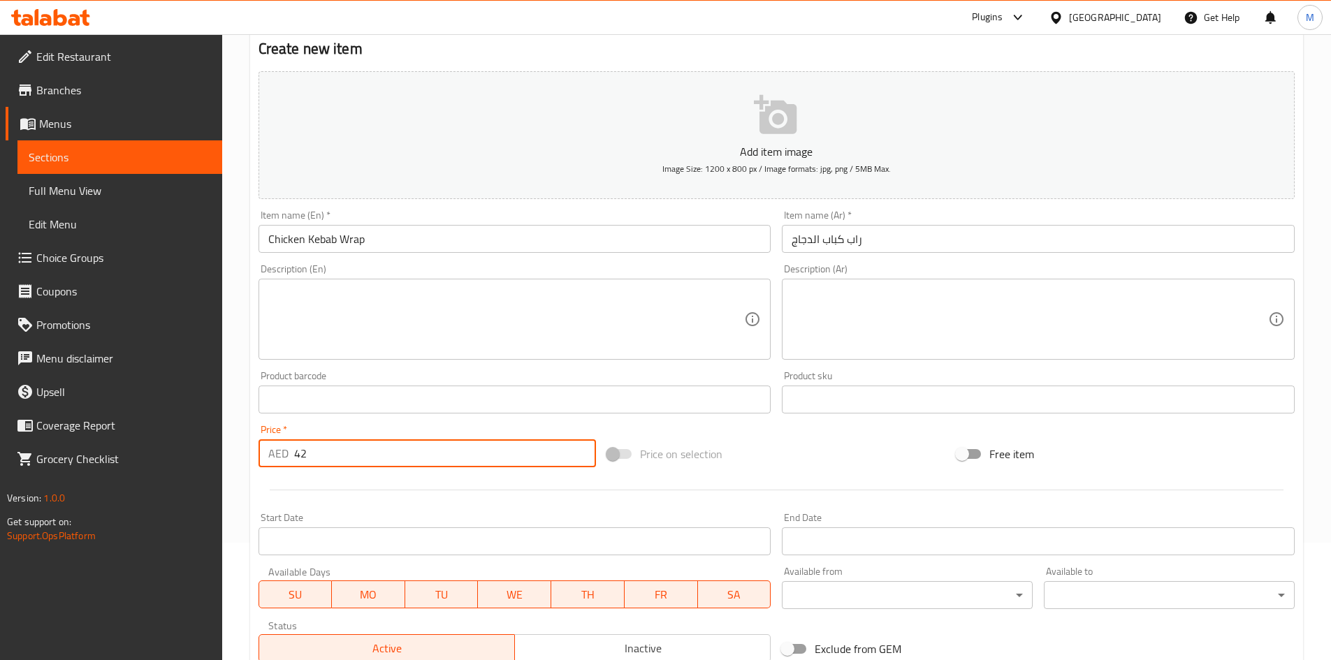
drag, startPoint x: 336, startPoint y: 414, endPoint x: 298, endPoint y: 421, distance: 38.9
click at [336, 416] on div "Product barcode Product barcode" at bounding box center [515, 392] width 524 height 54
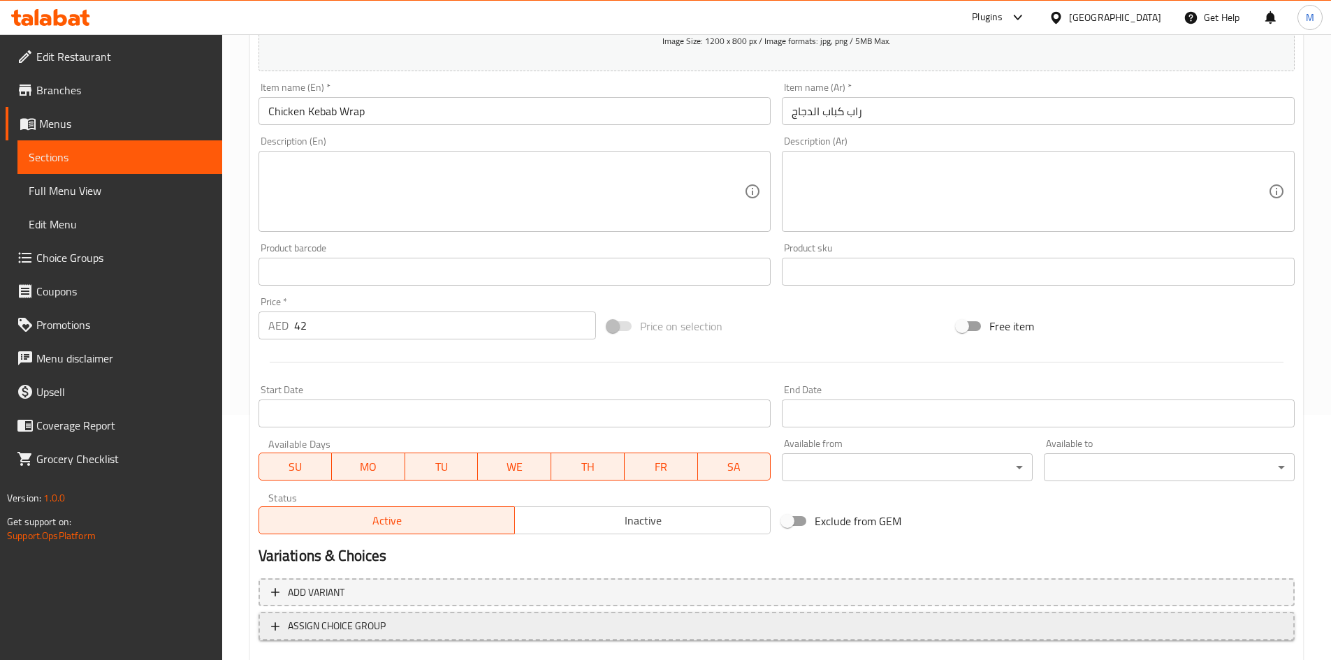
scroll to position [327, 0]
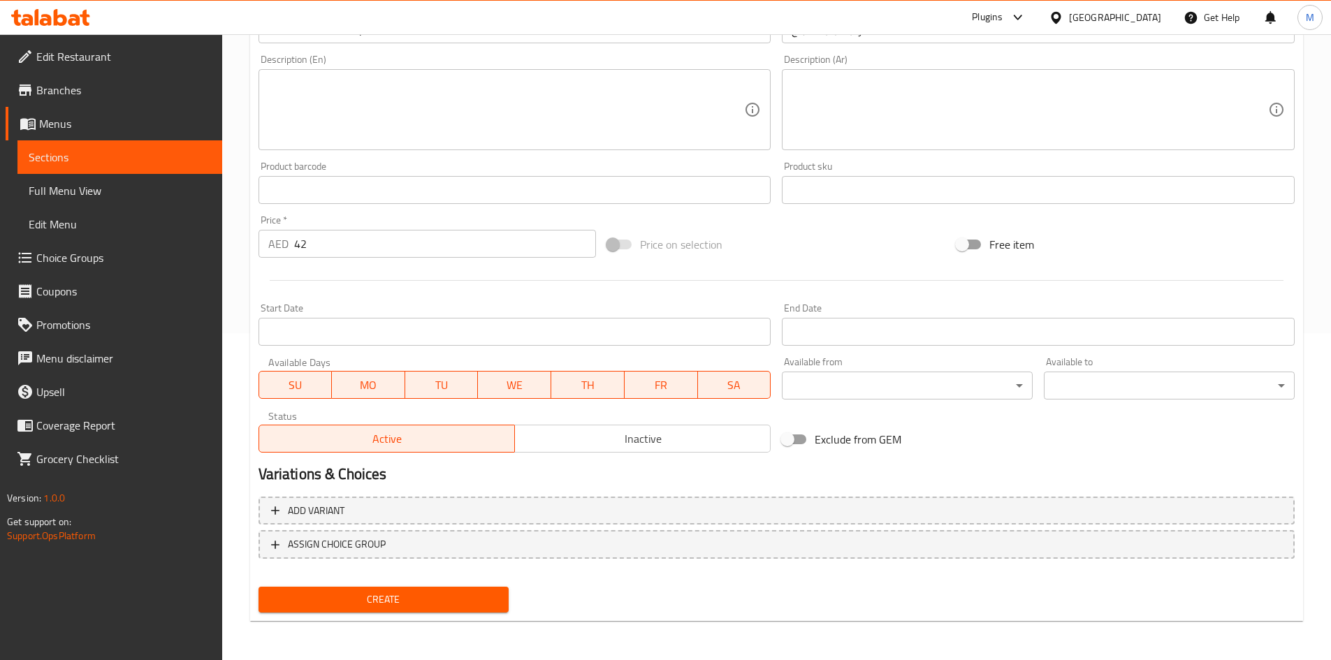
click at [351, 593] on span "Create" at bounding box center [384, 599] width 228 height 17
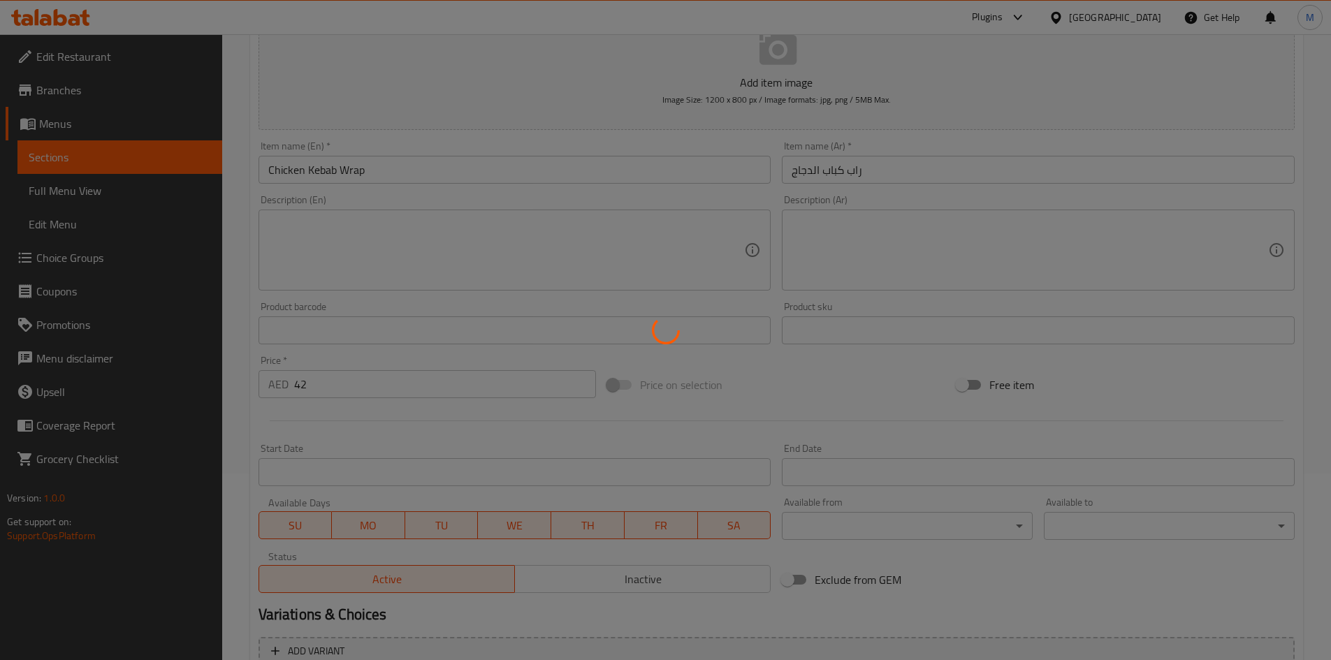
type input "0"
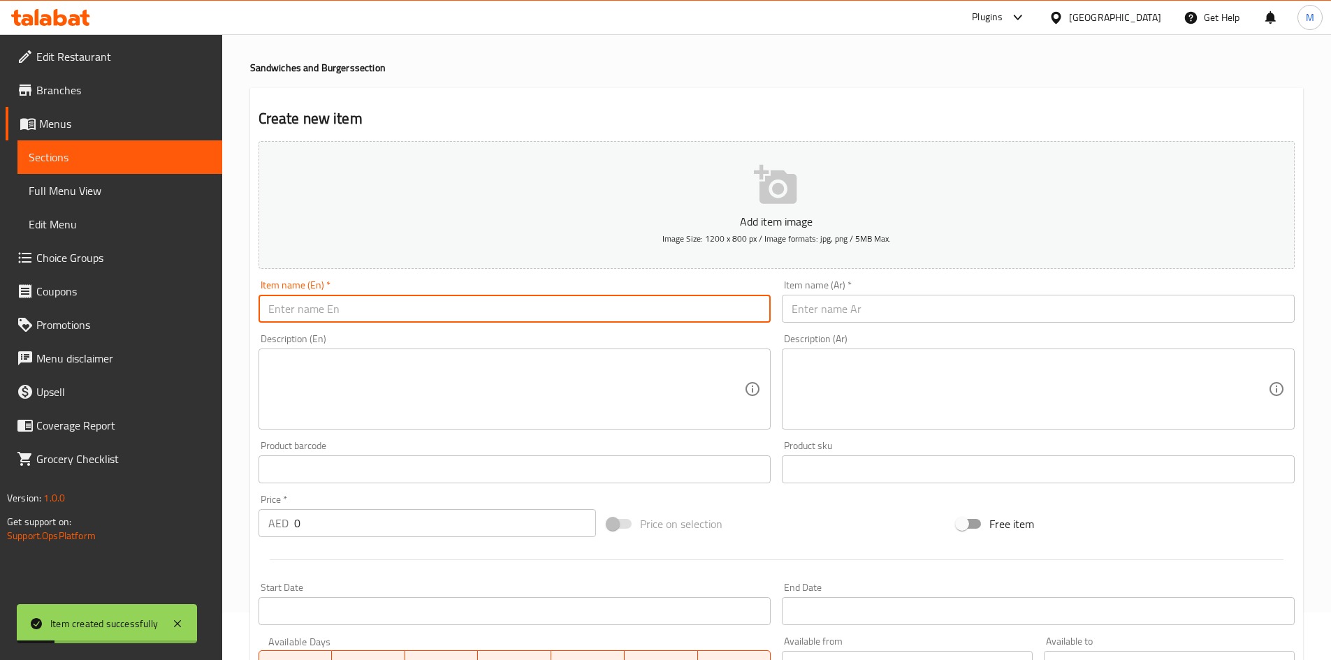
click at [491, 306] on input "text" at bounding box center [515, 309] width 513 height 28
click at [414, 310] on input "spinach tortilla with crispy chicken" at bounding box center [515, 309] width 513 height 28
click at [464, 303] on input "Spinach Tortilla with Crispy Chicken" at bounding box center [515, 309] width 513 height 28
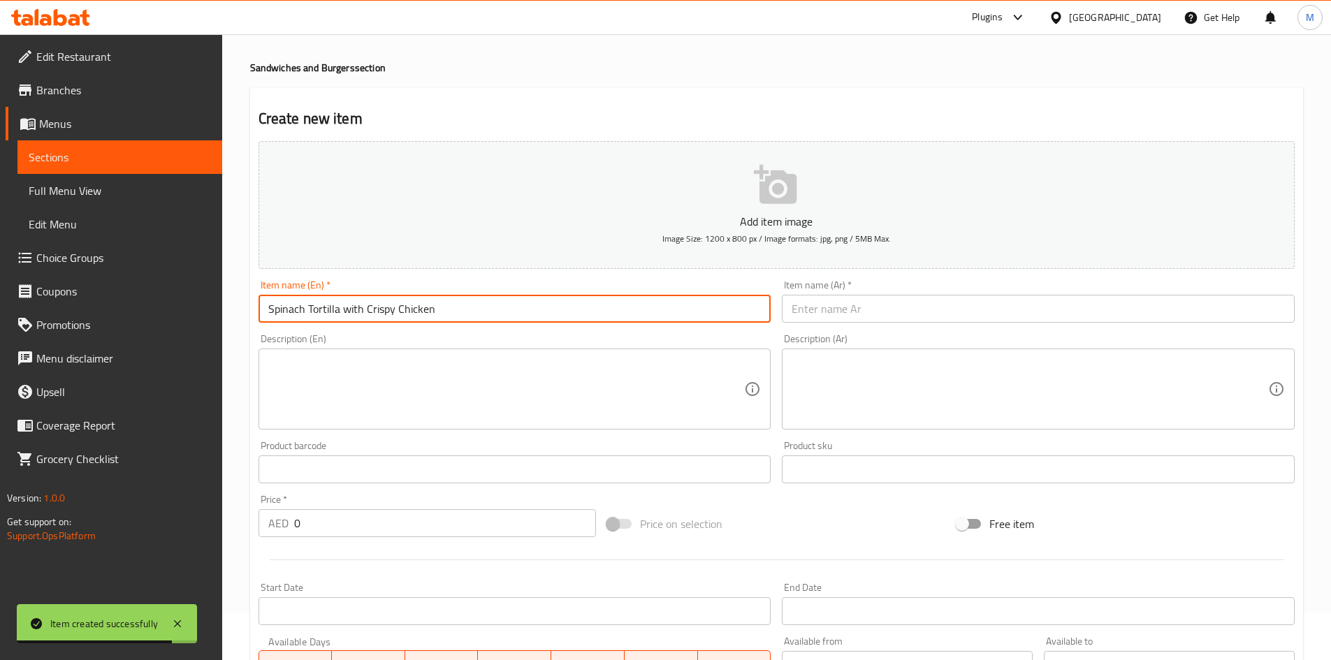
type input "Spinach Tortilla with Crispy Chicken"
click at [858, 304] on input "text" at bounding box center [1038, 309] width 513 height 28
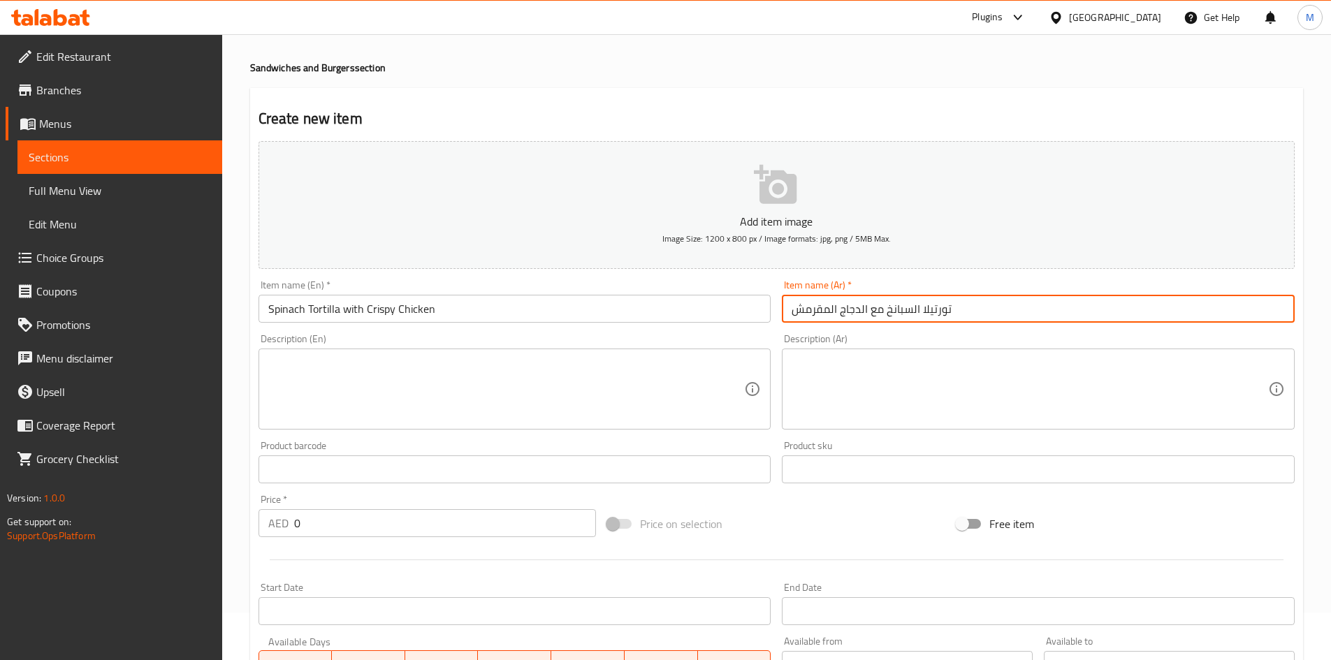
type input "تورتيلا السبانخ مع الدجاج المقرمش"
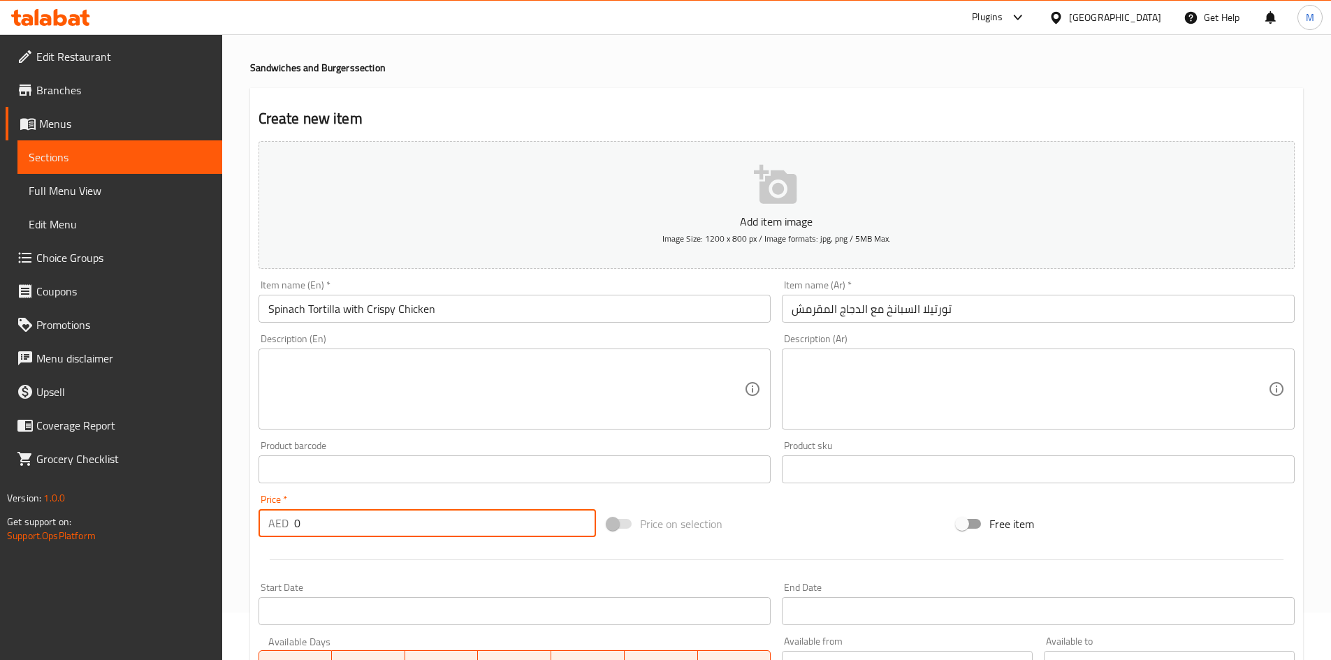
click at [358, 520] on input "0" at bounding box center [445, 523] width 303 height 28
click at [359, 520] on input "0" at bounding box center [445, 523] width 303 height 28
drag, startPoint x: 359, startPoint y: 520, endPoint x: 360, endPoint y: 505, distance: 14.7
click at [360, 519] on input "0" at bounding box center [445, 523] width 303 height 28
type input "42"
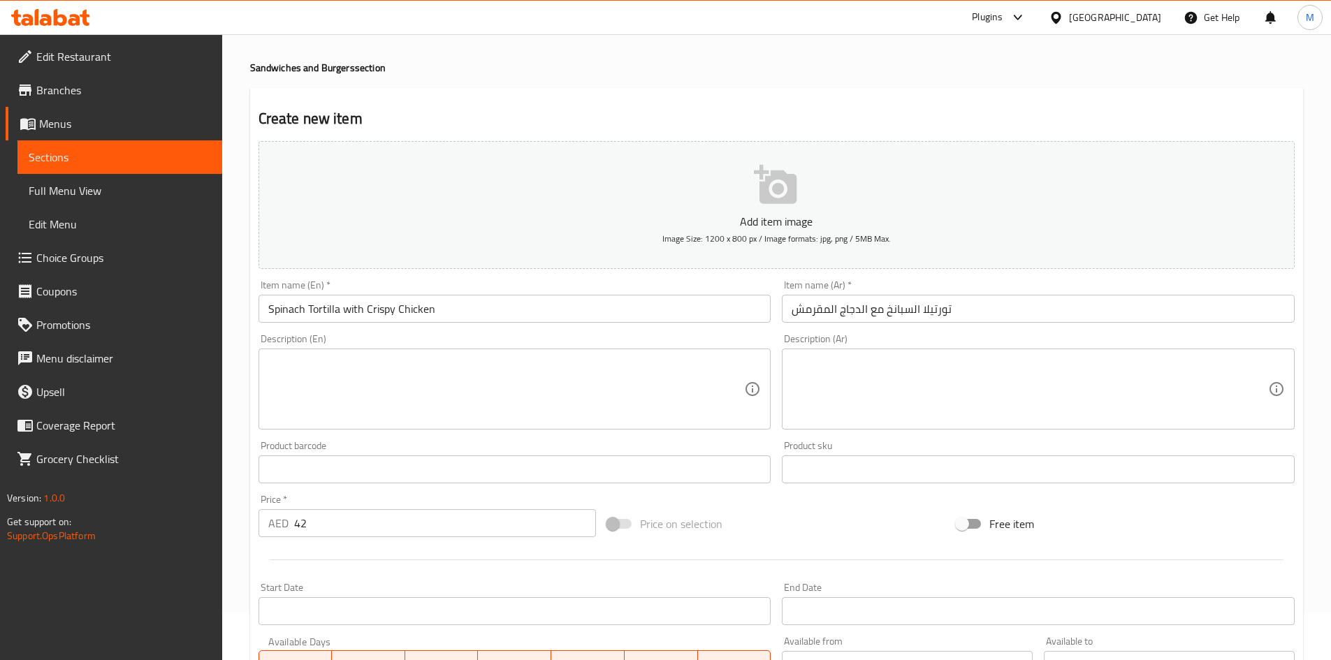
click at [358, 493] on div "Price   * AED 42 Price *" at bounding box center [427, 516] width 349 height 54
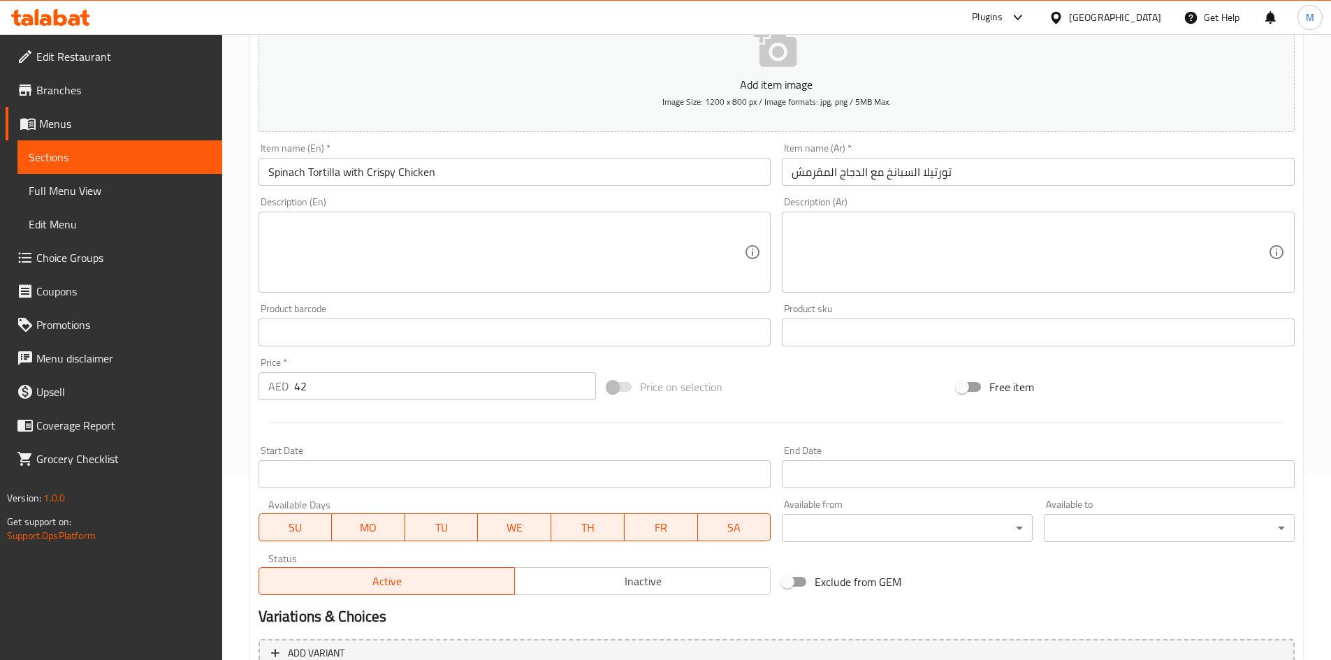
scroll to position [327, 0]
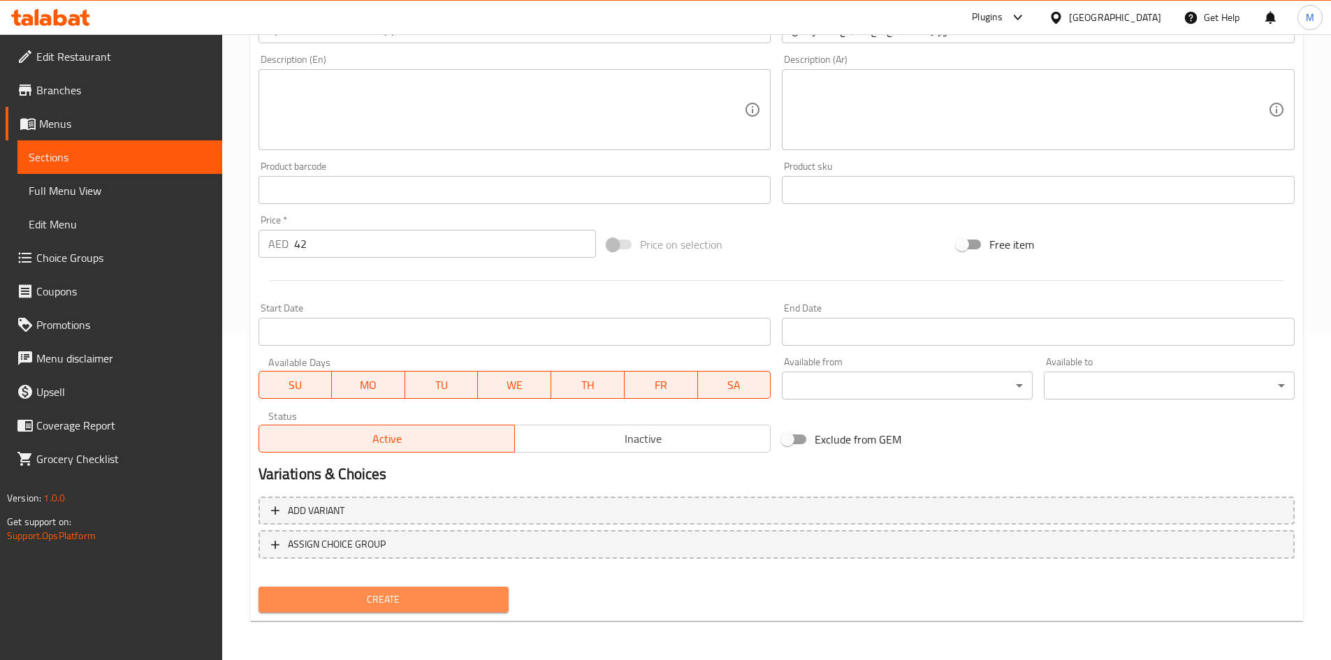
click at [365, 596] on span "Create" at bounding box center [384, 599] width 228 height 17
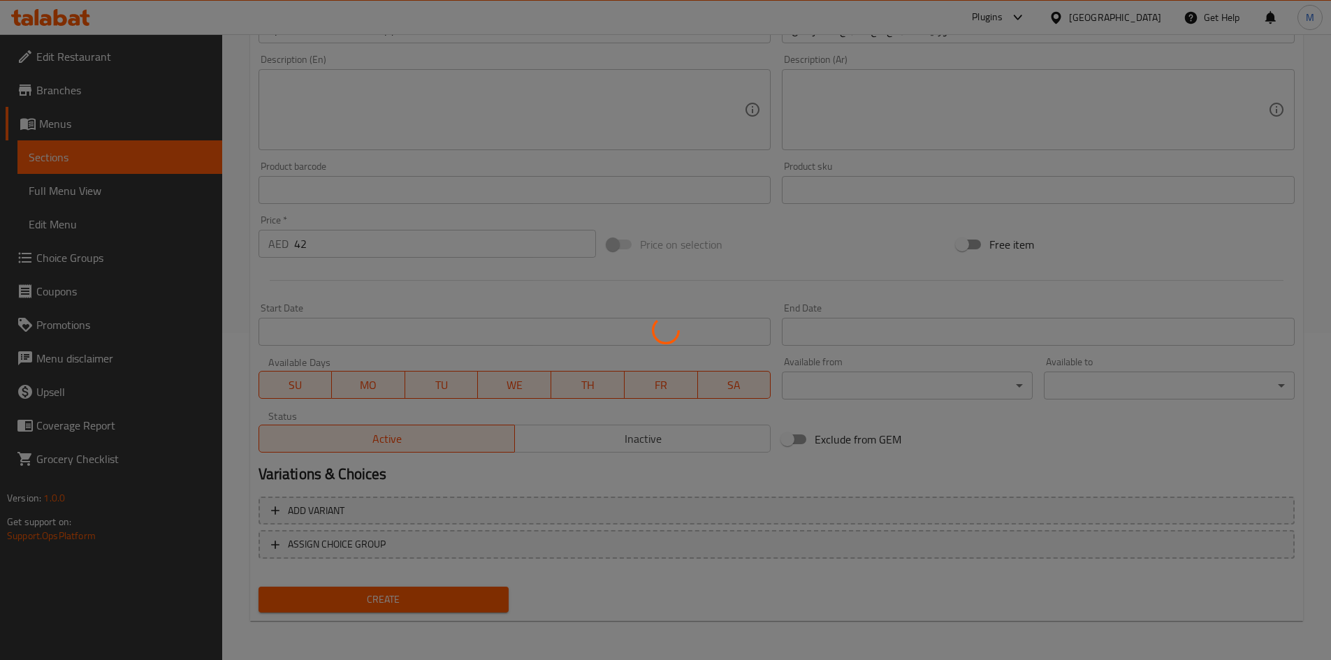
type input "0"
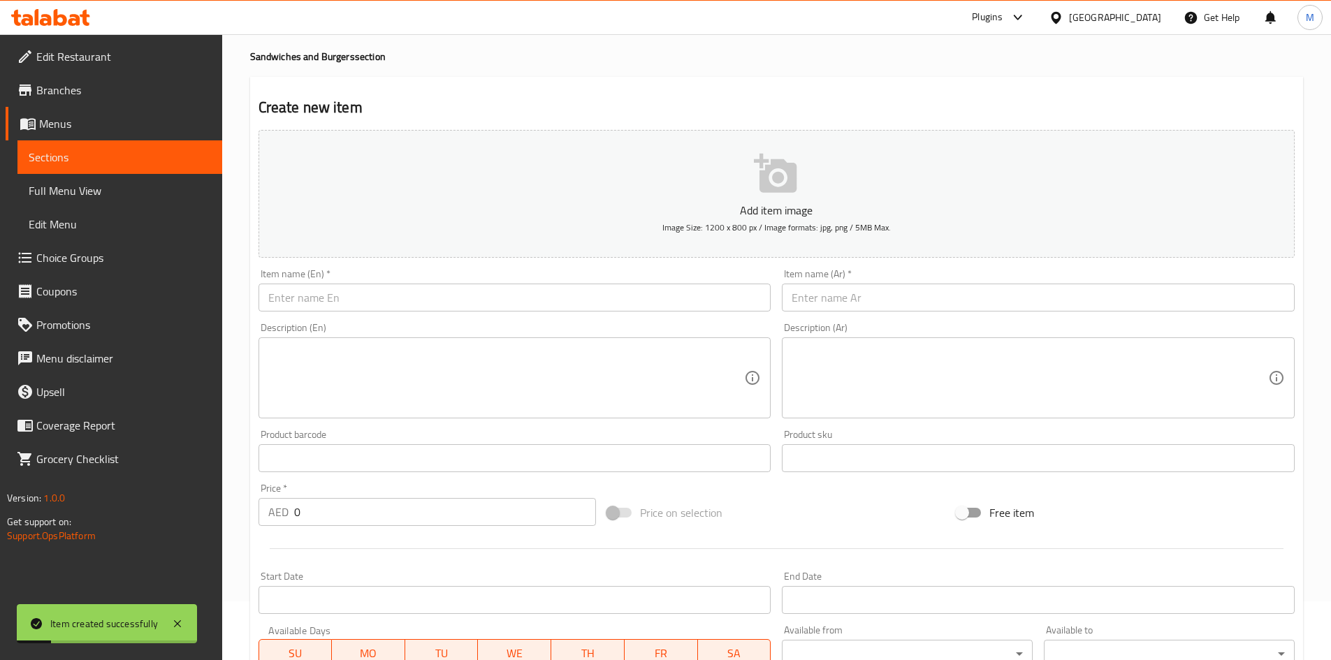
scroll to position [0, 0]
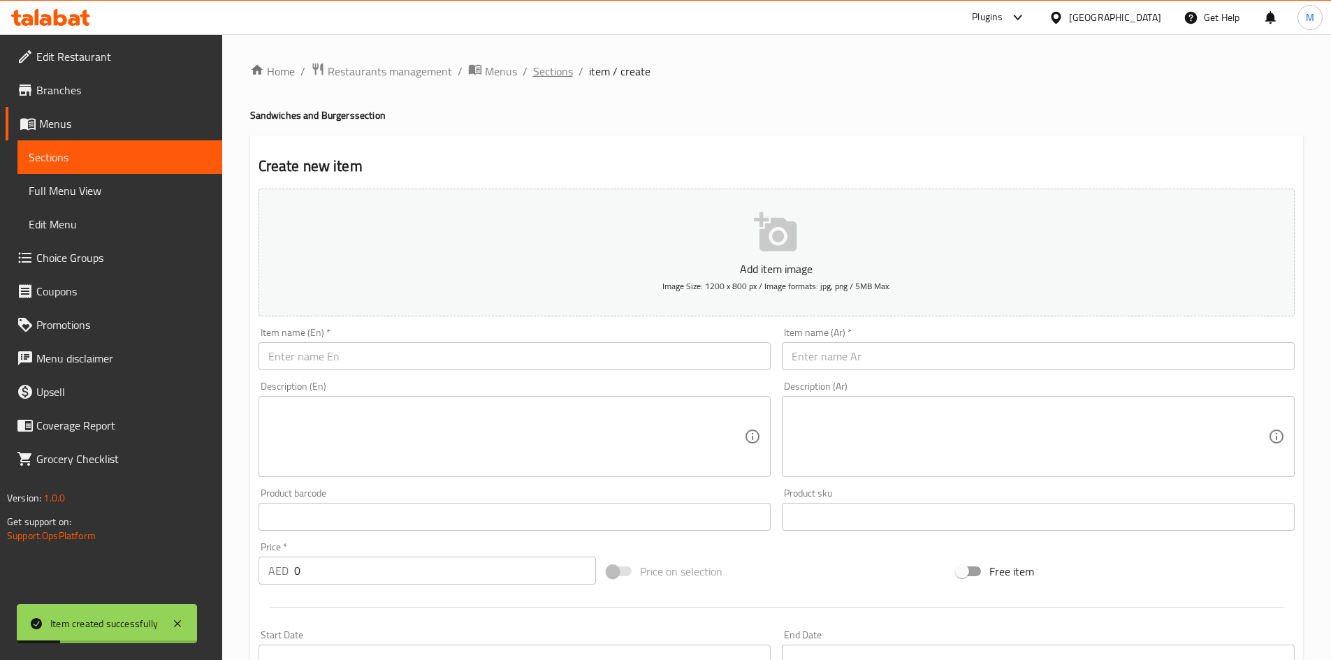
click at [545, 70] on span "Sections" at bounding box center [553, 71] width 40 height 17
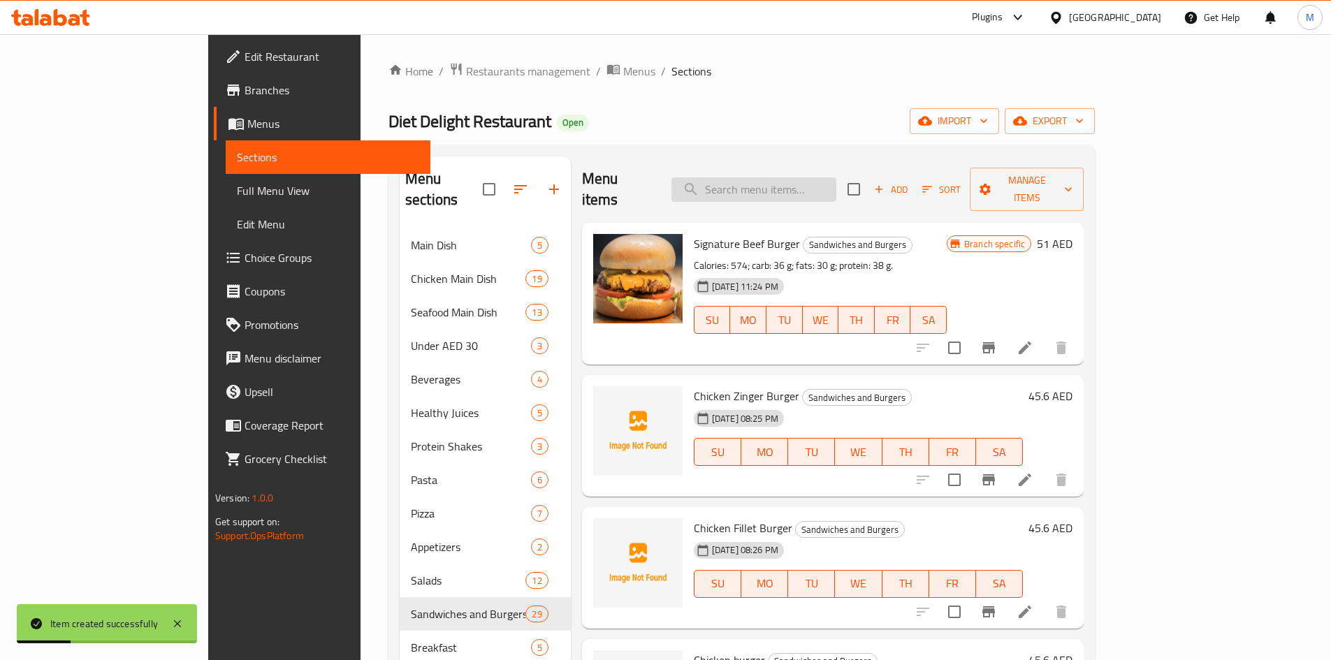
click at [814, 177] on input "search" at bounding box center [753, 189] width 165 height 24
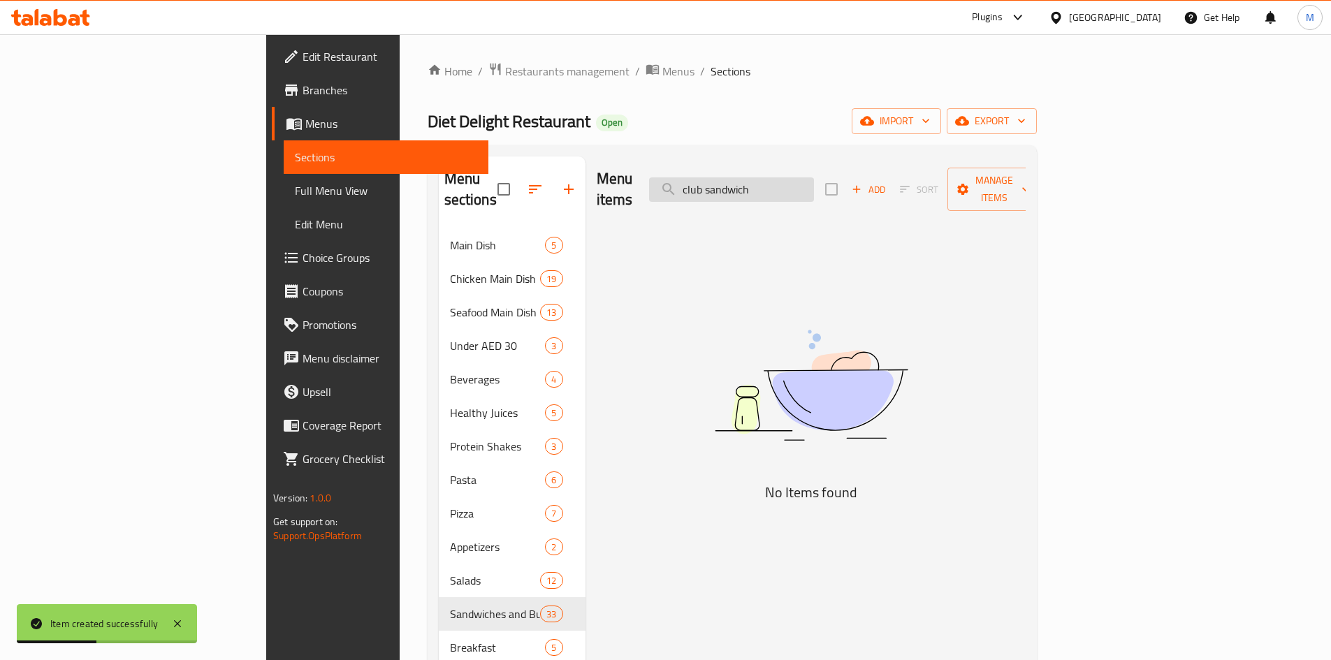
click at [814, 181] on input "club sandwich" at bounding box center [731, 189] width 165 height 24
type input "club"
click at [814, 182] on input "club" at bounding box center [731, 189] width 165 height 24
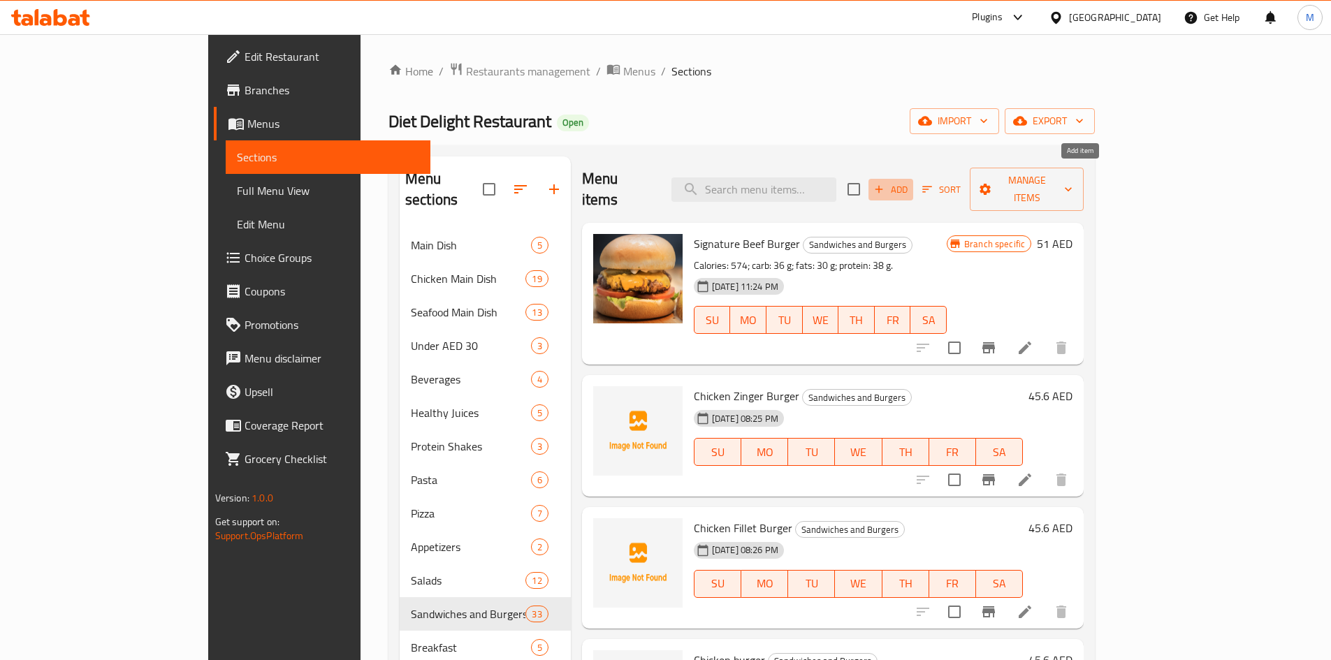
click at [910, 182] on span "Add" at bounding box center [891, 190] width 38 height 16
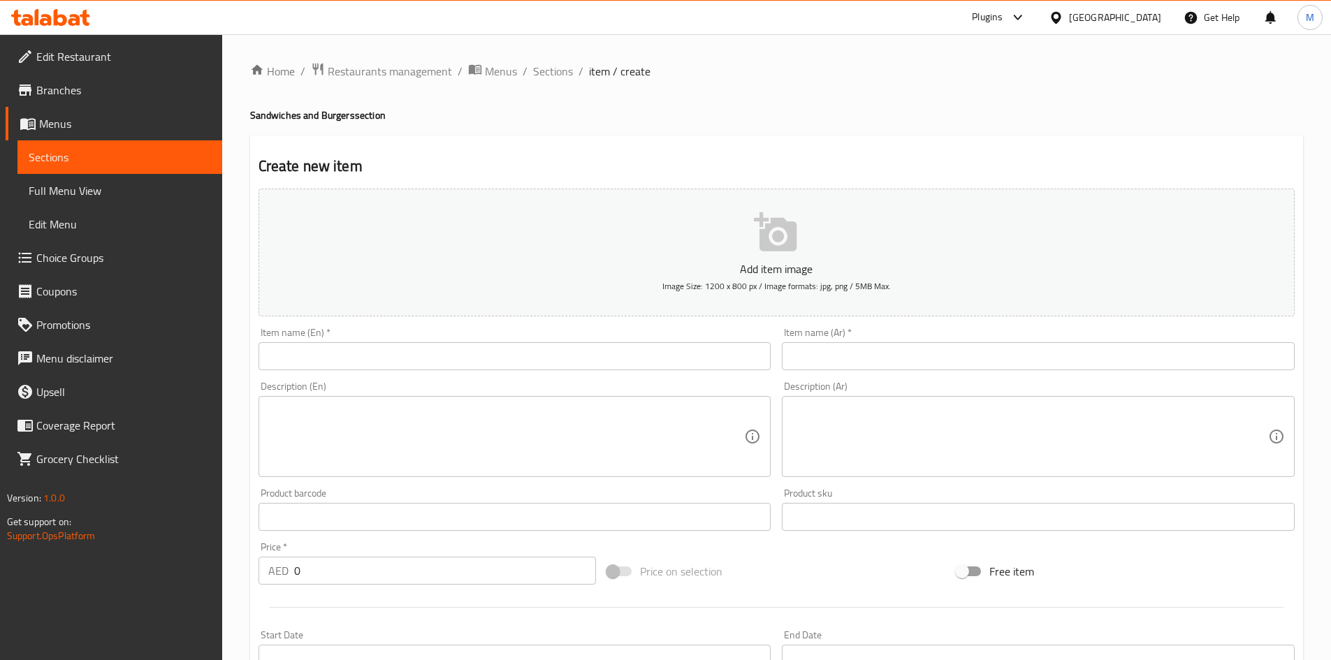
click at [438, 347] on input "text" at bounding box center [515, 356] width 513 height 28
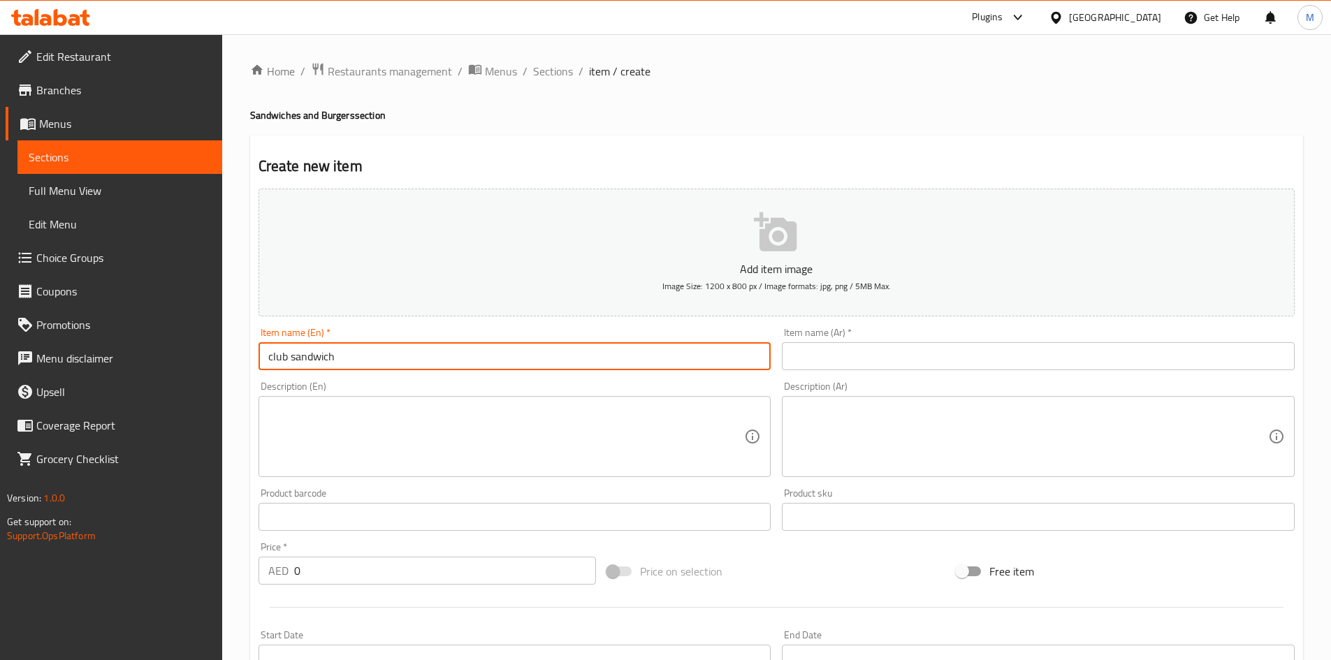
click at [311, 360] on input "club sandwich" at bounding box center [515, 356] width 513 height 28
type input "Club Sandwich"
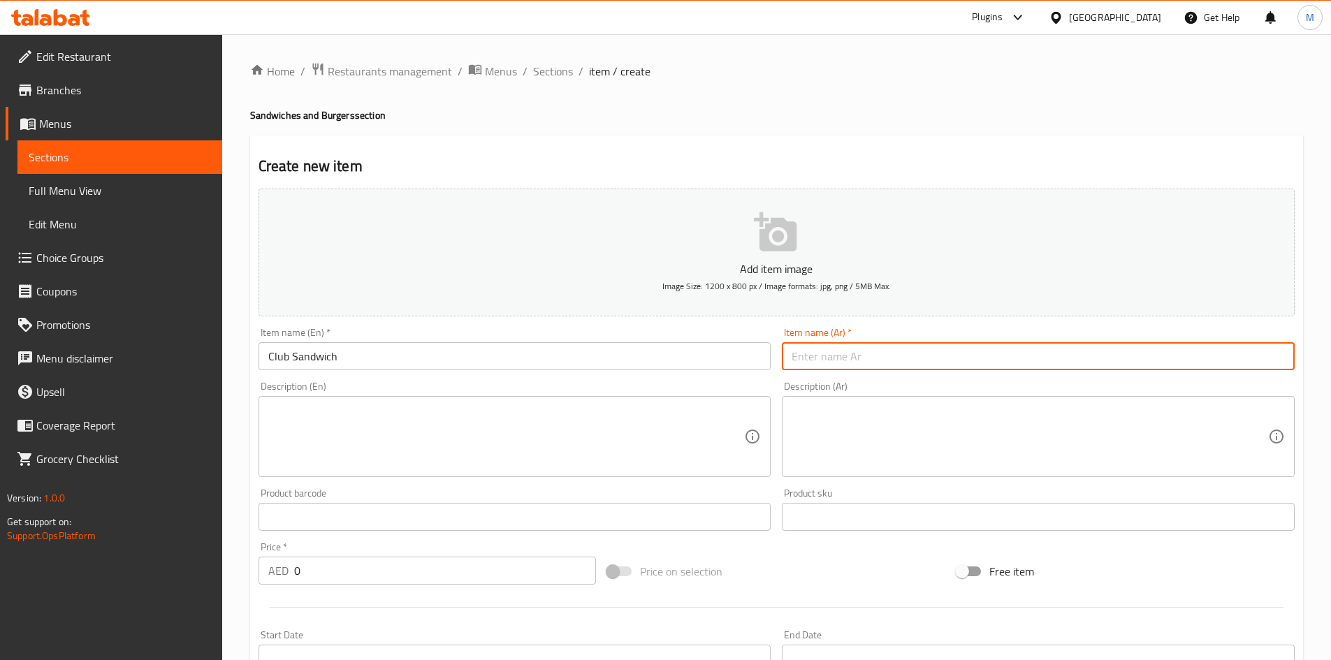
click at [883, 366] on input "text" at bounding box center [1038, 356] width 513 height 28
type input "كلوب سندويتش"
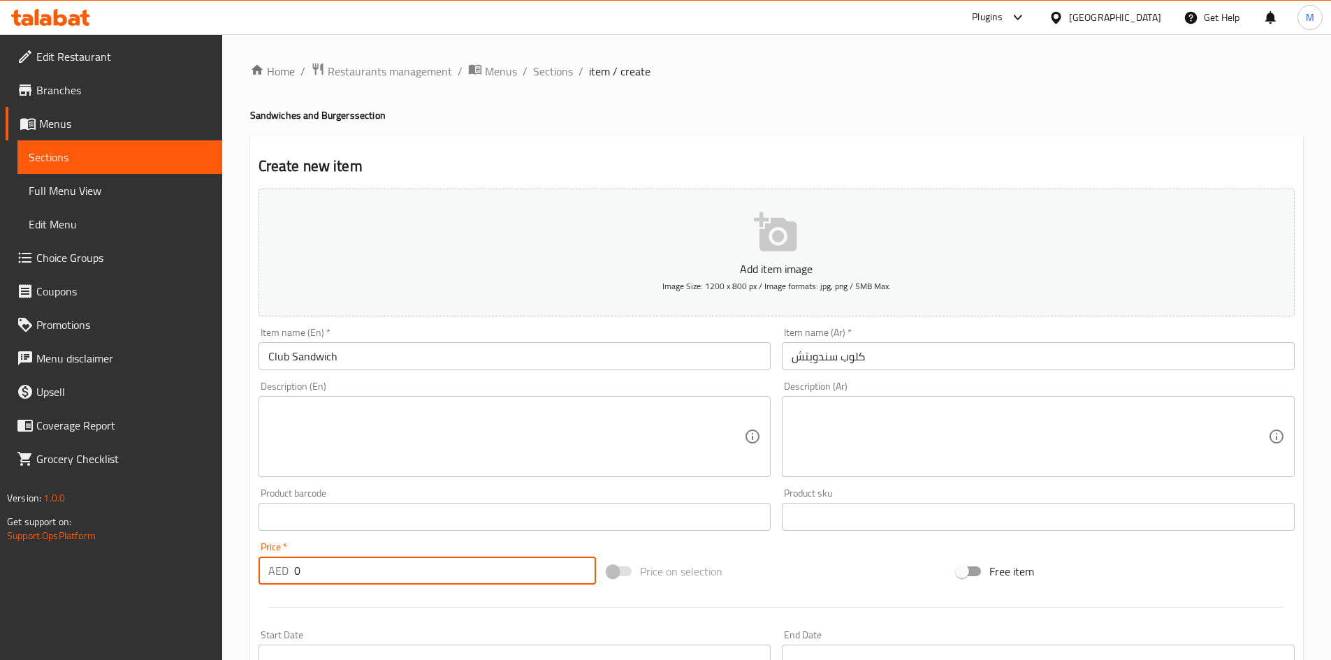
click at [337, 569] on input "0" at bounding box center [445, 571] width 303 height 28
click at [338, 569] on input "0" at bounding box center [445, 571] width 303 height 28
type input "42"
click at [241, 518] on div "Home / Restaurants management / Menus / Sections / item / create Sandwiches and…" at bounding box center [776, 510] width 1109 height 953
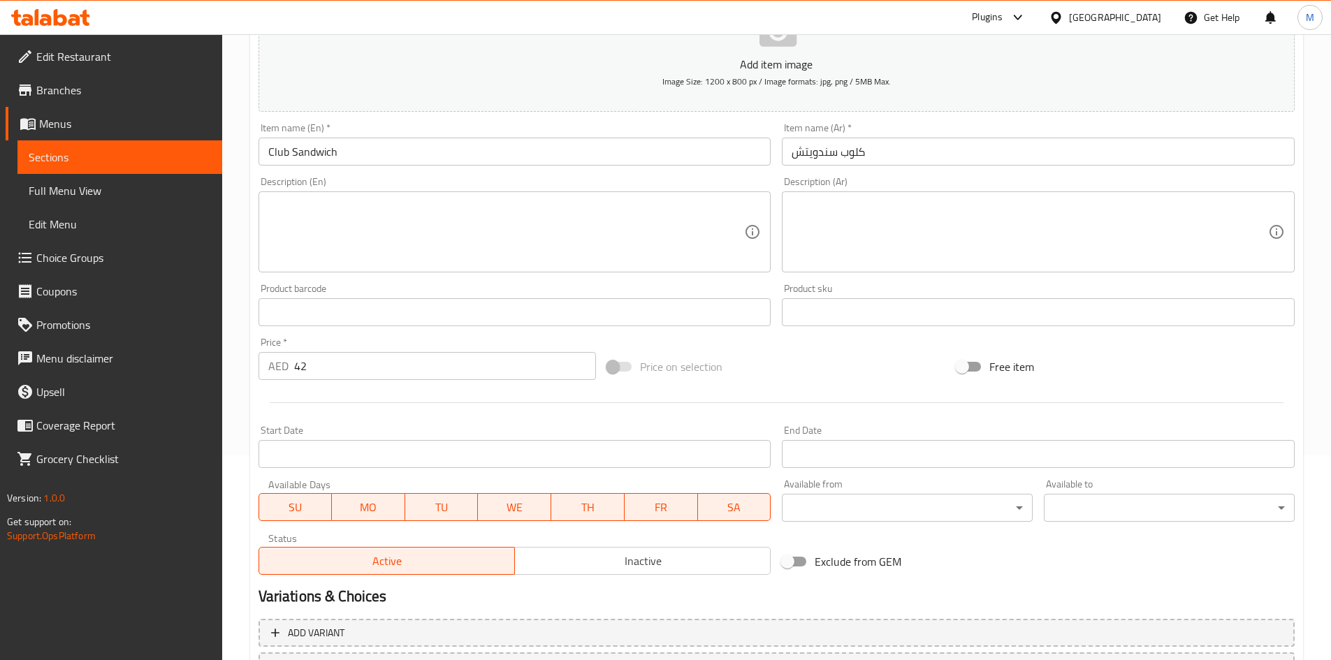
scroll to position [327, 0]
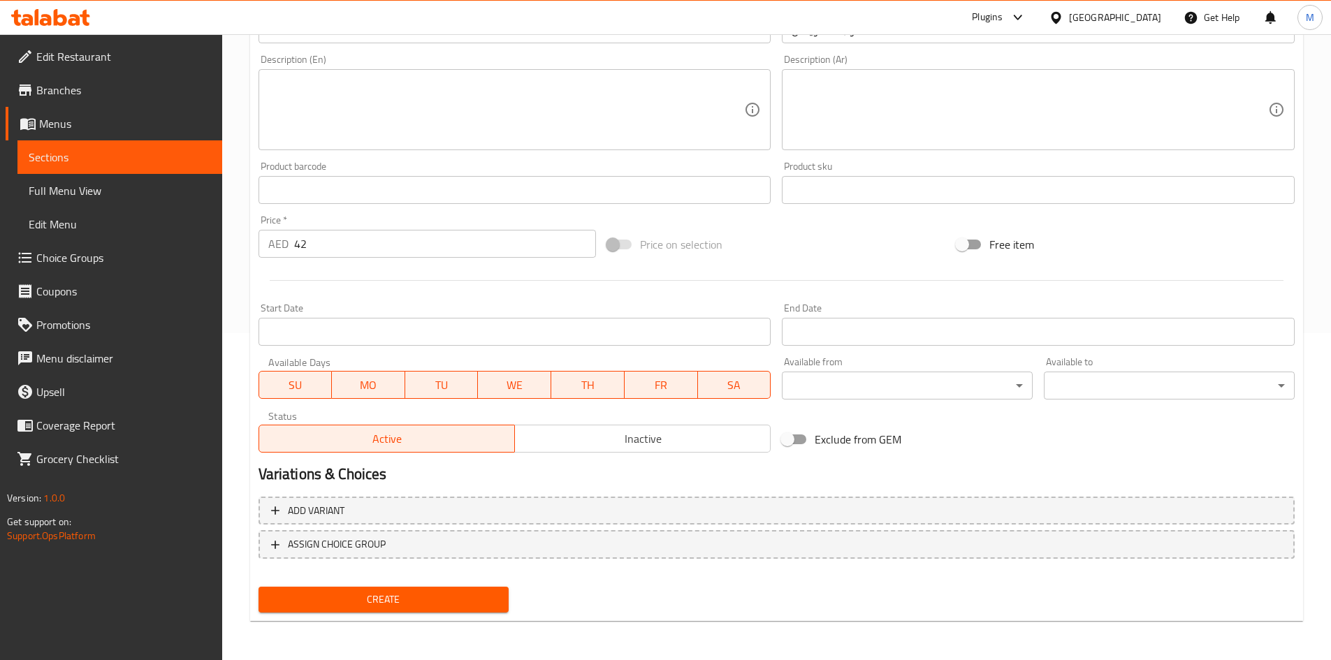
click at [297, 599] on span "Create" at bounding box center [384, 599] width 228 height 17
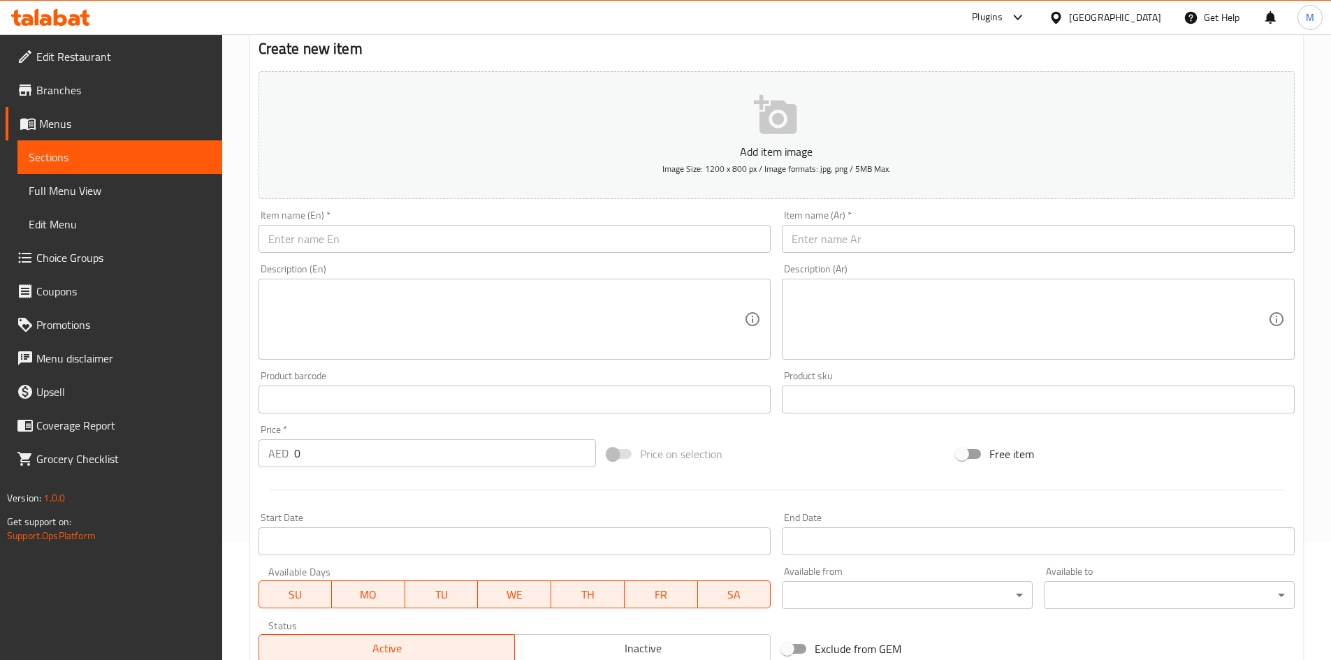
scroll to position [0, 0]
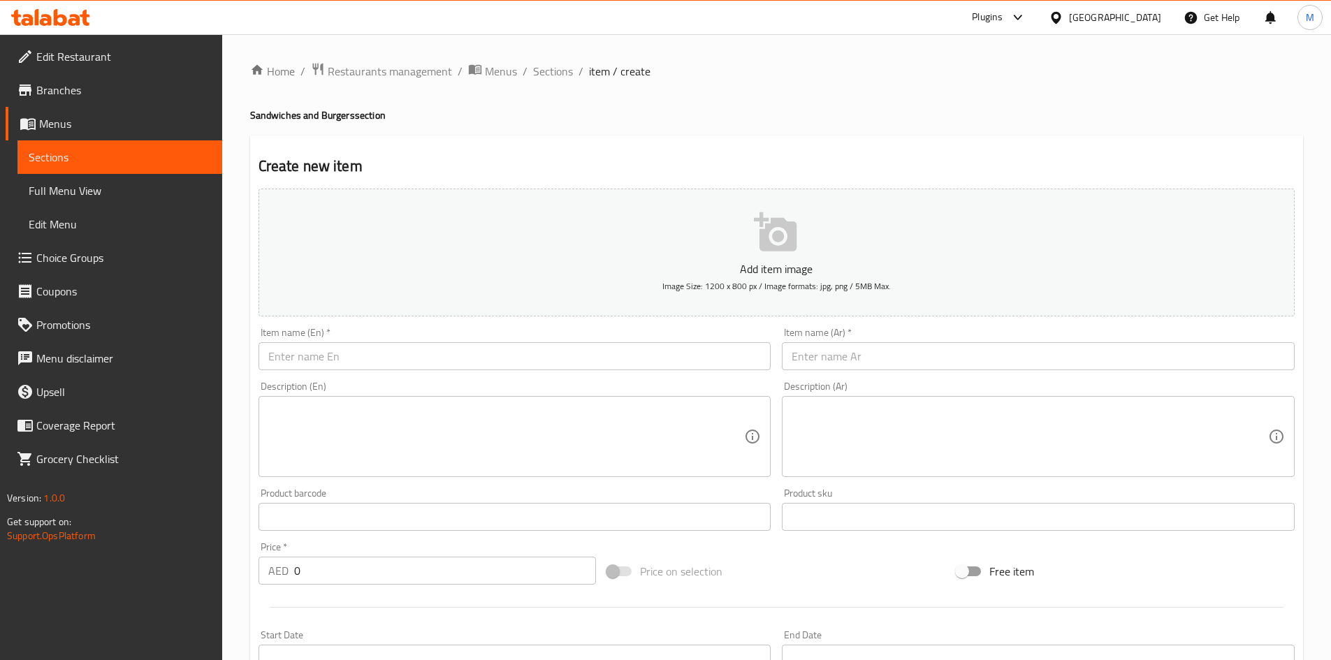
click at [450, 363] on input "text" at bounding box center [515, 356] width 513 height 28
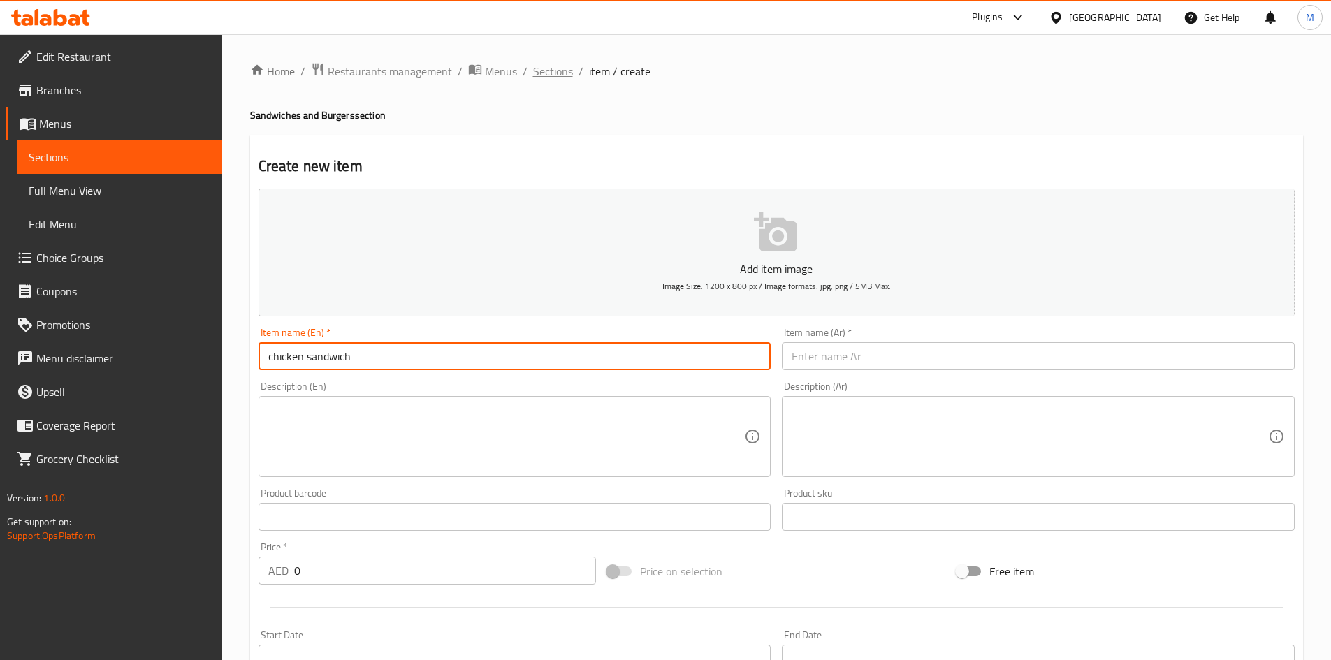
click at [555, 73] on span "Sections" at bounding box center [553, 71] width 40 height 17
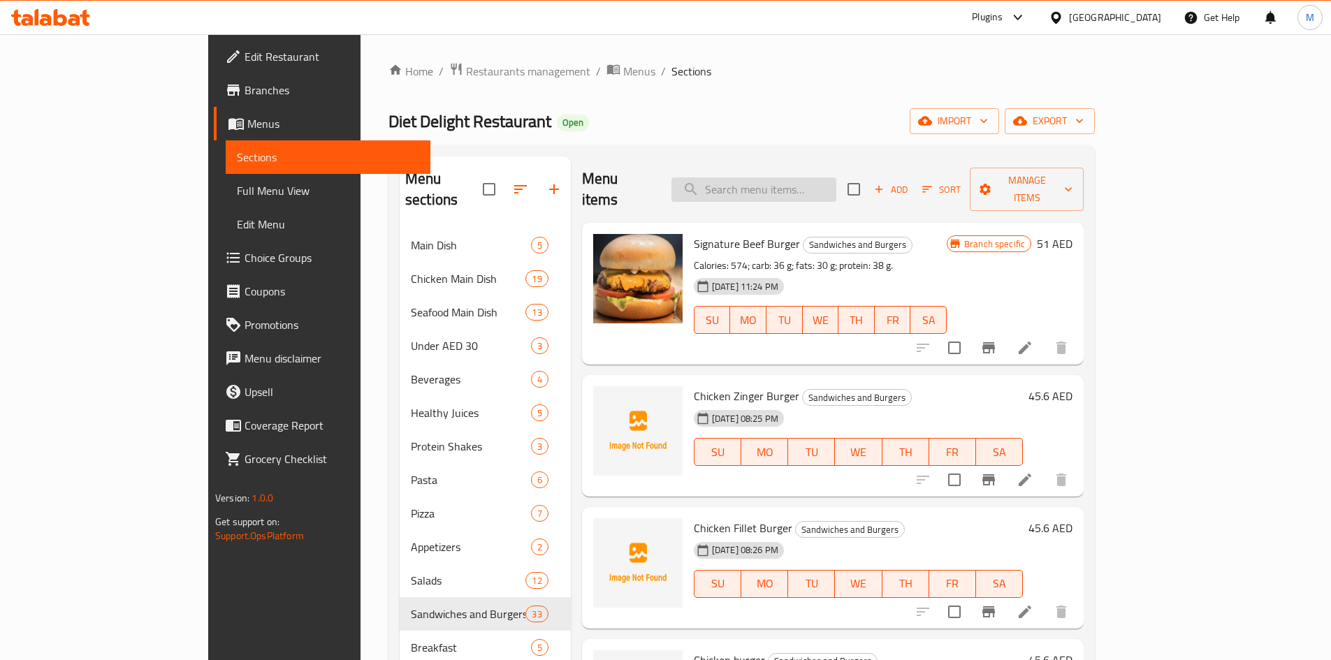
click at [810, 184] on input "search" at bounding box center [753, 189] width 165 height 24
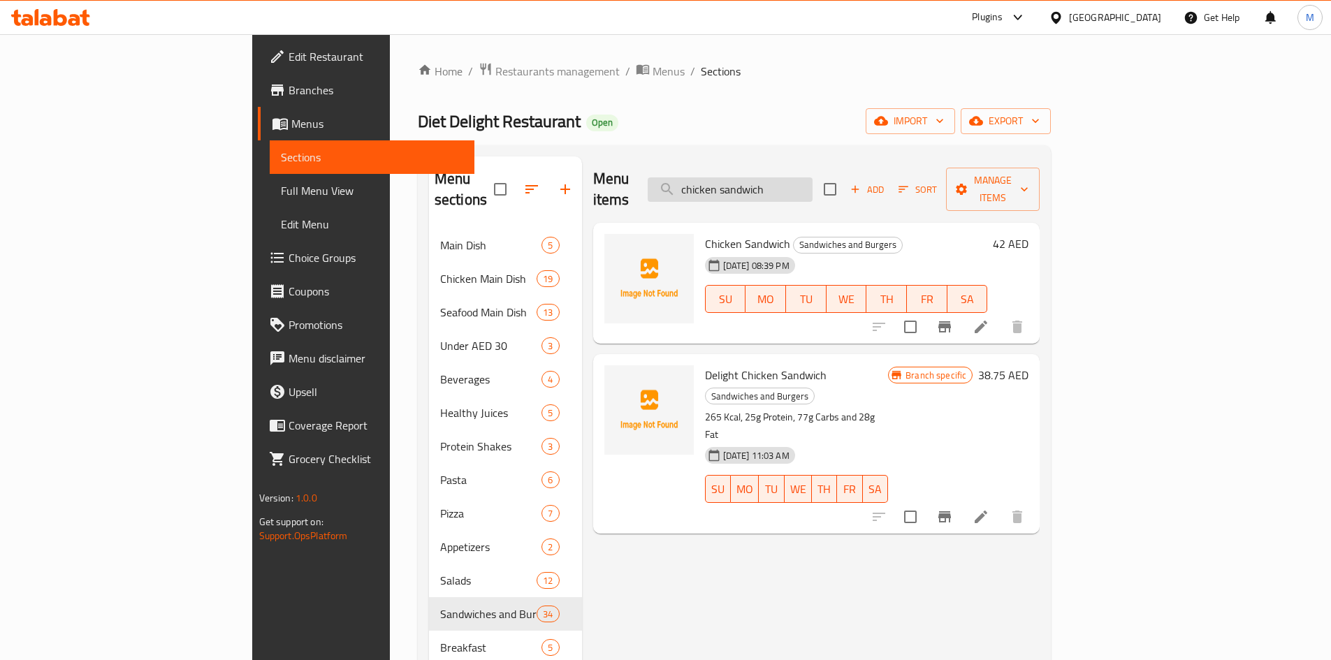
click at [813, 178] on input "chicken sandwich" at bounding box center [730, 189] width 165 height 24
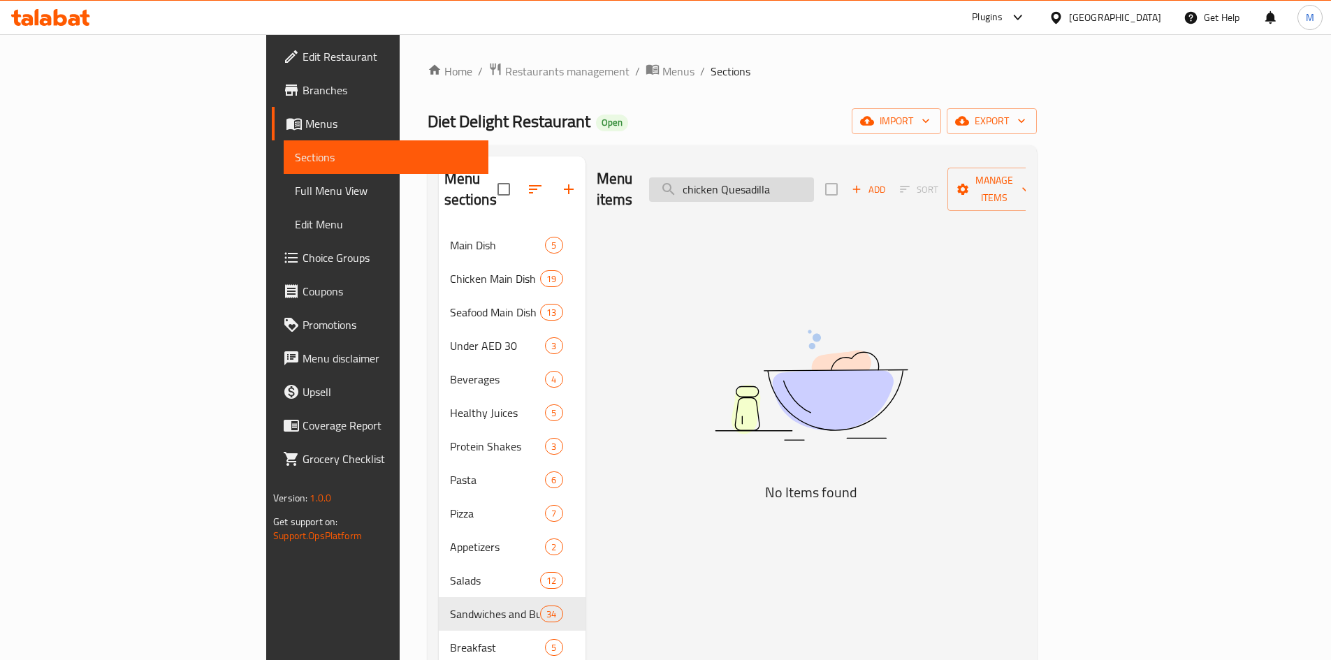
click at [803, 177] on input "chicken Quesadilla" at bounding box center [731, 189] width 165 height 24
click at [814, 185] on input "Quesadilla" at bounding box center [731, 189] width 165 height 24
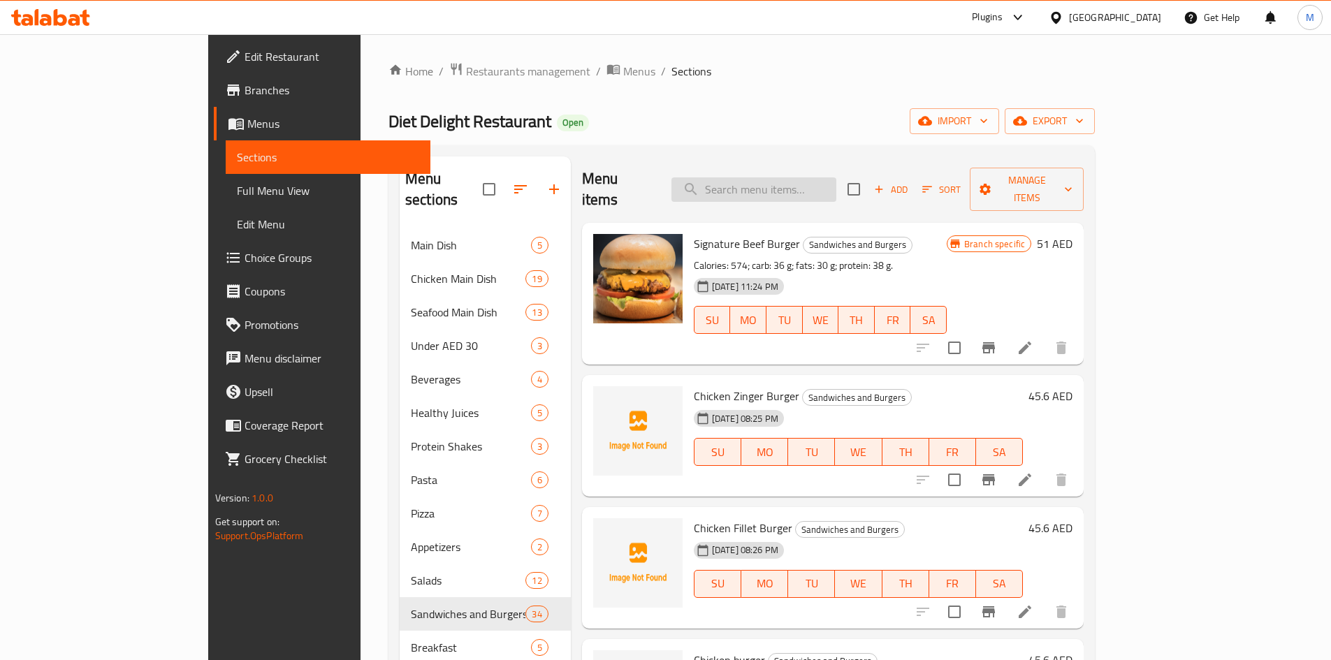
click at [836, 180] on input "search" at bounding box center [753, 189] width 165 height 24
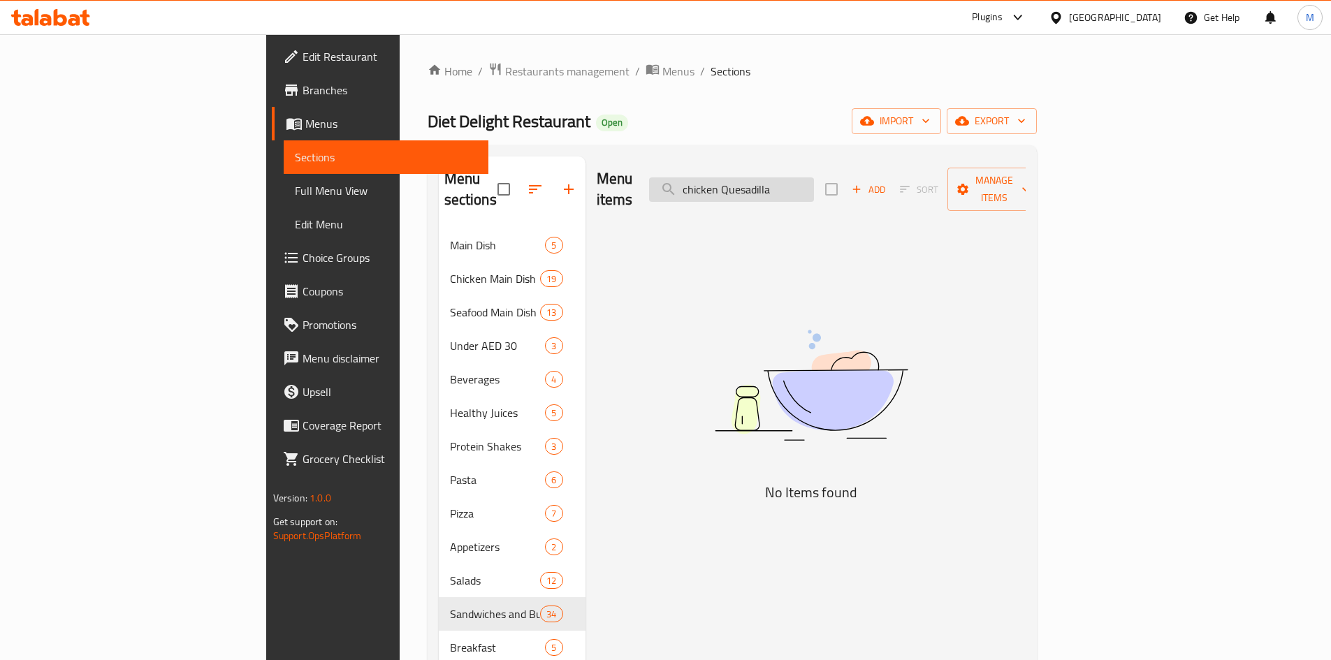
click at [814, 180] on input "chicken Quesadilla" at bounding box center [731, 189] width 165 height 24
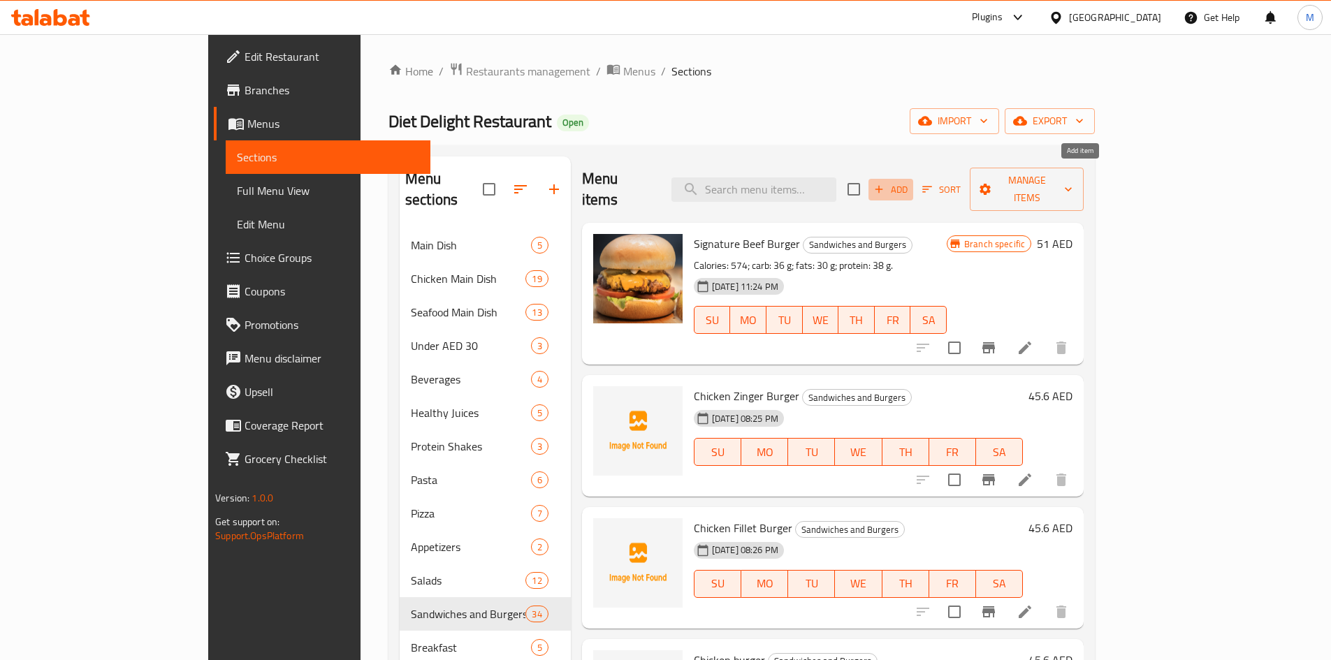
click at [910, 182] on span "Add" at bounding box center [891, 190] width 38 height 16
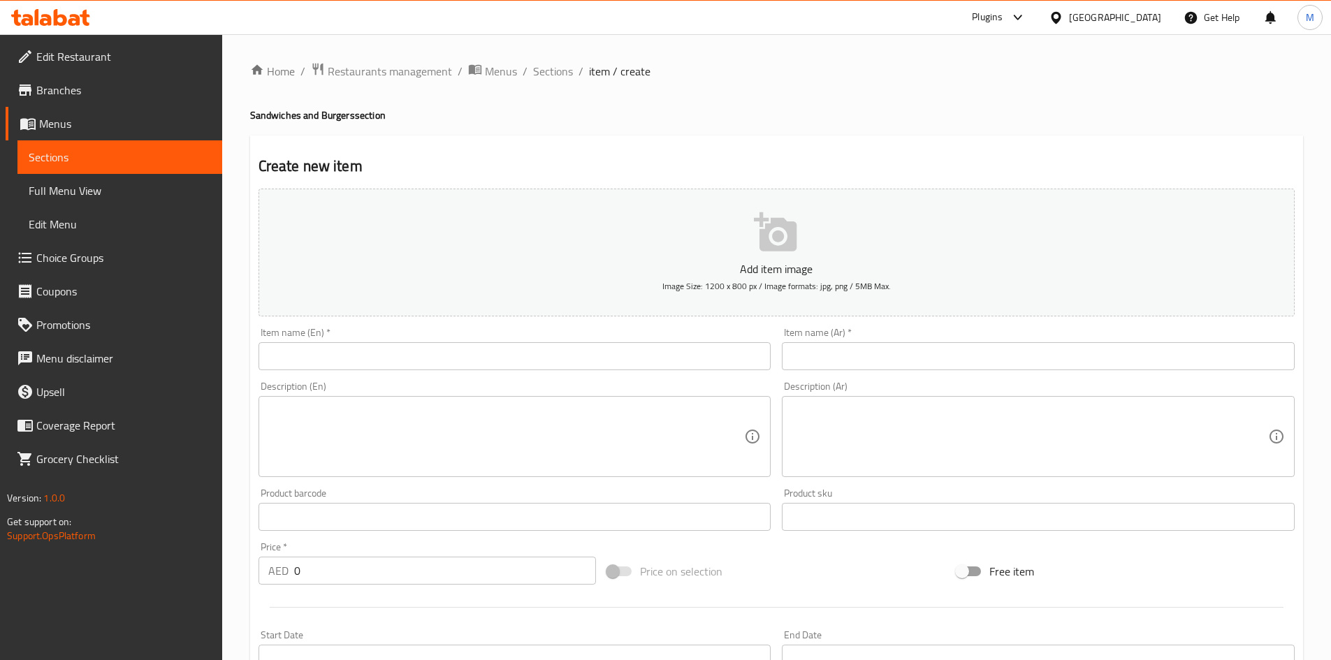
click at [537, 352] on input "text" at bounding box center [515, 356] width 513 height 28
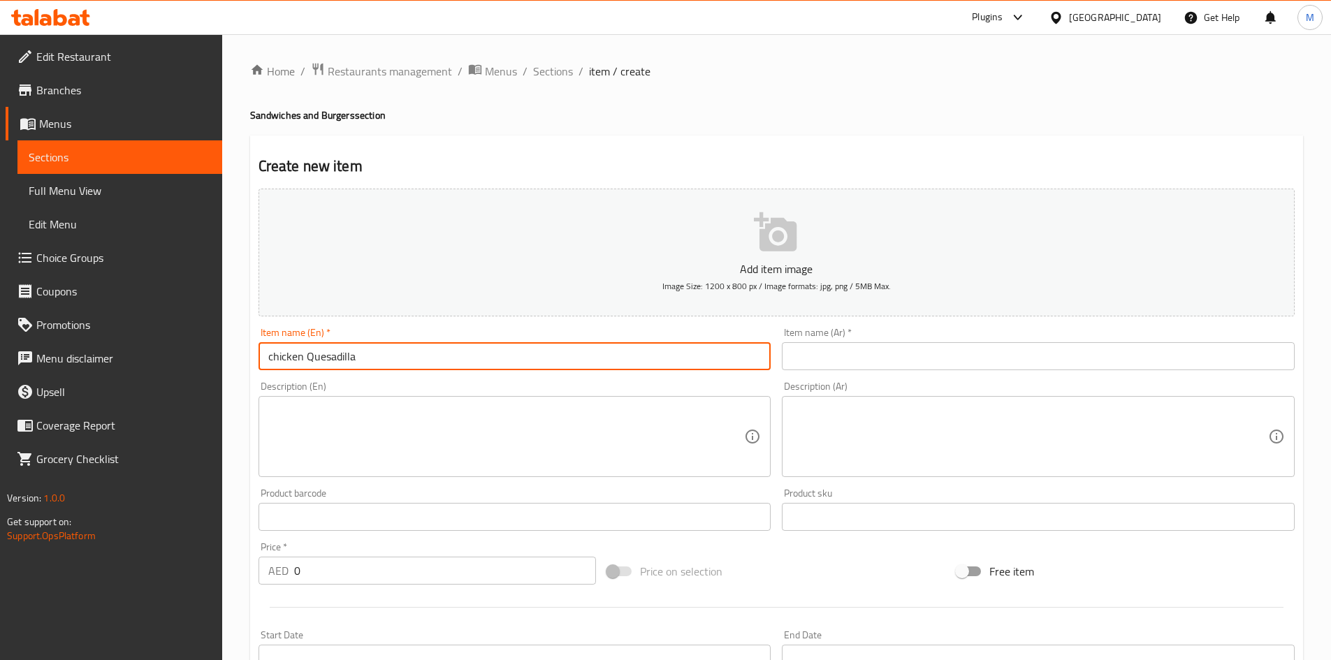
click at [344, 355] on input "chicken Quesadilla" at bounding box center [515, 356] width 513 height 28
click at [399, 360] on input "Chicken Quesadilla" at bounding box center [515, 356] width 513 height 28
click at [875, 364] on input "text" at bounding box center [1038, 356] width 513 height 28
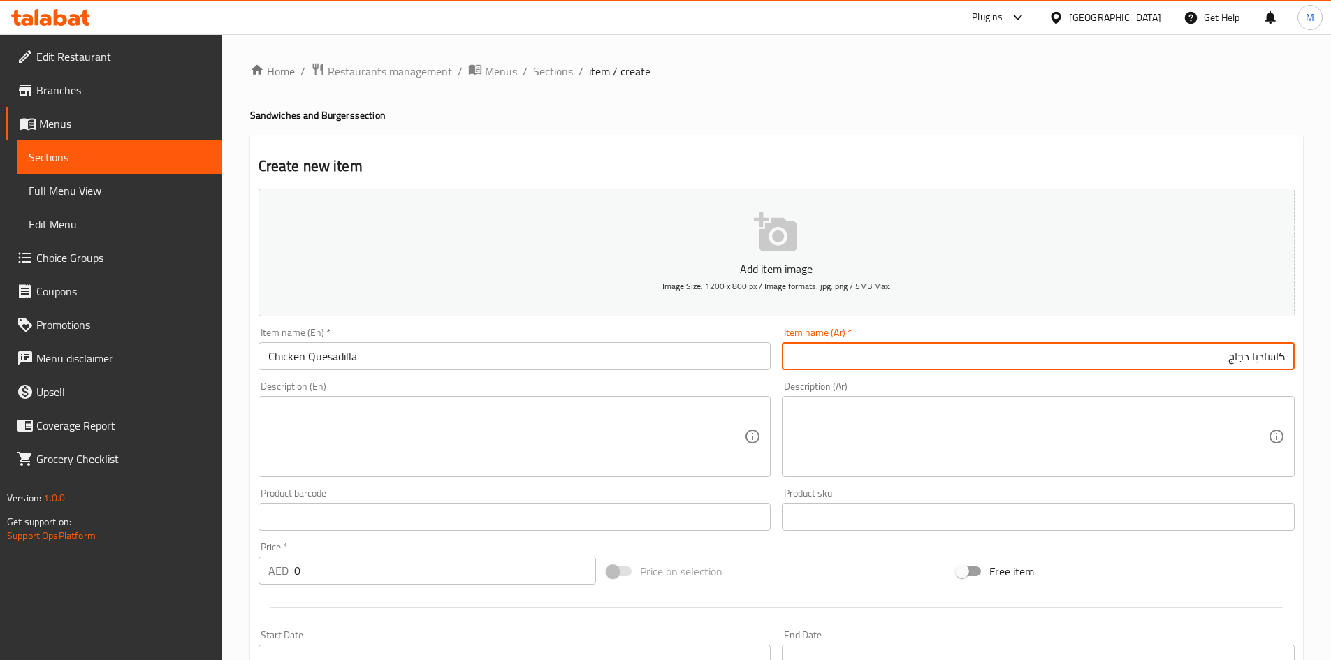
click at [354, 572] on input "0" at bounding box center [445, 571] width 303 height 28
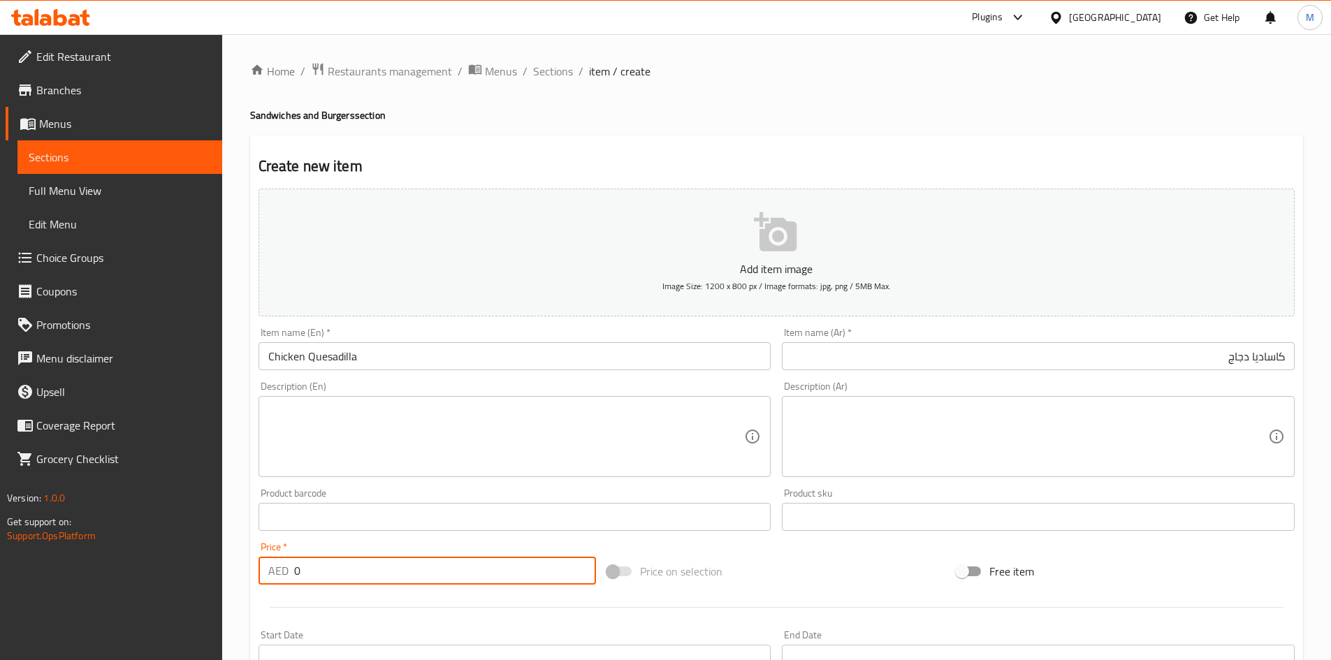
click at [354, 572] on input "0" at bounding box center [445, 571] width 303 height 28
drag, startPoint x: 351, startPoint y: 542, endPoint x: 267, endPoint y: 555, distance: 85.6
click at [351, 542] on div "Price   * AED 42 Price *" at bounding box center [427, 564] width 349 height 54
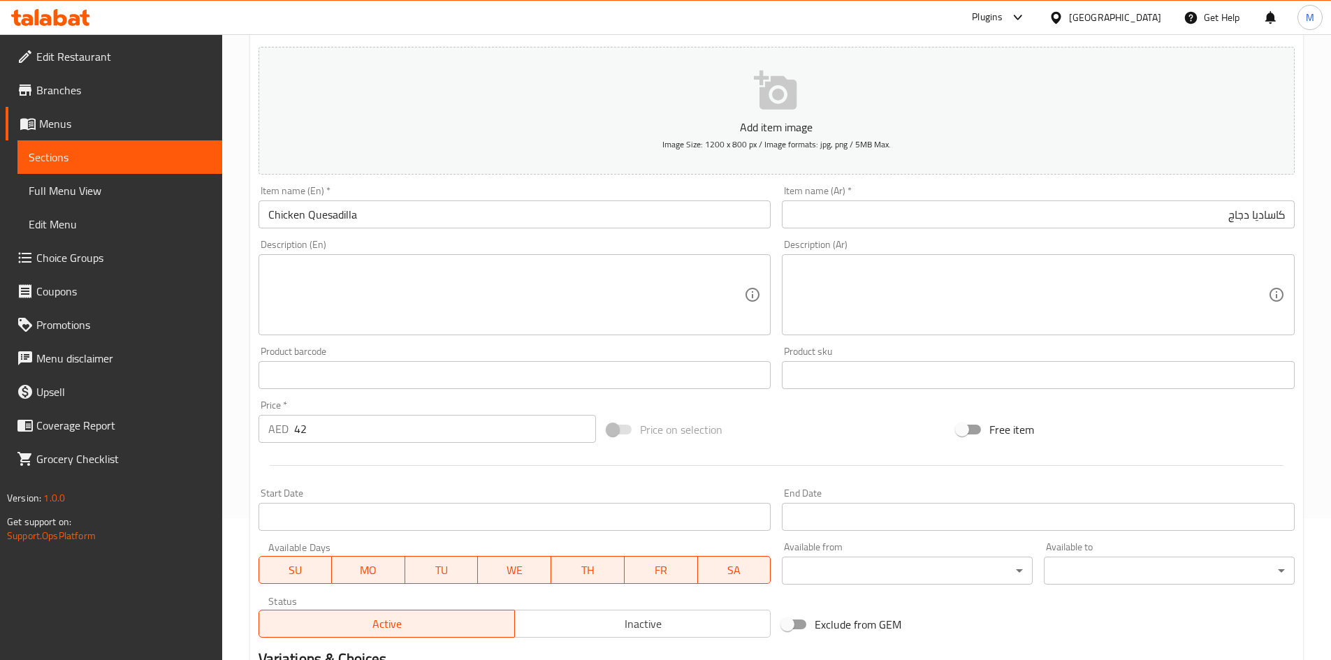
scroll to position [279, 0]
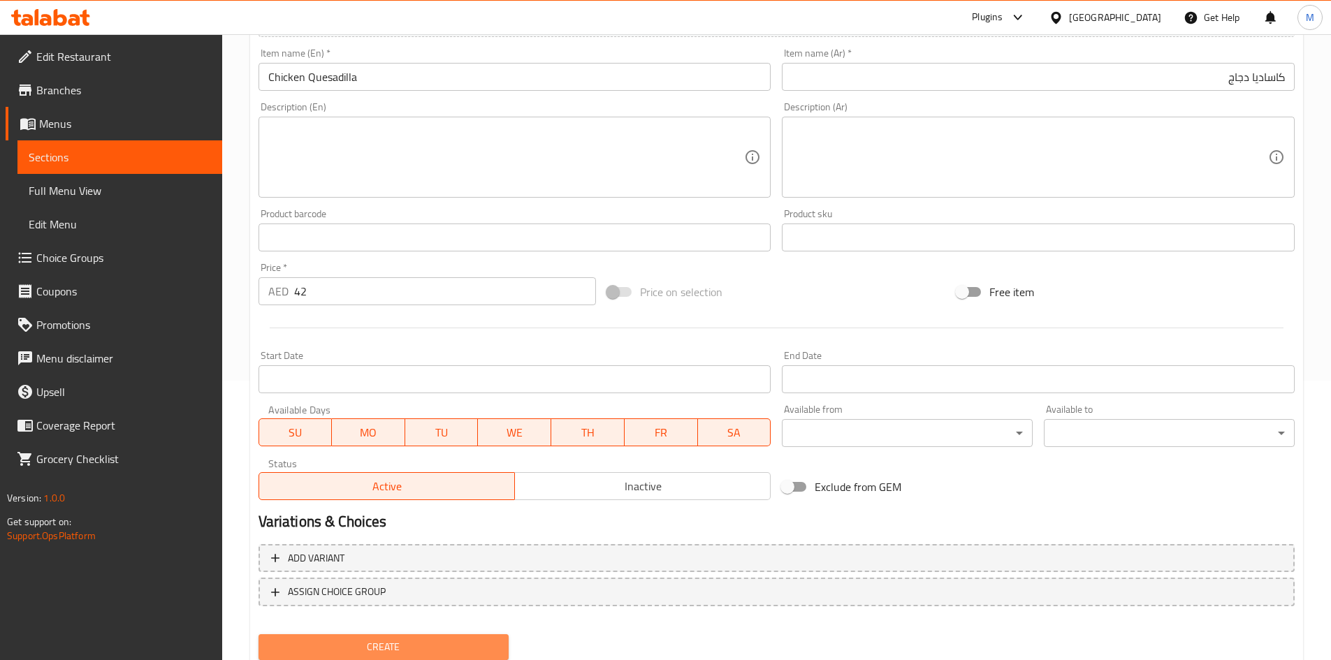
click at [346, 637] on button "Create" at bounding box center [384, 647] width 251 height 26
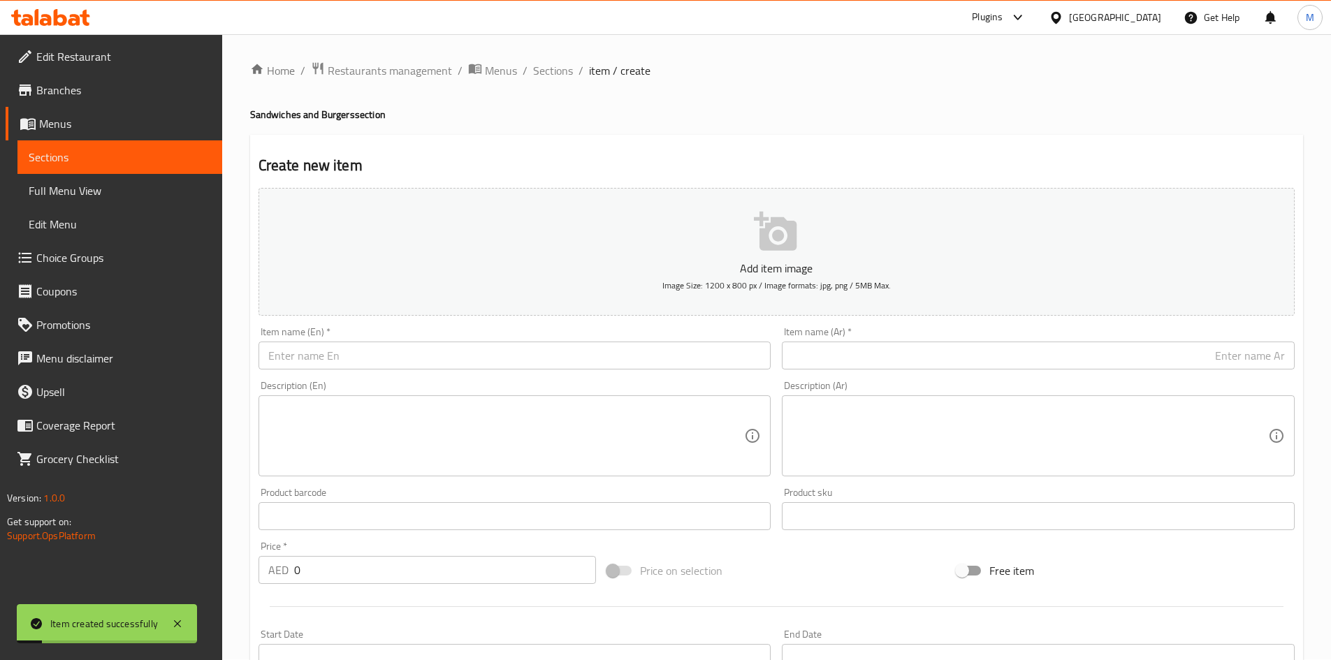
scroll to position [0, 0]
click at [557, 71] on span "Sections" at bounding box center [553, 71] width 40 height 17
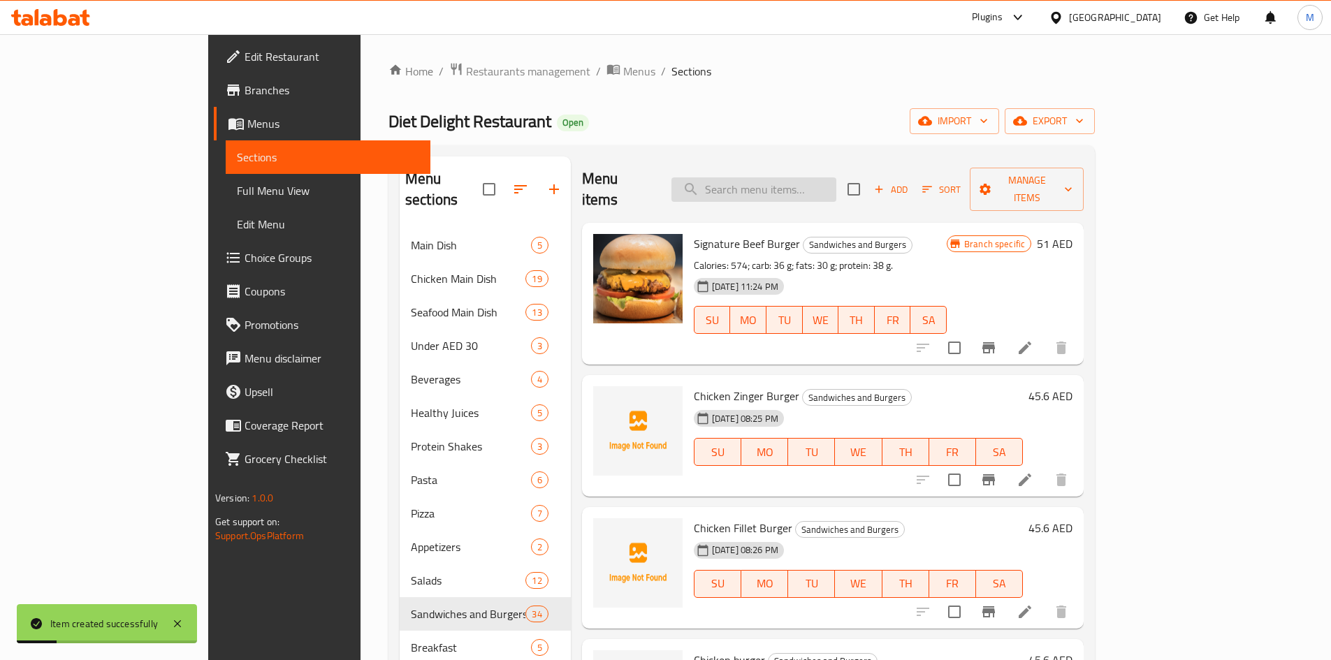
click at [785, 177] on input "search" at bounding box center [753, 189] width 165 height 24
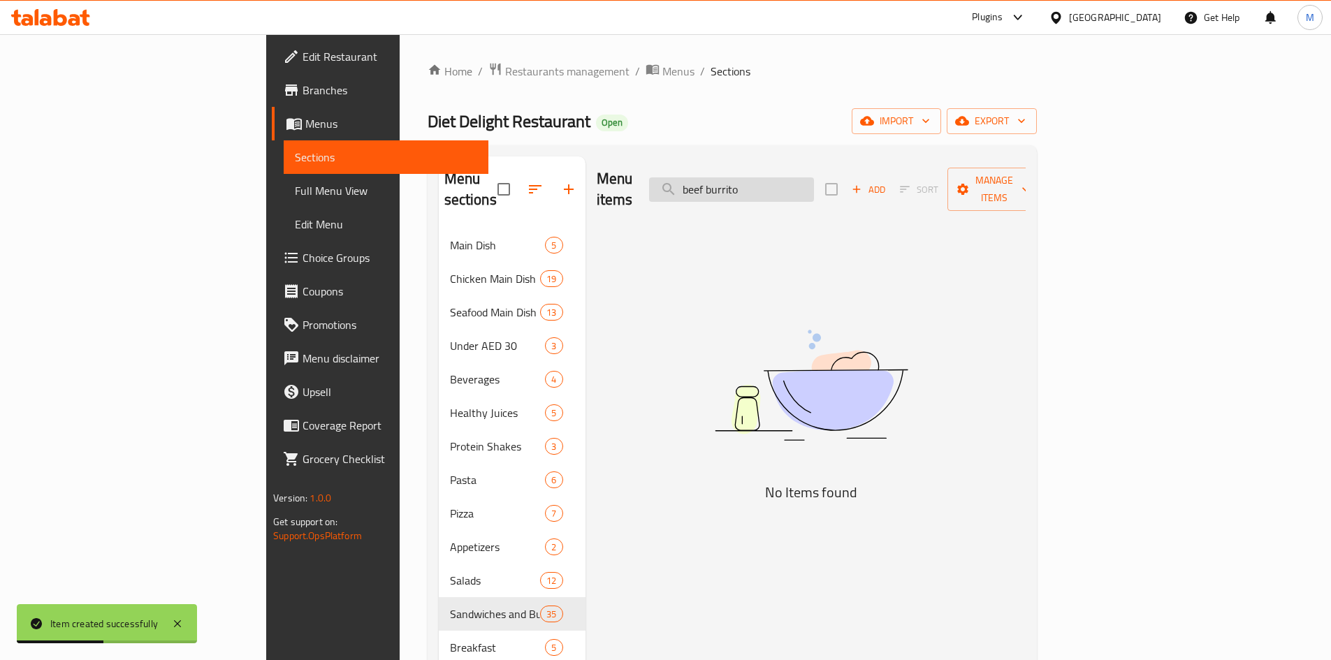
click at [790, 187] on input "beef burrito" at bounding box center [731, 189] width 165 height 24
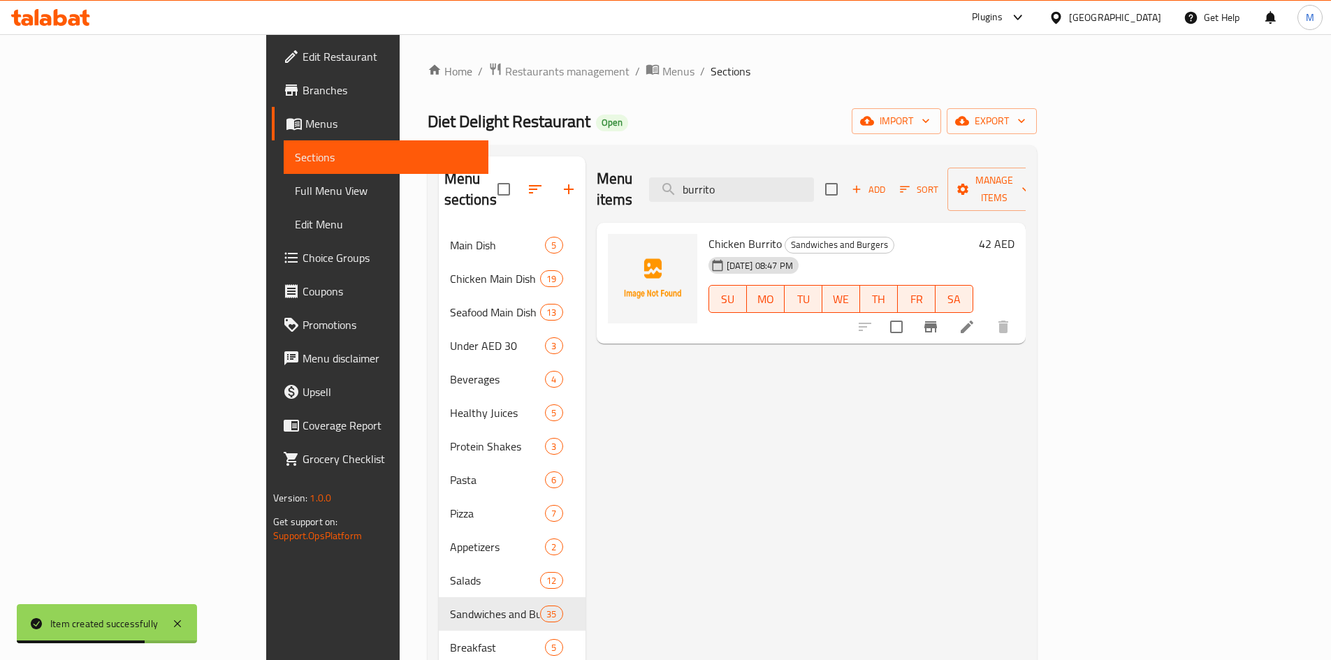
click at [794, 194] on div "Menu items burrito Add Sort Manage items" at bounding box center [811, 190] width 429 height 66
click at [795, 194] on div "Menu items burrito Add Sort Manage items" at bounding box center [811, 190] width 429 height 66
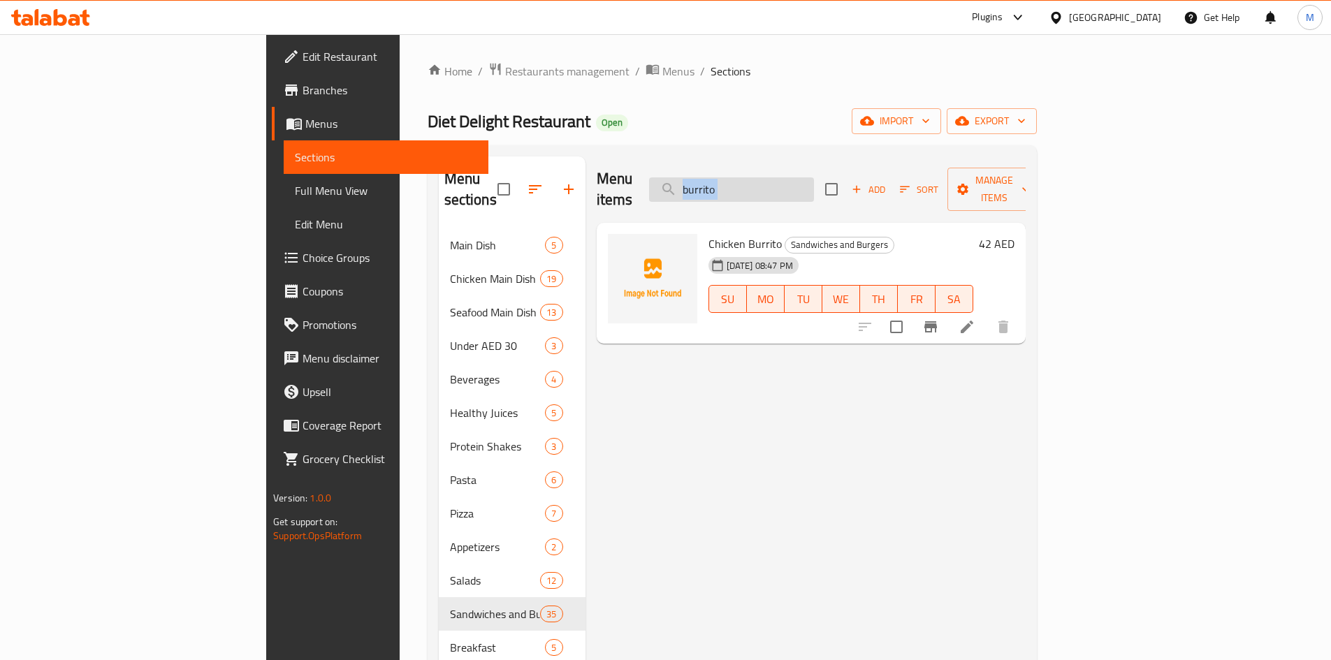
click at [814, 182] on input "burrito" at bounding box center [731, 189] width 165 height 24
click at [814, 181] on input "burrito" at bounding box center [731, 189] width 165 height 24
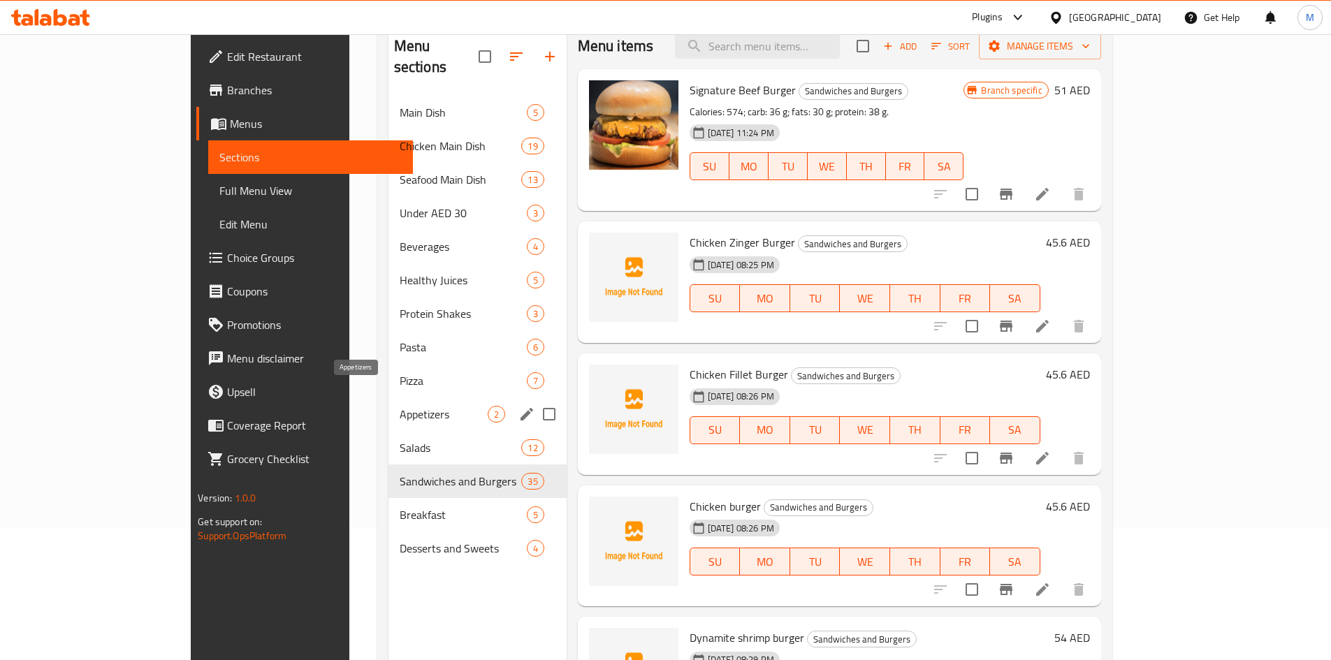
scroll to position [140, 0]
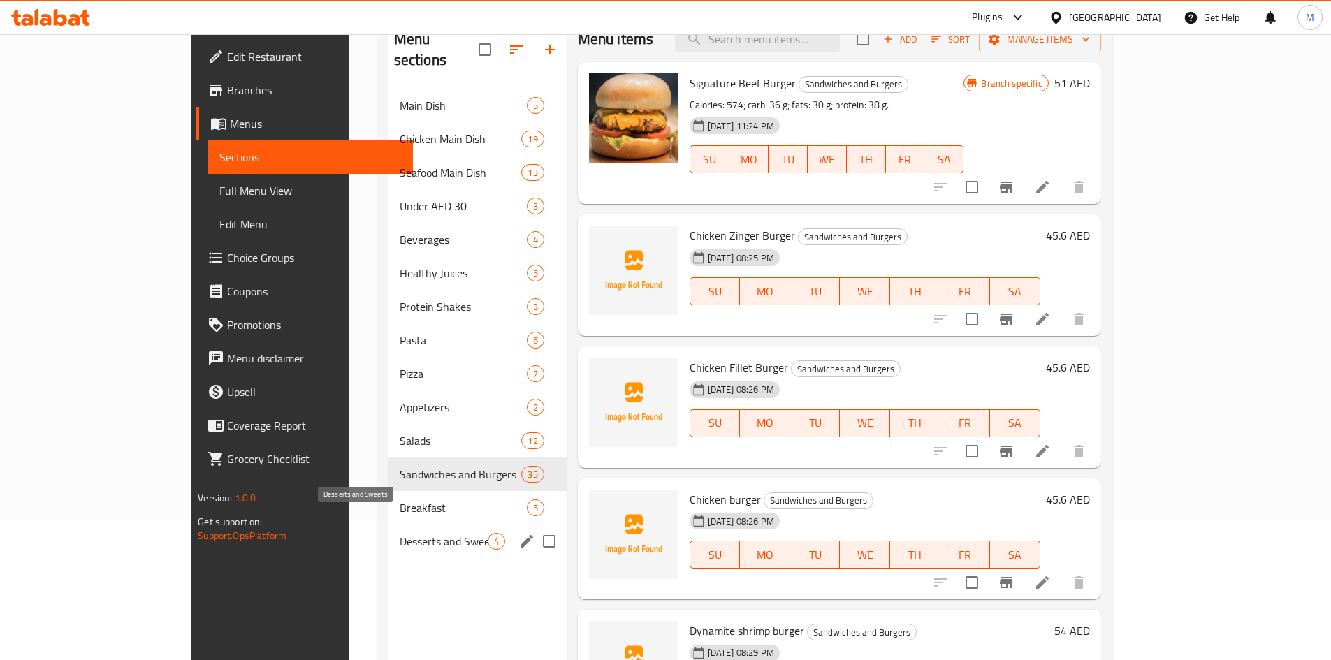
click at [388, 529] on div "Desserts and Sweets 4" at bounding box center [477, 542] width 178 height 34
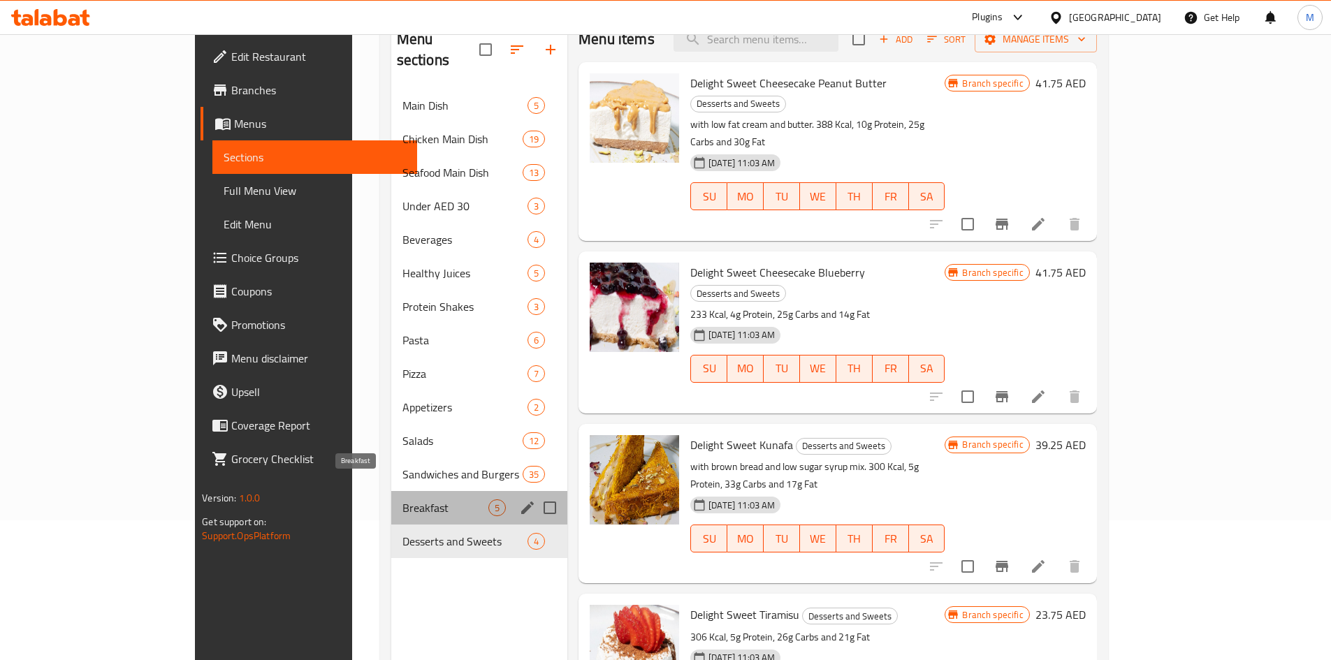
click at [402, 500] on span "Breakfast" at bounding box center [445, 508] width 86 height 17
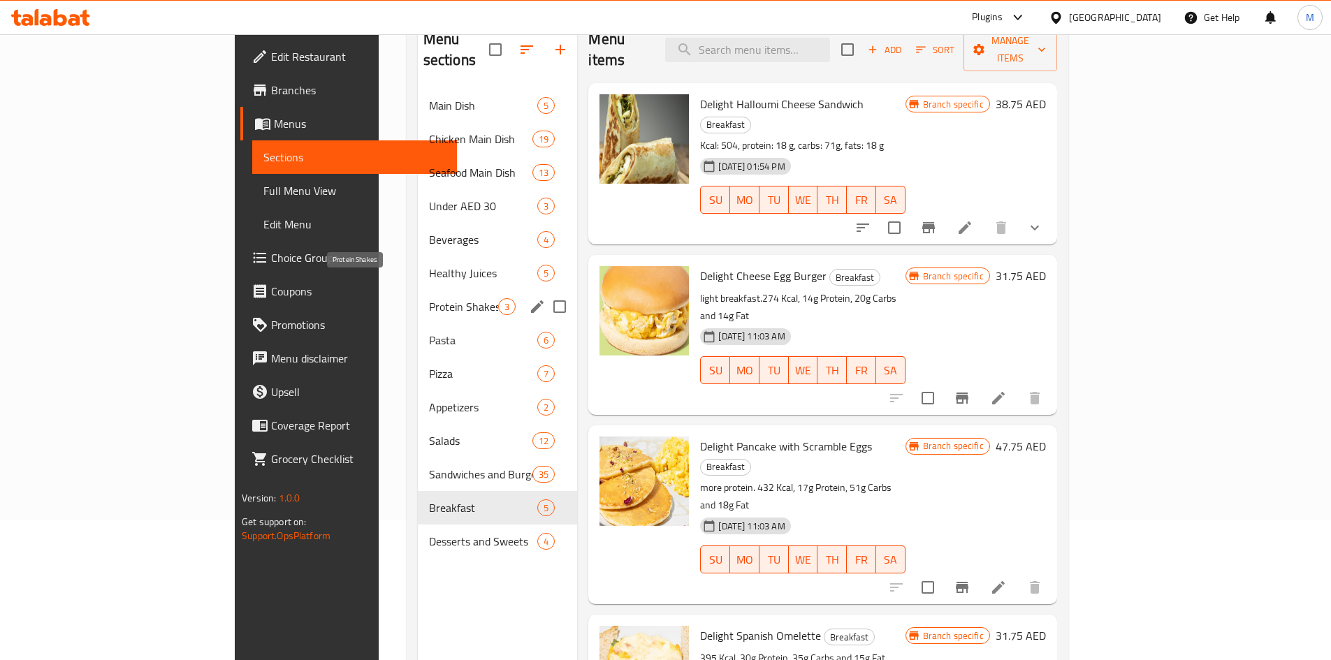
scroll to position [70, 0]
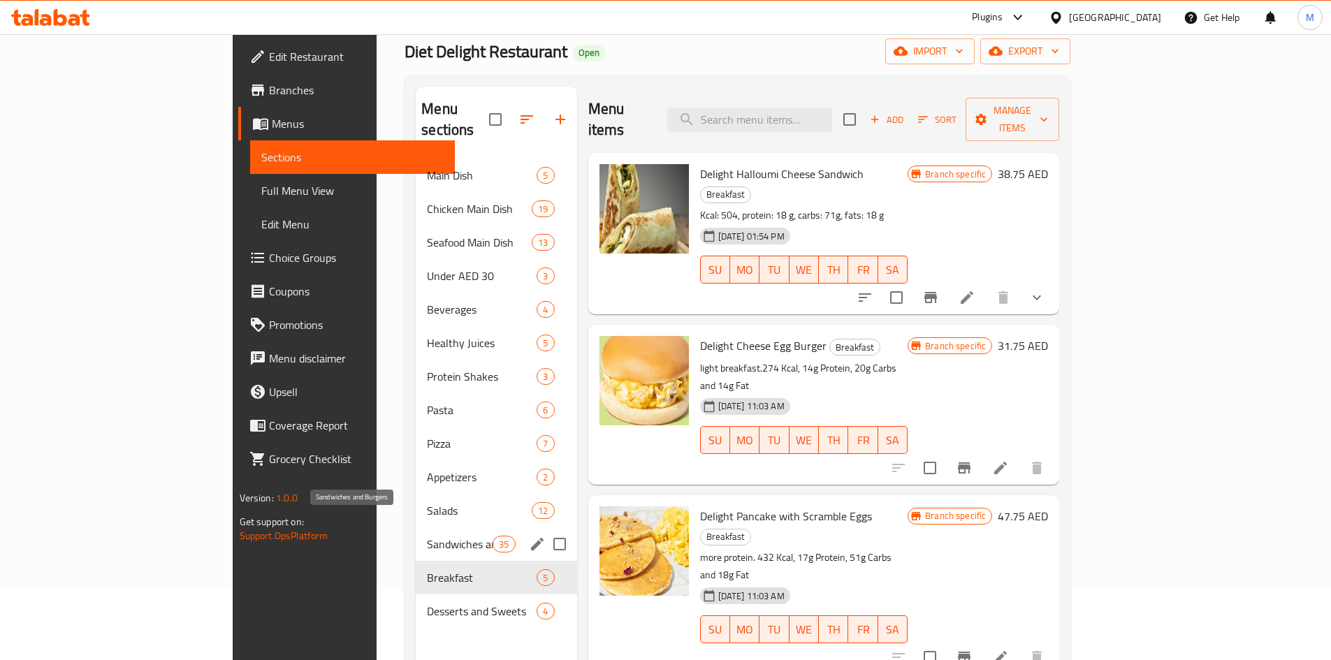
click at [427, 536] on span "Sandwiches and Burgers" at bounding box center [460, 544] width 66 height 17
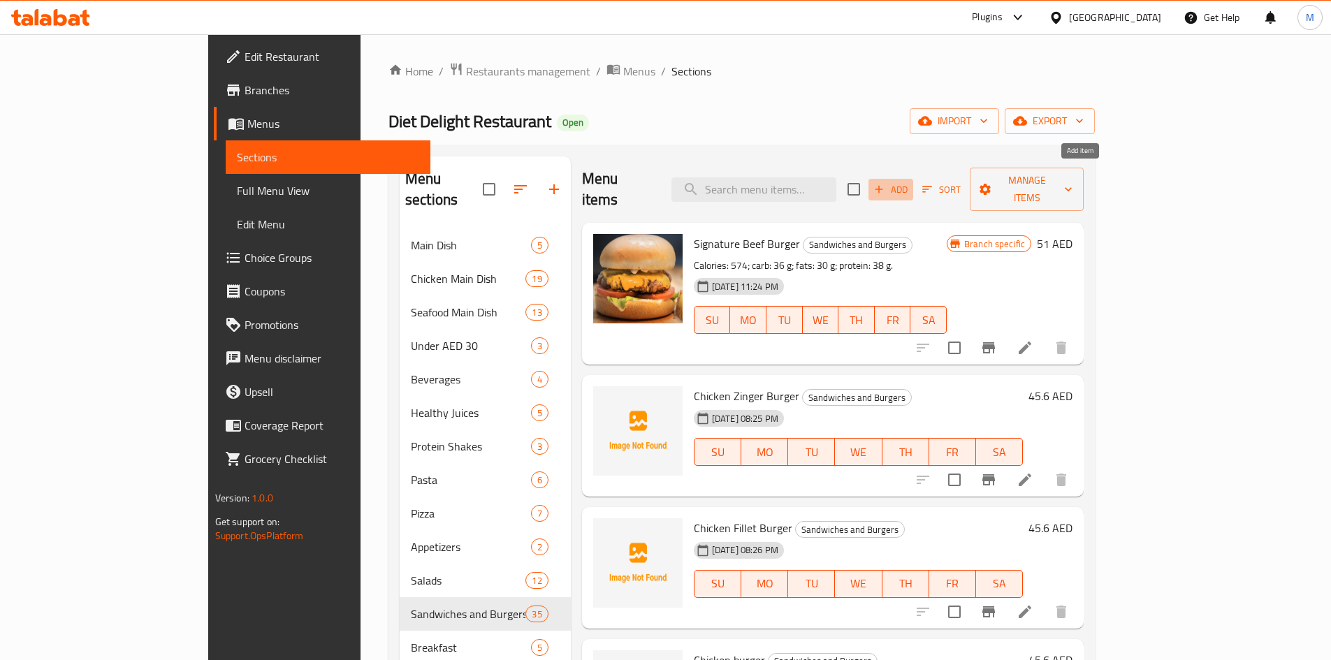
click at [910, 182] on span "Add" at bounding box center [891, 190] width 38 height 16
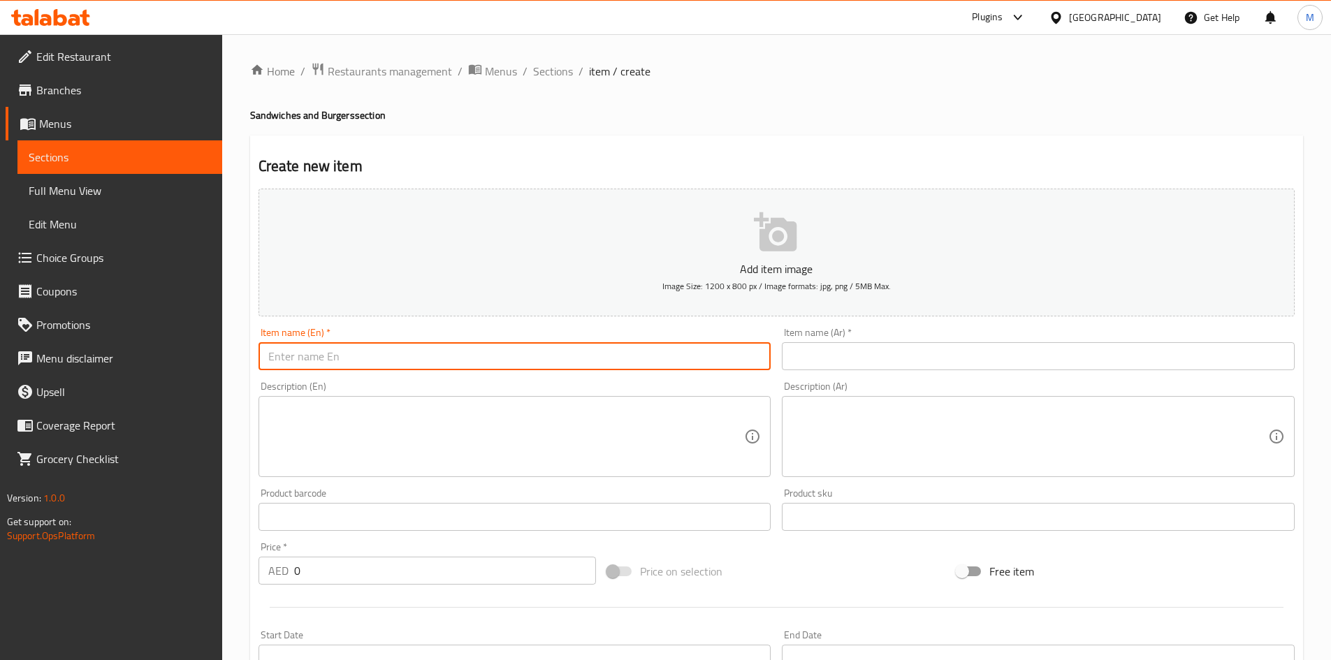
click at [514, 348] on input "text" at bounding box center [515, 356] width 513 height 28
drag, startPoint x: 344, startPoint y: 345, endPoint x: 344, endPoint y: 353, distance: 7.7
click at [344, 346] on input "beef burrito" at bounding box center [515, 356] width 513 height 28
click at [344, 354] on input "beef burrito" at bounding box center [515, 356] width 513 height 28
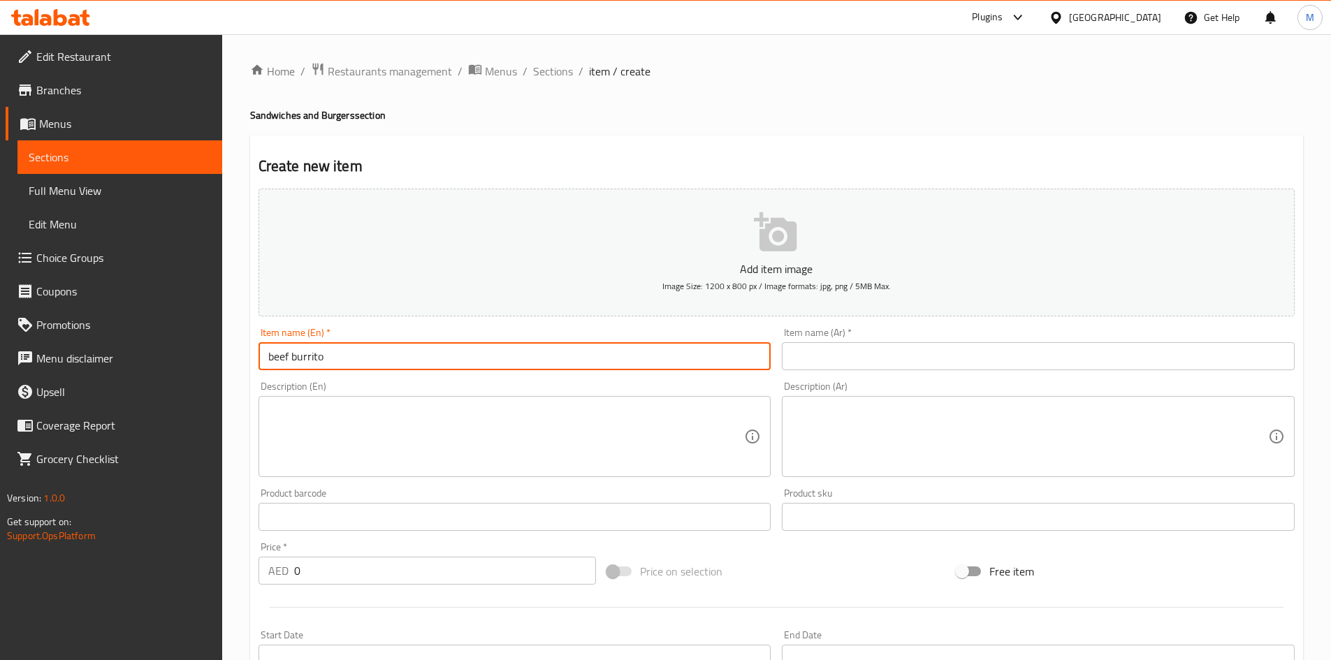
click at [344, 354] on input "beef burrito" at bounding box center [515, 356] width 513 height 28
click at [382, 361] on input "Beef Burrito" at bounding box center [515, 356] width 513 height 28
click at [875, 341] on div "Item name (Ar)   * Item name (Ar) *" at bounding box center [1038, 349] width 513 height 43
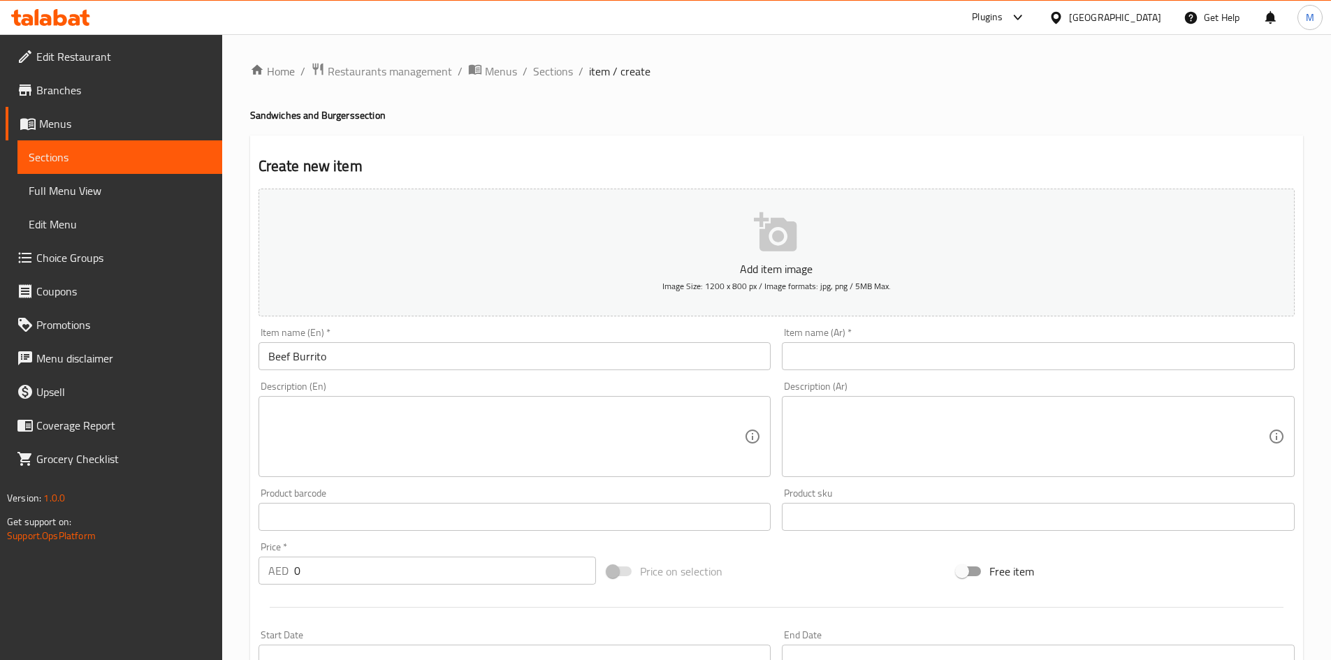
click at [879, 345] on input "text" at bounding box center [1038, 356] width 513 height 28
click at [380, 575] on input "0" at bounding box center [445, 571] width 303 height 28
click at [228, 513] on div "Home / Restaurants management / Menus / Sections / item / create Sandwiches and…" at bounding box center [776, 510] width 1109 height 953
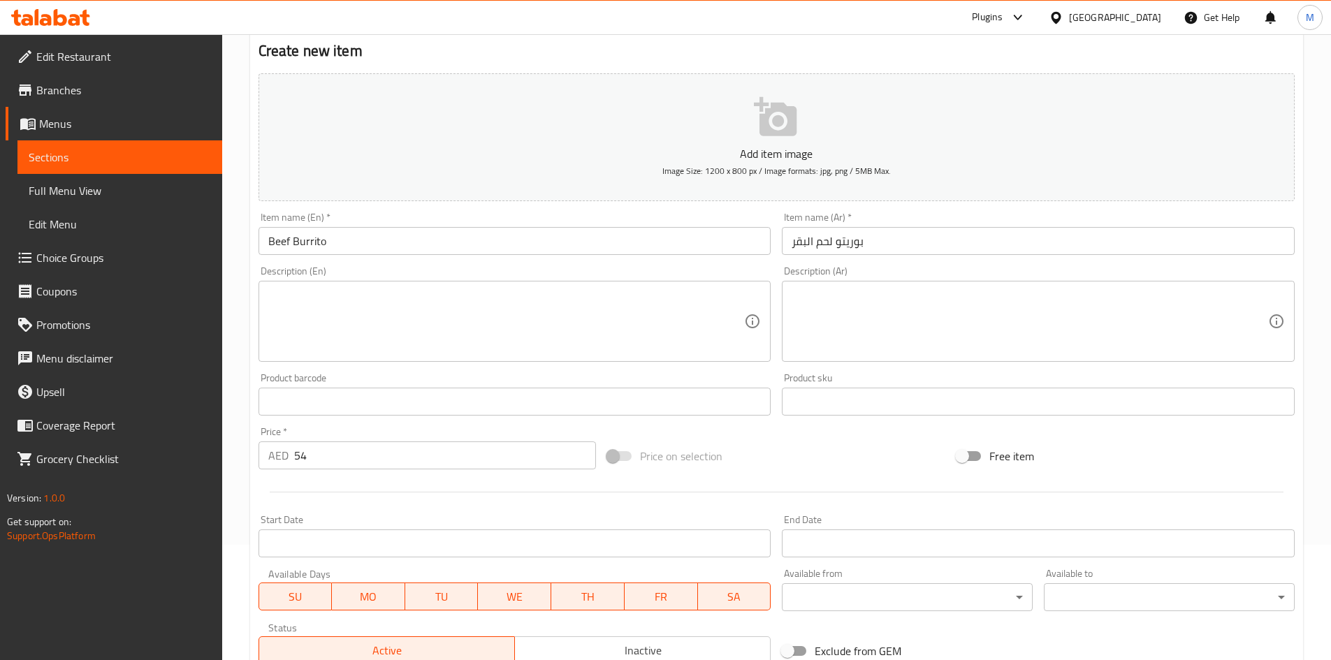
scroll to position [327, 0]
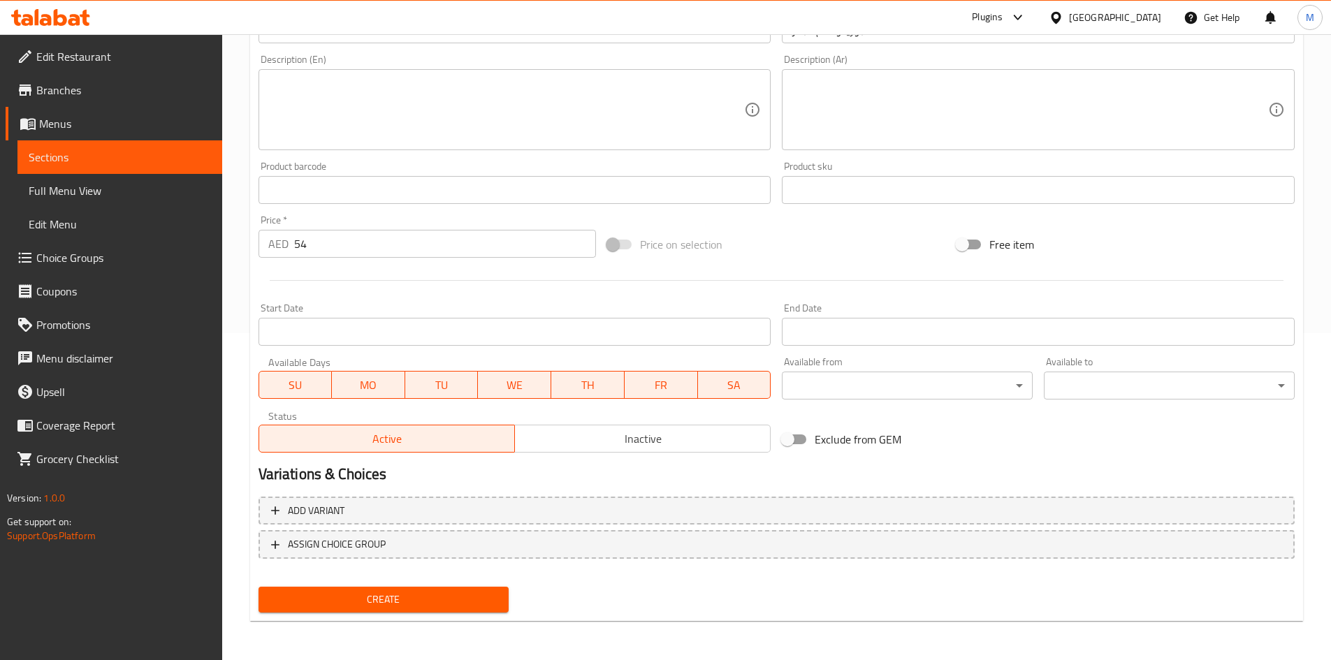
click at [356, 604] on span "Create" at bounding box center [384, 599] width 228 height 17
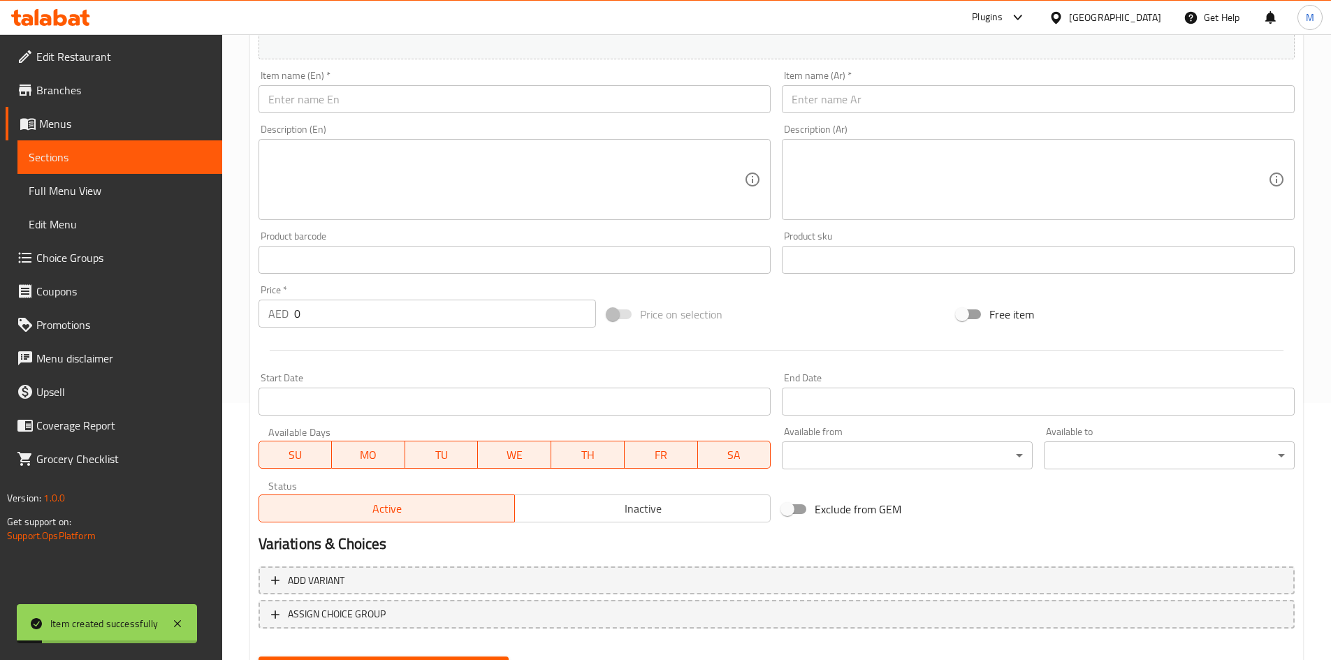
scroll to position [0, 0]
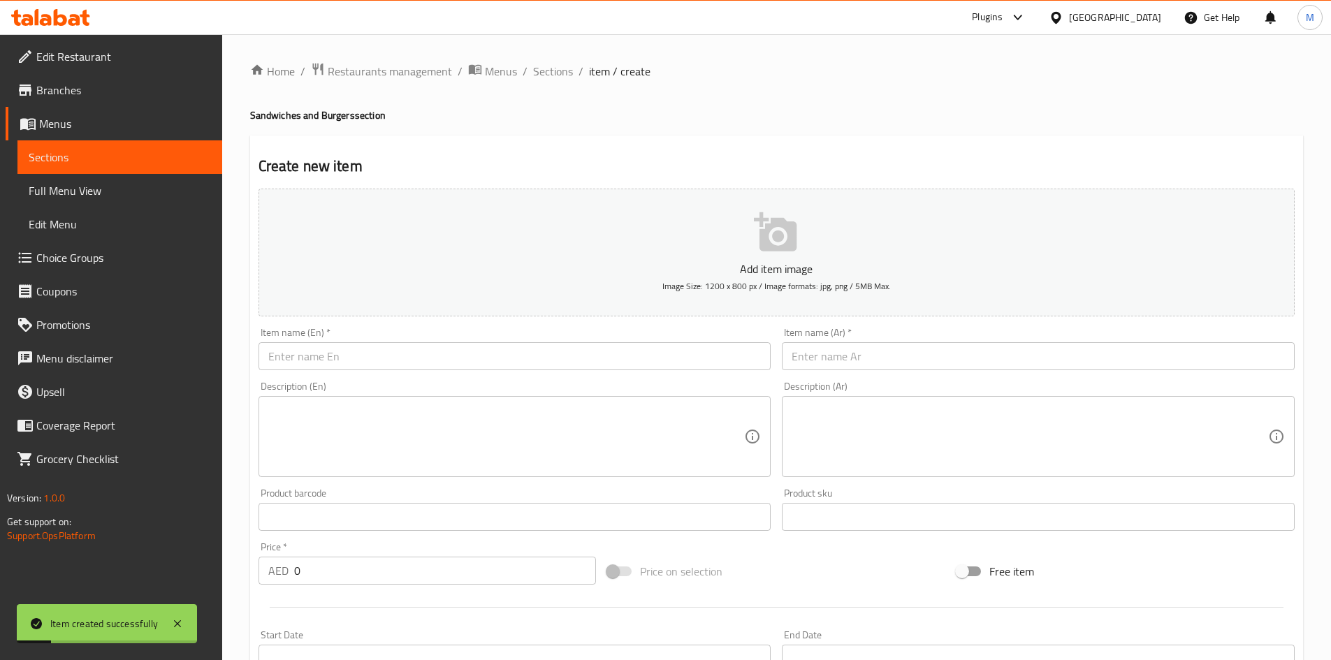
click at [388, 351] on input "text" at bounding box center [515, 356] width 513 height 28
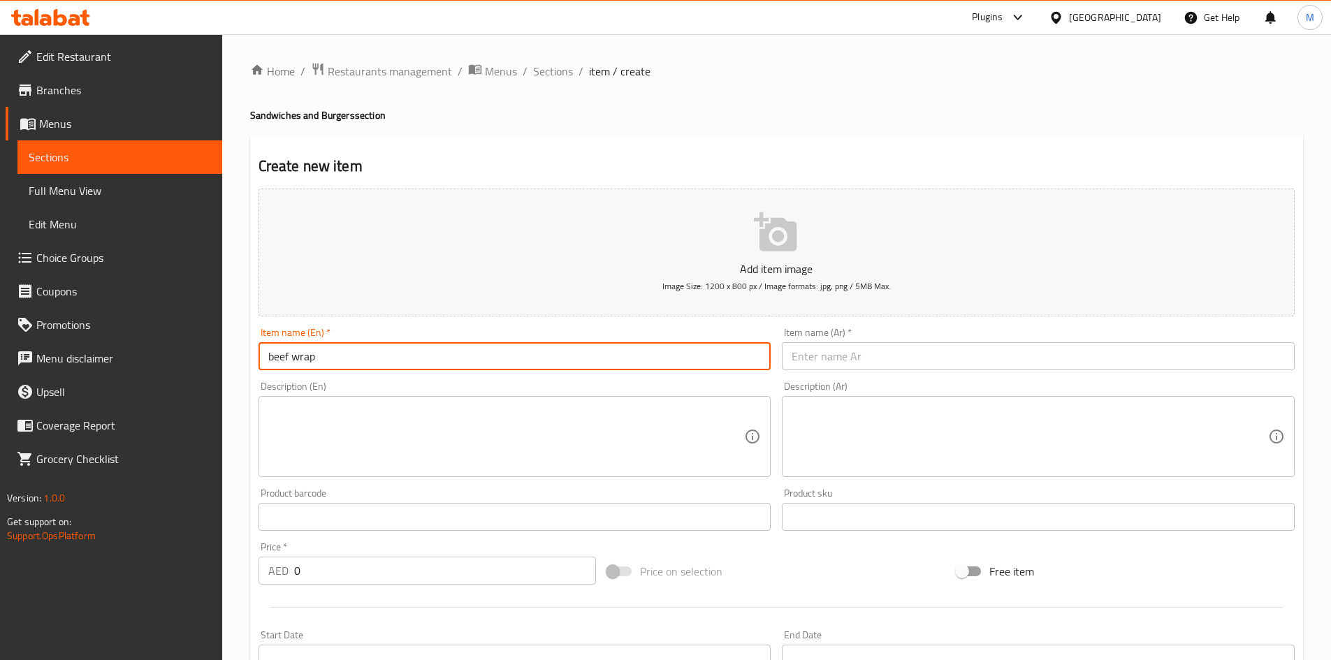
click at [401, 358] on input "beef wrap" at bounding box center [515, 356] width 513 height 28
click at [401, 357] on input "beef wrap" at bounding box center [515, 356] width 513 height 28
click at [404, 357] on input "Beef Wrap" at bounding box center [515, 356] width 513 height 28
click at [934, 346] on input "text" at bounding box center [1038, 356] width 513 height 28
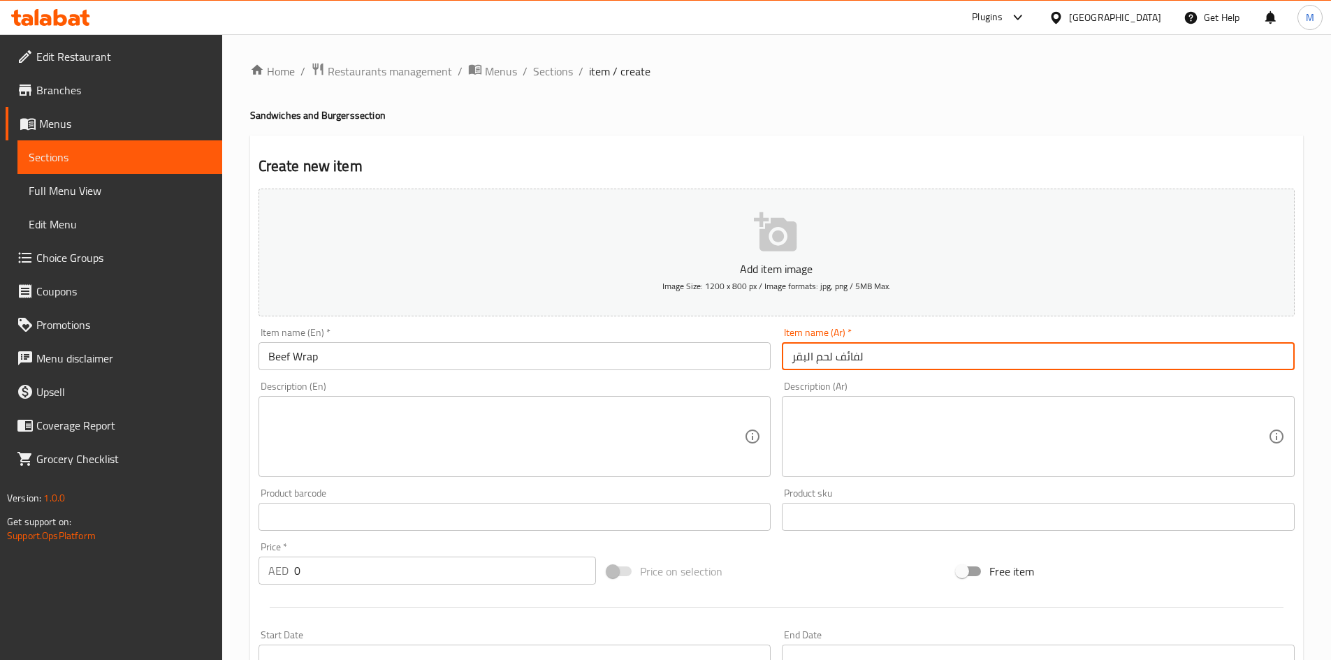
click at [857, 353] on input "لفائف لحم البقر" at bounding box center [1038, 356] width 513 height 28
click at [342, 567] on input "0" at bounding box center [445, 571] width 303 height 28
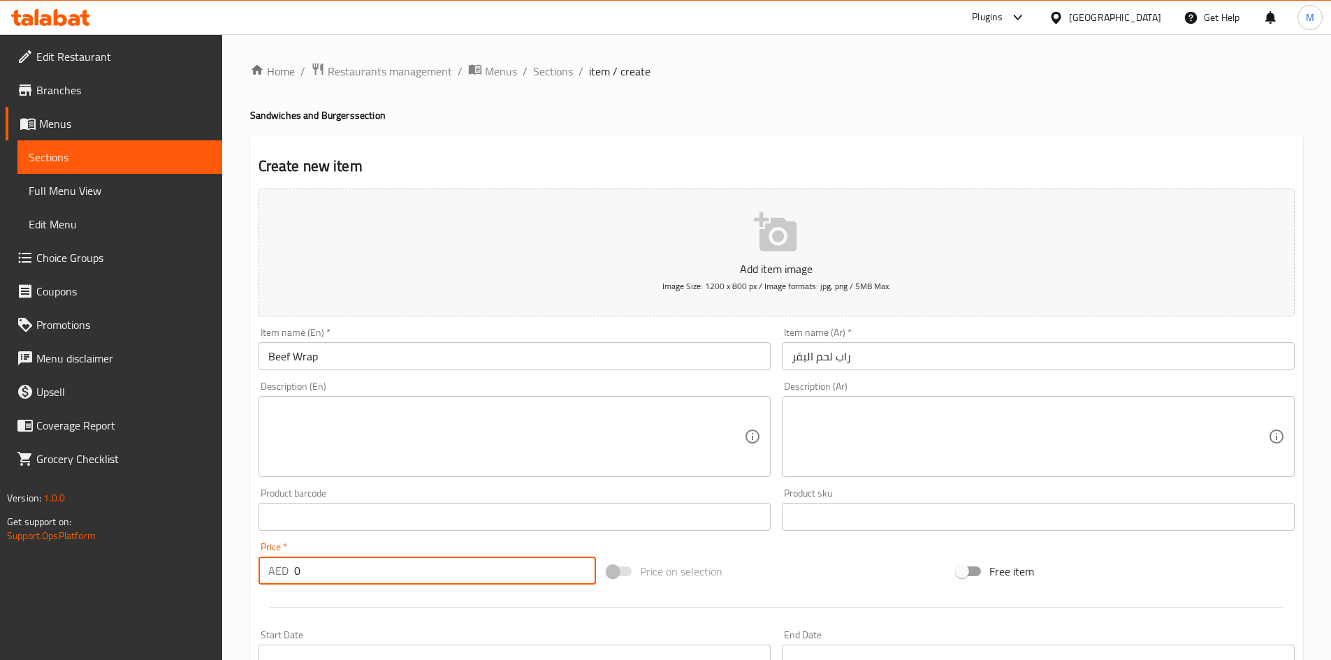
click at [342, 567] on input "0" at bounding box center [445, 571] width 303 height 28
drag, startPoint x: 342, startPoint y: 567, endPoint x: 343, endPoint y: 558, distance: 9.9
click at [342, 567] on input "0" at bounding box center [445, 571] width 303 height 28
click at [341, 543] on div "Price   * AED 54 Price *" at bounding box center [428, 563] width 338 height 43
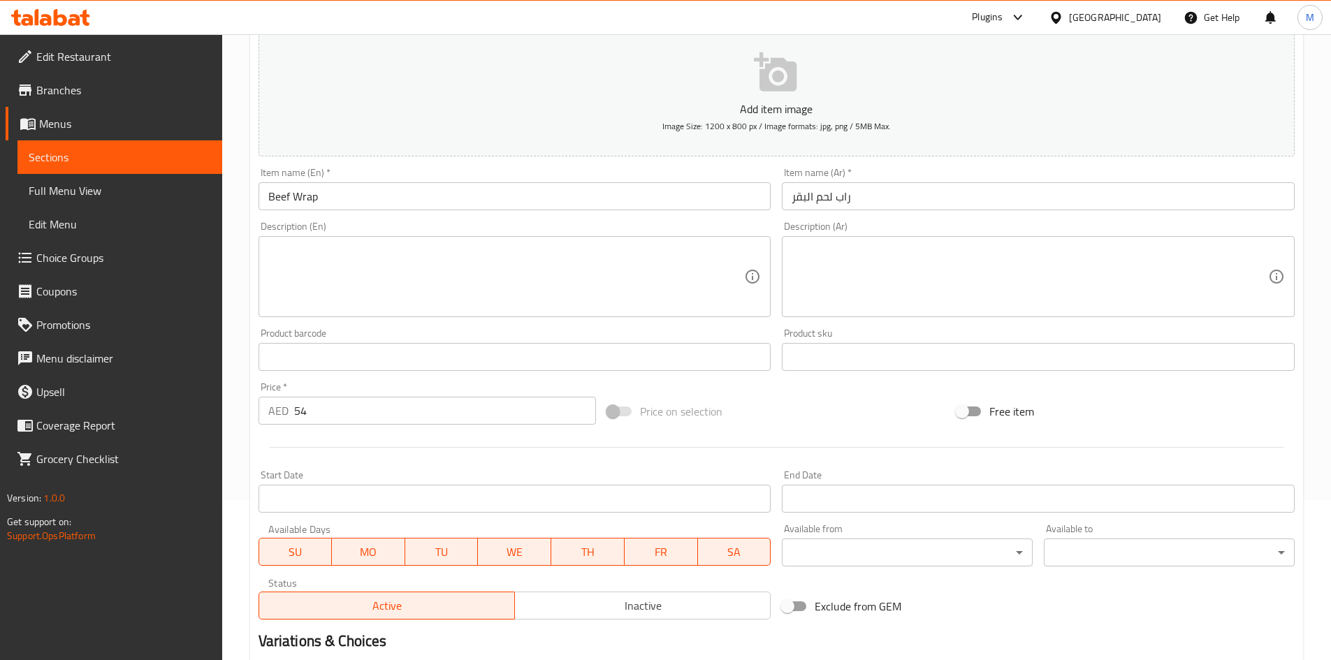
scroll to position [279, 0]
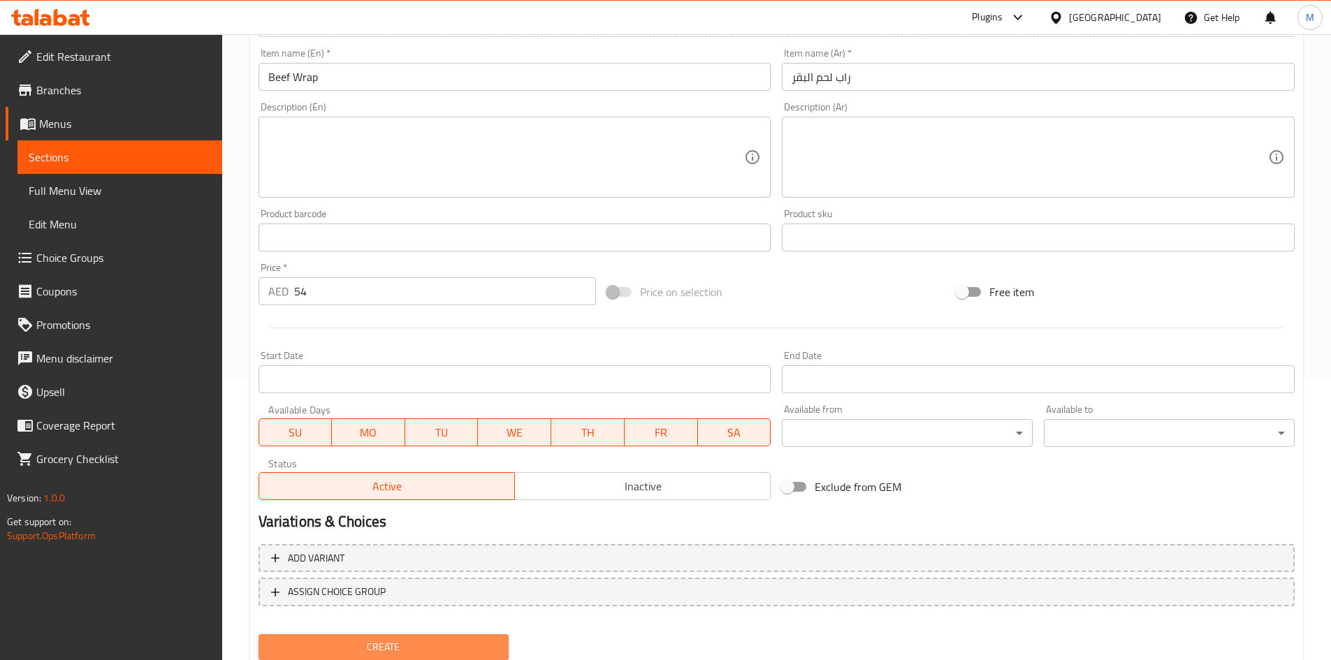
click at [347, 648] on span "Create" at bounding box center [384, 647] width 228 height 17
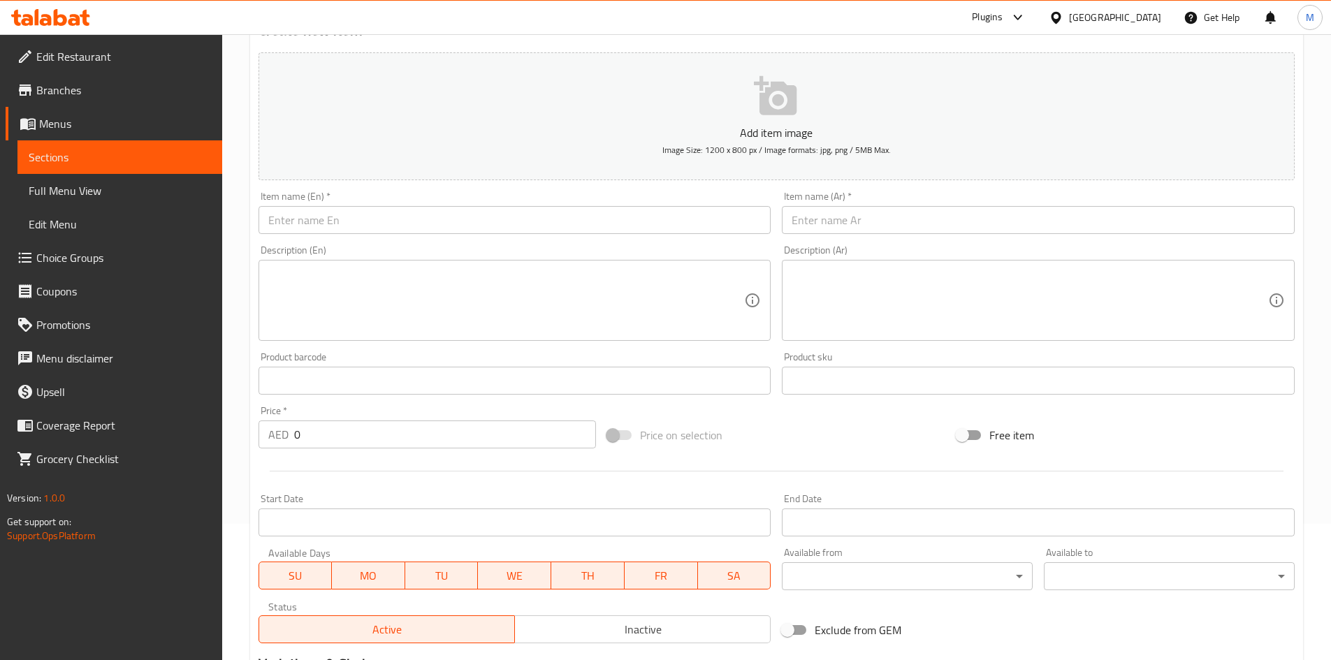
scroll to position [0, 0]
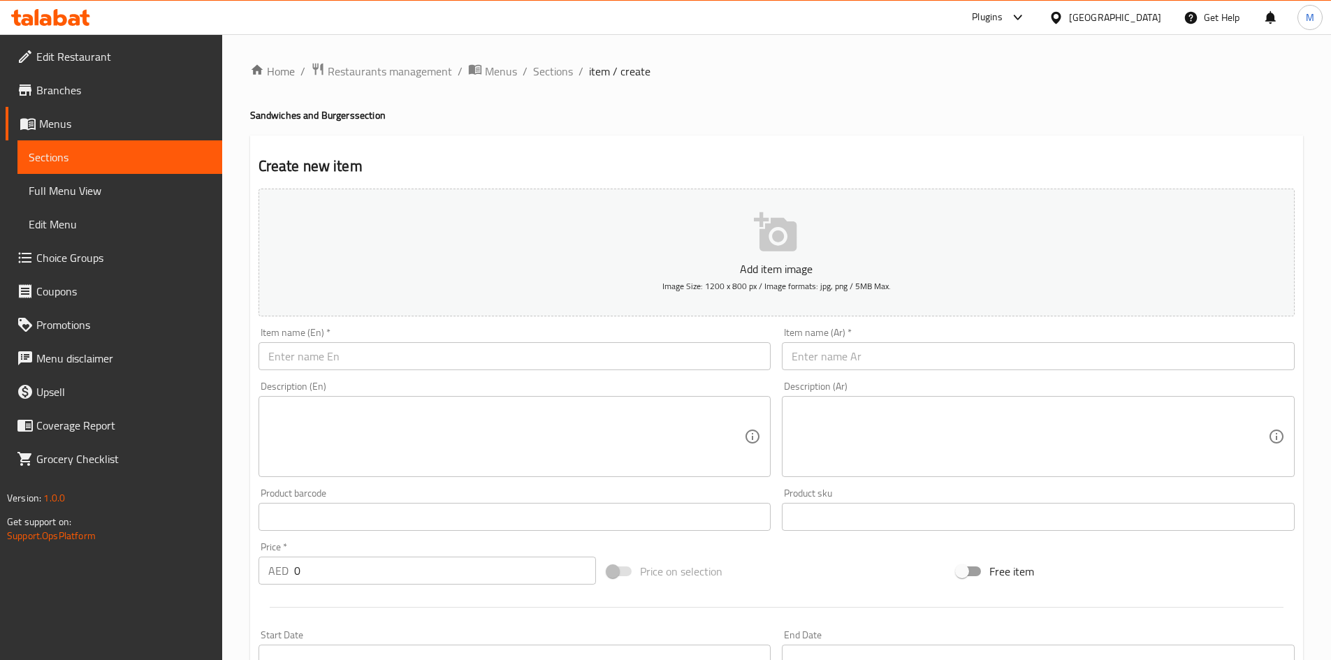
click at [345, 368] on input "text" at bounding box center [515, 356] width 513 height 28
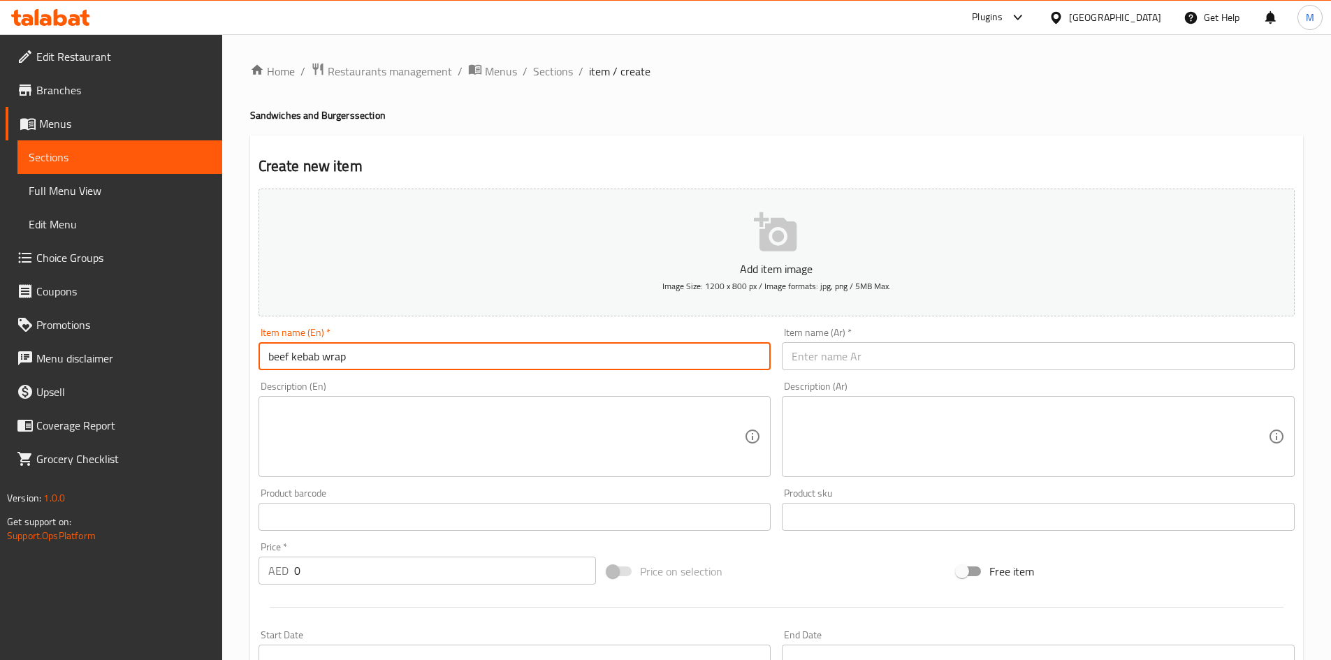
click at [345, 354] on input "beef kebab wrap" at bounding box center [515, 356] width 513 height 28
click at [344, 354] on input "beef kebab wrap" at bounding box center [515, 356] width 513 height 28
click at [360, 355] on input "Beef Kebab Wrap" at bounding box center [515, 356] width 513 height 28
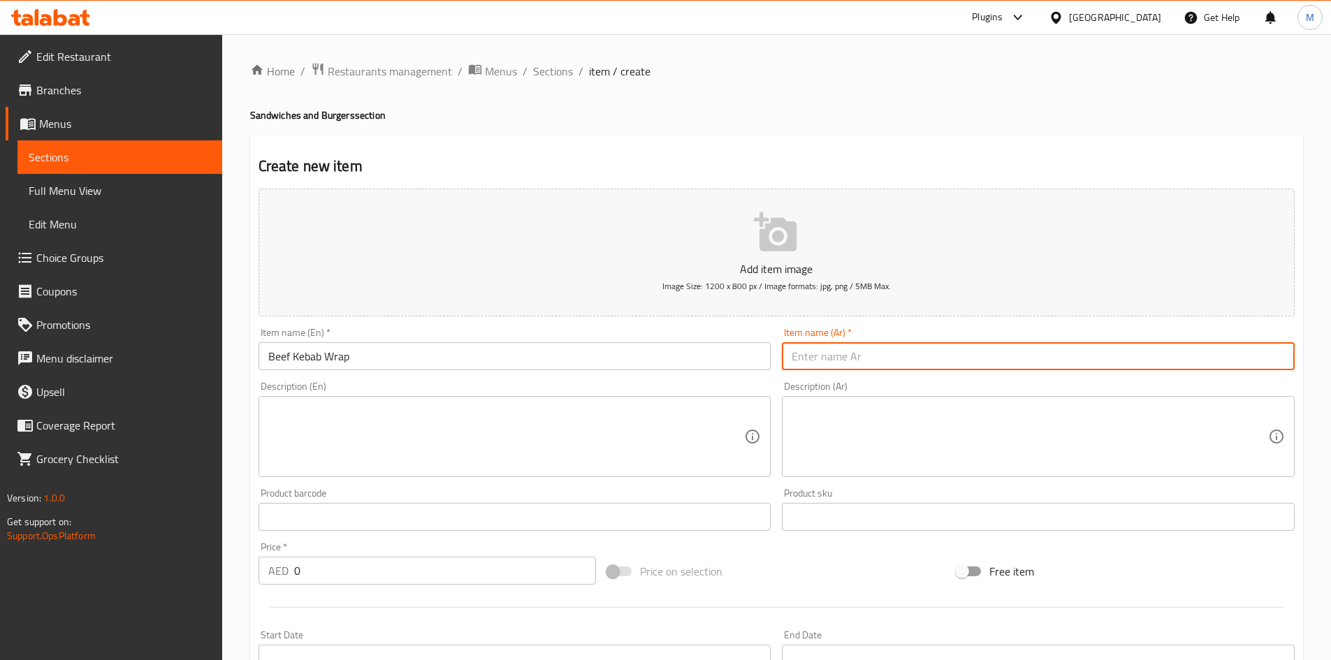
click at [880, 357] on input "text" at bounding box center [1038, 356] width 513 height 28
click at [860, 355] on input "لفائف لحم البقر" at bounding box center [1038, 356] width 513 height 28
click at [860, 354] on input "لفائف لحم البقر" at bounding box center [1038, 356] width 513 height 28
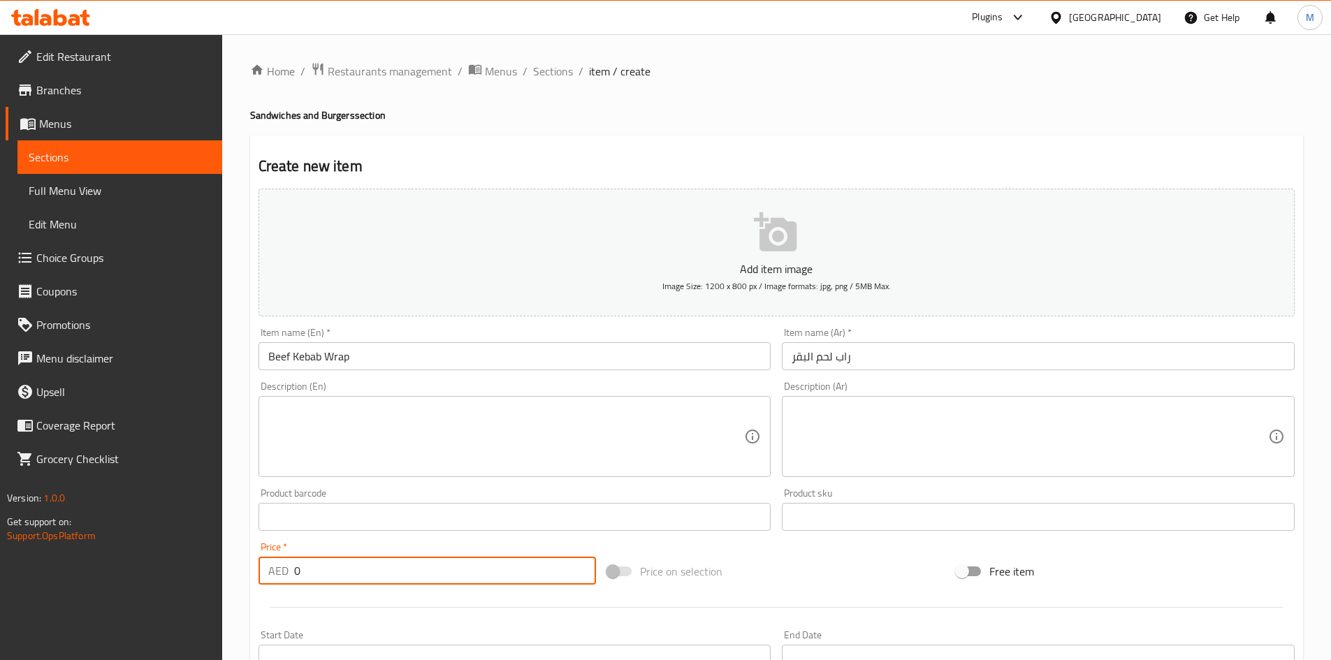
click at [354, 567] on input "0" at bounding box center [445, 571] width 303 height 28
click at [354, 566] on input "0" at bounding box center [445, 571] width 303 height 28
click at [251, 542] on div "Create new item Add item image Image Size: 1200 x 800 px / Image formats: jpg, …" at bounding box center [776, 542] width 1053 height 813
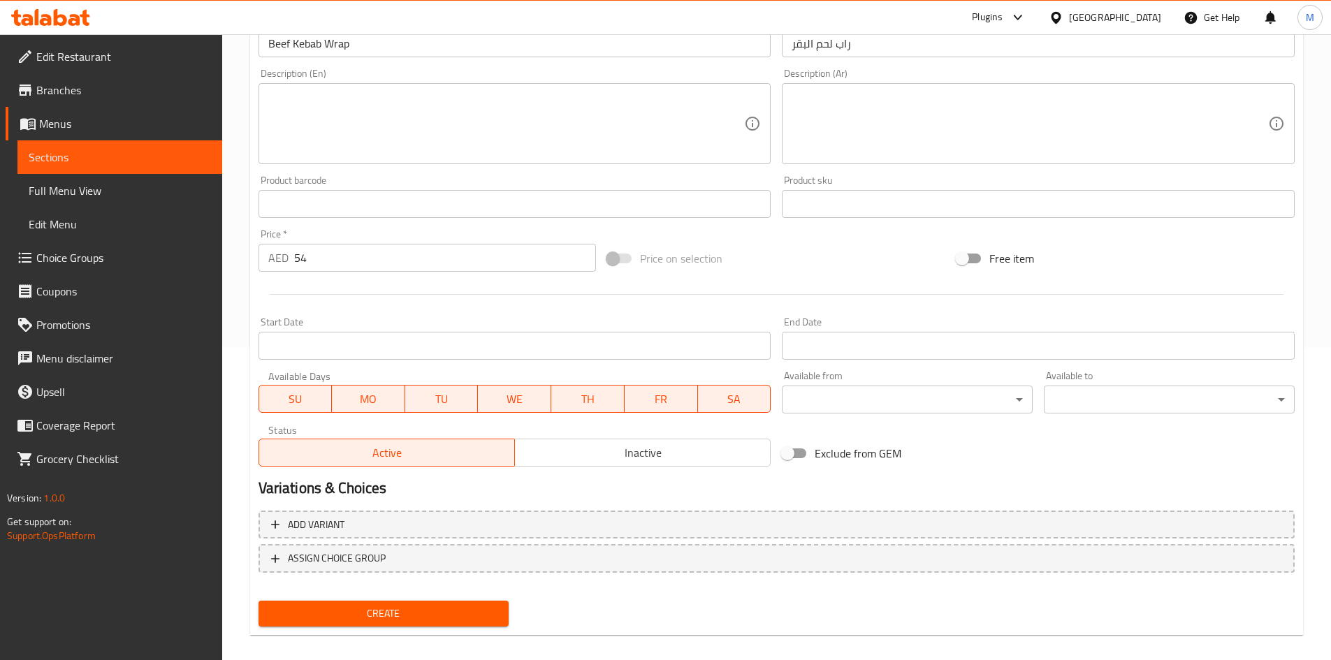
scroll to position [327, 0]
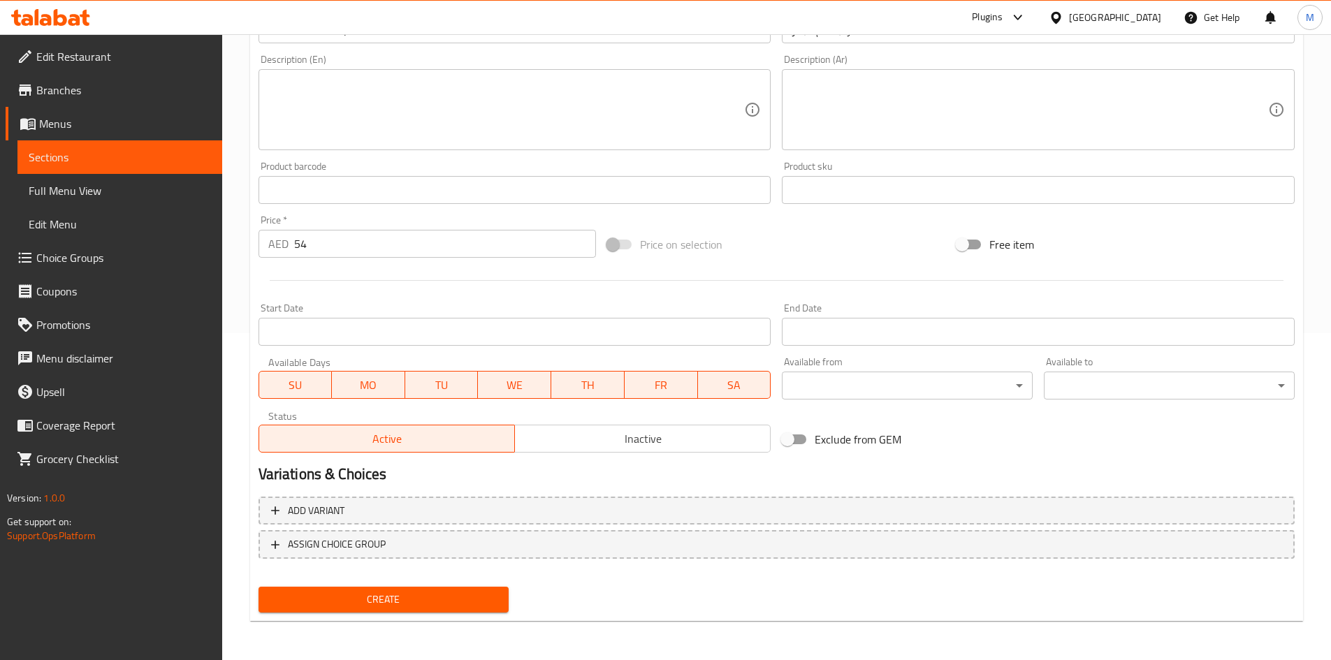
click at [319, 602] on span "Create" at bounding box center [384, 599] width 228 height 17
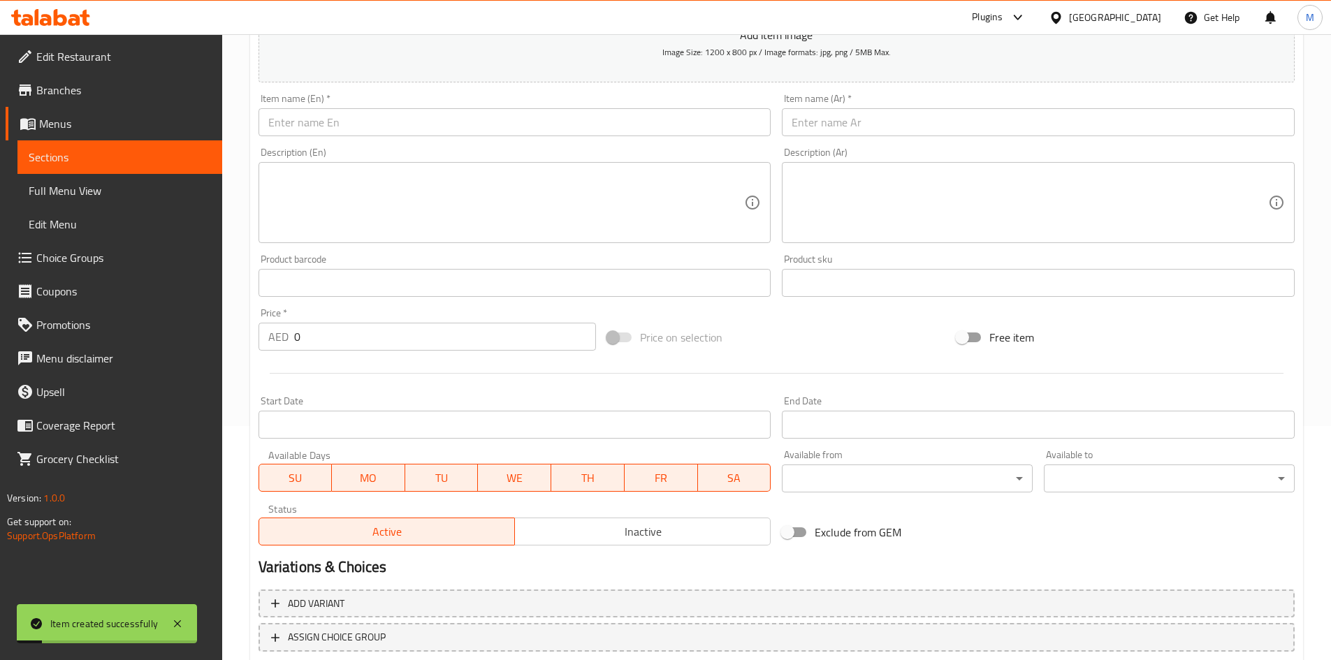
scroll to position [117, 0]
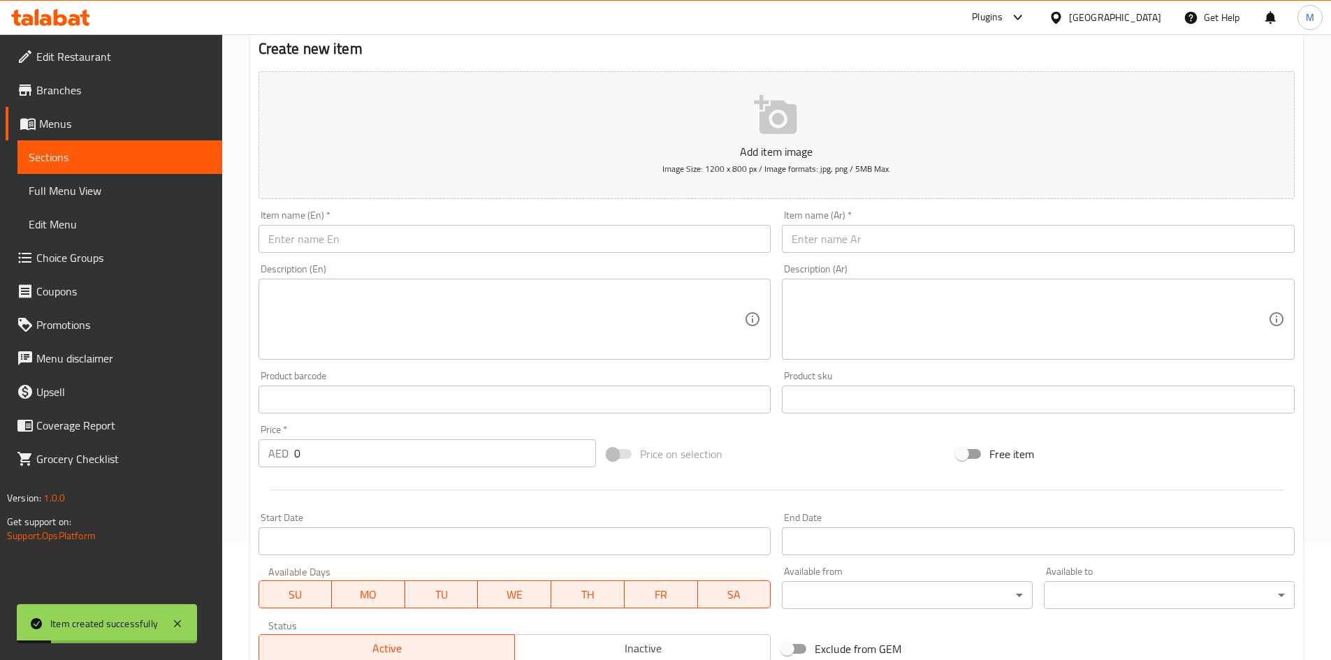
click at [363, 237] on input "text" at bounding box center [515, 239] width 513 height 28
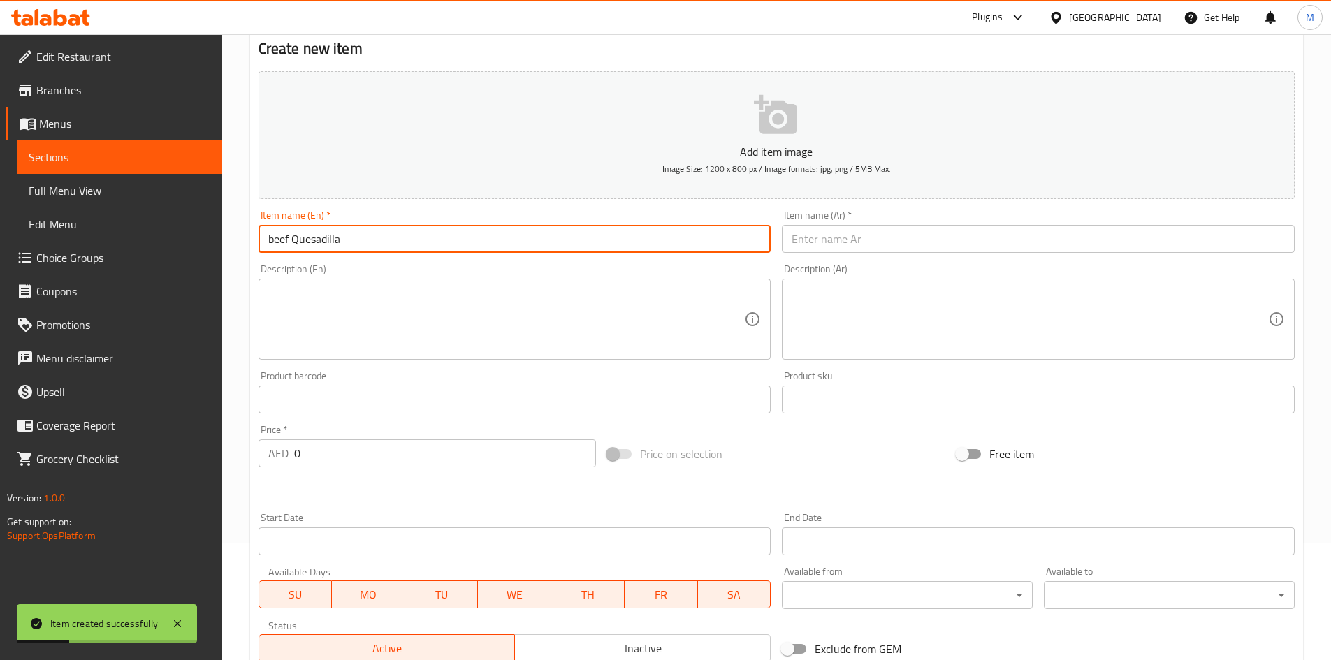
click at [337, 236] on input "beef Quesadilla" at bounding box center [515, 239] width 513 height 28
click at [337, 235] on input "beef Quesadilla" at bounding box center [515, 239] width 513 height 28
click at [883, 246] on input "text" at bounding box center [1038, 239] width 513 height 28
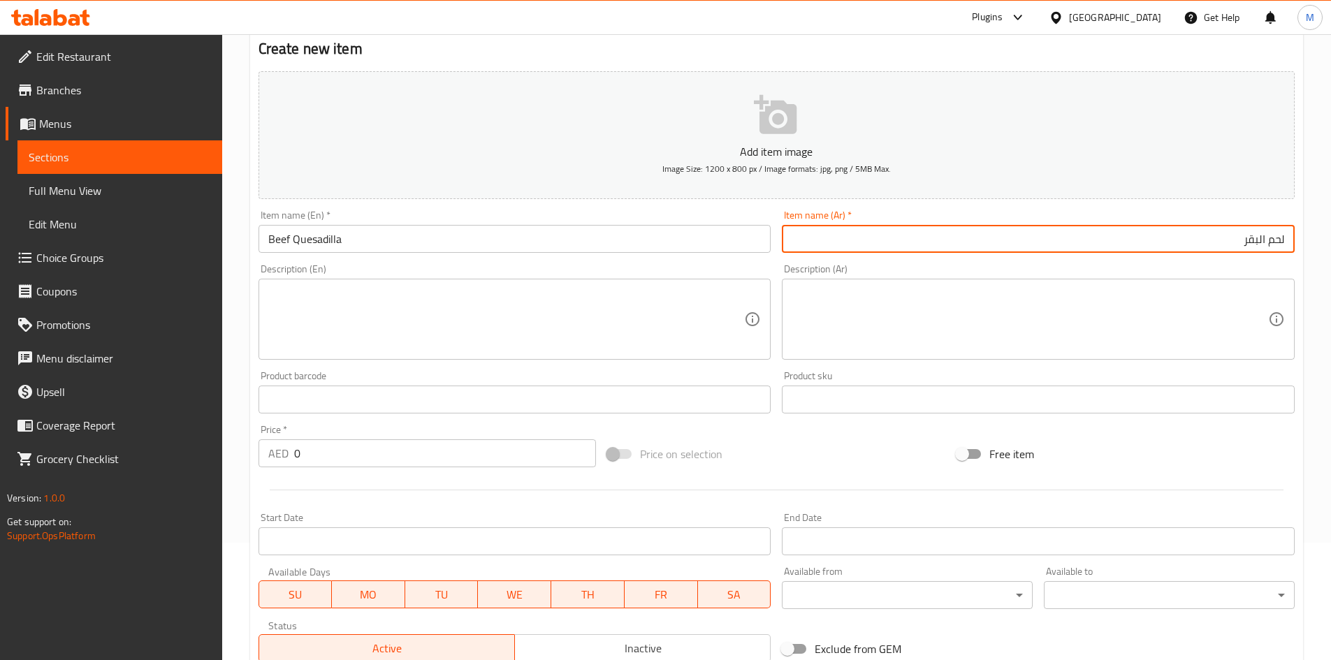
click at [970, 228] on input "لحم البقر" at bounding box center [1038, 239] width 513 height 28
click at [1003, 239] on input "لحم البقر" at bounding box center [1038, 239] width 513 height 28
click at [1282, 238] on input "لحم البقر" at bounding box center [1038, 239] width 513 height 28
click at [1286, 238] on input "لحم البقر" at bounding box center [1038, 239] width 513 height 28
click at [331, 451] on input "0" at bounding box center [445, 454] width 303 height 28
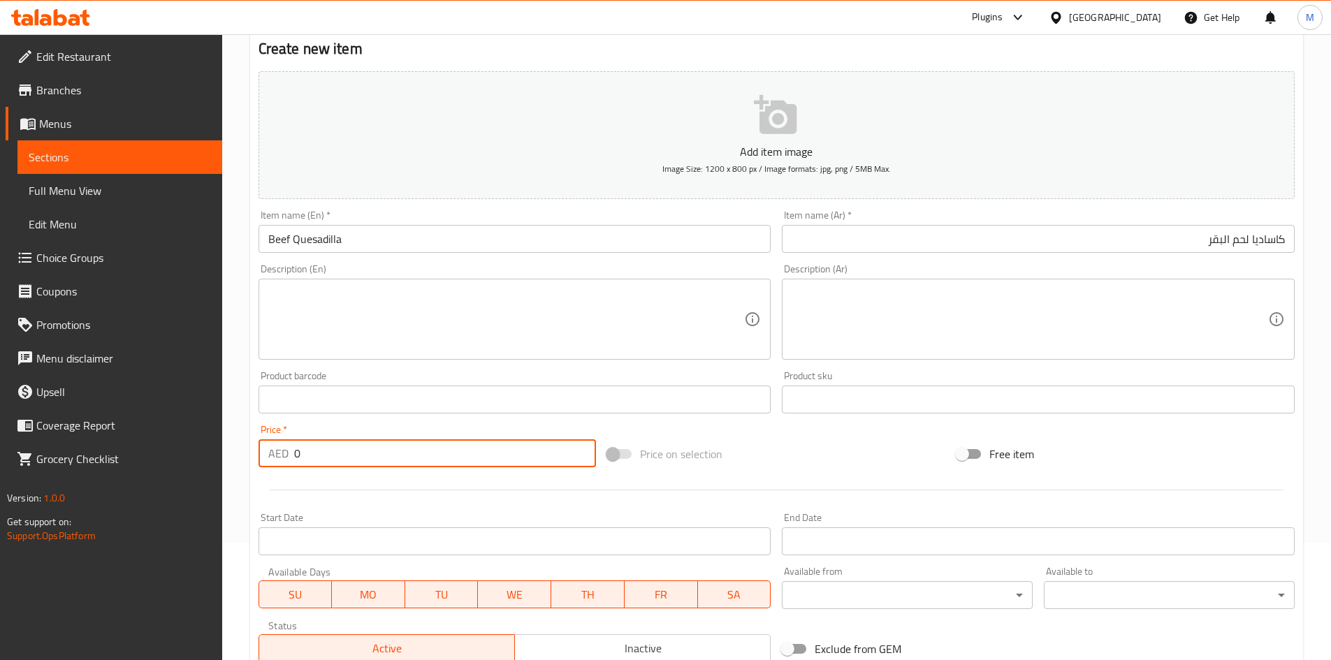
click at [331, 451] on input "0" at bounding box center [445, 454] width 303 height 28
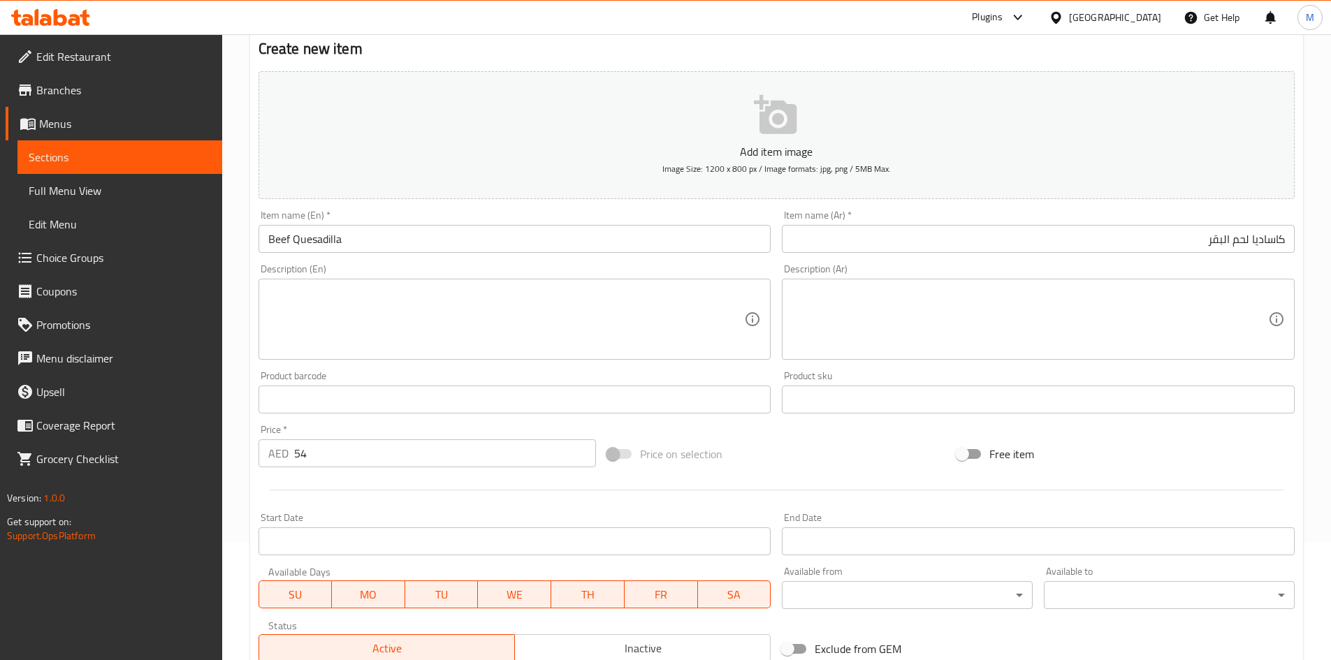
click at [326, 425] on div "Price   * AED 54 Price *" at bounding box center [428, 446] width 338 height 43
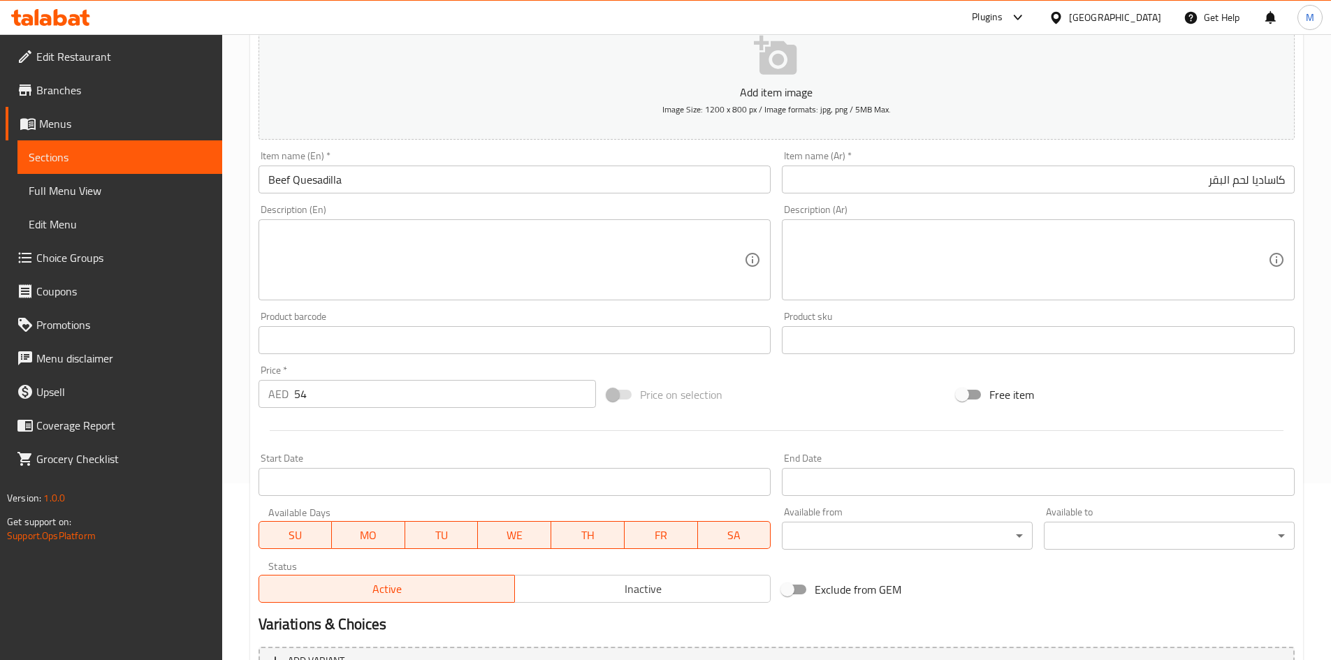
scroll to position [327, 0]
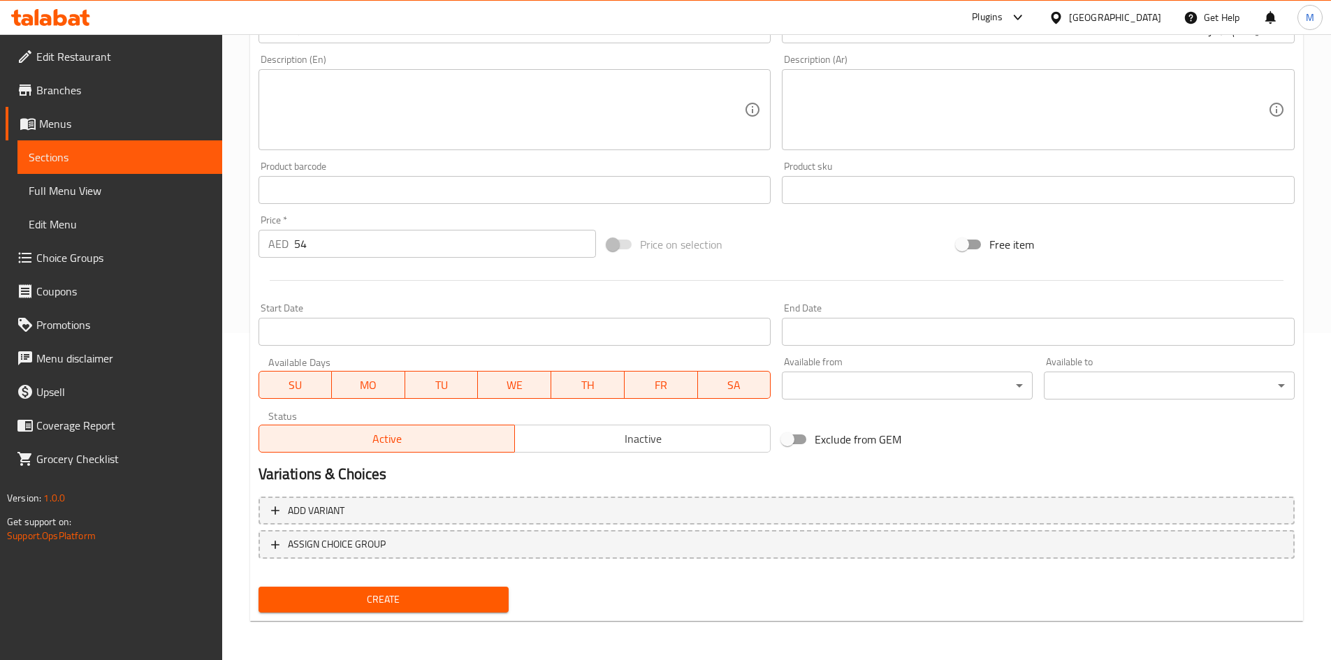
click at [369, 596] on span "Create" at bounding box center [384, 599] width 228 height 17
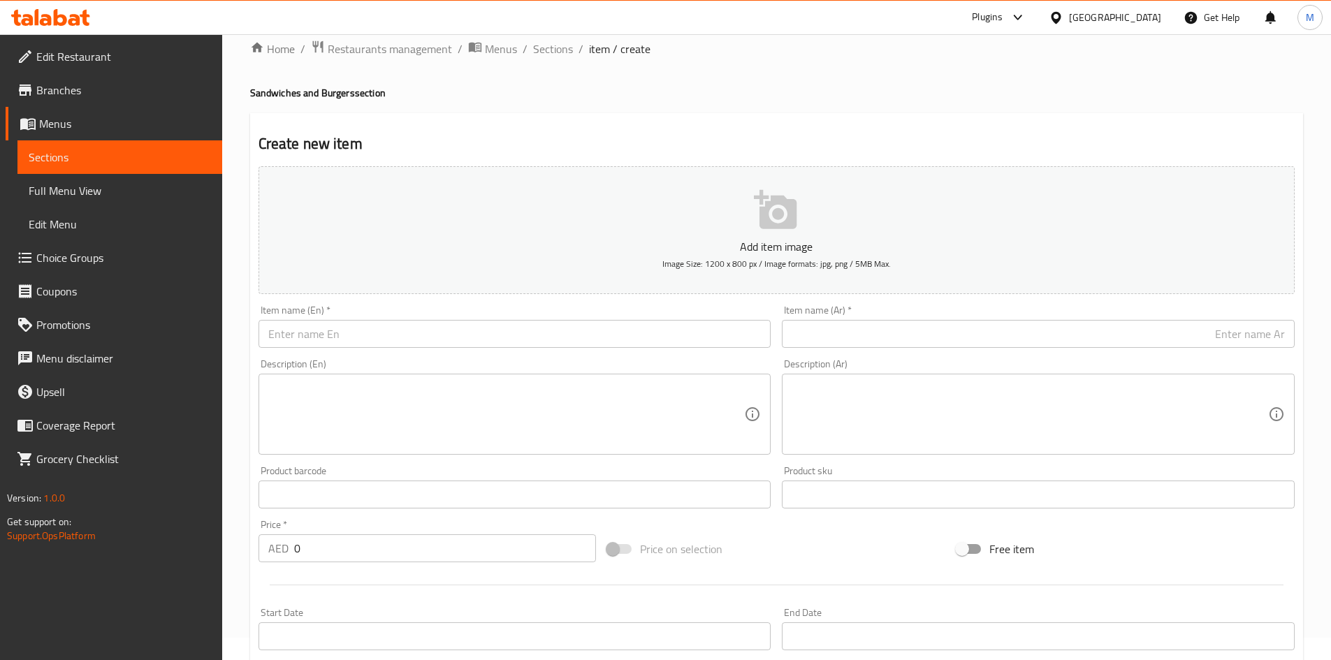
scroll to position [0, 0]
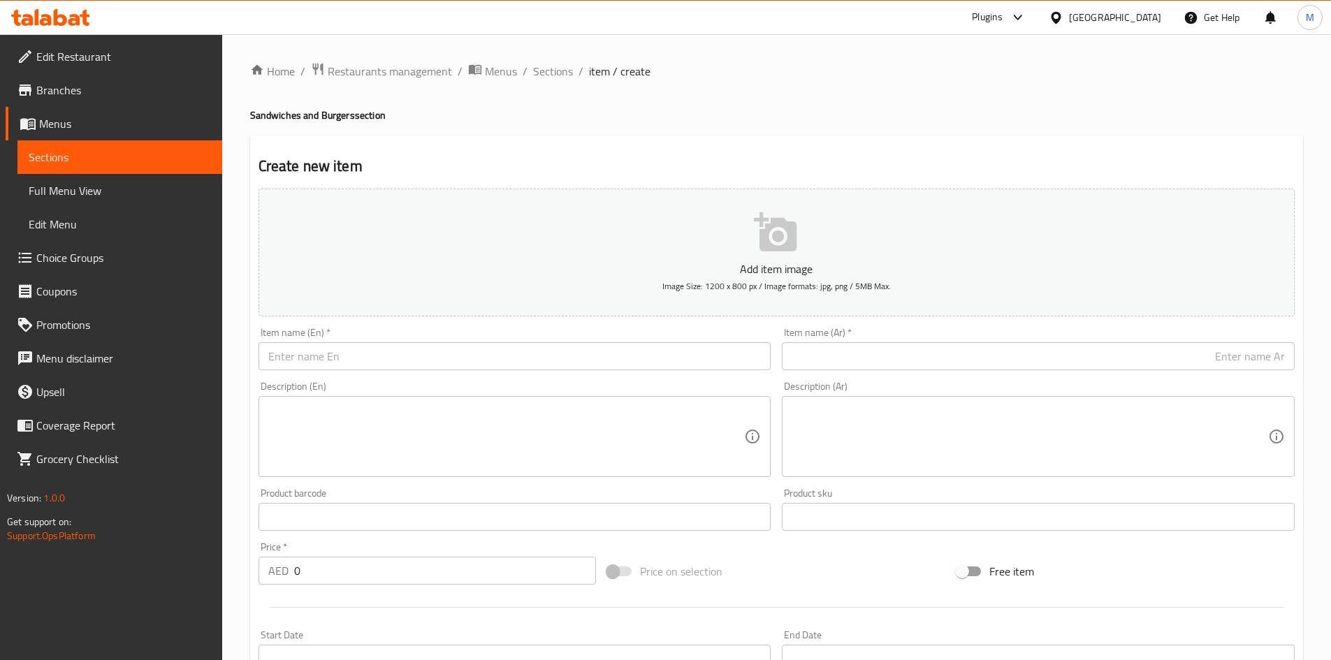
click at [356, 344] on input "text" at bounding box center [515, 356] width 513 height 28
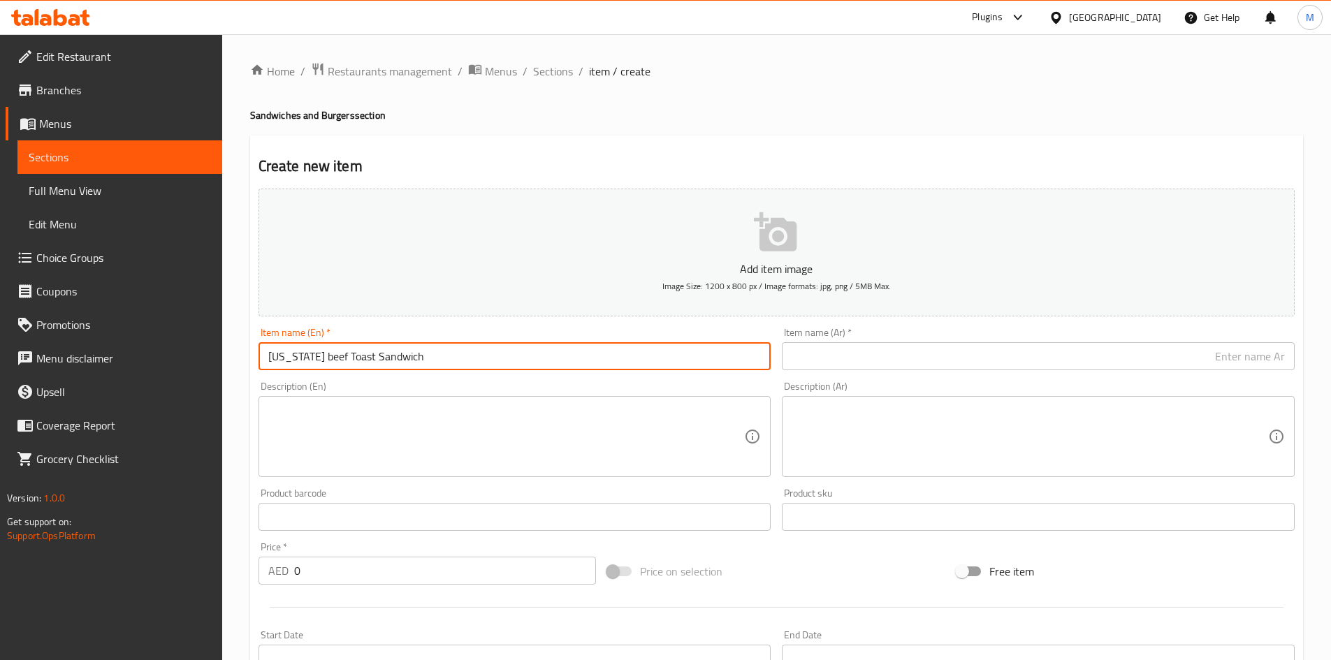
click at [355, 357] on input "[US_STATE] beef Toast Sandwich" at bounding box center [515, 356] width 513 height 28
click at [412, 356] on input "[US_STATE] Beef Toast Sandwich" at bounding box center [515, 356] width 513 height 28
click at [875, 345] on input "text" at bounding box center [1038, 356] width 513 height 28
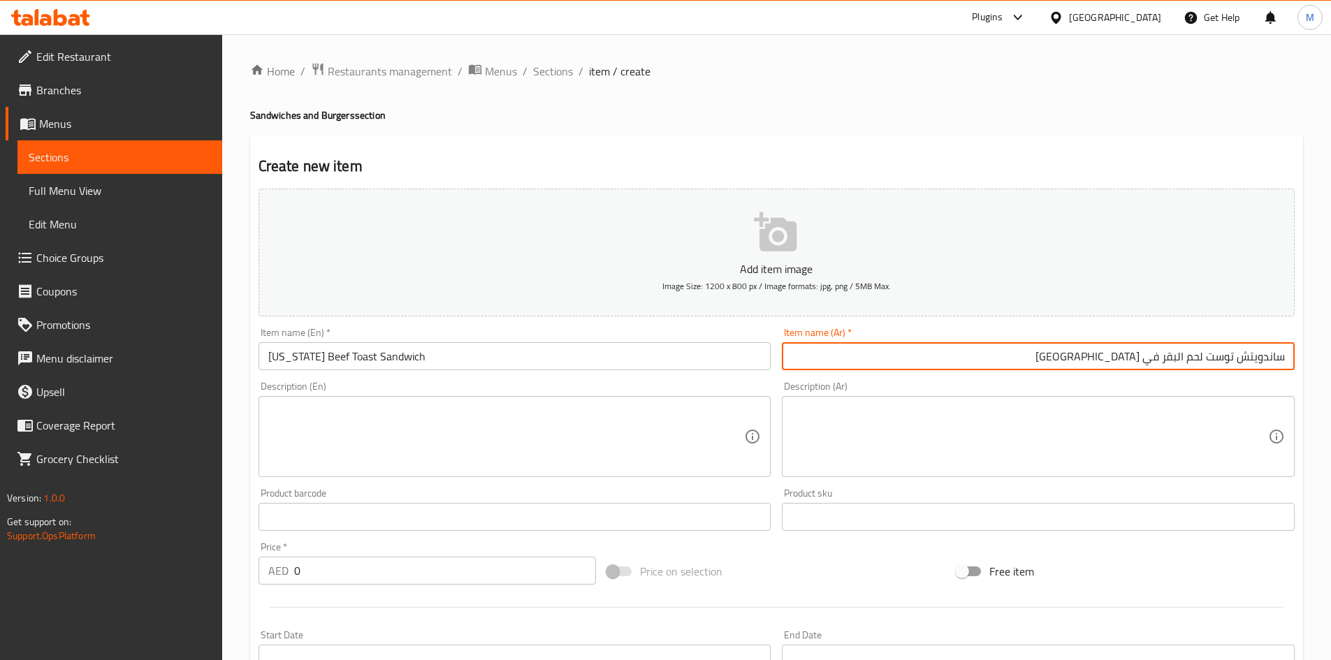
click at [1147, 359] on input "ساندويتش توست لحم البقر في [GEOGRAPHIC_DATA]" at bounding box center [1038, 356] width 513 height 28
click at [1152, 358] on input "ساندويتش توست لحم البقر في [GEOGRAPHIC_DATA]" at bounding box center [1038, 356] width 513 height 28
click at [1178, 358] on input "ساندويتش توست لحم البقر تكساس" at bounding box center [1038, 356] width 513 height 28
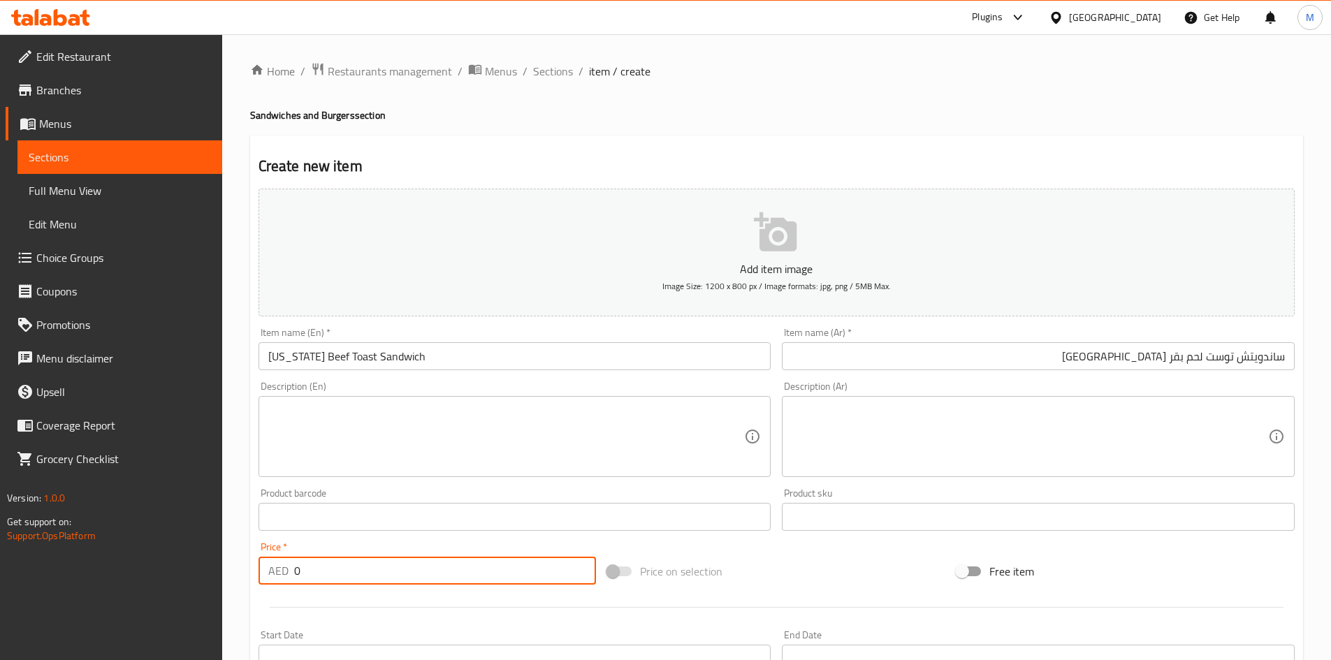
click at [375, 562] on input "0" at bounding box center [445, 571] width 303 height 28
click at [354, 544] on div "Price   * AED 47.4 Price *" at bounding box center [428, 563] width 338 height 43
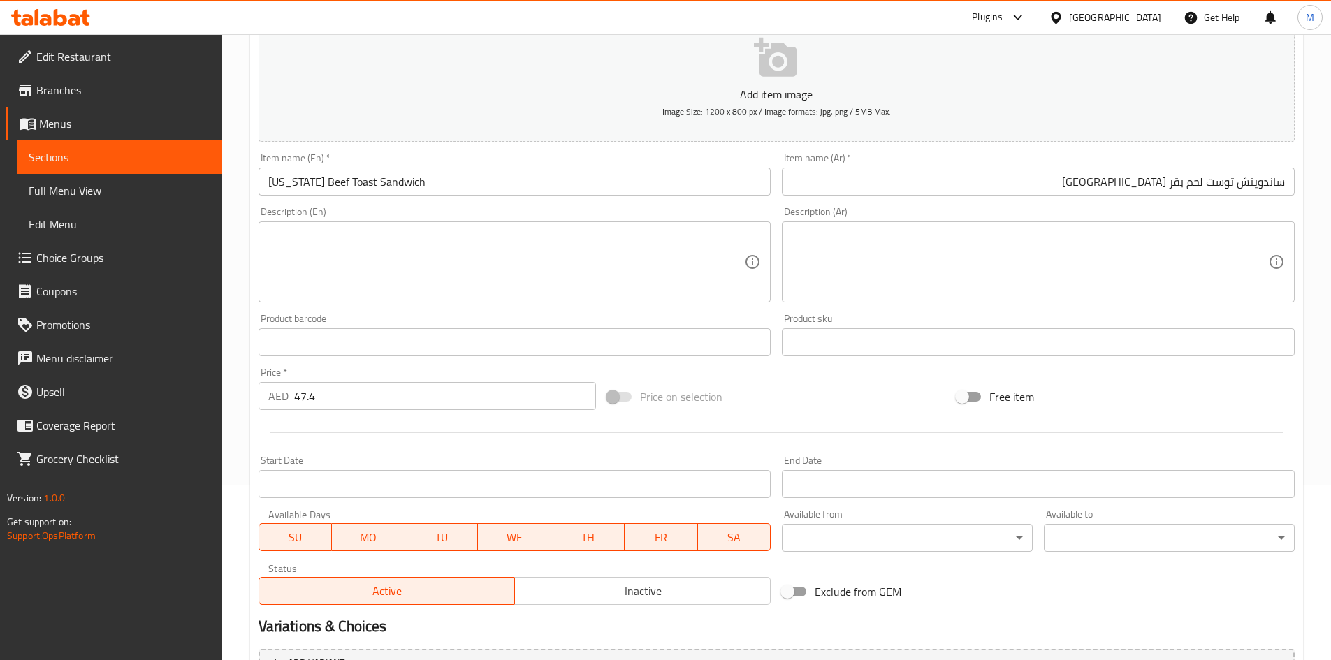
scroll to position [279, 0]
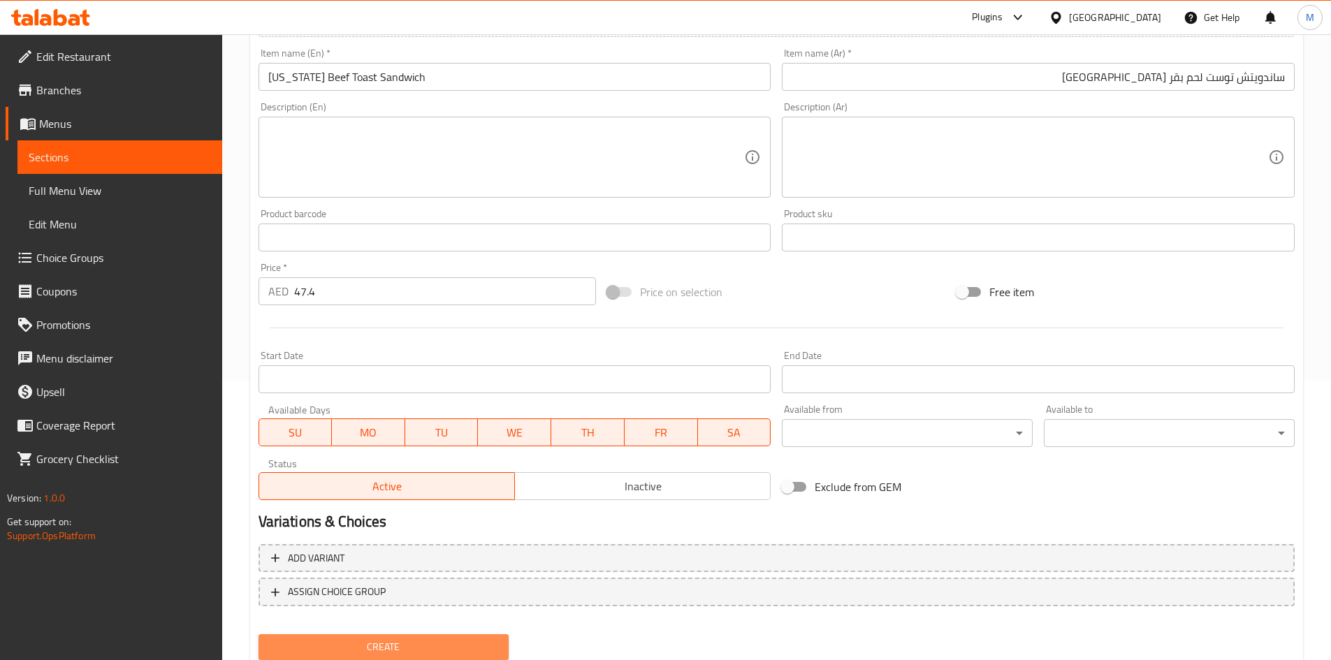
click at [326, 636] on button "Create" at bounding box center [384, 647] width 251 height 26
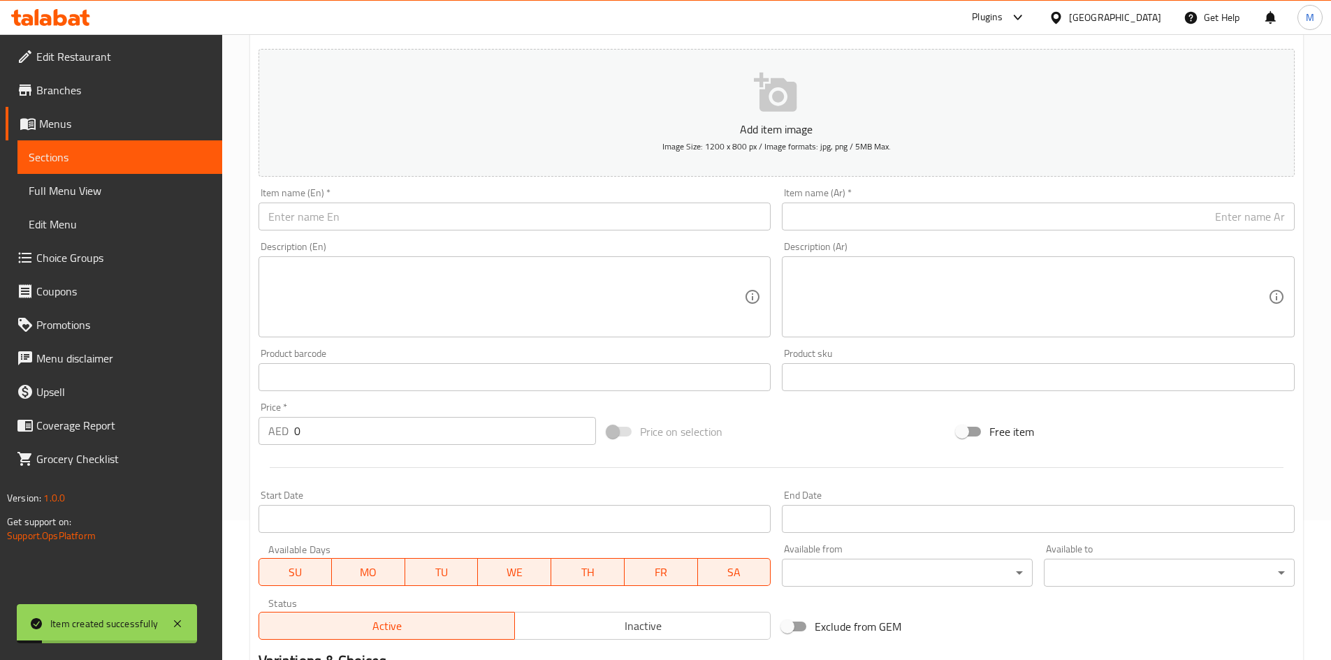
scroll to position [0, 0]
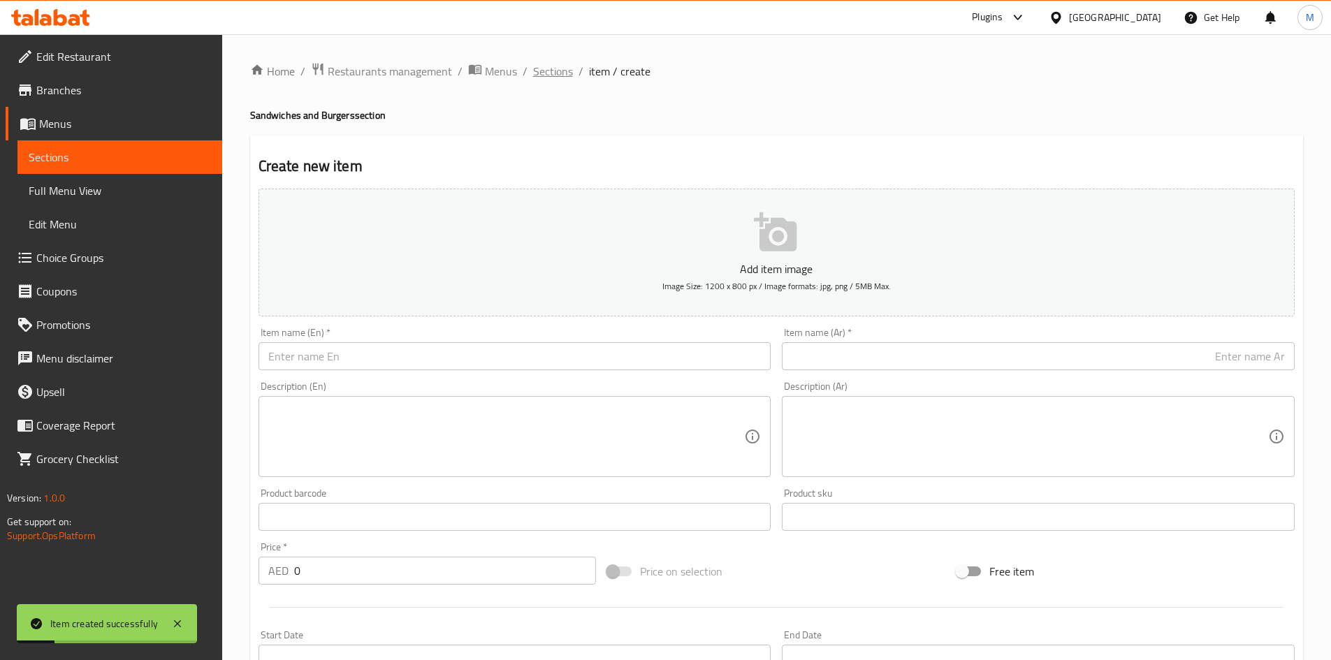
click at [555, 73] on span "Sections" at bounding box center [553, 71] width 40 height 17
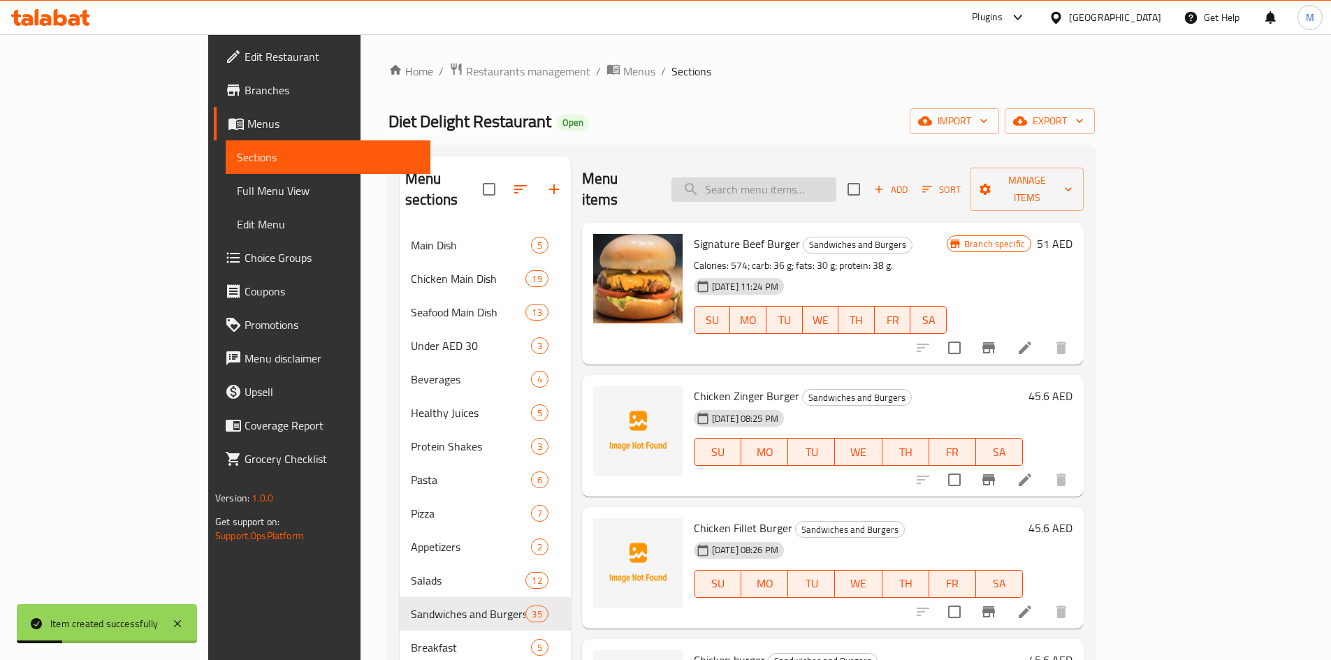
click at [783, 178] on input "search" at bounding box center [753, 189] width 165 height 24
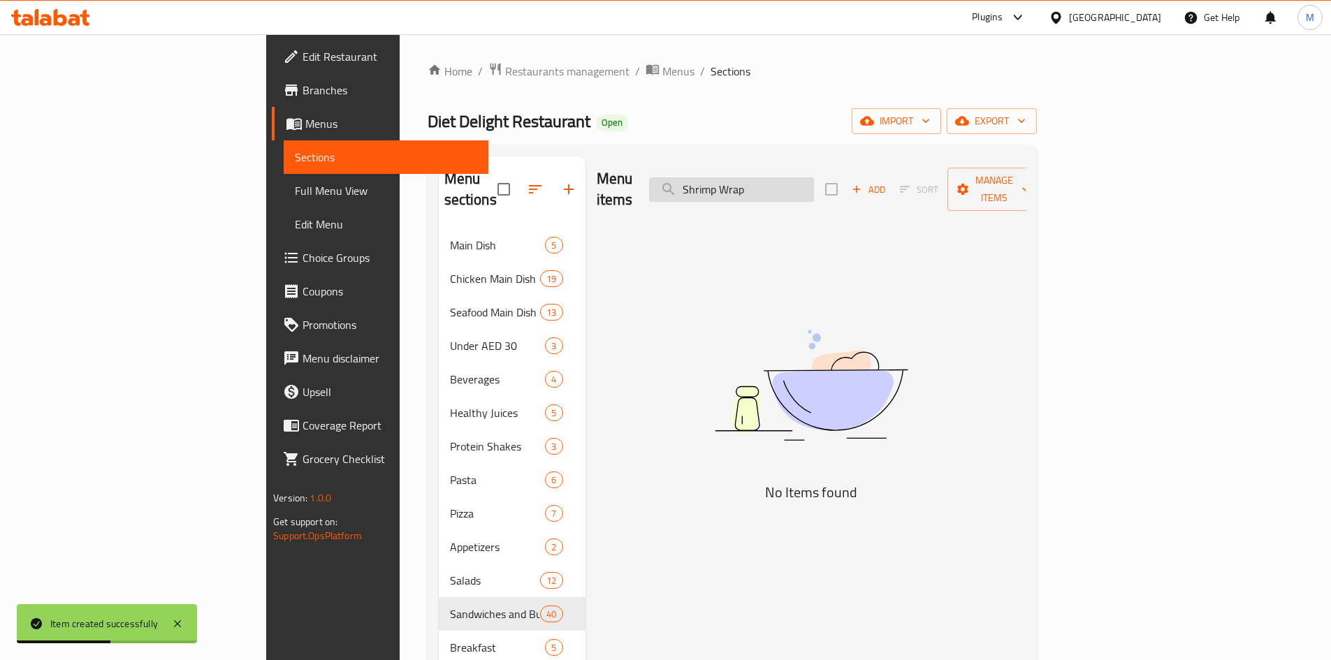
click at [814, 180] on input "Shrimp Wrap" at bounding box center [731, 189] width 165 height 24
click at [814, 181] on input "Shrimp Wp" at bounding box center [731, 189] width 165 height 24
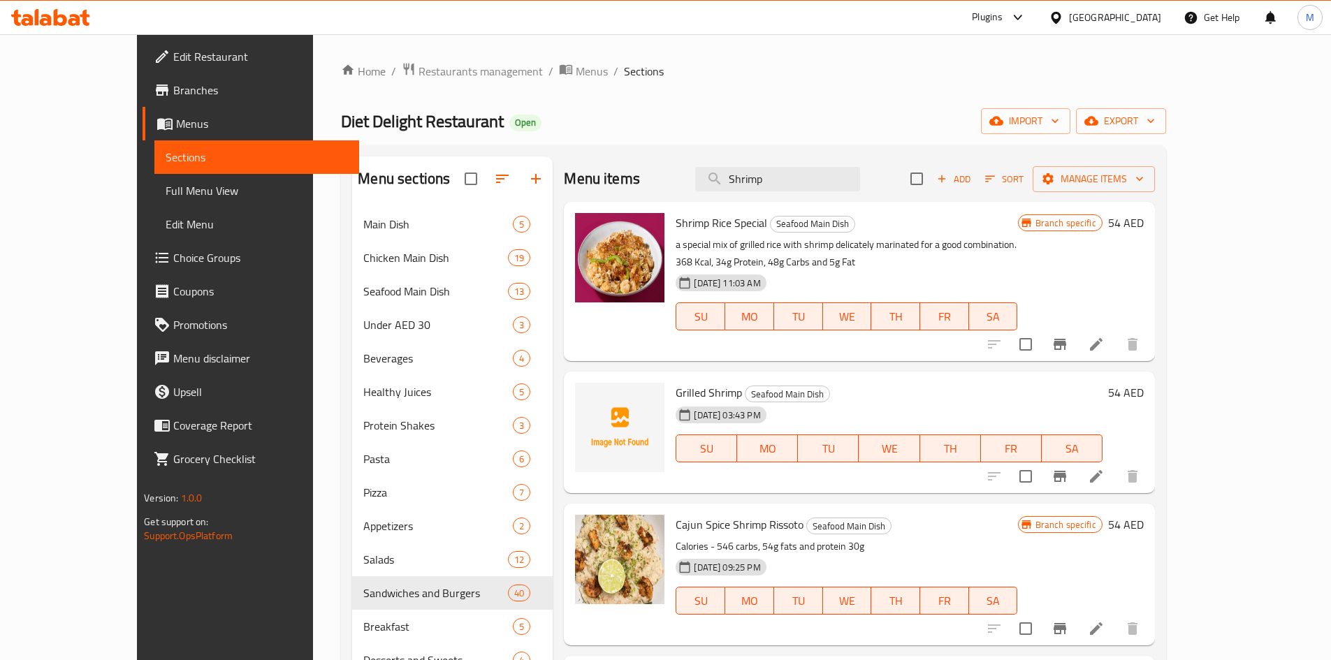
click at [973, 180] on span "Add" at bounding box center [954, 179] width 38 height 16
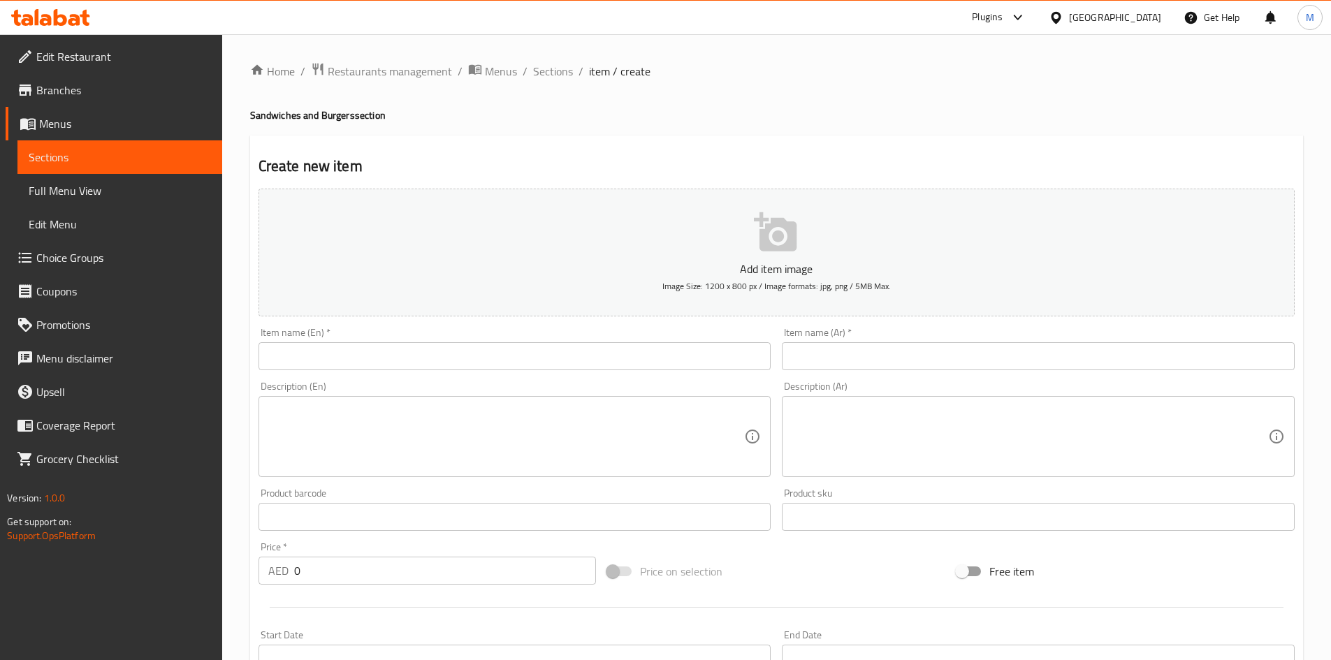
click at [426, 371] on div "Item name (En)   * Item name (En) *" at bounding box center [515, 349] width 524 height 54
click at [416, 356] on input "text" at bounding box center [515, 356] width 513 height 28
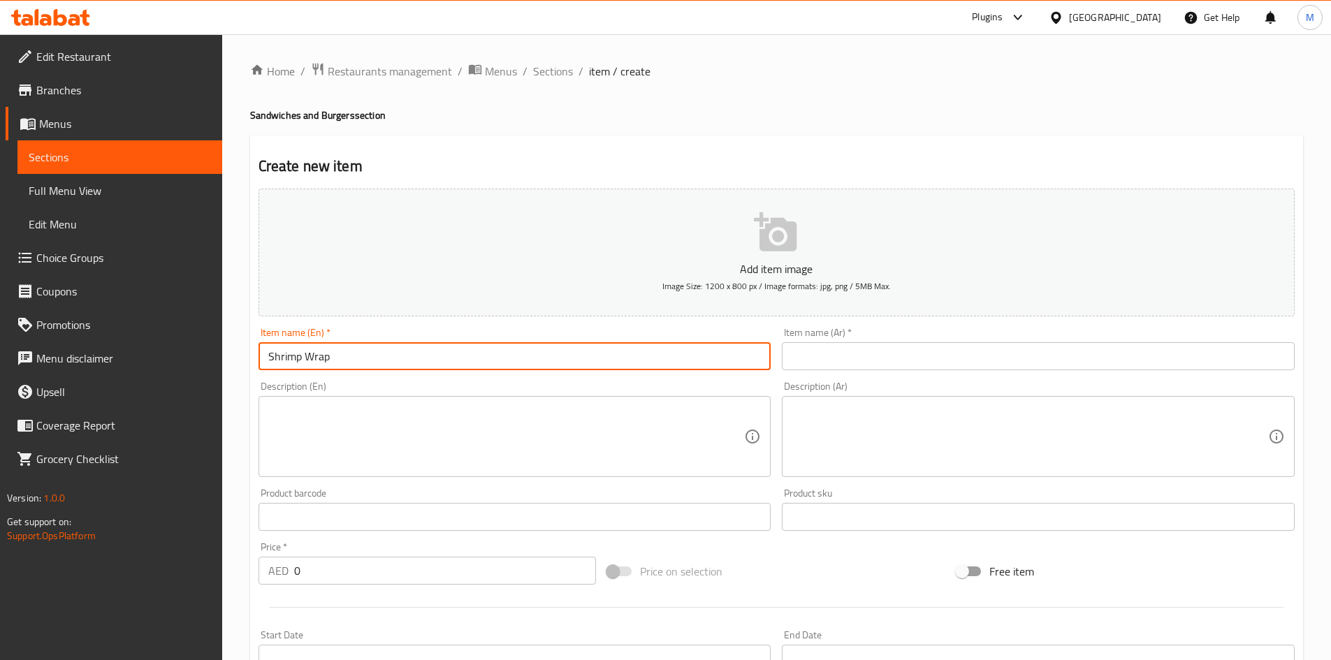
click at [887, 353] on input "text" at bounding box center [1038, 356] width 513 height 28
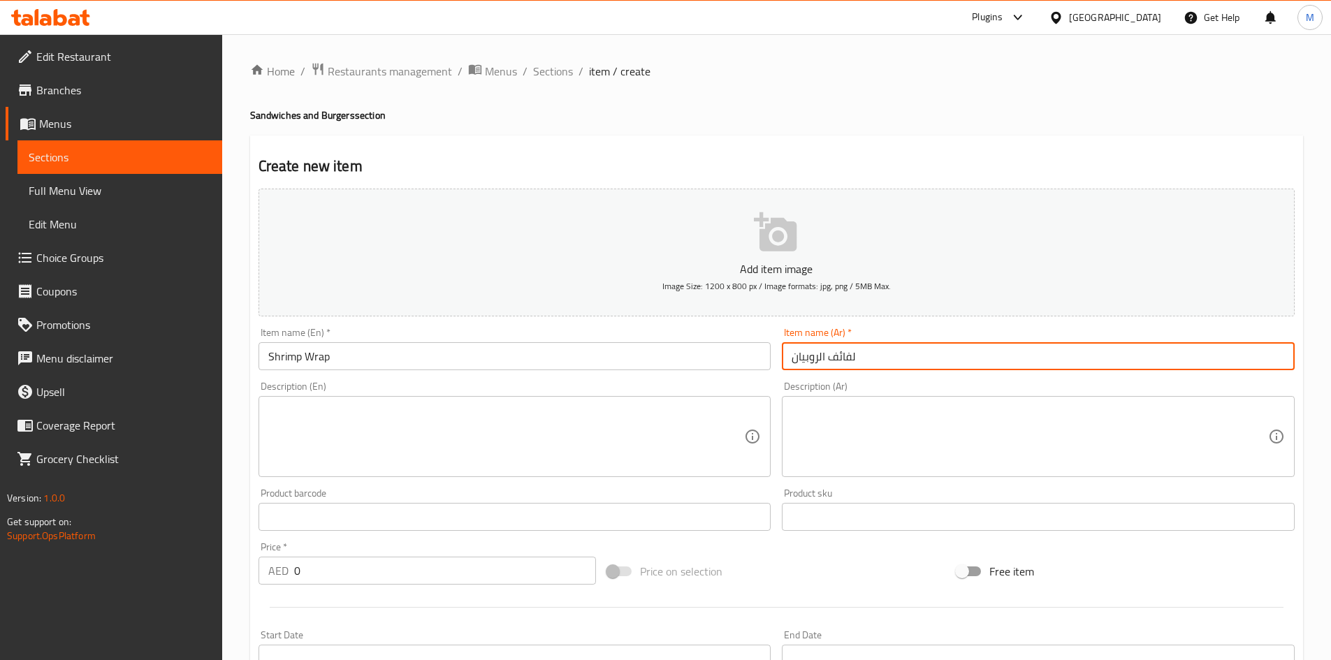
click at [847, 356] on input "لفائف الروبيان" at bounding box center [1038, 356] width 513 height 28
click at [351, 572] on input "0" at bounding box center [445, 571] width 303 height 28
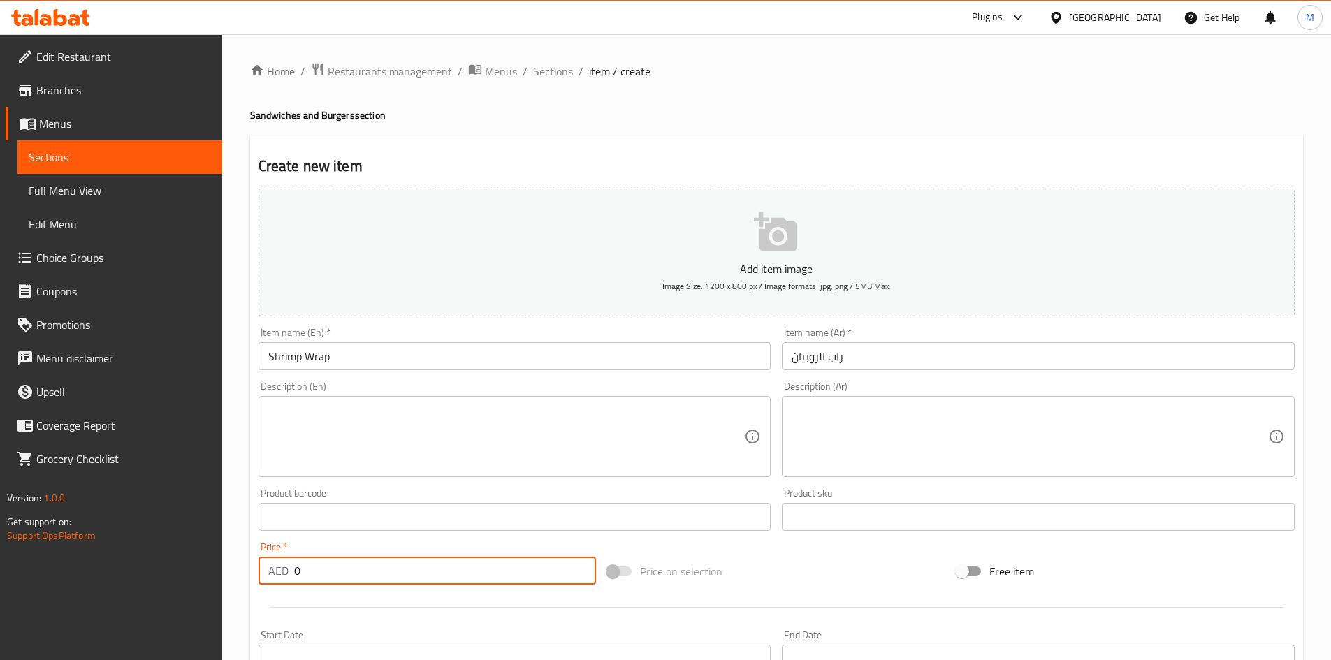
click at [351, 572] on input "0" at bounding box center [445, 571] width 303 height 28
click at [349, 540] on div "Price   * AED 54 Price *" at bounding box center [427, 564] width 349 height 54
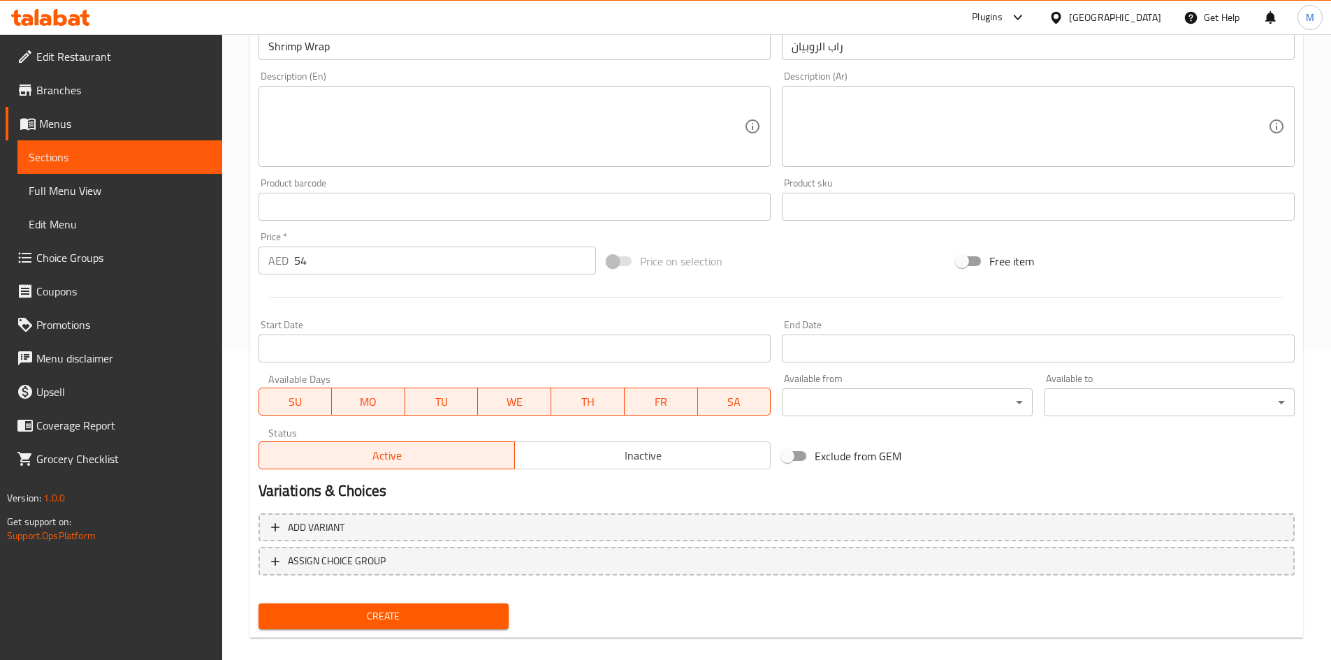
scroll to position [327, 0]
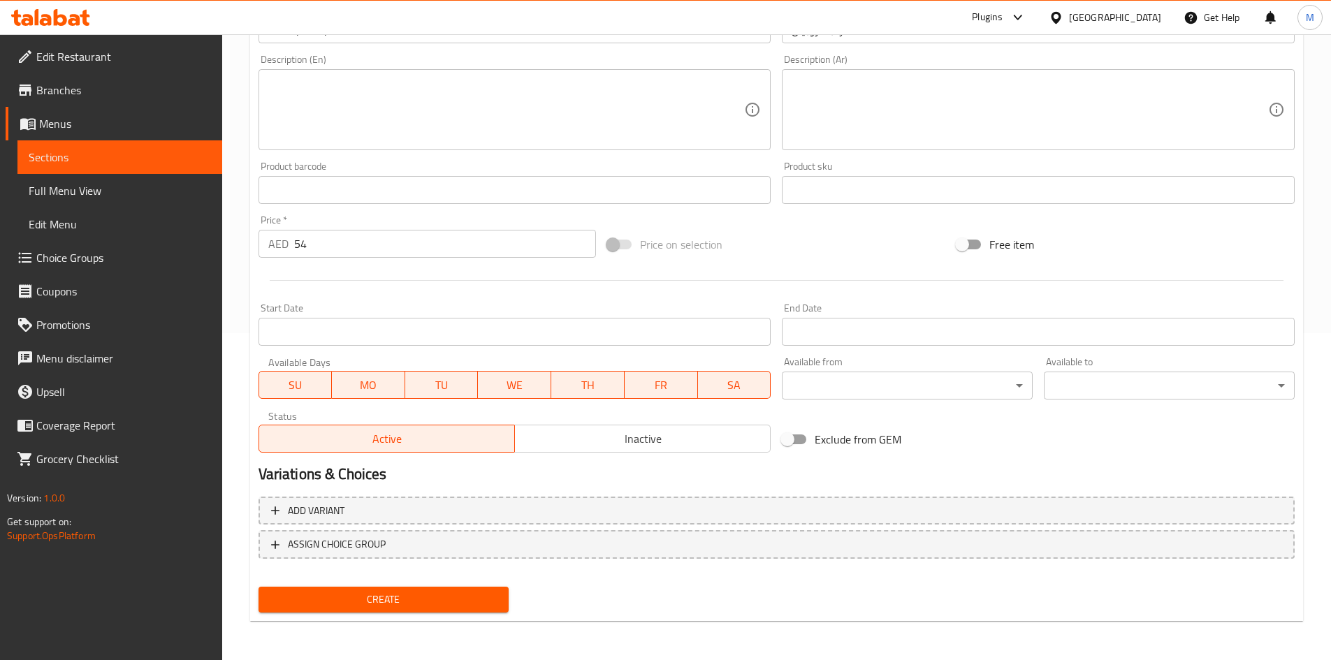
click at [375, 594] on span "Create" at bounding box center [384, 599] width 228 height 17
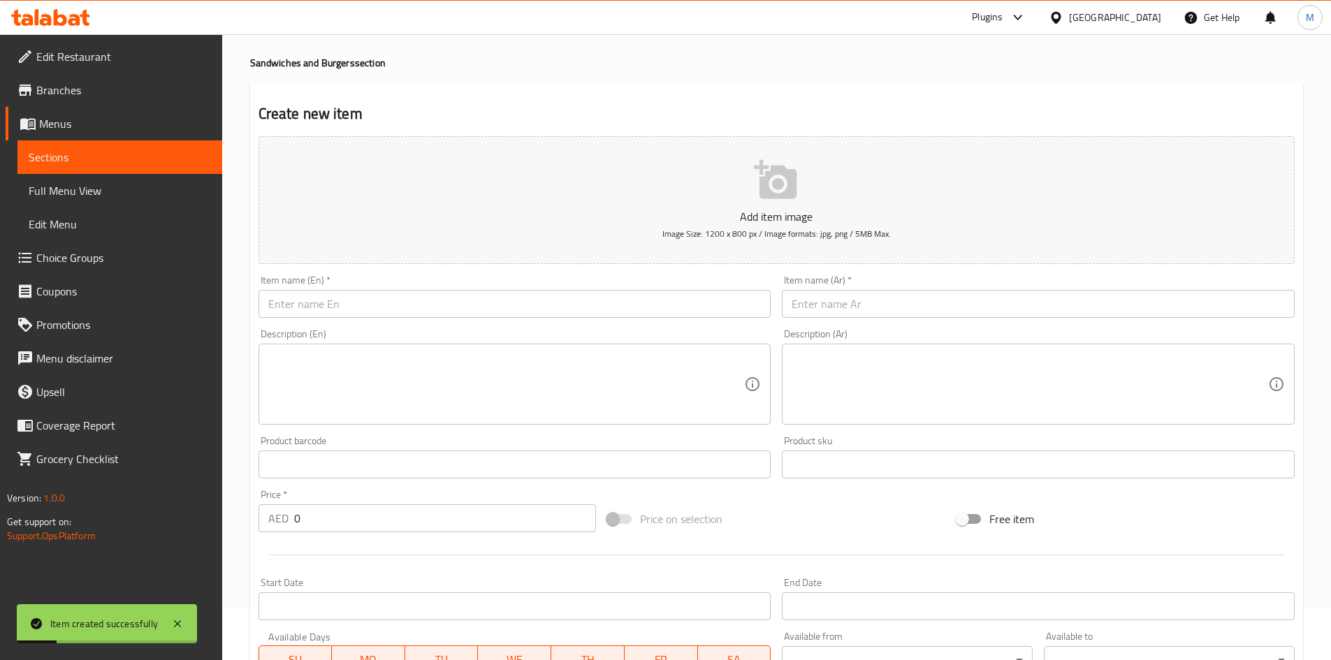
scroll to position [0, 0]
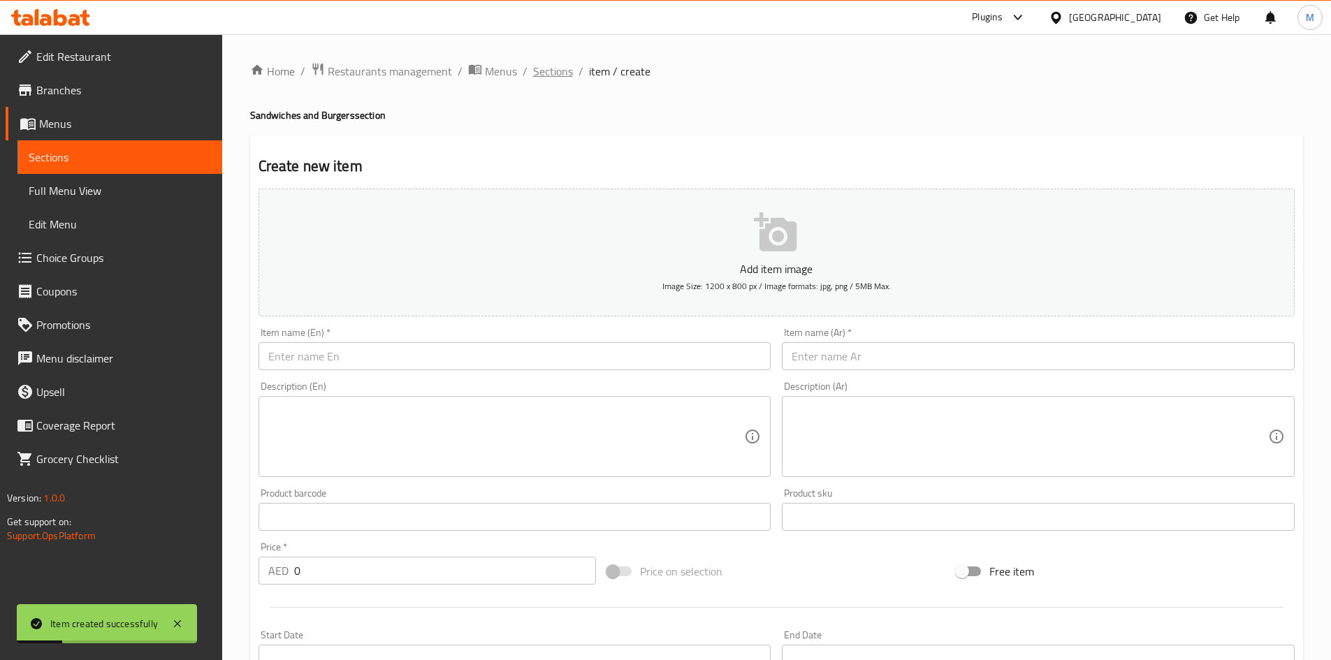
click at [558, 66] on span "Sections" at bounding box center [553, 71] width 40 height 17
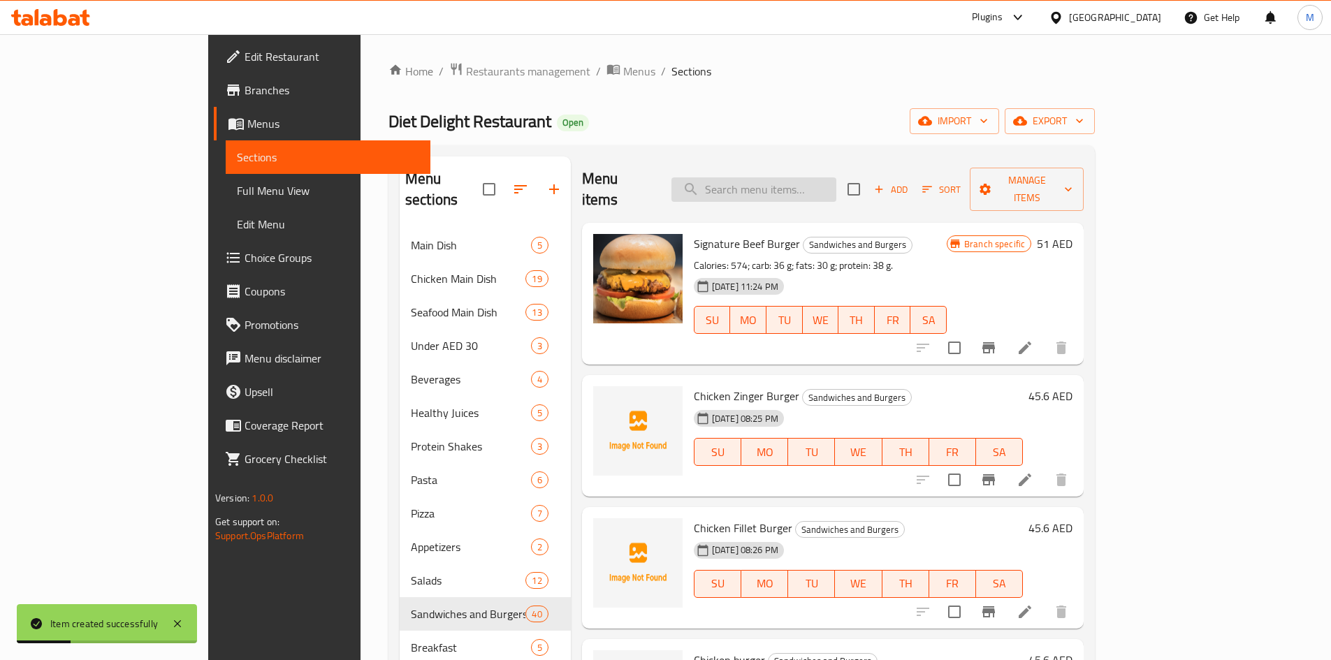
click at [785, 177] on input "search" at bounding box center [753, 189] width 165 height 24
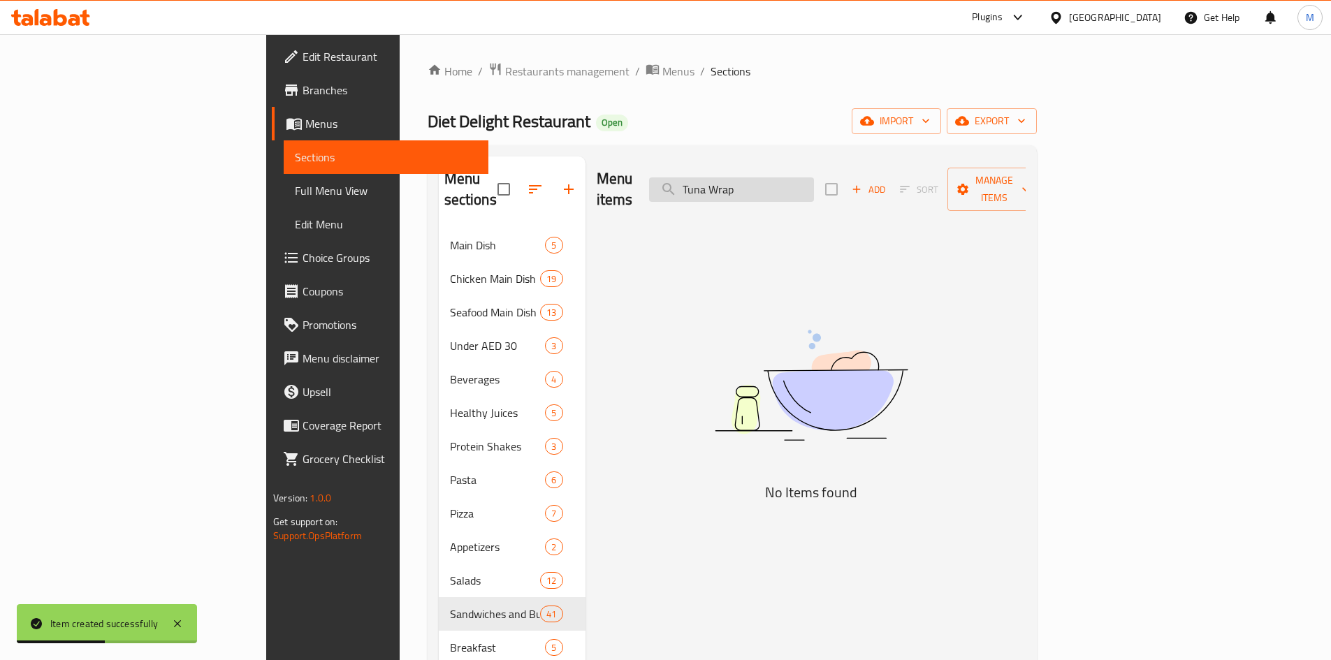
click at [814, 182] on input "Tuna Wrap" at bounding box center [731, 189] width 165 height 24
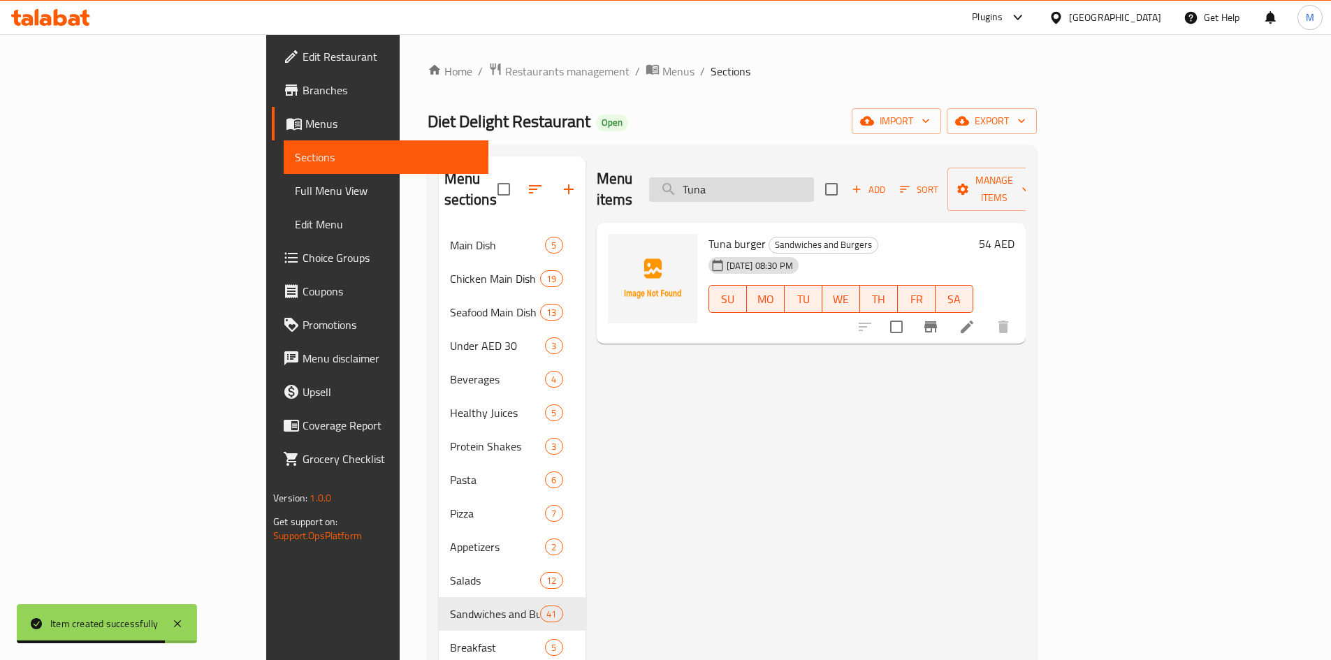
click at [814, 180] on input "Tuna" at bounding box center [731, 189] width 165 height 24
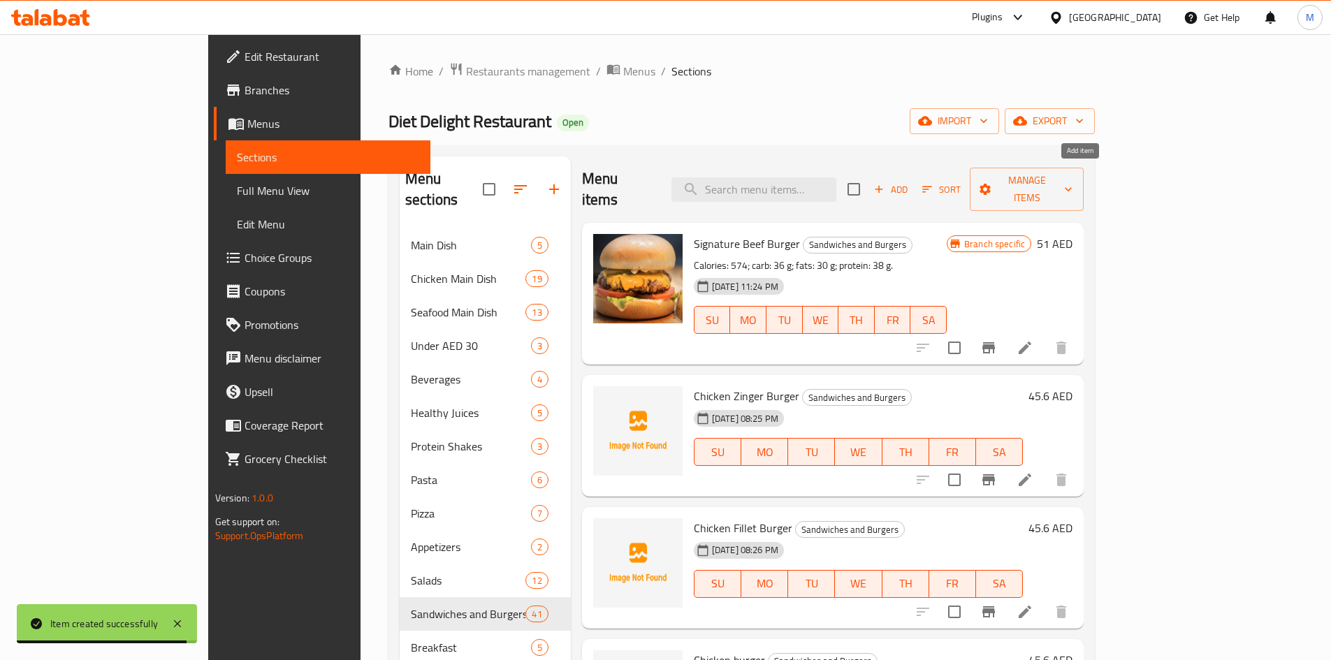
click at [910, 182] on span "Add" at bounding box center [891, 190] width 38 height 16
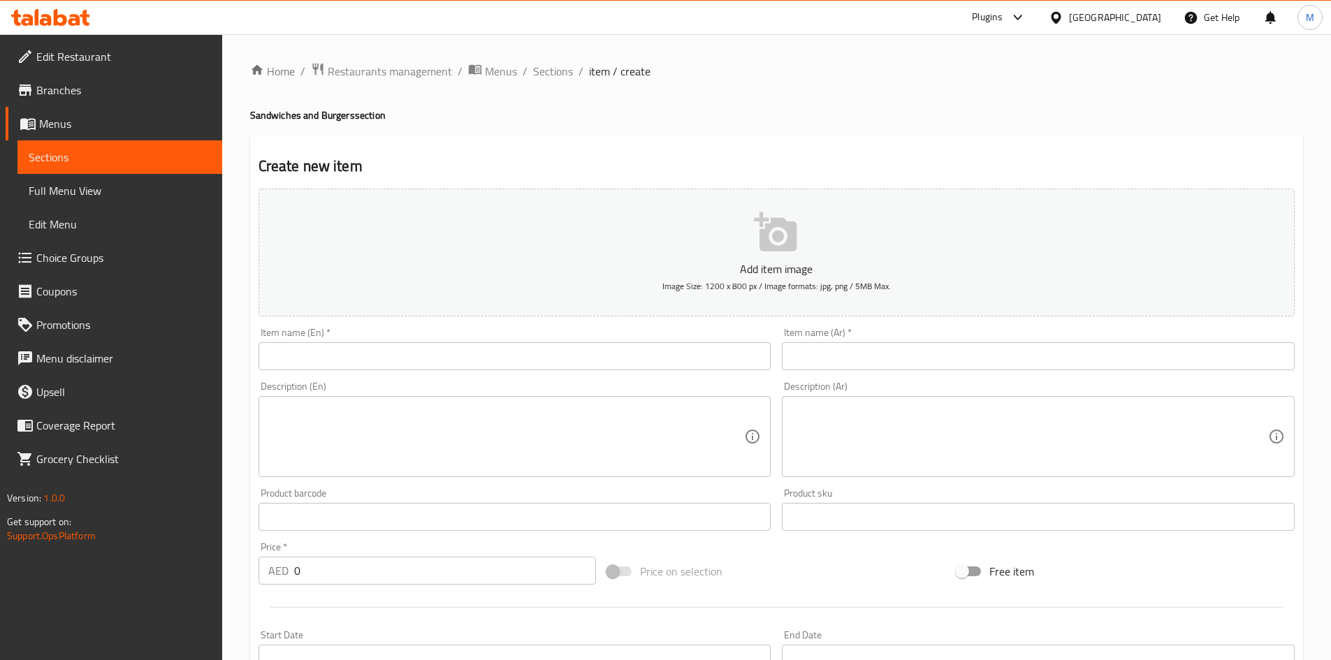
click at [440, 361] on input "text" at bounding box center [515, 356] width 513 height 28
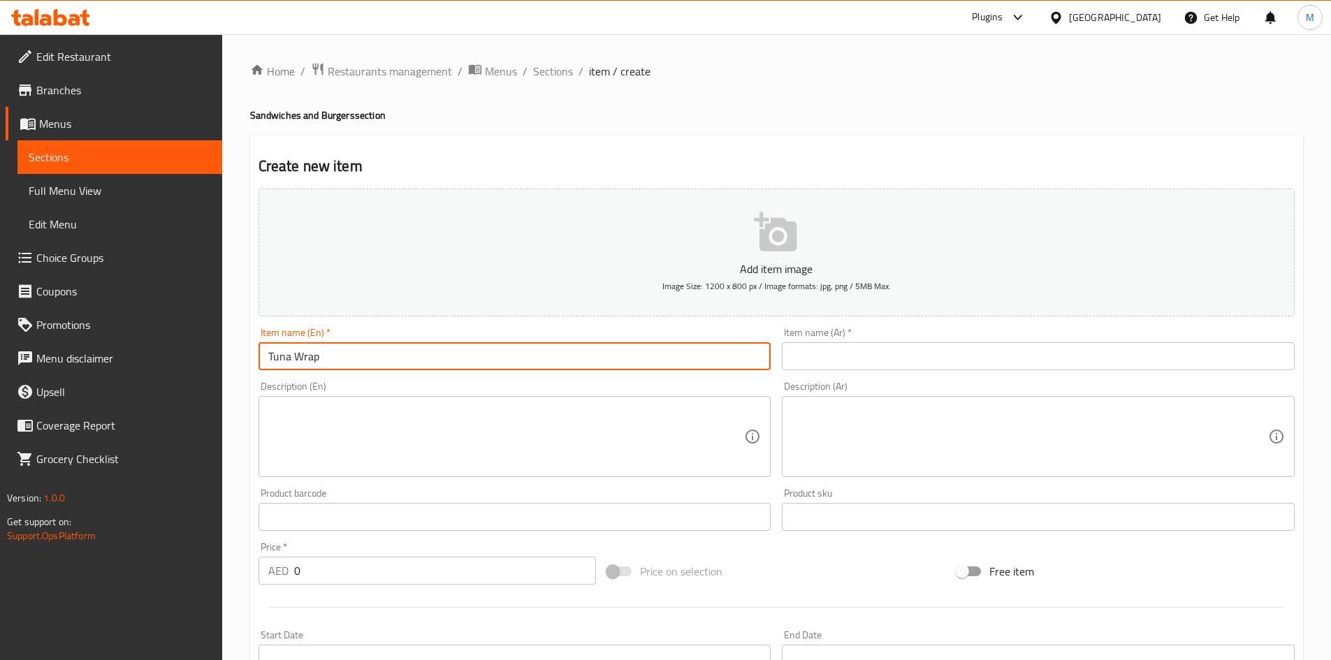
click at [1015, 344] on input "text" at bounding box center [1038, 356] width 513 height 28
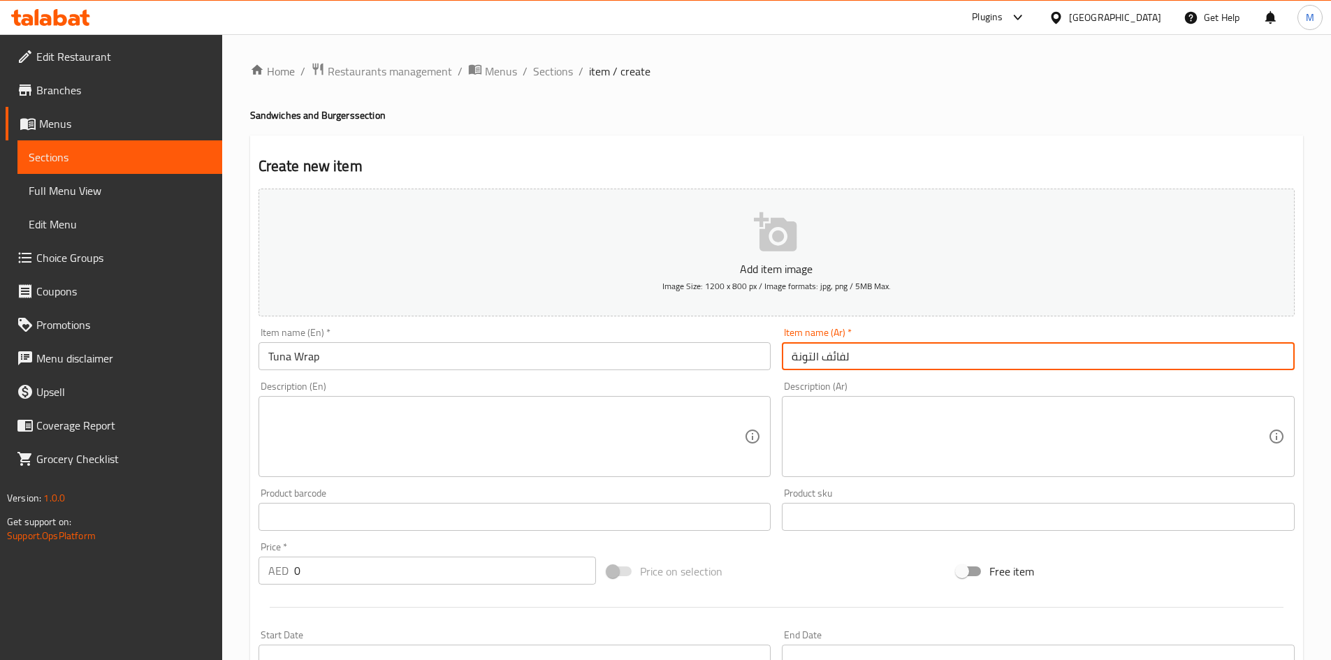
click at [841, 358] on input "لفائف التونة" at bounding box center [1038, 356] width 513 height 28
click at [321, 581] on input "0" at bounding box center [445, 571] width 303 height 28
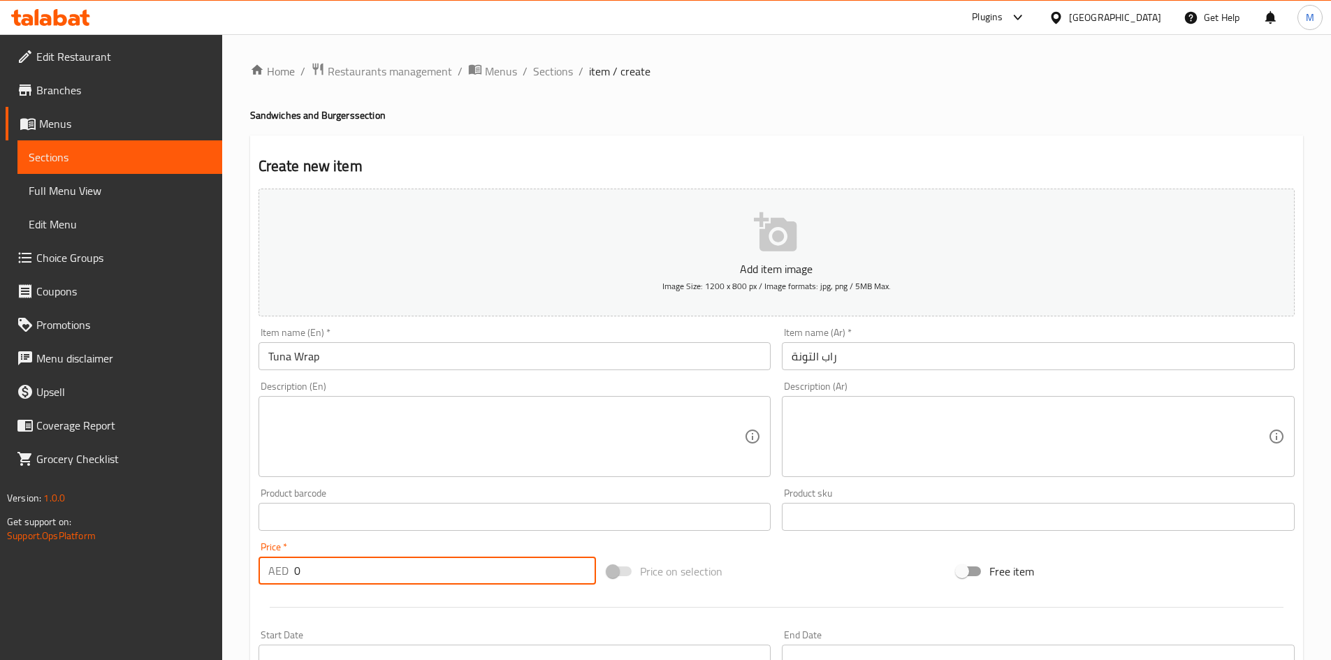
click at [321, 581] on input "0" at bounding box center [445, 571] width 303 height 28
click at [318, 550] on div "Price   * AED 54 Price *" at bounding box center [428, 563] width 338 height 43
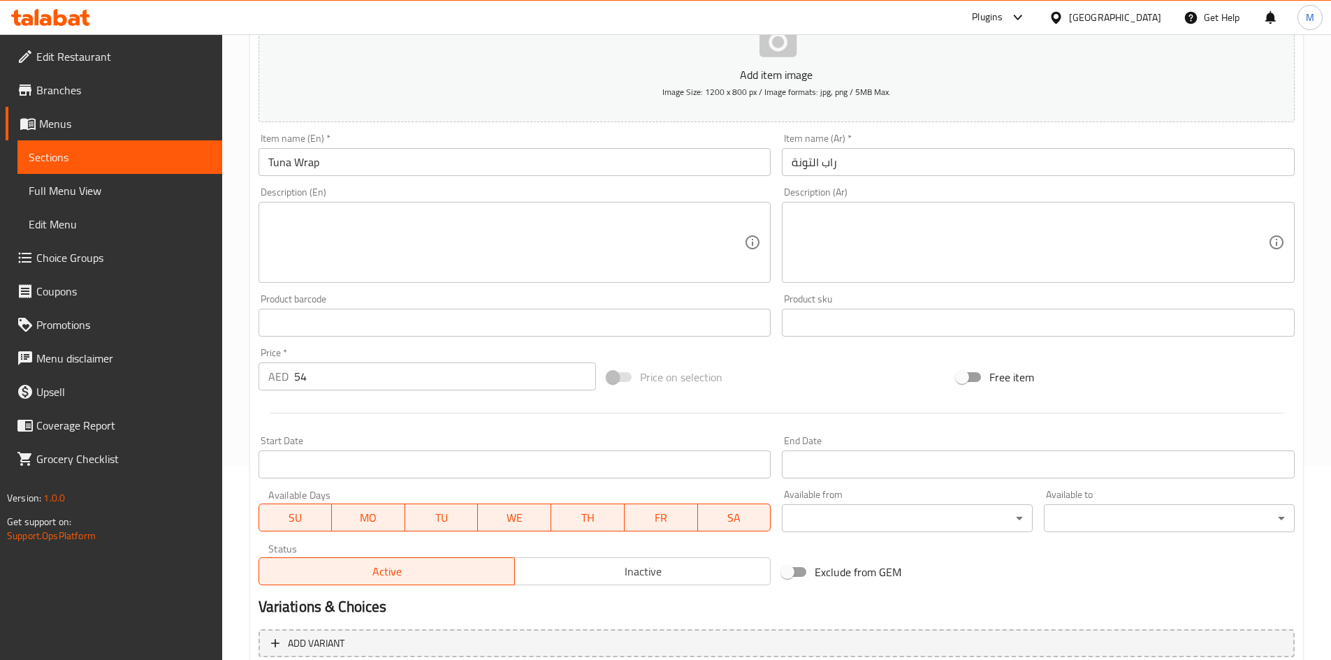
scroll to position [327, 0]
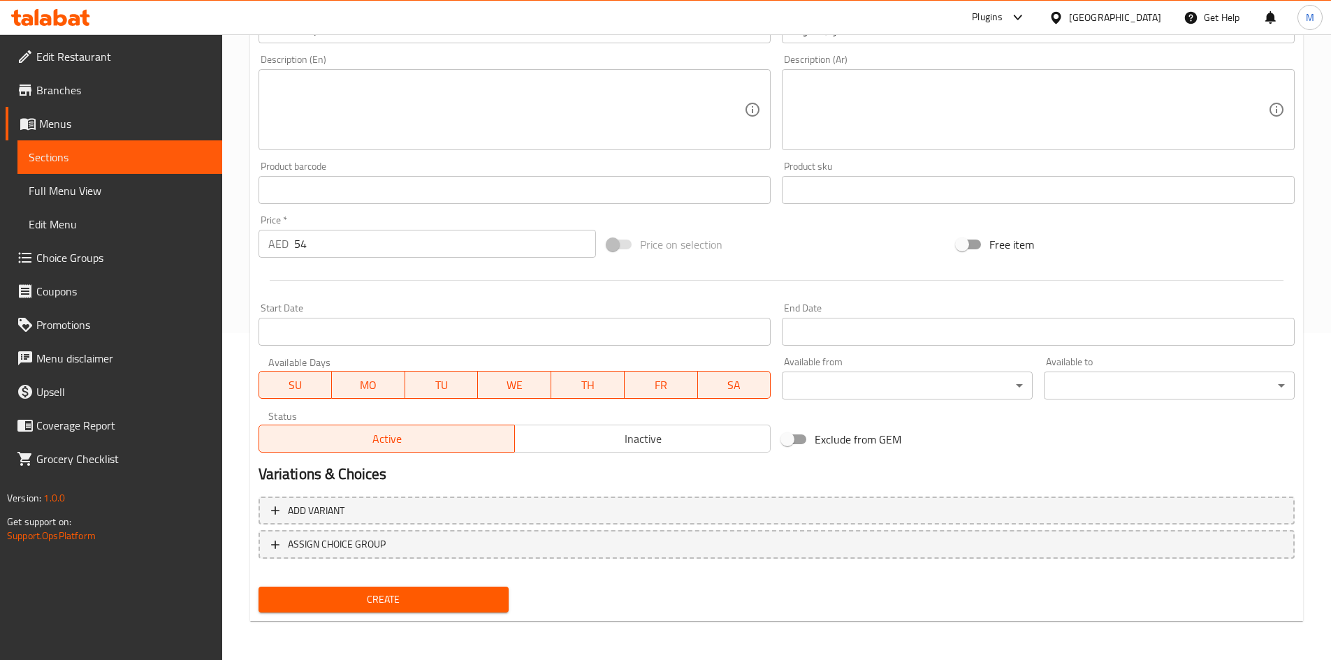
click at [324, 591] on span "Create" at bounding box center [384, 599] width 228 height 17
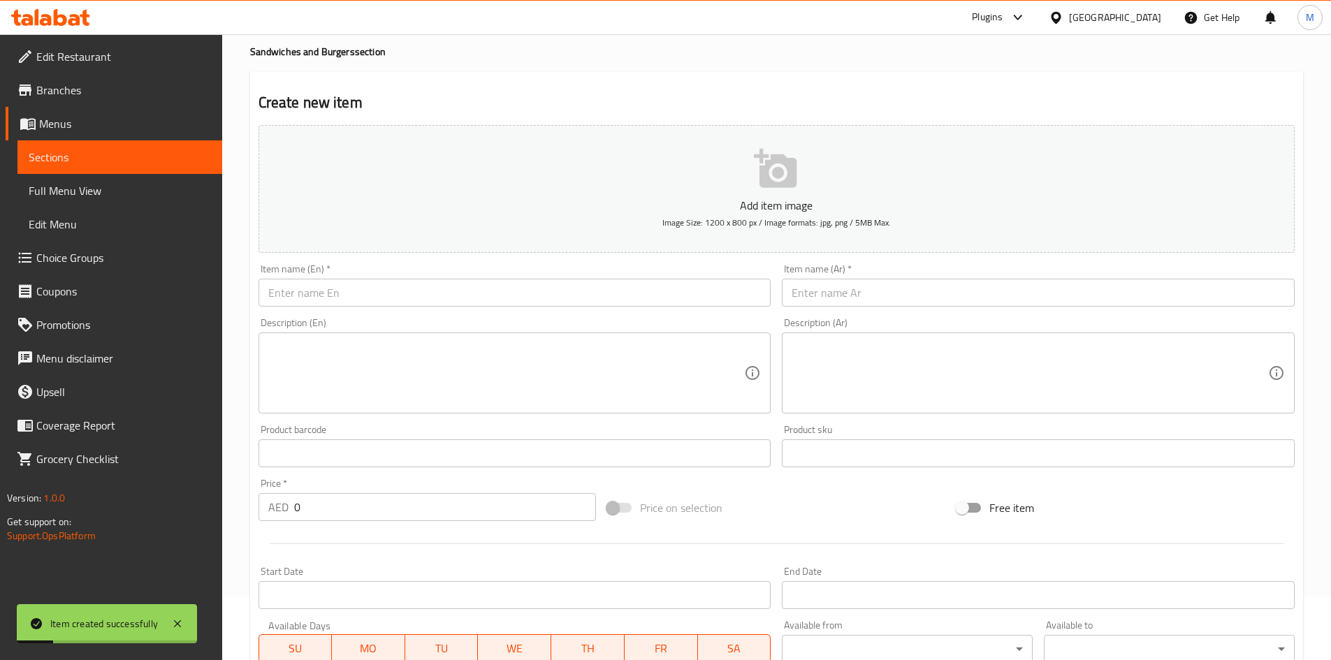
scroll to position [0, 0]
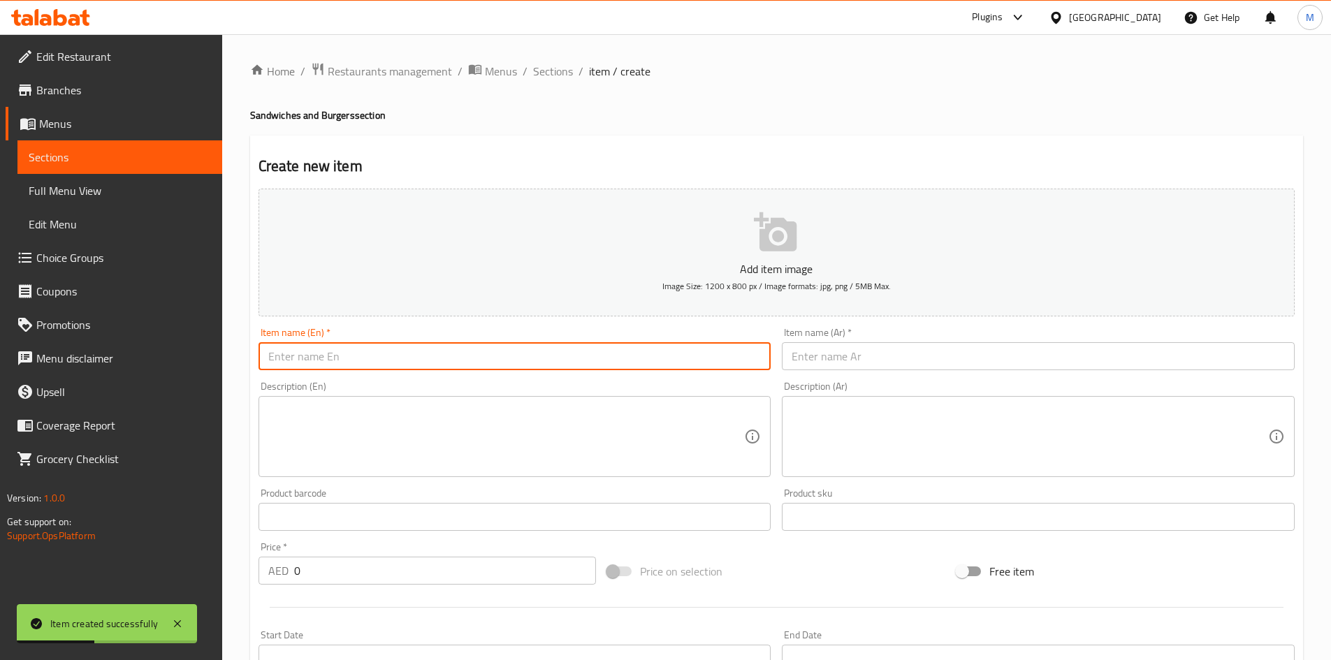
click at [393, 363] on input "text" at bounding box center [515, 356] width 513 height 28
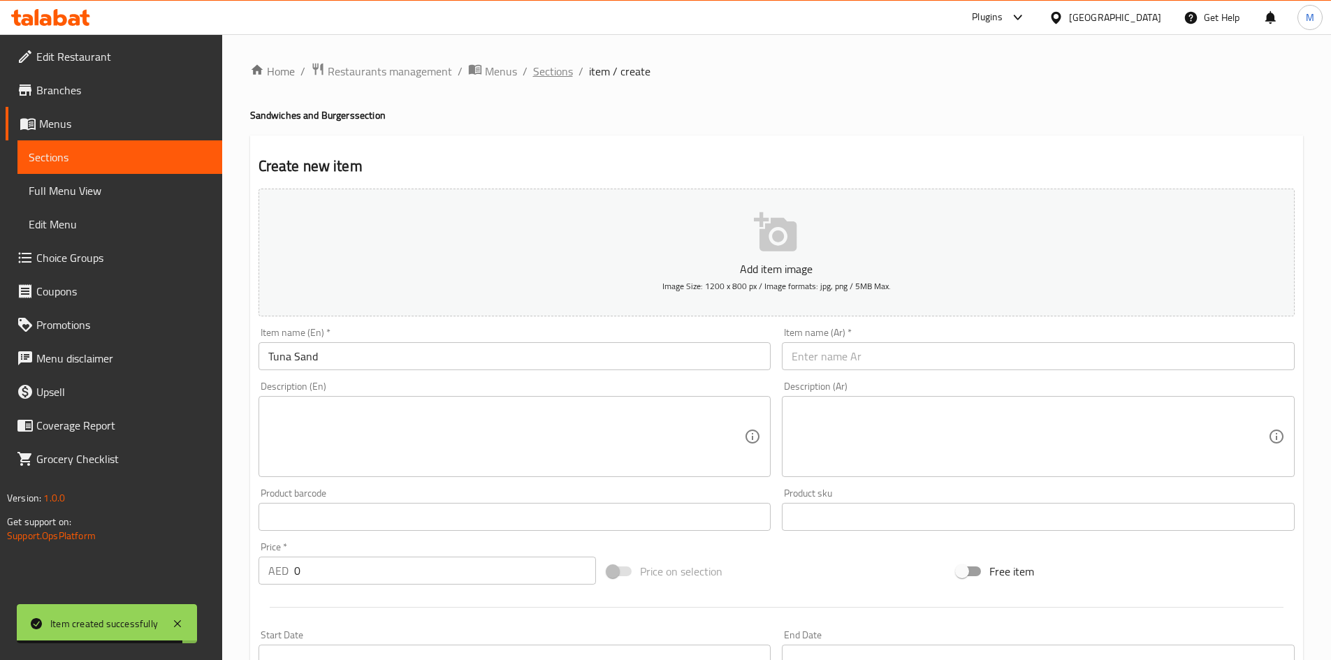
click at [544, 63] on span "Sections" at bounding box center [553, 71] width 40 height 17
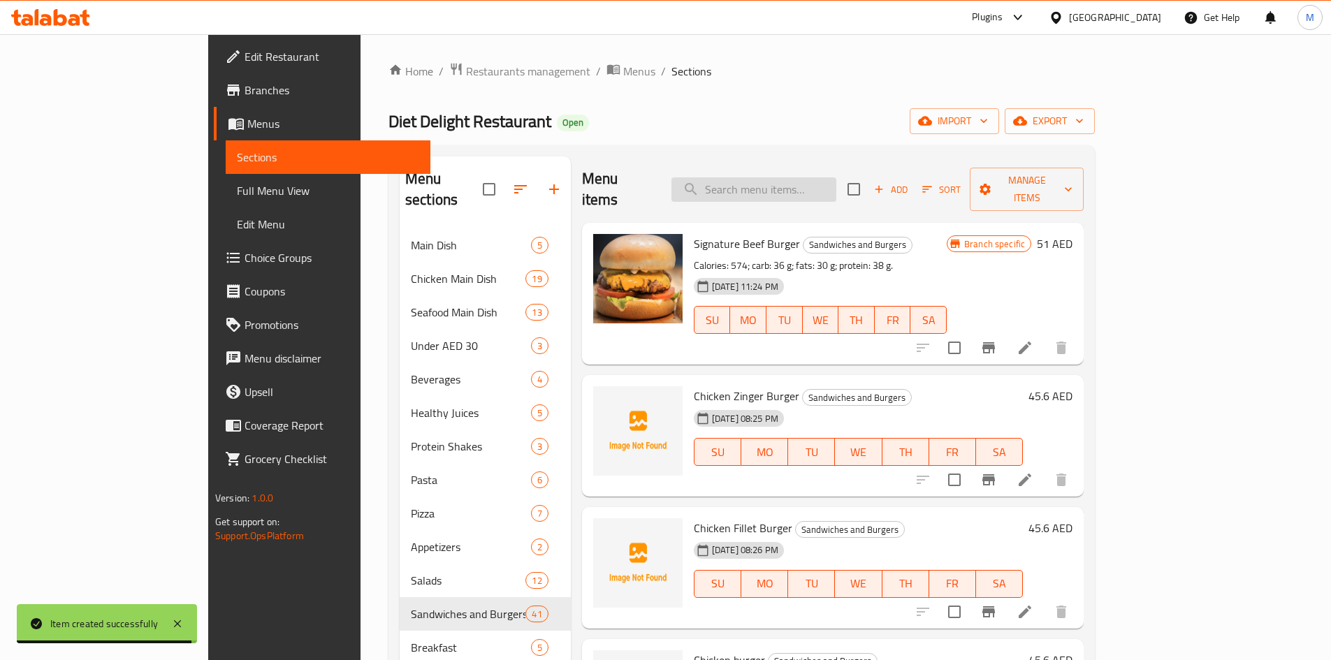
click at [836, 177] on input "search" at bounding box center [753, 189] width 165 height 24
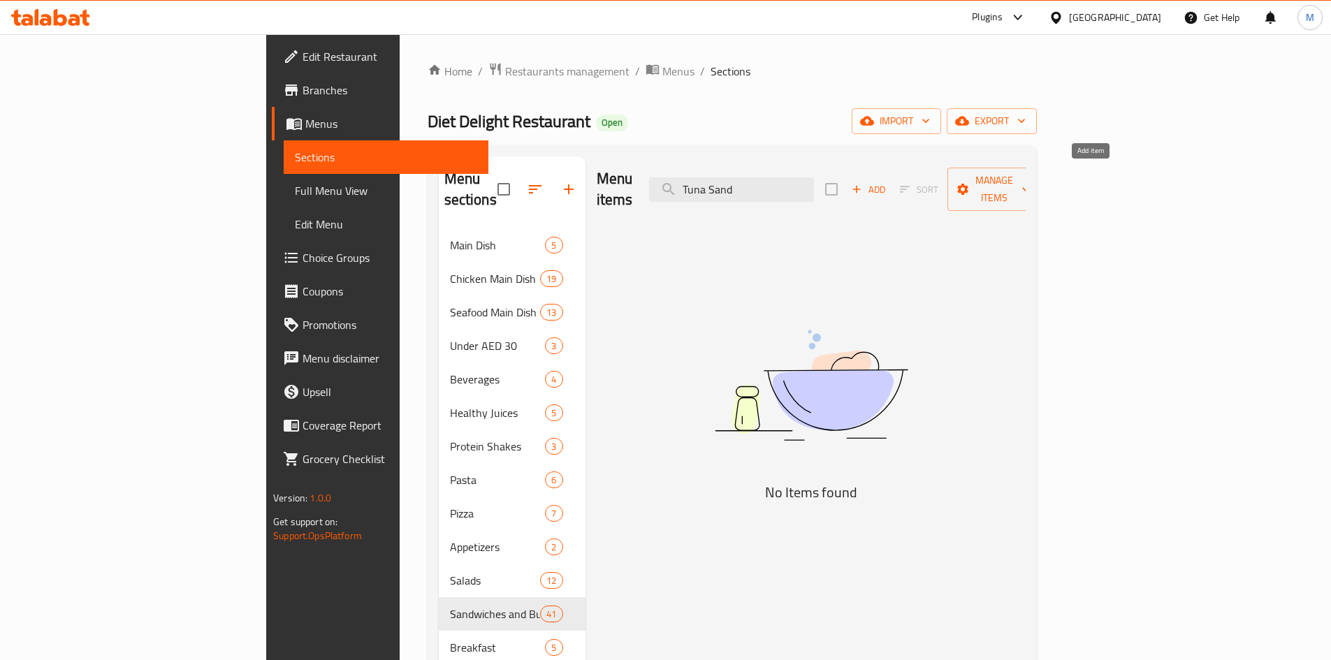
click at [887, 182] on span "Add" at bounding box center [869, 190] width 38 height 16
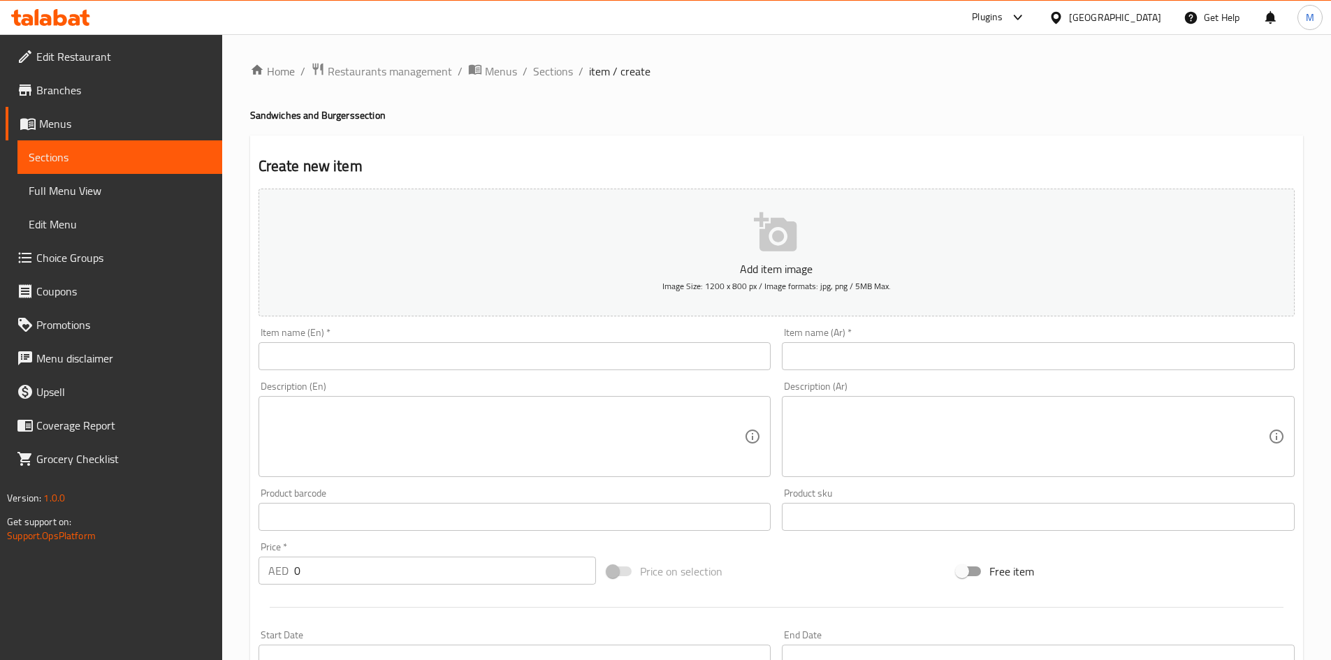
drag, startPoint x: 352, startPoint y: 372, endPoint x: 353, endPoint y: 351, distance: 21.0
click at [352, 372] on div "Item name (En)   * Item name (En) *" at bounding box center [515, 349] width 524 height 54
click at [354, 349] on input "text" at bounding box center [515, 356] width 513 height 28
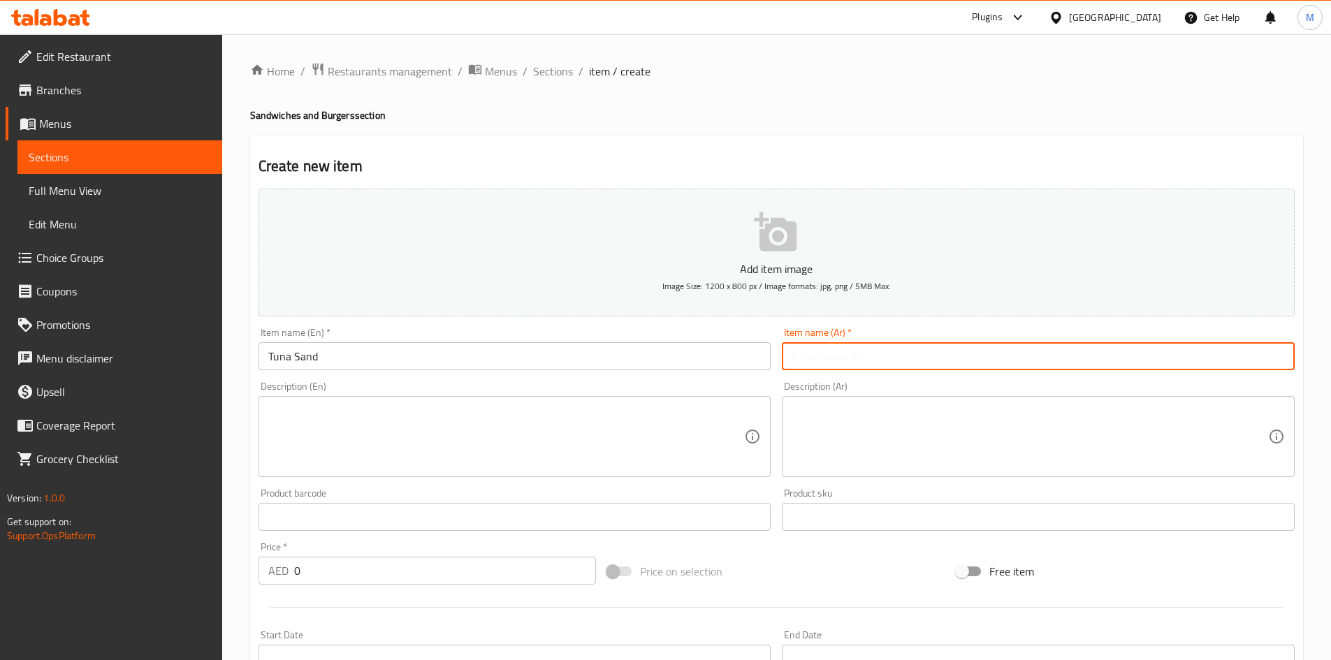
click at [908, 347] on input "text" at bounding box center [1038, 356] width 513 height 28
click at [402, 567] on input "0" at bounding box center [445, 571] width 303 height 28
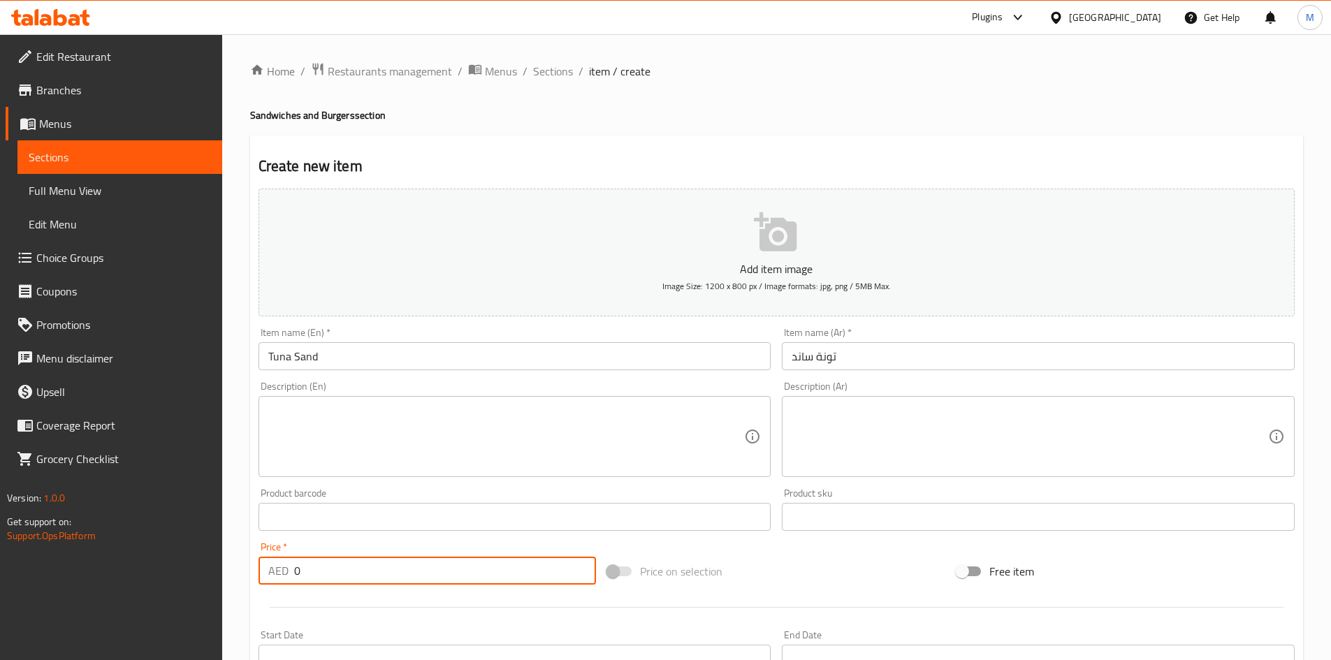
click at [402, 567] on input "0" at bounding box center [445, 571] width 303 height 28
click at [397, 542] on div "Price   * AED 54 Price *" at bounding box center [428, 563] width 338 height 43
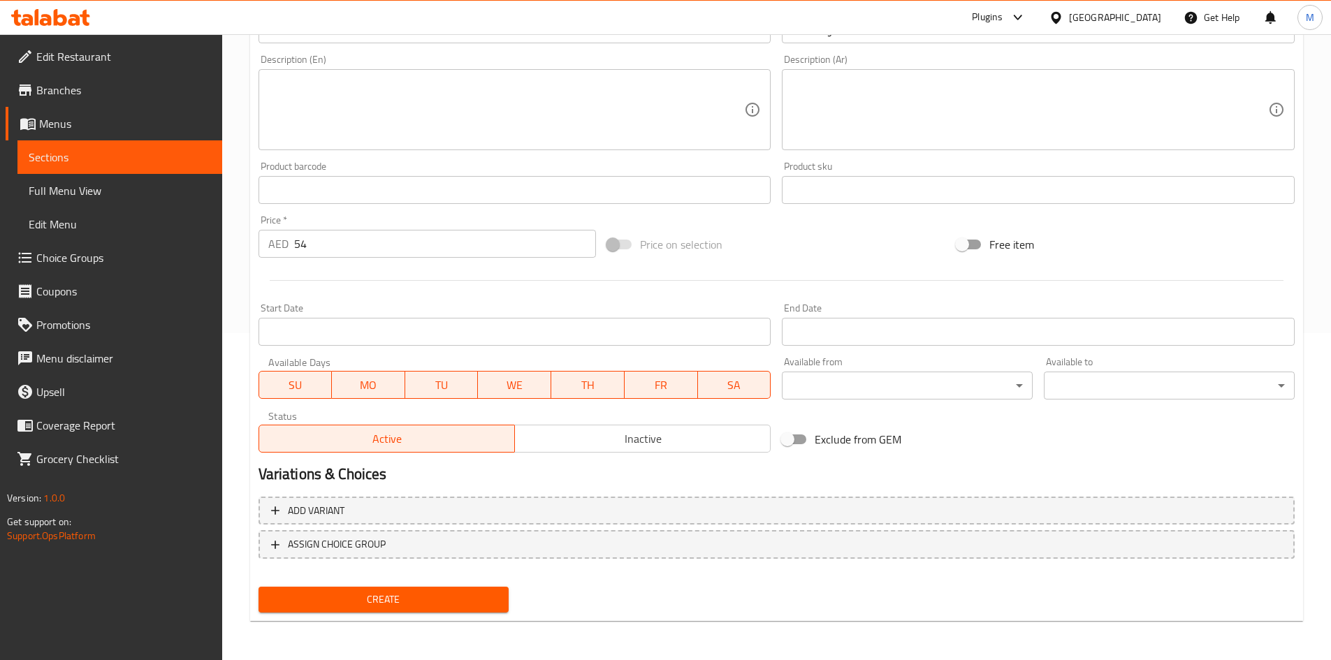
click at [418, 593] on span "Create" at bounding box center [384, 599] width 228 height 17
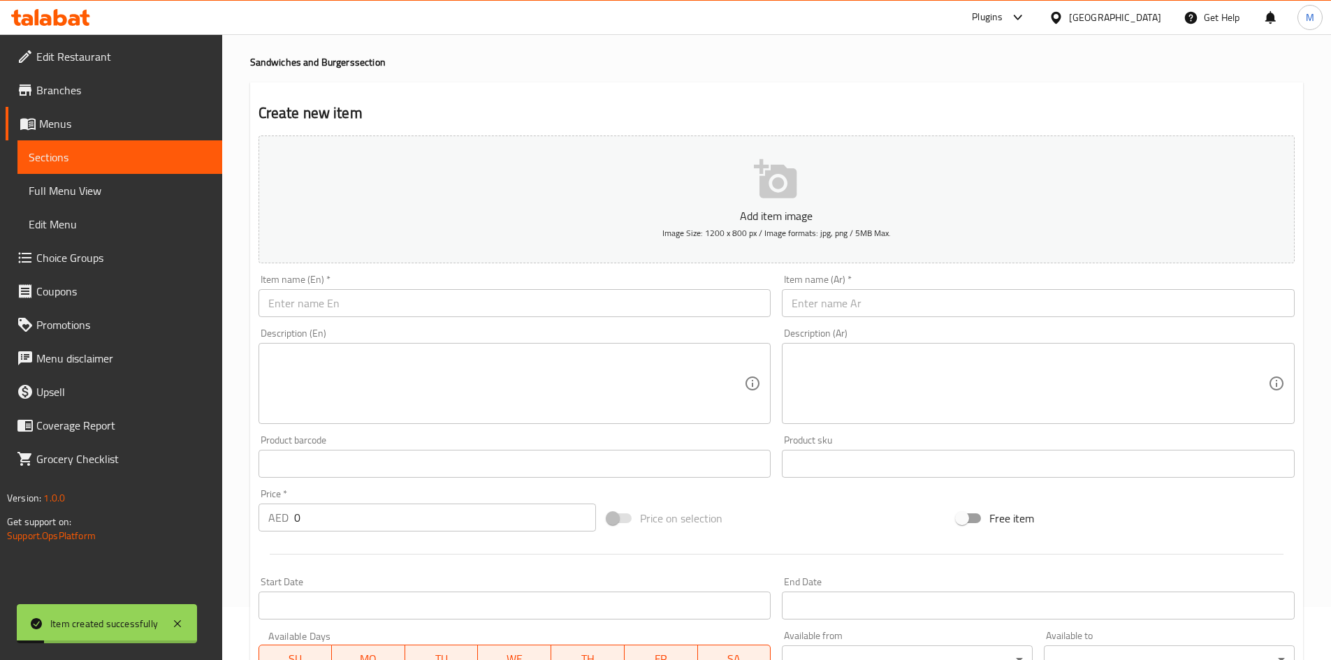
scroll to position [0, 0]
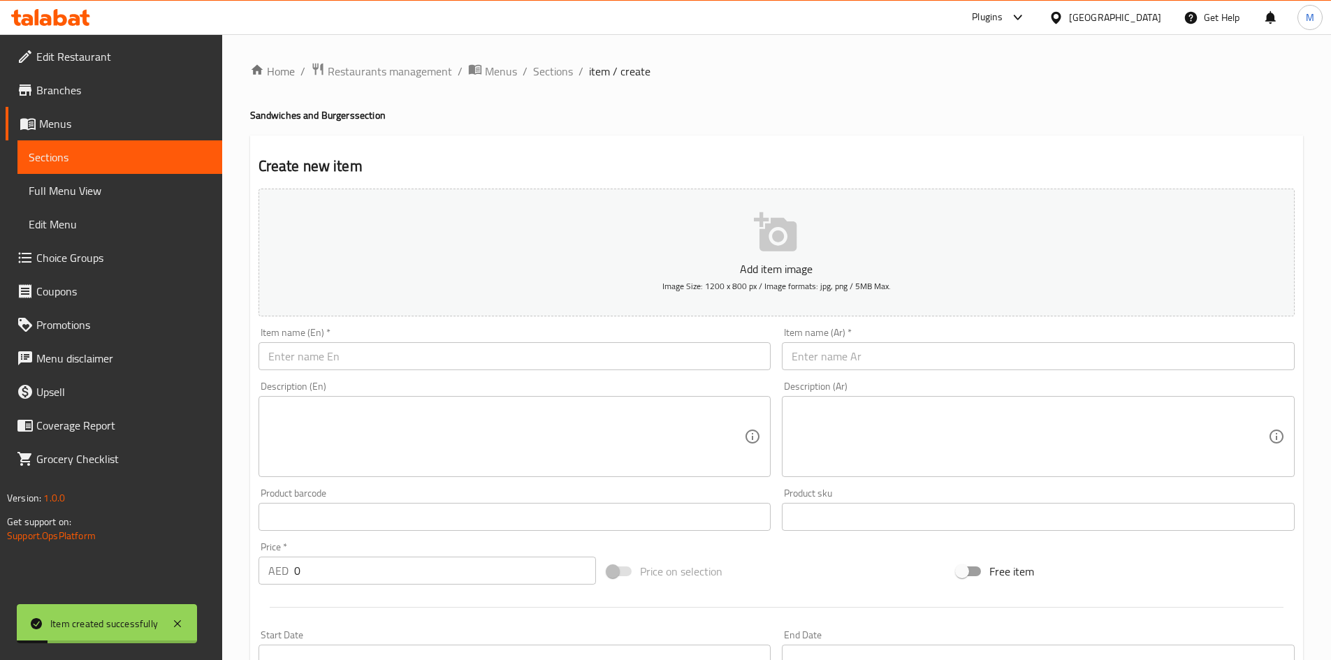
click at [417, 362] on input "text" at bounding box center [515, 356] width 513 height 28
click at [548, 73] on span "Sections" at bounding box center [553, 71] width 40 height 17
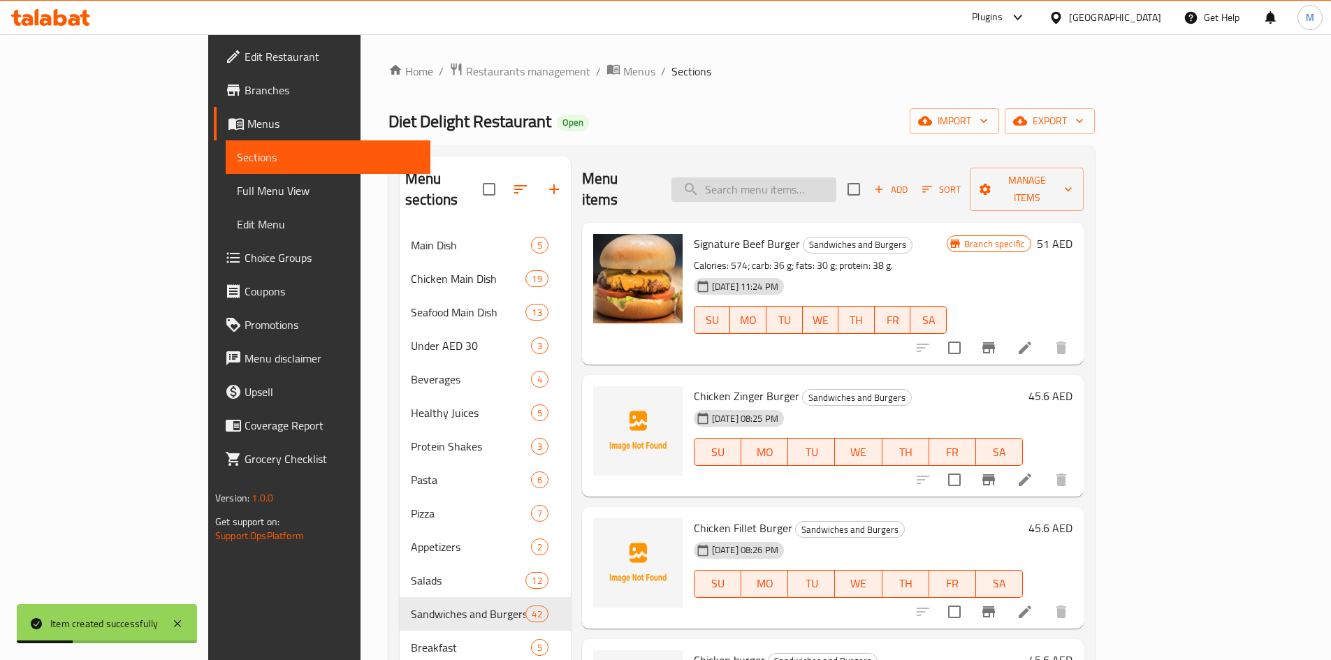
click at [780, 182] on input "search" at bounding box center [753, 189] width 165 height 24
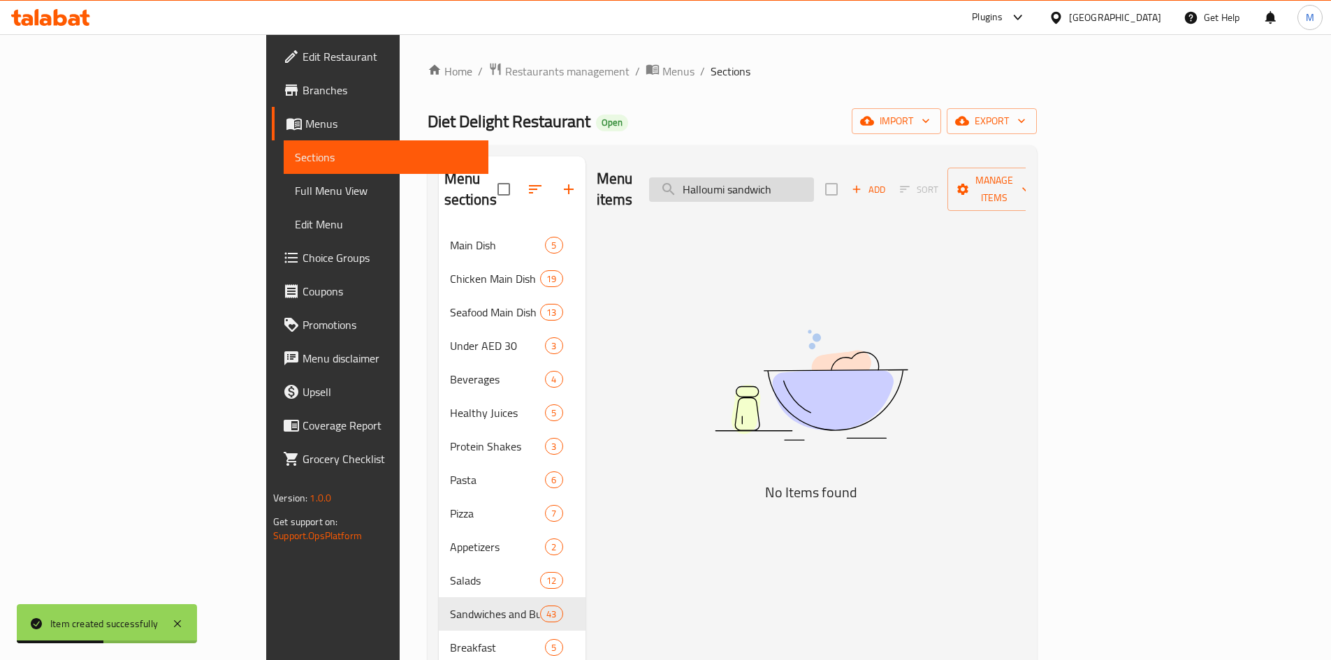
click at [814, 185] on input "Halloumi sandwich" at bounding box center [731, 189] width 165 height 24
click at [814, 184] on input "Halloumi" at bounding box center [731, 189] width 165 height 24
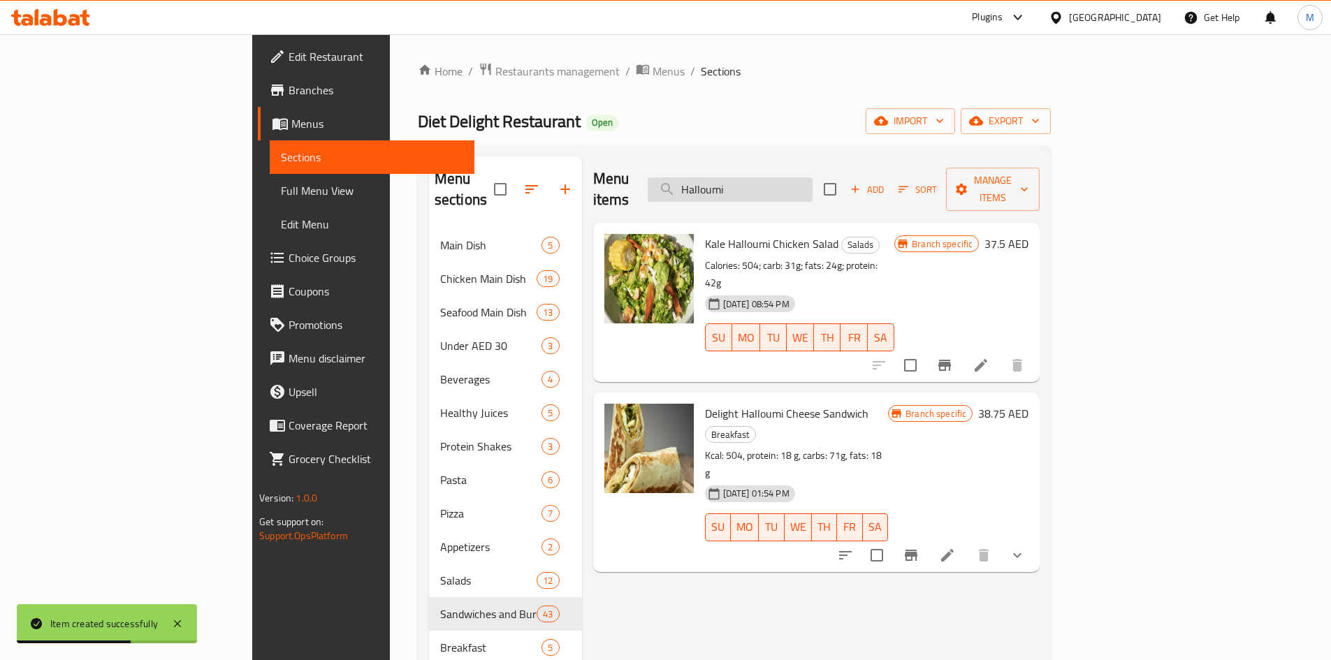
click at [813, 182] on input "Halloumi" at bounding box center [730, 189] width 165 height 24
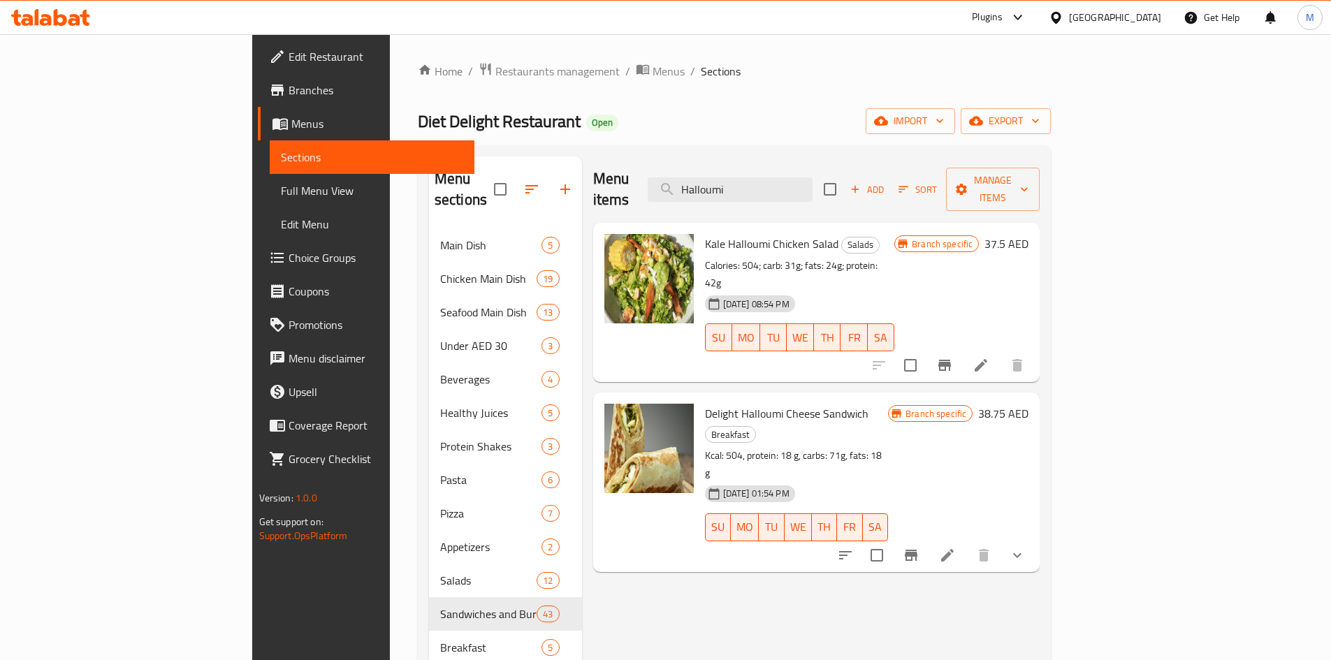
click at [886, 182] on span "Add" at bounding box center [867, 190] width 38 height 16
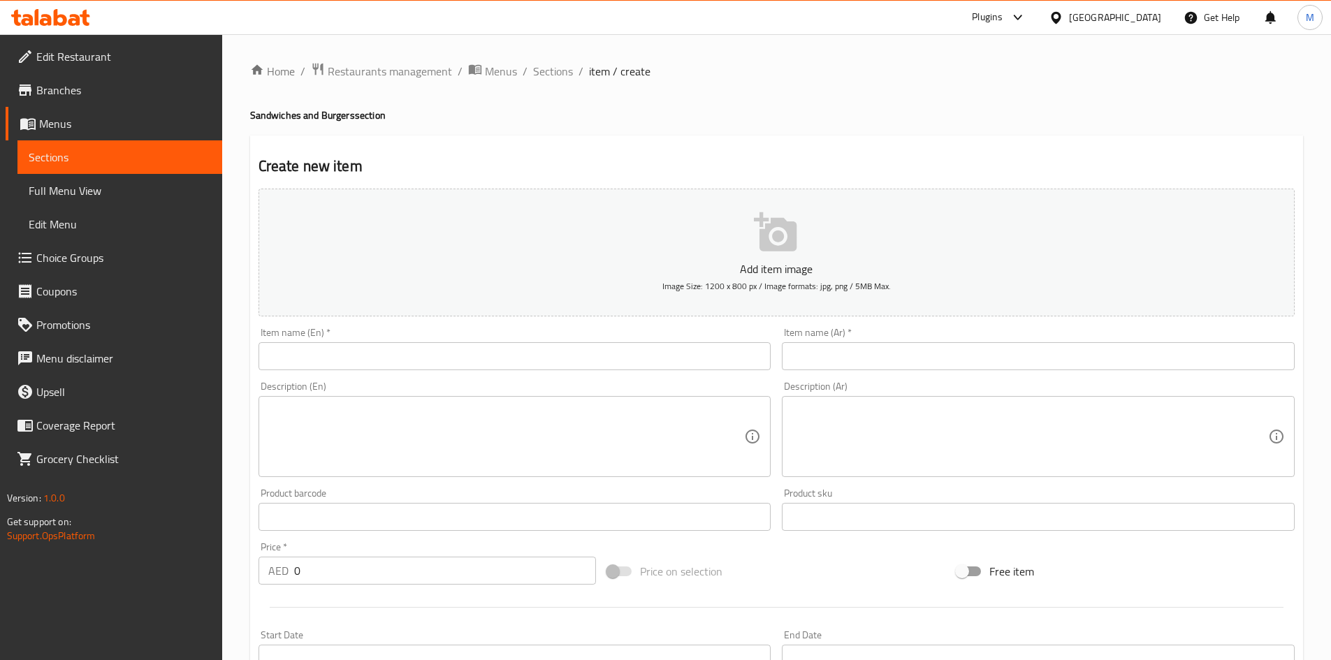
click at [449, 355] on input "text" at bounding box center [515, 356] width 513 height 28
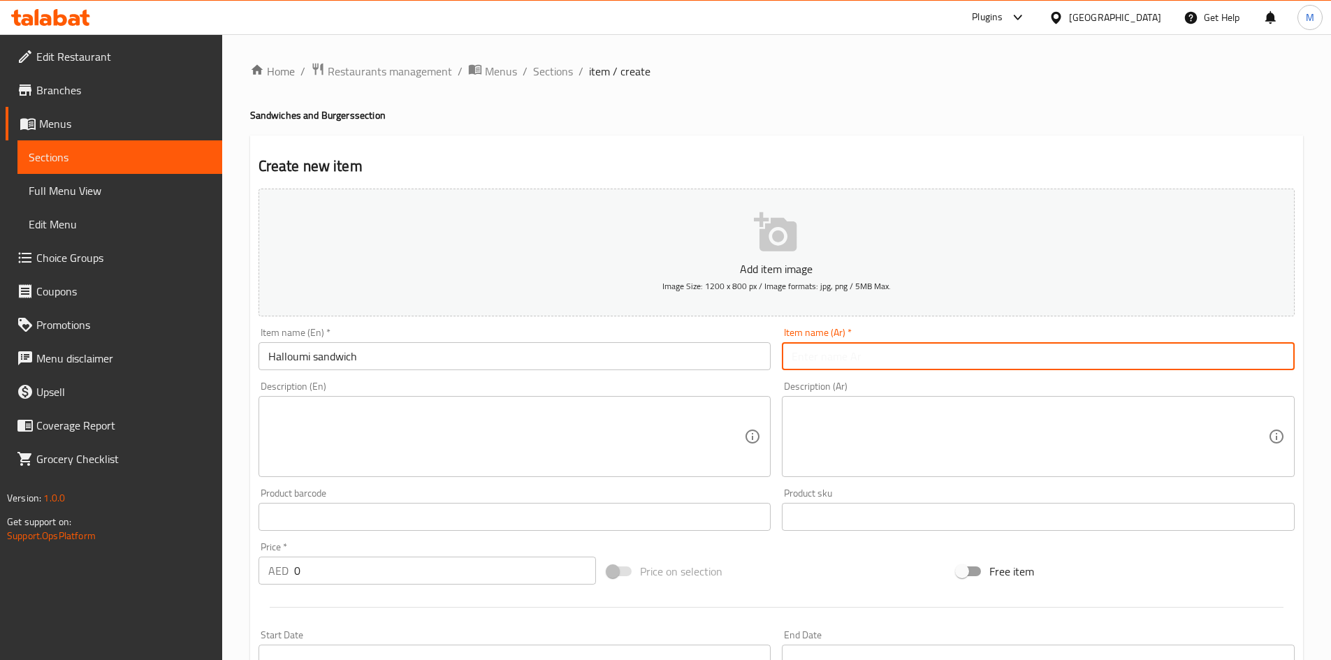
click at [973, 354] on input "text" at bounding box center [1038, 356] width 513 height 28
click at [863, 357] on input "ساندويتش حلومي" at bounding box center [1038, 356] width 513 height 28
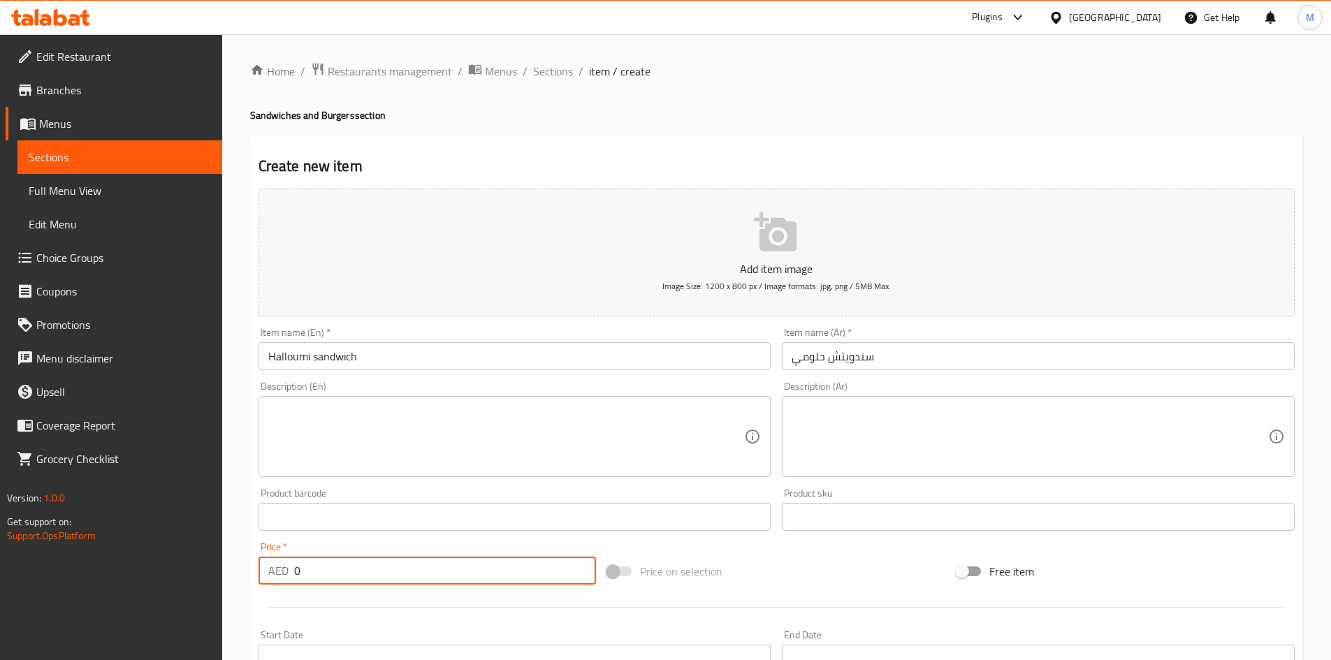
click at [371, 575] on input "0" at bounding box center [445, 571] width 303 height 28
drag, startPoint x: 363, startPoint y: 545, endPoint x: 349, endPoint y: 543, distance: 14.1
click at [362, 545] on div "Price   * AED 42 Price *" at bounding box center [428, 563] width 338 height 43
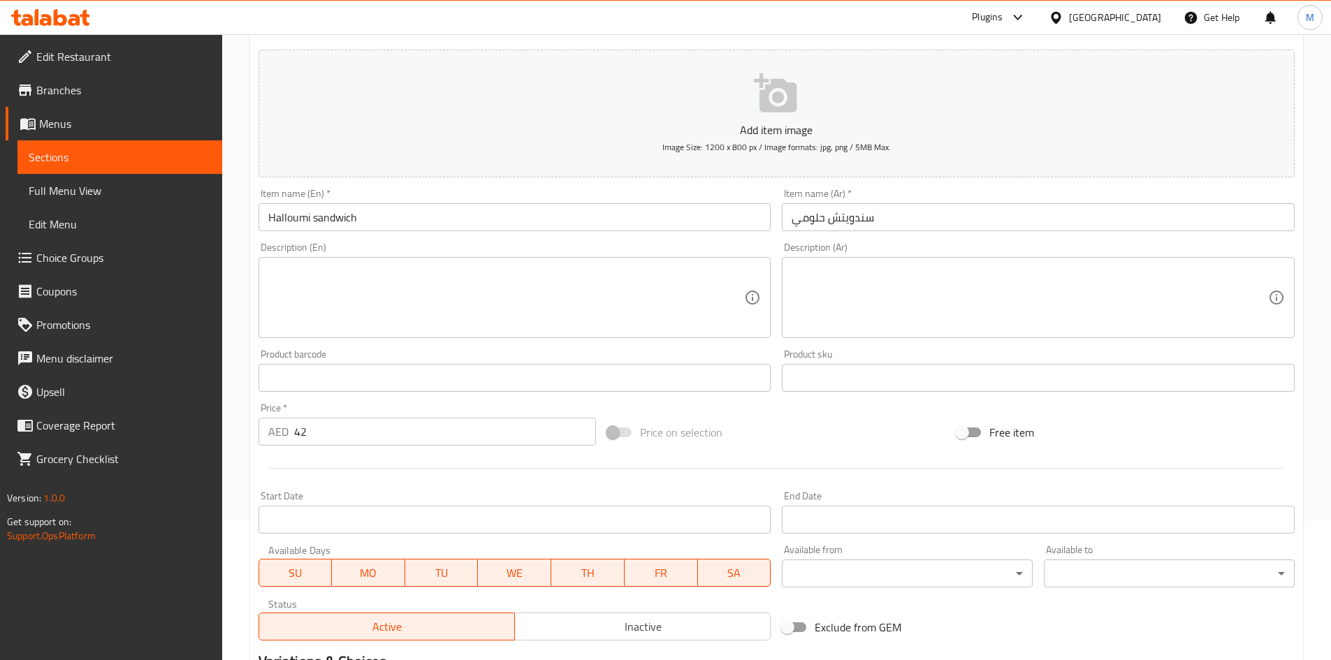
scroll to position [327, 0]
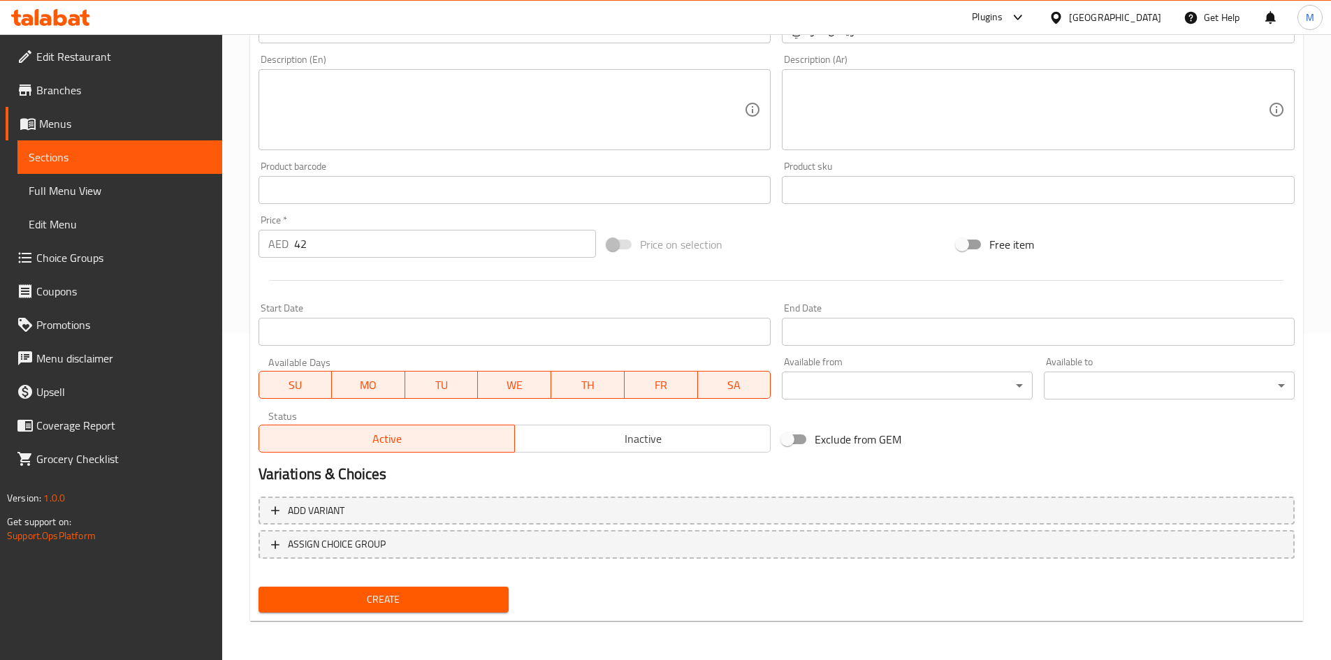
click at [352, 604] on span "Create" at bounding box center [384, 599] width 228 height 17
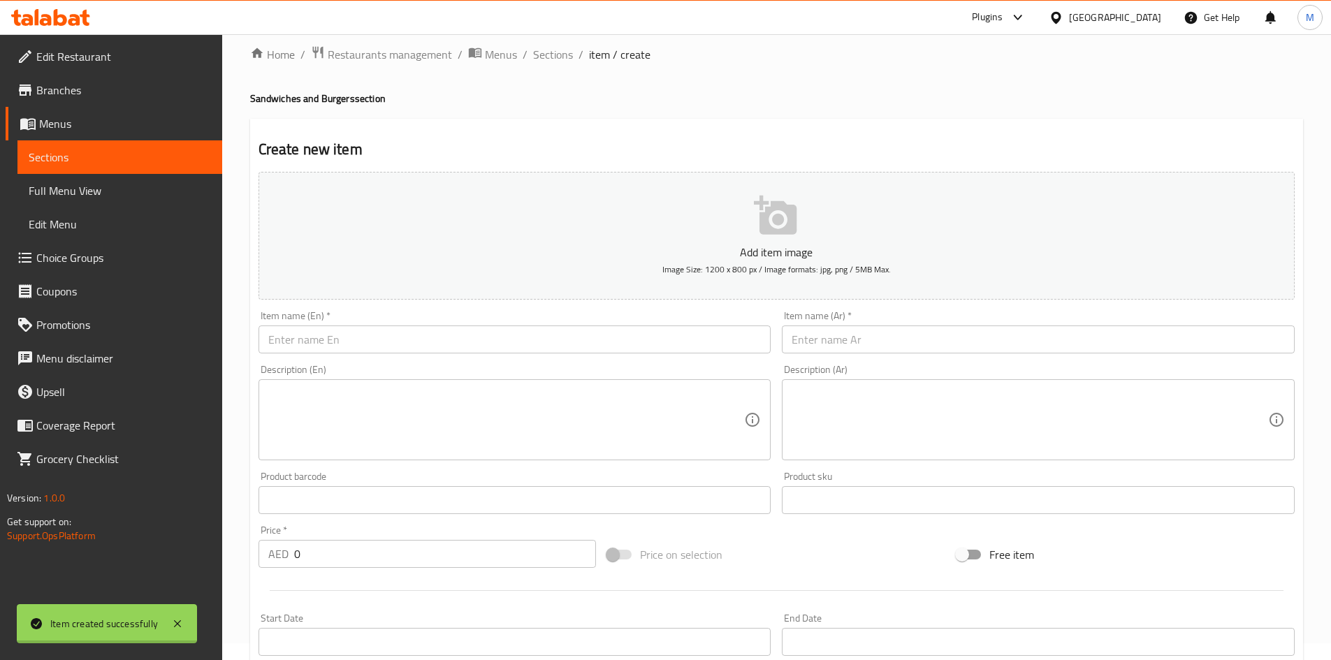
scroll to position [0, 0]
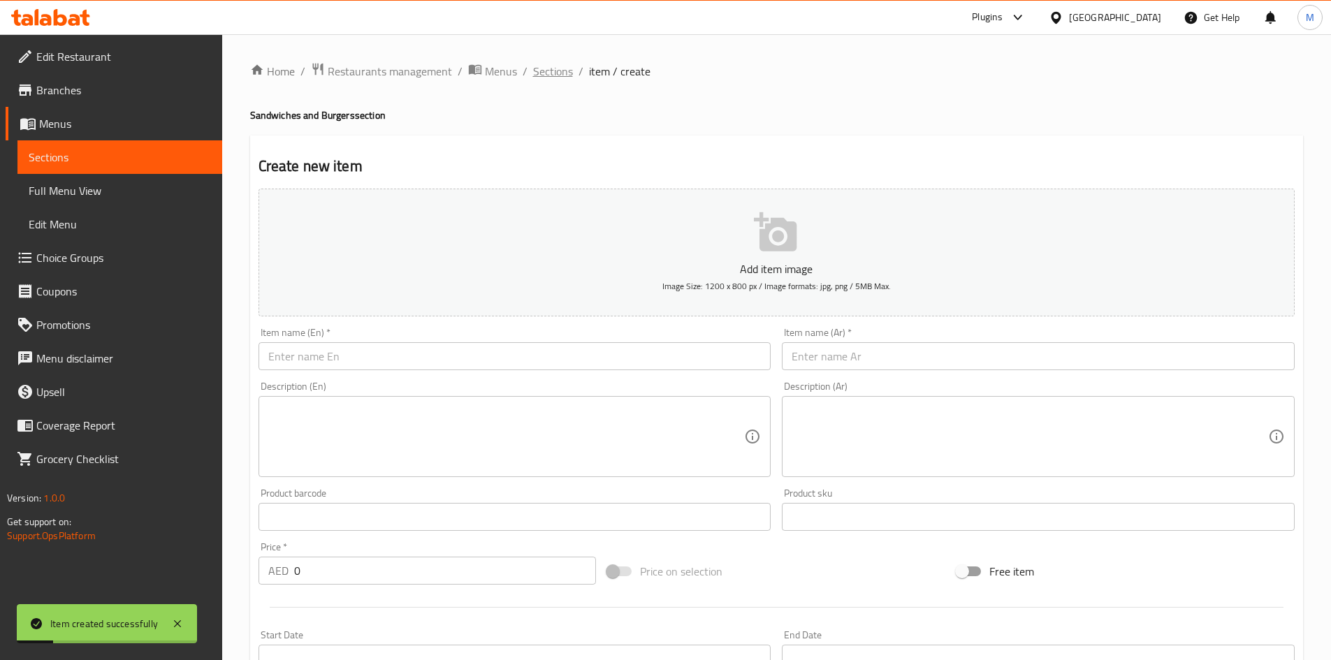
click at [553, 66] on span "Sections" at bounding box center [553, 71] width 40 height 17
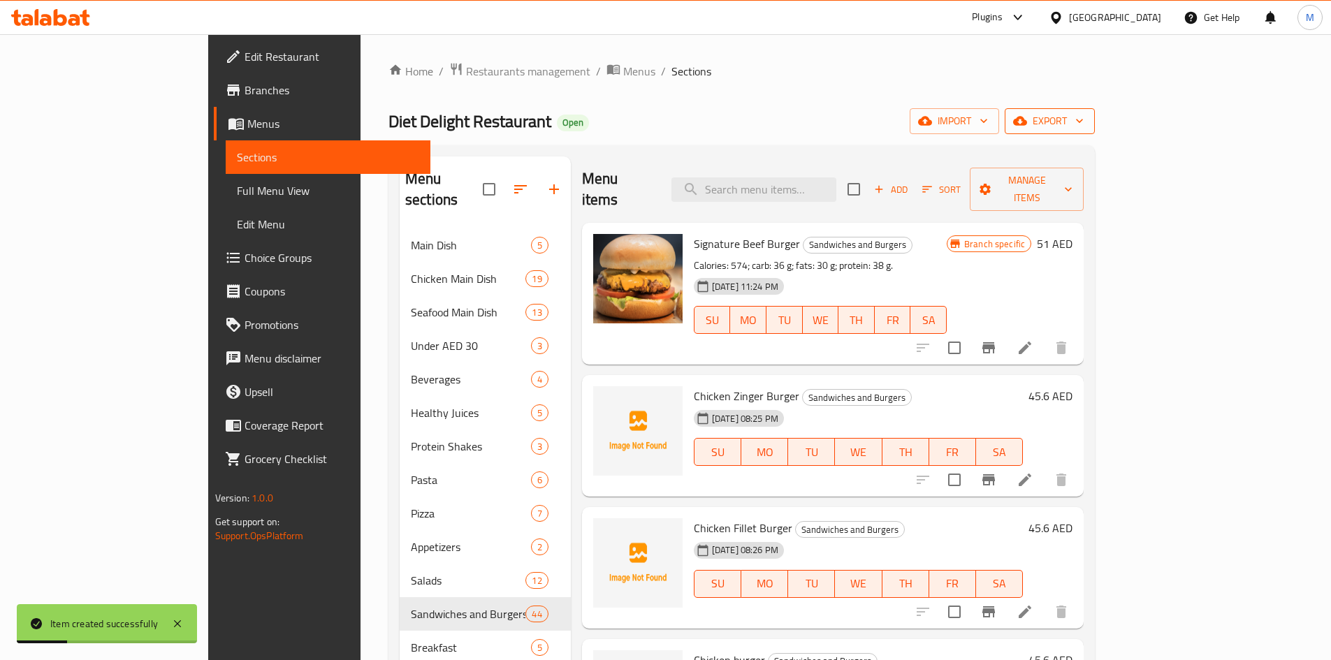
click at [1084, 129] on span "export" at bounding box center [1050, 120] width 68 height 17
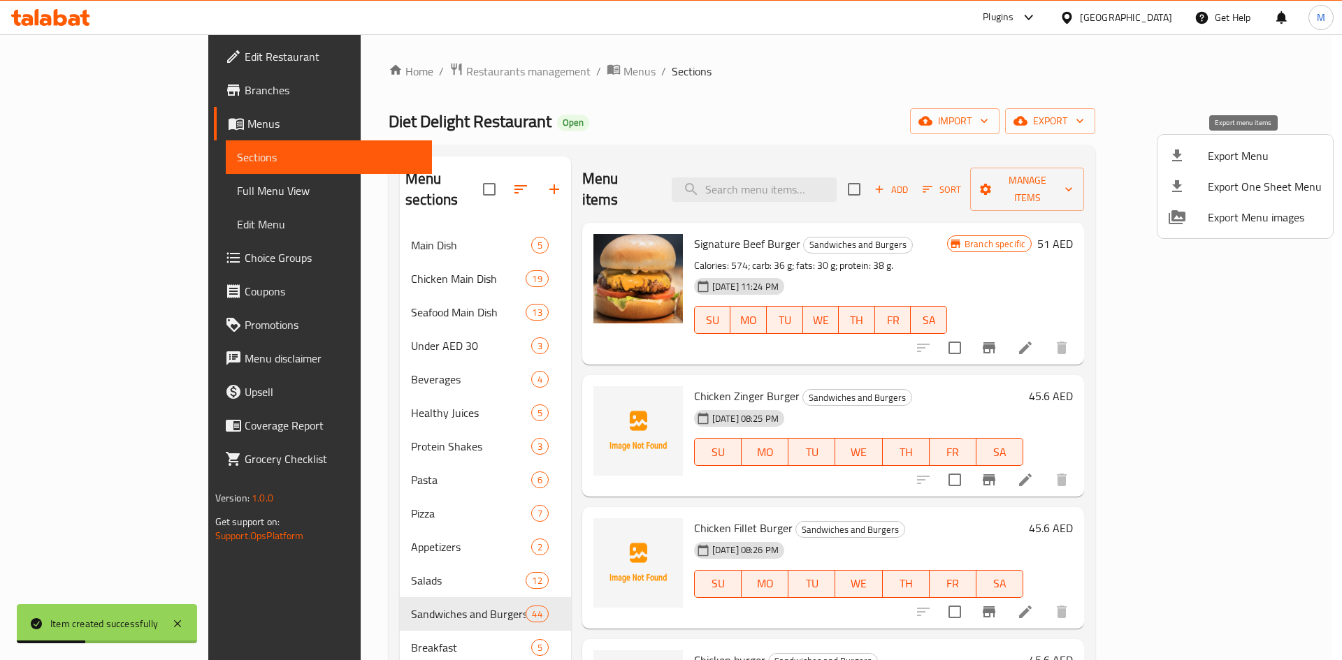
click at [1213, 159] on span "Export Menu" at bounding box center [1264, 155] width 114 height 17
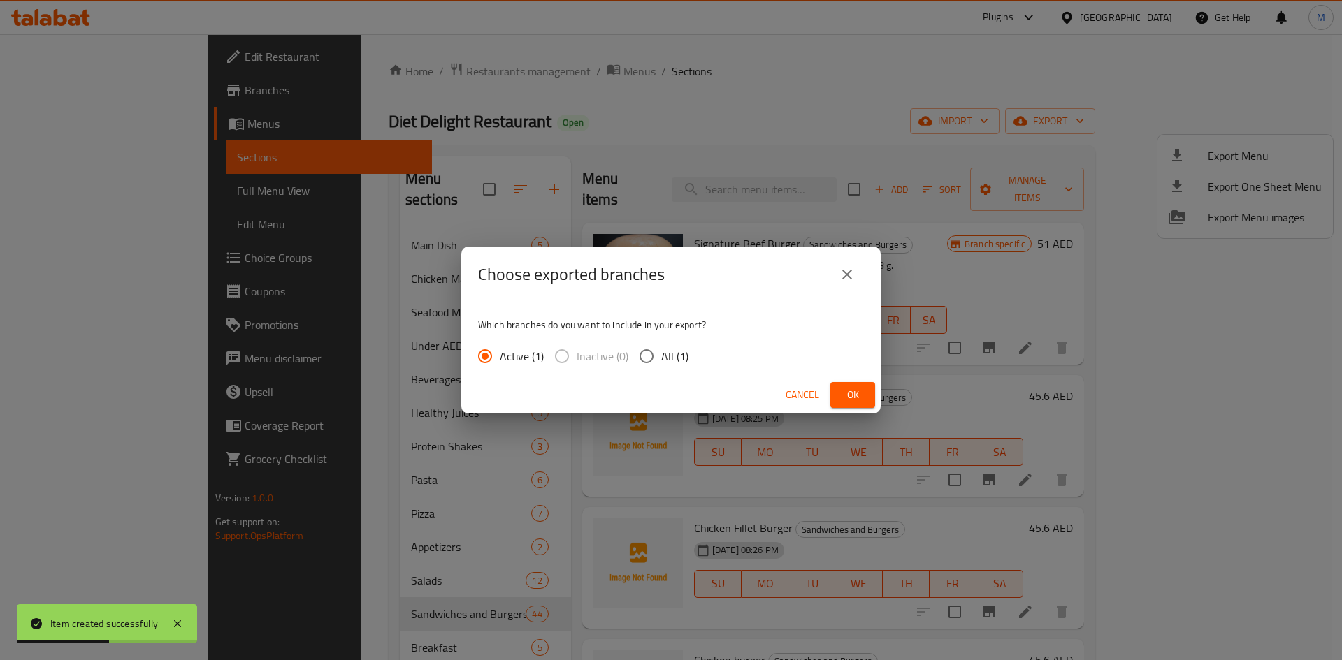
click at [650, 356] on input "All (1)" at bounding box center [646, 356] width 29 height 29
click at [867, 387] on button "Ok" at bounding box center [852, 395] width 45 height 26
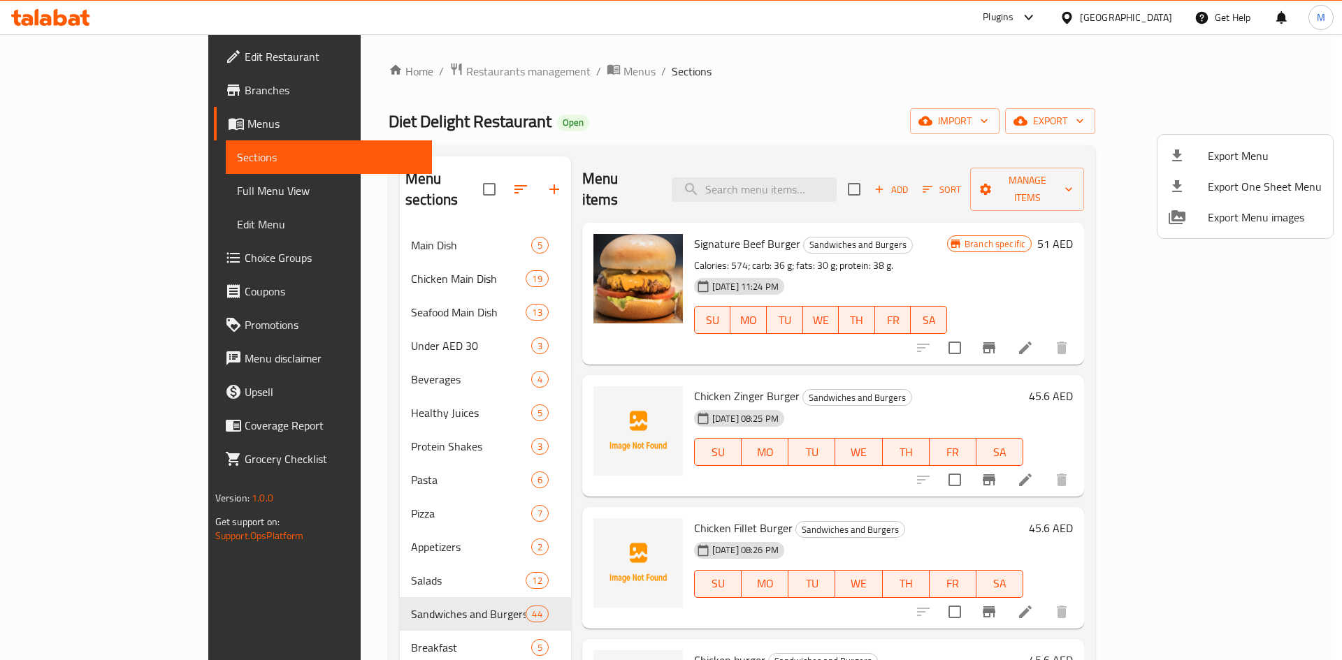
click at [896, 361] on div at bounding box center [671, 330] width 1342 height 660
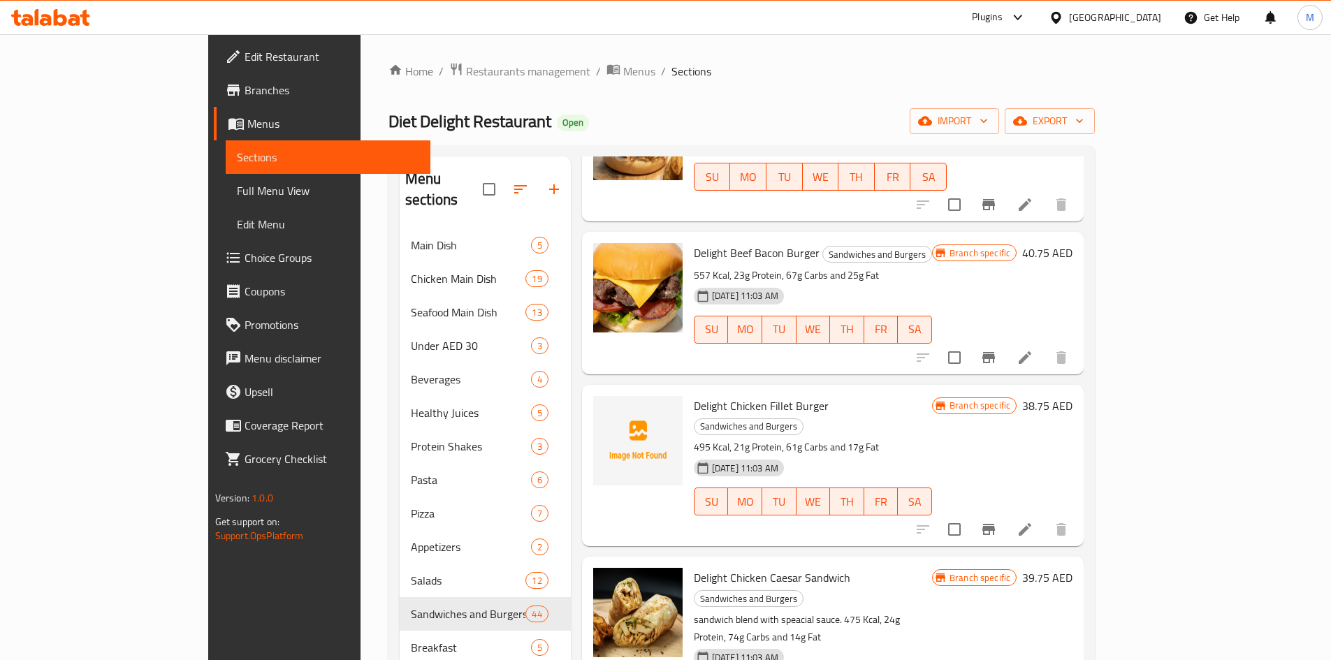
scroll to position [4472, 0]
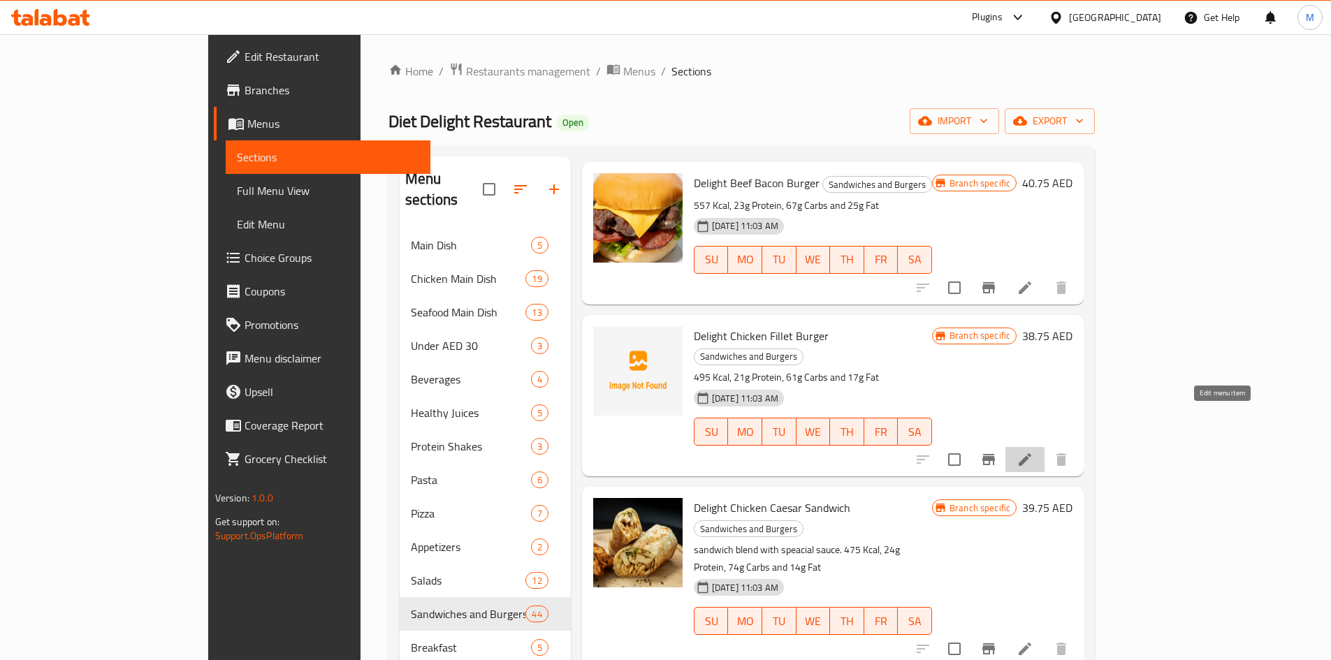
click at [1033, 451] on icon at bounding box center [1025, 459] width 17 height 17
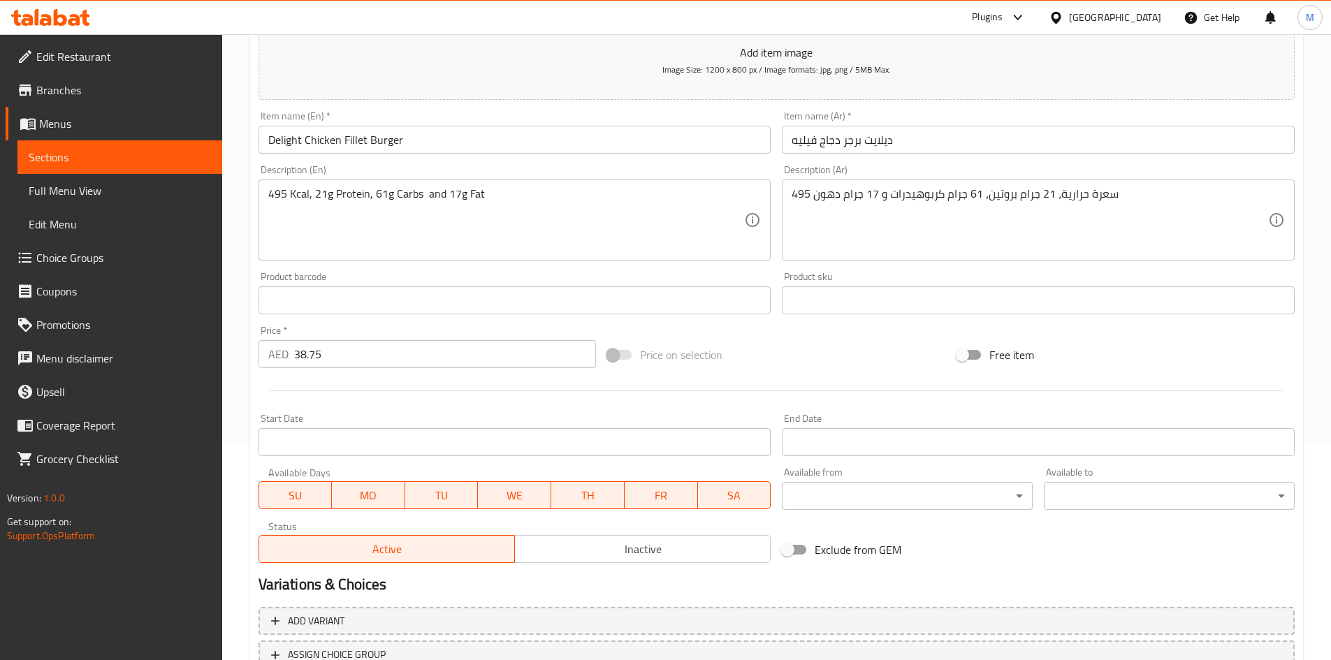
scroll to position [327, 0]
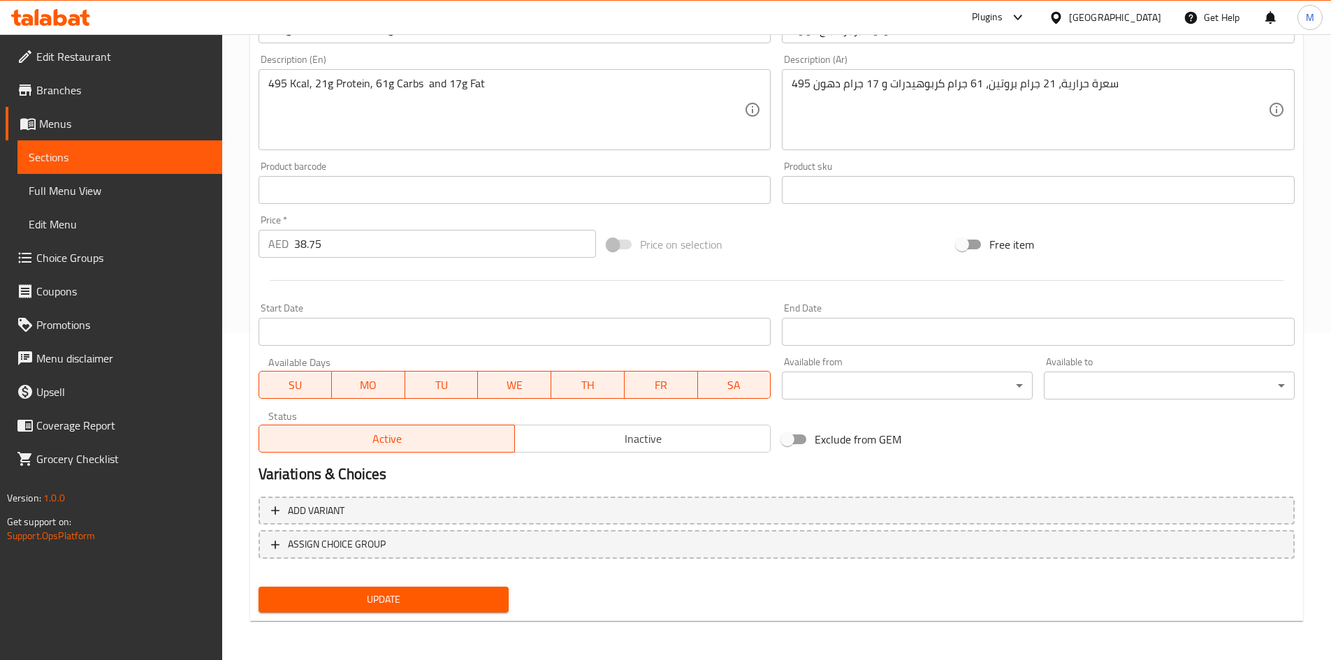
drag, startPoint x: 684, startPoint y: 418, endPoint x: 682, endPoint y: 429, distance: 11.4
click at [684, 419] on div "Active Inactive" at bounding box center [515, 432] width 513 height 42
click at [682, 430] on span "Inactive" at bounding box center [643, 439] width 245 height 20
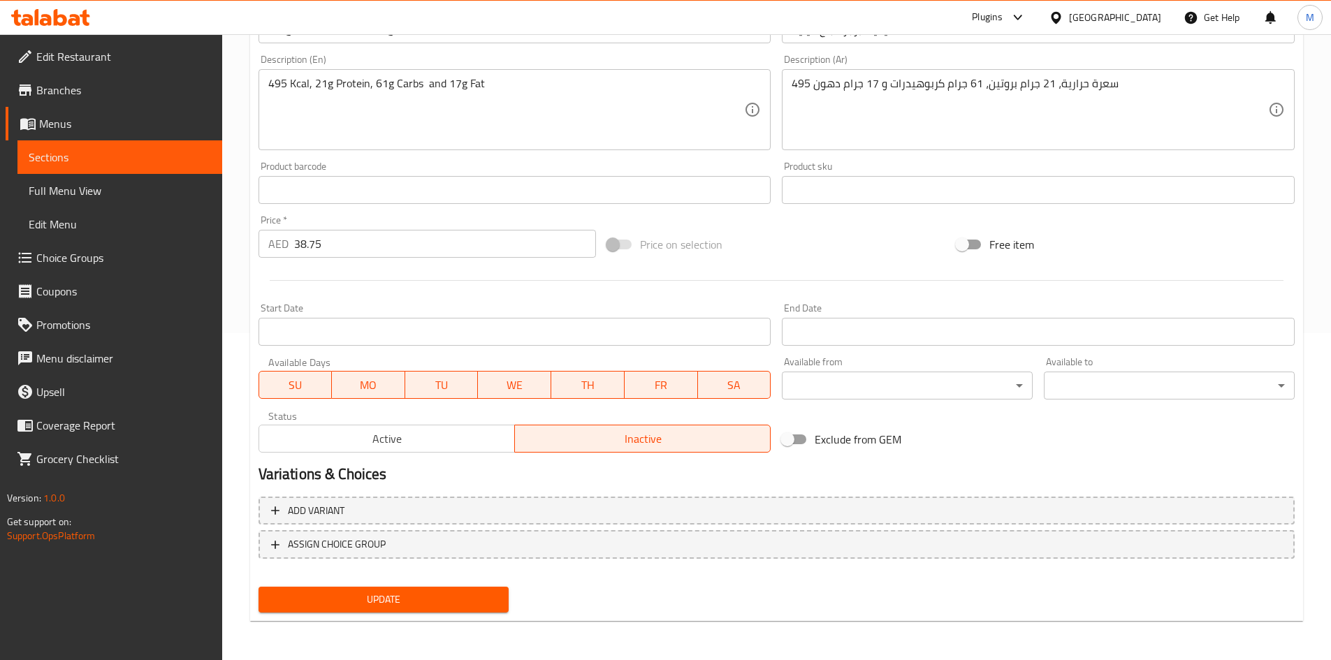
click at [462, 581] on div "Add variant ASSIGN CHOICE GROUP" at bounding box center [776, 536] width 1047 height 91
click at [461, 593] on span "Update" at bounding box center [384, 599] width 228 height 17
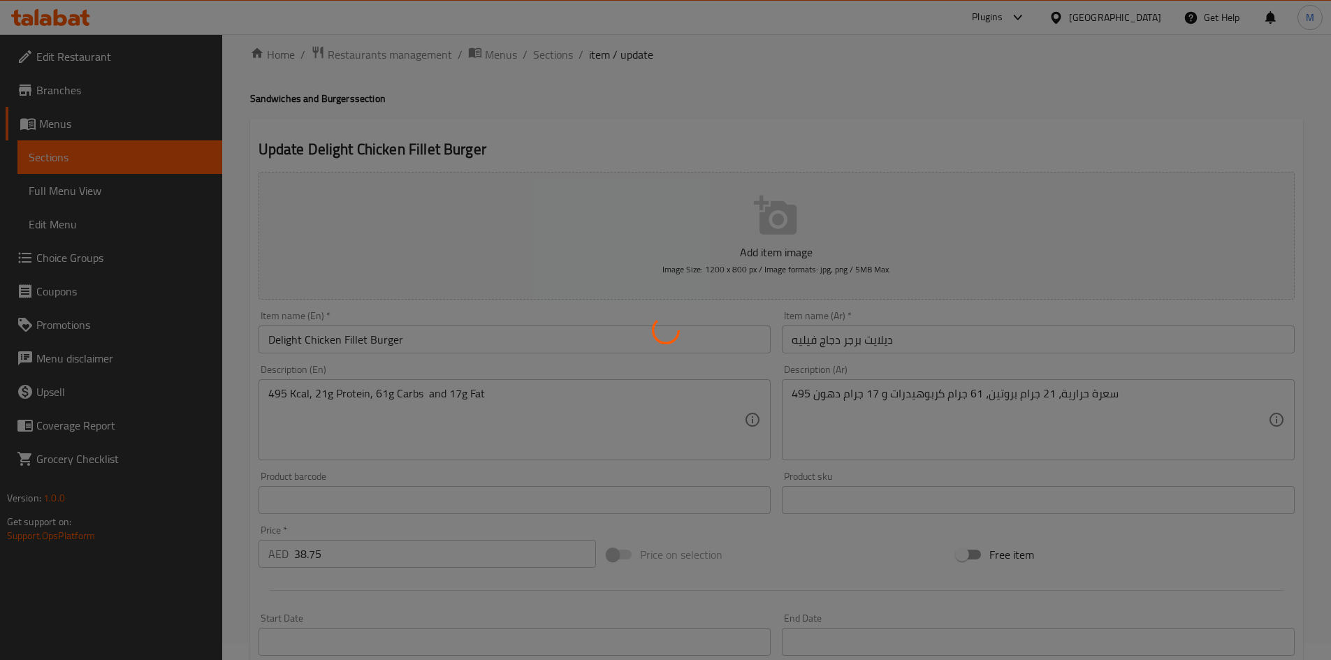
scroll to position [0, 0]
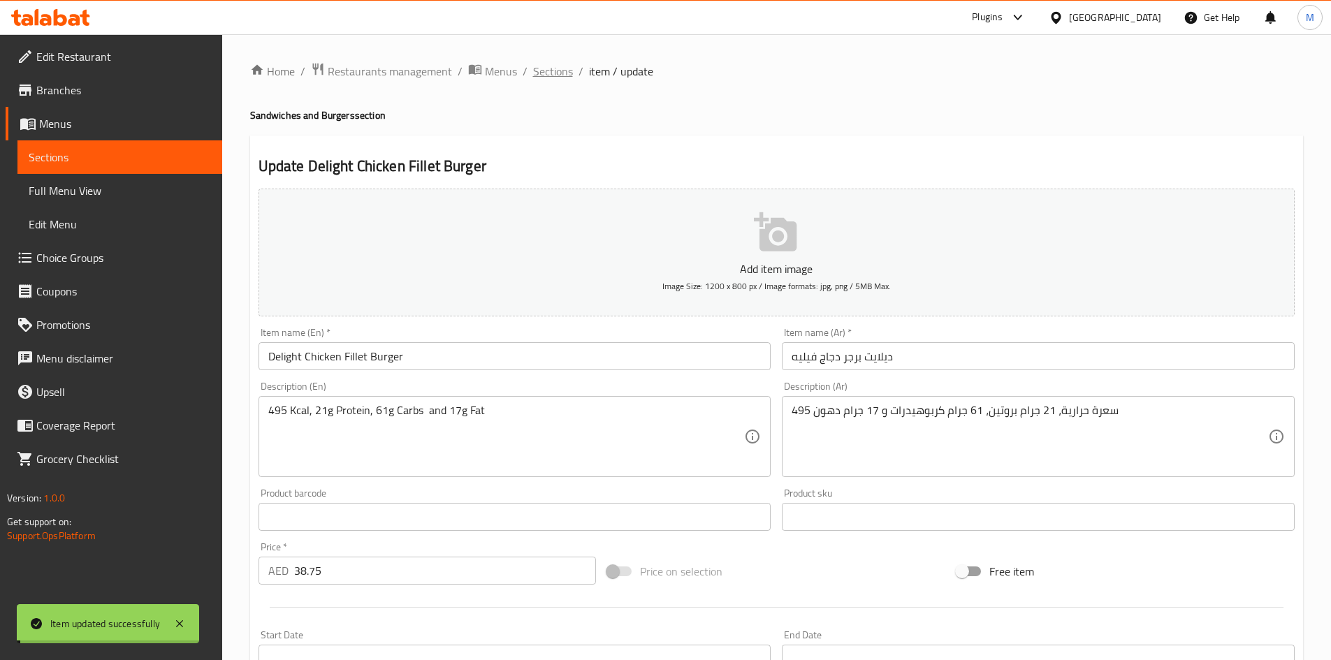
click at [550, 75] on span "Sections" at bounding box center [553, 71] width 40 height 17
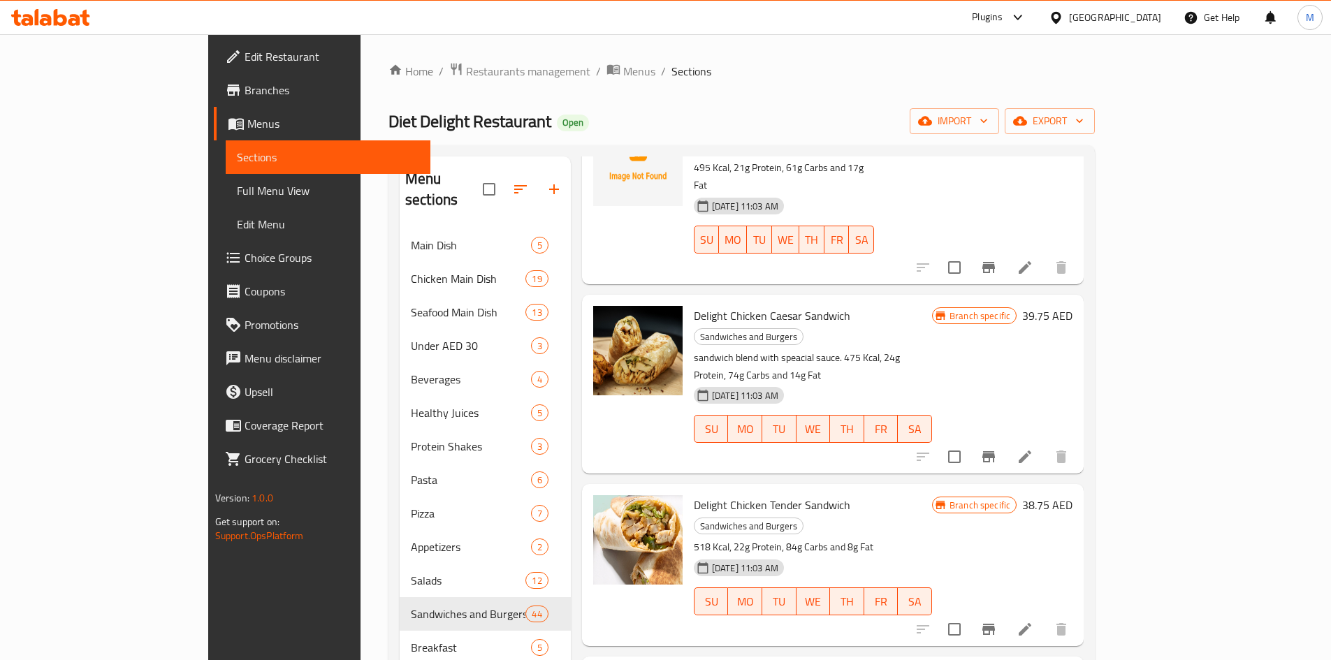
scroll to position [4542, 0]
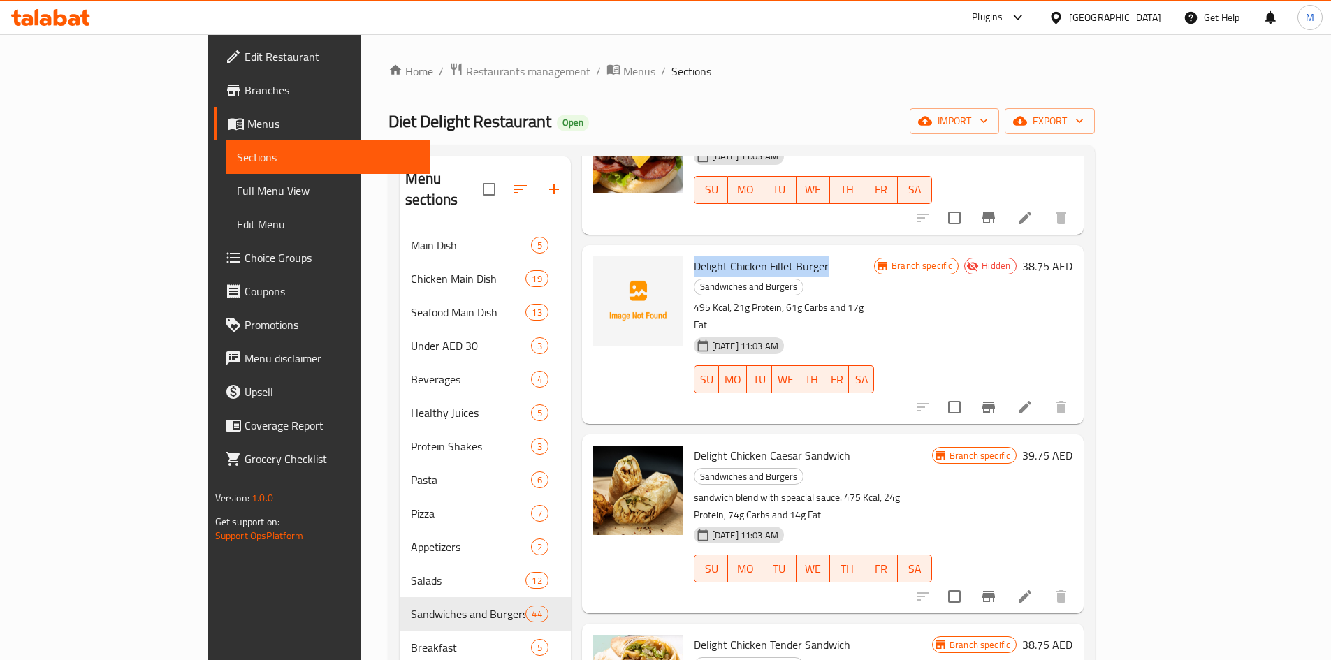
drag, startPoint x: 643, startPoint y: 245, endPoint x: 773, endPoint y: 252, distance: 130.2
click at [773, 256] on span "Delight Chicken Fillet Burger" at bounding box center [761, 266] width 135 height 21
copy span "Delight Chicken Fillet Burger"
drag, startPoint x: 644, startPoint y: 396, endPoint x: 793, endPoint y: 433, distance: 153.4
click at [795, 445] on span "Delight Chicken Caesar Sandwich" at bounding box center [772, 455] width 157 height 21
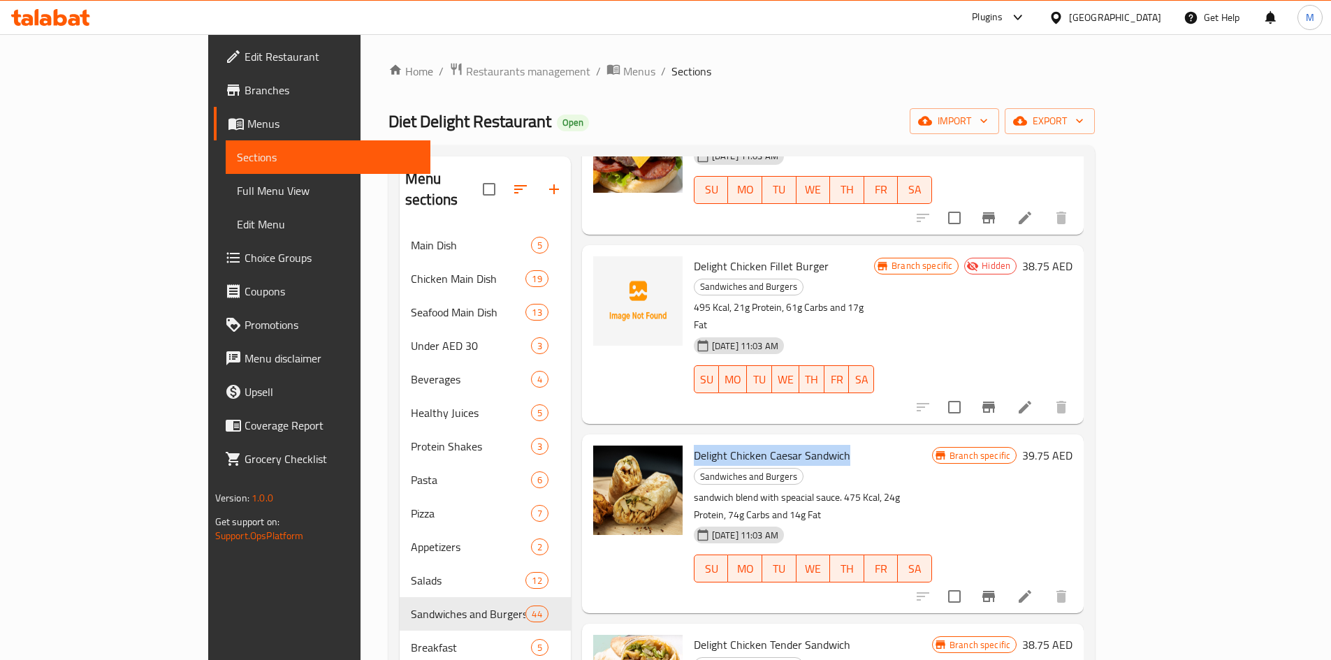
copy span "Delight Chicken Caesar Sandwich"
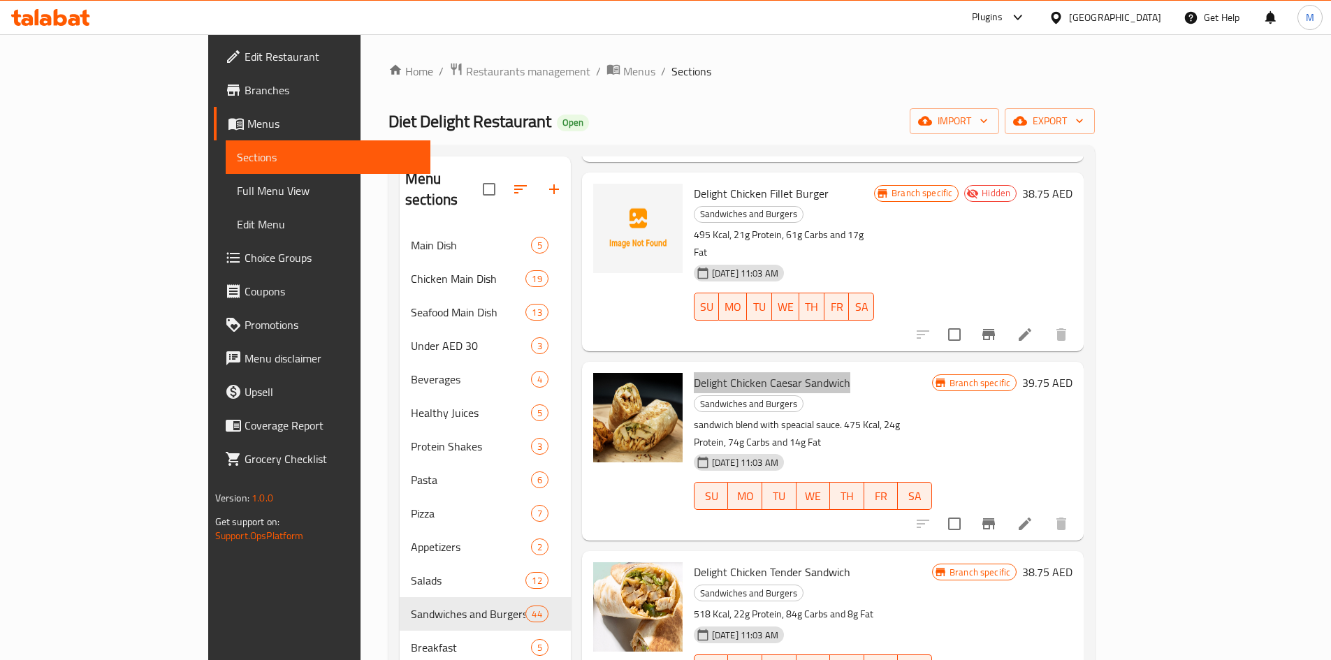
scroll to position [4682, 0]
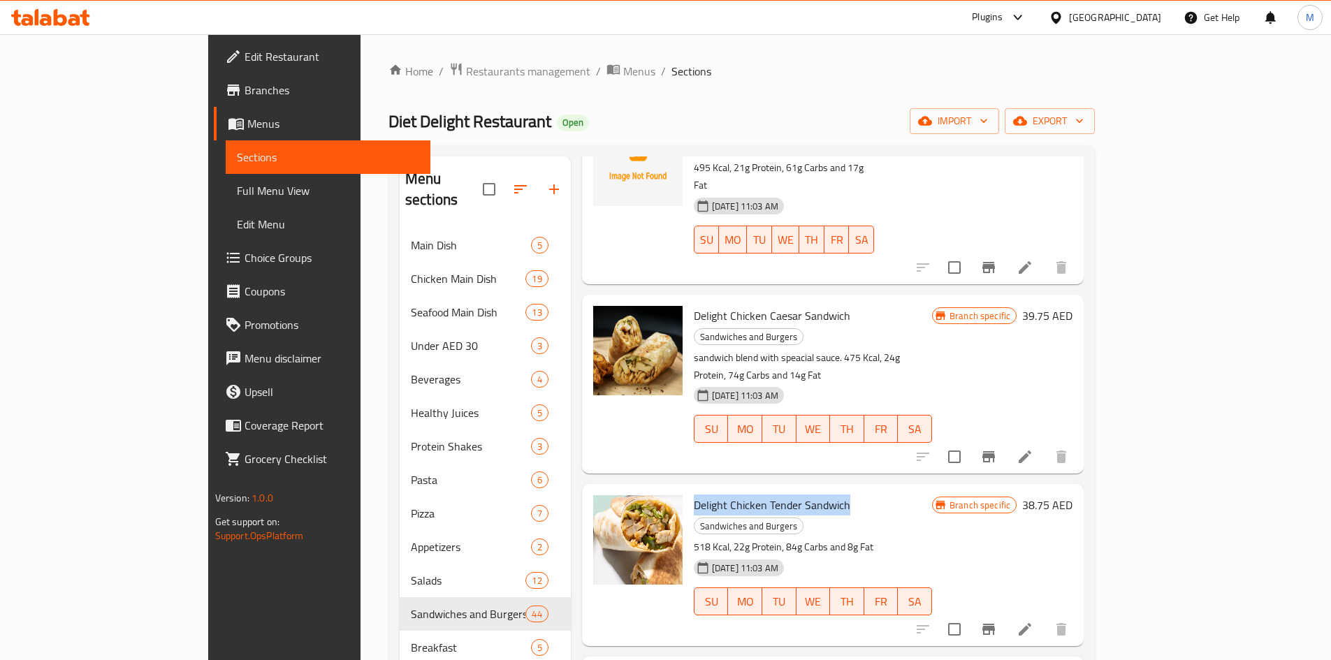
drag, startPoint x: 639, startPoint y: 414, endPoint x: 787, endPoint y: 453, distance: 154.1
click at [794, 490] on div "Delight Chicken Tender Sandwich Sandwiches and Burgers 518 Kcal, 22g Protein, 8…" at bounding box center [812, 565] width 249 height 150
copy span "Delight Chicken Tender Sandwich"
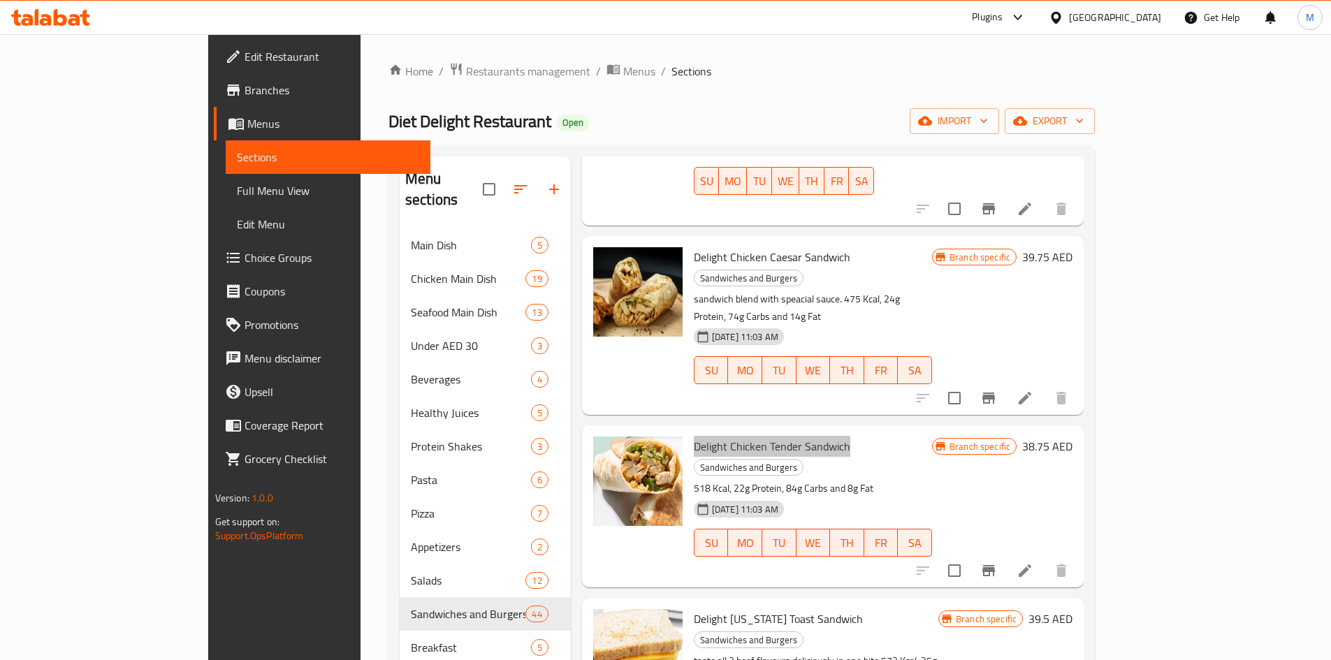
scroll to position [4821, 0]
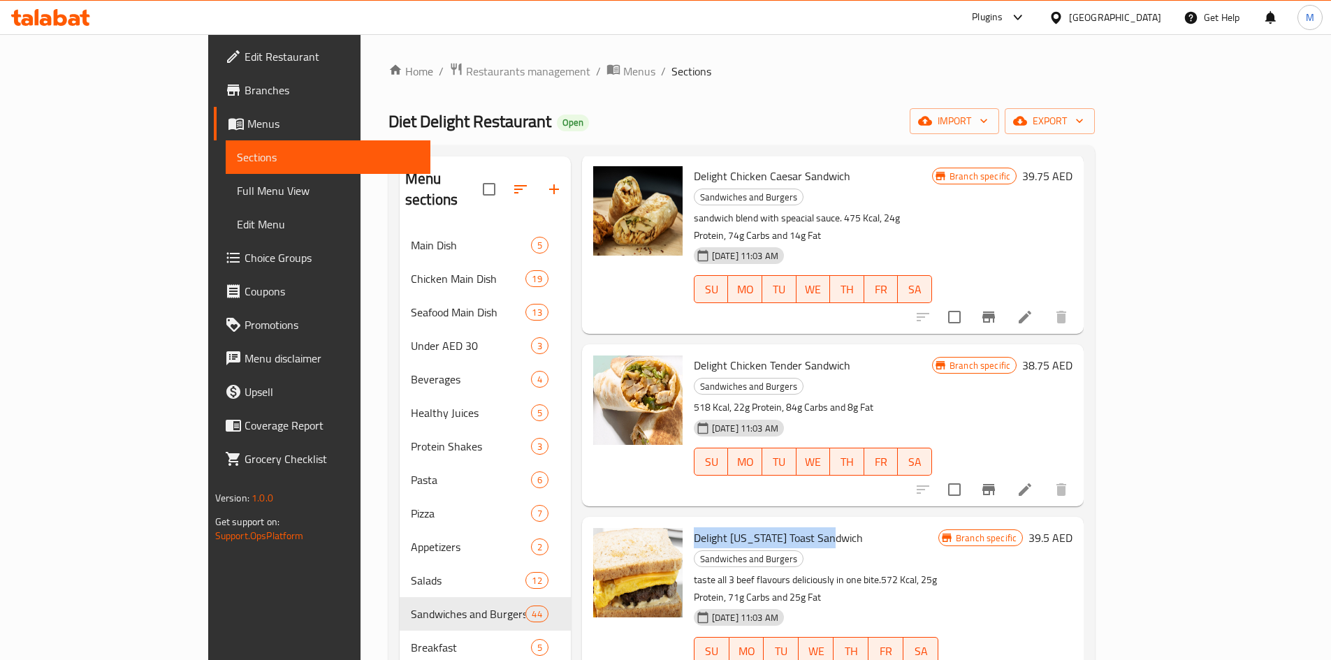
drag, startPoint x: 641, startPoint y: 422, endPoint x: 779, endPoint y: 421, distance: 137.7
click at [779, 523] on div "Delight [US_STATE] Toast Sandwich Sandwiches and Burgers taste all 3 beef flavo…" at bounding box center [816, 607] width 256 height 168
copy span "Delight [US_STATE] Toast Sandwich"
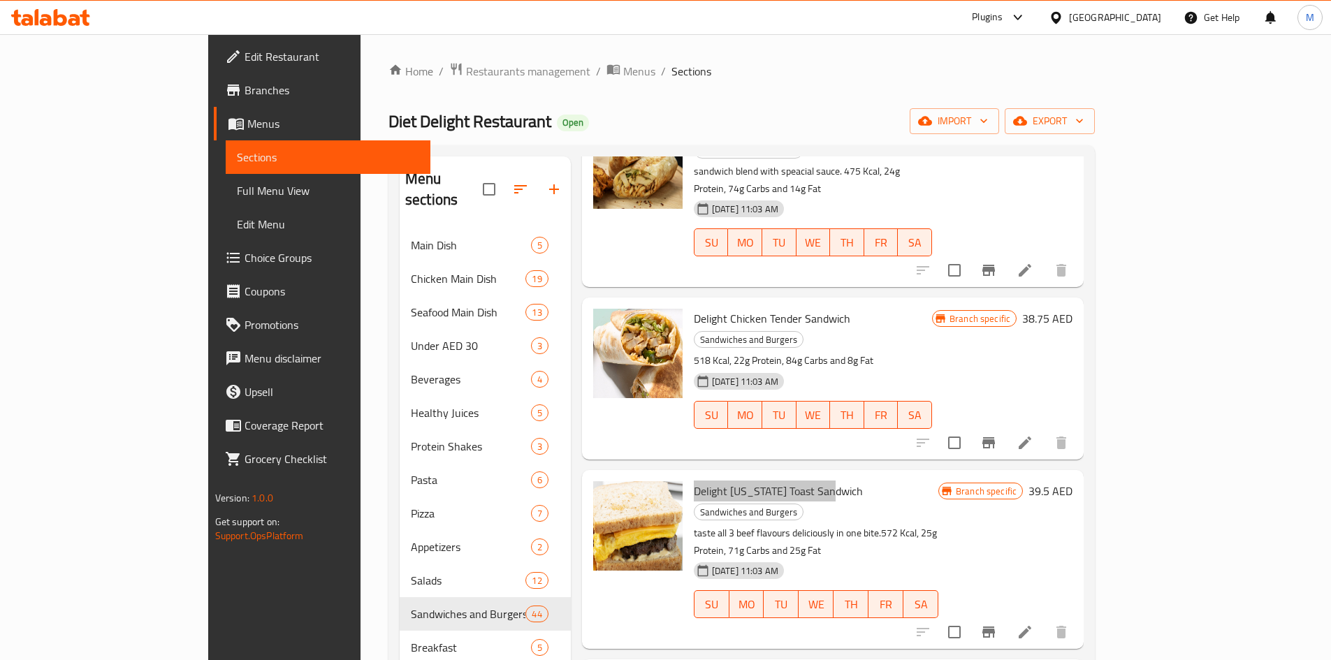
scroll to position [4891, 0]
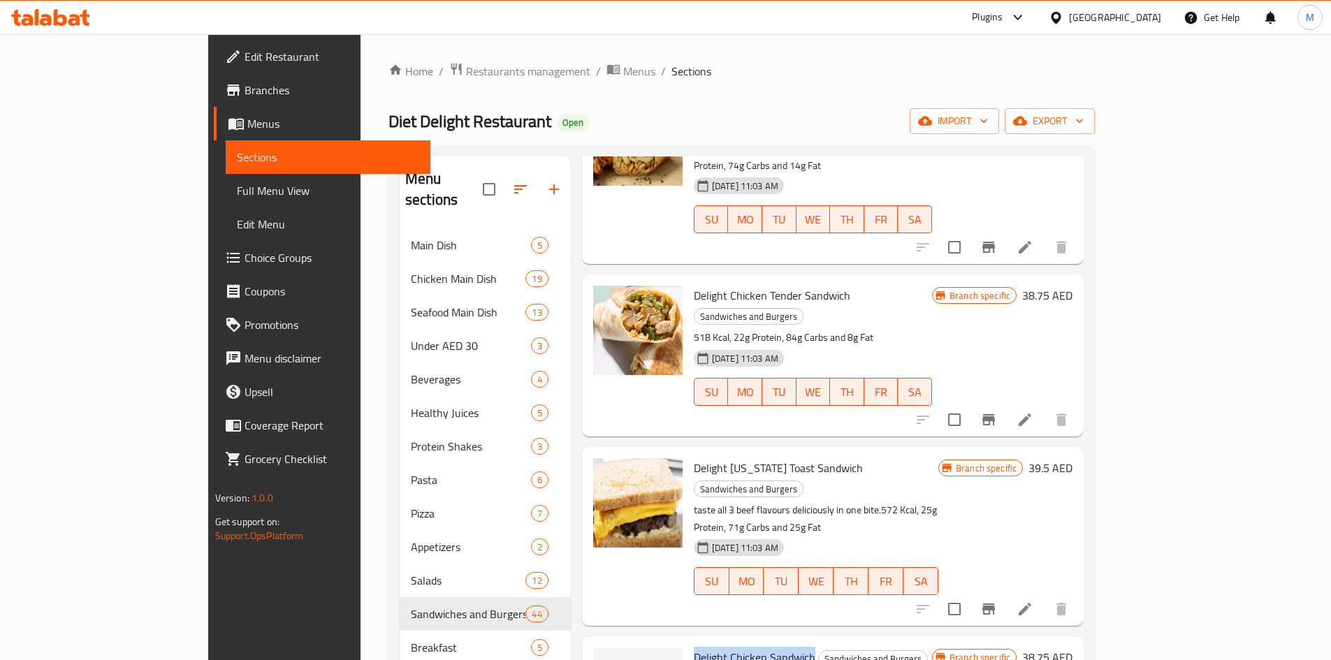
drag, startPoint x: 640, startPoint y: 502, endPoint x: 761, endPoint y: 495, distance: 121.1
copy span "Delight Chicken Sandwich"
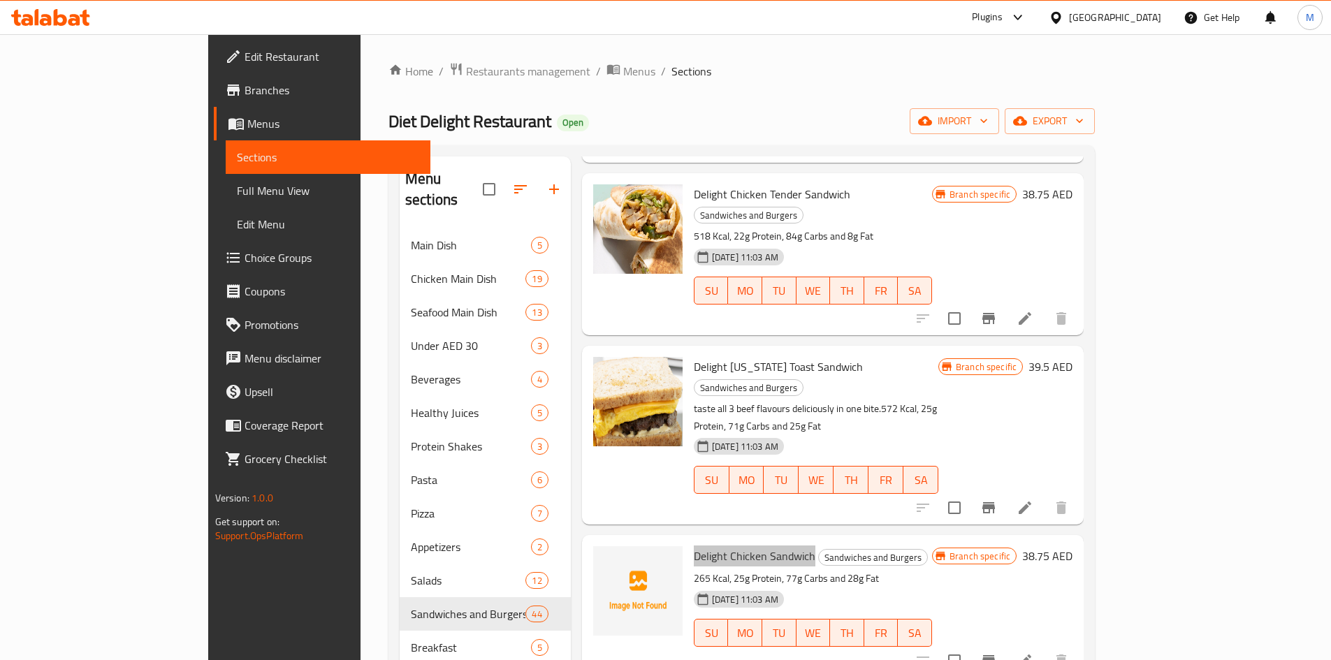
scroll to position [5101, 0]
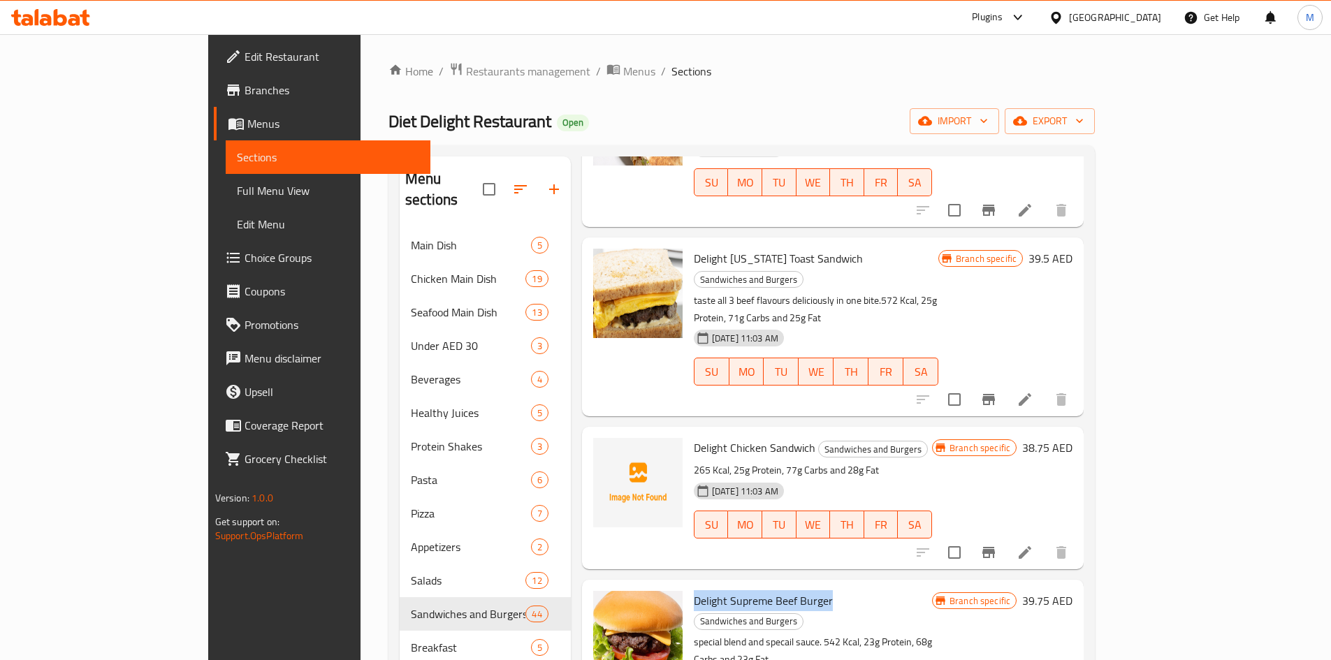
drag, startPoint x: 639, startPoint y: 446, endPoint x: 778, endPoint y: 449, distance: 139.1
click at [778, 586] on div "Delight Supreme Beef Burger Sandwiches and Burgers special blend and specail sa…" at bounding box center [812, 670] width 249 height 168
copy span "Delight Supreme Beef Burger"
drag, startPoint x: 641, startPoint y: 600, endPoint x: 789, endPoint y: 641, distance: 153.1
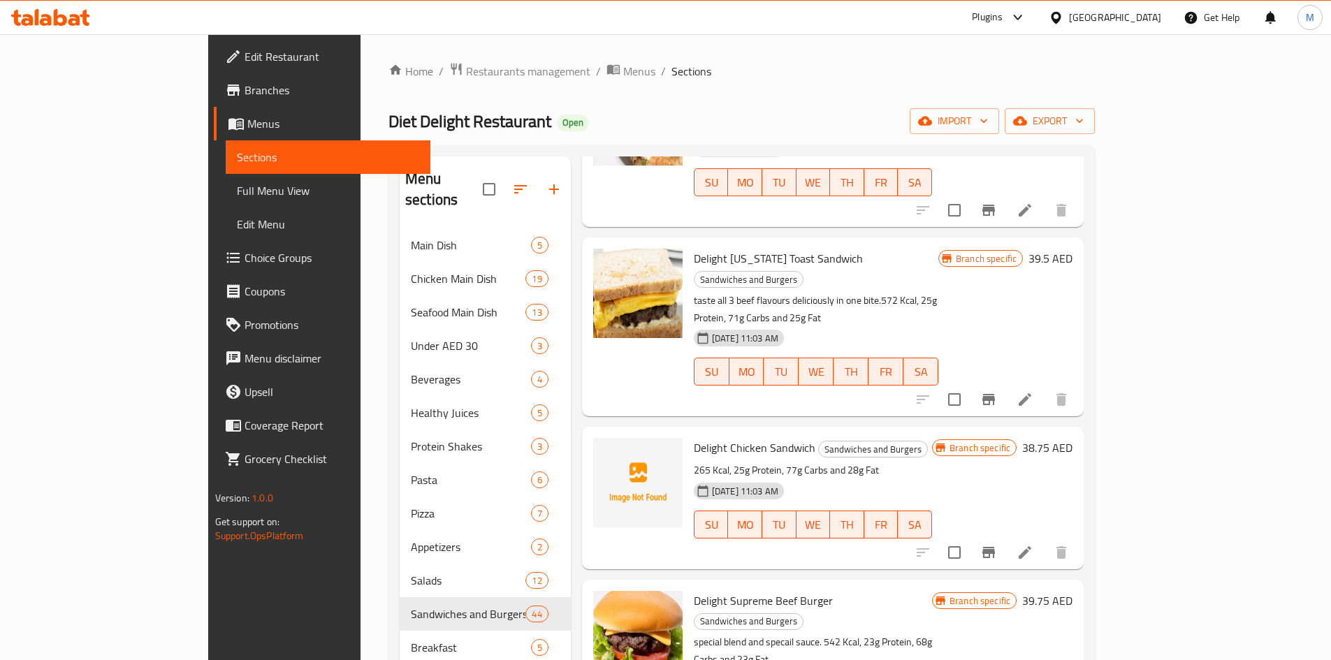
copy span "Delight Beef Mushroom Burger"
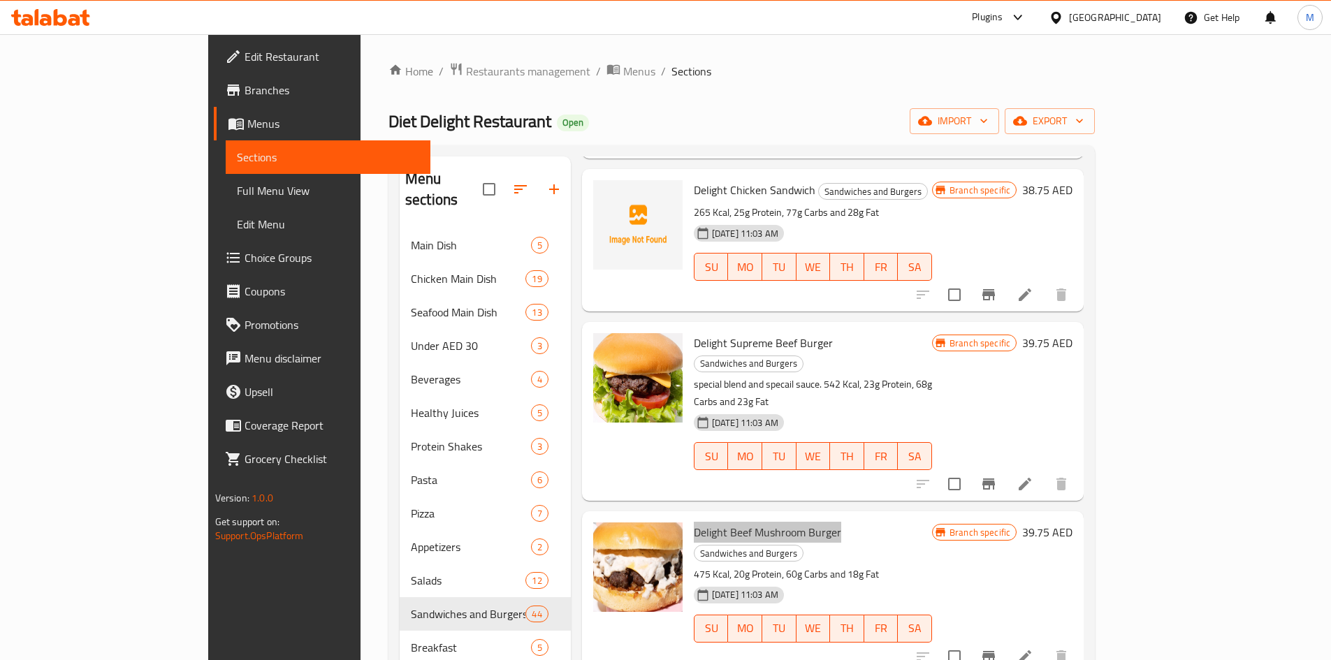
scroll to position [5380, 0]
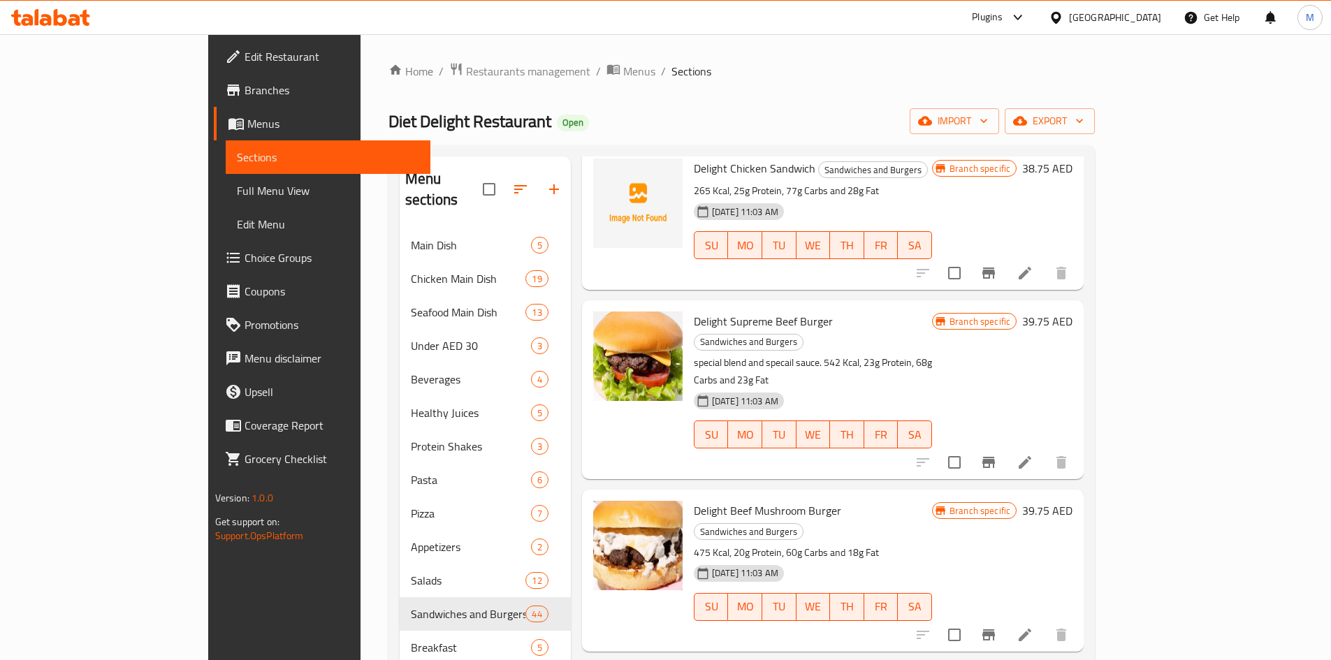
drag, startPoint x: 650, startPoint y: 474, endPoint x: 771, endPoint y: 476, distance: 120.9
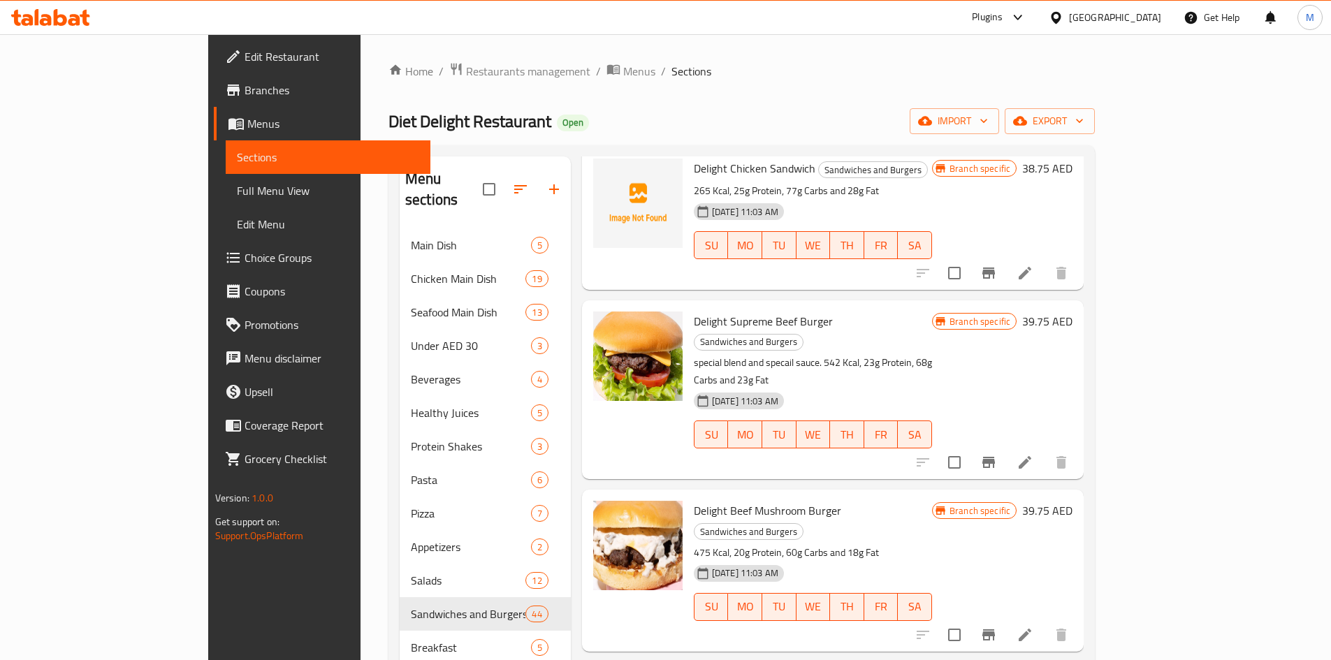
drag, startPoint x: 644, startPoint y: 476, endPoint x: 768, endPoint y: 474, distance: 124.4
copy span "Delight Beef Smoke Burger"
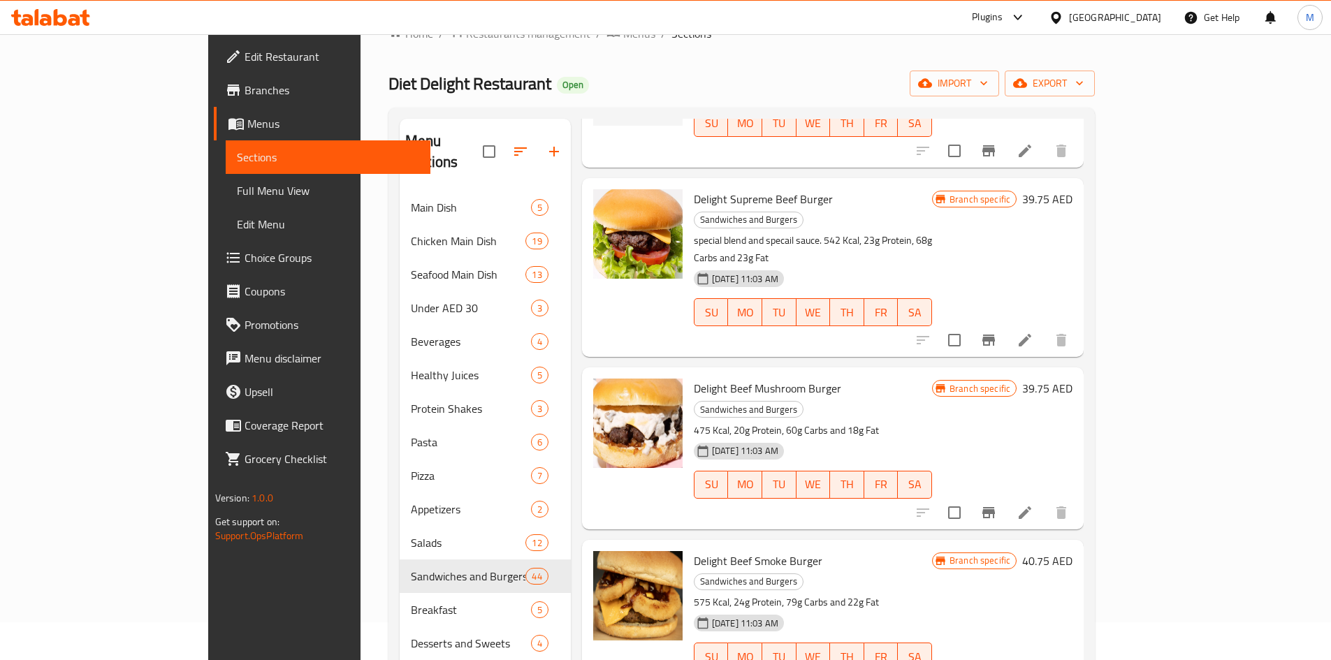
scroll to position [140, 0]
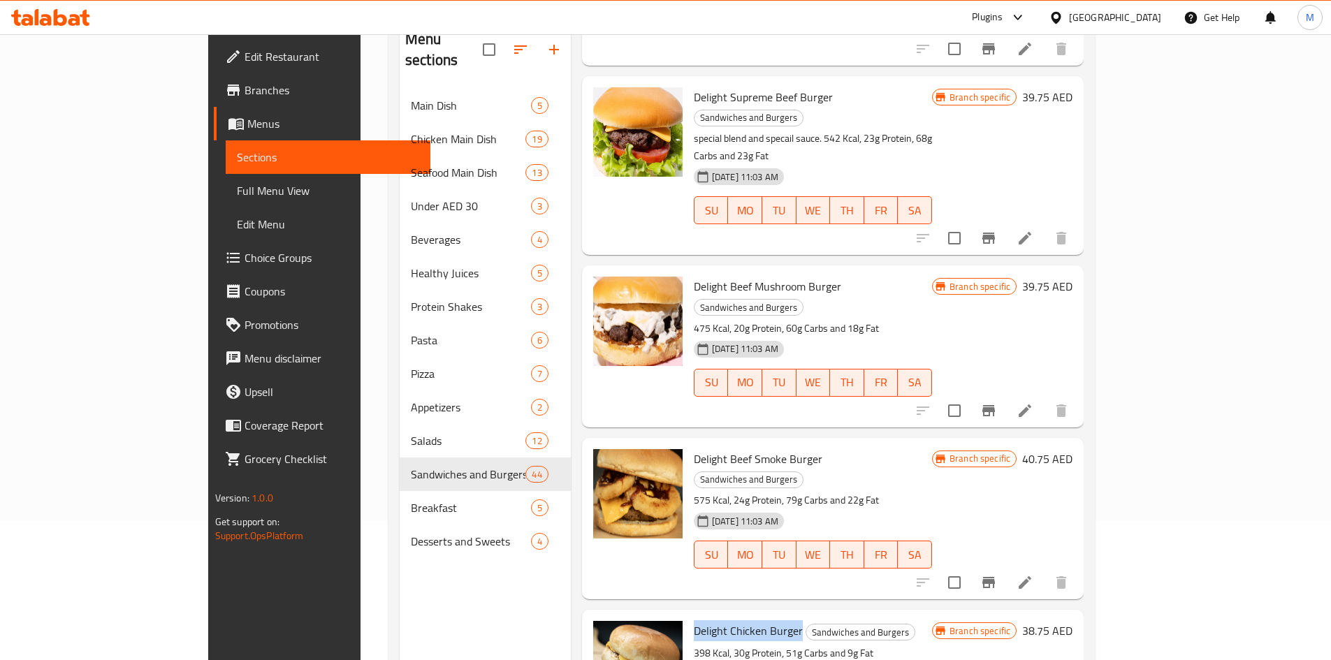
drag, startPoint x: 643, startPoint y: 403, endPoint x: 749, endPoint y: 407, distance: 106.3
click at [749, 621] on h6 "Delight Chicken Burger Sandwiches and Burgers" at bounding box center [813, 631] width 238 height 20
copy span "Delight Chicken Burger"
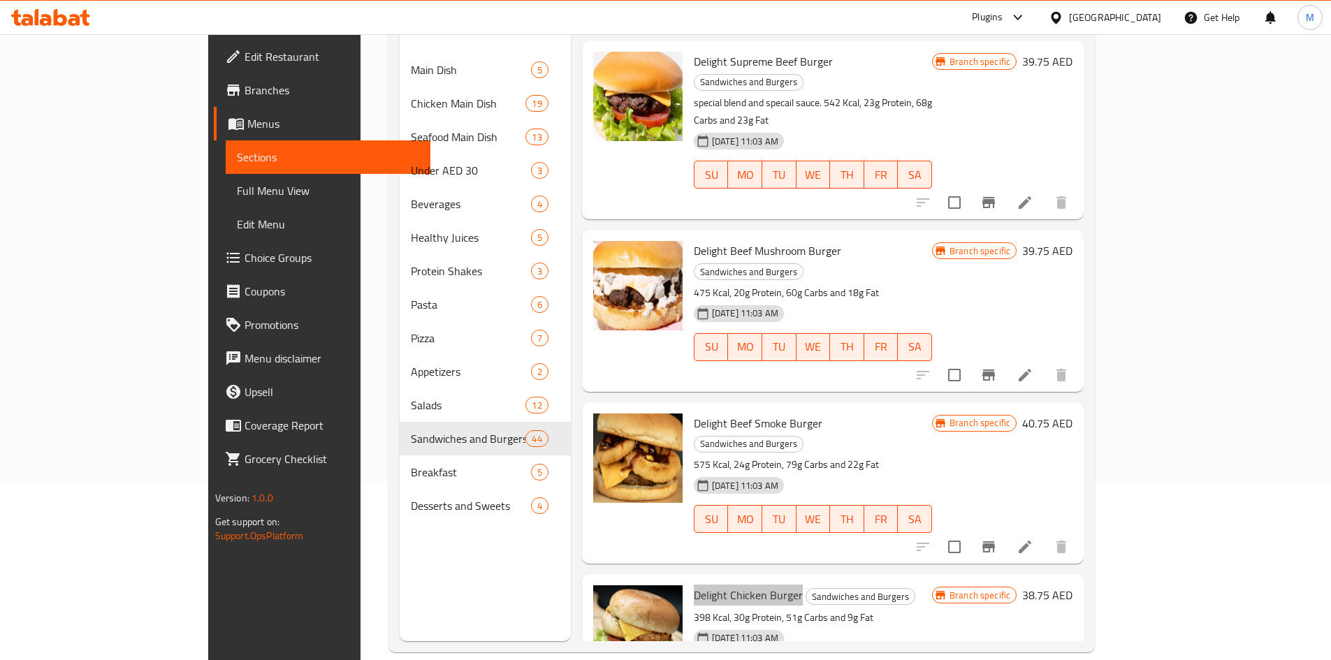
scroll to position [196, 0]
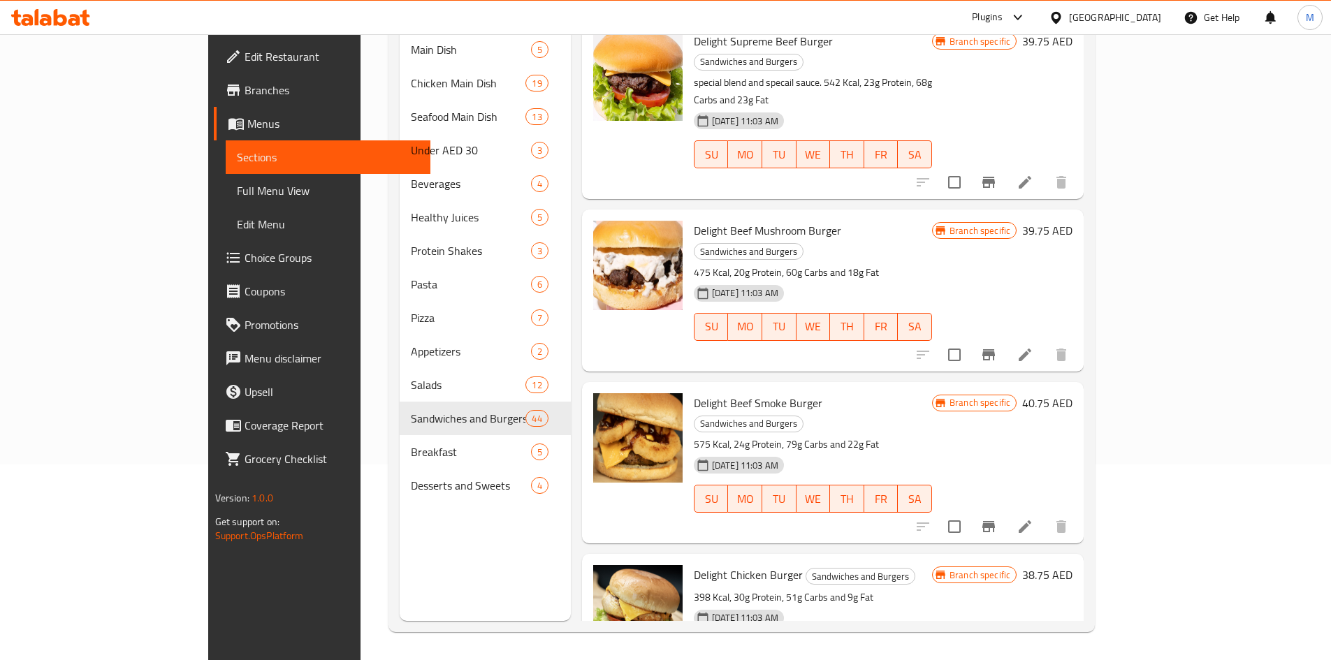
drag, startPoint x: 670, startPoint y: 494, endPoint x: 806, endPoint y: 494, distance: 136.3
copy span "Delight Chicken Zinger Fillet Burger"
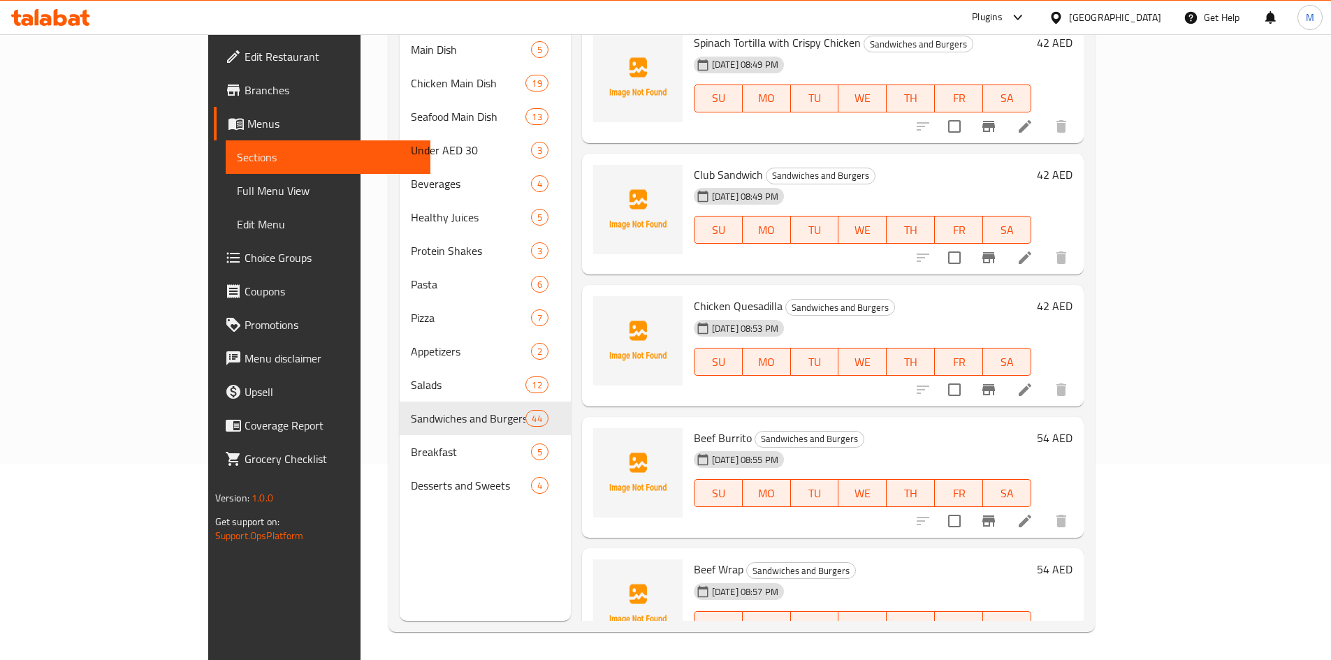
scroll to position [2111, 0]
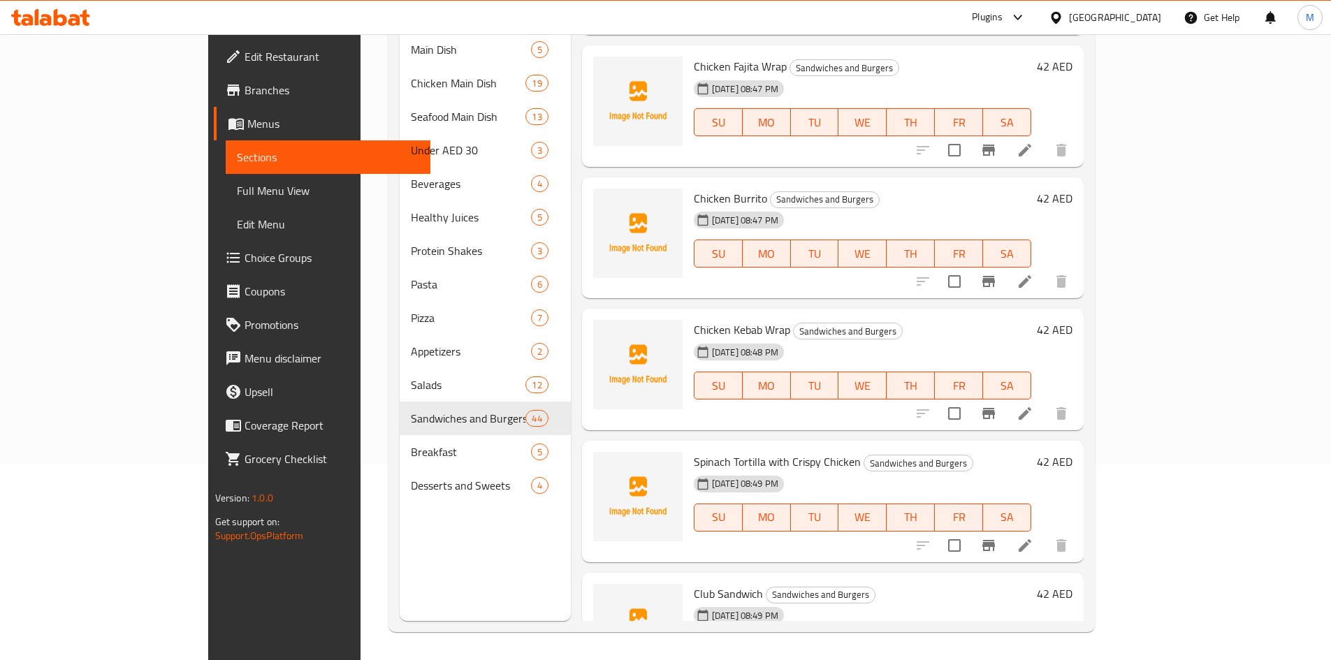
click at [571, 282] on div "Menu items Add Sort Manage items Signature Beef Burger Sandwiches and Burgers C…" at bounding box center [827, 291] width 513 height 660
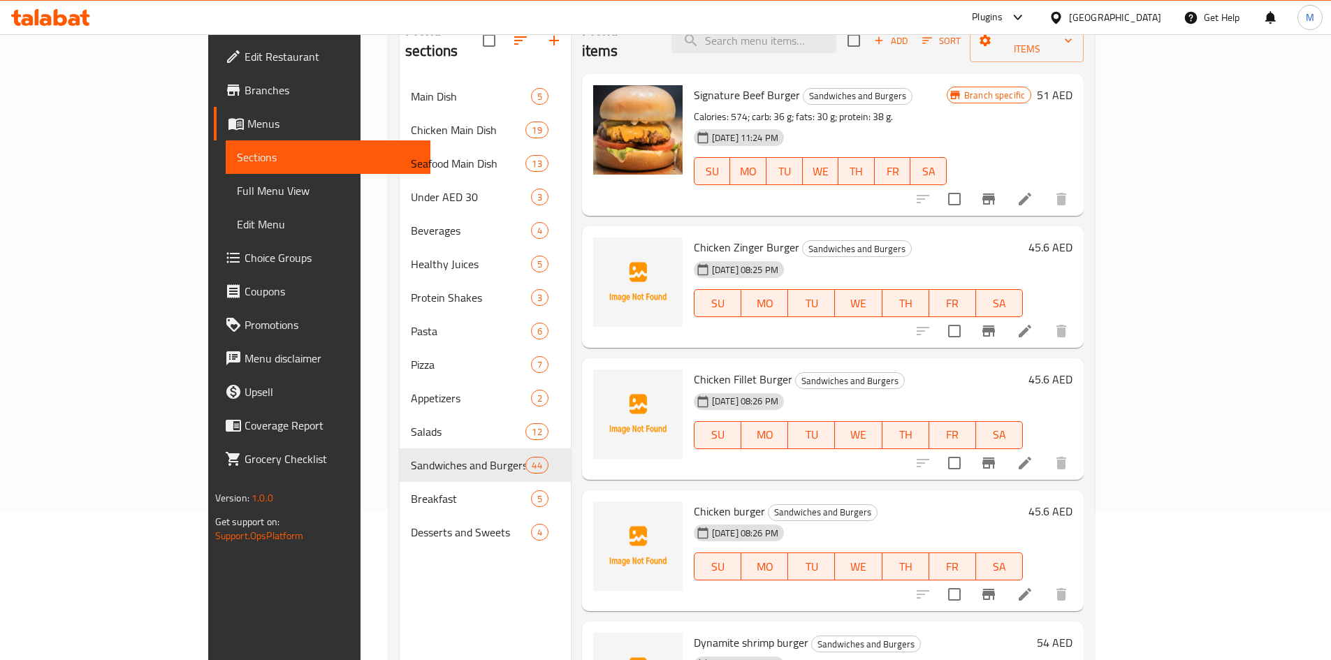
scroll to position [0, 0]
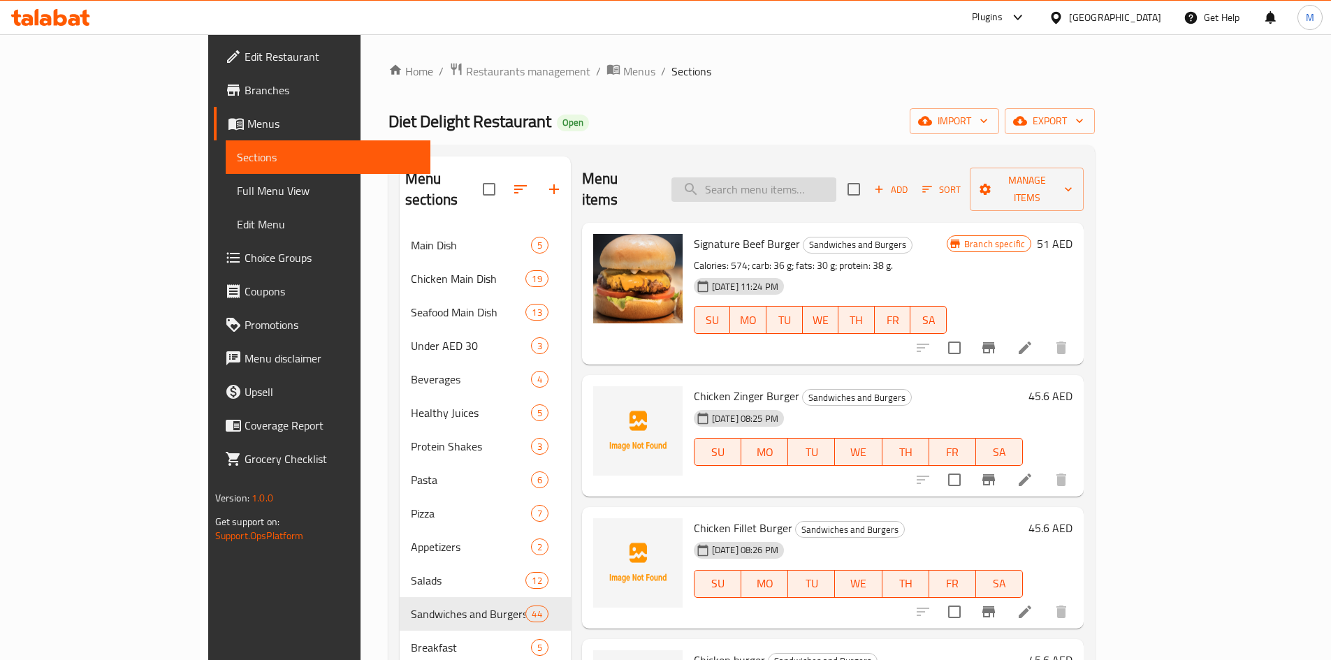
click at [804, 177] on input "search" at bounding box center [753, 189] width 165 height 24
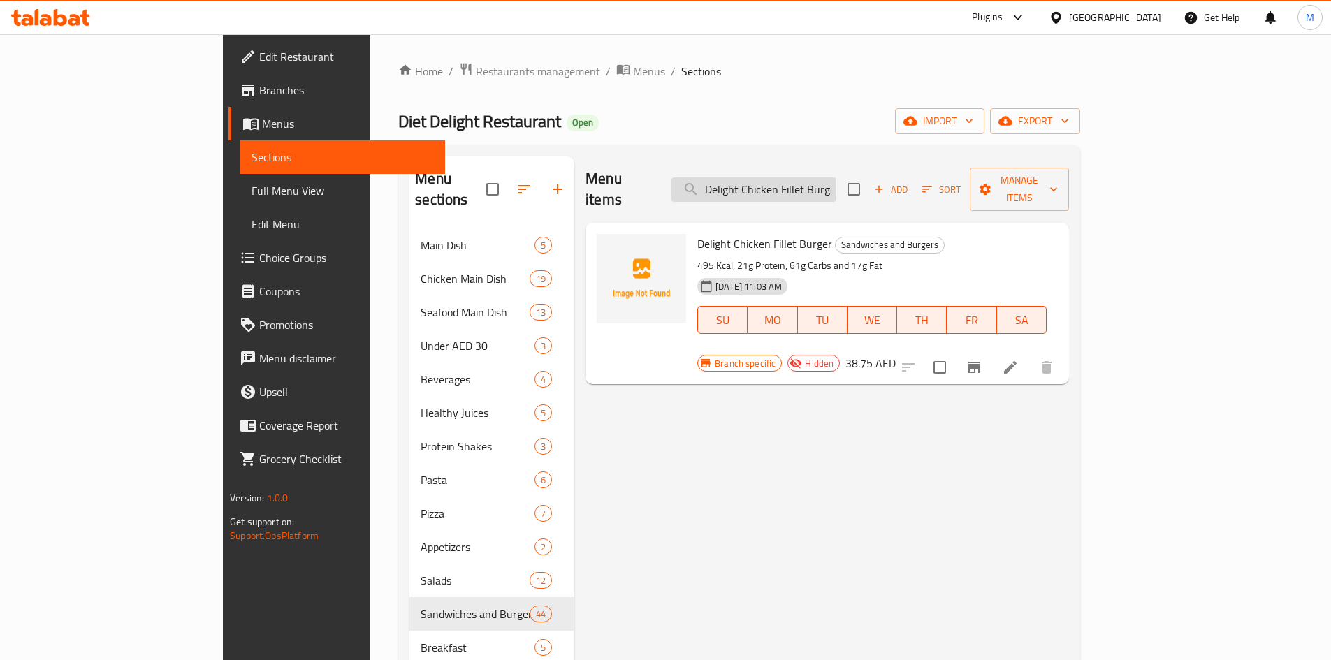
click at [787, 178] on input "Delight Chicken Fillet Burger" at bounding box center [753, 189] width 165 height 24
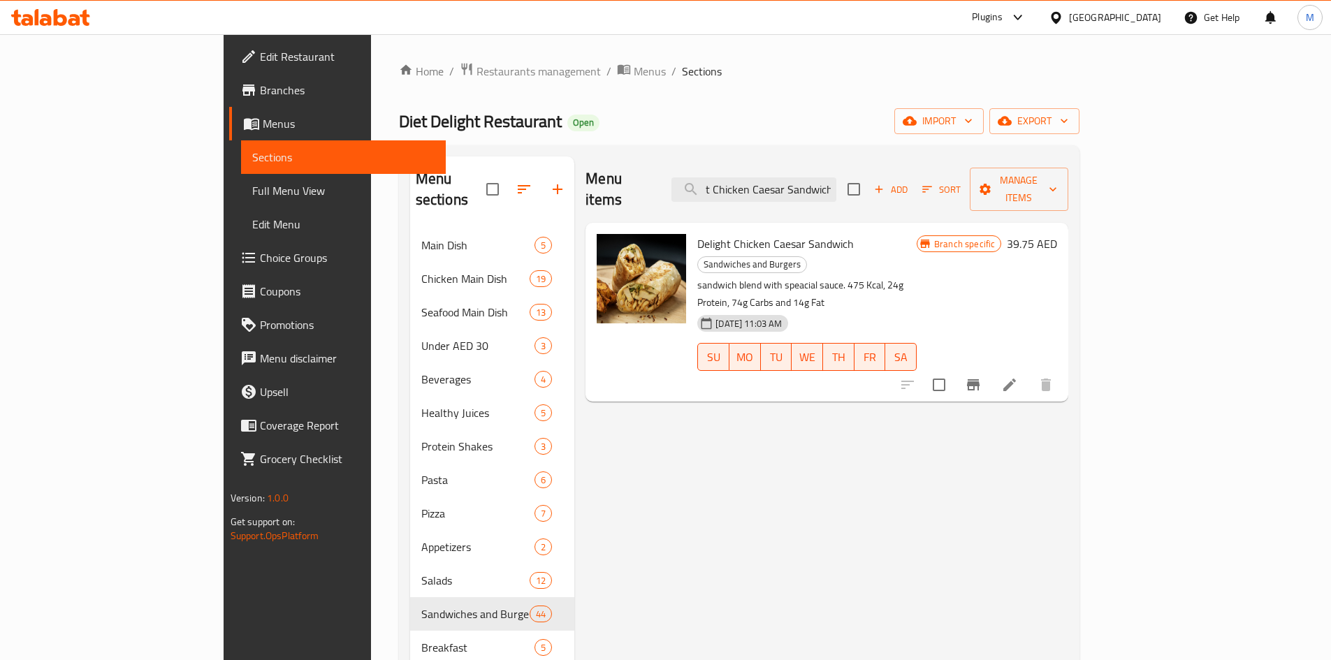
click at [1018, 377] on icon at bounding box center [1009, 385] width 17 height 17
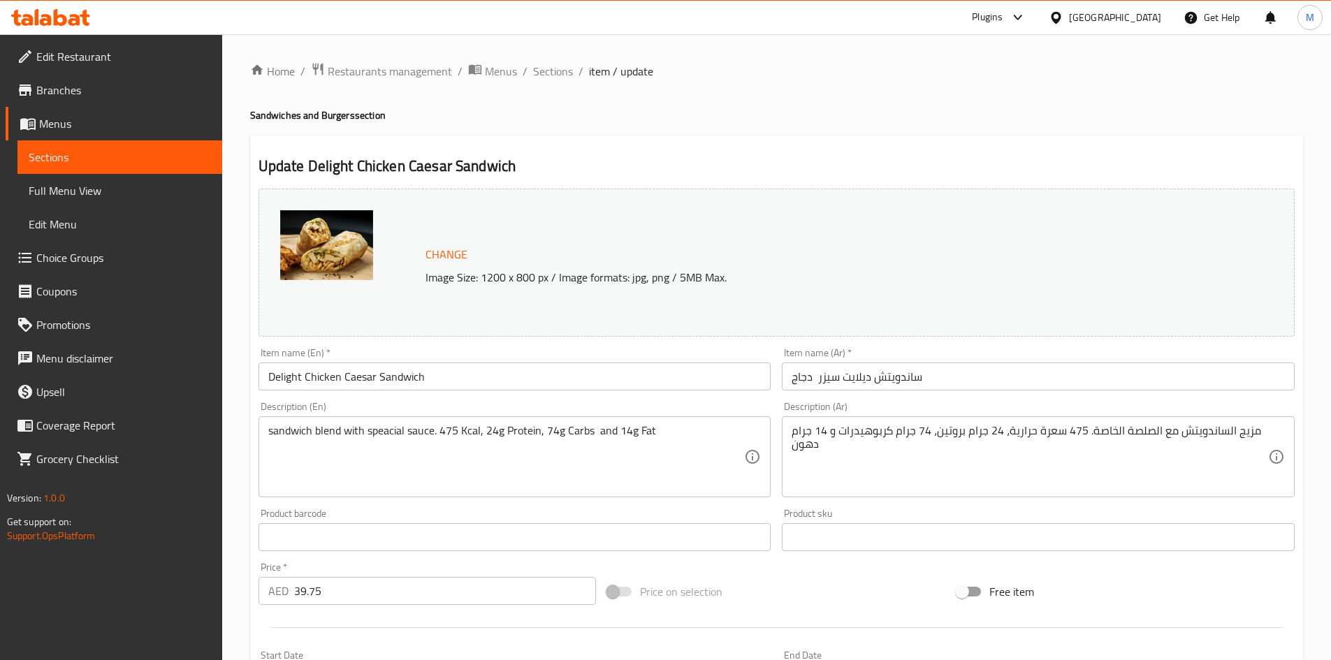
scroll to position [347, 0]
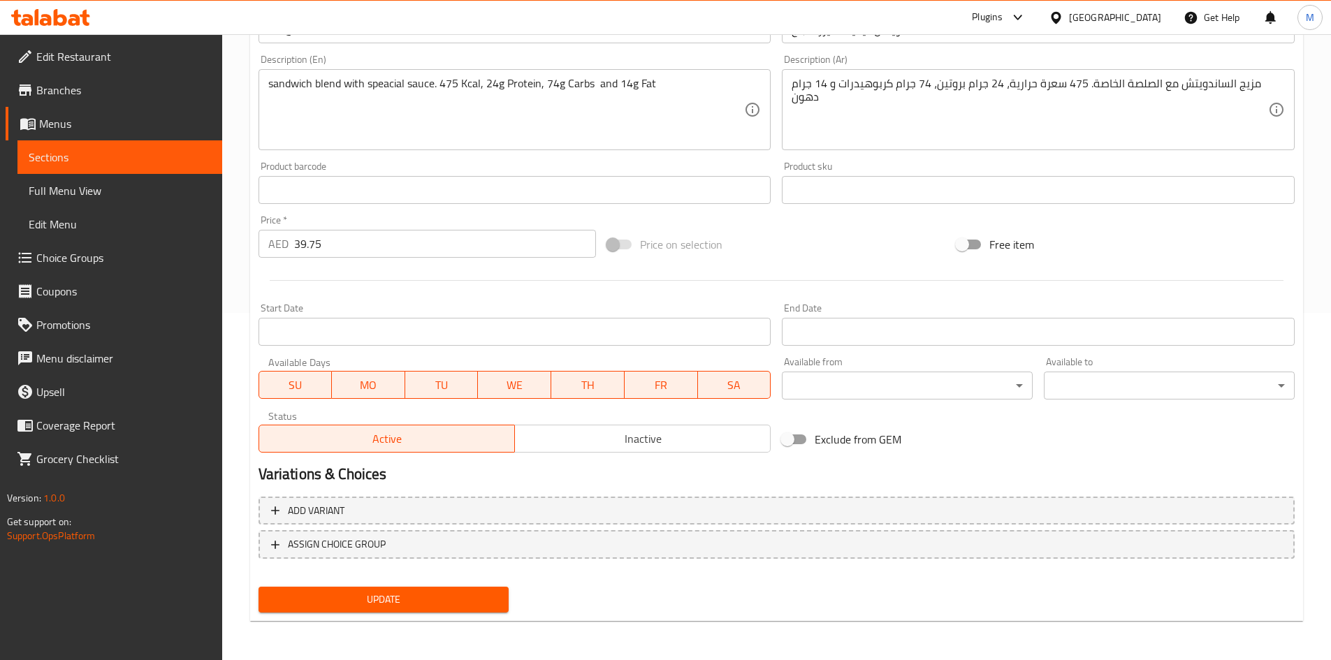
click at [595, 430] on span "Inactive" at bounding box center [643, 439] width 245 height 20
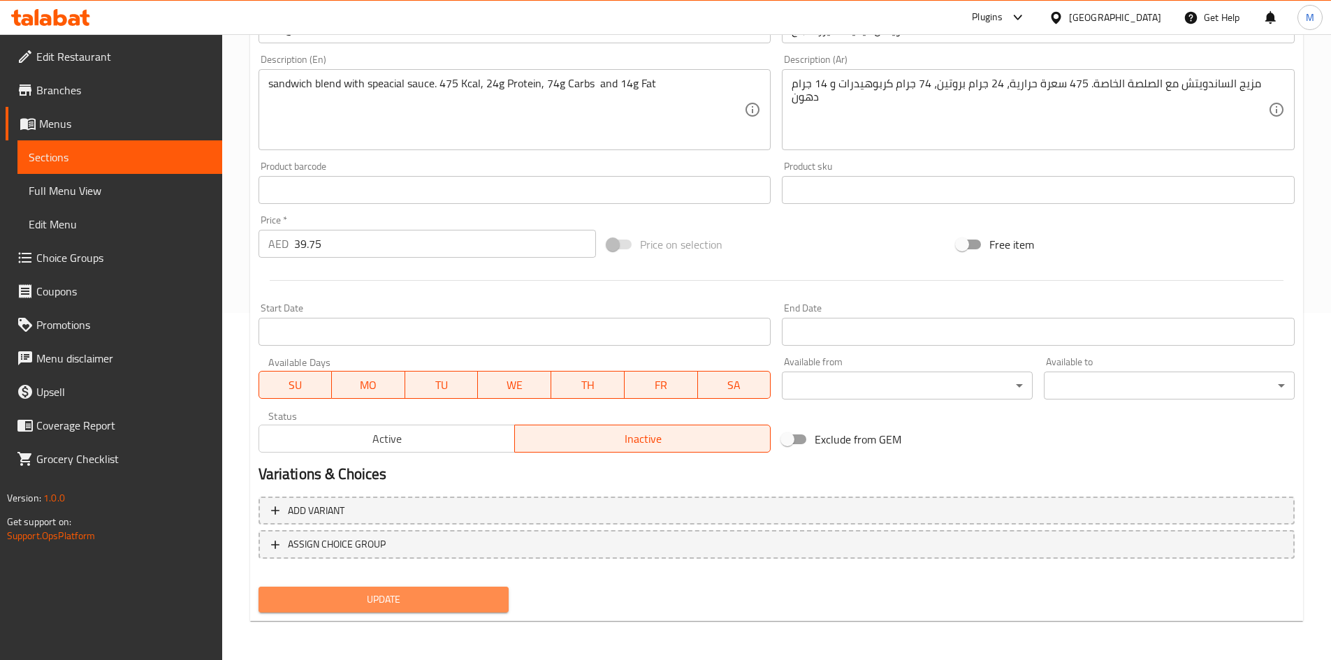
click at [491, 589] on button "Update" at bounding box center [384, 600] width 251 height 26
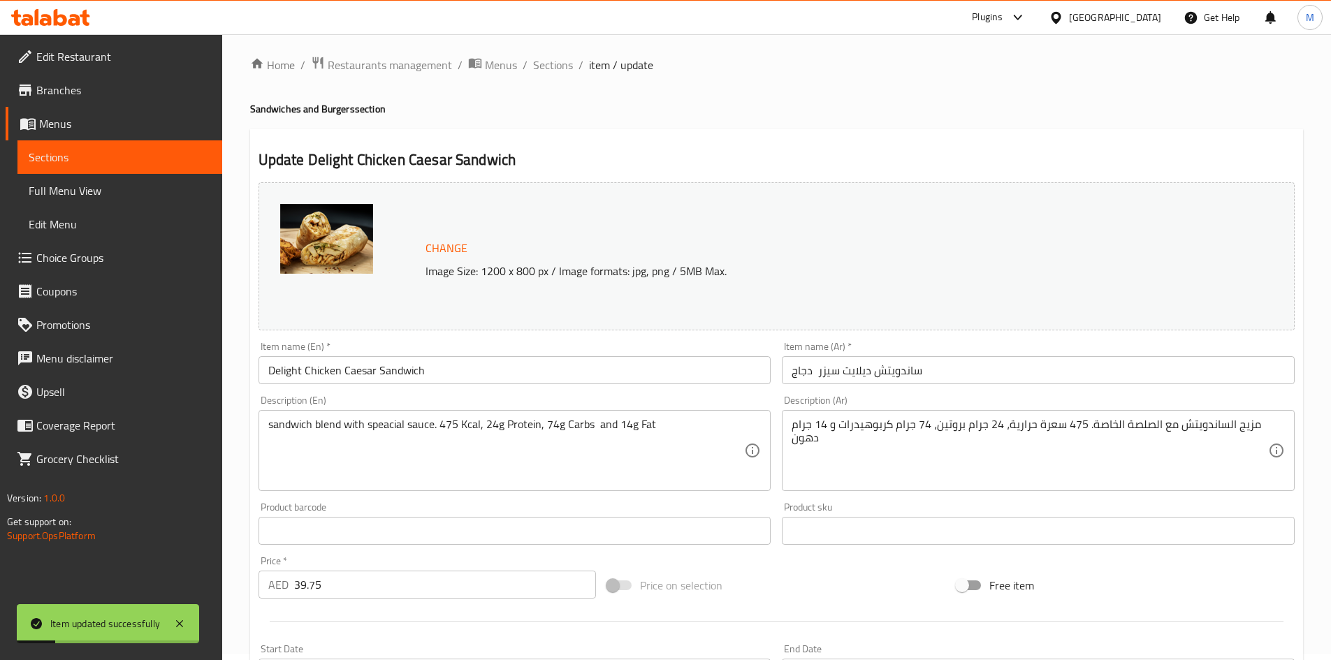
scroll to position [0, 0]
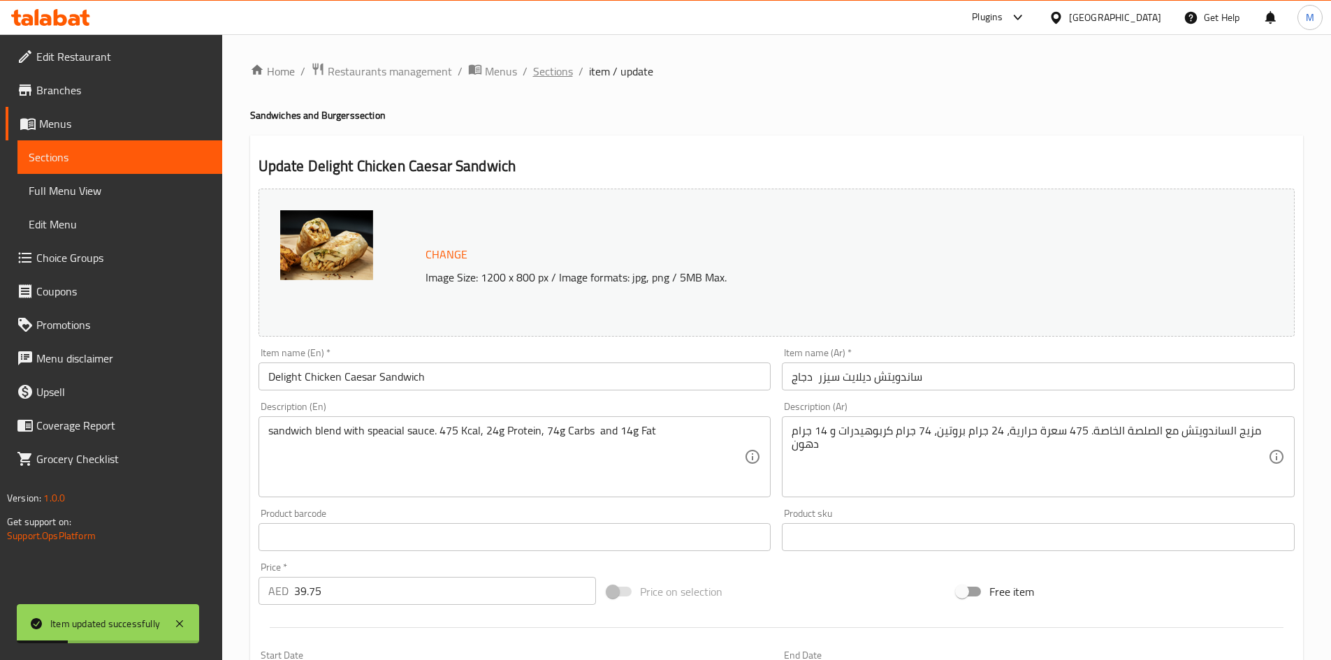
click at [549, 77] on span "Sections" at bounding box center [553, 71] width 40 height 17
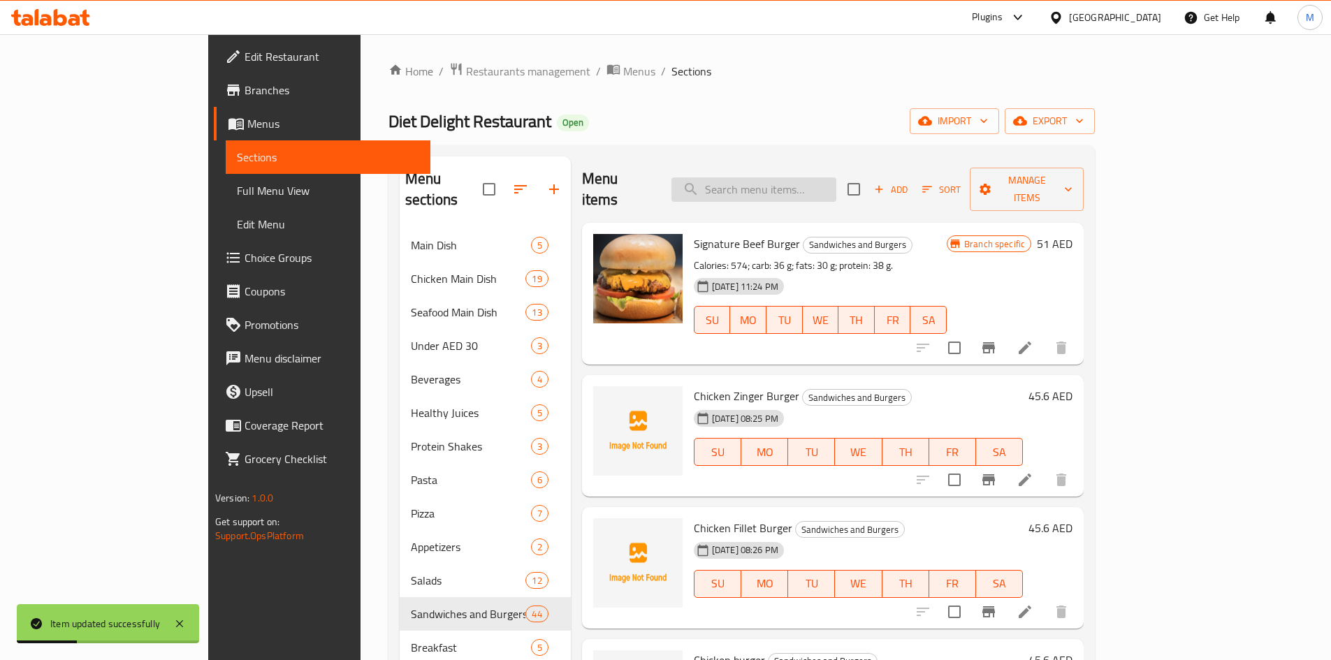
click at [836, 177] on input "search" at bounding box center [753, 189] width 165 height 24
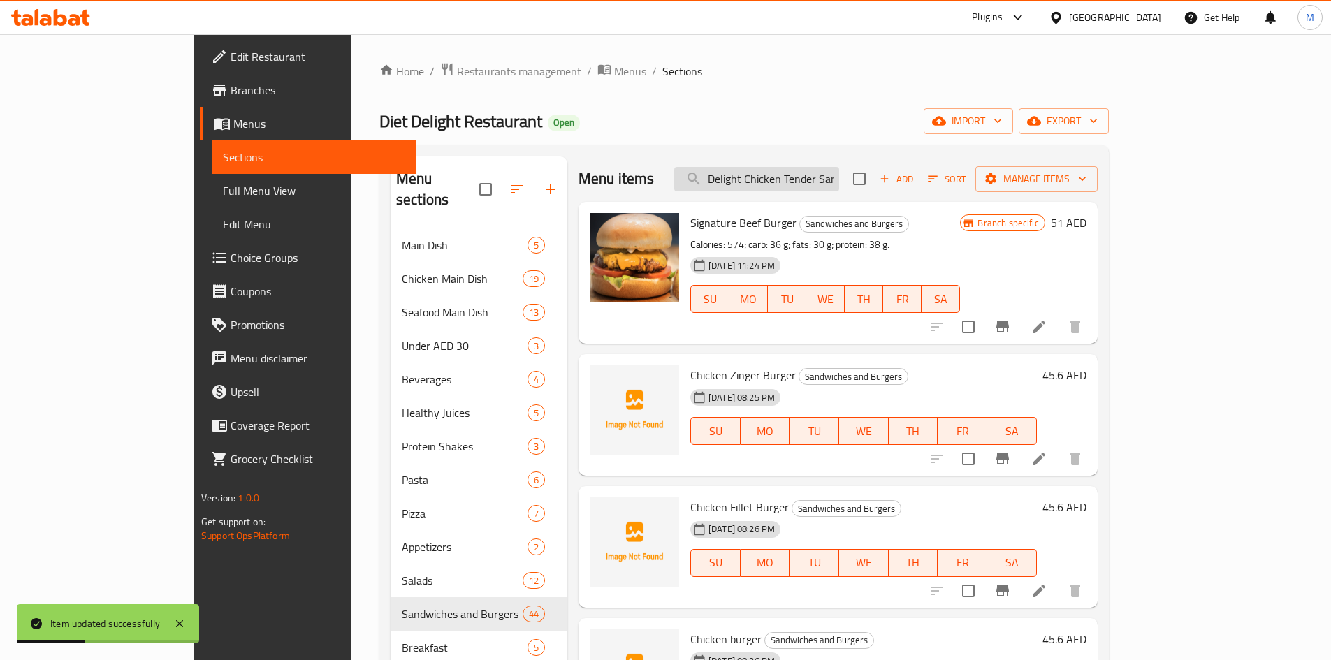
scroll to position [0, 29]
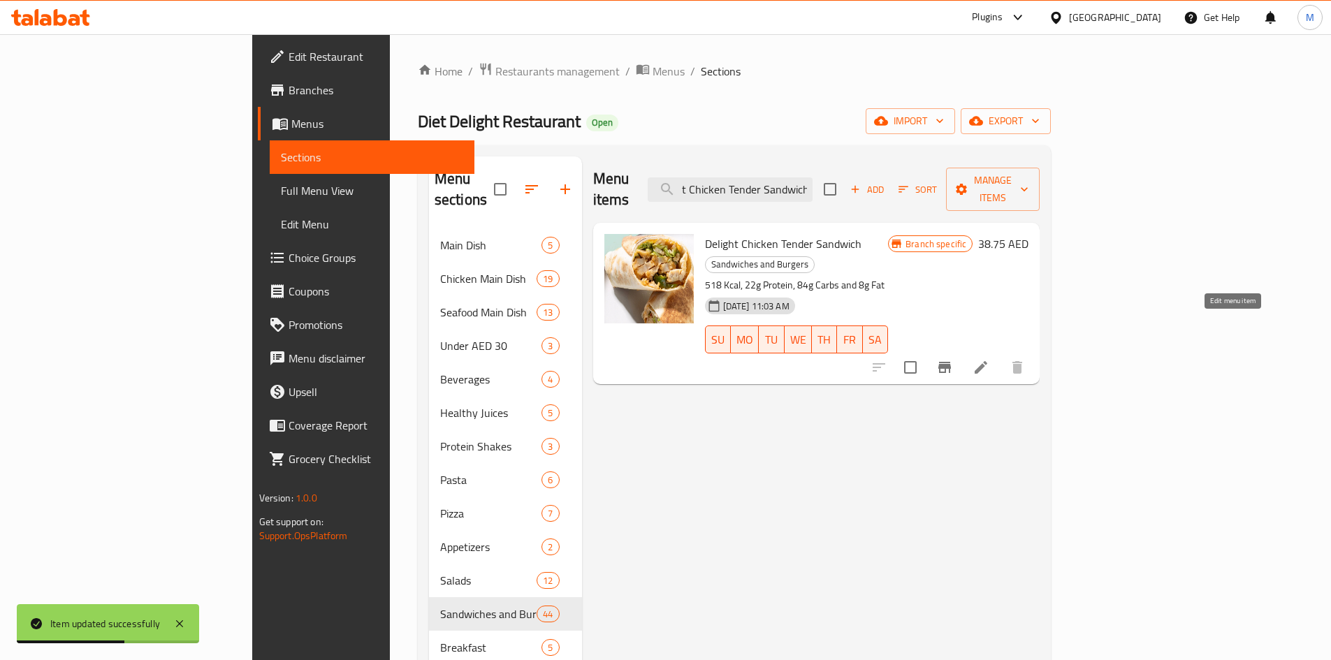
click at [989, 359] on icon at bounding box center [981, 367] width 17 height 17
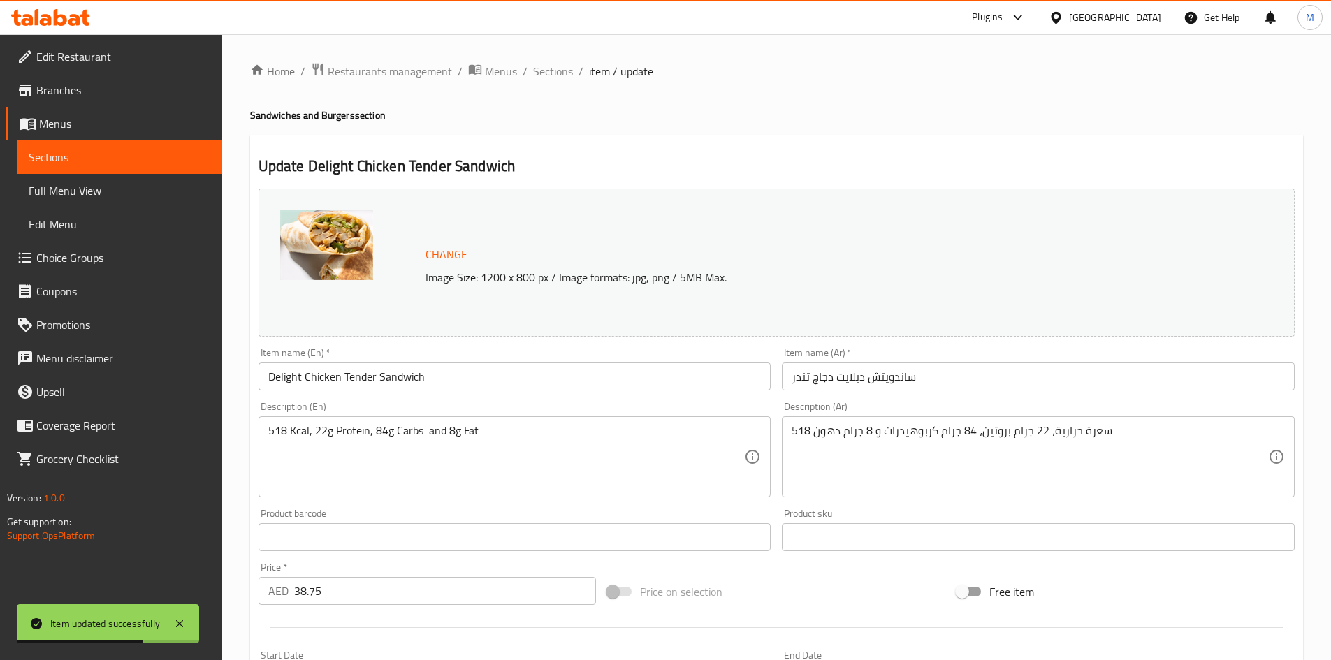
scroll to position [210, 0]
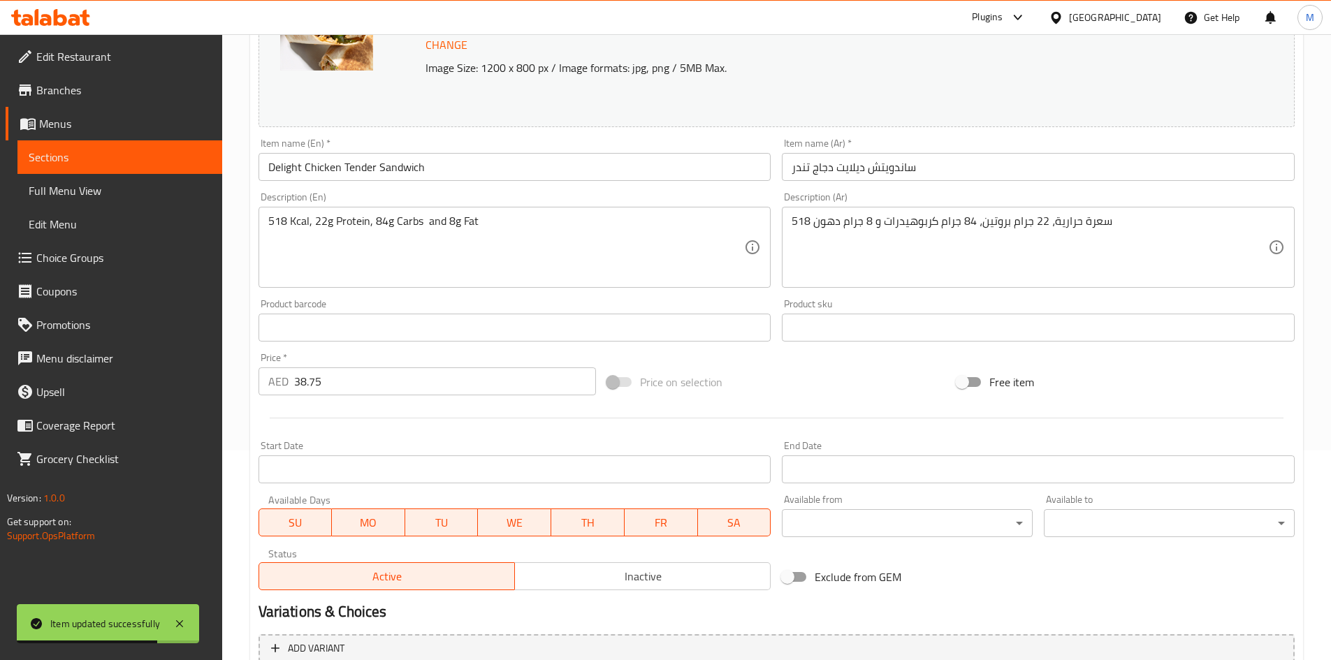
click at [632, 579] on span "Inactive" at bounding box center [643, 577] width 245 height 20
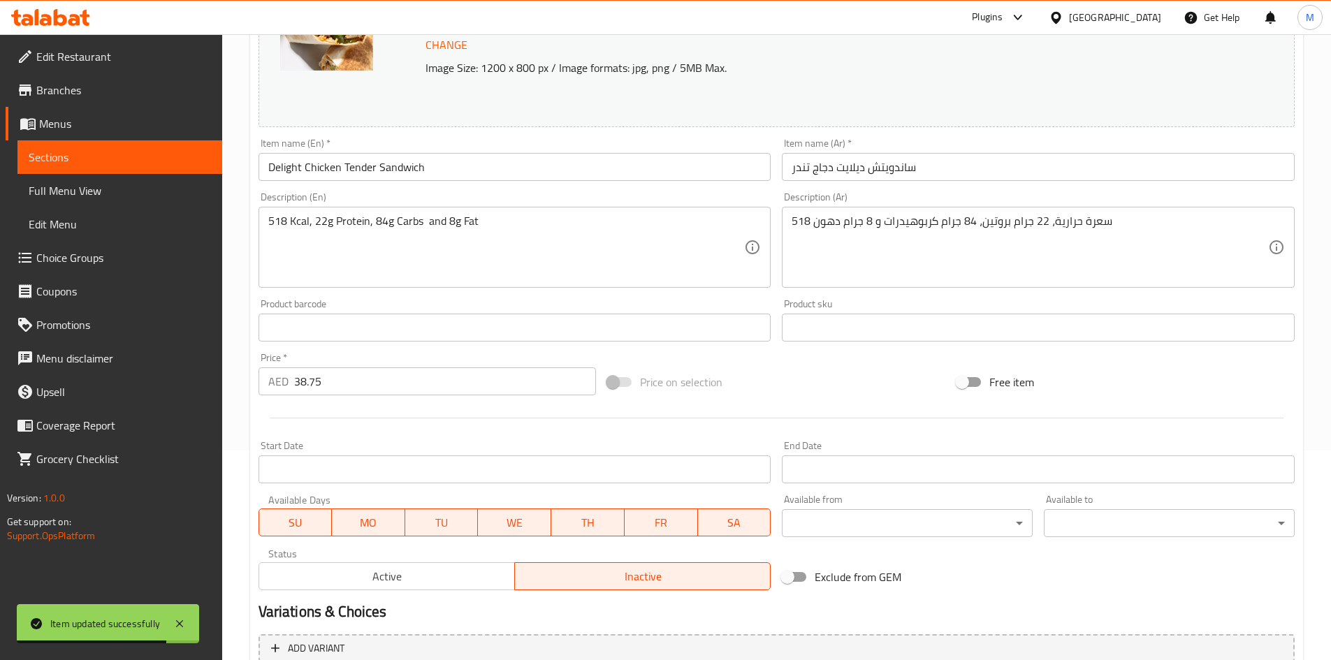
scroll to position [347, 0]
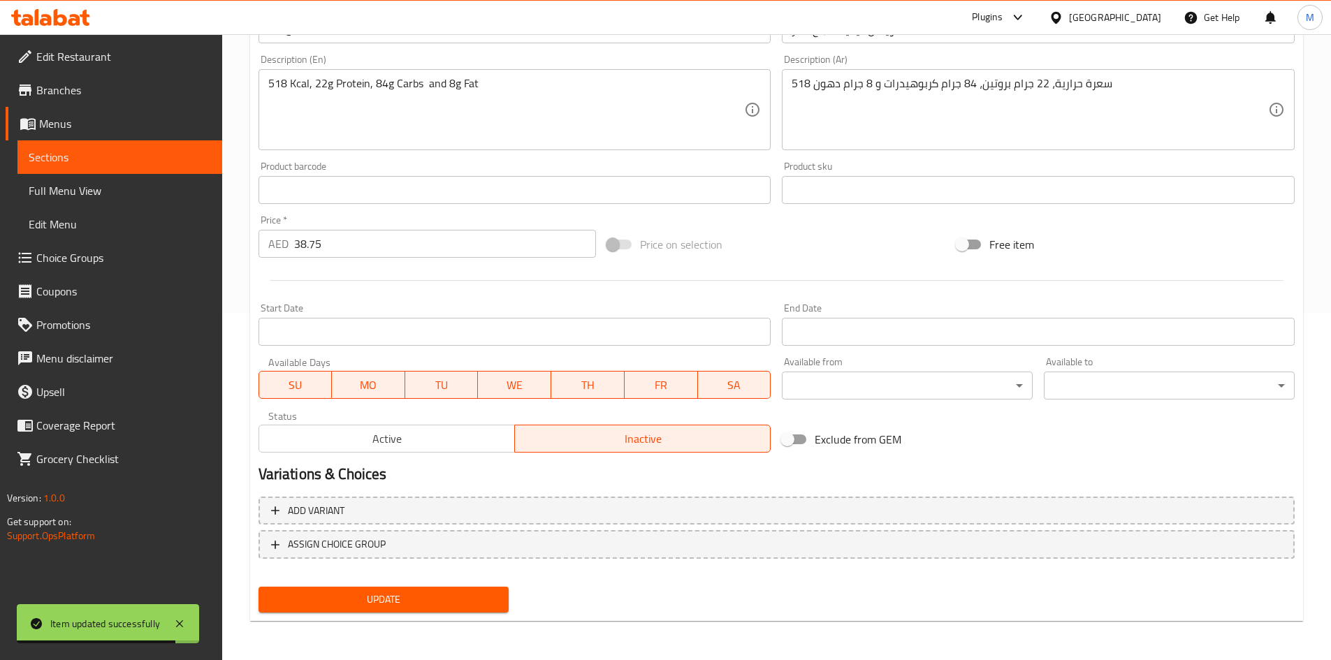
click at [464, 588] on button "Update" at bounding box center [384, 600] width 251 height 26
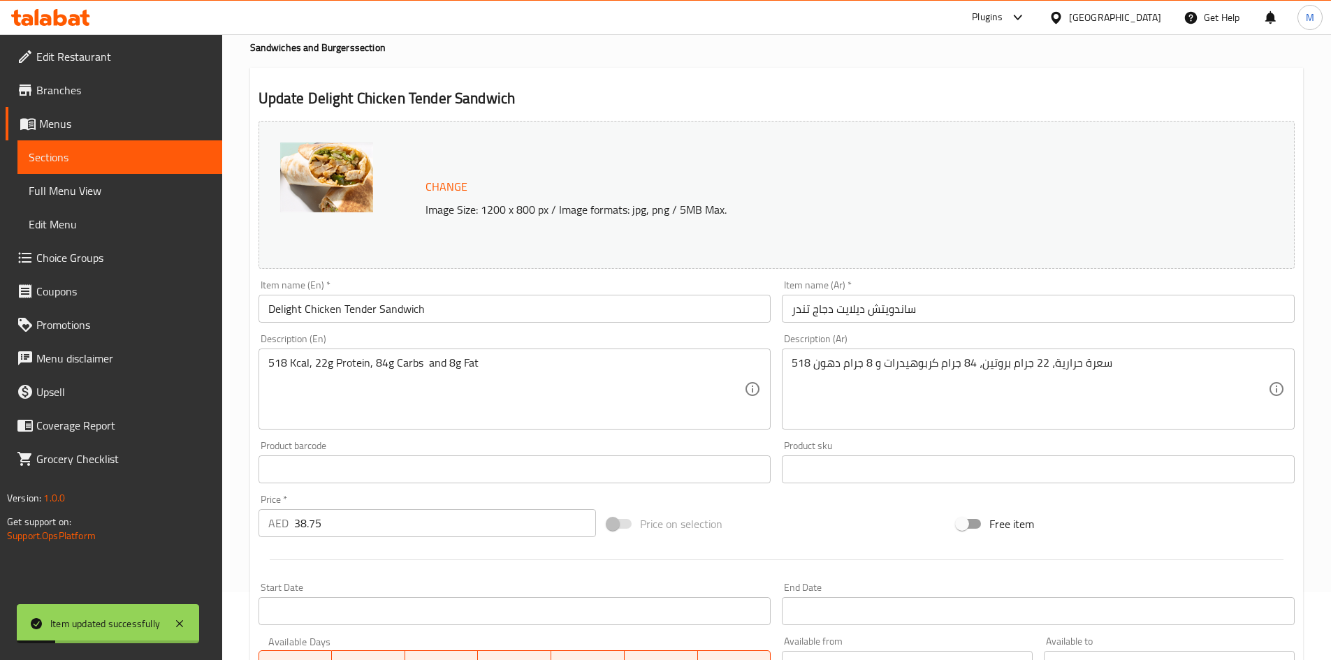
scroll to position [0, 0]
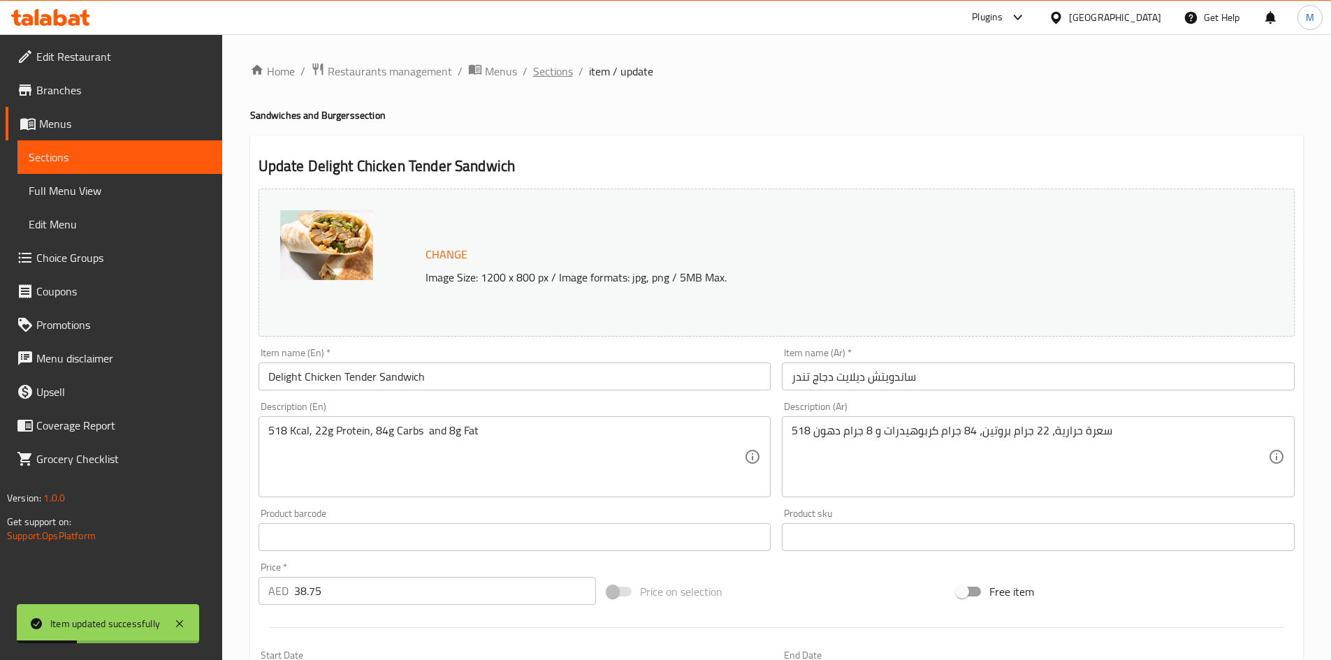
click at [558, 70] on span "Sections" at bounding box center [553, 71] width 40 height 17
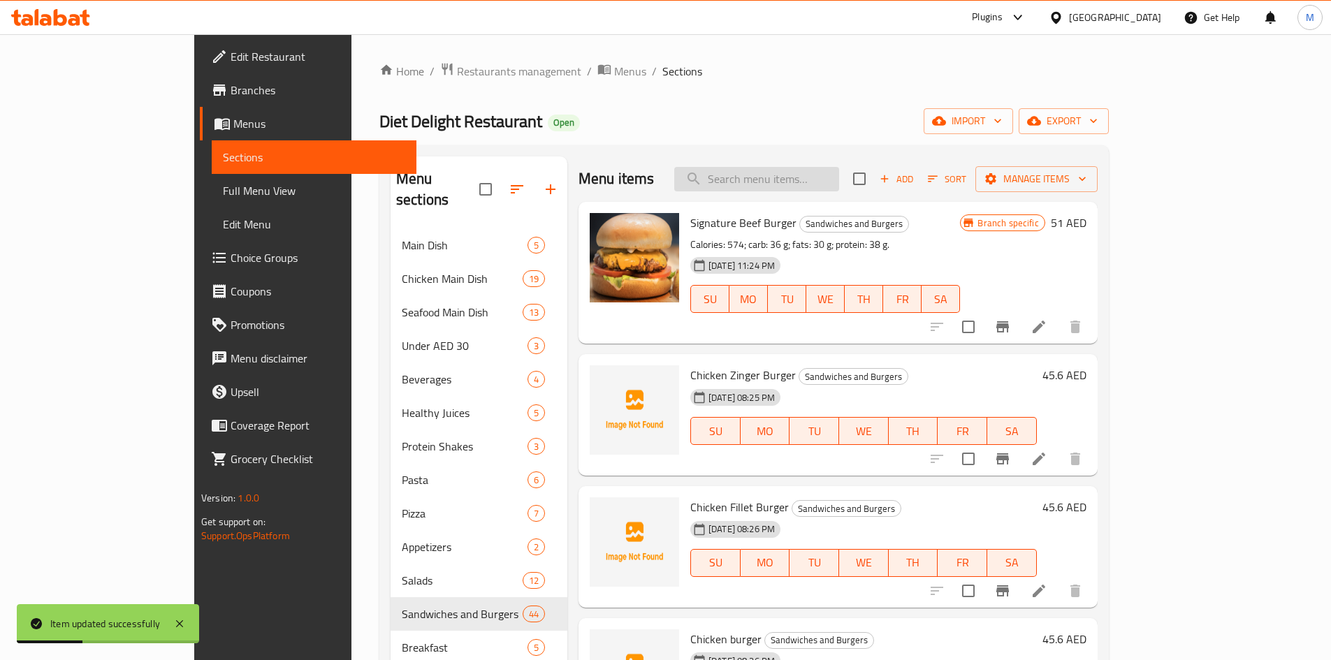
click at [839, 169] on input "search" at bounding box center [756, 179] width 165 height 24
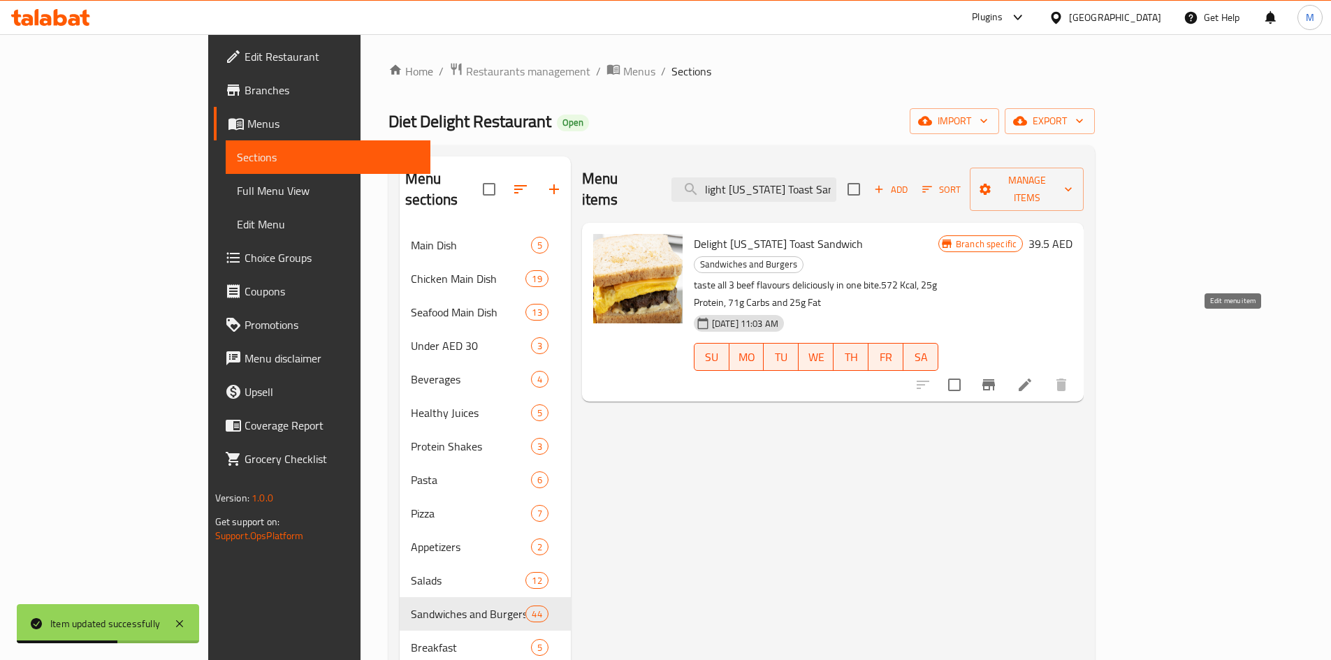
click at [1033, 377] on icon at bounding box center [1025, 385] width 17 height 17
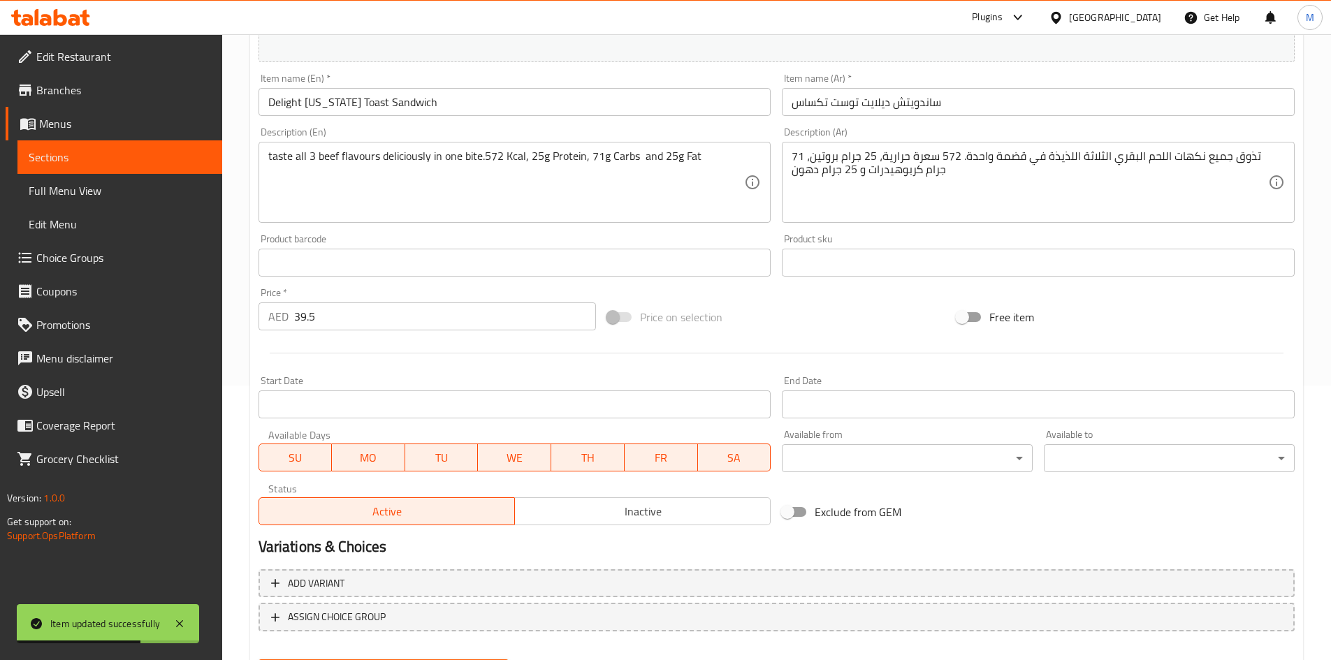
scroll to position [347, 0]
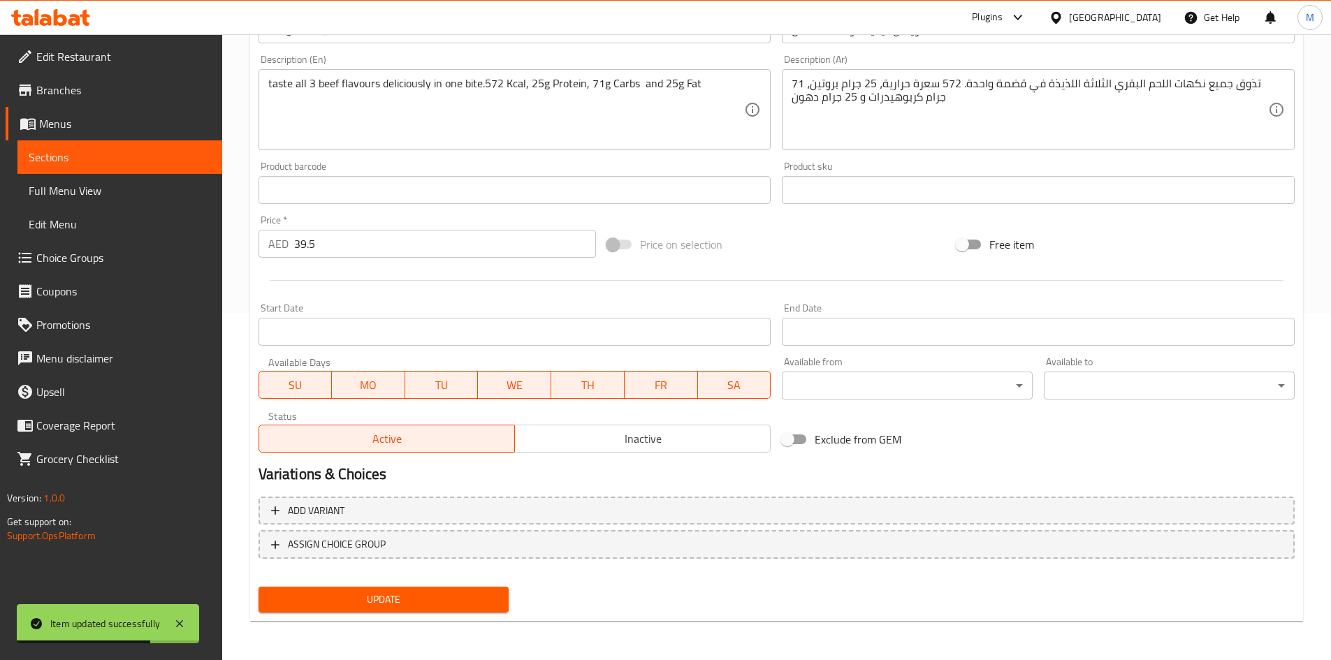
click at [630, 446] on span "Inactive" at bounding box center [643, 439] width 245 height 20
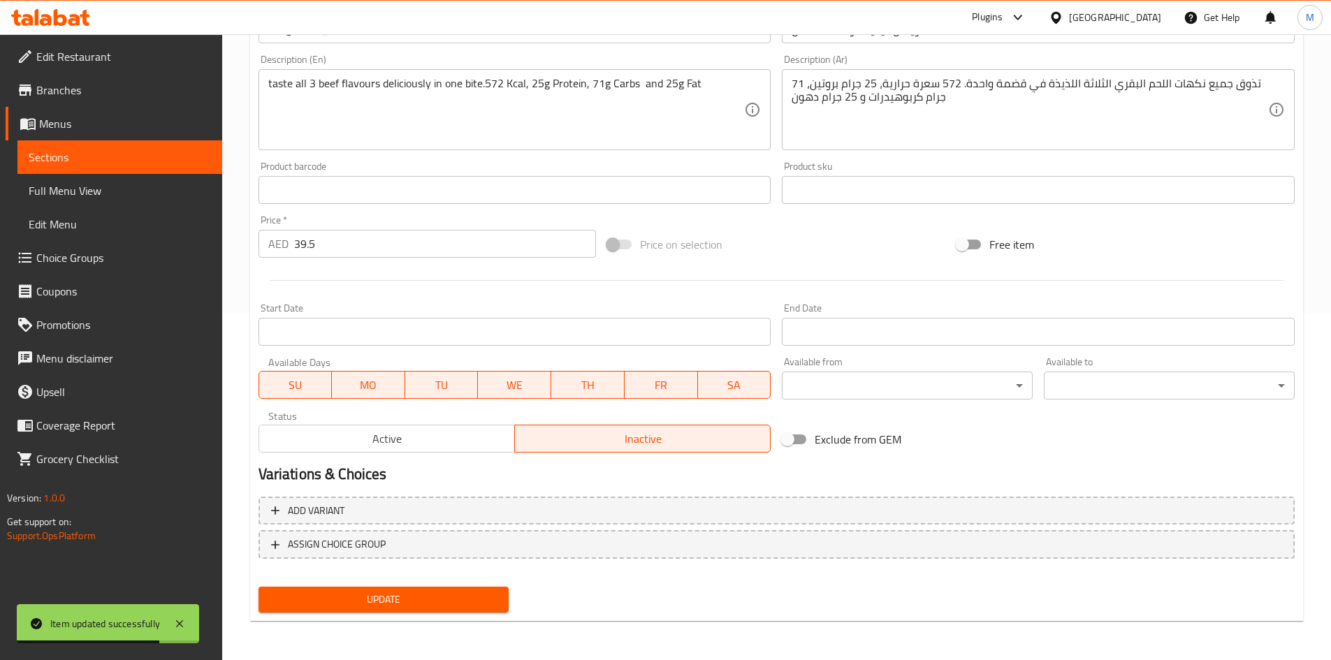
click at [423, 602] on span "Update" at bounding box center [384, 599] width 228 height 17
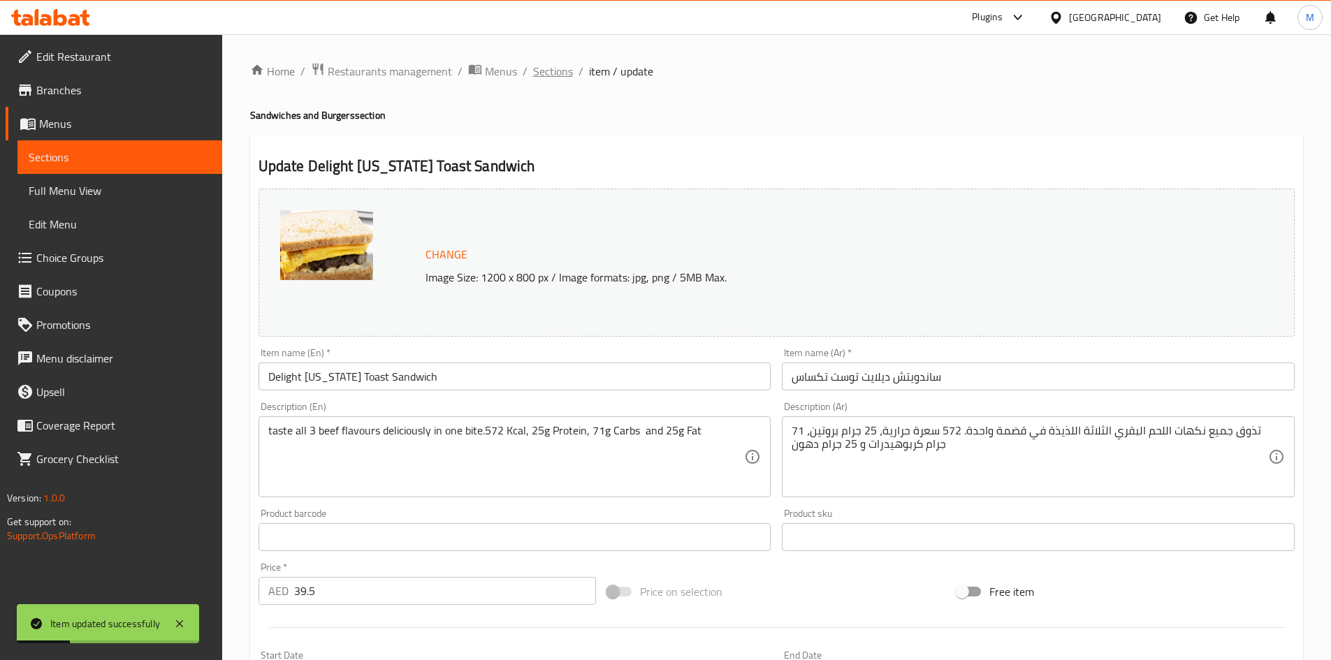
click at [553, 65] on span "Sections" at bounding box center [553, 71] width 40 height 17
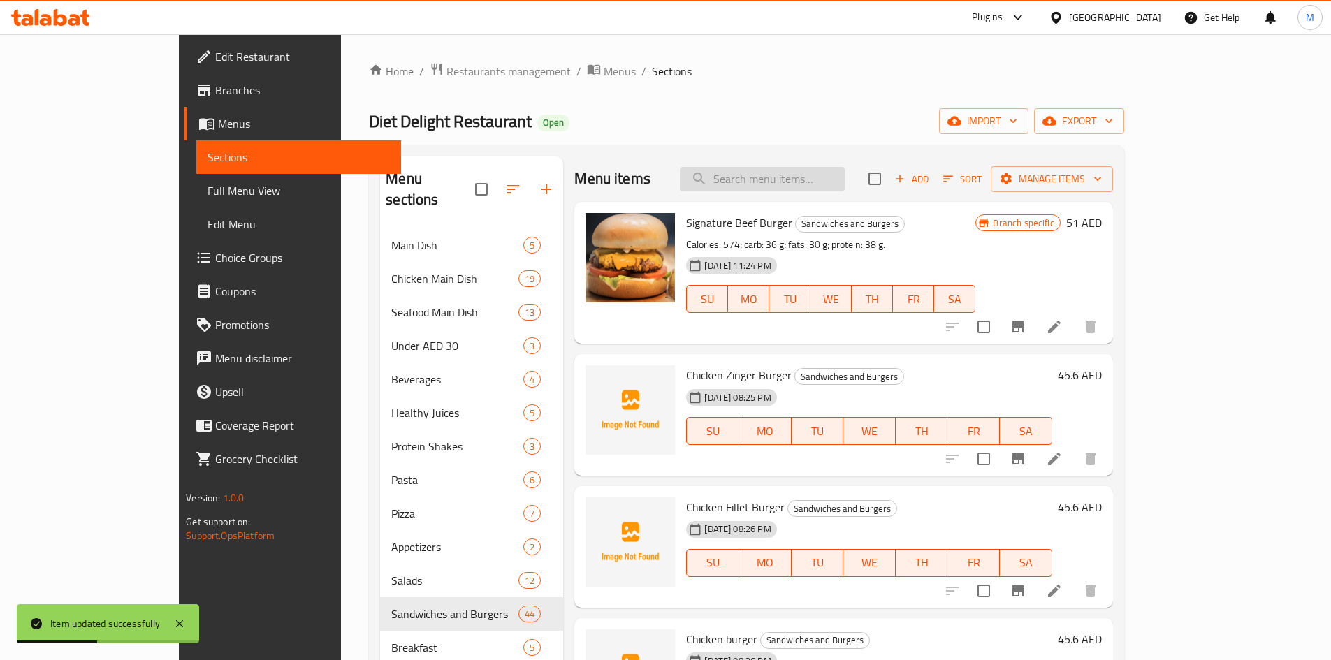
click at [806, 180] on input "search" at bounding box center [762, 179] width 165 height 24
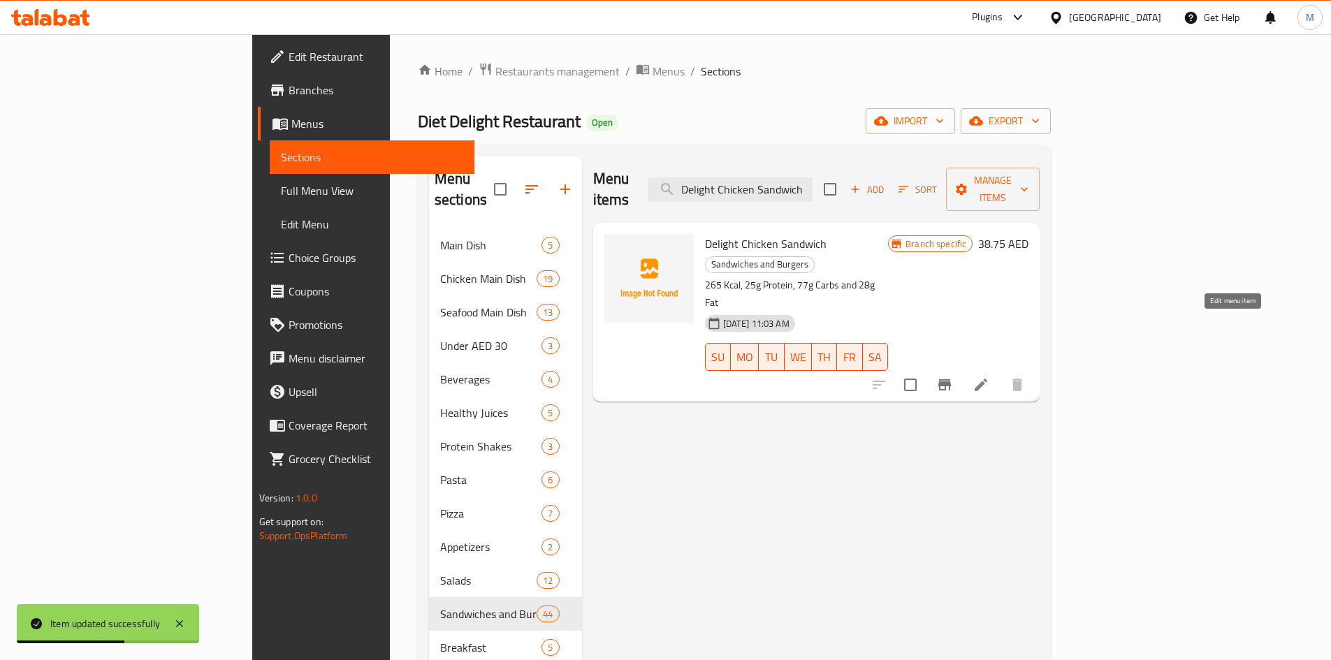
click at [989, 377] on icon at bounding box center [981, 385] width 17 height 17
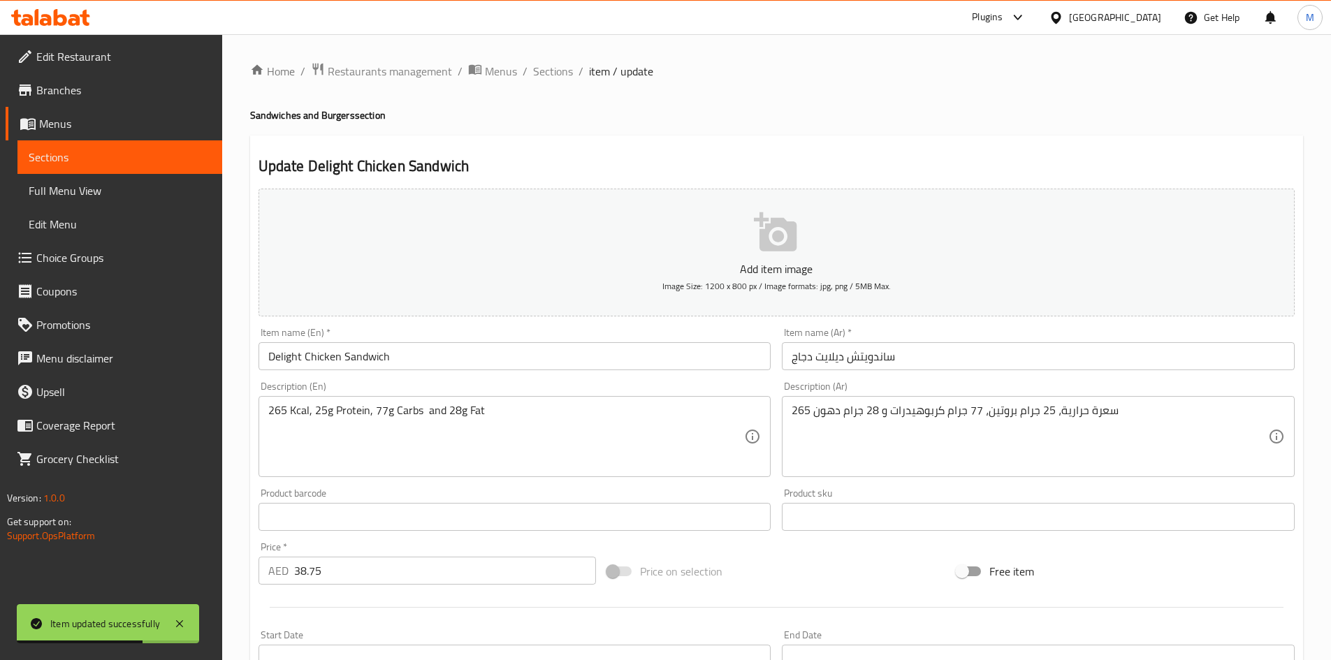
scroll to position [327, 0]
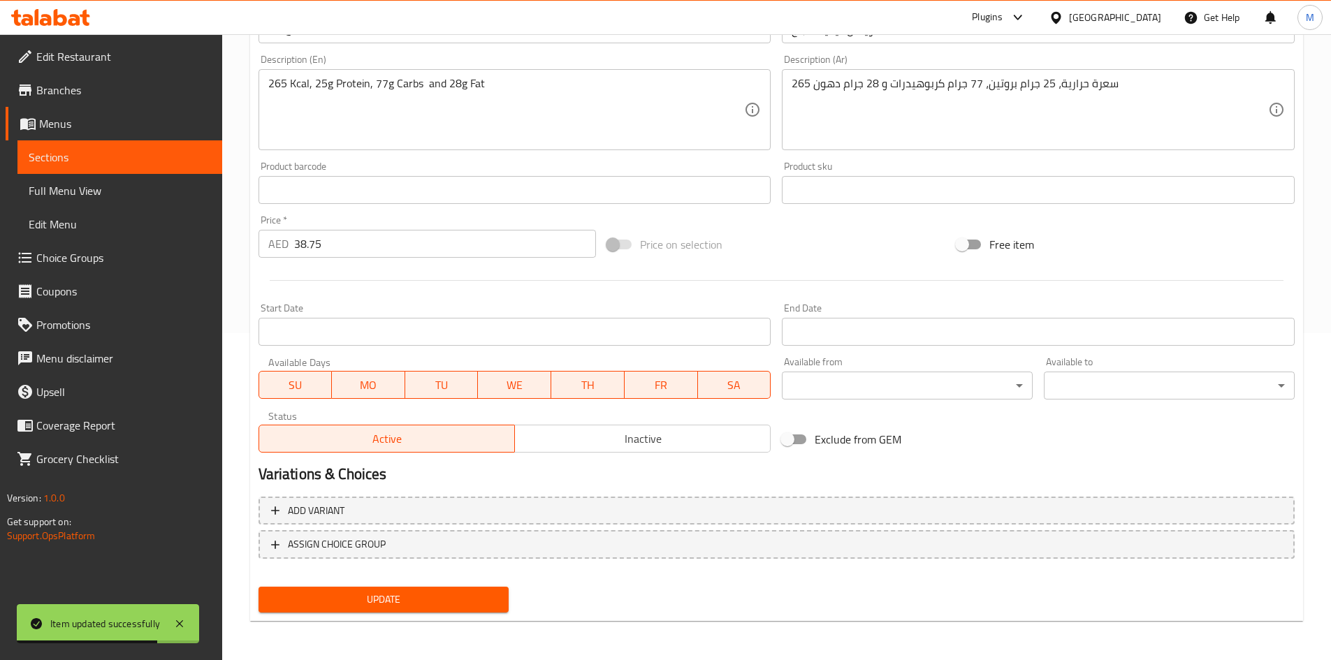
click at [652, 447] on span "Inactive" at bounding box center [643, 439] width 245 height 20
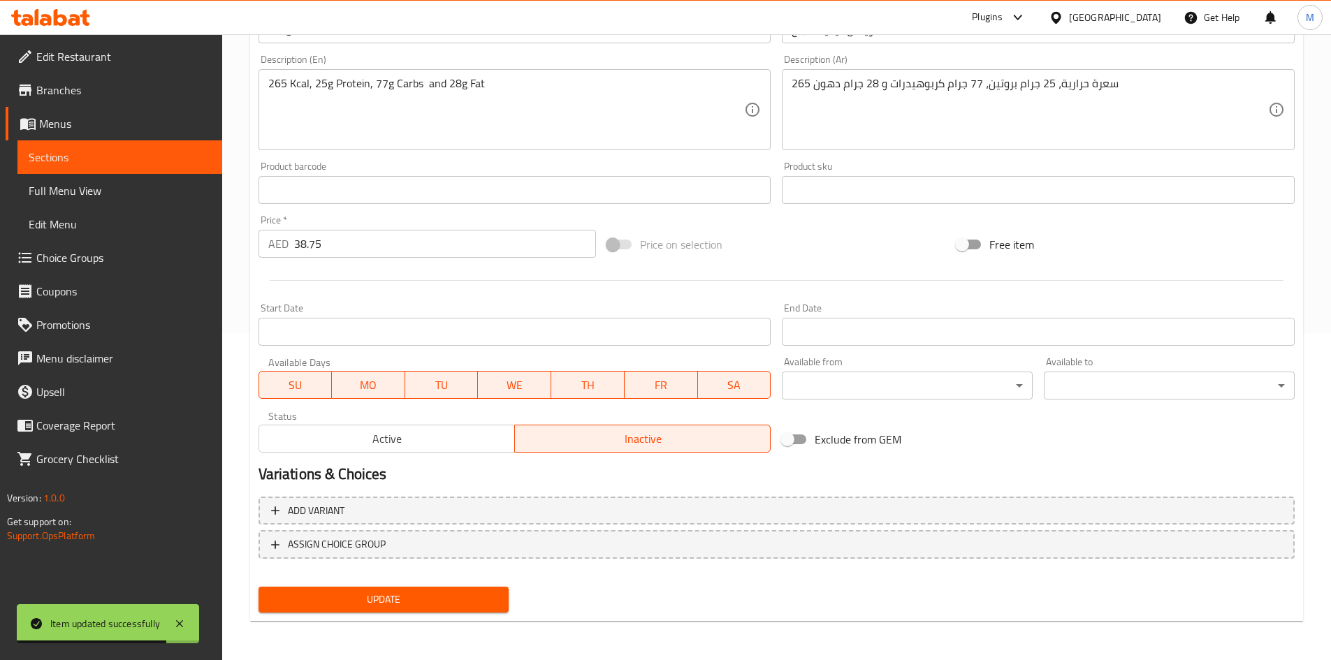
click at [494, 589] on button "Update" at bounding box center [384, 600] width 251 height 26
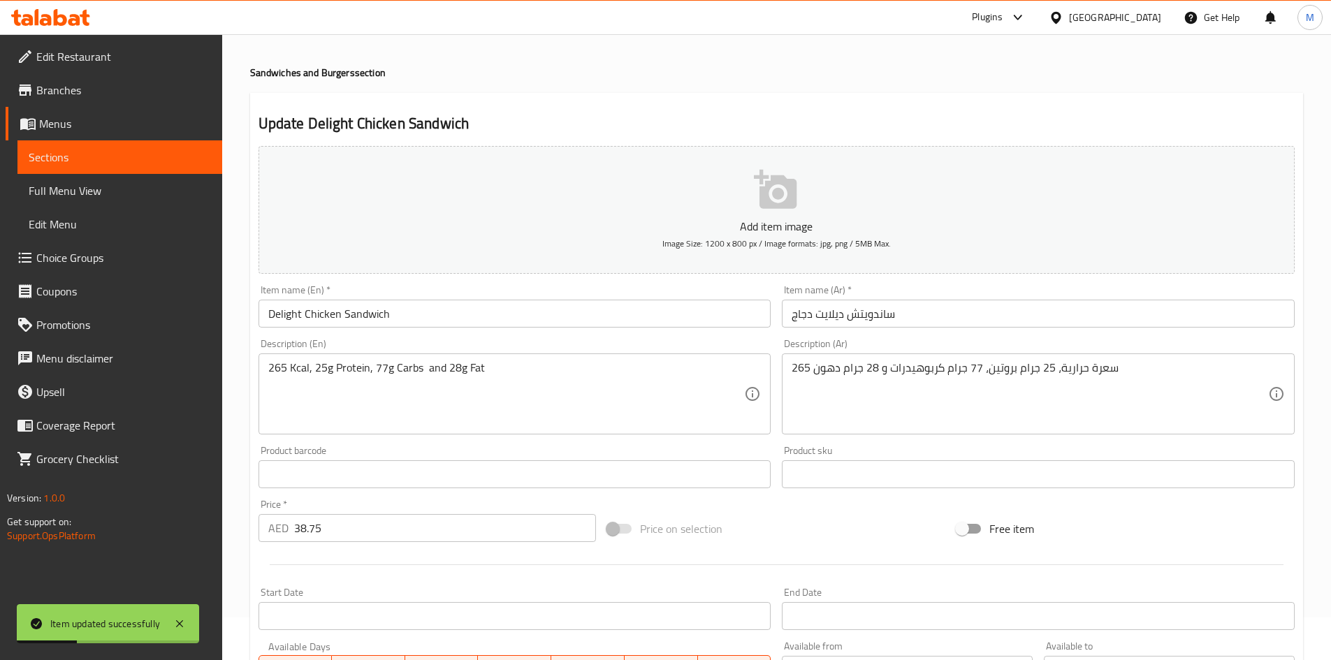
scroll to position [0, 0]
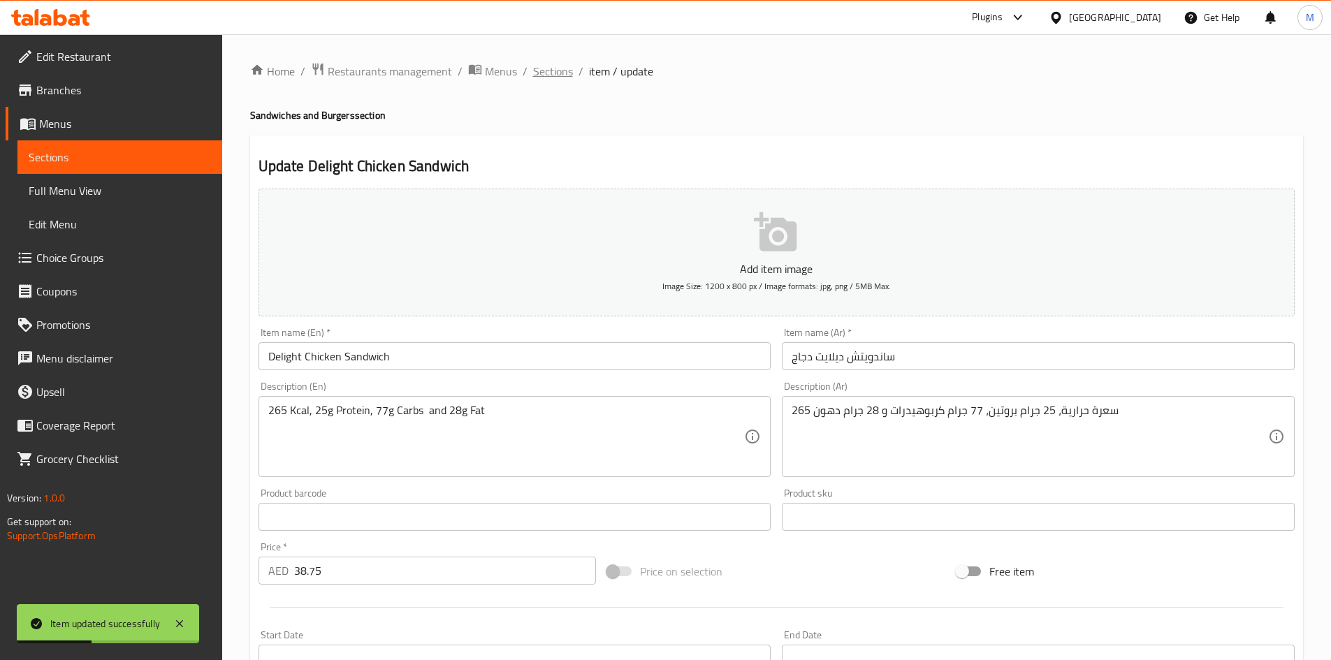
click at [565, 70] on span "Sections" at bounding box center [553, 71] width 40 height 17
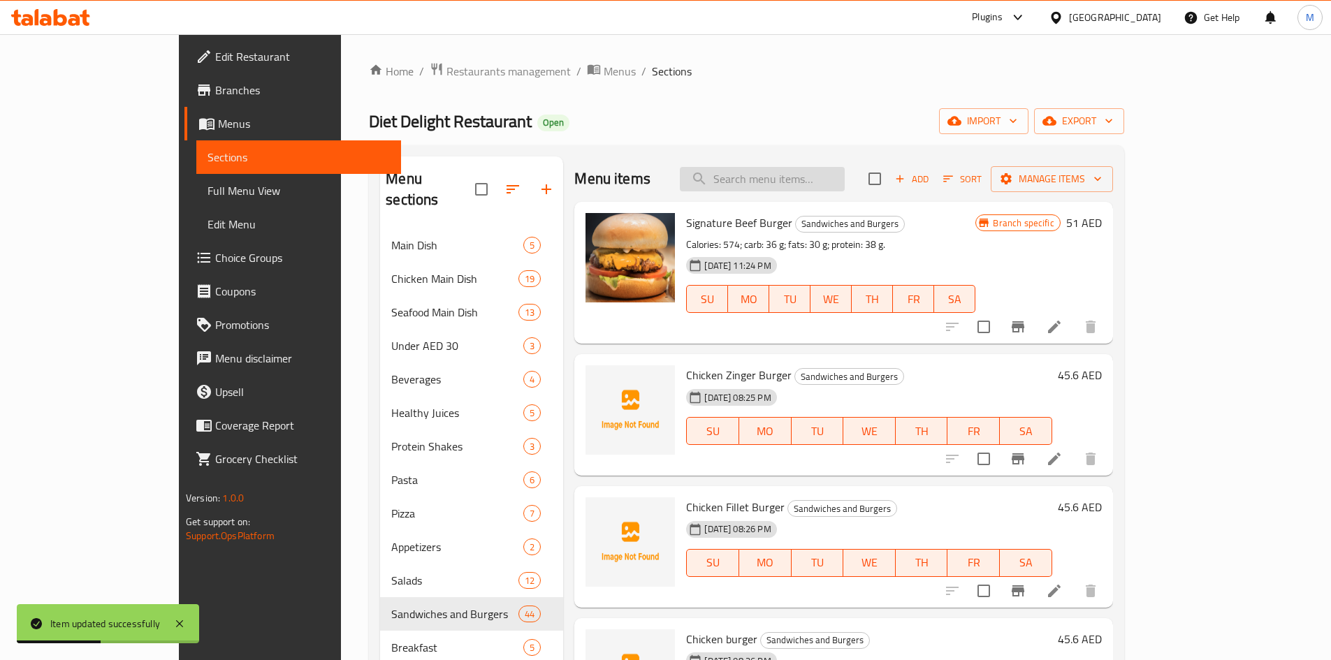
click at [816, 188] on input "search" at bounding box center [762, 179] width 165 height 24
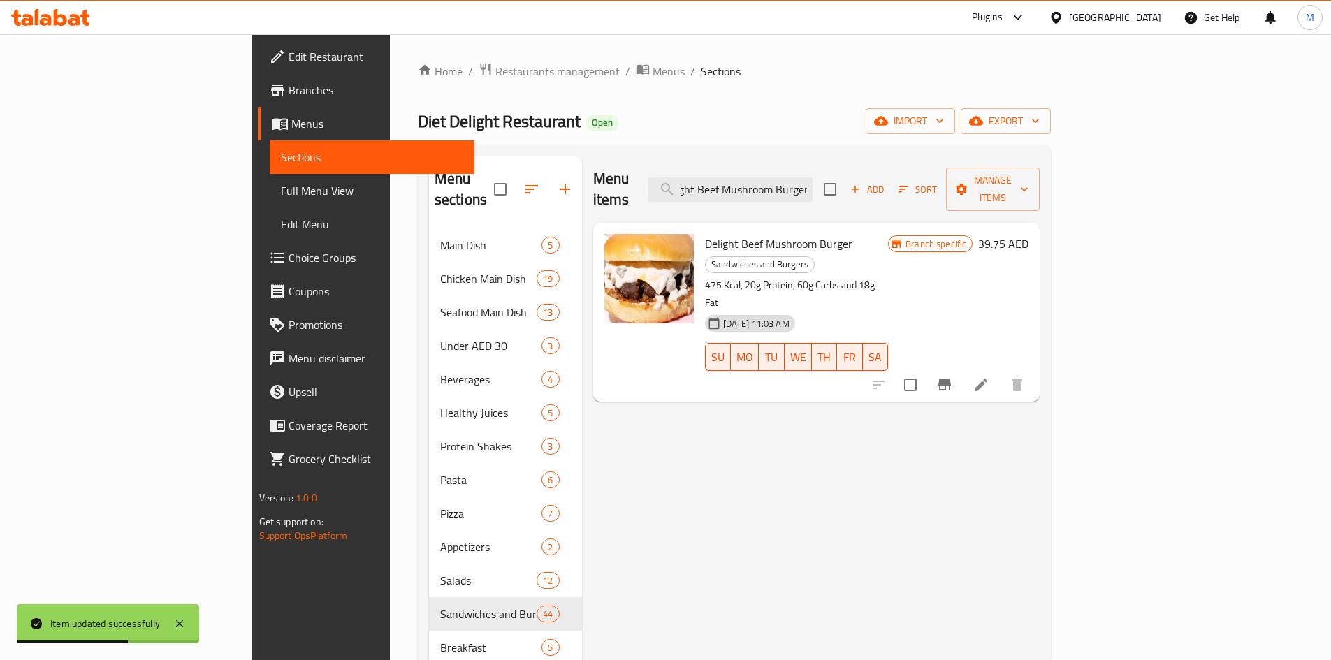
click at [1001, 372] on li at bounding box center [980, 384] width 39 height 25
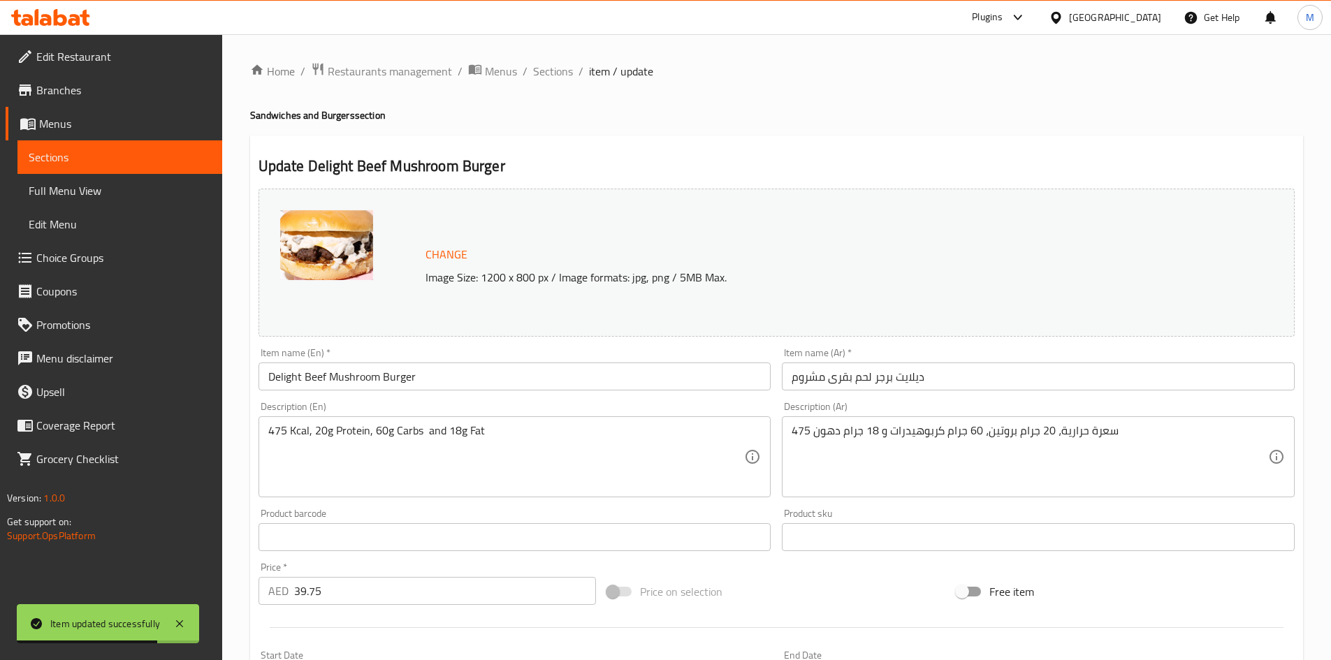
scroll to position [279, 0]
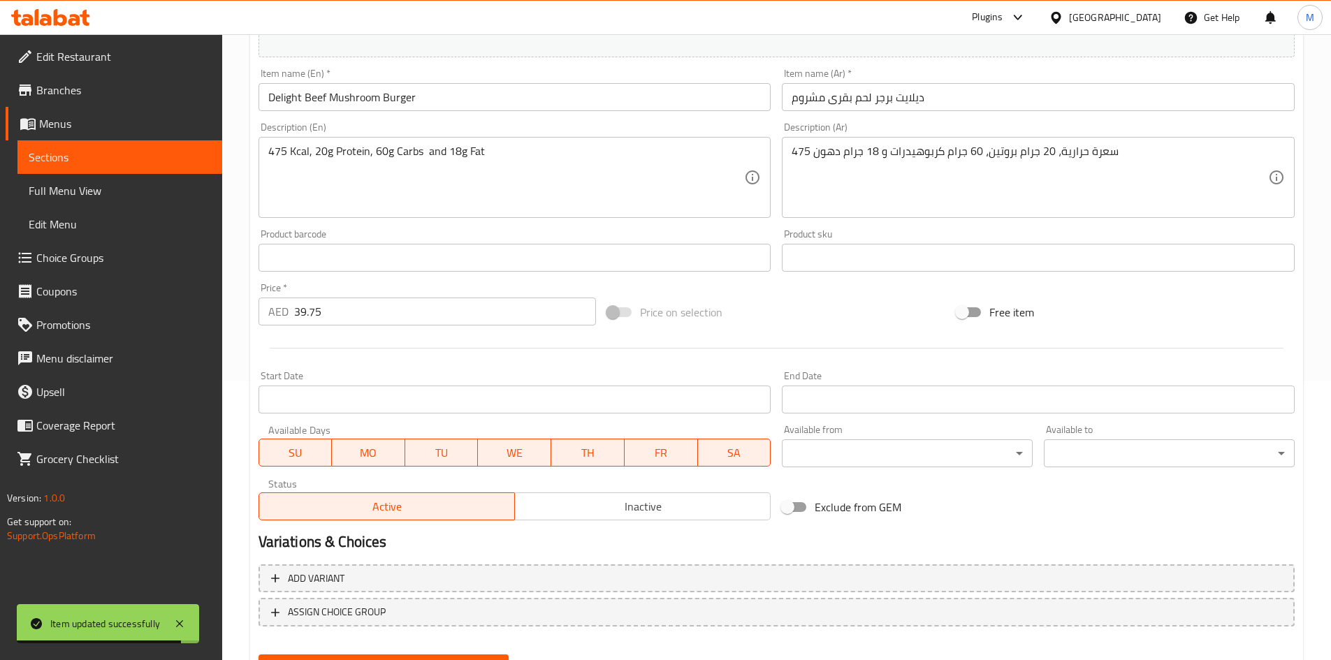
click at [633, 502] on span "Inactive" at bounding box center [643, 507] width 245 height 20
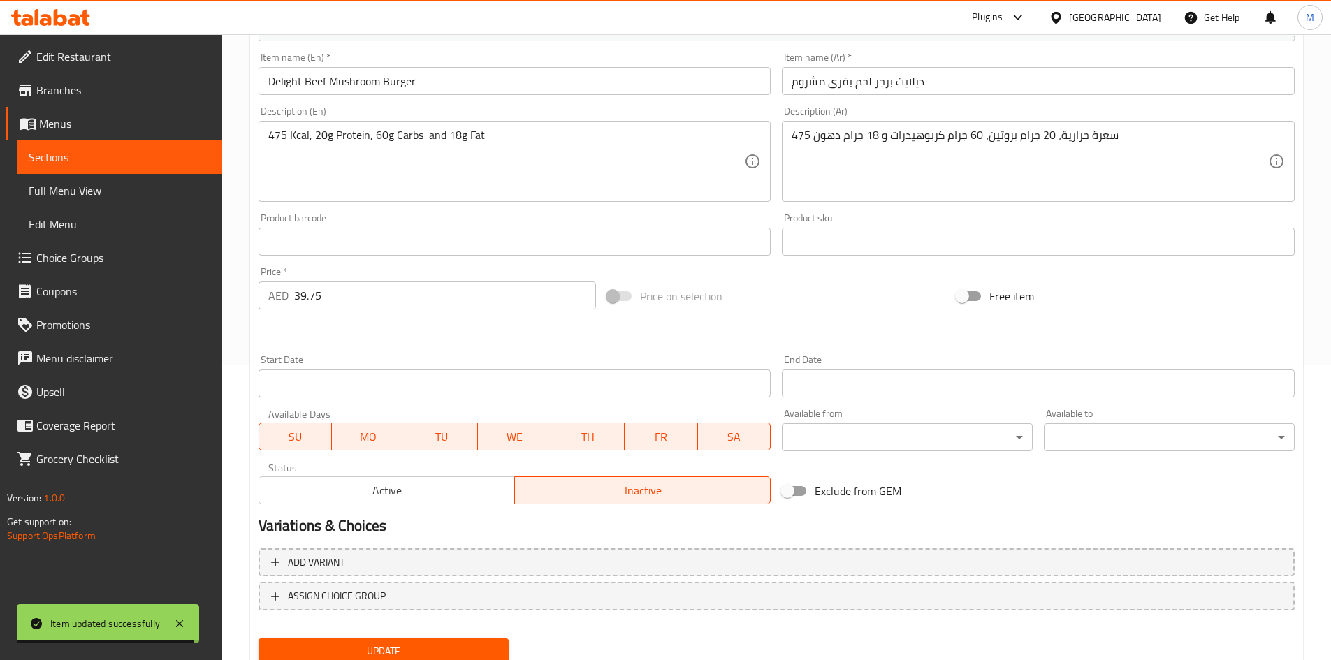
scroll to position [347, 0]
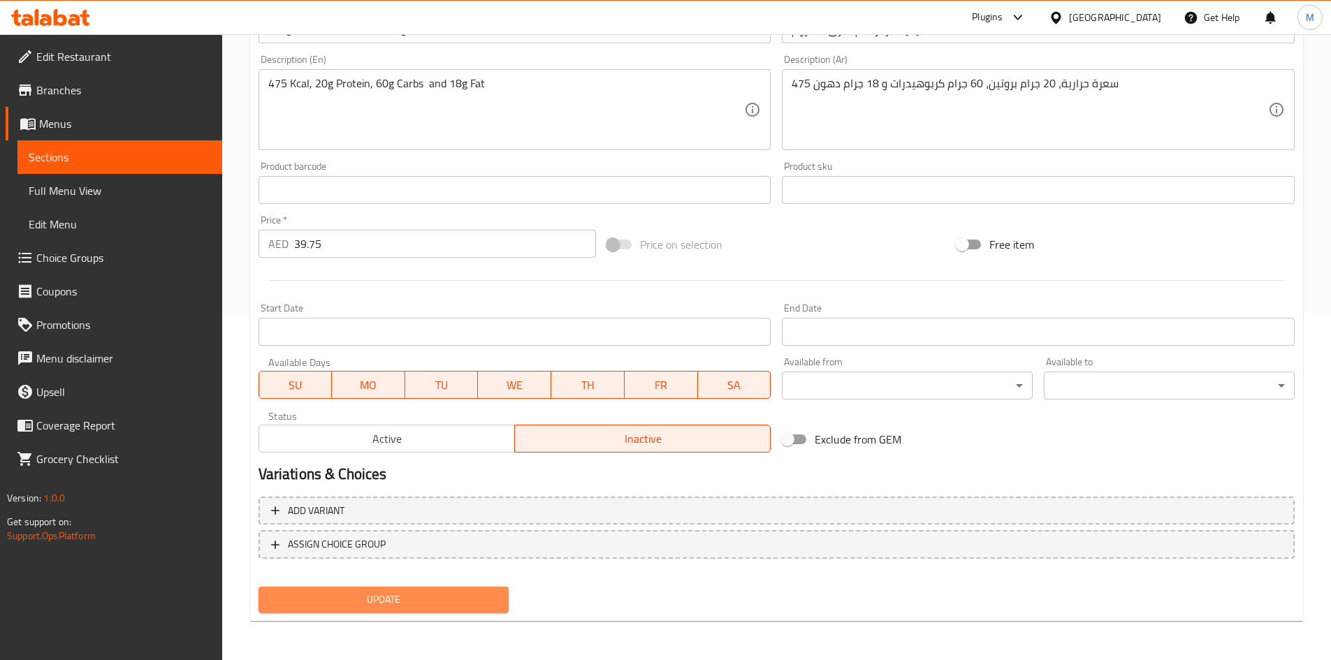
click at [437, 593] on span "Update" at bounding box center [384, 599] width 228 height 17
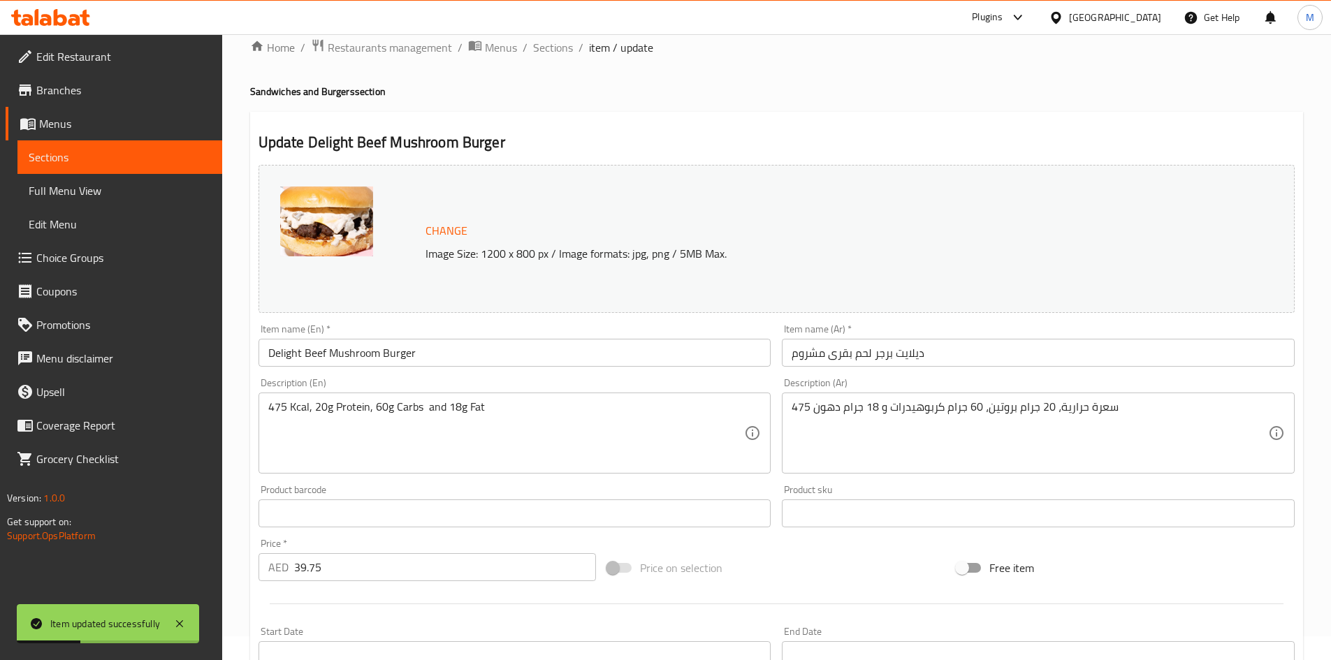
scroll to position [0, 0]
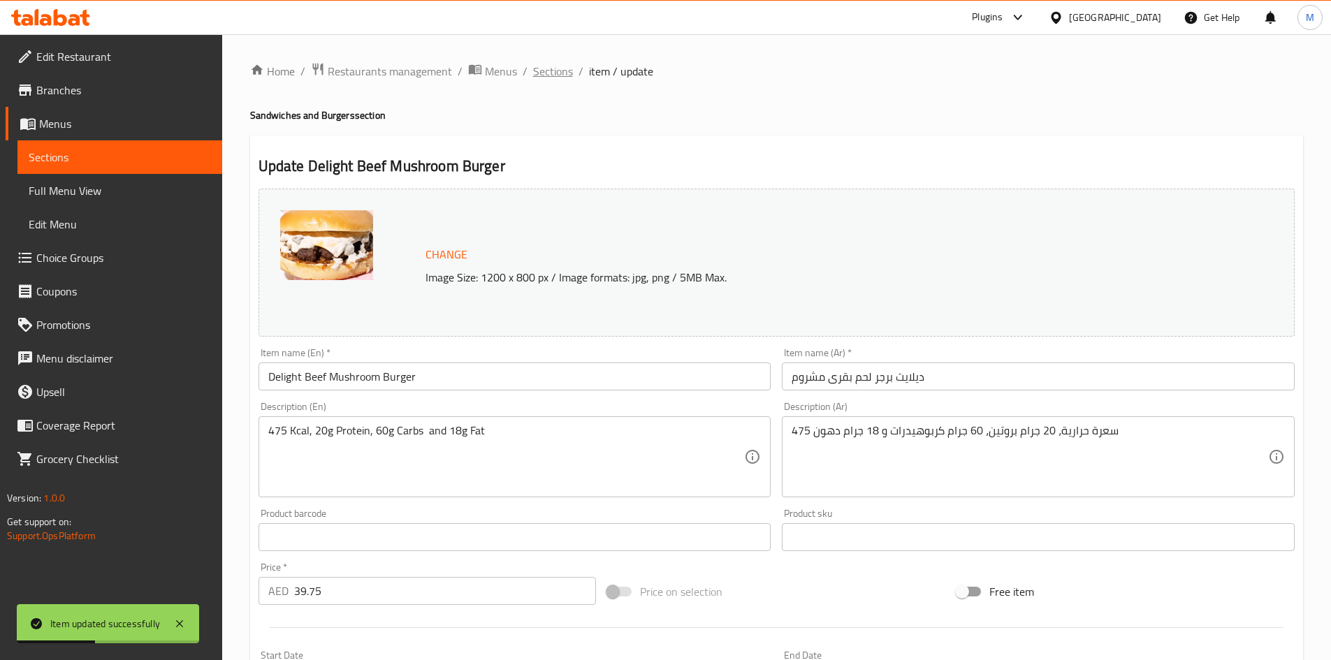
click at [555, 80] on span "Sections" at bounding box center [553, 71] width 40 height 17
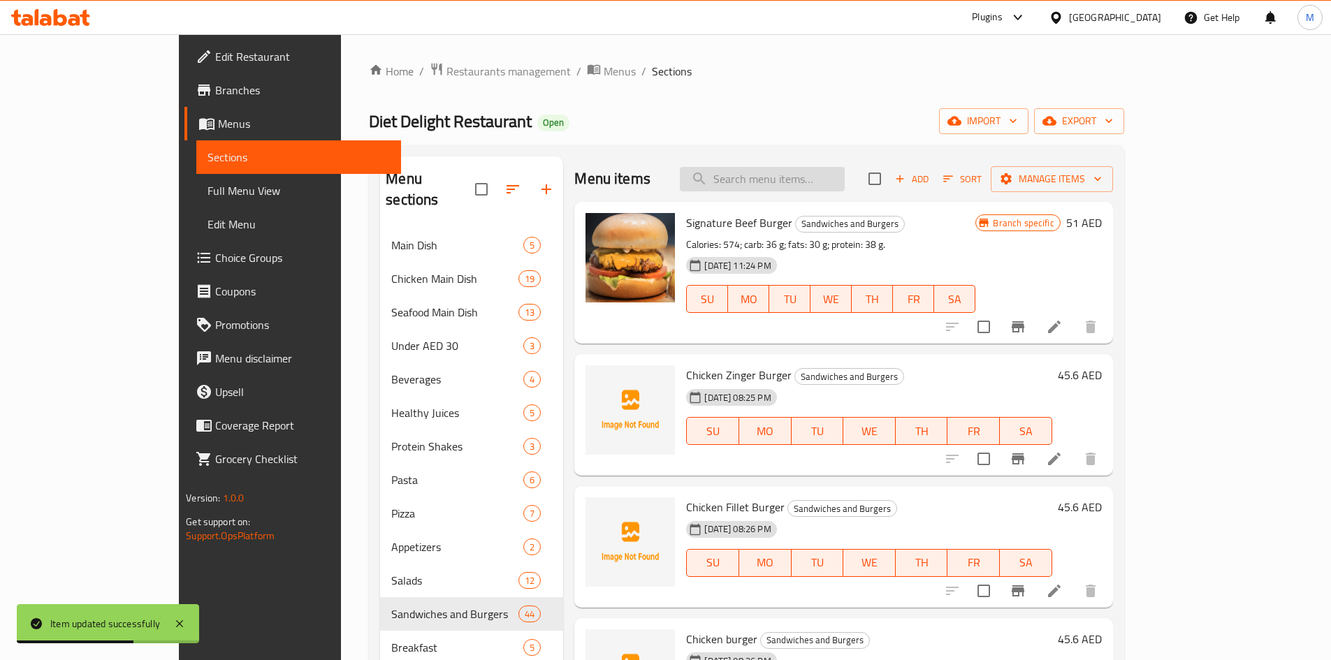
click at [845, 181] on input "search" at bounding box center [762, 179] width 165 height 24
paste input "Delight Beef Smoke Burger"
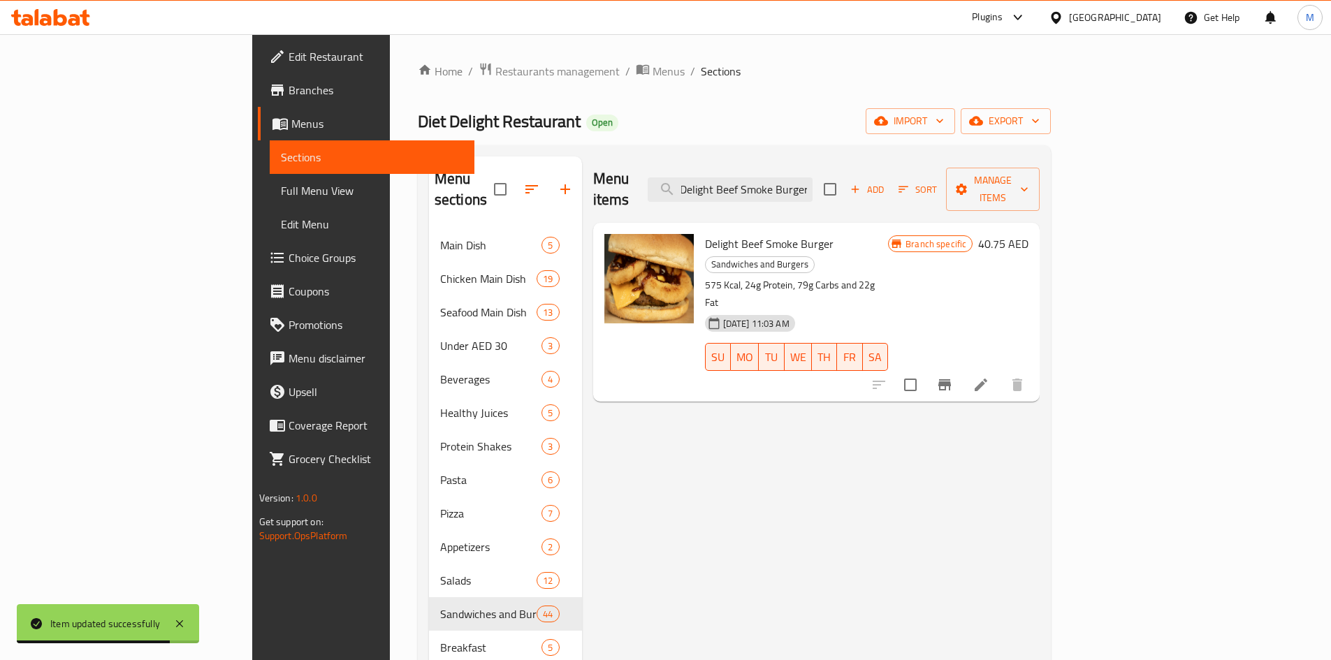
type input "Delight Beef Smoke Burger"
click at [987, 379] on icon at bounding box center [981, 385] width 13 height 13
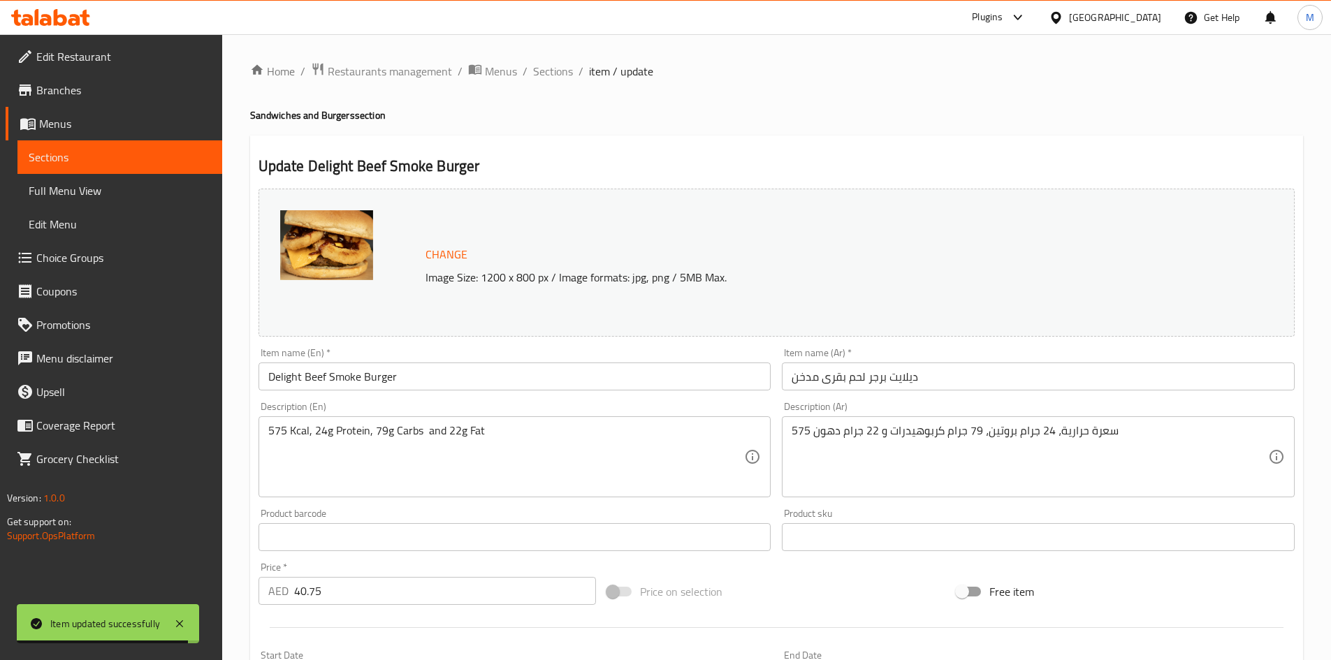
scroll to position [210, 0]
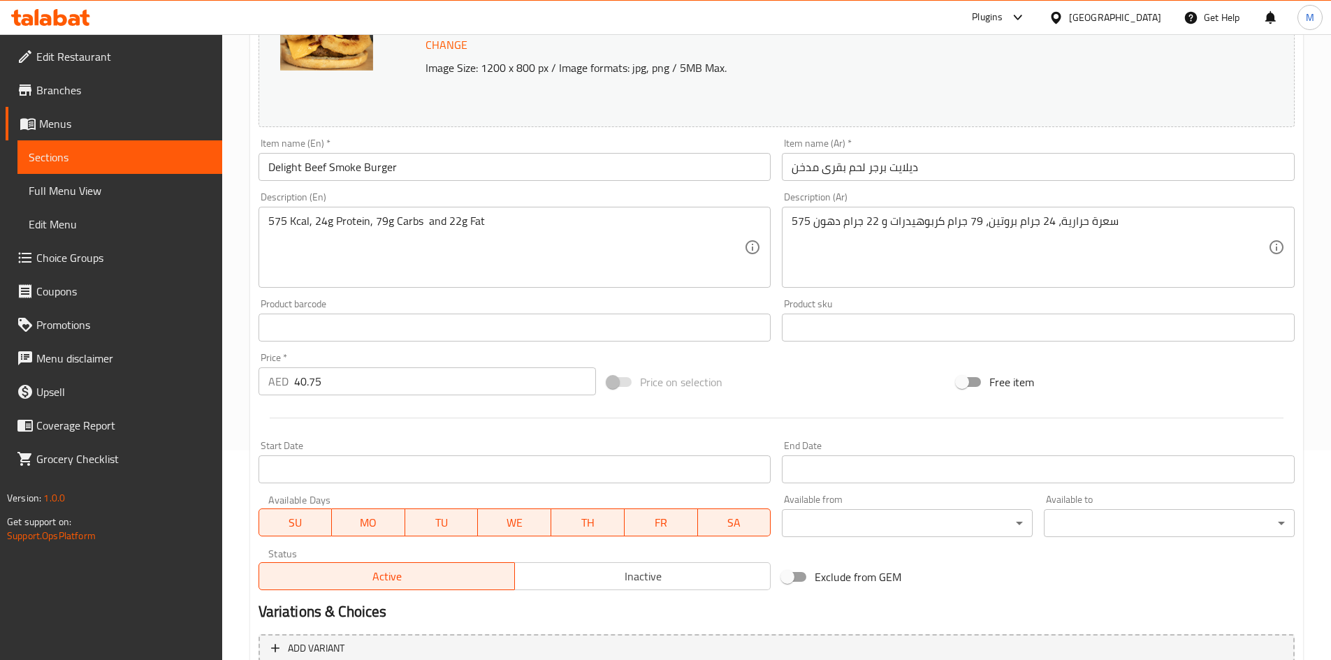
click at [622, 585] on span "Inactive" at bounding box center [643, 577] width 245 height 20
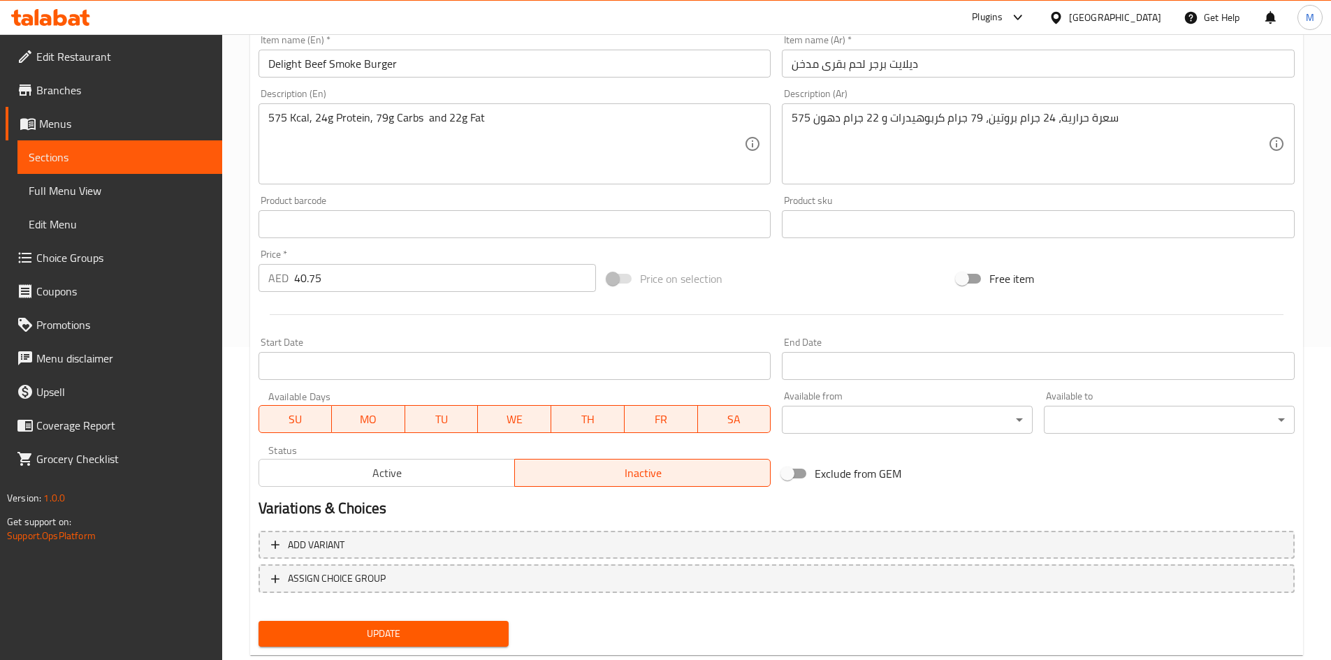
scroll to position [347, 0]
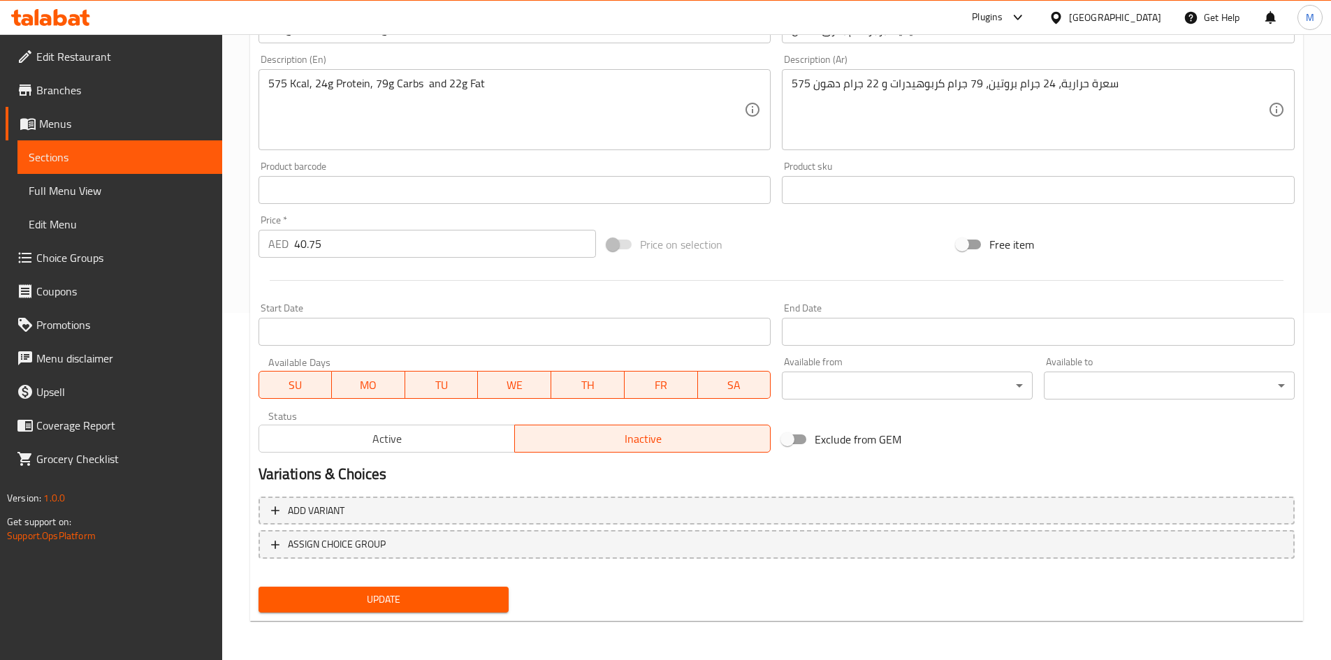
click at [474, 589] on button "Update" at bounding box center [384, 600] width 251 height 26
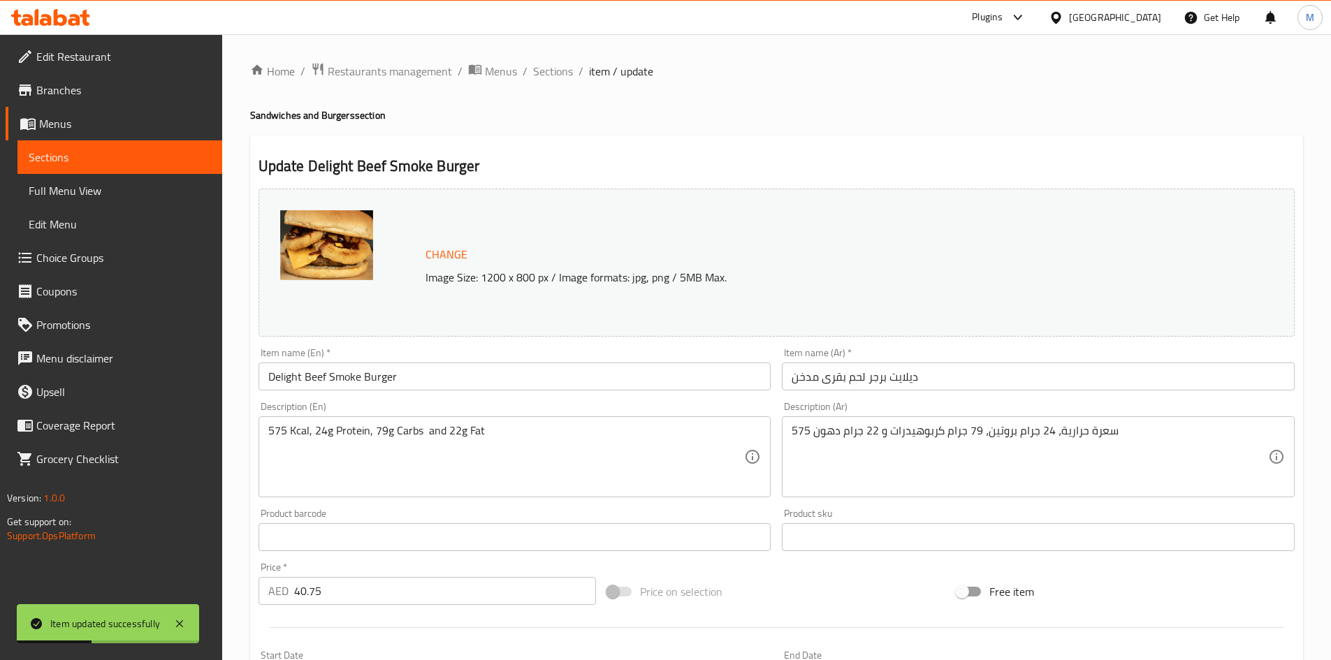
click at [554, 66] on span "Sections" at bounding box center [553, 71] width 40 height 17
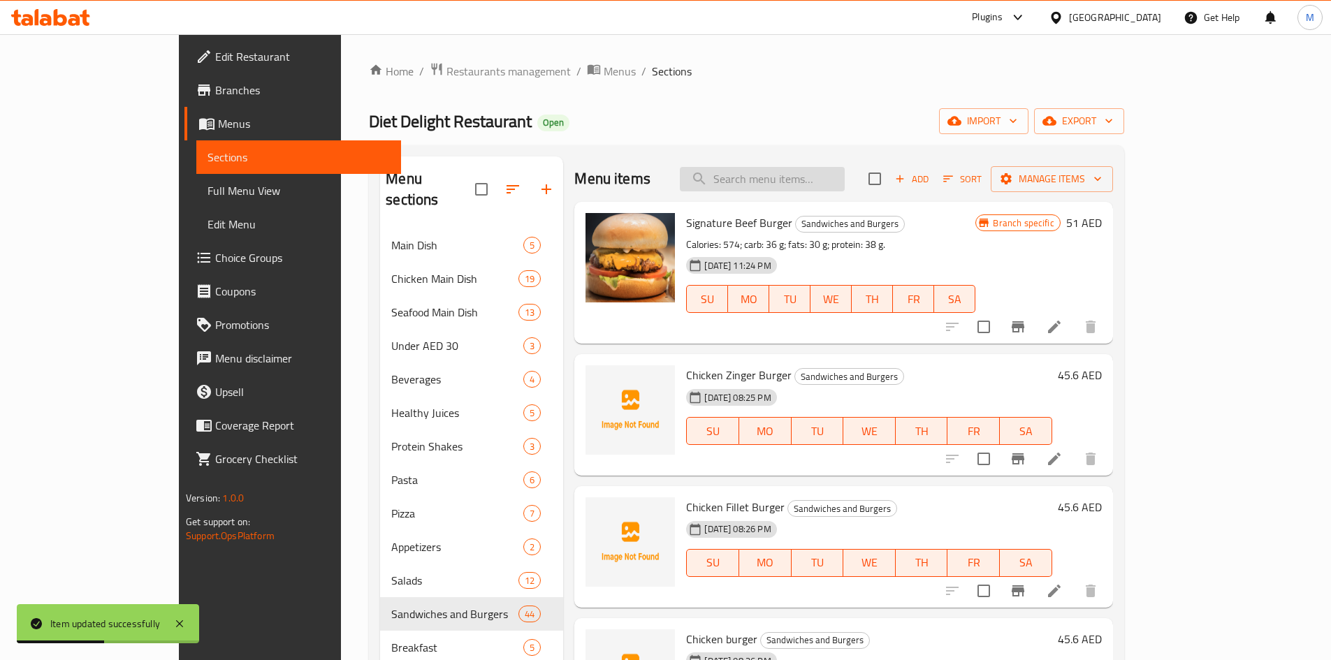
click at [800, 176] on input "search" at bounding box center [762, 179] width 165 height 24
paste input "Delight Chicken Burger"
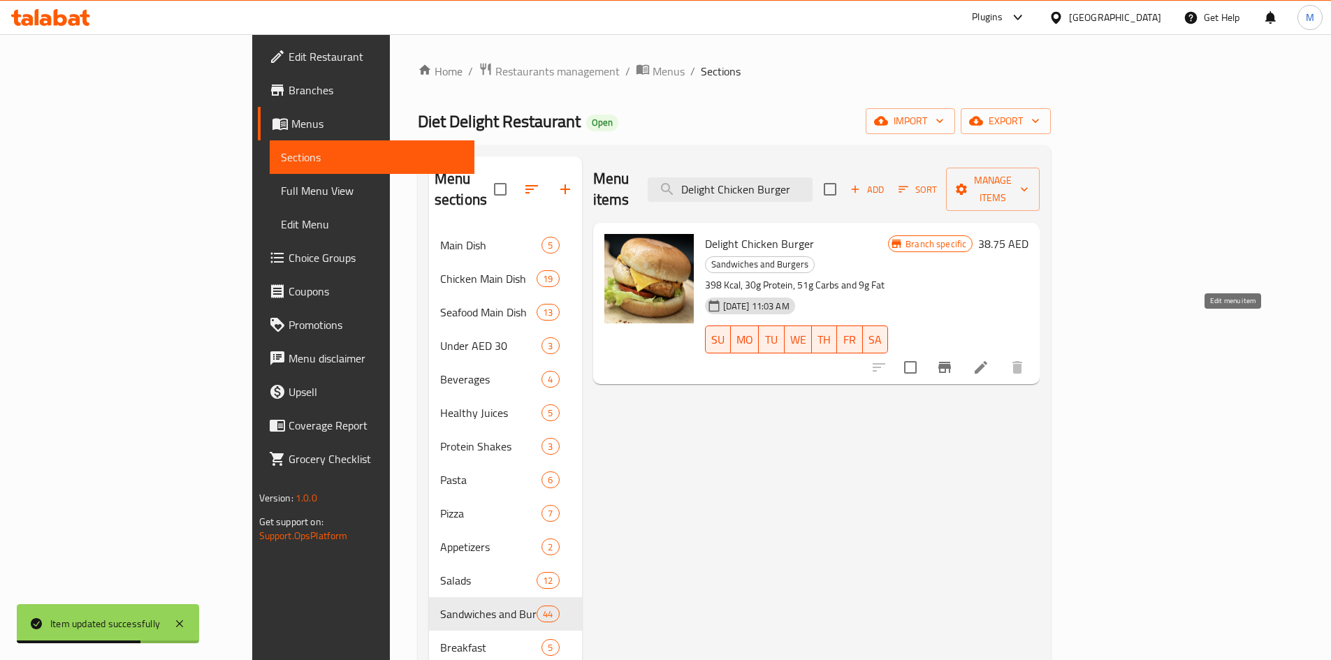
type input "Delight Chicken Burger"
click at [987, 361] on icon at bounding box center [981, 367] width 13 height 13
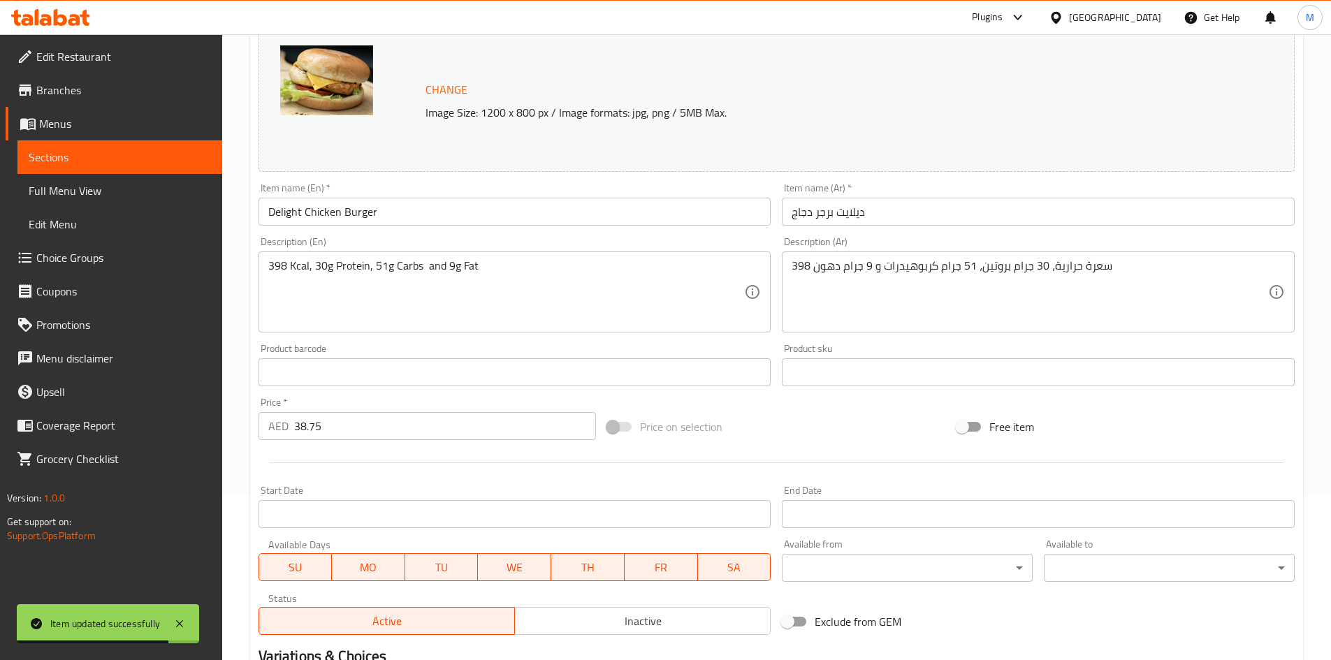
scroll to position [279, 0]
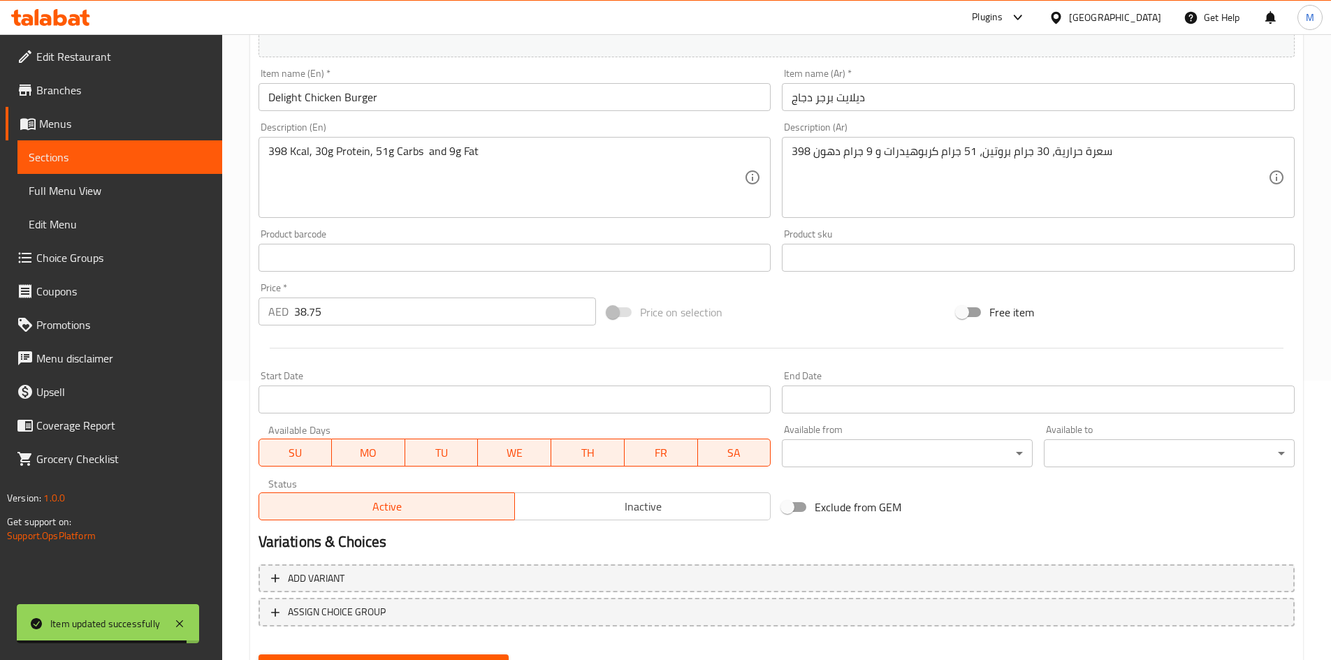
click at [609, 500] on span "Inactive" at bounding box center [643, 507] width 245 height 20
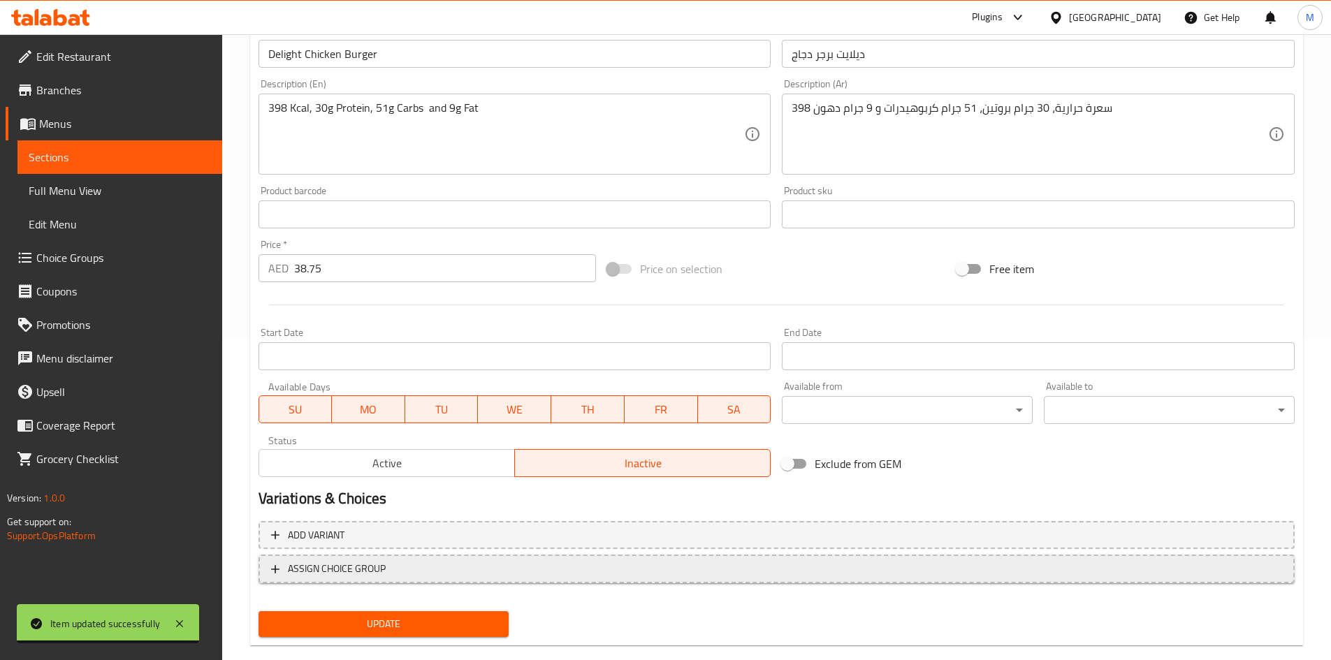
scroll to position [347, 0]
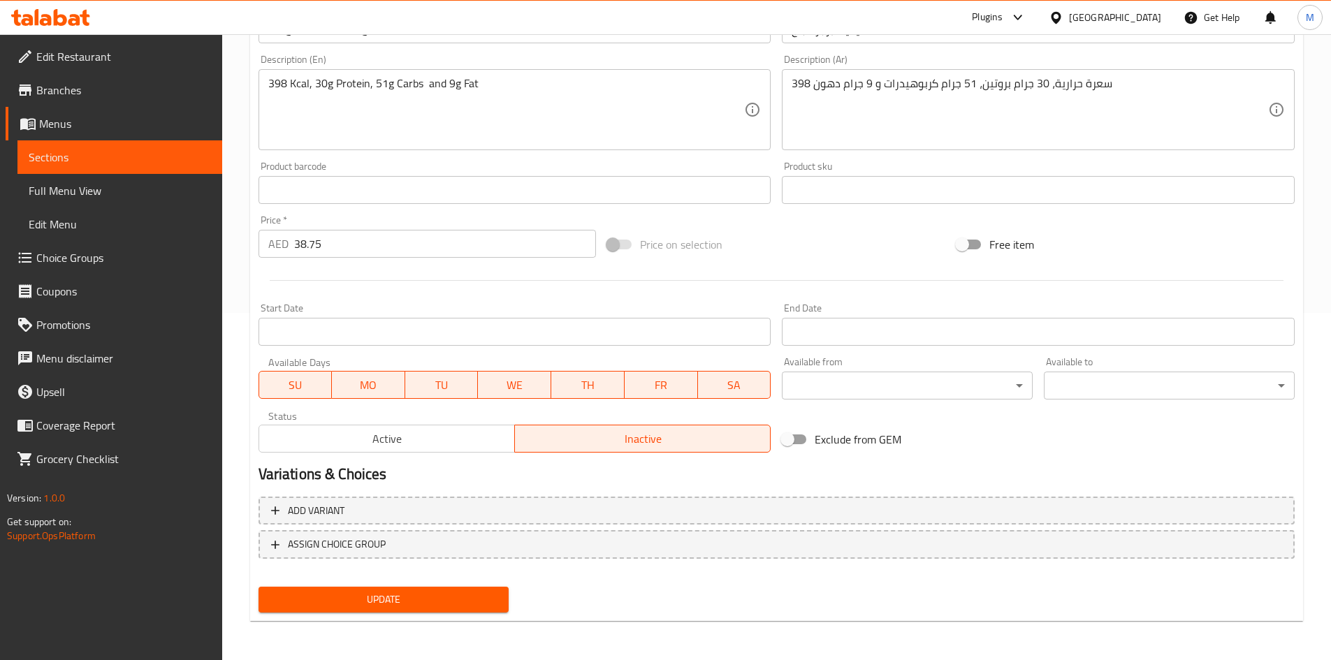
click at [467, 588] on button "Update" at bounding box center [384, 600] width 251 height 26
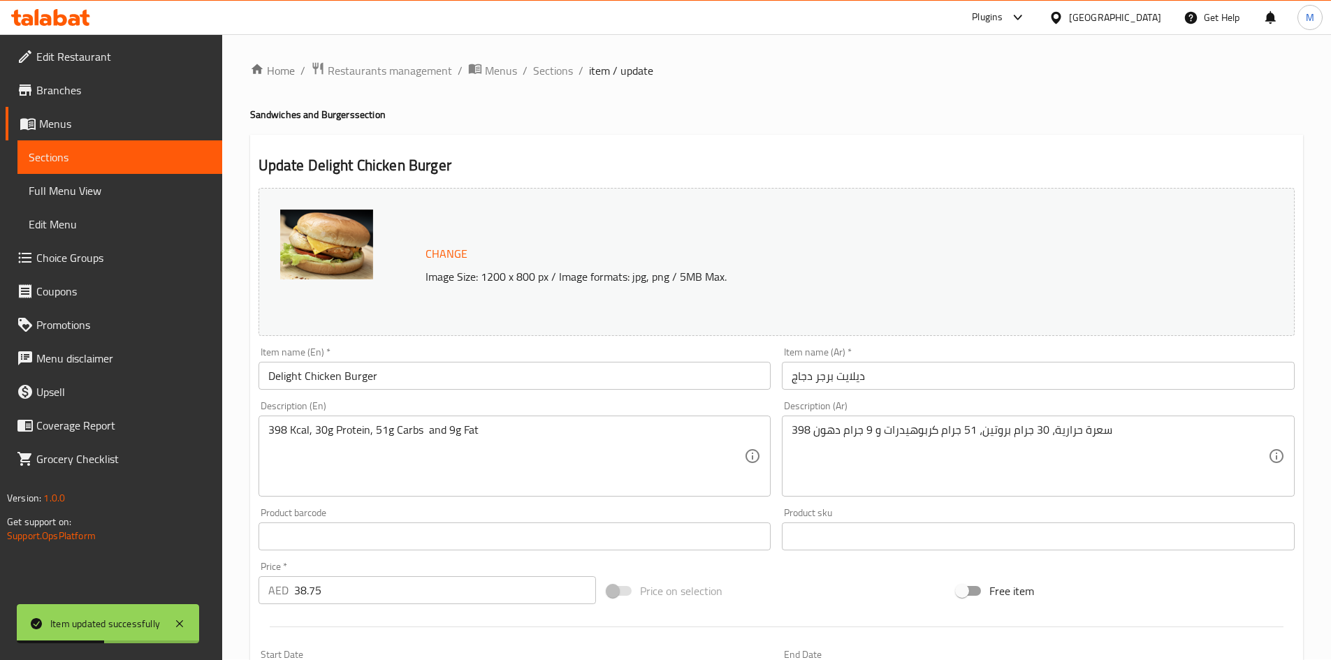
scroll to position [0, 0]
click at [557, 65] on span "Sections" at bounding box center [553, 71] width 40 height 17
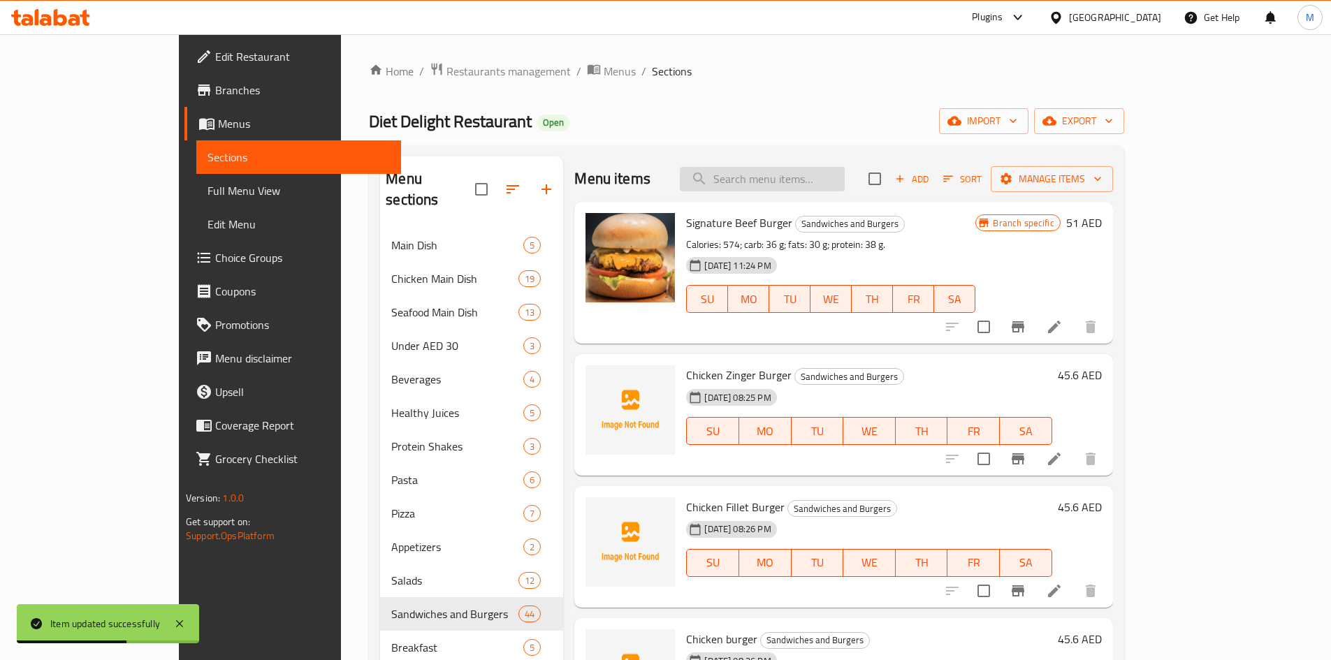
click at [803, 181] on input "search" at bounding box center [762, 179] width 165 height 24
paste input "Delight Chicken Zinger Fillet Burger"
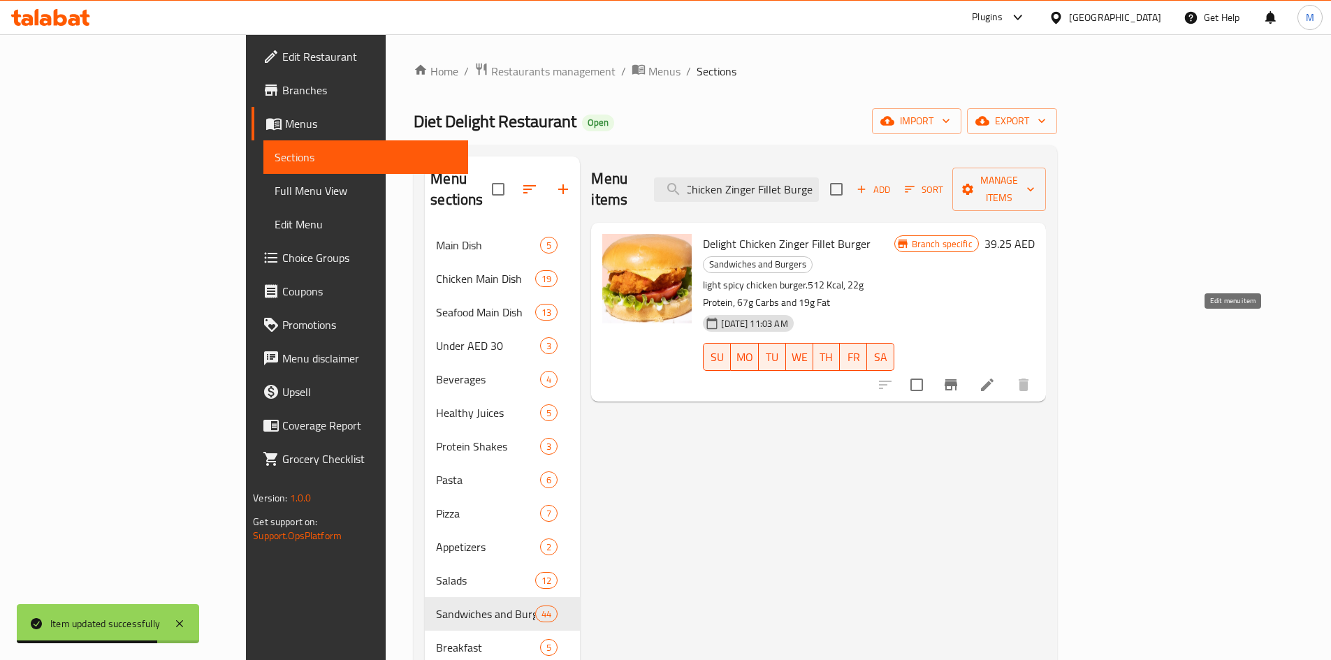
type input "Delight Chicken Zinger Fillet Burger"
click at [994, 379] on icon at bounding box center [987, 385] width 13 height 13
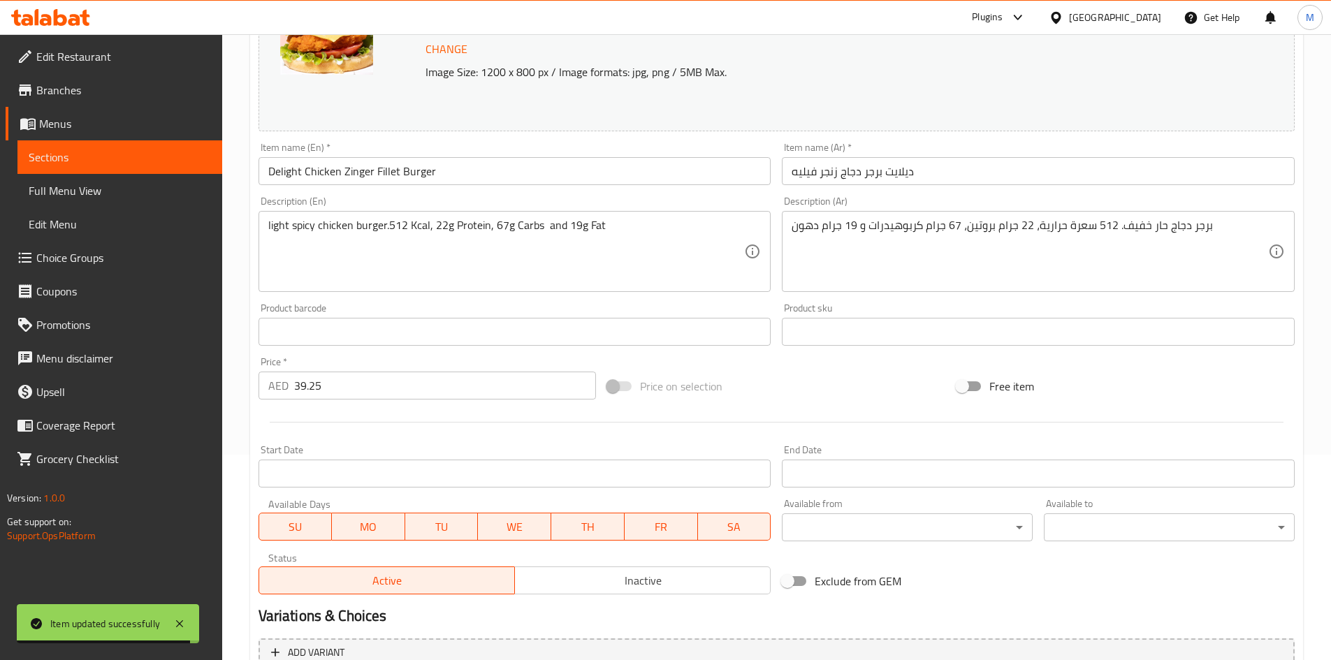
scroll to position [279, 0]
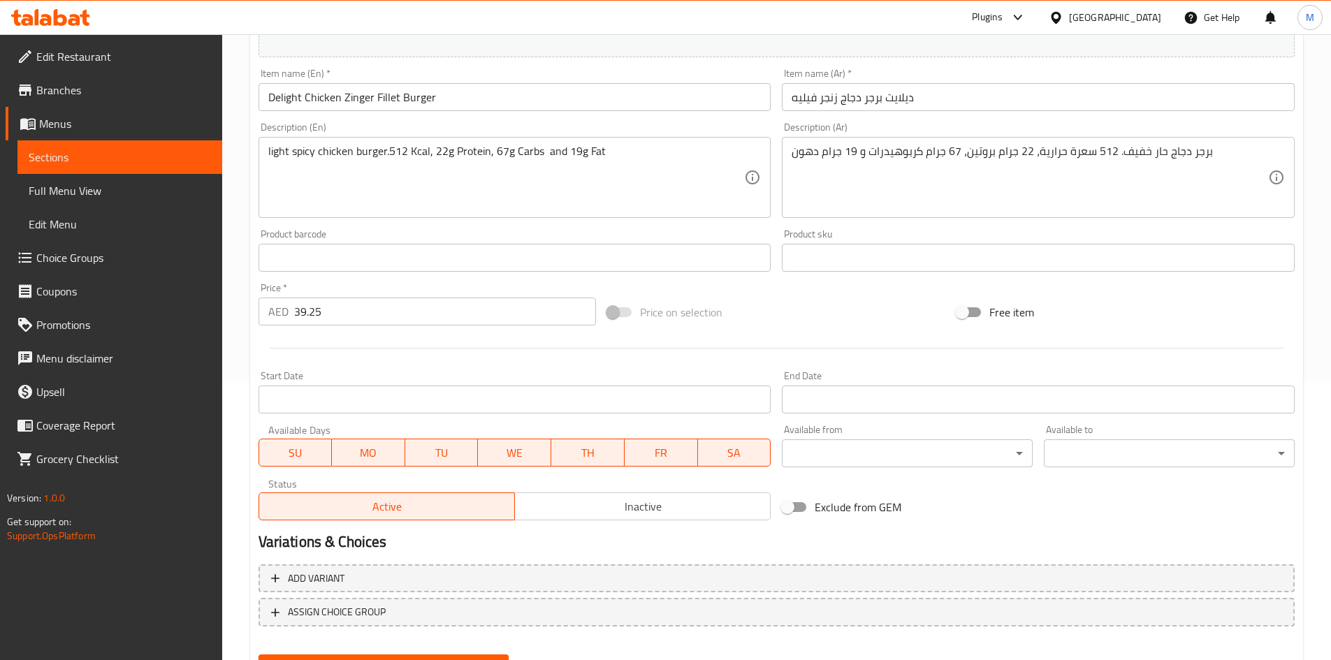
click at [604, 513] on span "Inactive" at bounding box center [643, 507] width 245 height 20
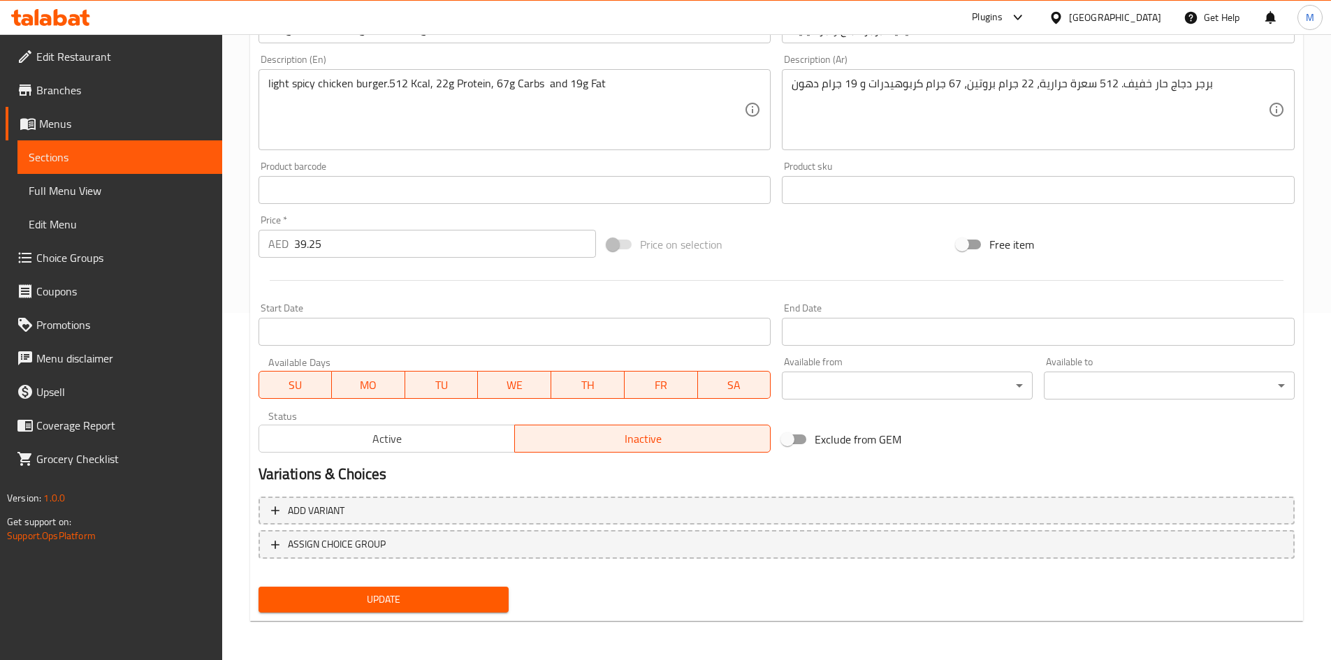
click at [465, 594] on span "Update" at bounding box center [384, 599] width 228 height 17
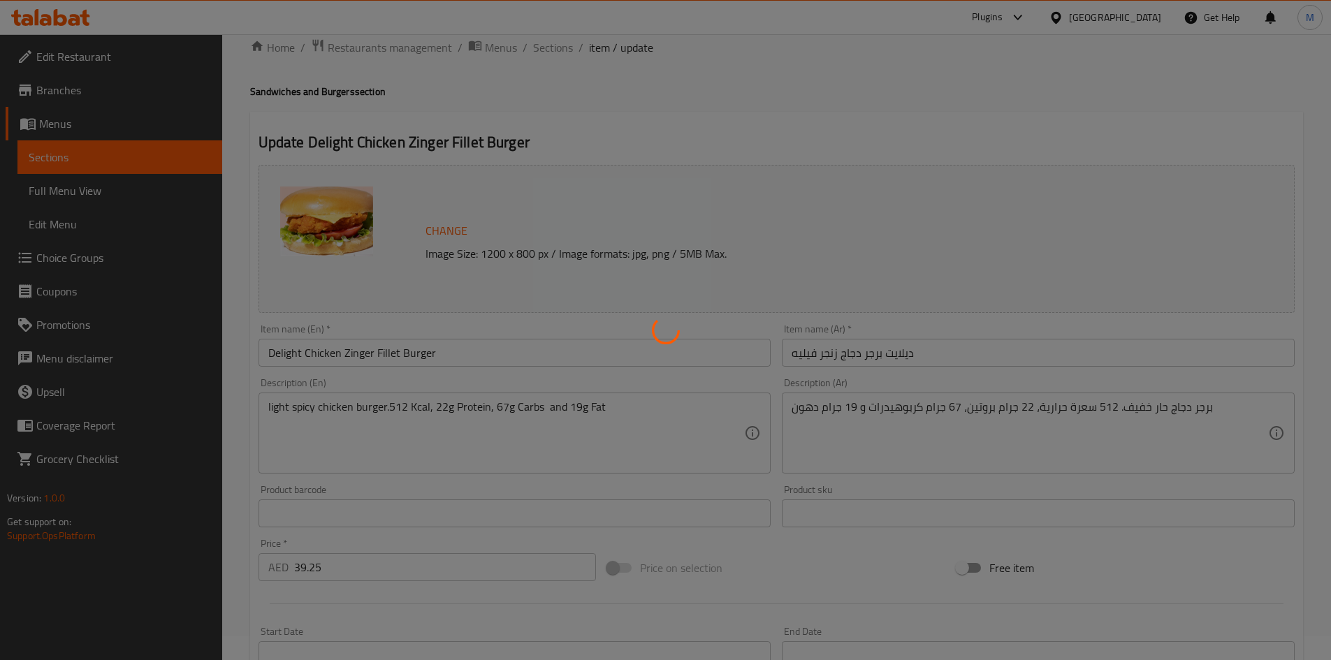
scroll to position [0, 0]
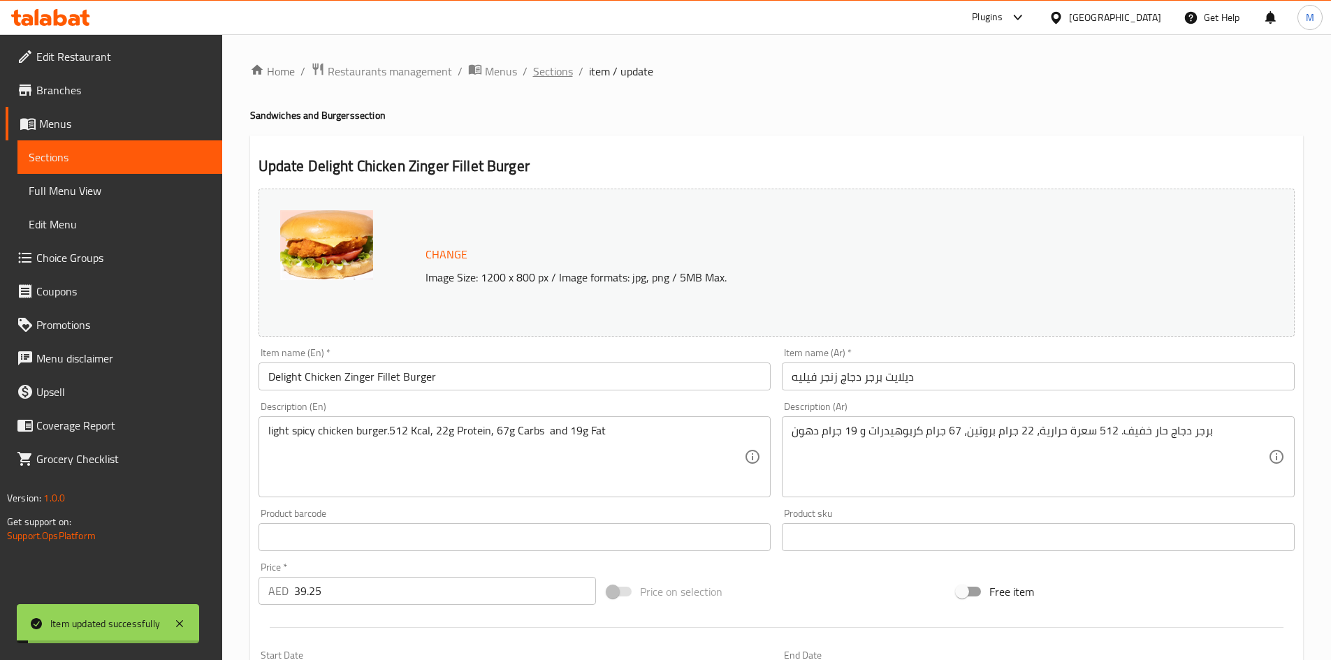
click at [560, 75] on span "Sections" at bounding box center [553, 71] width 40 height 17
